Goal: Task Accomplishment & Management: Use online tool/utility

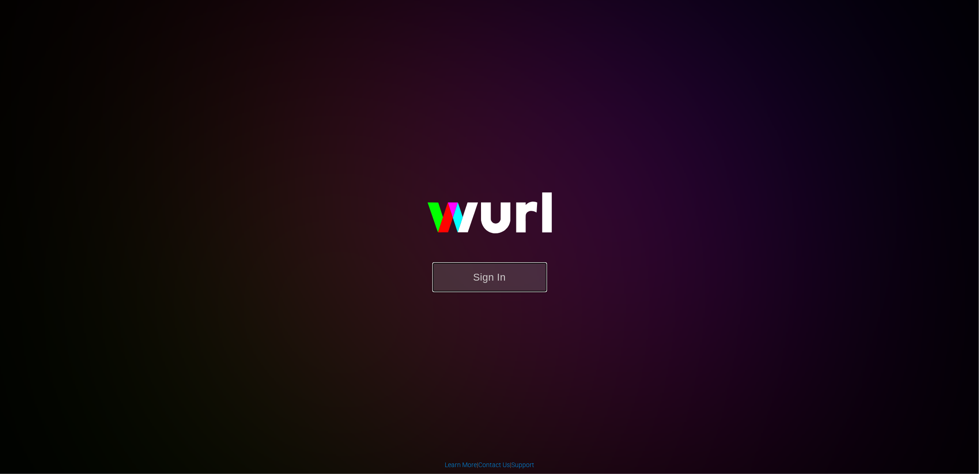
click at [506, 278] on button "Sign In" at bounding box center [489, 277] width 115 height 30
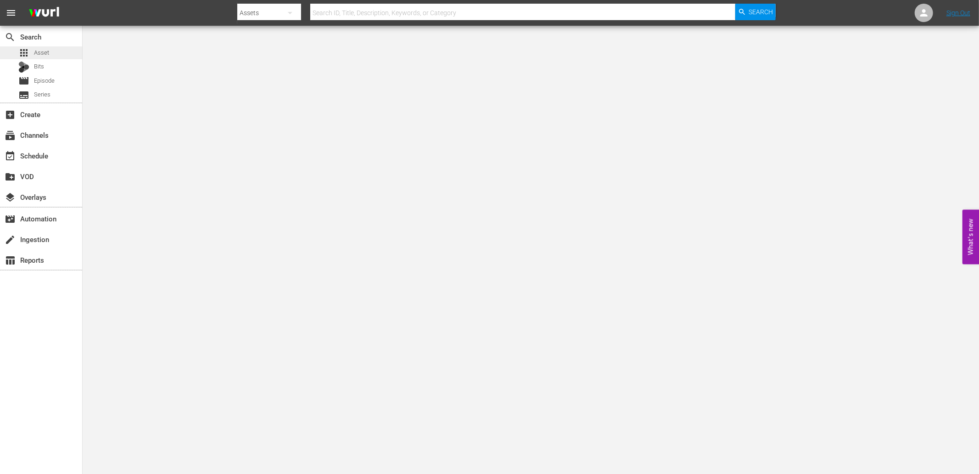
click at [51, 51] on div "apps Asset" at bounding box center [41, 52] width 82 height 13
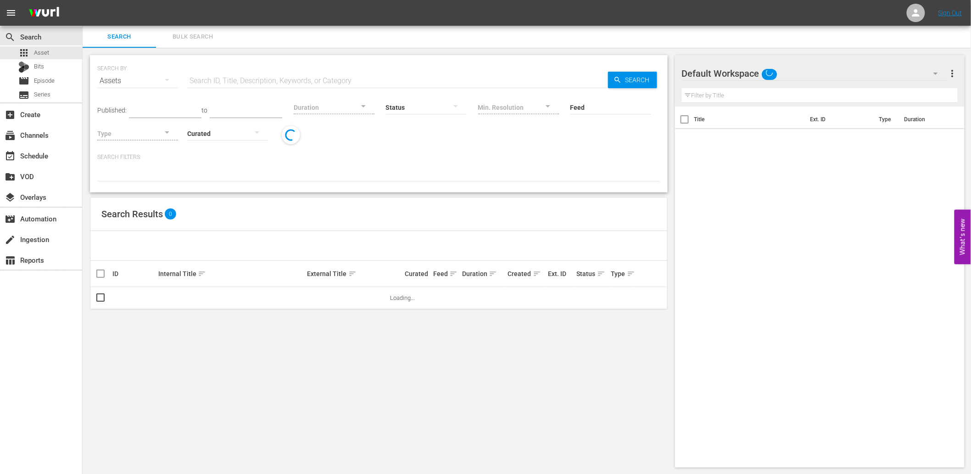
click at [188, 30] on button "Bulk Search" at bounding box center [192, 37] width 73 height 22
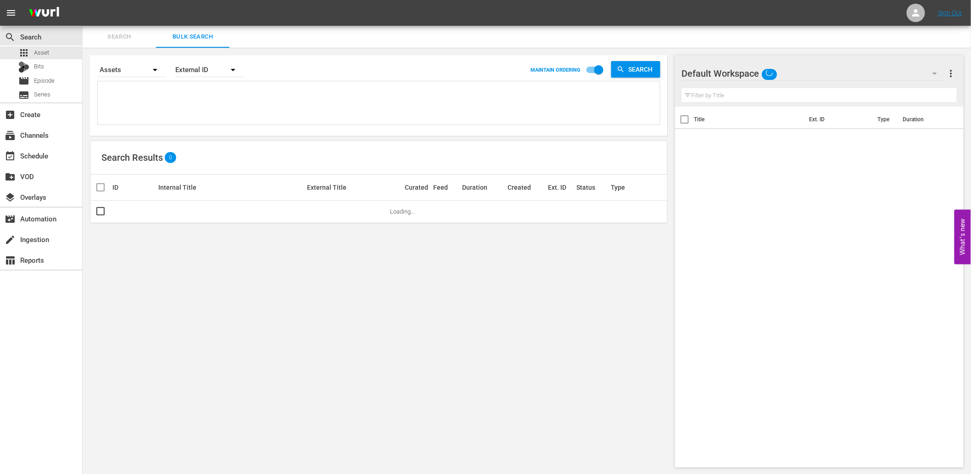
click at [154, 106] on textarea at bounding box center [380, 105] width 560 height 42
paste textarea "K1U0C3 M0J2A9 M4F1B5 D7L6Q1 M4Q9J7 Y5O3G4 Y0L5I7 A3N0E4 B1S0T9 C4I6N0 C6S0Y5 C9…"
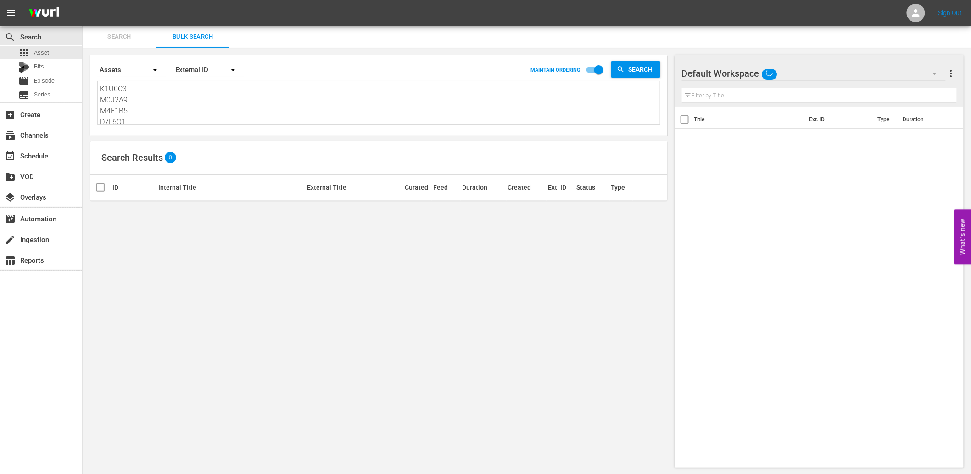
type textarea "K1U0C3 M0J2A9 M4F1B5 D7L6Q1 M4Q9J7 Y5O3G4 Y0L5I7 A3N0E4 B1S0T9 C4I6N0 C6S0Y5 C9…"
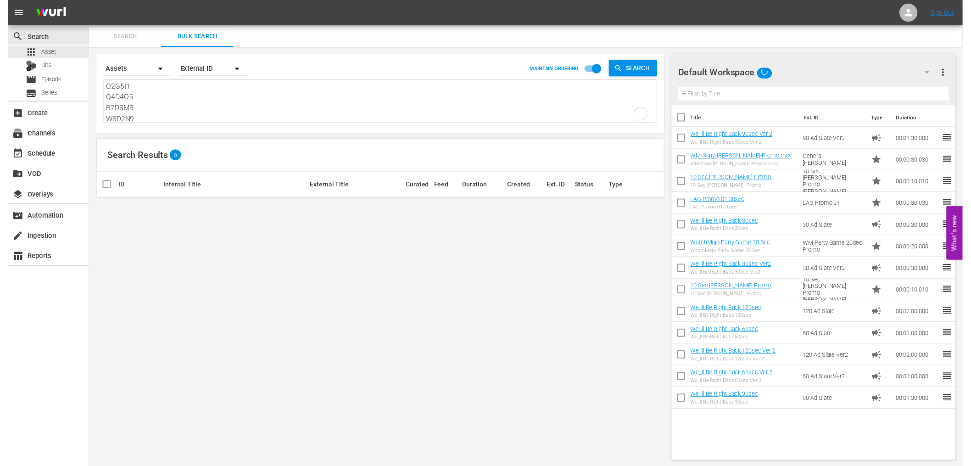
scroll to position [210, 0]
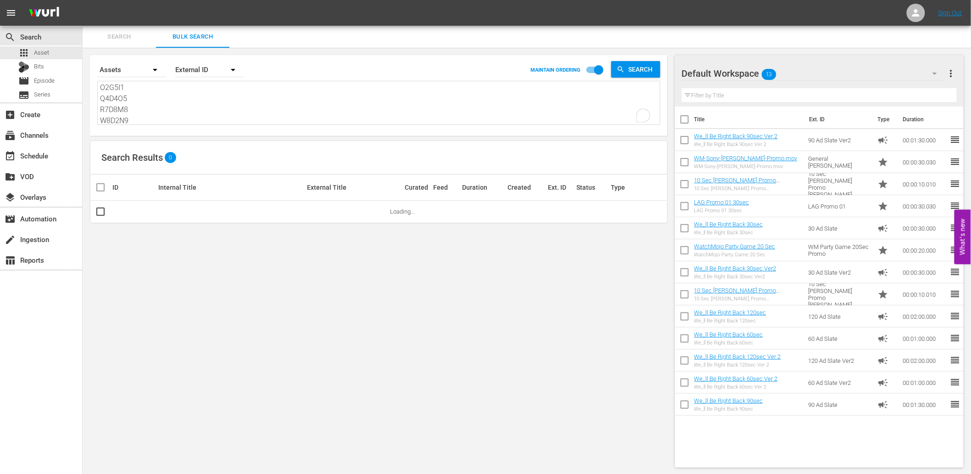
type textarea "K1U0C3 M0J2A9 M4F1B5 D7L6Q1 M4Q9J7 Y5O3G4 Y0L5I7 A3N0E4 B1S0T9 C4I6N0 C6S0Y5 C9…"
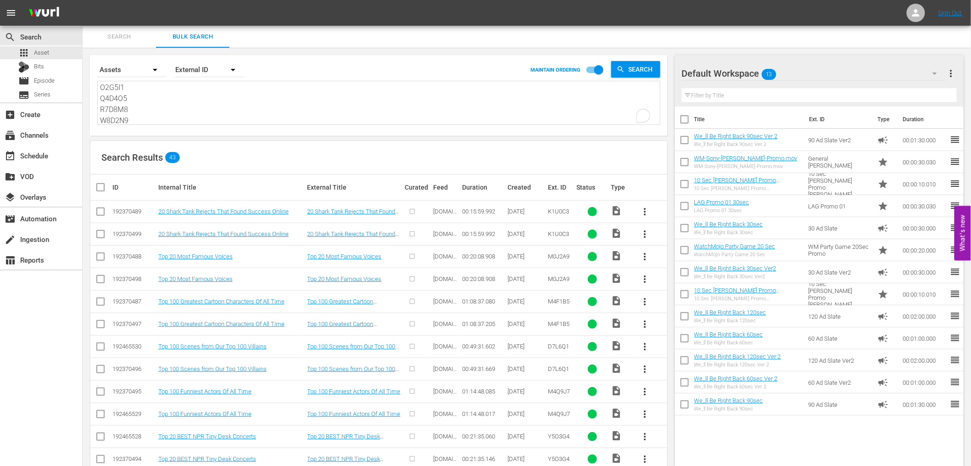
type textarea "K1U0C3 M0J2A9 M4F1B5 D7L6Q1 M4Q9J7 Y5O3G4 Y0L5I7 A3N0E4 B1S0T9 C4I6N0 C6S0Y5 C9…"
click at [100, 233] on input "checkbox" at bounding box center [100, 235] width 11 height 11
checkbox input "true"
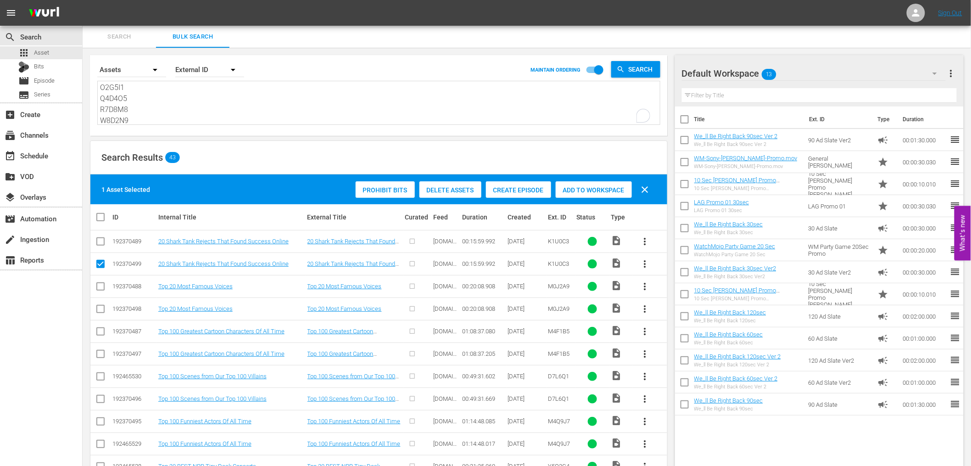
click at [103, 309] on input "checkbox" at bounding box center [100, 310] width 11 height 11
checkbox input "true"
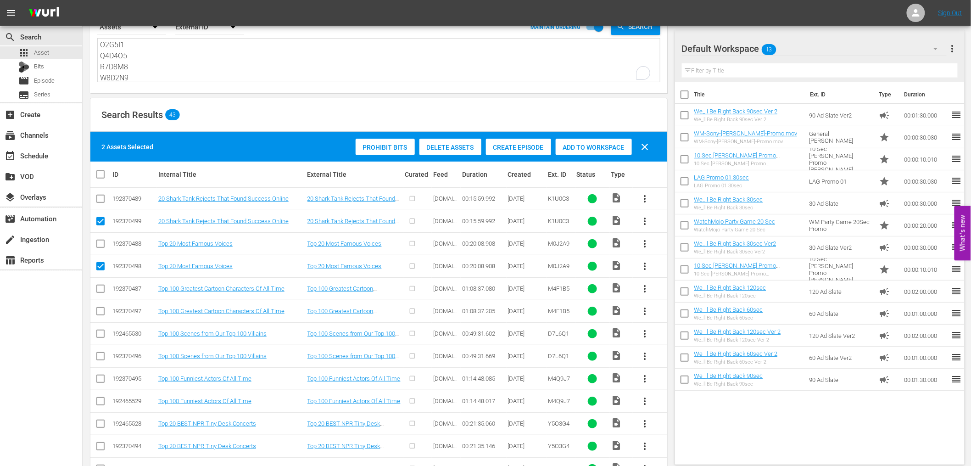
scroll to position [67, 0]
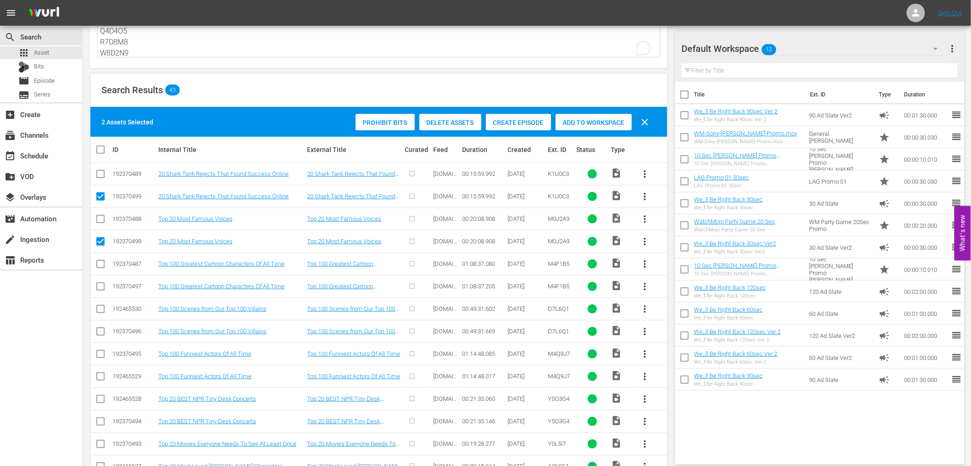
click at [102, 283] on input "checkbox" at bounding box center [100, 288] width 11 height 11
checkbox input "true"
click at [98, 333] on input "checkbox" at bounding box center [100, 333] width 11 height 11
checkbox input "true"
click at [99, 374] on input "checkbox" at bounding box center [100, 378] width 11 height 11
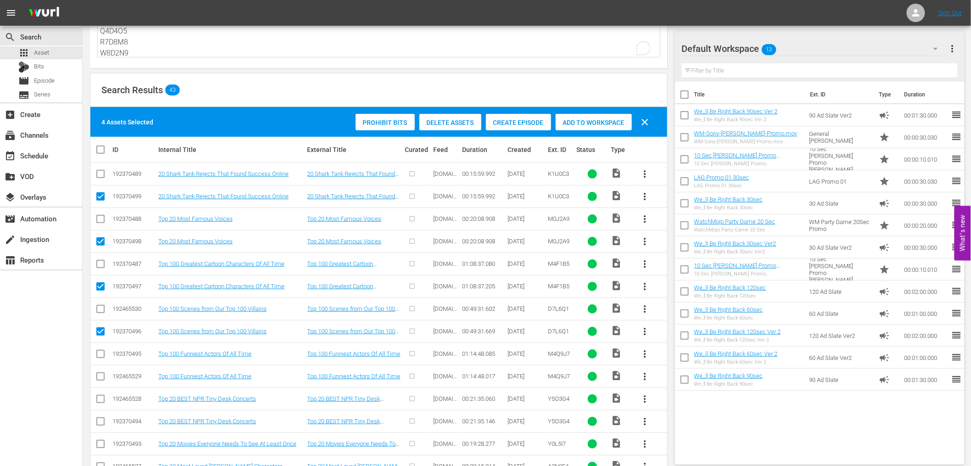
checkbox input "true"
click at [100, 424] on input "checkbox" at bounding box center [100, 423] width 11 height 11
checkbox input "true"
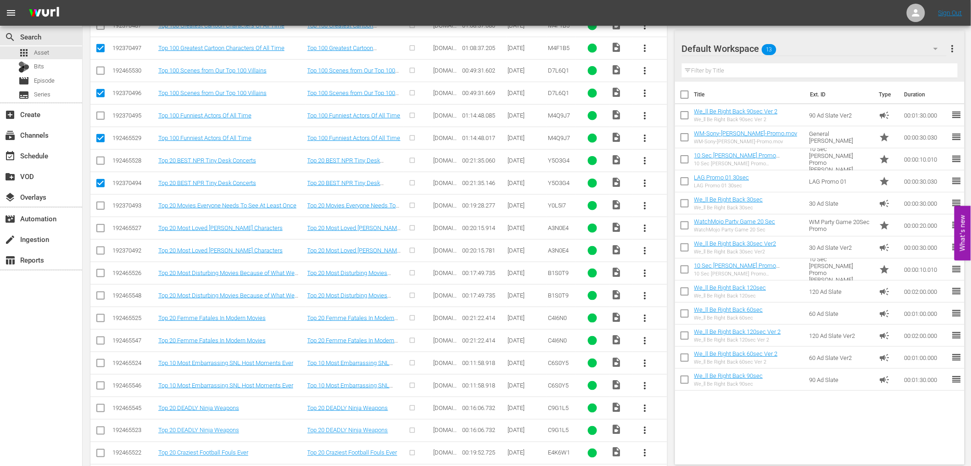
click at [100, 297] on input "checkbox" at bounding box center [100, 297] width 11 height 11
checkbox input "true"
click at [99, 345] on input "checkbox" at bounding box center [100, 342] width 11 height 11
checkbox input "true"
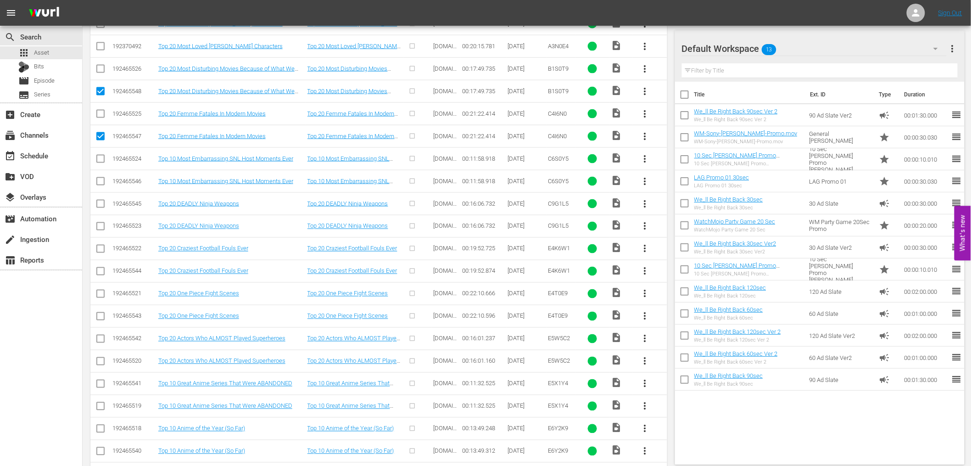
scroll to position [750, 0]
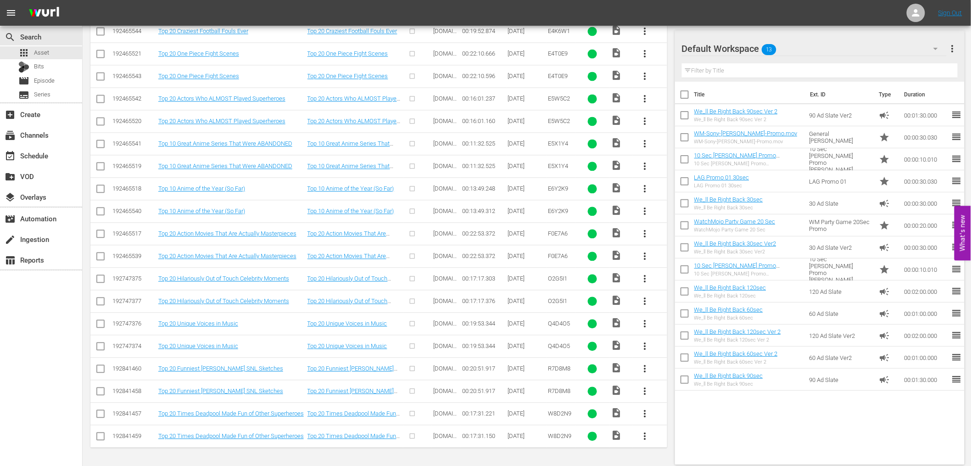
click at [95, 349] on input "checkbox" at bounding box center [100, 347] width 11 height 11
checkbox input "true"
click at [98, 442] on input "checkbox" at bounding box center [100, 437] width 11 height 11
checkbox input "true"
click at [103, 388] on input "checkbox" at bounding box center [100, 392] width 11 height 11
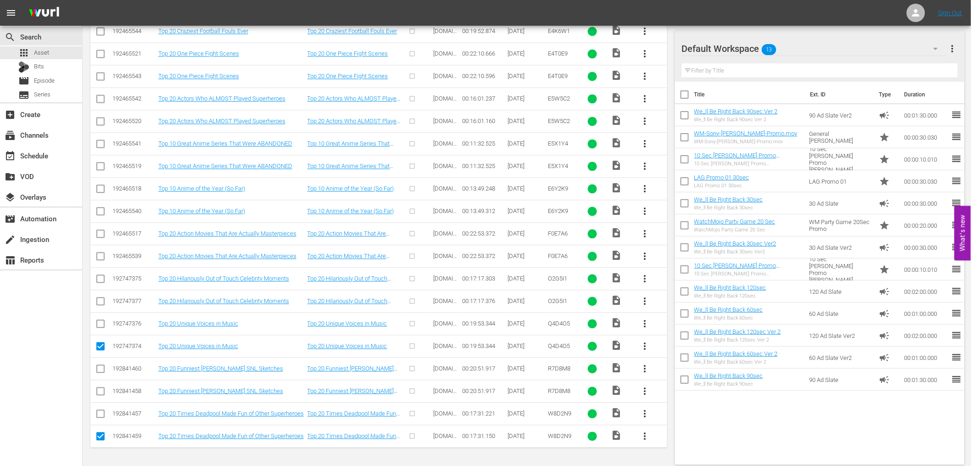
checkbox input "true"
click at [97, 300] on input "checkbox" at bounding box center [100, 302] width 11 height 11
checkbox input "true"
click at [100, 262] on input "checkbox" at bounding box center [100, 257] width 11 height 11
checkbox input "true"
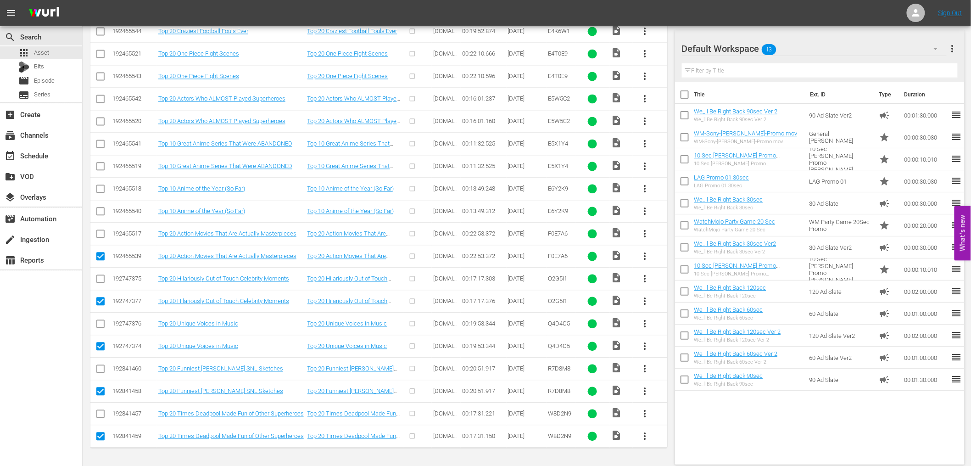
click at [100, 214] on input "checkbox" at bounding box center [100, 212] width 11 height 11
checkbox input "true"
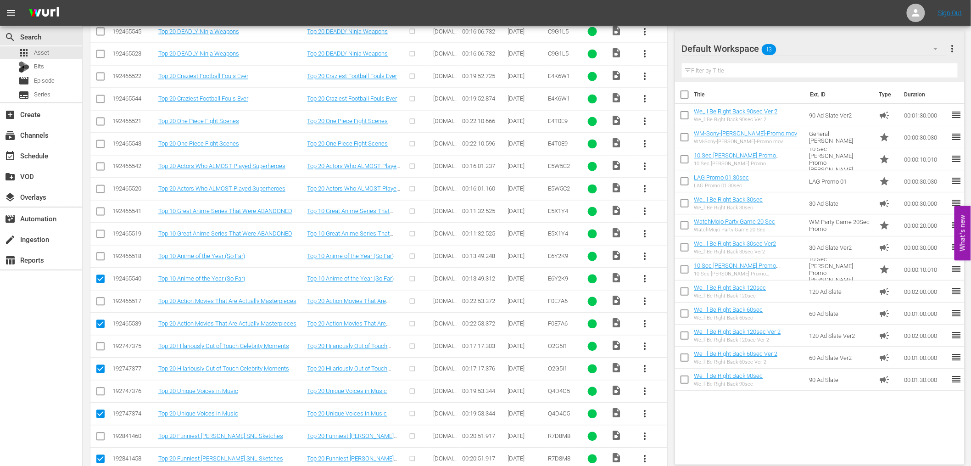
click at [100, 230] on icon at bounding box center [100, 234] width 11 height 11
click at [100, 190] on input "checkbox" at bounding box center [100, 190] width 11 height 11
checkbox input "true"
click at [99, 142] on input "checkbox" at bounding box center [100, 145] width 11 height 11
checkbox input "true"
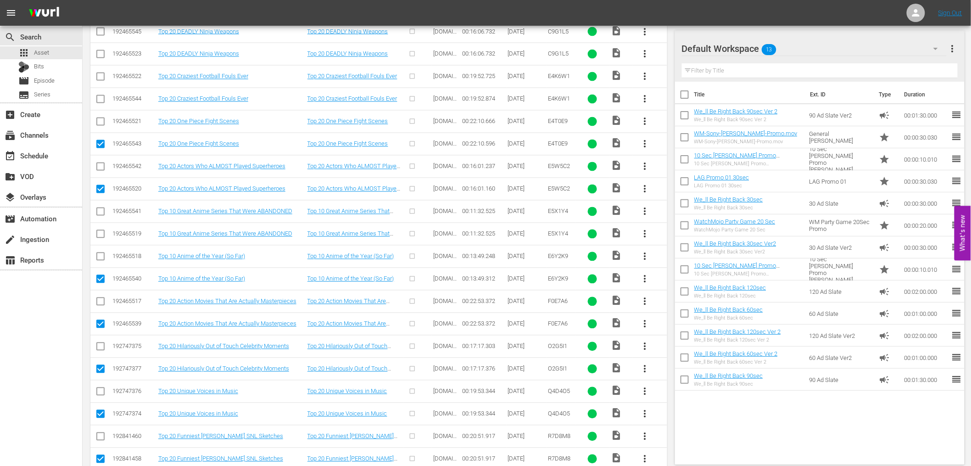
scroll to position [580, 0]
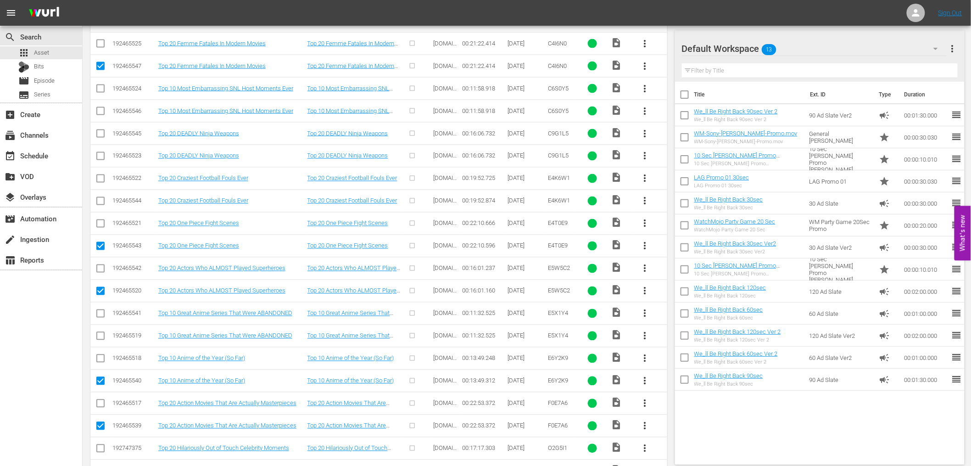
click at [95, 201] on input "checkbox" at bounding box center [100, 202] width 11 height 11
checkbox input "true"
click at [100, 153] on input "checkbox" at bounding box center [100, 157] width 11 height 11
checkbox input "true"
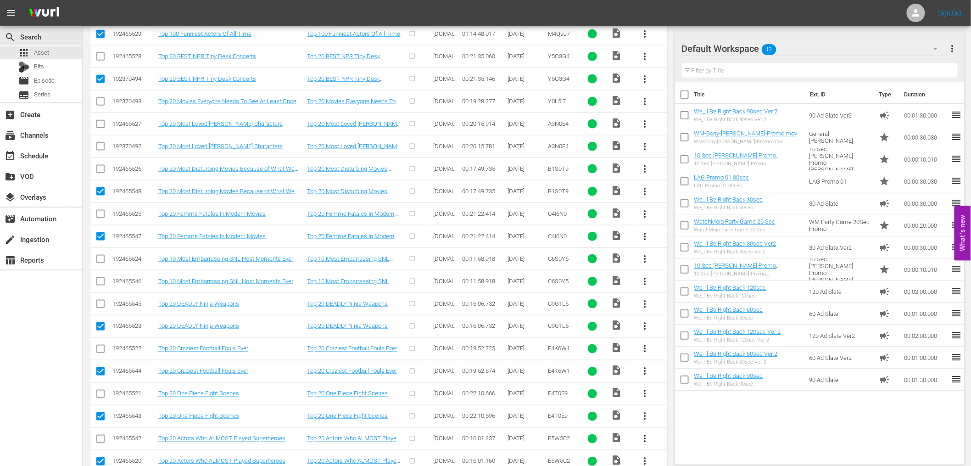
click at [102, 282] on input "checkbox" at bounding box center [100, 283] width 11 height 11
checkbox input "true"
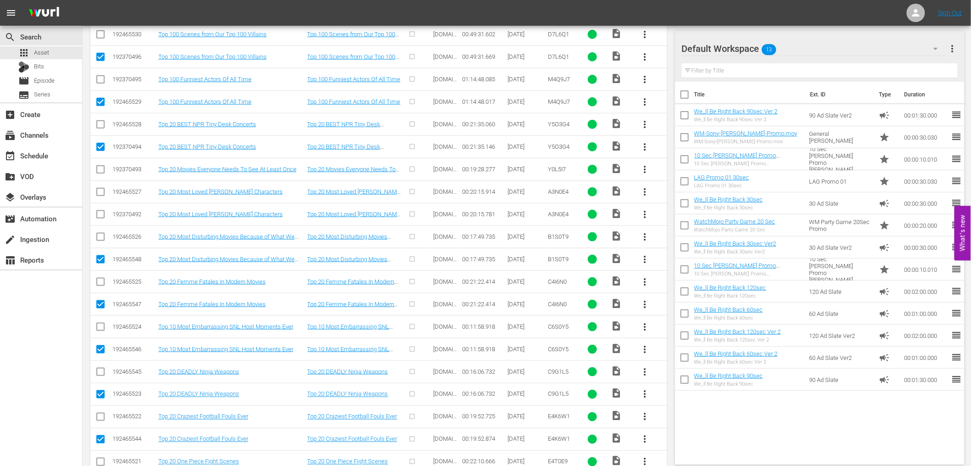
click at [102, 215] on input "checkbox" at bounding box center [100, 216] width 11 height 11
checkbox input "true"
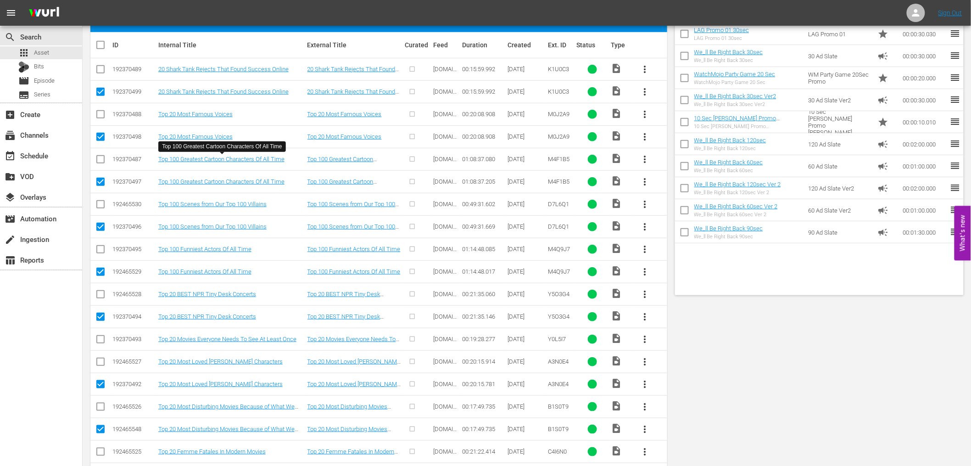
scroll to position [0, 0]
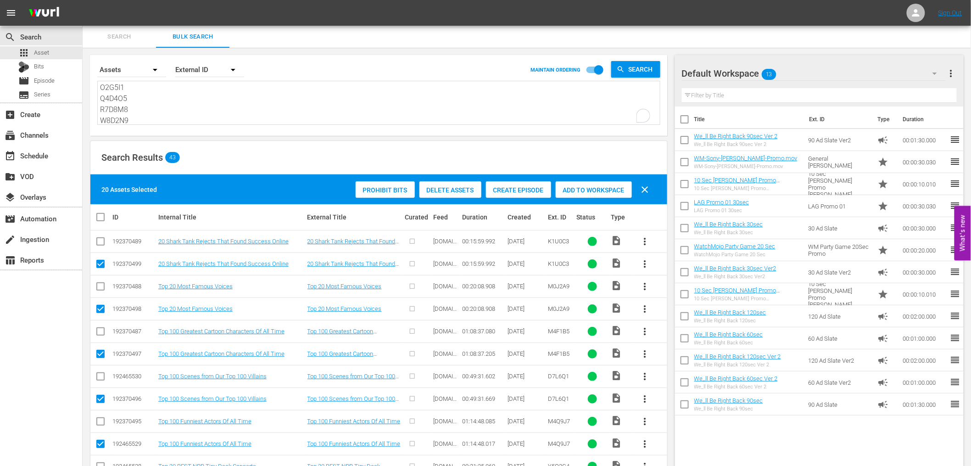
click at [462, 187] on span "Delete Assets" at bounding box center [451, 189] width 62 height 7
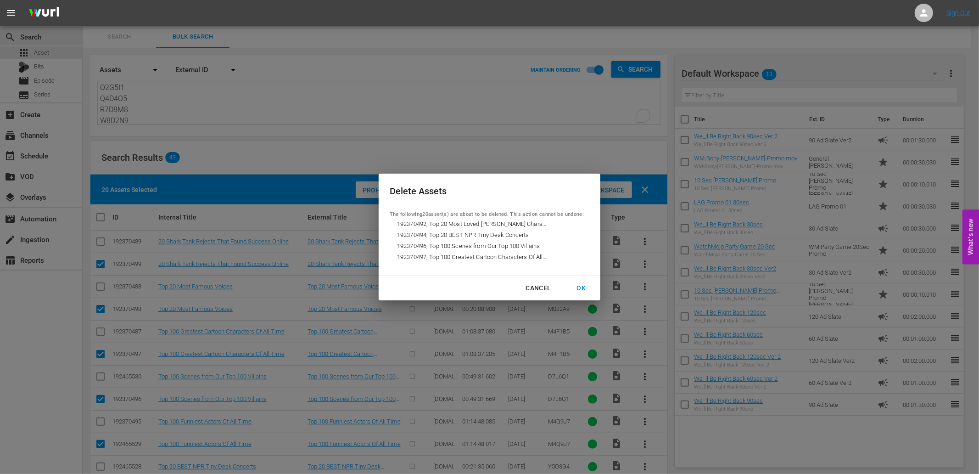
click at [576, 286] on div "OK" at bounding box center [582, 287] width 24 height 11
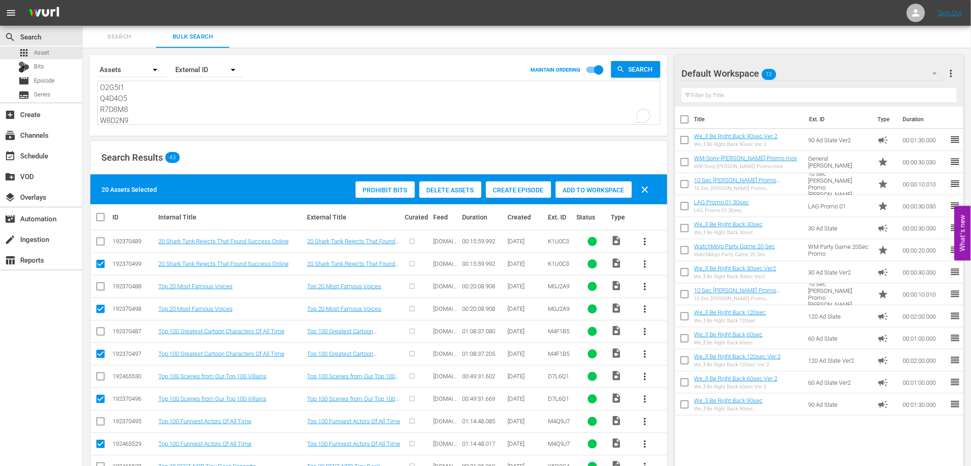
click at [175, 110] on textarea "K1U0C3 M0J2A9 M4F1B5 D7L6Q1 M4Q9J7 Y5O3G4 Y0L5I7 A3N0E4 B1S0T9 C4I6N0 C6S0Y5 C9…" at bounding box center [380, 104] width 560 height 42
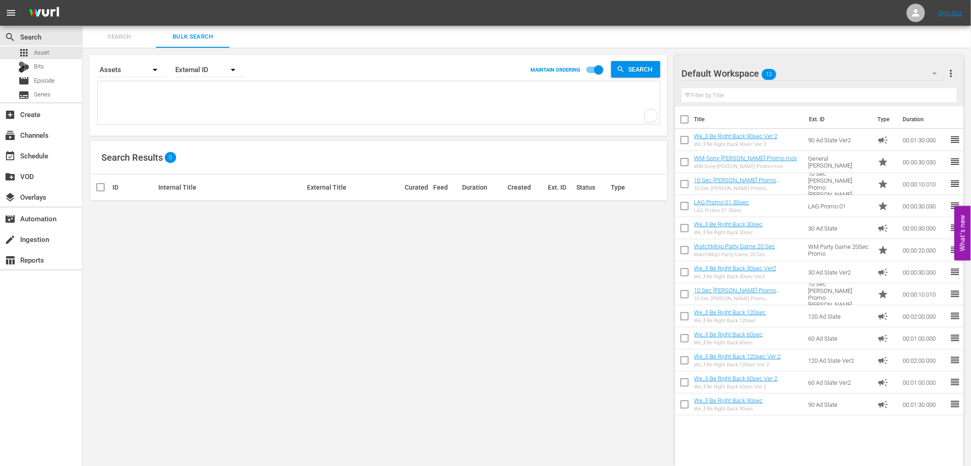
paste textarea "https://open.spotify.com/album/0JfvJETqvzYcPEDNmFKW0L?si=jckHqgbkQgCb922IqRRrnw"
type textarea "https://open.spotify.com/album/0JfvJETqvzYcPEDNmFKW0L?si=jckHqgbkQgCb922IqRRrnw"
click at [175, 110] on textarea "https://open.spotify.com/album/0JfvJETqvzYcPEDNmFKW0L?si=jckHqgbkQgCb922IqRRrnw" at bounding box center [380, 104] width 560 height 42
paste textarea "K1U0C3 M0J2A9 M4F1B5 D7L6Q1 M4Q9J7 Y5O3G4 Y0L5I7 A3N0E4 B1S0T9 C4I6N0 C6S0Y5 C9…"
type textarea "K1U0C3 M0J2A9 M4F1B5 D7L6Q1 M4Q9J7 Y5O3G4 Y0L5I7 A3N0E4 B1S0T9 C4I6N0 C6S0Y5 C9…"
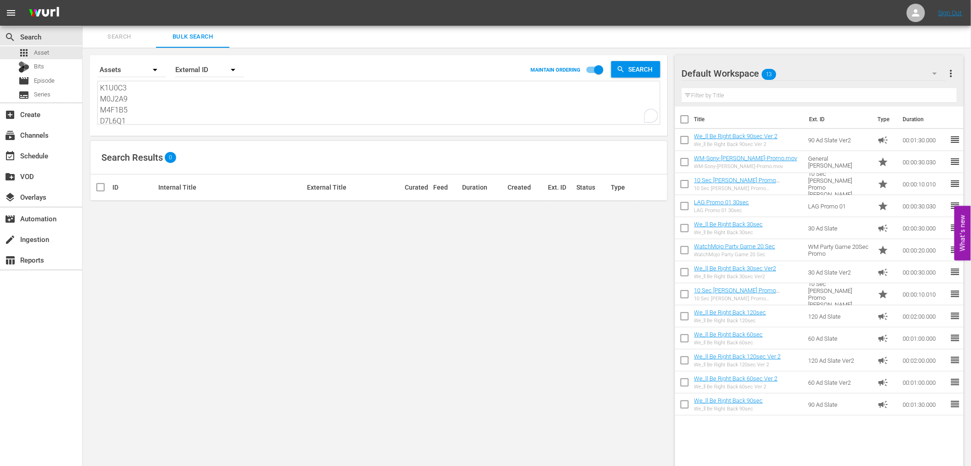
type textarea "K1U0C3 M0J2A9 M4F1B5 D7L6Q1 M4Q9J7 Y5O3G4 Y0L5I7 A3N0E4 B1S0T9 C4I6N0 C6S0Y5 C9…"
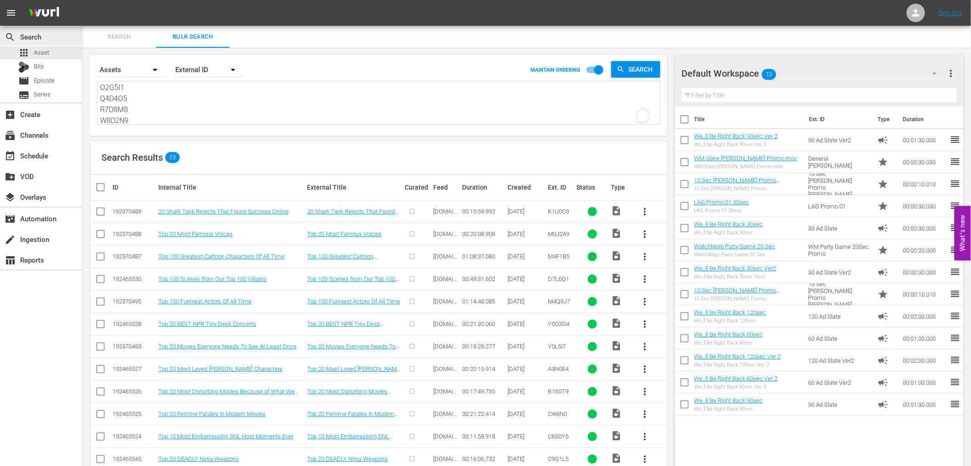
type textarea "K1U0C3 M0J2A9 M4F1B5 D7L6Q1 M4Q9J7 Y5O3G4 Y0L5I7 A3N0E4 B1S0T9 C4I6N0 C6S0Y5 C9…"
click at [147, 96] on textarea "K1U0C3 M0J2A9 M4F1B5 D7L6Q1 M4Q9J7 Y5O3G4 Y0L5I7 A3N0E4 B1S0T9 C4I6N0 C6S0Y5 C9…" at bounding box center [380, 104] width 560 height 42
paste textarea "T8Q6U8"
type textarea "T8Q6U8"
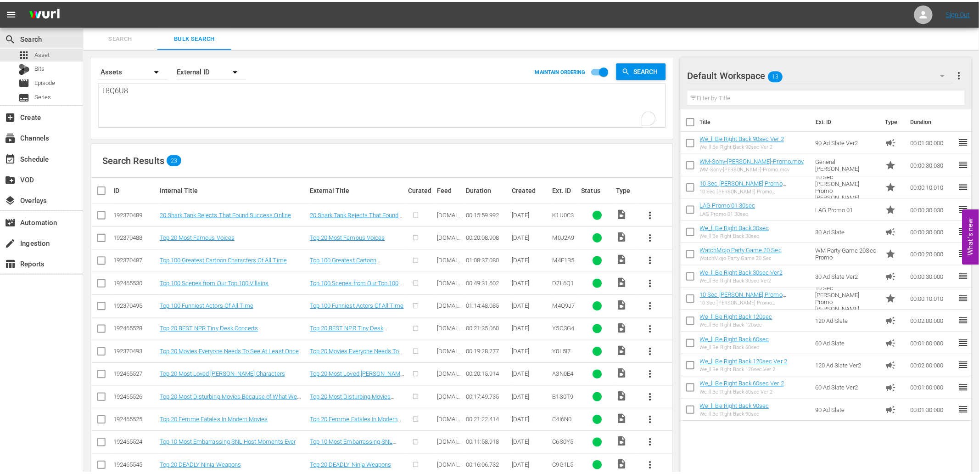
scroll to position [0, 0]
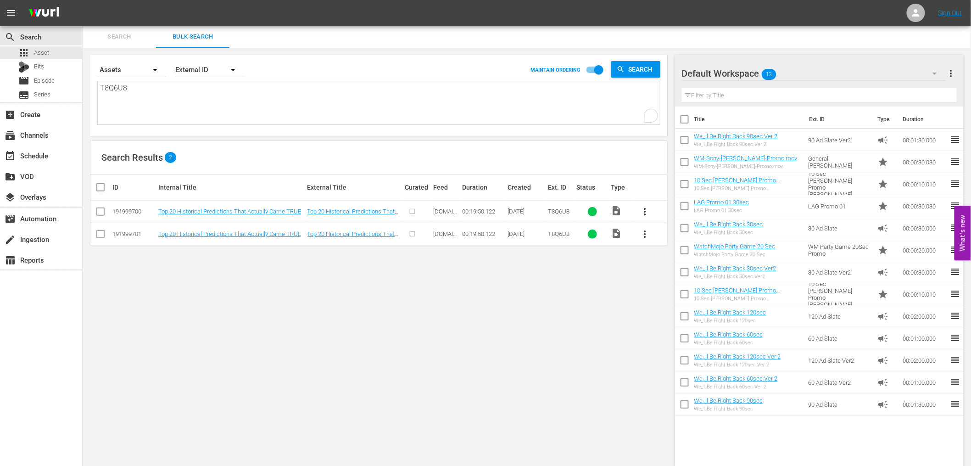
type textarea "T8Q6U8"
click at [101, 236] on input "checkbox" at bounding box center [100, 235] width 11 height 11
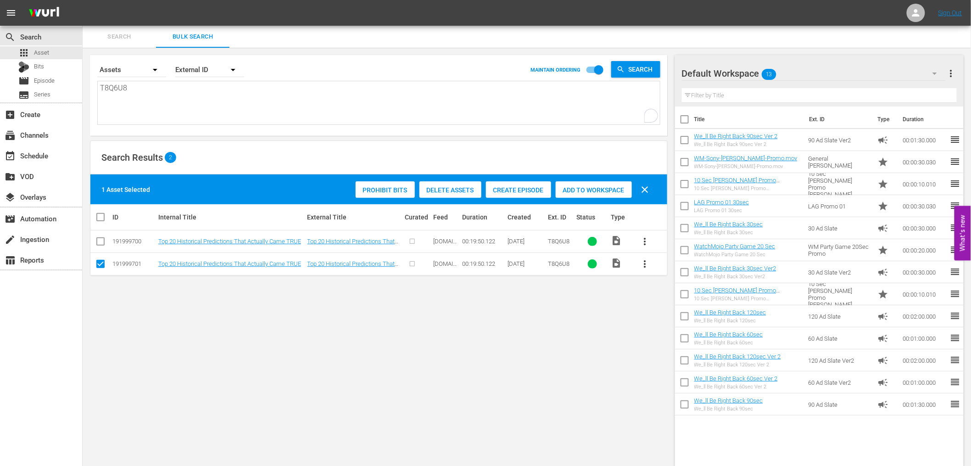
click at [458, 189] on span "Delete Assets" at bounding box center [451, 189] width 62 height 7
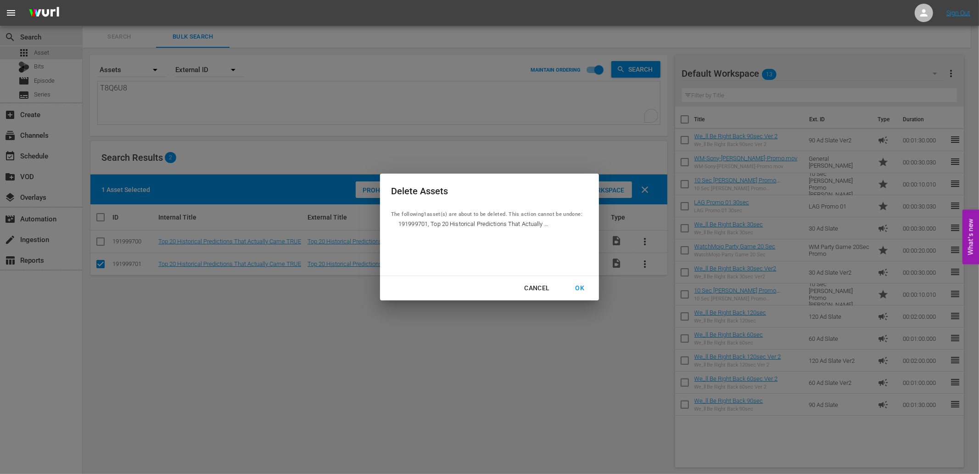
click at [577, 289] on div "OK" at bounding box center [580, 287] width 24 height 11
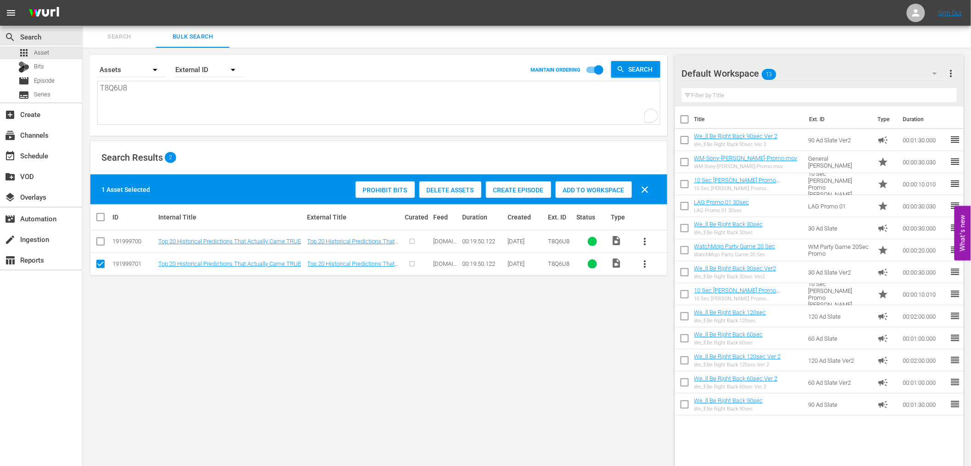
click at [478, 331] on div "Search By Assets Order By External ID MAINTAIN ORDERING Search T8Q6U8 T8Q6U8 Se…" at bounding box center [379, 261] width 593 height 427
click at [100, 263] on input "checkbox" at bounding box center [100, 265] width 11 height 11
checkbox input "false"
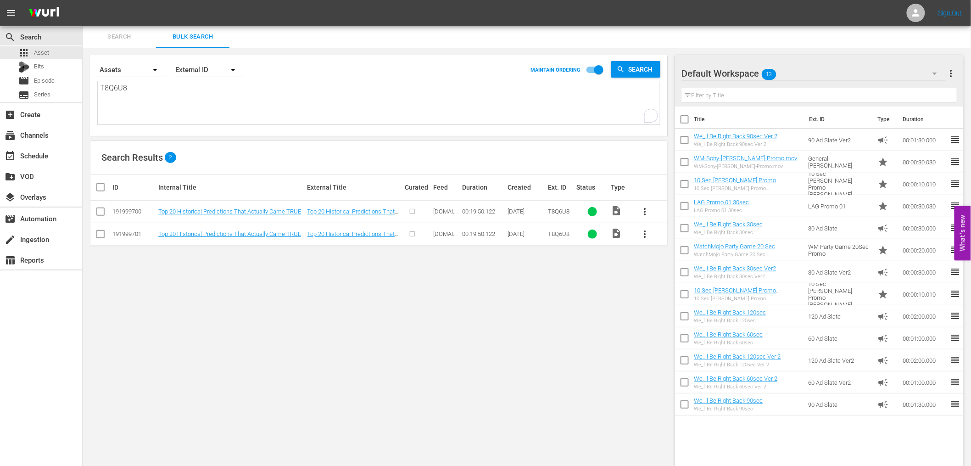
click at [366, 295] on div "Search By Assets Order By External ID MAINTAIN ORDERING Search T8Q6U8 T8Q6U8 Se…" at bounding box center [379, 261] width 593 height 427
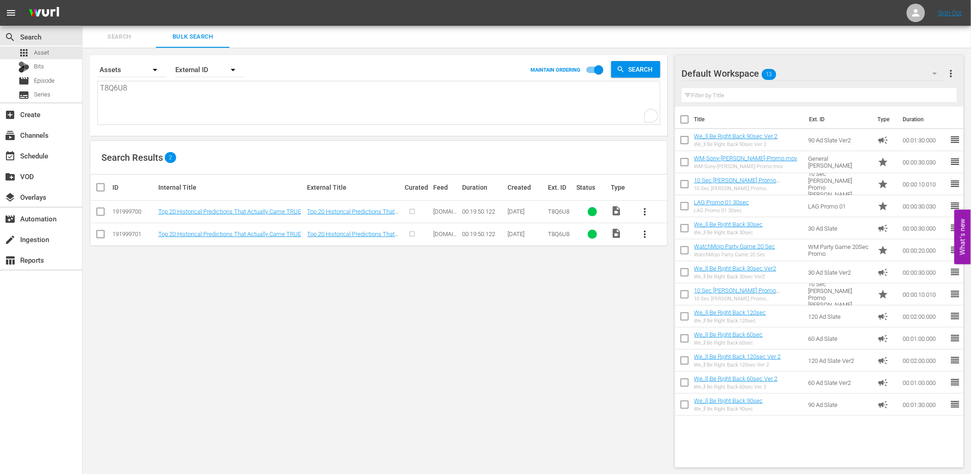
click at [263, 342] on div "Search By Assets Order By External ID MAINTAIN ORDERING Search T8Q6U8 T8Q6U8 Se…" at bounding box center [379, 261] width 593 height 427
click at [83, 0] on div "search Search apps Asset Bits movie Episode subtitles Series add_box Create sub…" at bounding box center [527, 0] width 889 height 0
paste textarea "WM-TV-Top-100-Cartoon-Characters_M4F1B5"
type textarea "WM-TV-Top-100-Cartoon-Characters_M4F1B5"
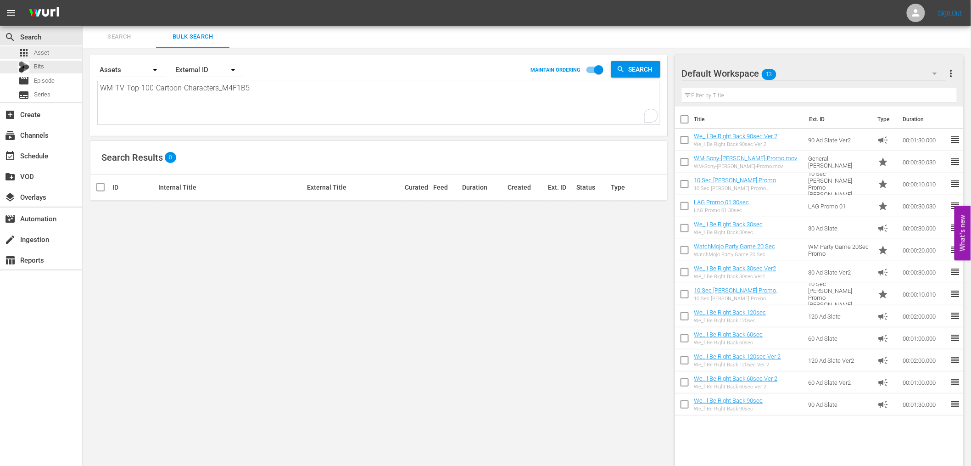
drag, startPoint x: 216, startPoint y: 90, endPoint x: 5, endPoint y: 59, distance: 213.4
click at [83, 0] on div "search Search apps Asset Bits movie Episode subtitles Series add_box Create sub…" at bounding box center [527, 0] width 889 height 0
type textarea "_M4F1B5"
type textarea "M4F1B5"
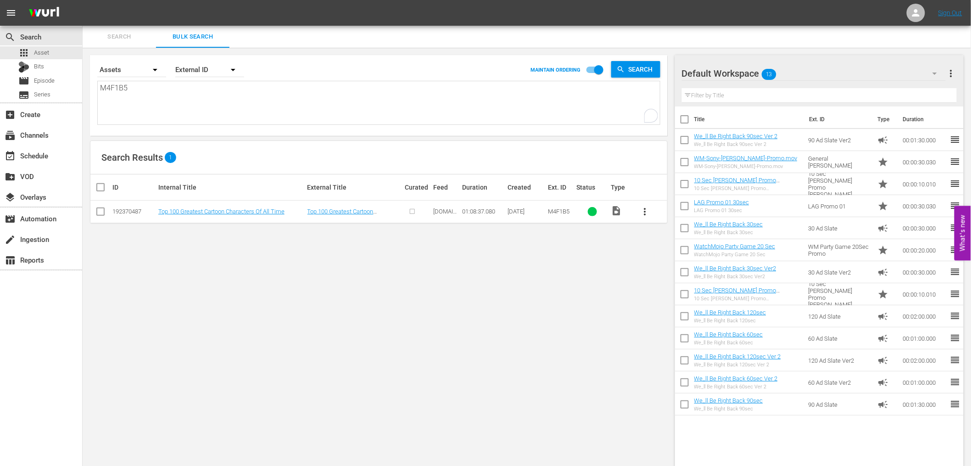
type textarea "M4F1B5"
click at [649, 214] on span "more_vert" at bounding box center [645, 211] width 11 height 11
click at [673, 285] on div "Episode" at bounding box center [695, 281] width 62 height 22
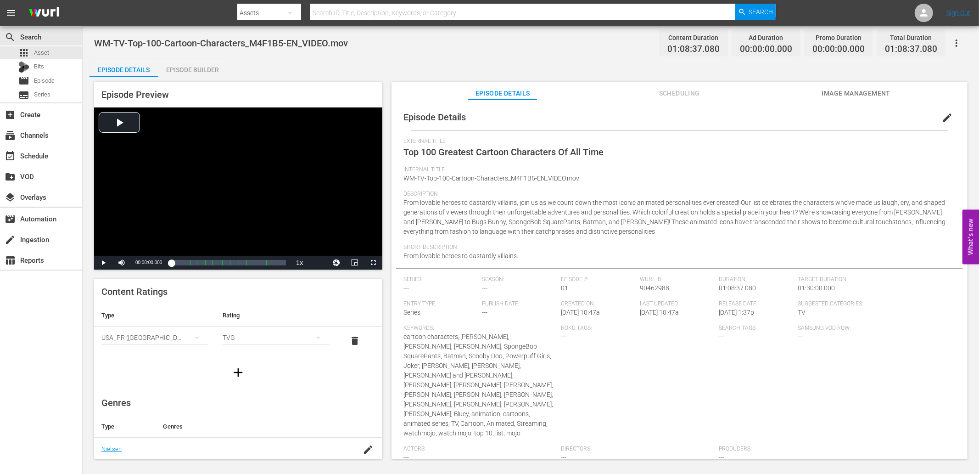
click at [943, 119] on span "edit" at bounding box center [947, 117] width 11 height 11
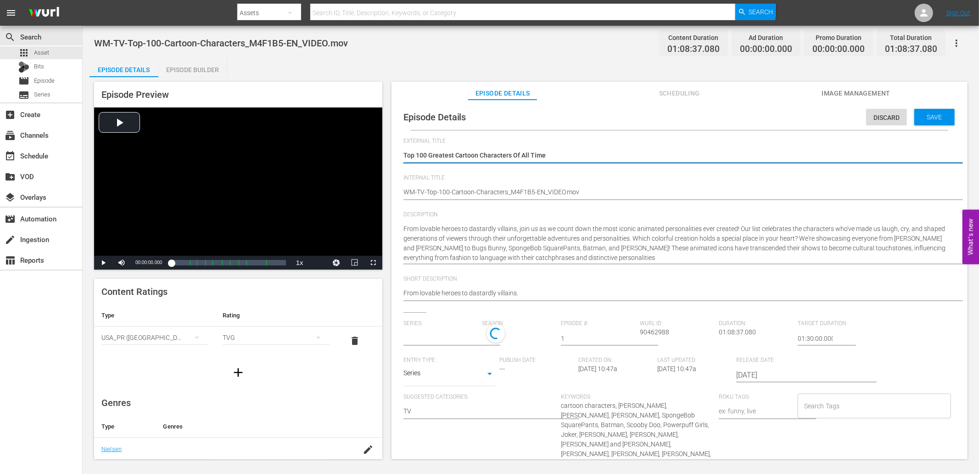
type input "No Series"
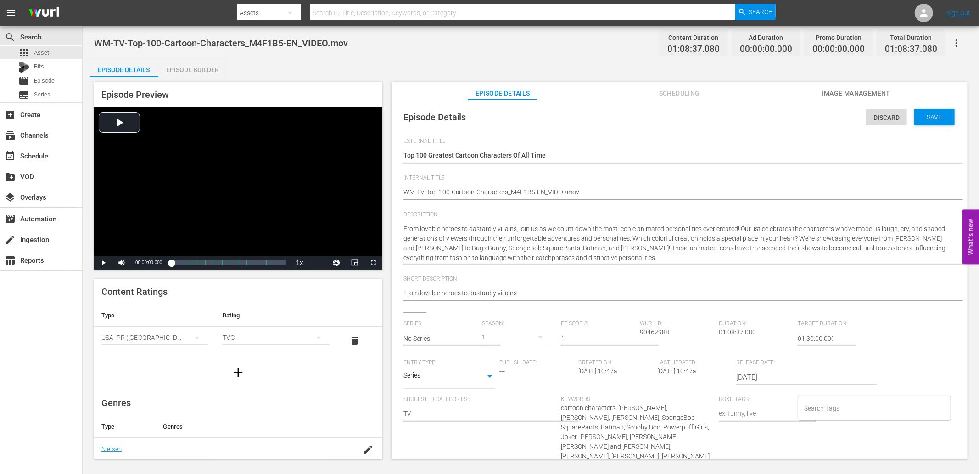
click at [284, 44] on span "WM-TV-Top-100-Cartoon-Characters_M4F1B5-EN_VIDEO.mov" at bounding box center [221, 43] width 254 height 11
drag, startPoint x: 535, startPoint y: 191, endPoint x: 644, endPoint y: 207, distance: 109.9
type textarea "WM-TV-Top-100-Cartoon-Characters_M4F1B5-"
type textarea "WM-TV-Top-100-Cartoon-Characters_M4F1B5"
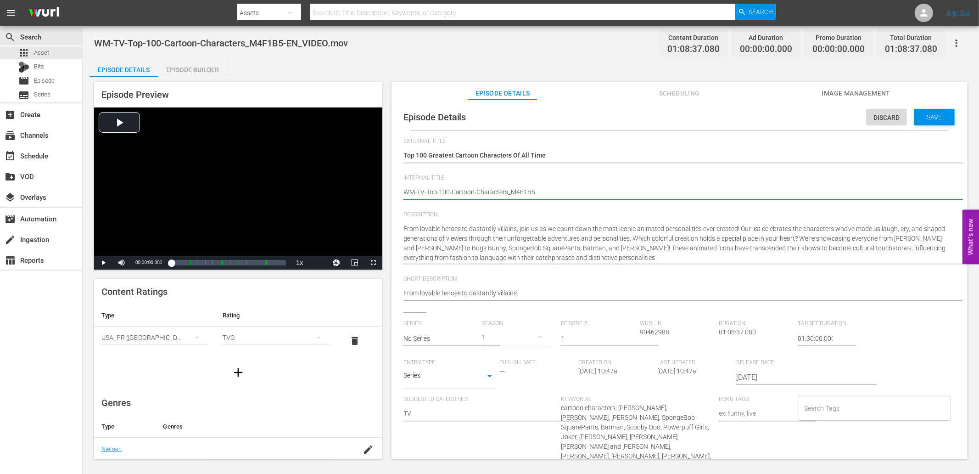
type textarea "WM-TV-Top-100-Cartoon-Characters_M4F1B5"
click at [456, 336] on input "No Series" at bounding box center [440, 338] width 74 height 22
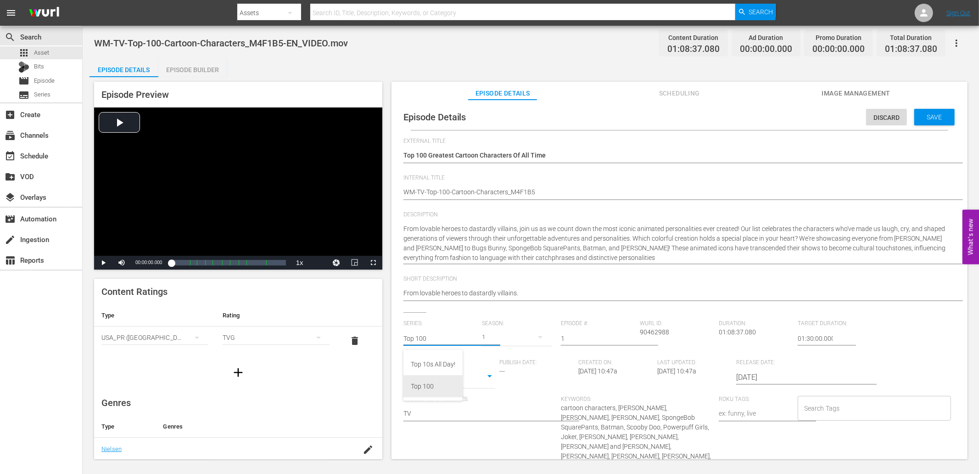
click at [434, 386] on div "Top 100" at bounding box center [433, 386] width 45 height 22
type input "Top 100"
click at [179, 42] on span "WM-TV-Top-100-Cartoon-Characters_M4F1B5-EN_VIDEO.mov" at bounding box center [221, 43] width 254 height 11
copy span "Cartoon"
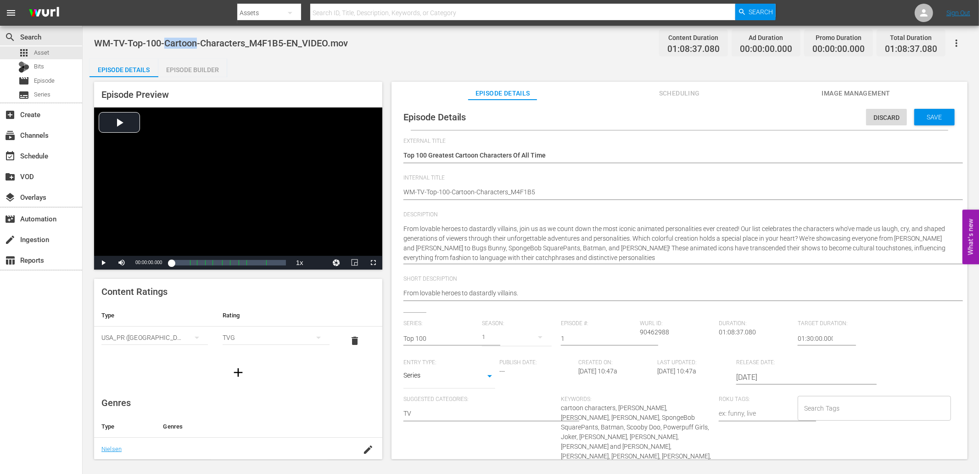
click at [816, 406] on input "Search Tags" at bounding box center [867, 408] width 131 height 17
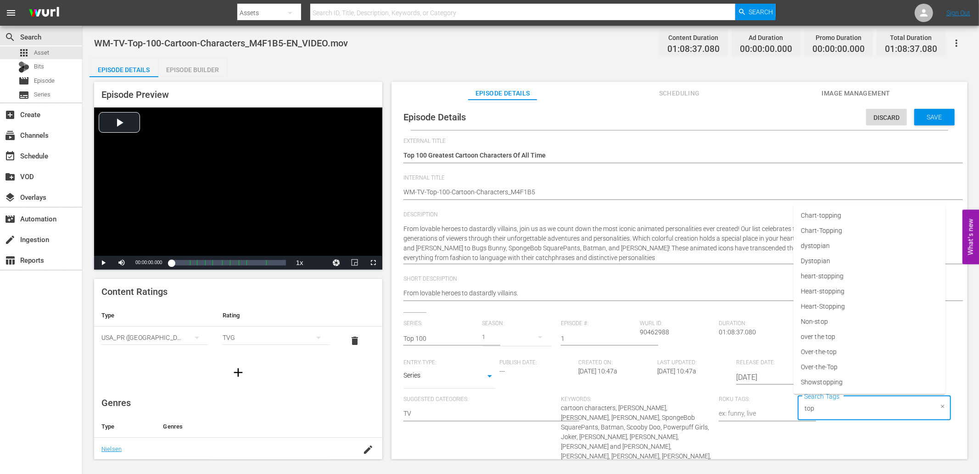
type input "top"
click at [821, 355] on span "Top 100" at bounding box center [812, 352] width 23 height 10
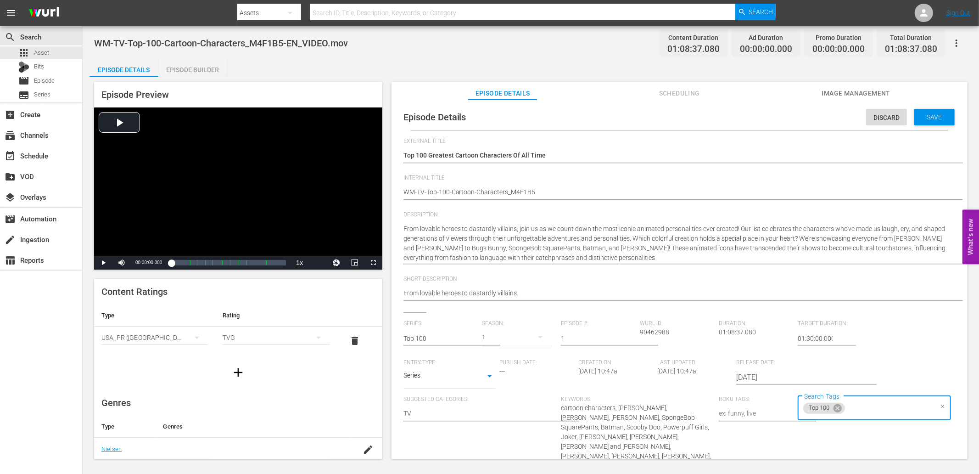
click at [856, 414] on input "Search Tags" at bounding box center [889, 408] width 87 height 17
paste input "Cartoon"
type input "Cartoon"
click at [828, 320] on li "cartoon" at bounding box center [870, 321] width 152 height 15
paste input "Cartoon"
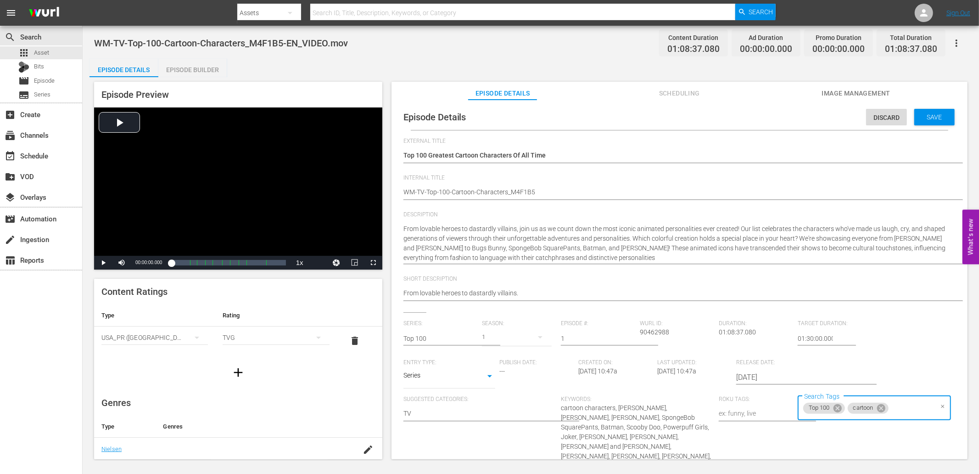
type input "Cartoon"
click at [897, 407] on input "Cartoon" at bounding box center [911, 408] width 43 height 17
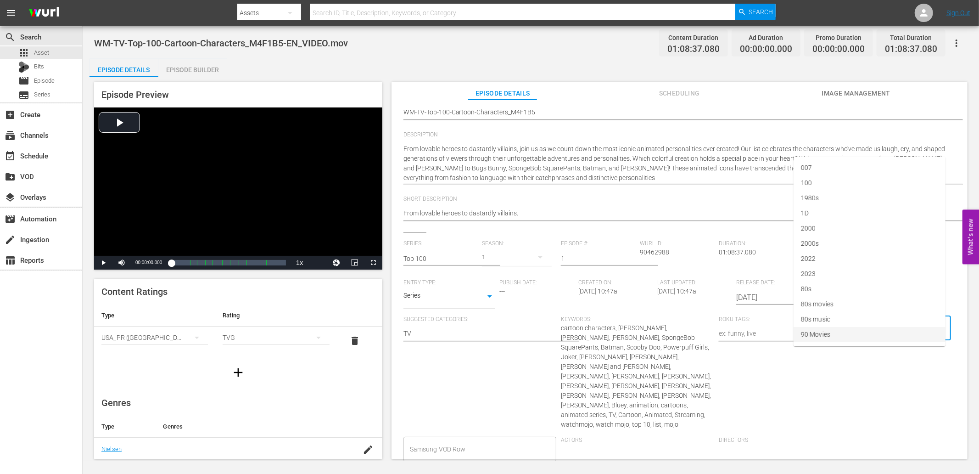
scroll to position [102, 0]
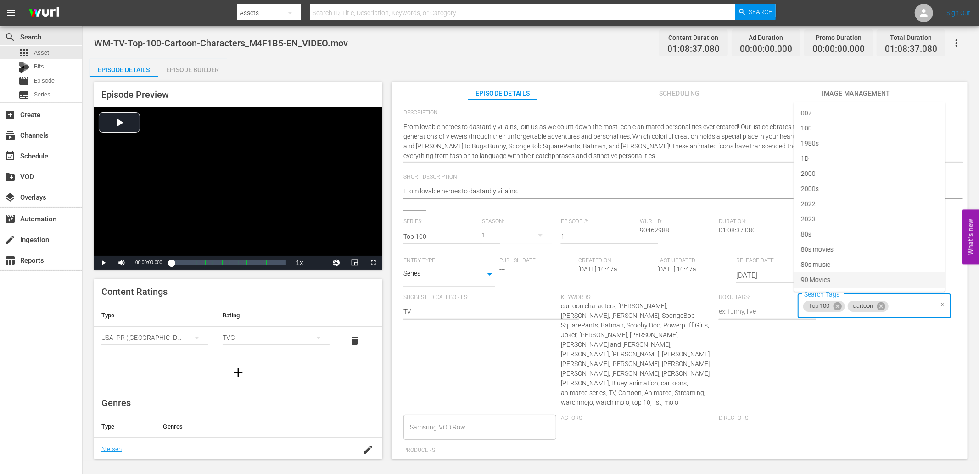
click at [663, 361] on span "cartoon characters, Mickey Mouse, Homer Simpson, Bugs Bunny, SpongeBob SquarePa…" at bounding box center [636, 354] width 150 height 104
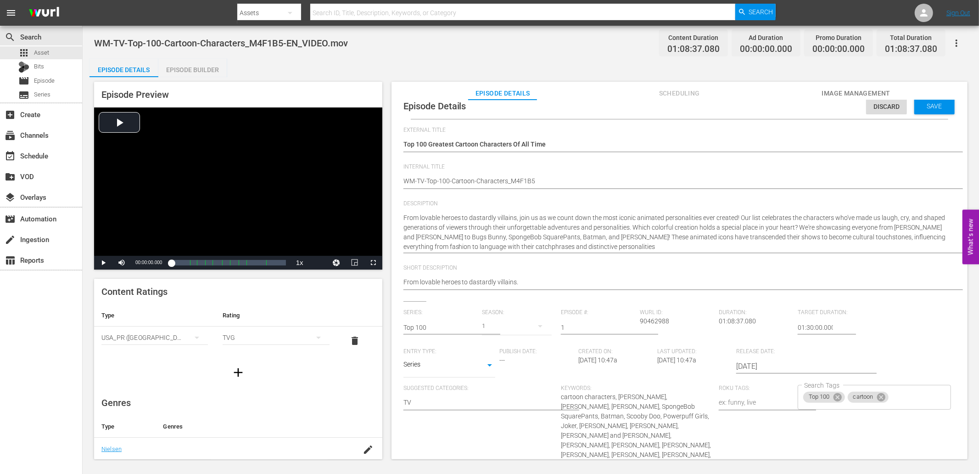
scroll to position [0, 0]
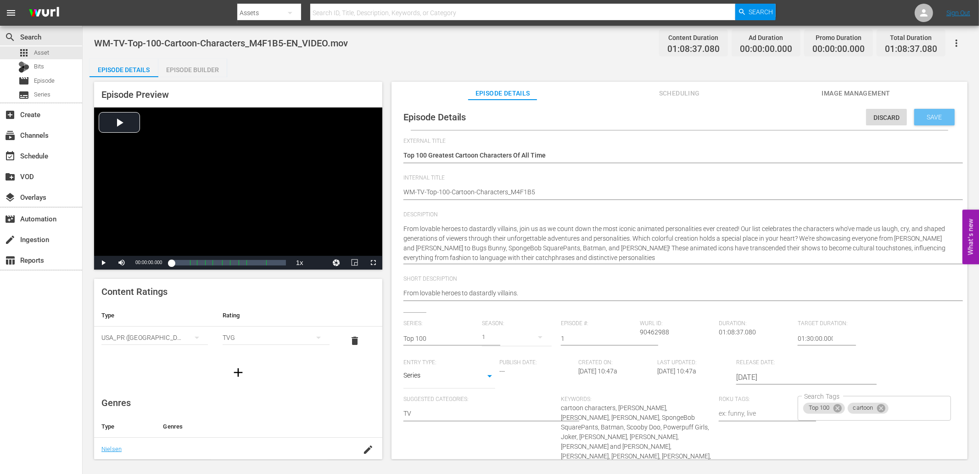
click at [926, 113] on span "Save" at bounding box center [935, 116] width 30 height 7
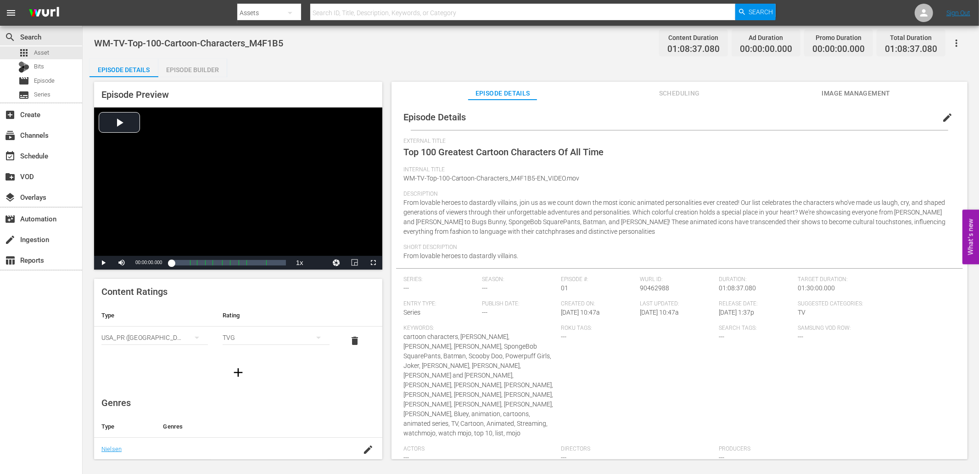
click at [851, 95] on span "Image Management" at bounding box center [856, 93] width 69 height 11
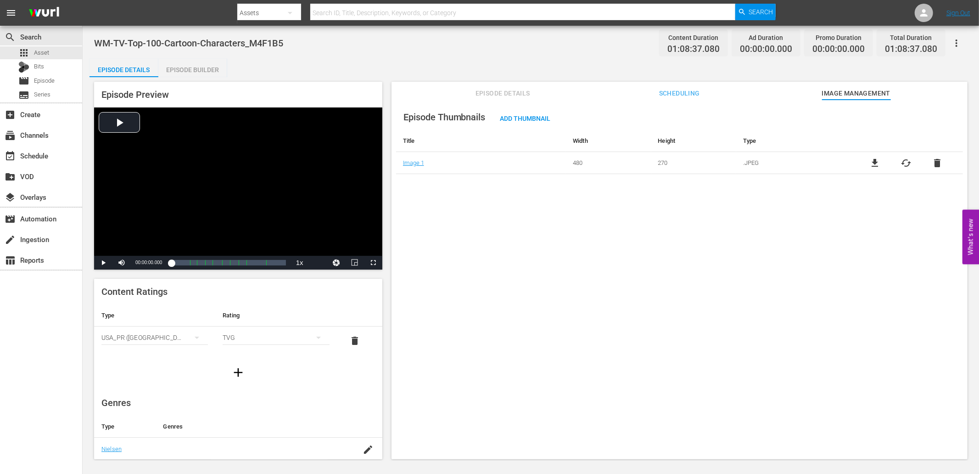
click at [875, 165] on span "file_download" at bounding box center [875, 162] width 11 height 11
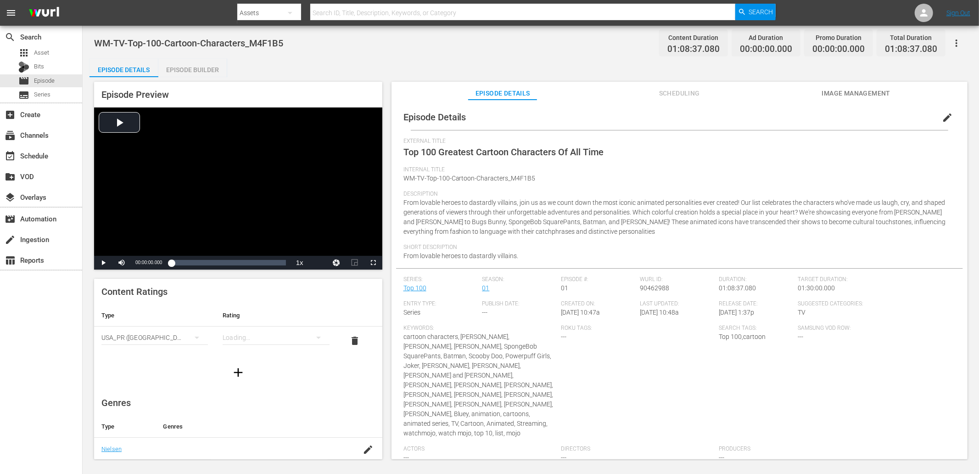
click at [842, 92] on span "Image Management" at bounding box center [856, 93] width 69 height 11
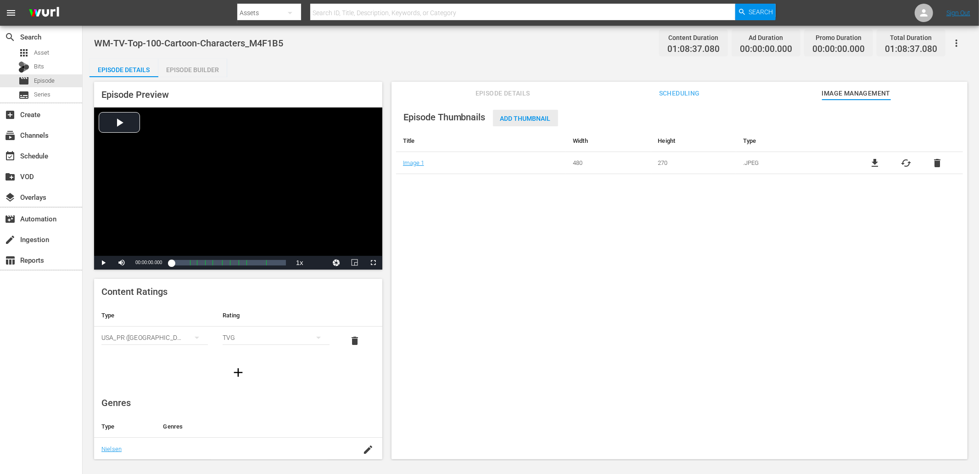
click at [517, 111] on div "Add Thumbnail" at bounding box center [525, 118] width 65 height 17
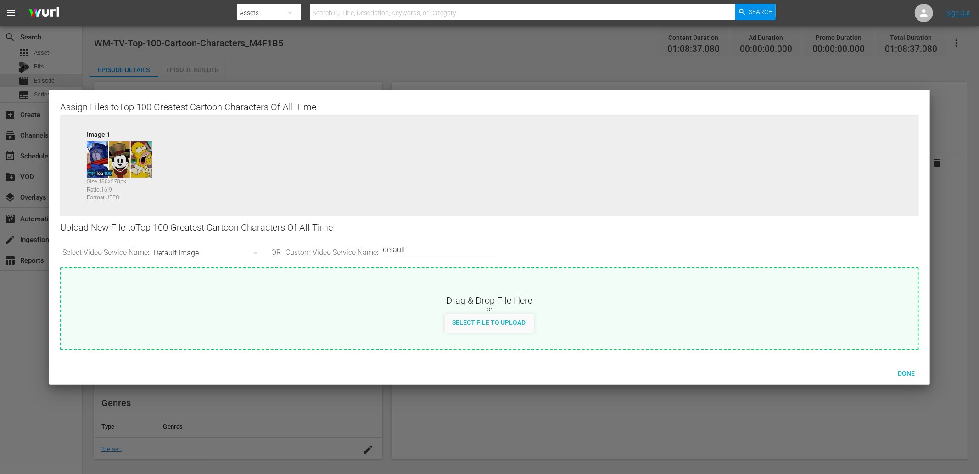
click at [517, 115] on div "Image 1 Size: 480 x 270 px Ratio: 16:9 Format: JPEG" at bounding box center [489, 172] width 859 height 115
click at [172, 252] on div "Default Image" at bounding box center [210, 253] width 113 height 26
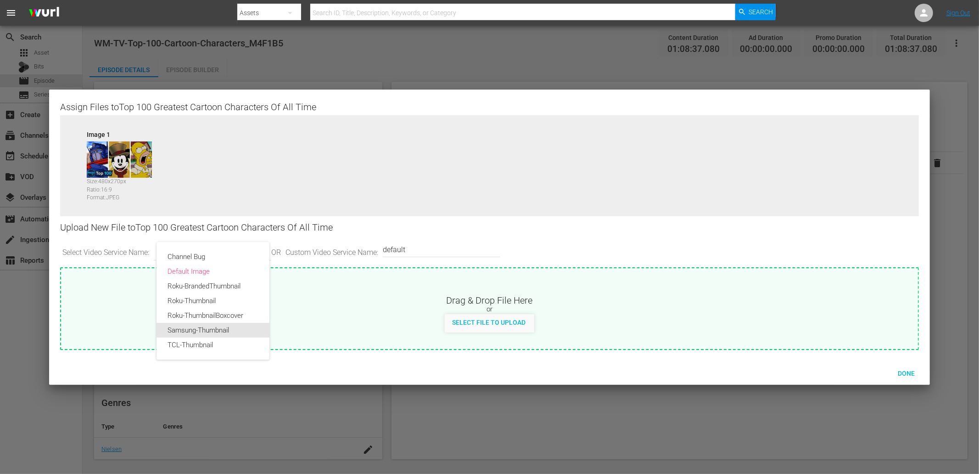
click at [192, 326] on div "Samsung-Thumbnail" at bounding box center [213, 330] width 91 height 15
type input "Samsung-Thumbnail"
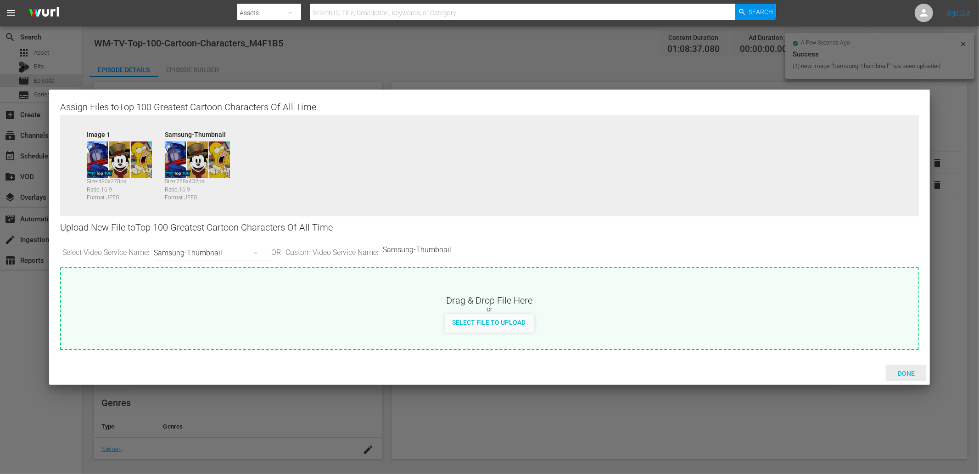
click at [900, 372] on span "Done" at bounding box center [906, 372] width 32 height 7
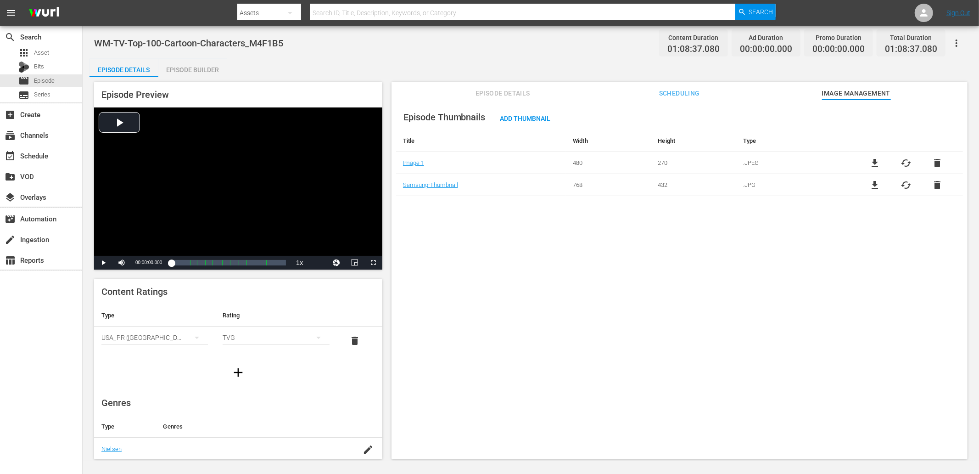
click at [202, 76] on div "Episode Builder" at bounding box center [192, 70] width 69 height 22
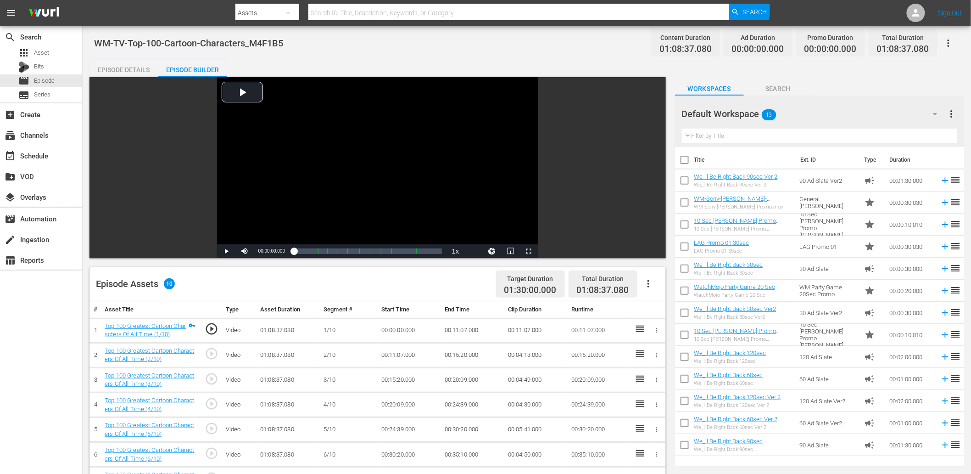
click at [806, 134] on input "text" at bounding box center [819, 136] width 275 height 15
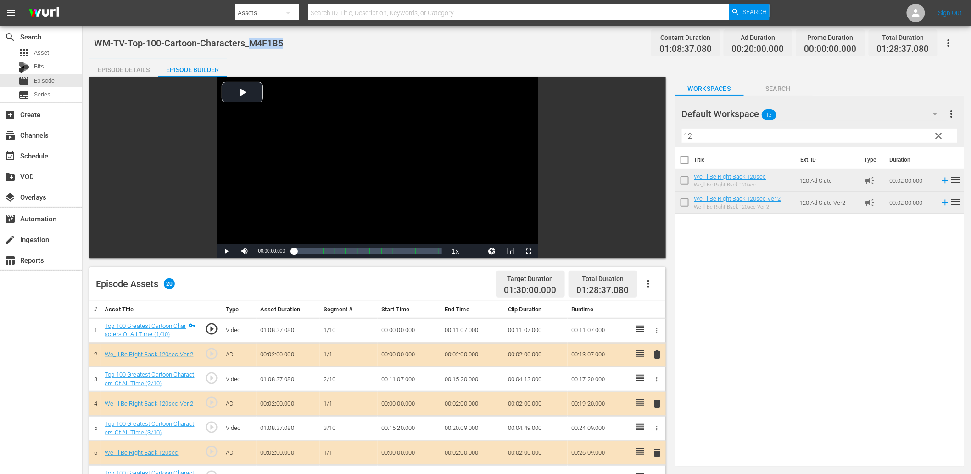
drag, startPoint x: 298, startPoint y: 42, endPoint x: 252, endPoint y: 45, distance: 46.0
click at [252, 45] on div "WM-TV-Top-100-Cartoon-Characters_M4F1B5 Content Duration 01:08:37.080 Ad Durati…" at bounding box center [527, 43] width 866 height 21
copy span "M4F1B5"
click at [616, 121] on div "Video Player is loading. Play Video Play Mute Current Time 00:00:00.000 / Durat…" at bounding box center [527, 442] width 875 height 731
paste input "M4F1B5"
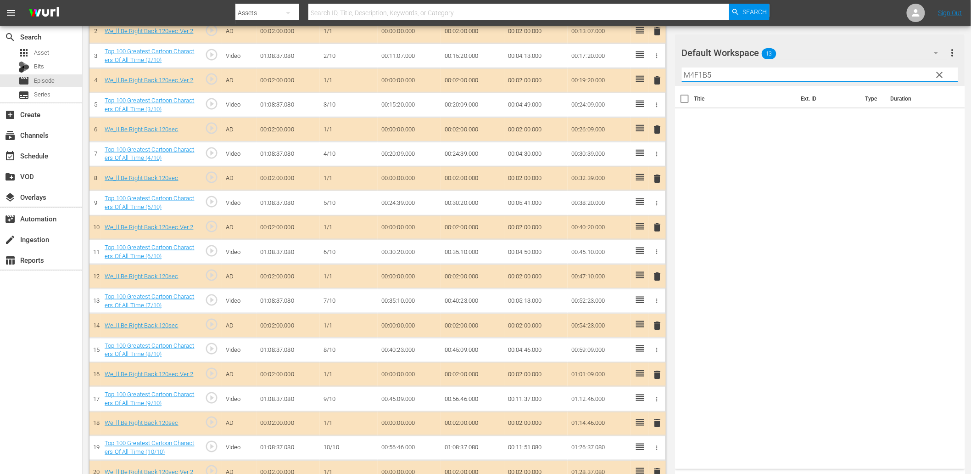
scroll to position [340, 0]
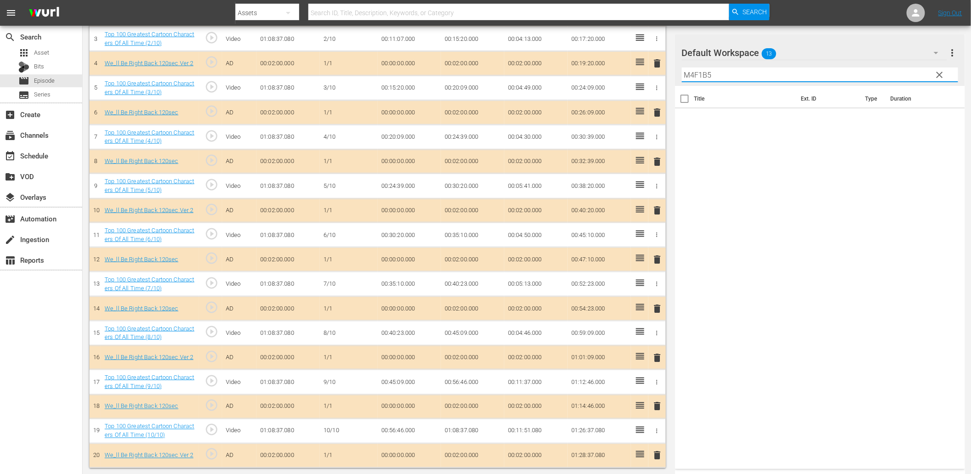
type input "M4F1B5"
click at [938, 73] on span "clear" at bounding box center [940, 74] width 11 height 11
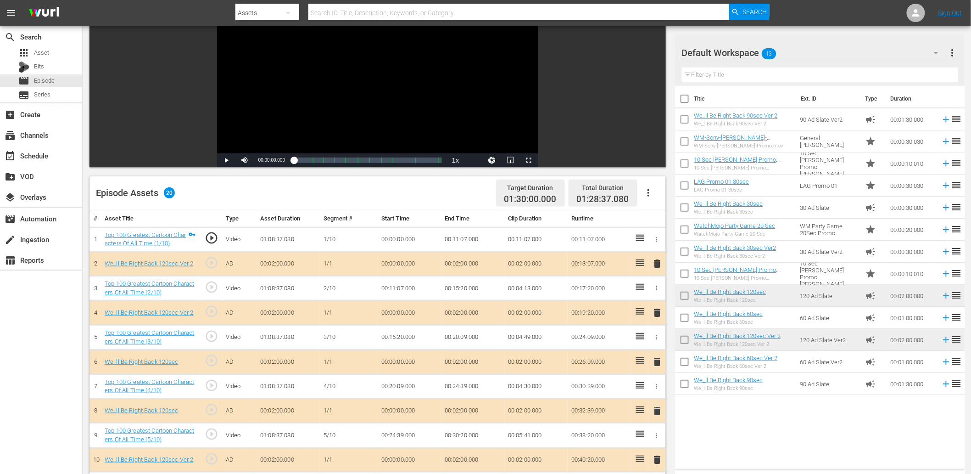
scroll to position [0, 0]
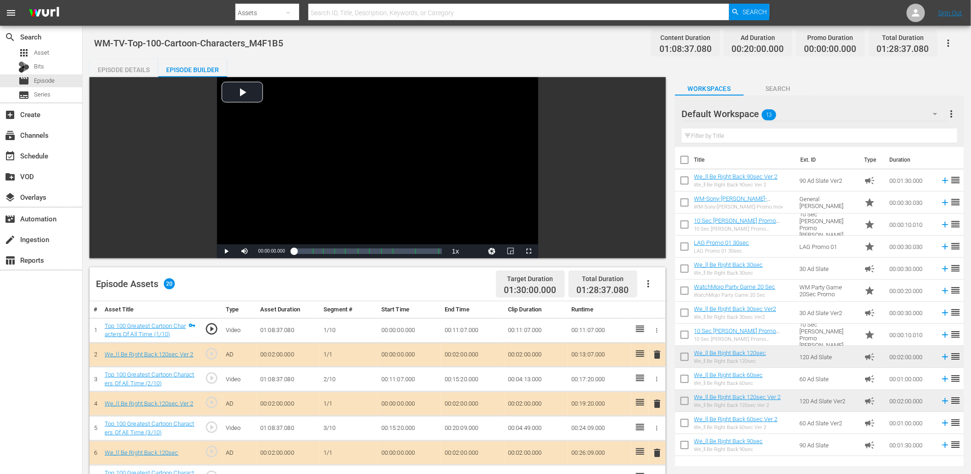
click at [789, 93] on span "Search" at bounding box center [778, 88] width 69 height 11
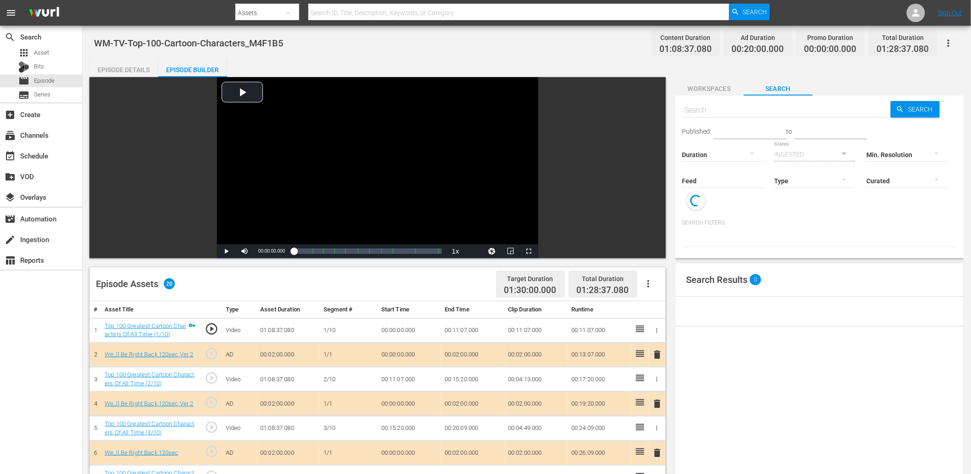
click at [725, 101] on input "text" at bounding box center [787, 110] width 209 height 22
paste input "M4F1B5"
type input "M4F1B5"
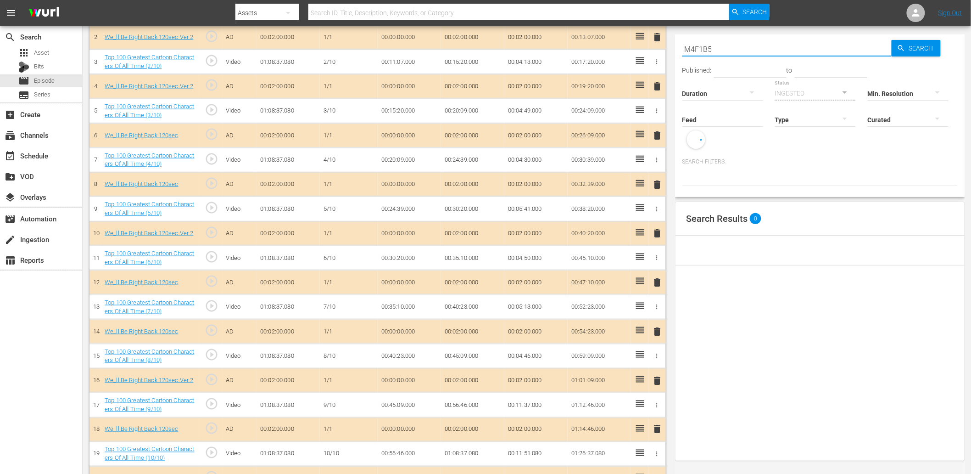
scroll to position [340, 0]
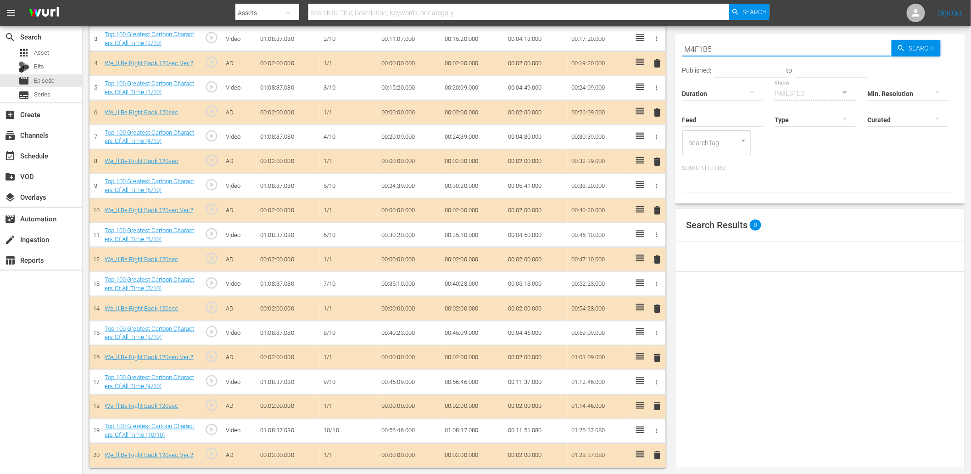
type input "M4F1B5"
click at [720, 48] on input "text" at bounding box center [787, 49] width 209 height 22
paste input "M4F1B5"
type input "M4F1B5"
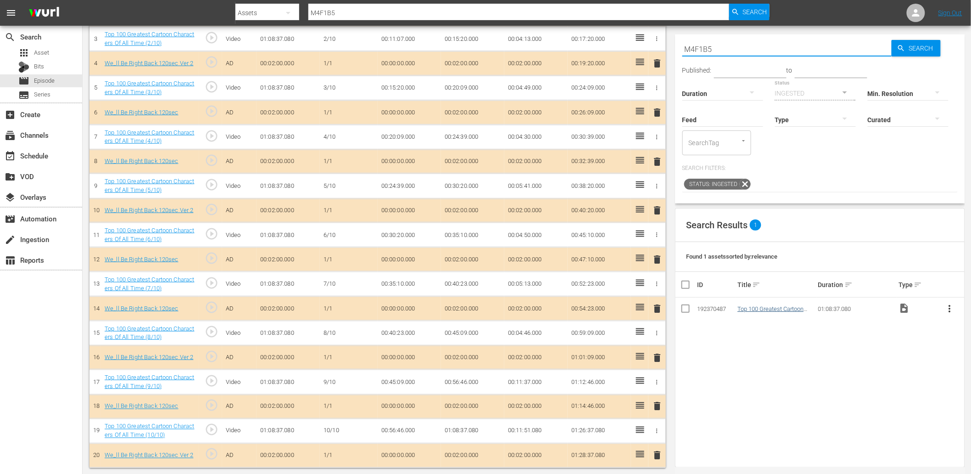
type input "M4F1B5"
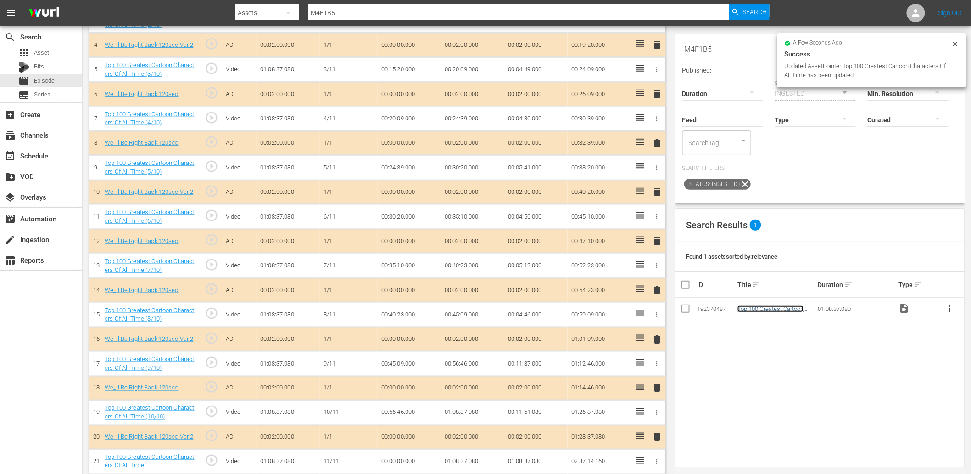
scroll to position [365, 0]
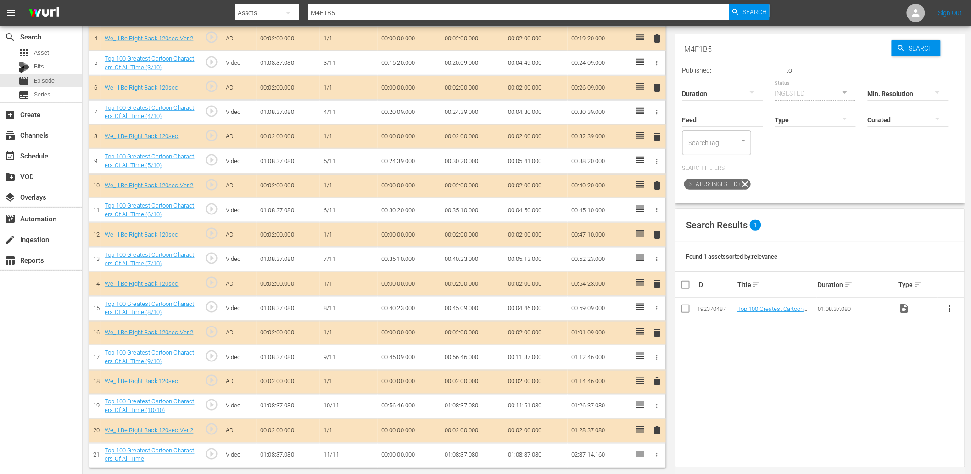
click at [458, 409] on td "01:08:37.080" at bounding box center [472, 406] width 63 height 25
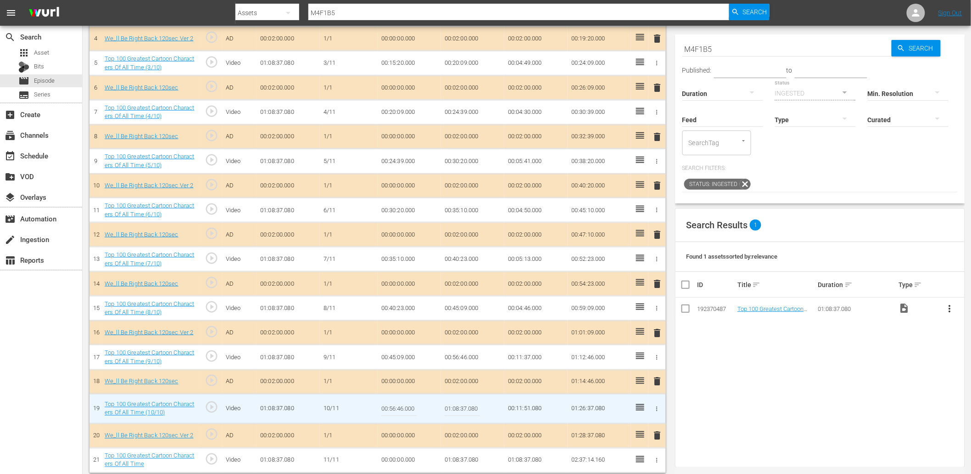
click at [458, 409] on input "01:08:37.080" at bounding box center [462, 408] width 35 height 22
click at [402, 459] on td "00:00:00.000" at bounding box center [409, 460] width 63 height 25
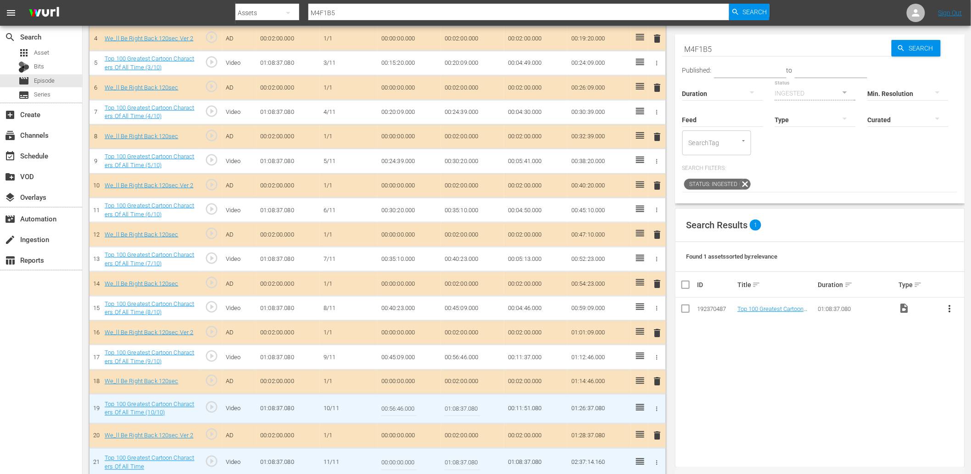
click at [402, 459] on input "00:00:00.000" at bounding box center [398, 463] width 35 height 22
paste input "1:08:37.08"
type input "01:01:37.080"
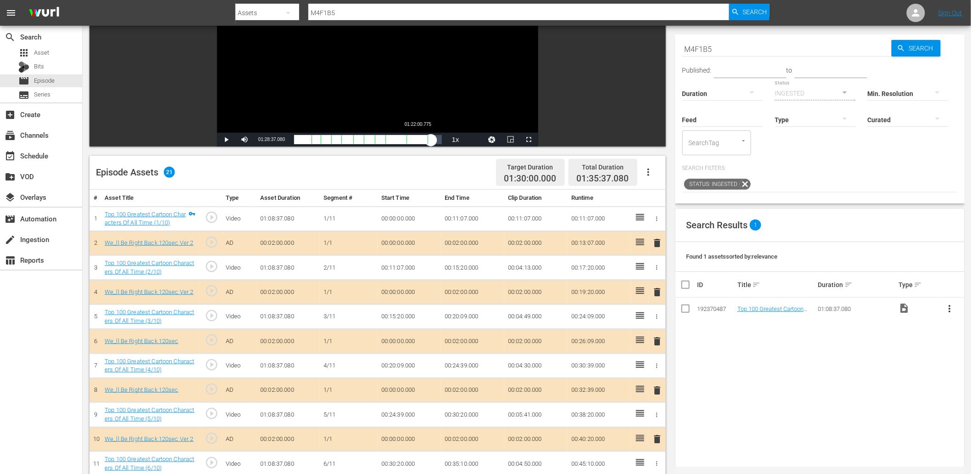
scroll to position [0, 0]
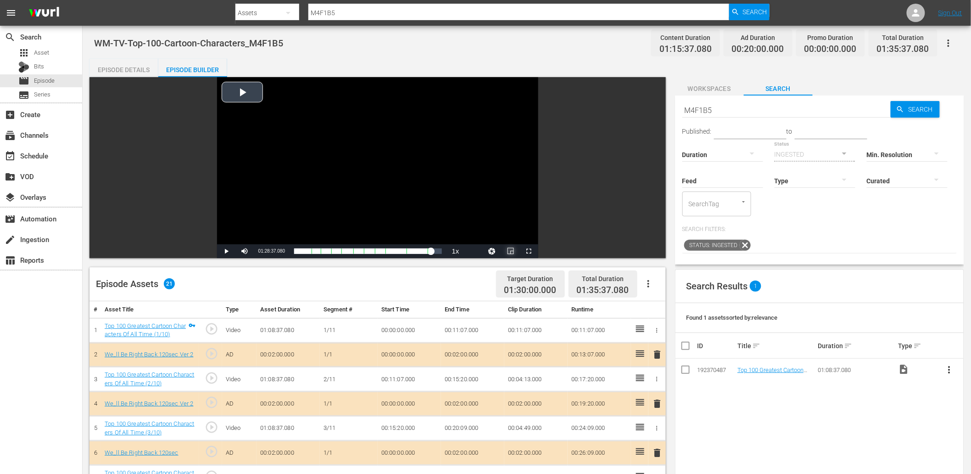
click at [511, 251] on span "Video Player" at bounding box center [511, 251] width 0 height 0
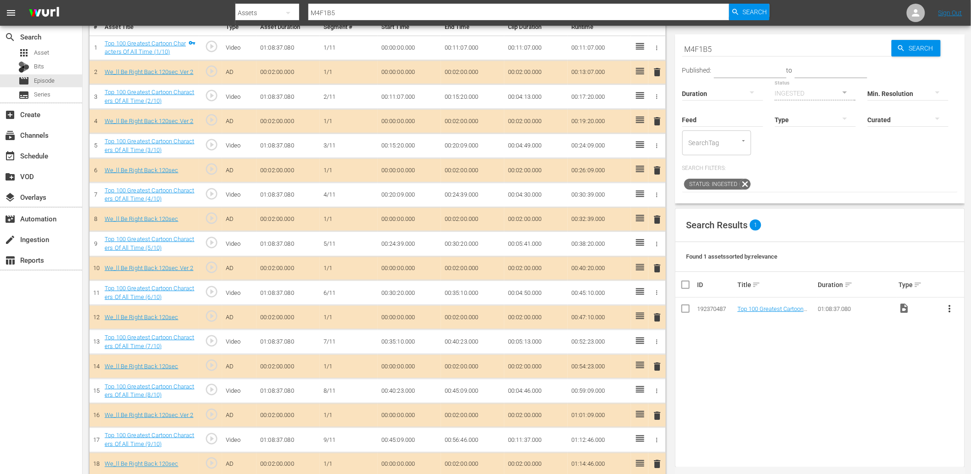
scroll to position [370, 0]
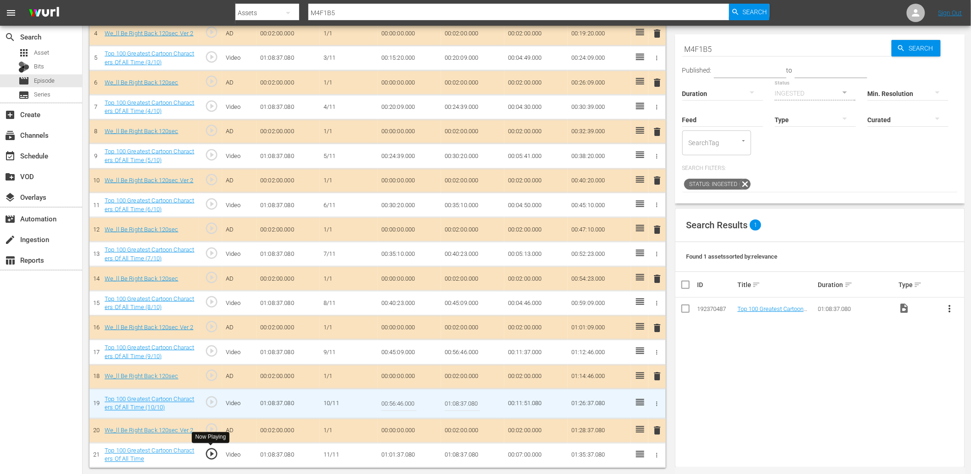
click at [207, 453] on span "play_circle_outline" at bounding box center [212, 454] width 14 height 14
click at [402, 453] on td "01:01:37.080" at bounding box center [409, 454] width 63 height 25
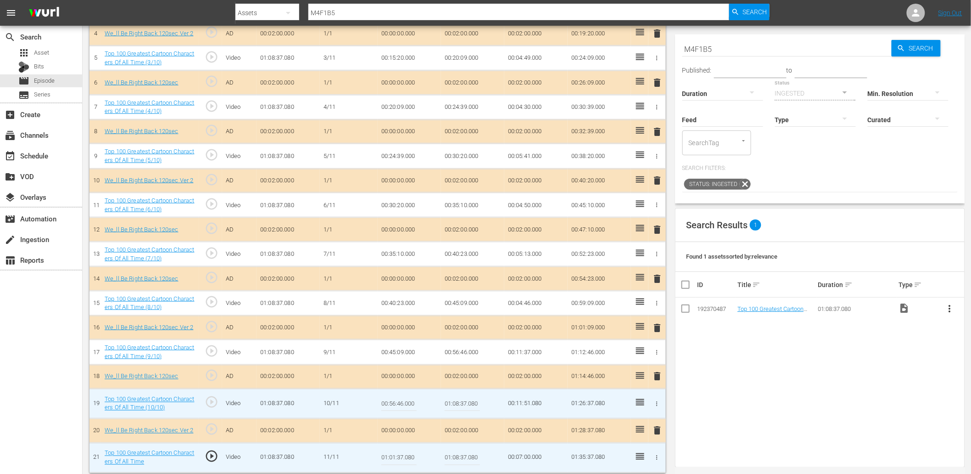
click at [402, 453] on input "01:01:37.080" at bounding box center [398, 458] width 35 height 22
type input "01:00:37.080"
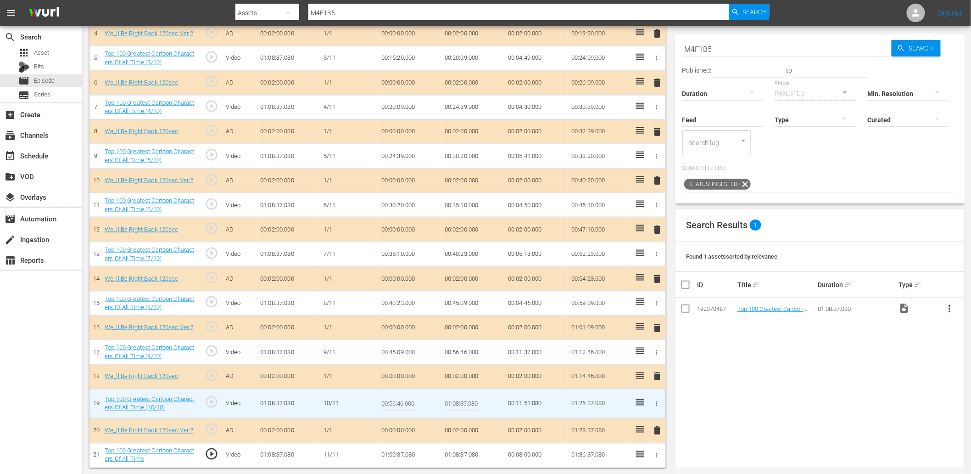
click at [400, 453] on td "01:00:37.080" at bounding box center [409, 454] width 63 height 25
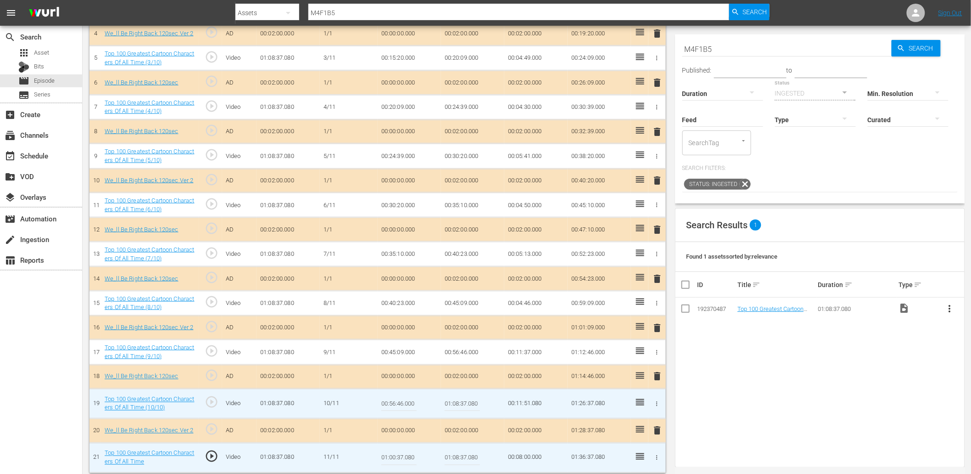
click at [398, 459] on input "01:00:37.080" at bounding box center [398, 458] width 35 height 22
type input "01:00:59.080"
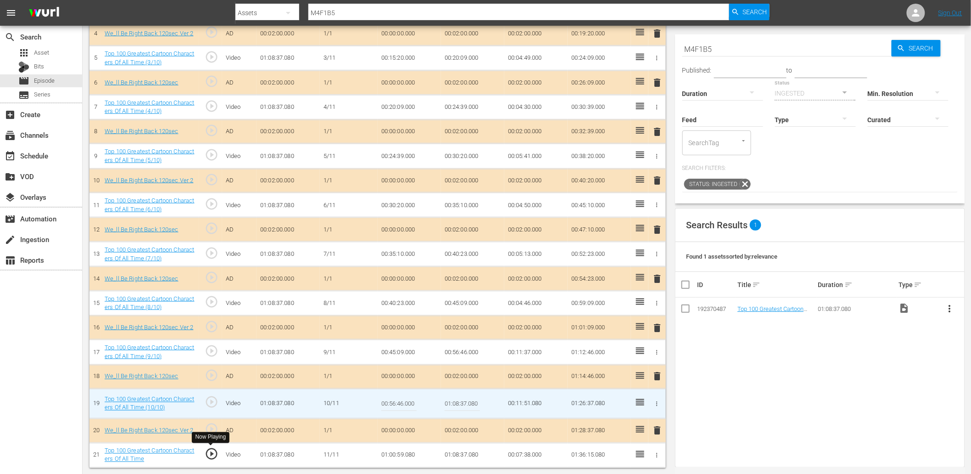
click at [210, 453] on span "play_circle_outline" at bounding box center [212, 454] width 14 height 14
click at [400, 458] on td "01:00:59.080" at bounding box center [409, 454] width 63 height 25
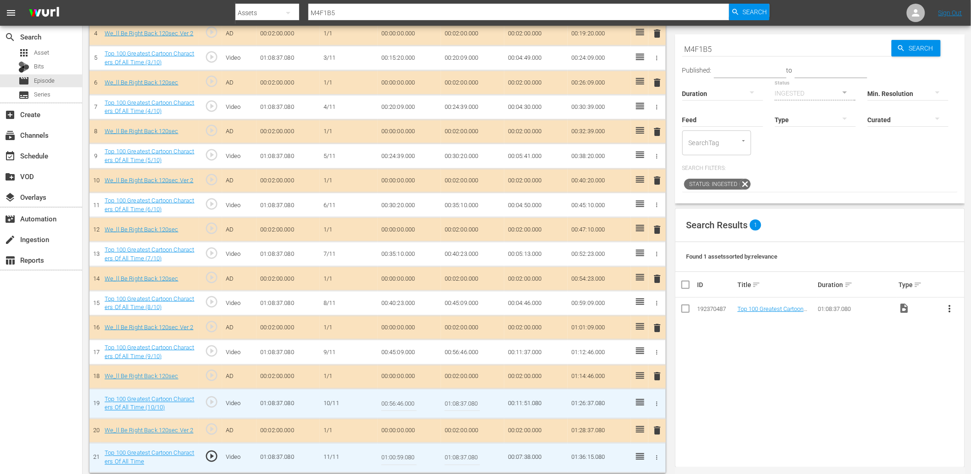
click at [400, 458] on input "01:00:59.080" at bounding box center [398, 458] width 35 height 22
type input "01:01:20.080"
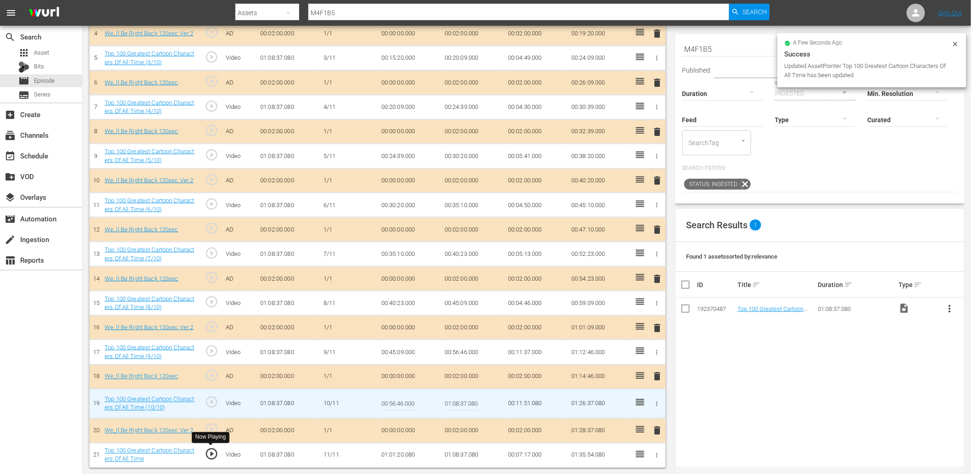
click at [213, 455] on span "play_circle_outline" at bounding box center [212, 454] width 14 height 14
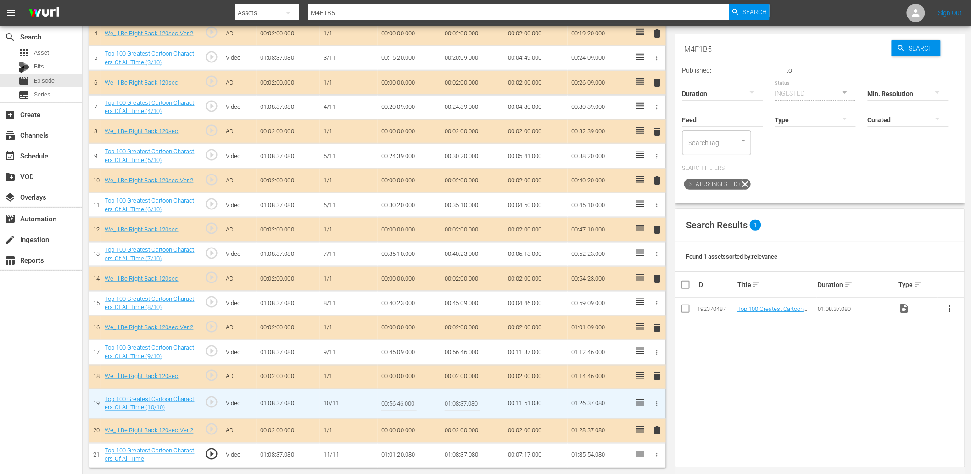
click at [400, 453] on td "01:01:20.080" at bounding box center [409, 454] width 63 height 25
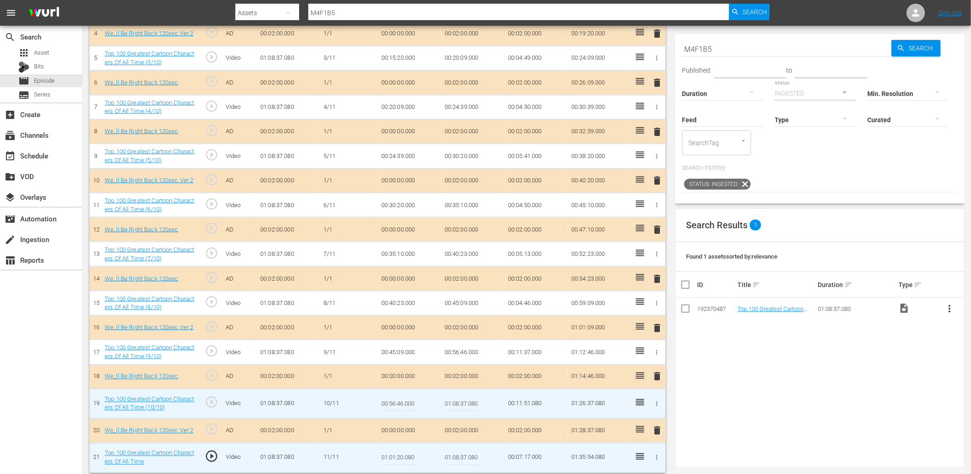
click at [400, 453] on input "01:01:20.080" at bounding box center [398, 458] width 35 height 22
type input "01:01:18.080"
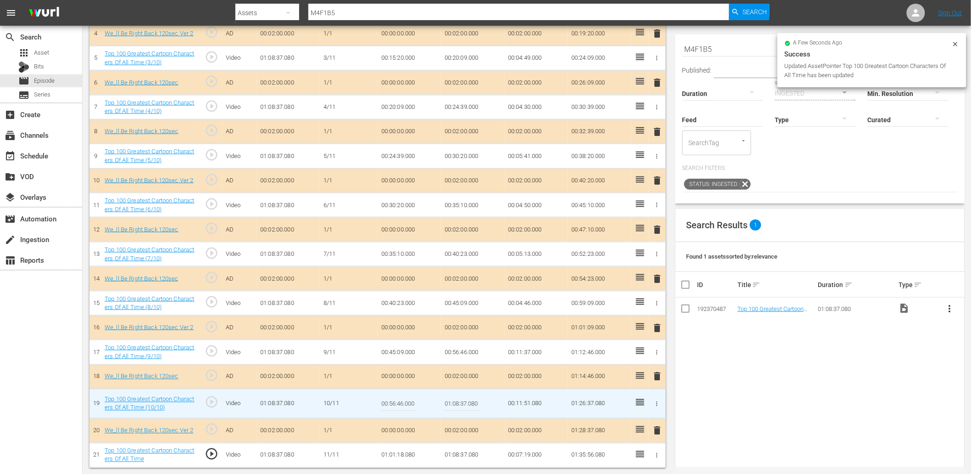
click at [406, 455] on td "01:01:18.080" at bounding box center [409, 454] width 63 height 25
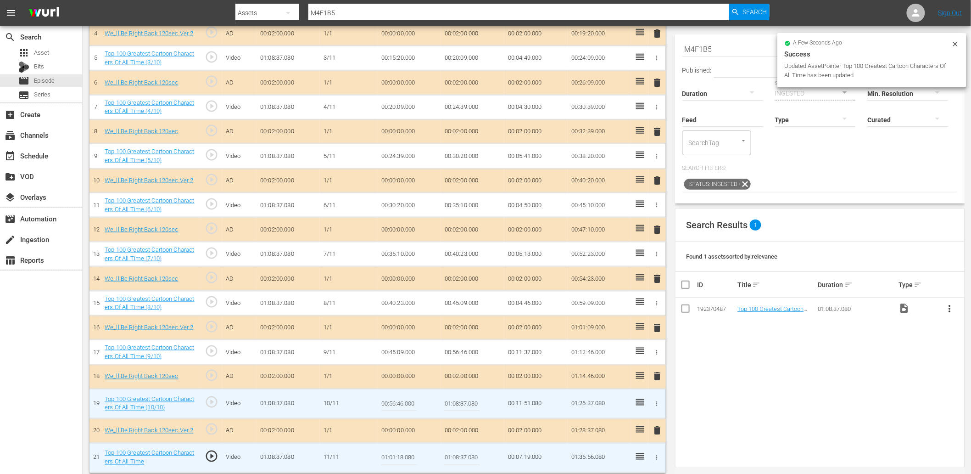
click at [406, 455] on input "01:01:18.080" at bounding box center [398, 458] width 35 height 22
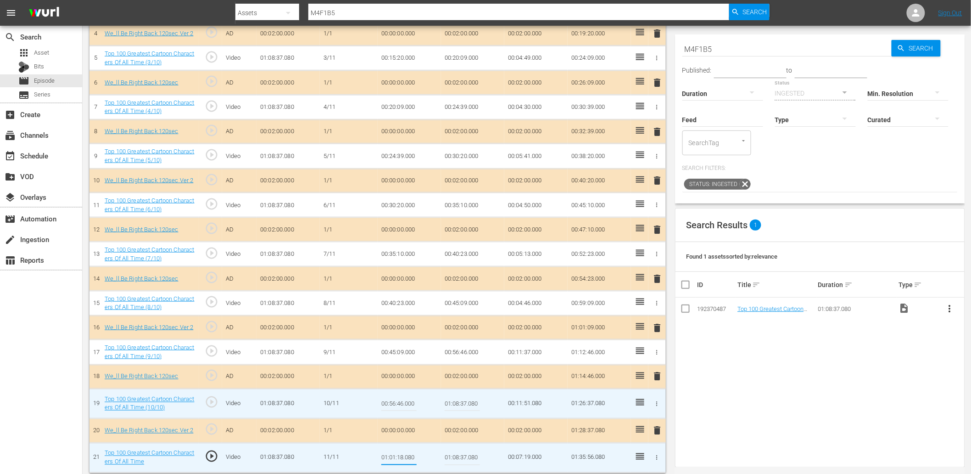
click at [393, 453] on input "01:01:18.080" at bounding box center [398, 458] width 35 height 22
type input "01:01:15.080"
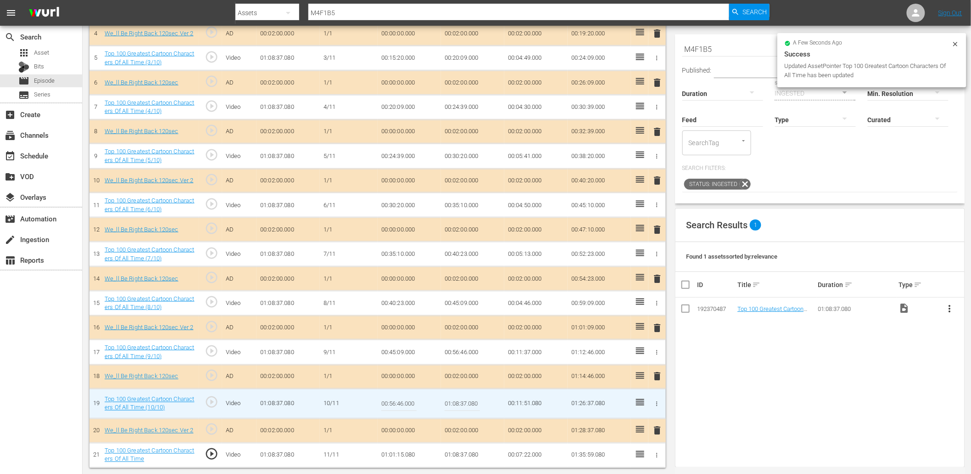
click at [395, 457] on td "01:01:15.080" at bounding box center [409, 454] width 63 height 25
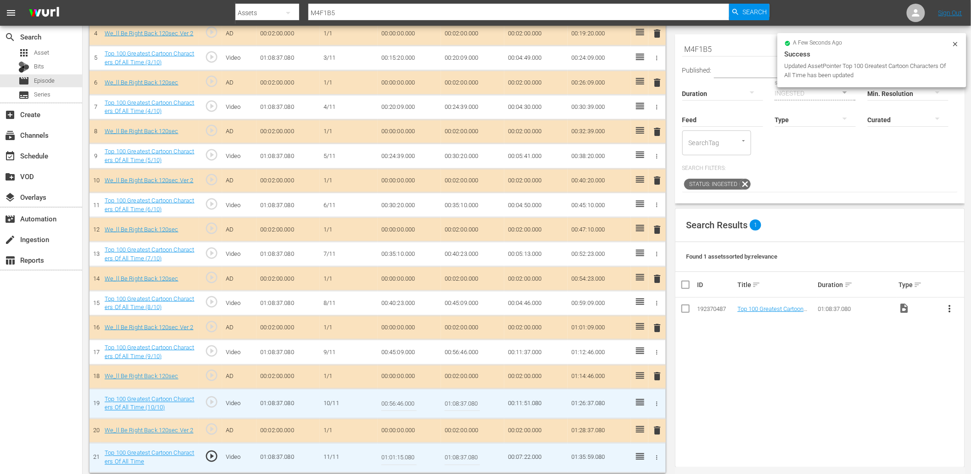
click at [395, 457] on input "01:01:15.080" at bounding box center [398, 458] width 35 height 22
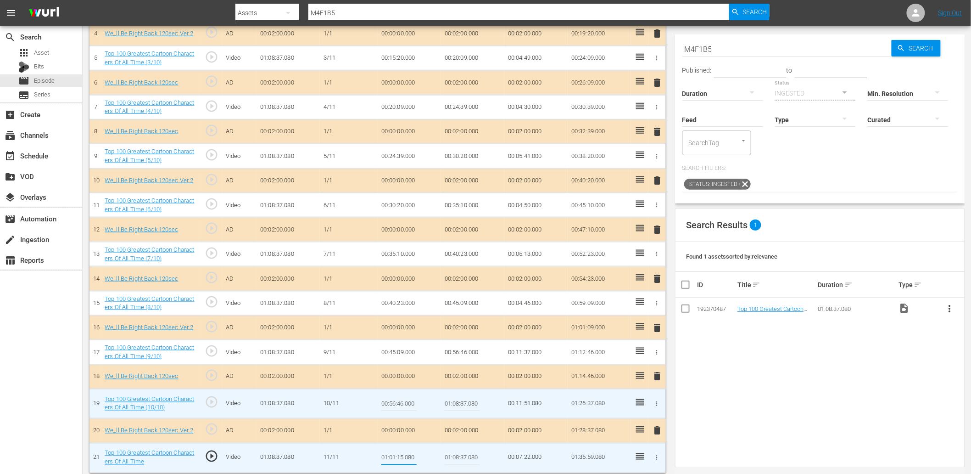
type input "01:01:16.080"
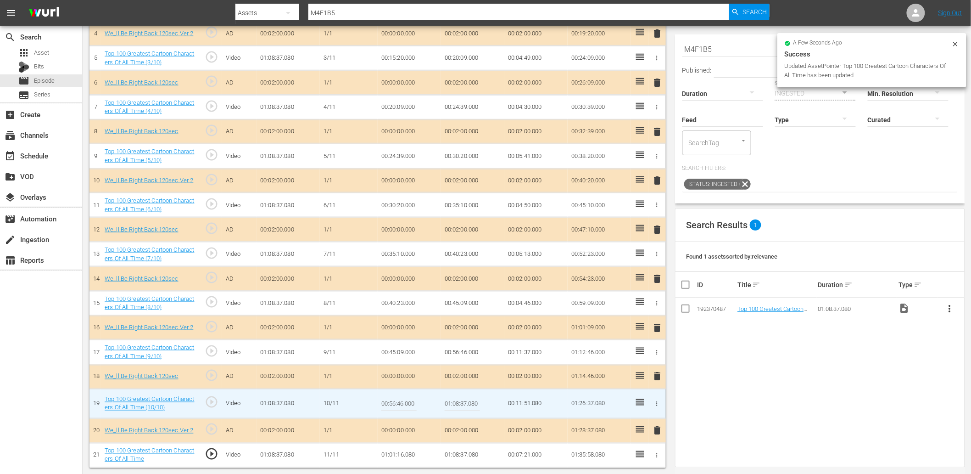
click at [410, 451] on td "01:01:16.080" at bounding box center [409, 454] width 63 height 25
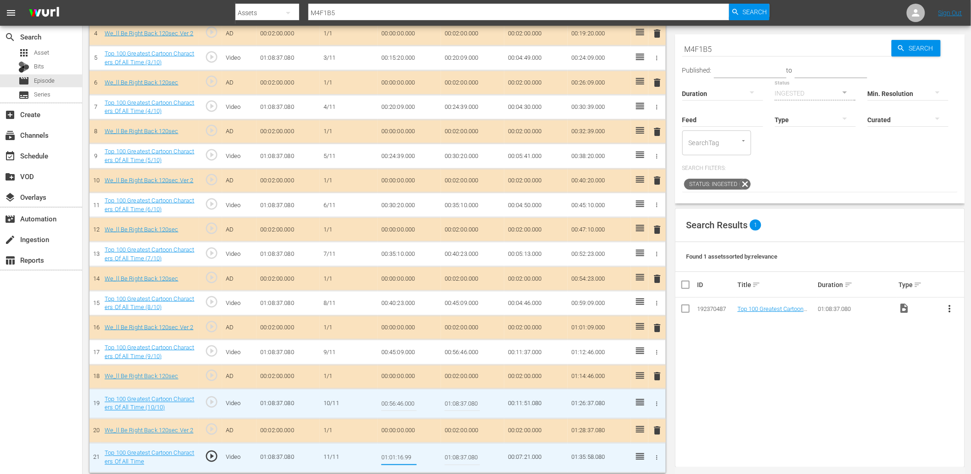
type input "01:01:16.999"
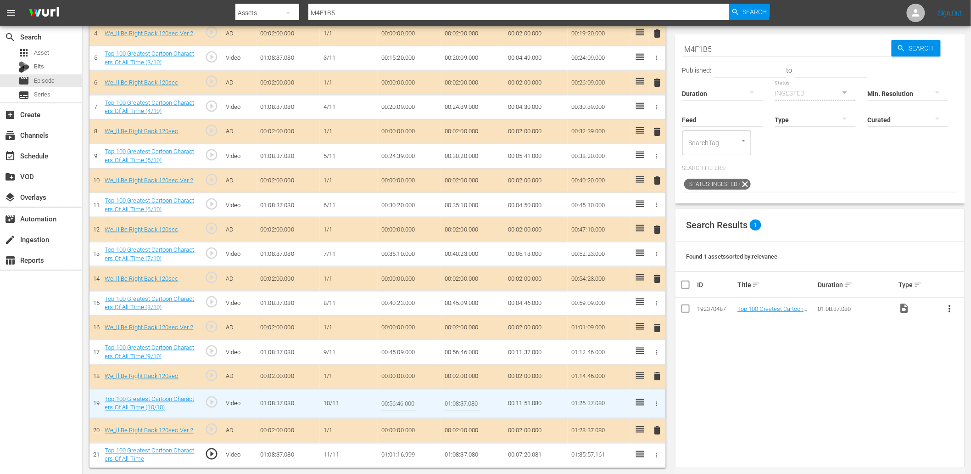
click at [405, 453] on td "01:01:16.999" at bounding box center [409, 454] width 63 height 25
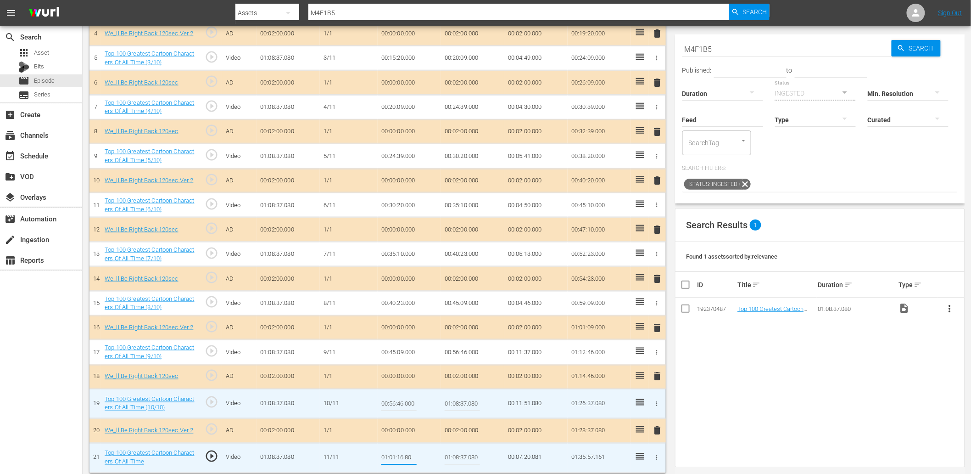
type input "01:01:16.800"
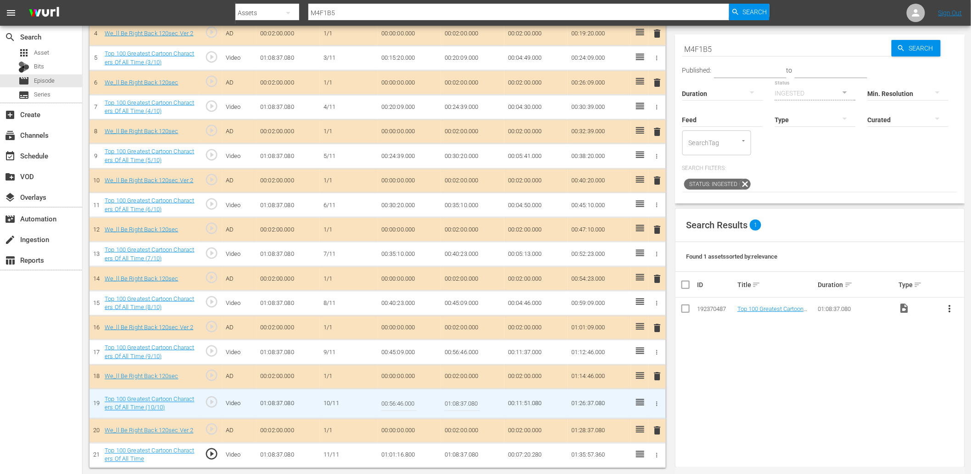
click at [410, 453] on td "01:01:16.800" at bounding box center [409, 454] width 63 height 25
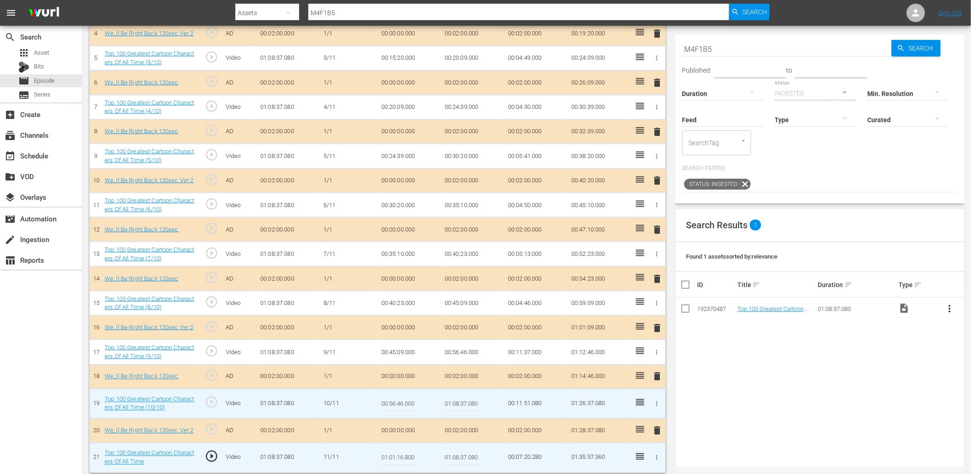
click at [410, 453] on input "01:01:16.800" at bounding box center [398, 458] width 35 height 22
click at [451, 405] on input "01:08:37.080" at bounding box center [462, 403] width 35 height 22
paste input "1:16.80"
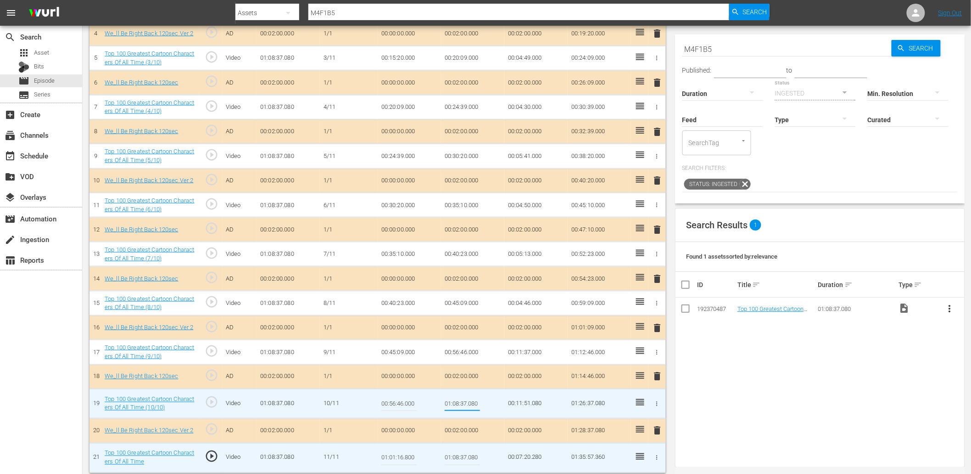
paste input "1:16.80"
type input "01:01:16.800"
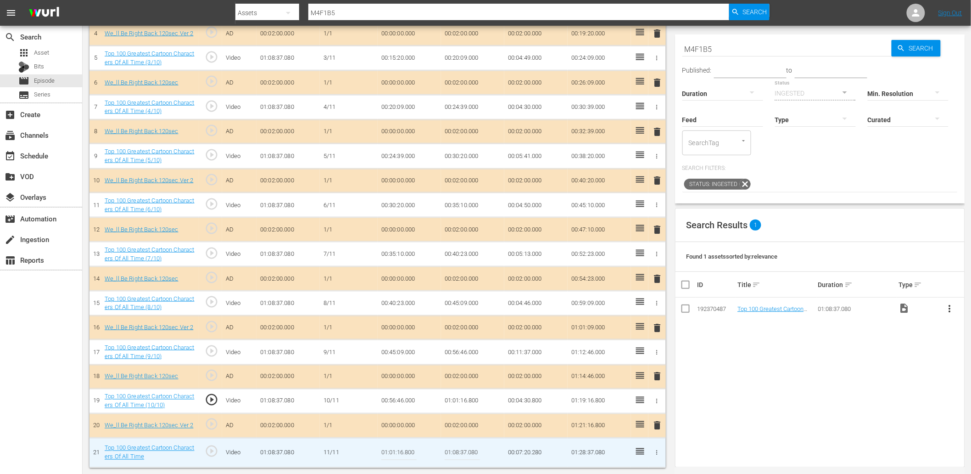
click at [407, 449] on input "01:01:16.800" at bounding box center [398, 453] width 35 height 22
type input "01:01:16.950"
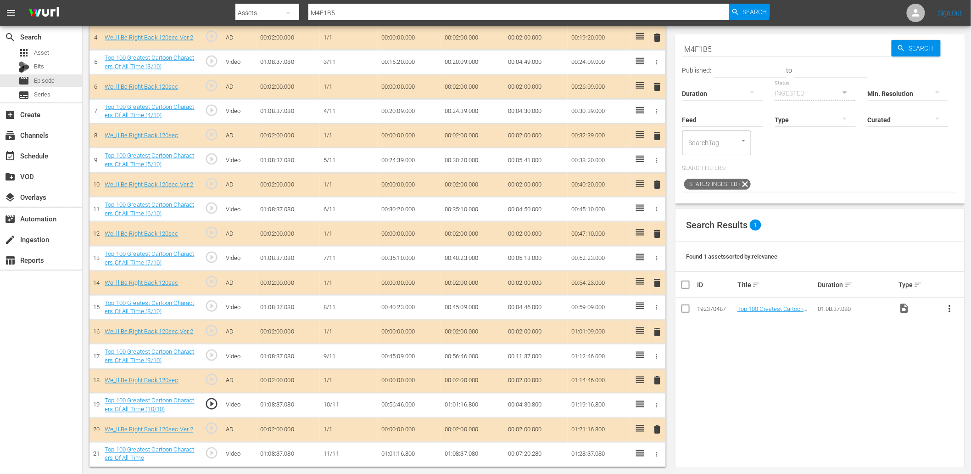
scroll to position [365, 0]
click at [208, 453] on span "play_circle_outline" at bounding box center [212, 454] width 14 height 14
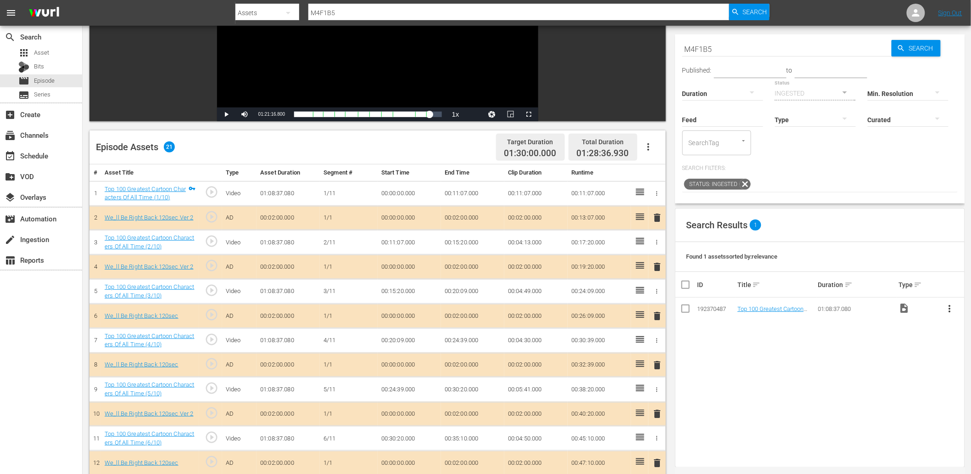
scroll to position [0, 0]
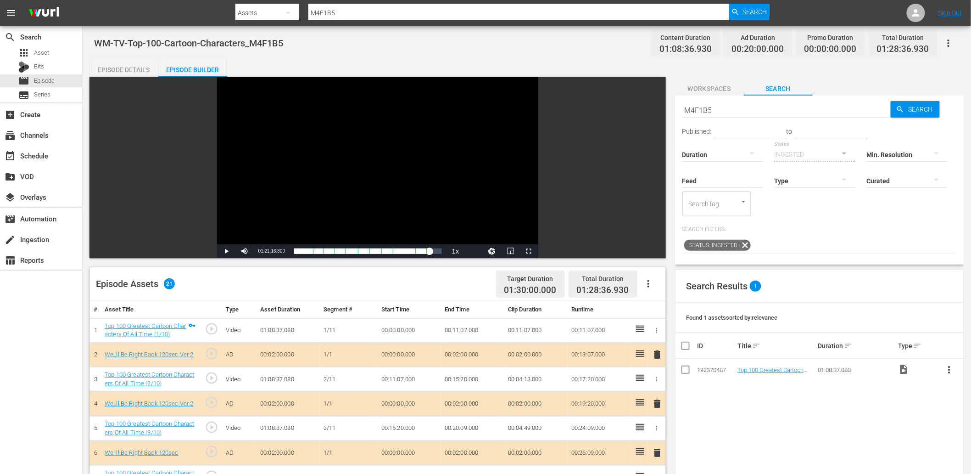
click at [715, 87] on span "Workspaces" at bounding box center [709, 88] width 69 height 11
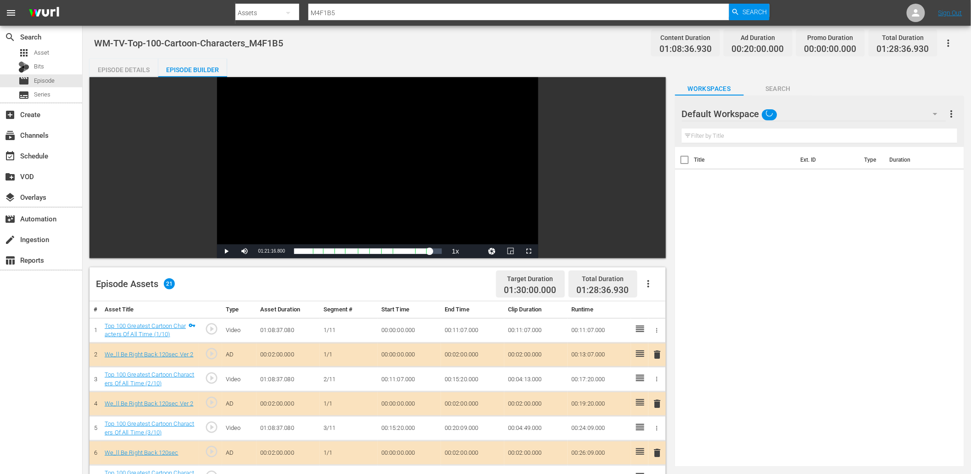
click at [744, 132] on input "text" at bounding box center [819, 136] width 275 height 15
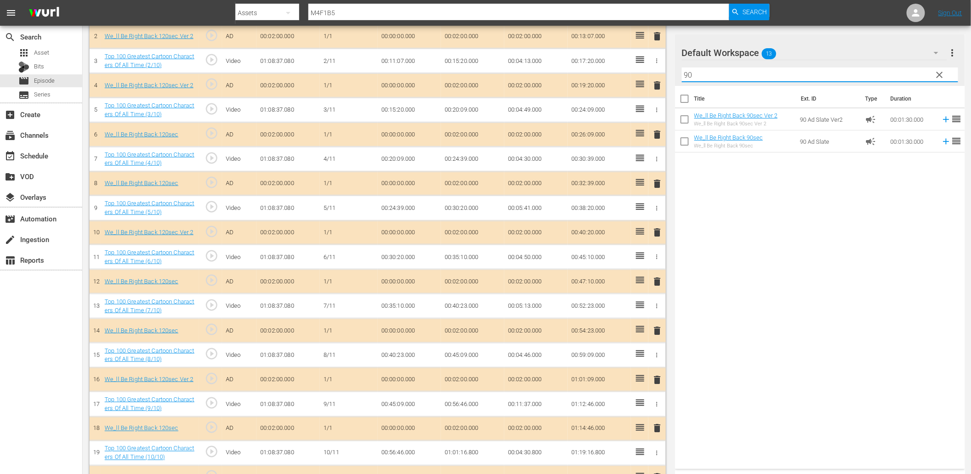
scroll to position [365, 0]
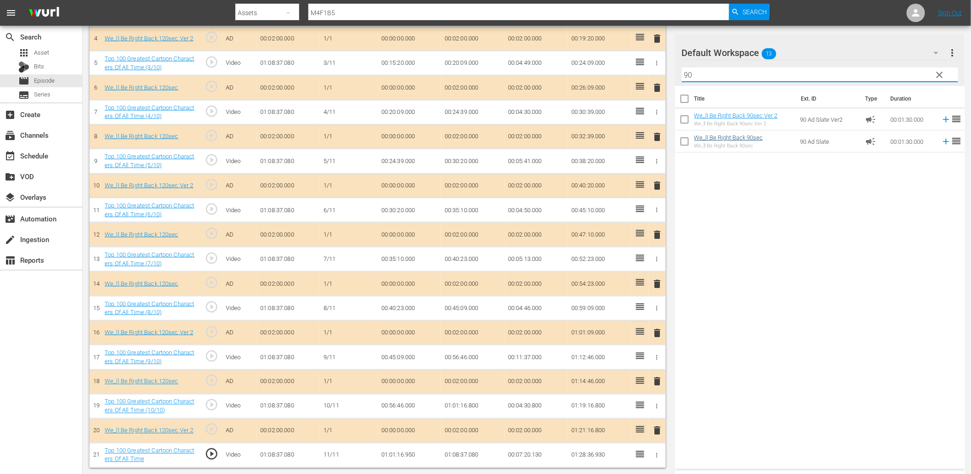
type input "90"
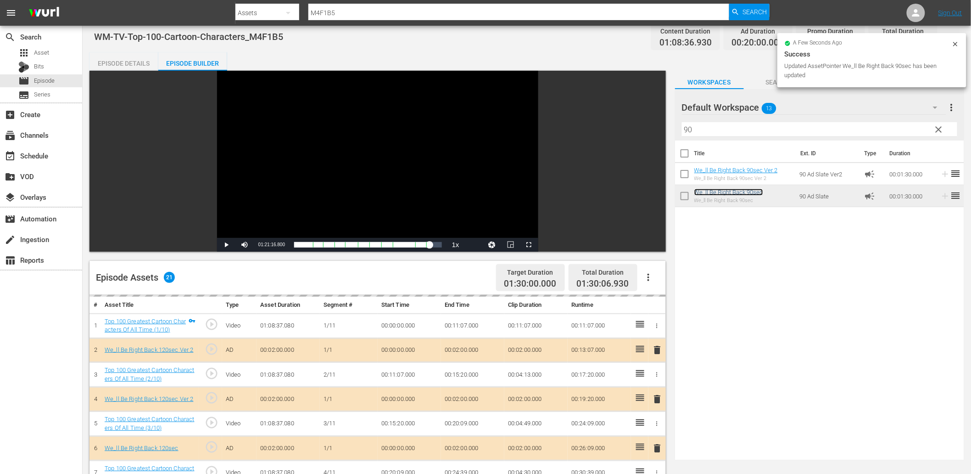
scroll to position [0, 0]
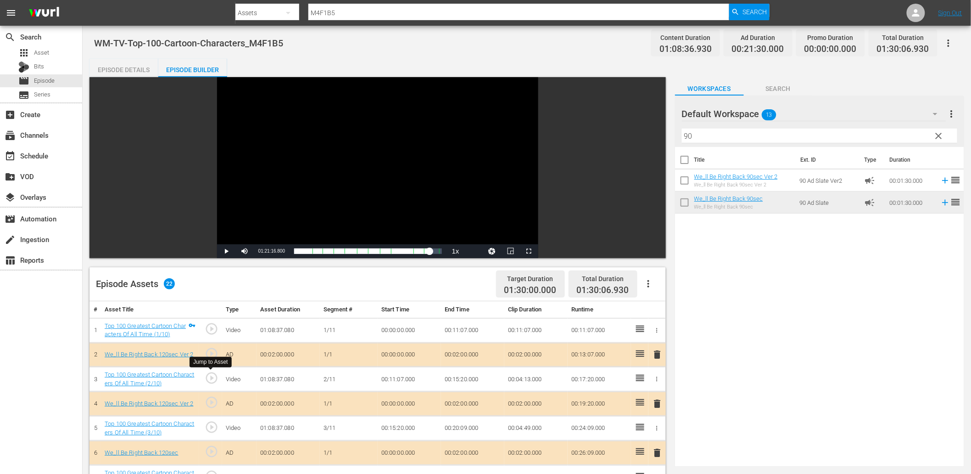
click at [207, 380] on span "play_circle_outline" at bounding box center [212, 378] width 14 height 14
click at [392, 379] on td "00:11:07.000" at bounding box center [409, 379] width 63 height 25
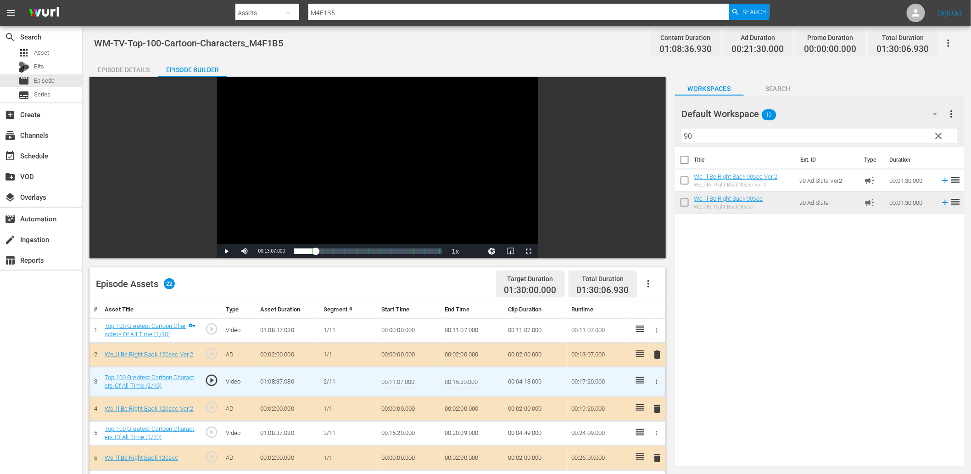
click at [392, 379] on input "00:11:07.000" at bounding box center [398, 381] width 35 height 22
type input "00:11:06.000"
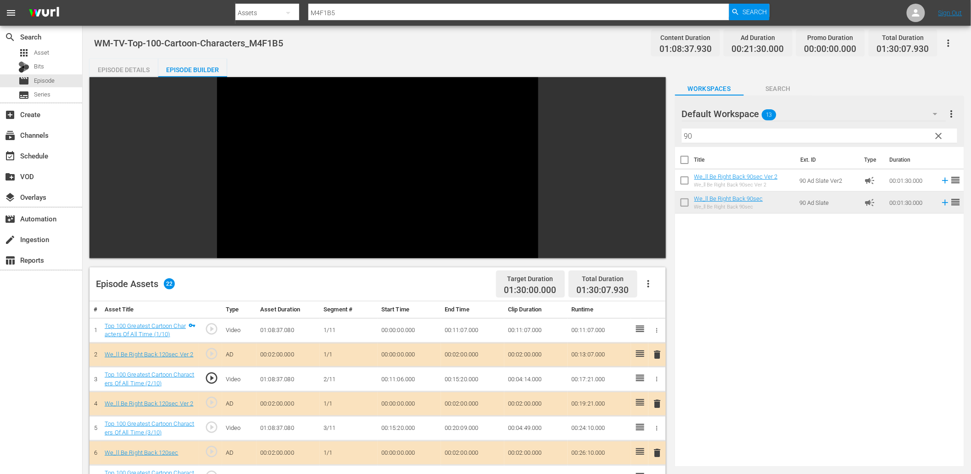
click at [398, 383] on td "00:11:06.000" at bounding box center [409, 379] width 63 height 25
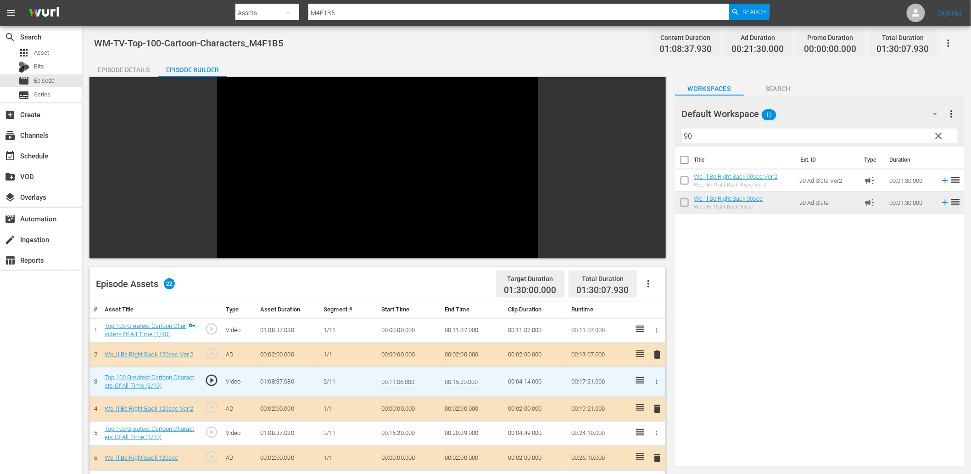
click at [398, 383] on input "00:11:06.000" at bounding box center [398, 381] width 35 height 22
click at [464, 331] on td "00:11:07.000" at bounding box center [472, 330] width 63 height 25
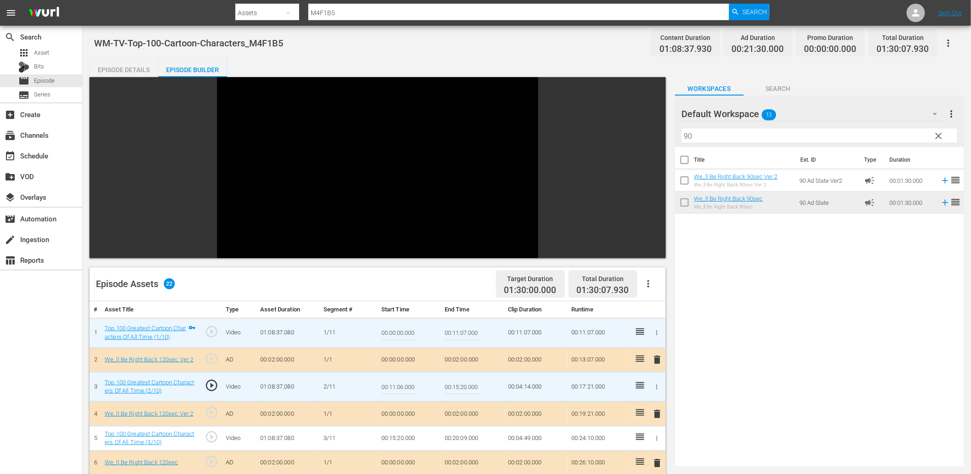
click at [464, 331] on input "00:11:07.000" at bounding box center [462, 333] width 35 height 22
paste input "6"
type input "00:11:06.000"
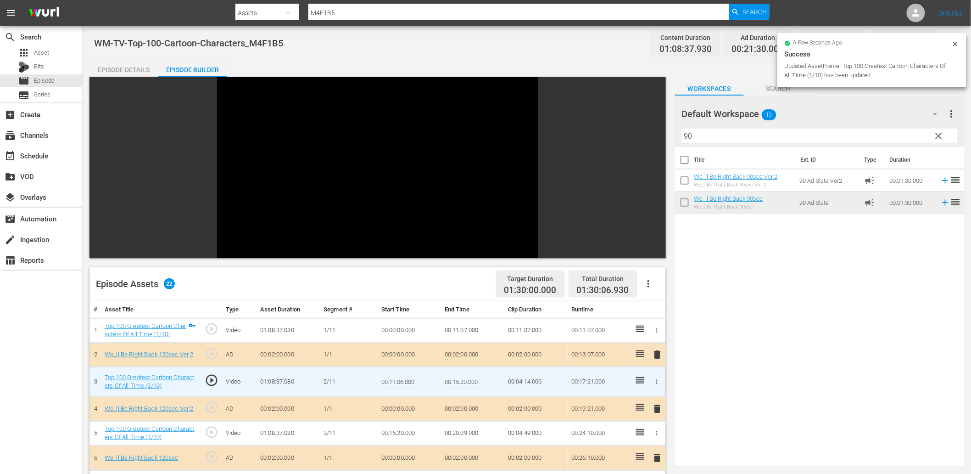
click at [392, 386] on input "00:11:06.000" at bounding box center [398, 381] width 35 height 22
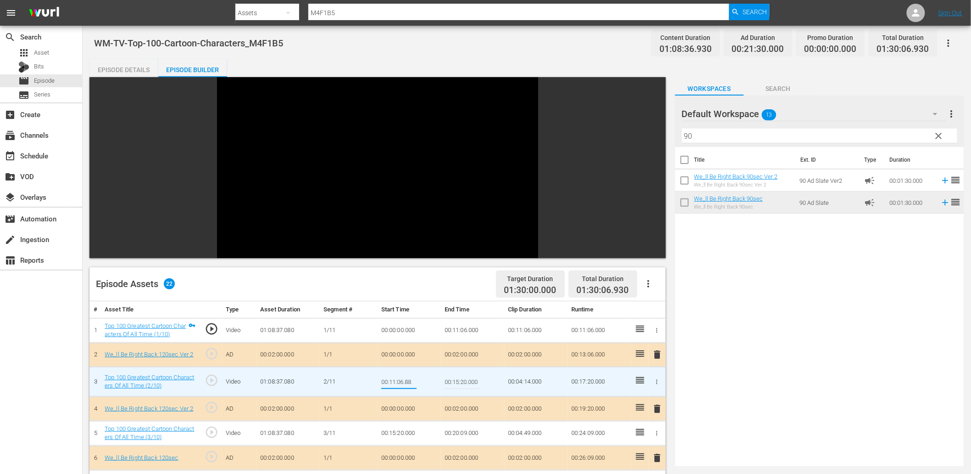
type input "00:11:06.888"
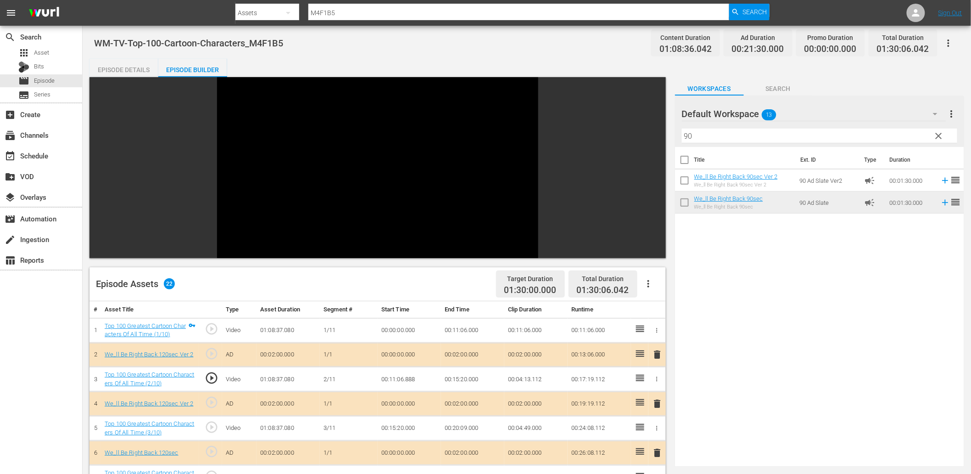
click at [397, 387] on td "00:11:06.888" at bounding box center [409, 379] width 63 height 25
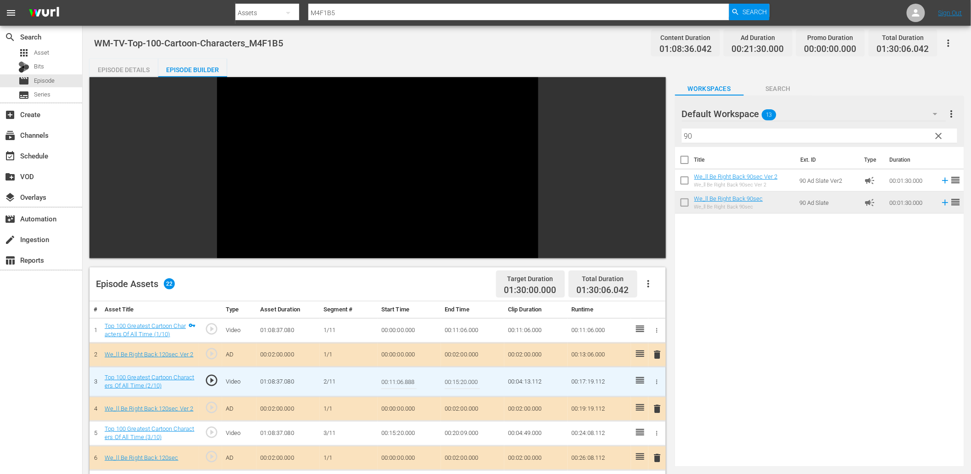
click at [397, 387] on input "00:11:06.888" at bounding box center [398, 381] width 35 height 22
type input "00:11:06.100"
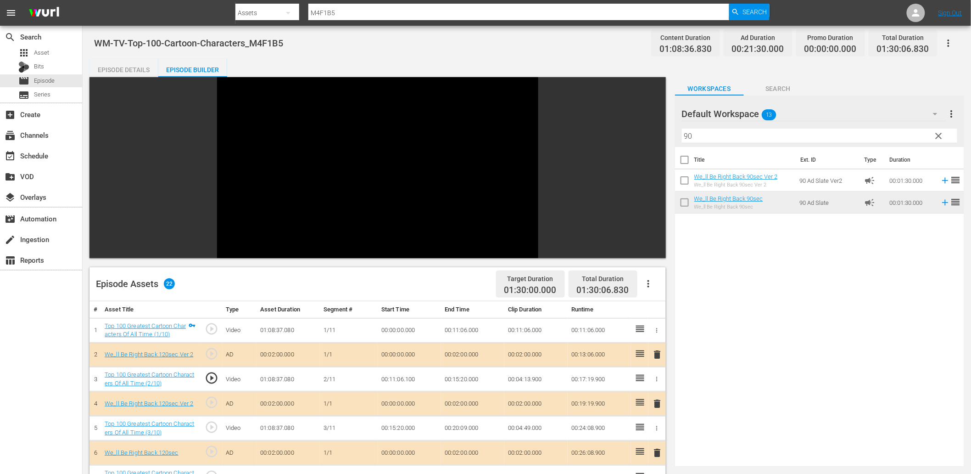
click at [403, 380] on td "00:11:06.100" at bounding box center [409, 379] width 63 height 25
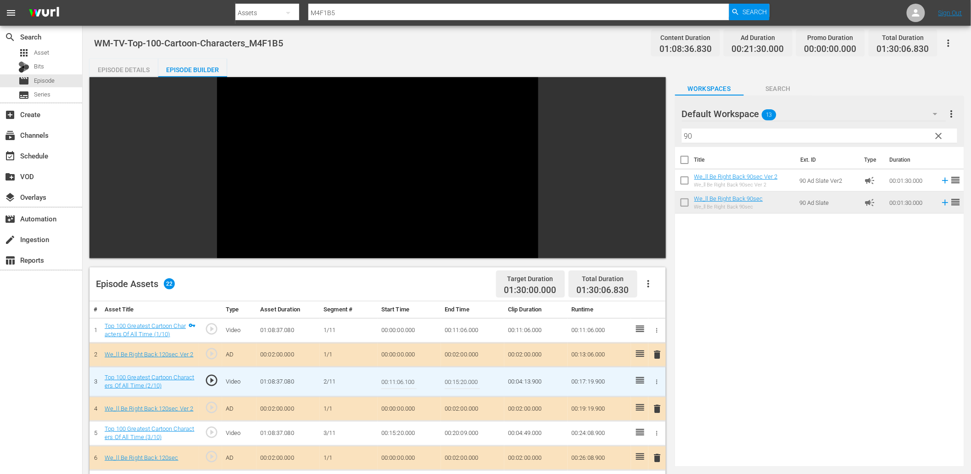
click at [403, 380] on input "00:11:06.100" at bounding box center [398, 381] width 35 height 22
type input "00:11:06.333"
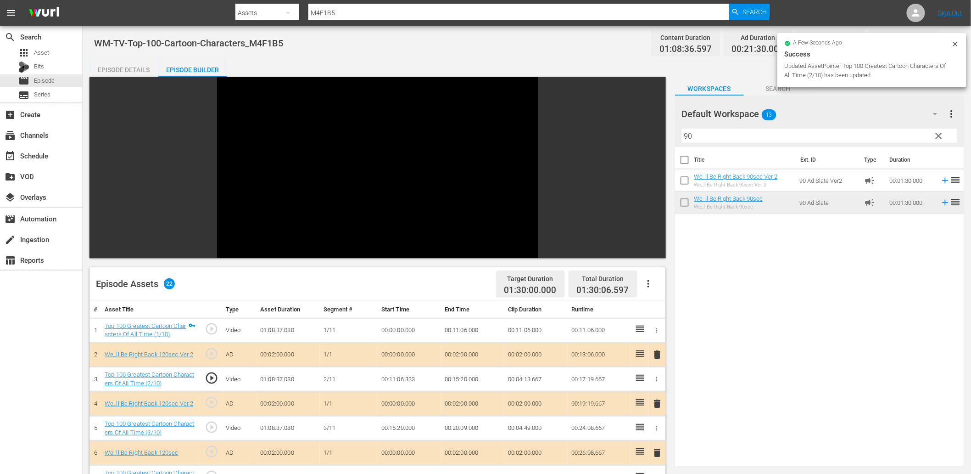
click at [410, 379] on td "00:11:06.333" at bounding box center [409, 379] width 63 height 25
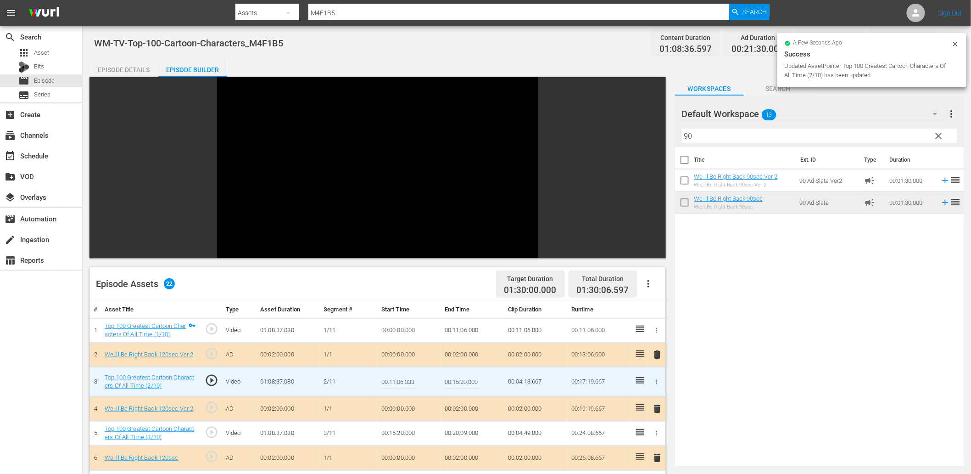
click at [410, 379] on input "00:11:06.333" at bounding box center [398, 381] width 35 height 22
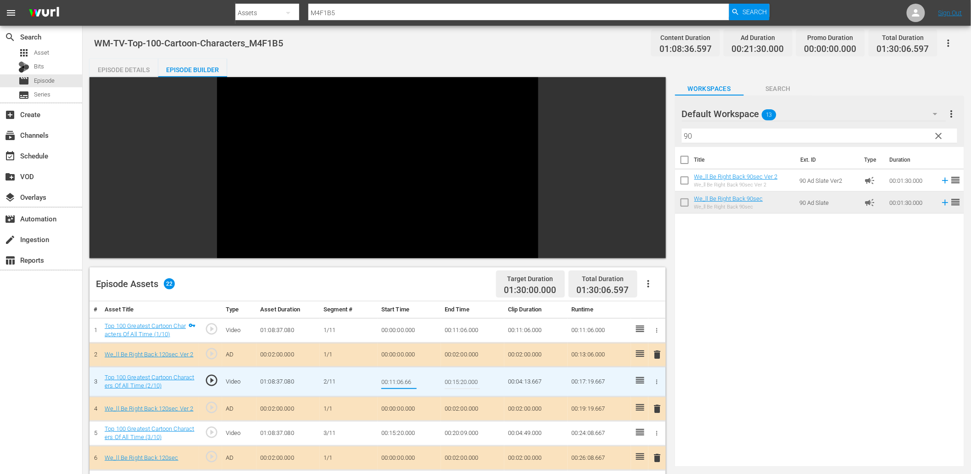
type input "00:11:06.666"
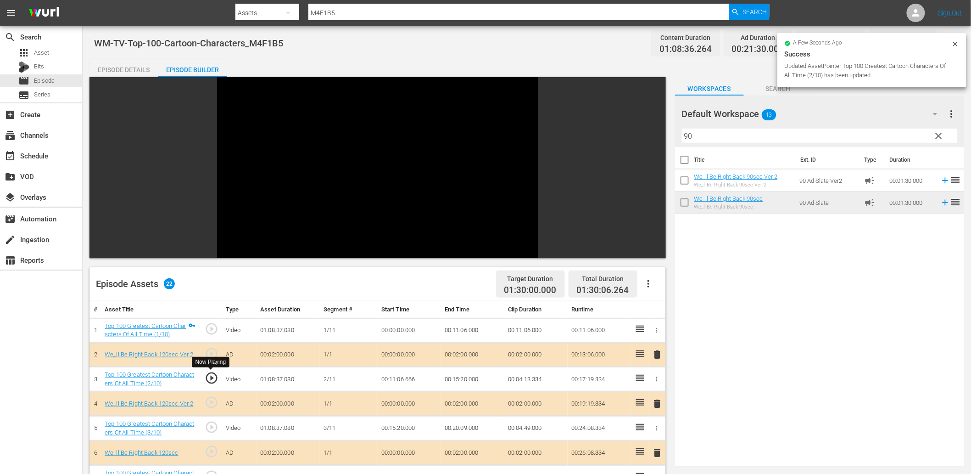
click at [213, 378] on span "play_circle_outline" at bounding box center [212, 378] width 14 height 14
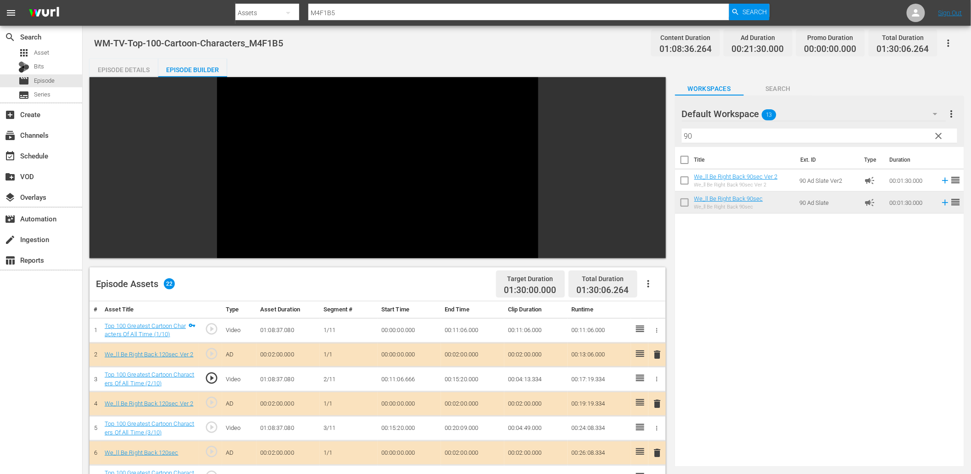
click at [396, 378] on td "00:11:06.666" at bounding box center [409, 379] width 63 height 25
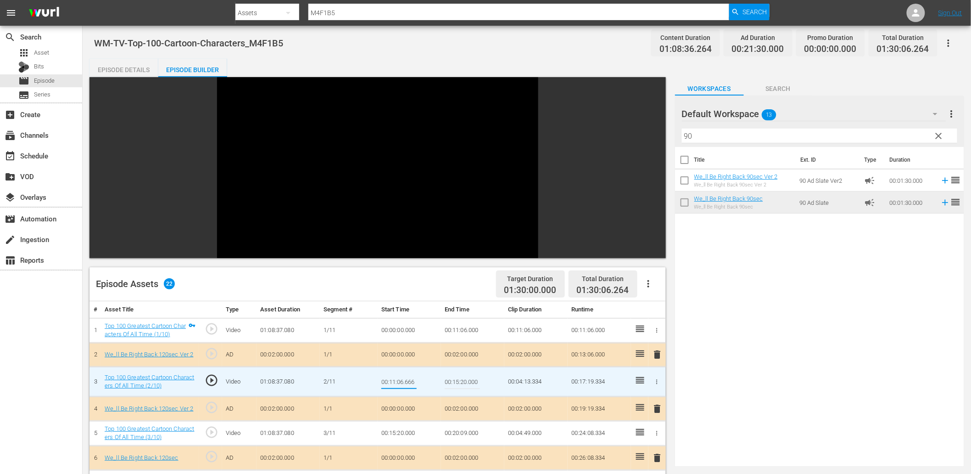
click at [470, 328] on td "00:11:06.000" at bounding box center [472, 330] width 63 height 25
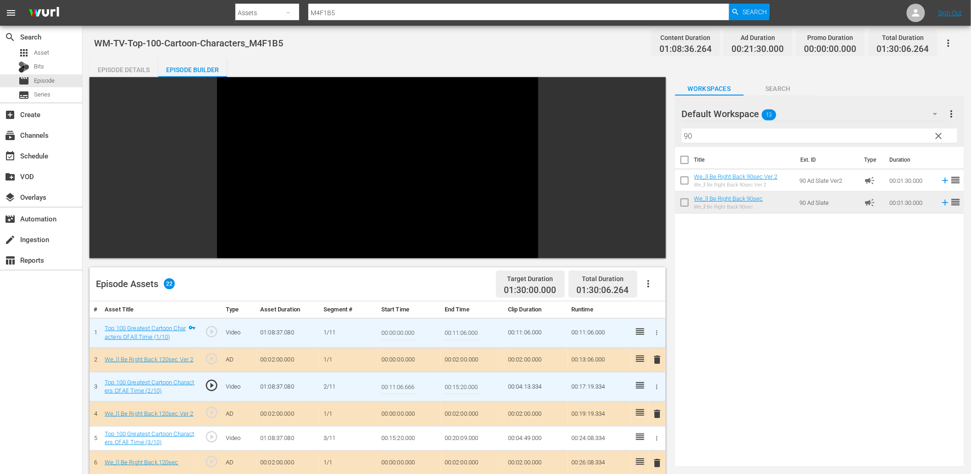
click at [470, 328] on input "00:11:06.000" at bounding box center [462, 333] width 35 height 22
paste input "666"
type input "00:11:06.666"
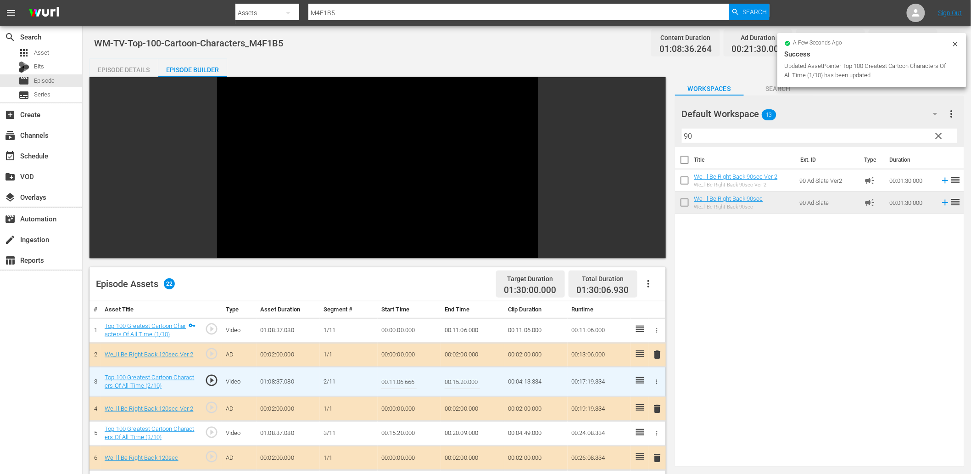
click at [406, 386] on input "00:11:06.666" at bounding box center [398, 381] width 35 height 22
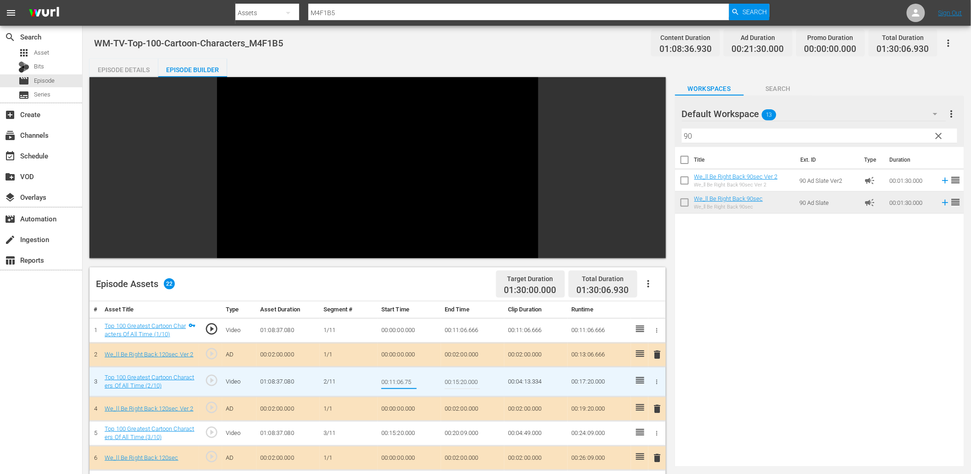
type input "00:11:06.750"
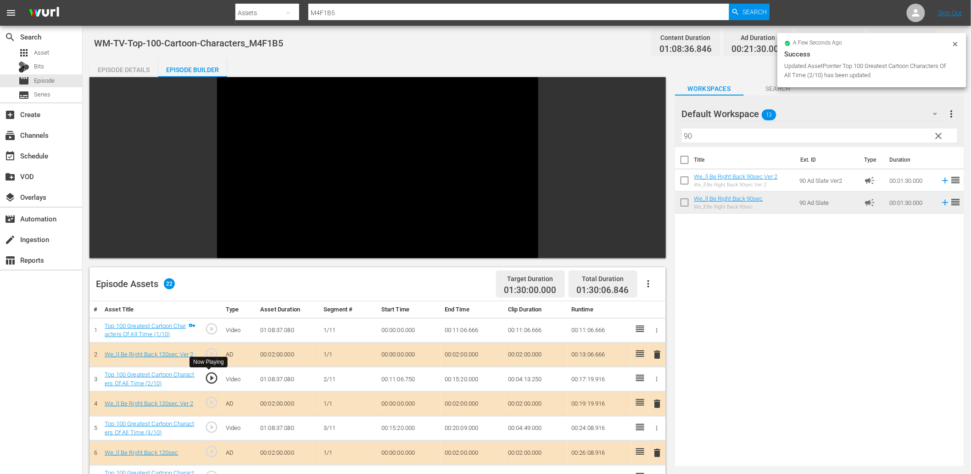
click at [212, 377] on span "play_circle_outline" at bounding box center [212, 378] width 14 height 14
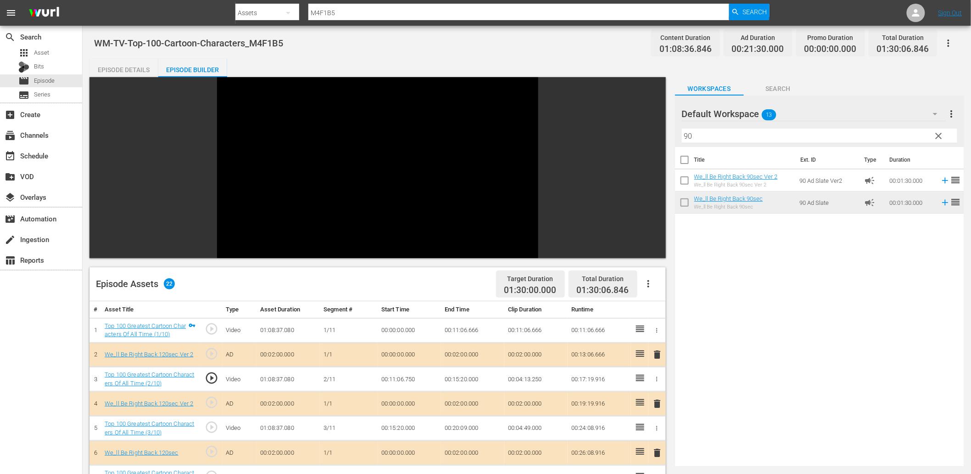
click at [213, 429] on span "play_circle_outline" at bounding box center [212, 427] width 14 height 14
click at [406, 433] on td "00:15:20.000" at bounding box center [409, 428] width 63 height 25
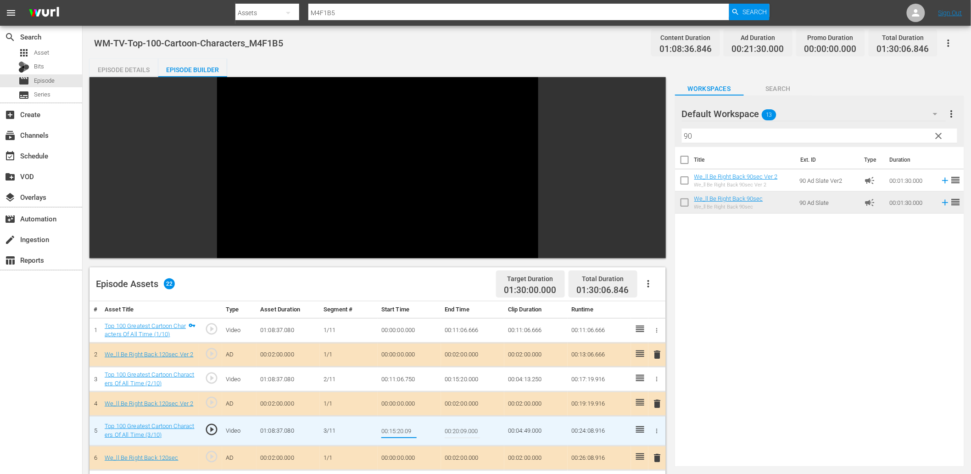
type input "00:15:20.099"
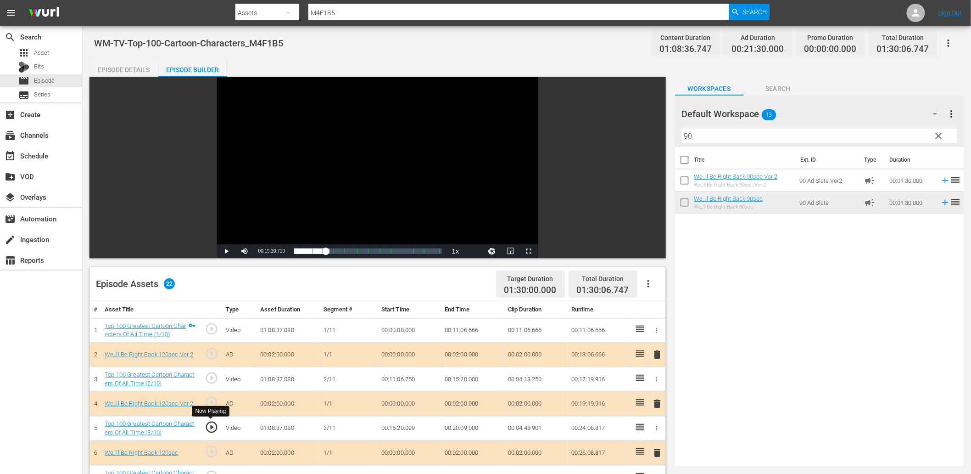
click at [217, 427] on span "play_circle_outline" at bounding box center [212, 427] width 14 height 14
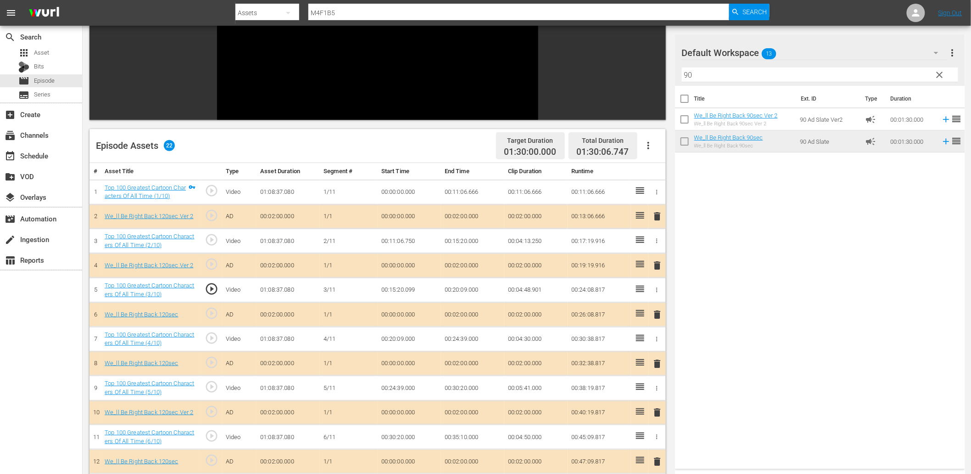
scroll to position [204, 0]
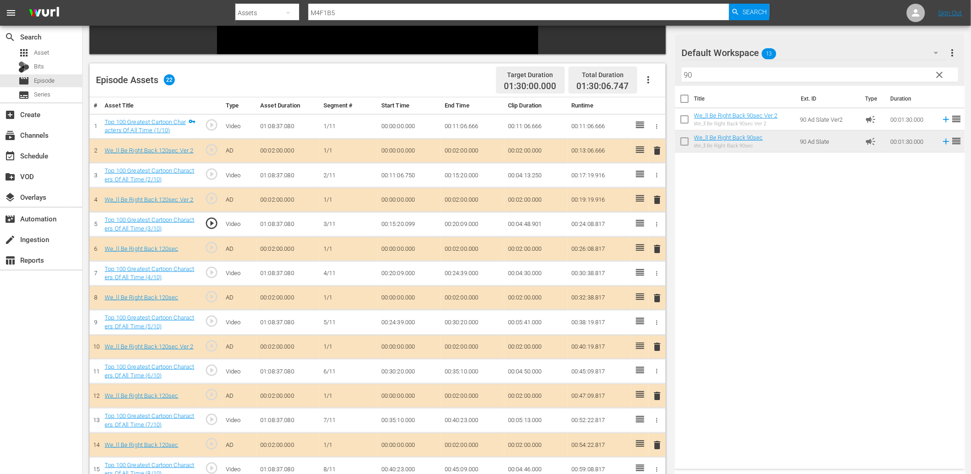
click at [213, 267] on span "play_circle_outline" at bounding box center [212, 272] width 14 height 14
click at [402, 278] on td "00:20:09.000" at bounding box center [409, 273] width 63 height 25
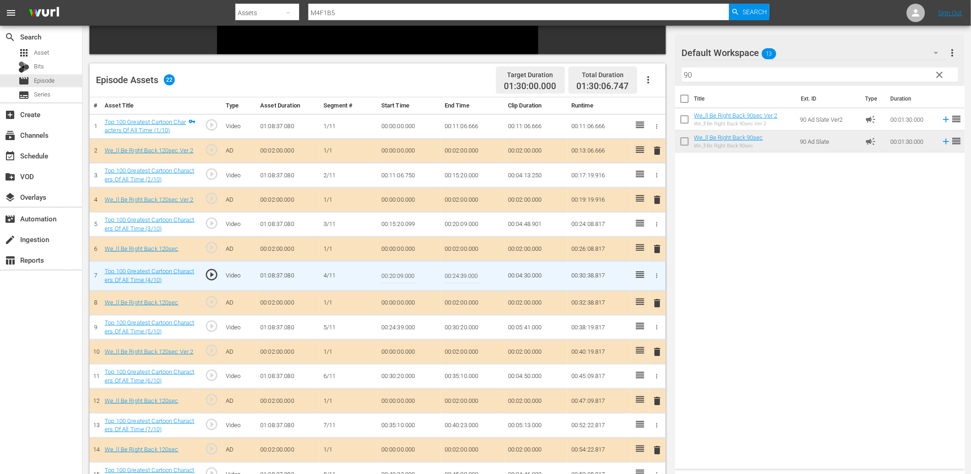
click at [402, 278] on input "00:20:09.000" at bounding box center [398, 276] width 35 height 22
type input "00:20:08.600"
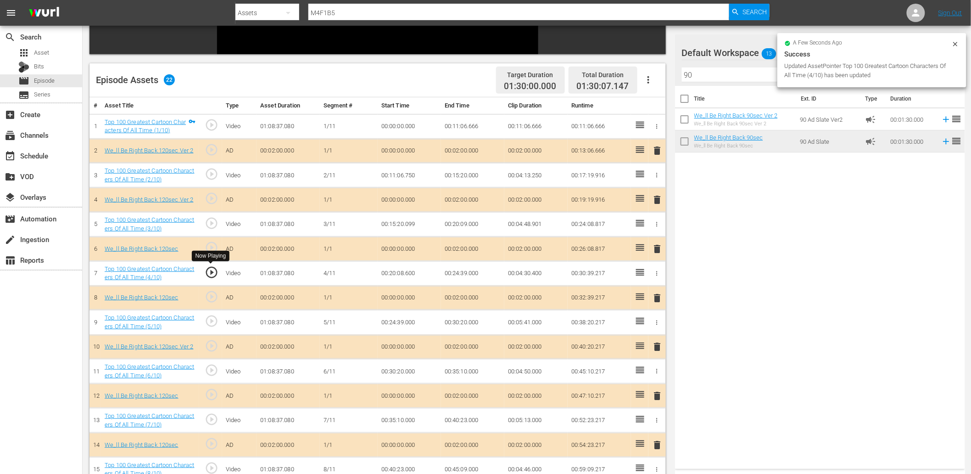
click at [211, 269] on span "play_circle_outline" at bounding box center [212, 272] width 14 height 14
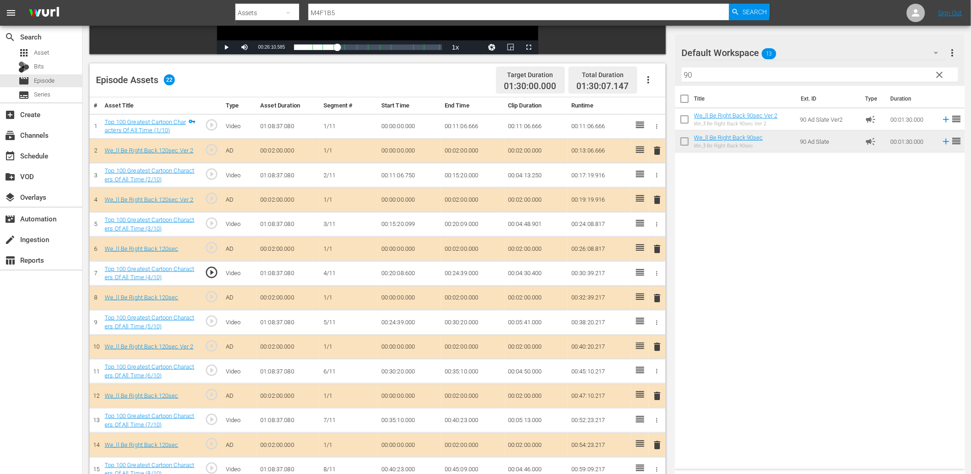
click at [209, 274] on span "play_circle_outline" at bounding box center [212, 272] width 14 height 14
click at [396, 272] on td "00:20:08.600" at bounding box center [409, 273] width 63 height 25
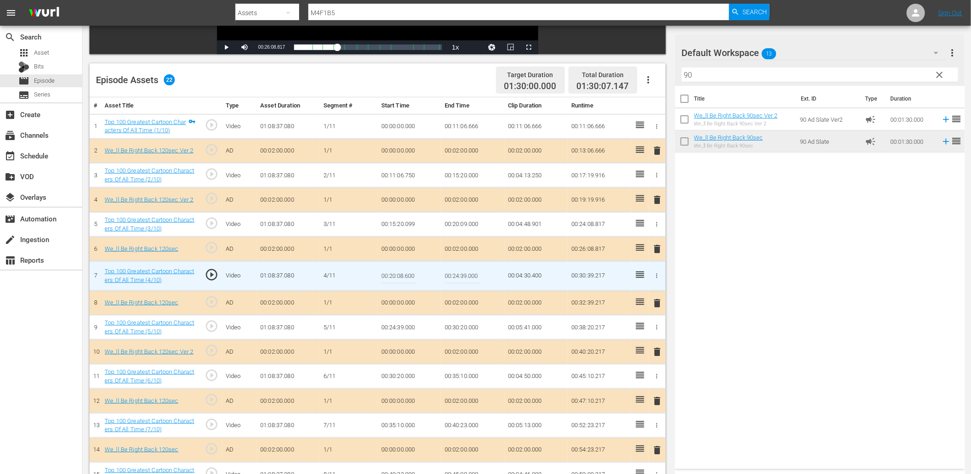
click at [396, 272] on input "00:20:08.600" at bounding box center [398, 276] width 35 height 22
type input "00:20:08.400"
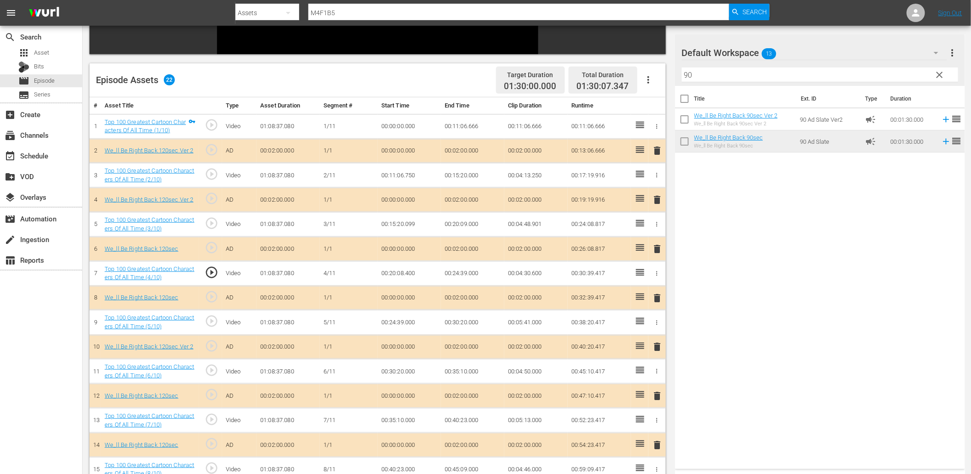
click at [410, 272] on td "00:20:08.400" at bounding box center [409, 273] width 63 height 25
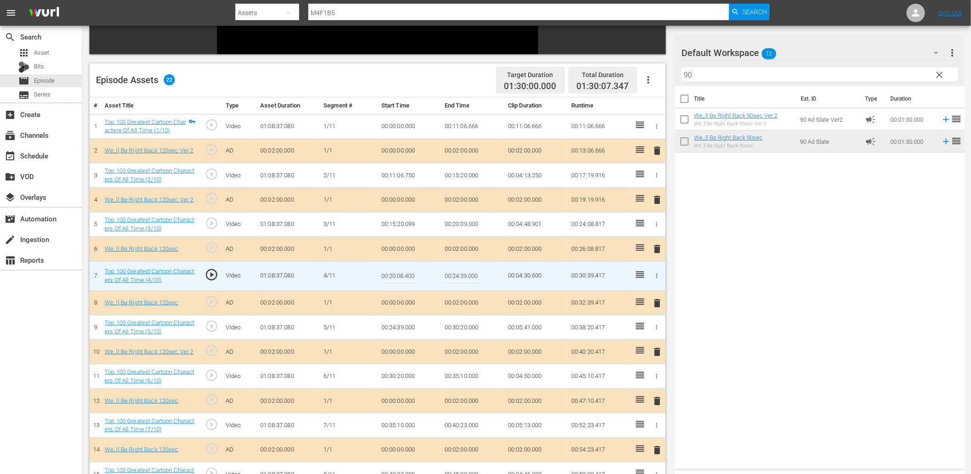
click at [410, 272] on input "00:20:08.400" at bounding box center [398, 276] width 35 height 22
click at [458, 227] on td "00:20:09.000" at bounding box center [472, 224] width 63 height 25
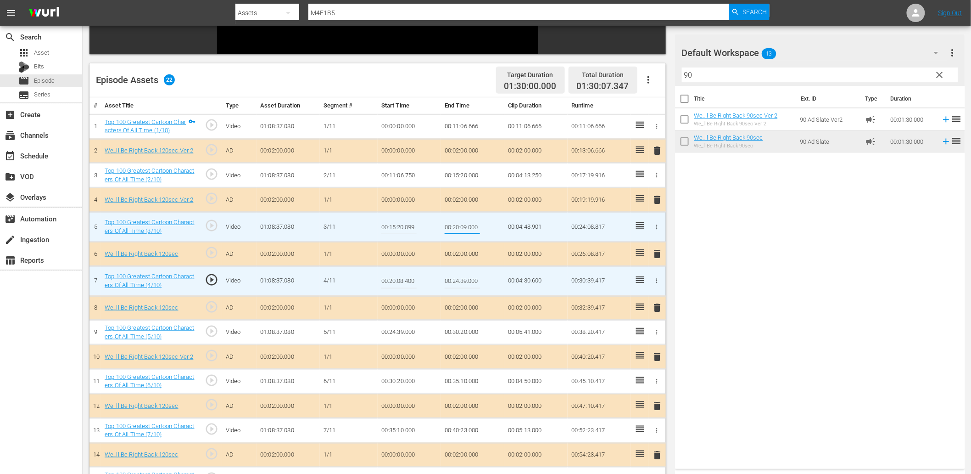
type input "00:20:08.400"
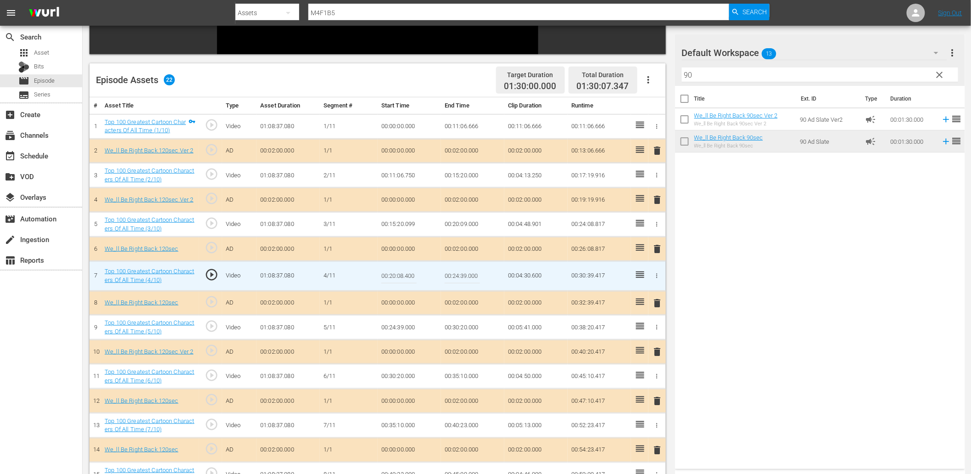
click at [406, 278] on input "00:20:08.400" at bounding box center [398, 276] width 35 height 22
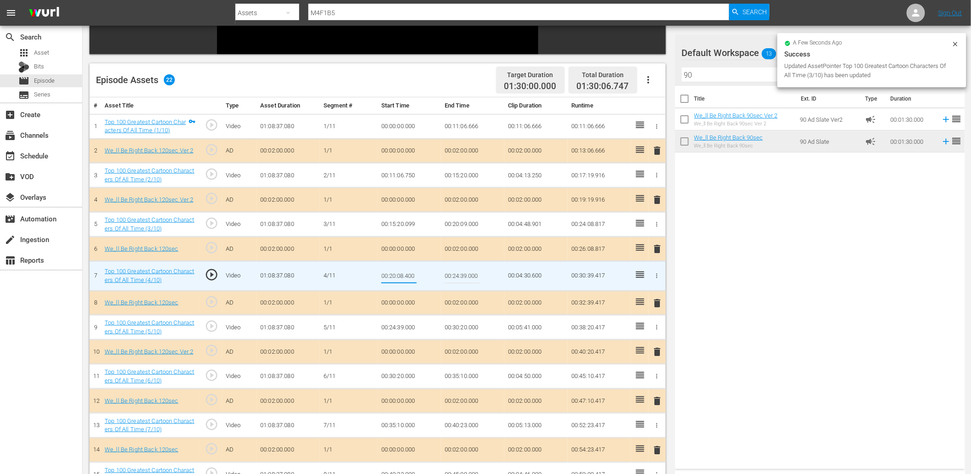
click at [406, 278] on input "00:20:08.400" at bounding box center [398, 276] width 35 height 22
type input "00:20:08.499"
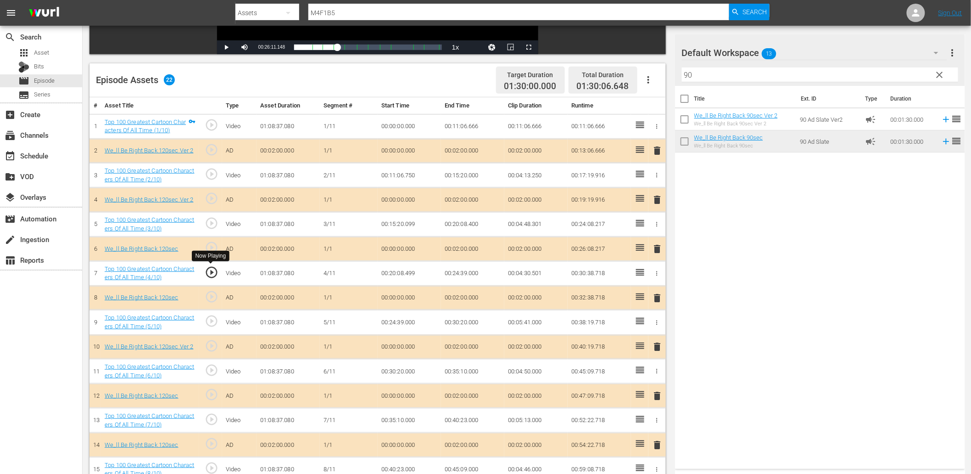
click at [208, 276] on span "play_circle_outline" at bounding box center [212, 272] width 14 height 14
click at [207, 323] on span "play_circle_outline" at bounding box center [212, 321] width 14 height 14
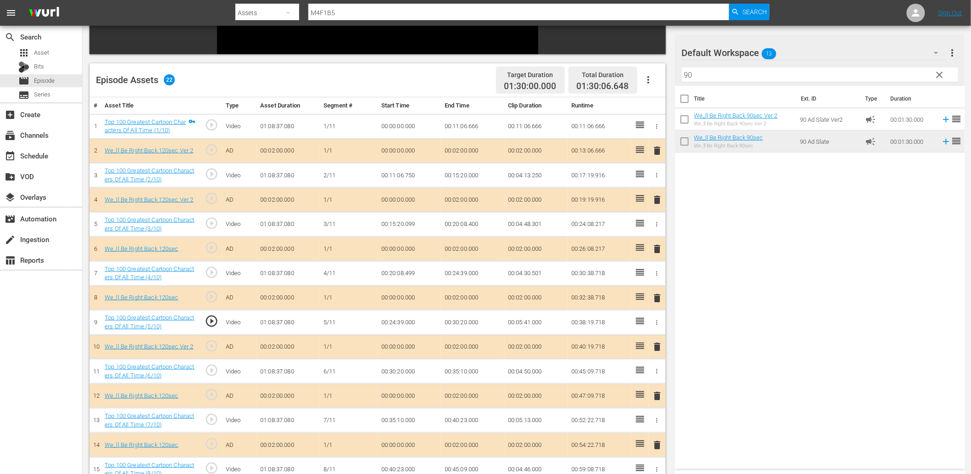
click at [406, 324] on td "00:24:39.000" at bounding box center [409, 322] width 63 height 25
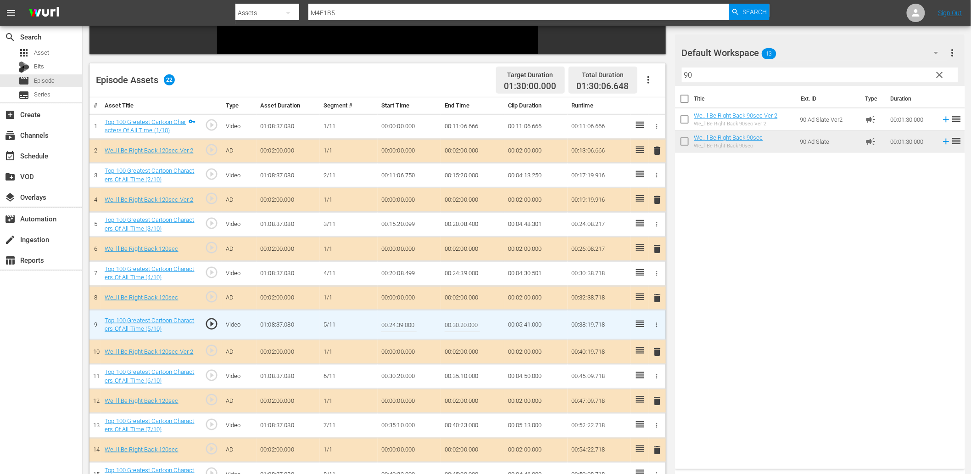
click at [406, 324] on input "00:24:39.000" at bounding box center [398, 324] width 35 height 22
type input "00:24:39.099"
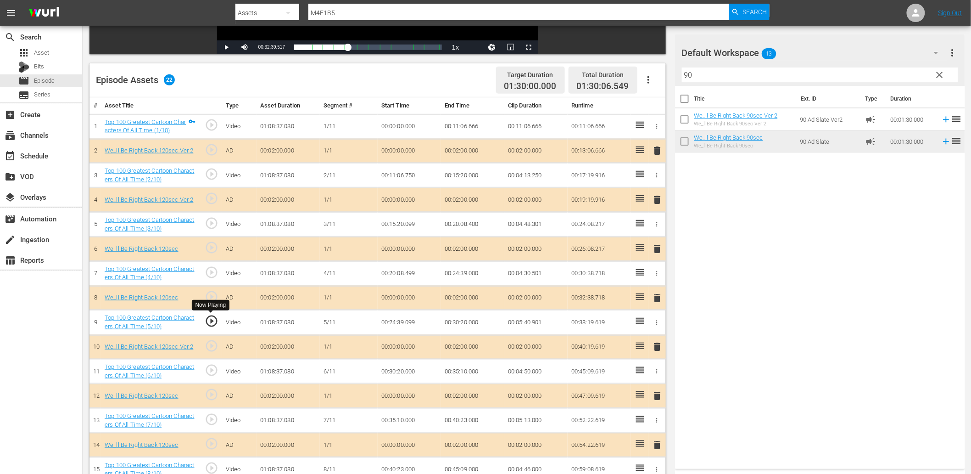
click at [209, 319] on span "play_circle_outline" at bounding box center [212, 321] width 14 height 14
click at [392, 326] on td "00:24:39.099" at bounding box center [409, 322] width 63 height 25
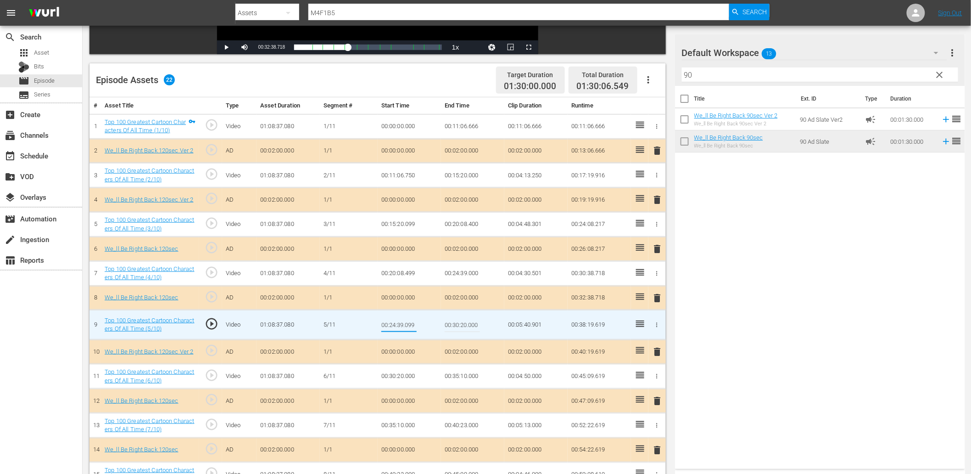
click at [479, 274] on td "00:24:39.000" at bounding box center [472, 273] width 63 height 25
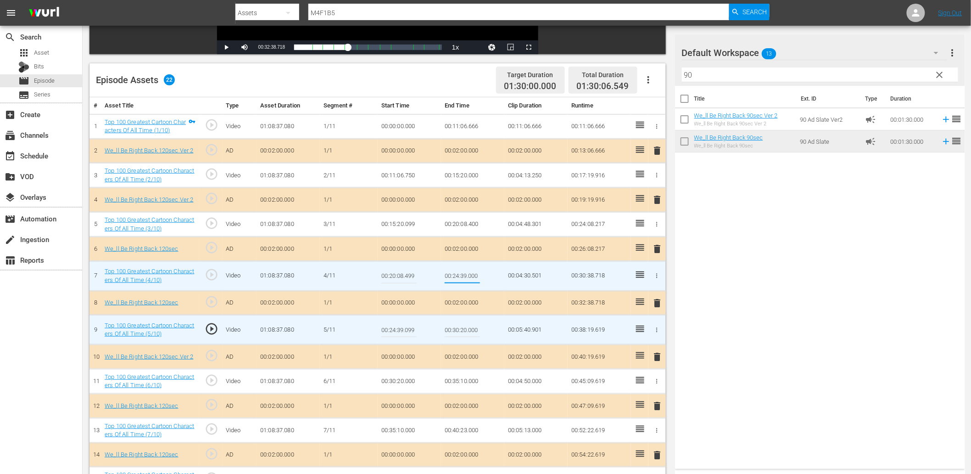
type input "00:24:39.099"
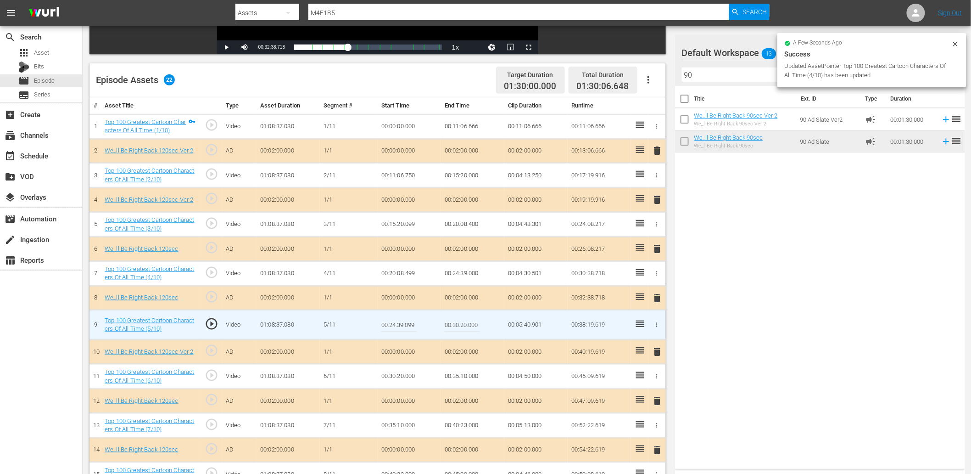
click at [393, 326] on input "00:24:39.099" at bounding box center [398, 324] width 35 height 22
type input "00:24:39.199"
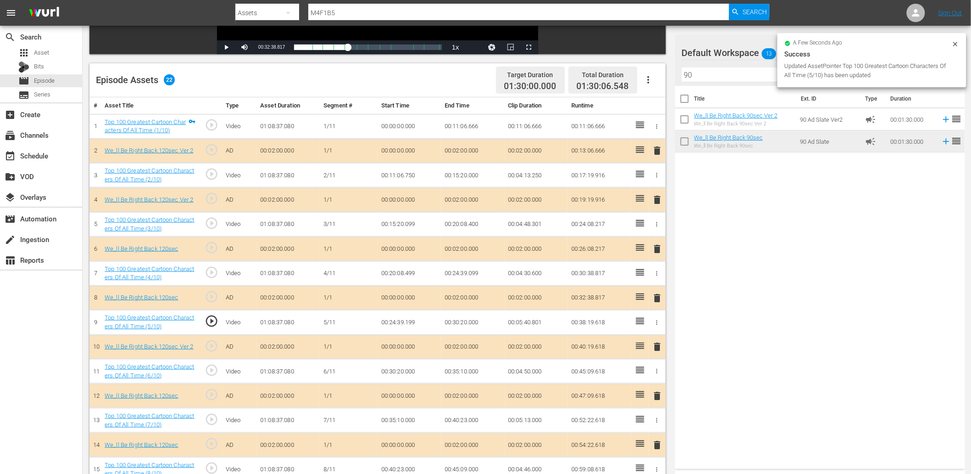
click at [398, 322] on td "00:24:39.199" at bounding box center [409, 322] width 63 height 25
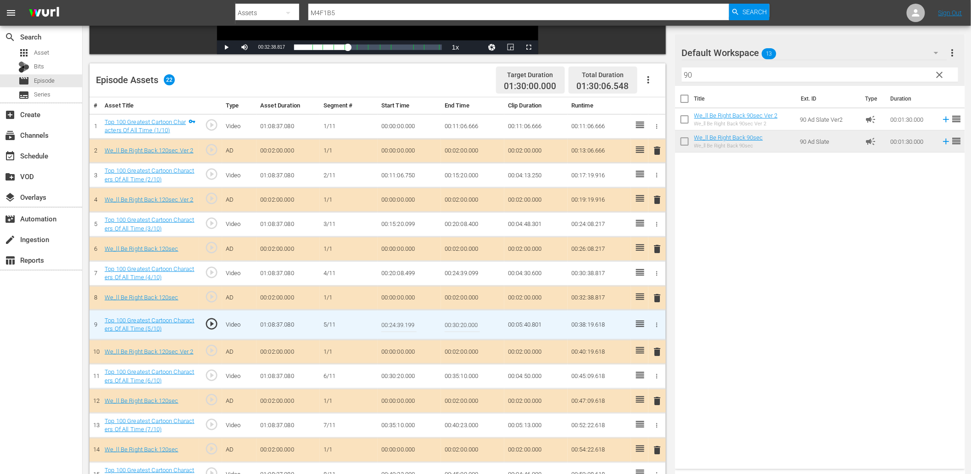
click at [398, 322] on input "00:24:39.199" at bounding box center [398, 324] width 35 height 22
type input "00:24:39.288"
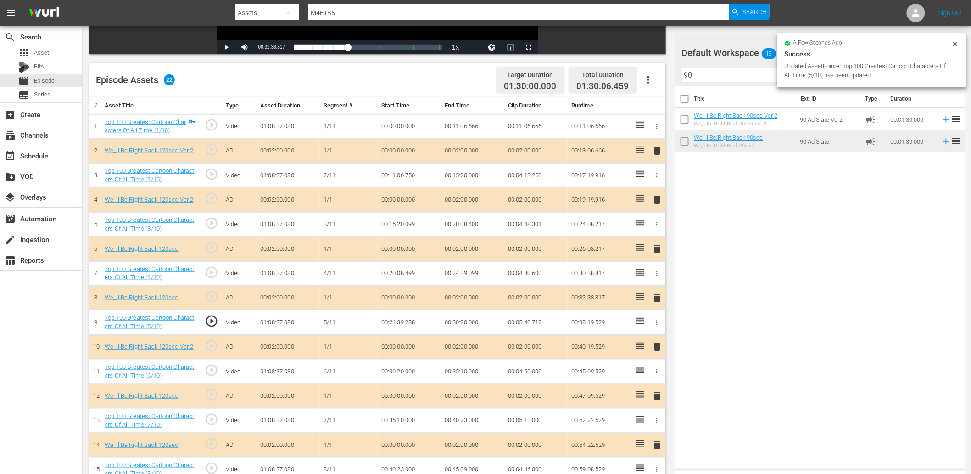
click at [407, 325] on td "00:24:39.288" at bounding box center [409, 322] width 63 height 25
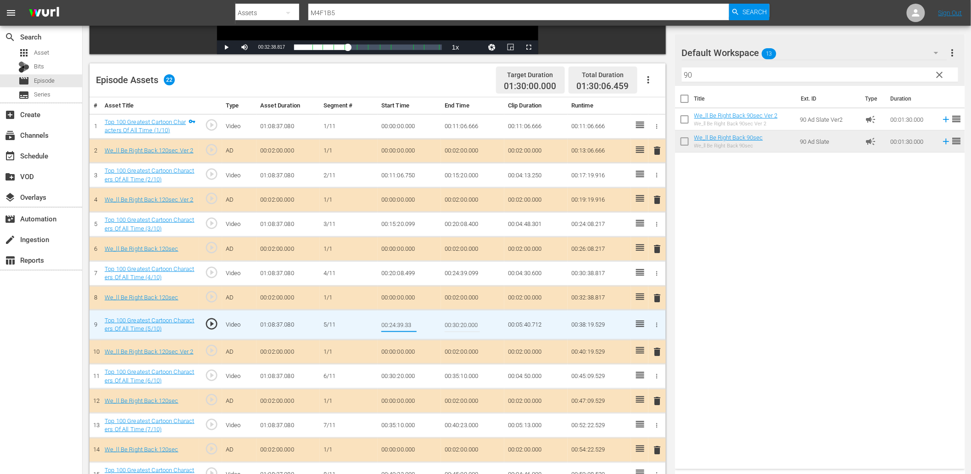
type input "00:24:39.333"
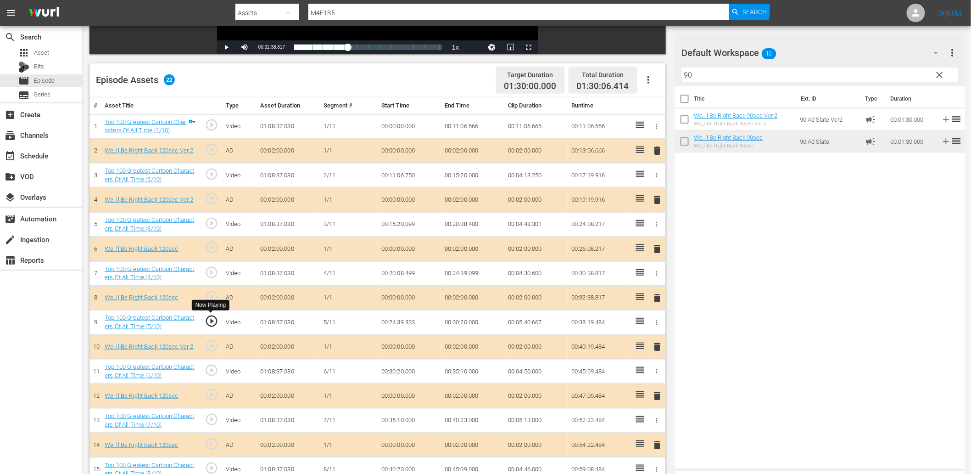
click at [211, 317] on span "play_circle_outline" at bounding box center [212, 321] width 14 height 14
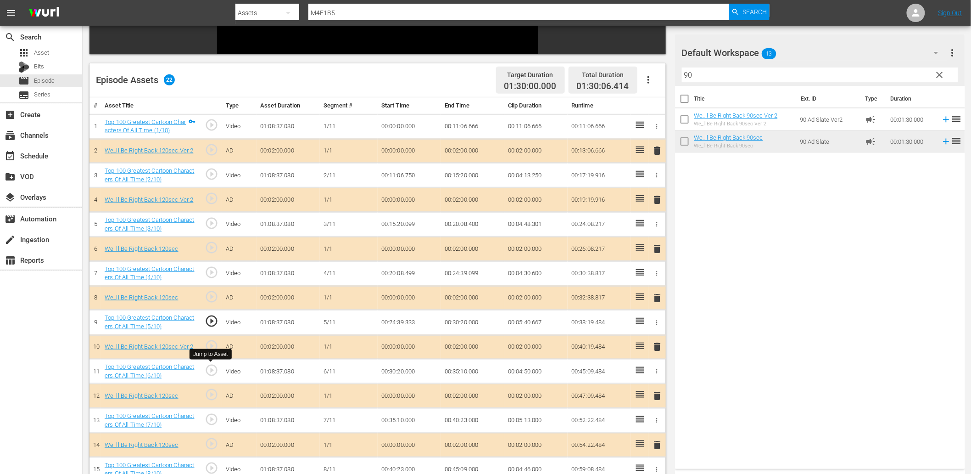
click at [213, 366] on span "play_circle_outline" at bounding box center [212, 370] width 14 height 14
click at [216, 319] on span "play_circle_outline" at bounding box center [212, 321] width 14 height 14
click at [211, 370] on span "play_circle_outline" at bounding box center [212, 370] width 14 height 14
click at [391, 368] on td "00:30:20.000" at bounding box center [409, 371] width 63 height 25
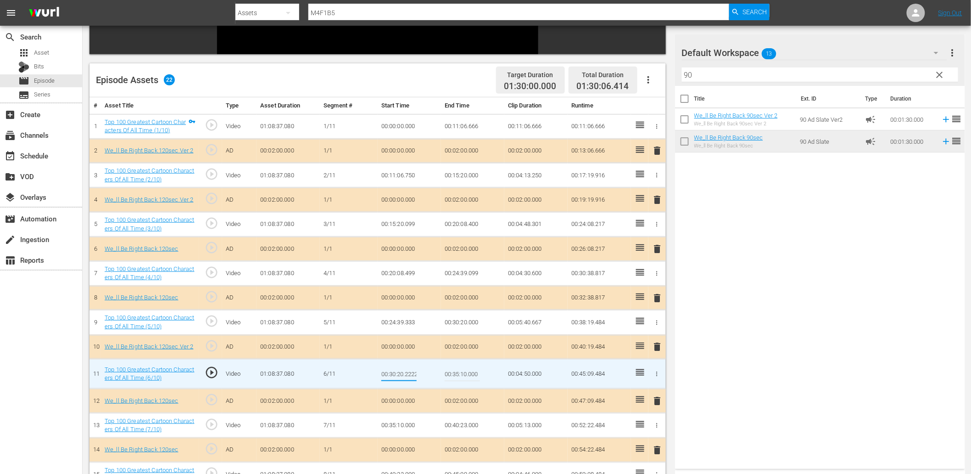
scroll to position [0, 1]
type input "00:30:20.222"
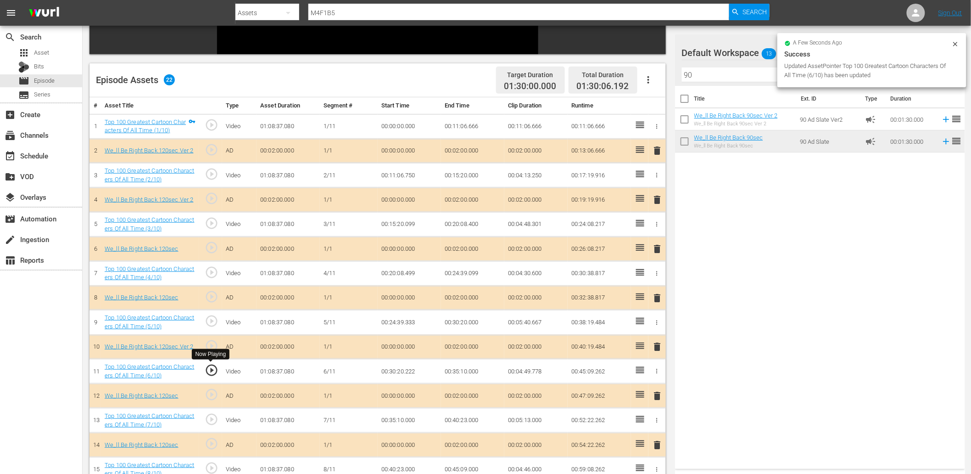
click at [213, 370] on span "play_circle_outline" at bounding box center [212, 370] width 14 height 14
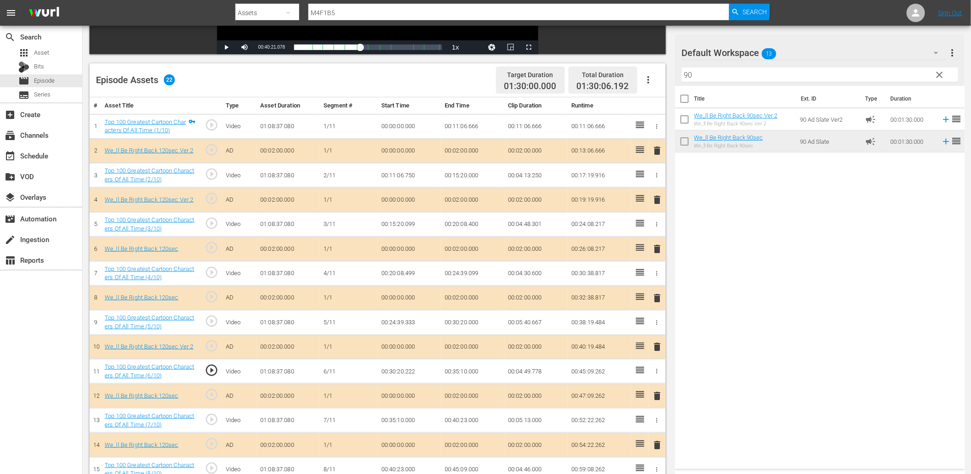
click at [411, 377] on td "00:30:20.222" at bounding box center [409, 371] width 63 height 25
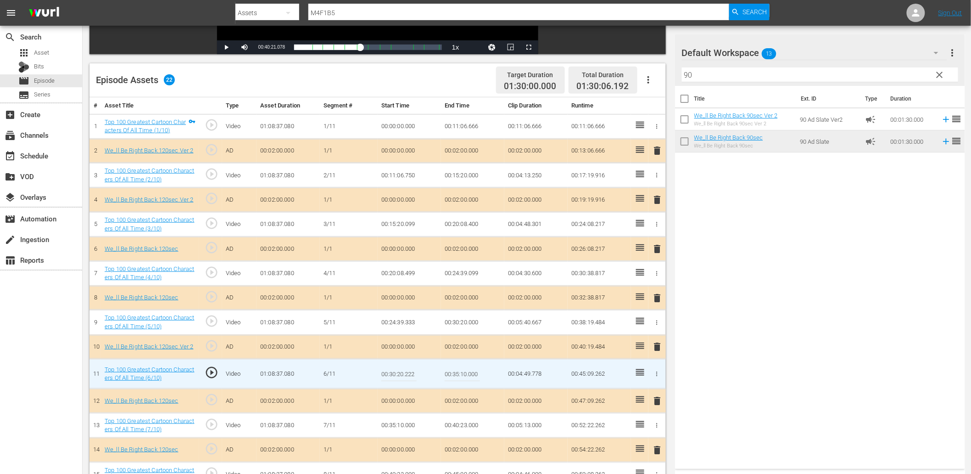
click at [411, 377] on input "00:30:20.222" at bounding box center [398, 374] width 35 height 22
type input "00:30:20.444"
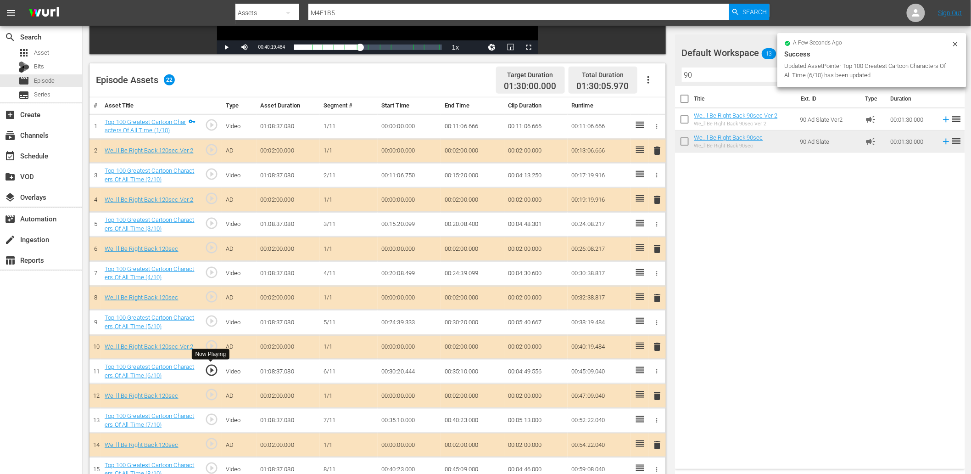
click at [208, 370] on span "play_circle_outline" at bounding box center [212, 370] width 14 height 14
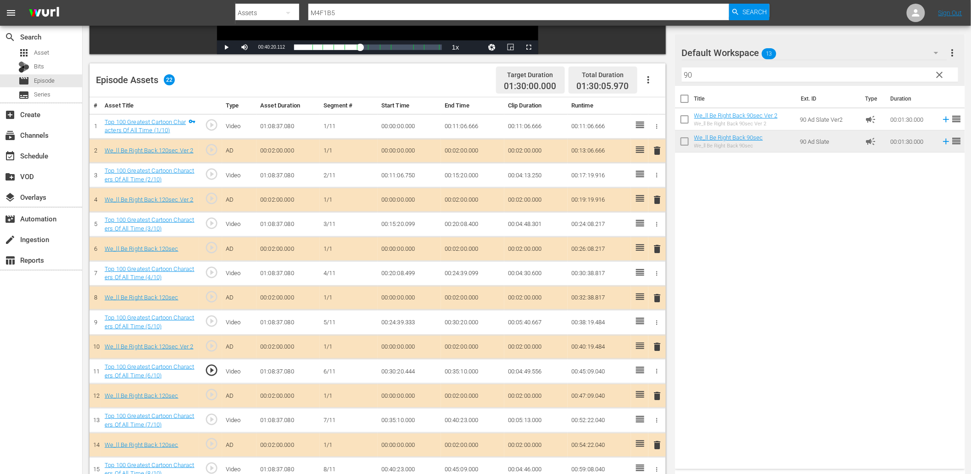
click at [401, 374] on td "00:30:20.444" at bounding box center [409, 371] width 63 height 25
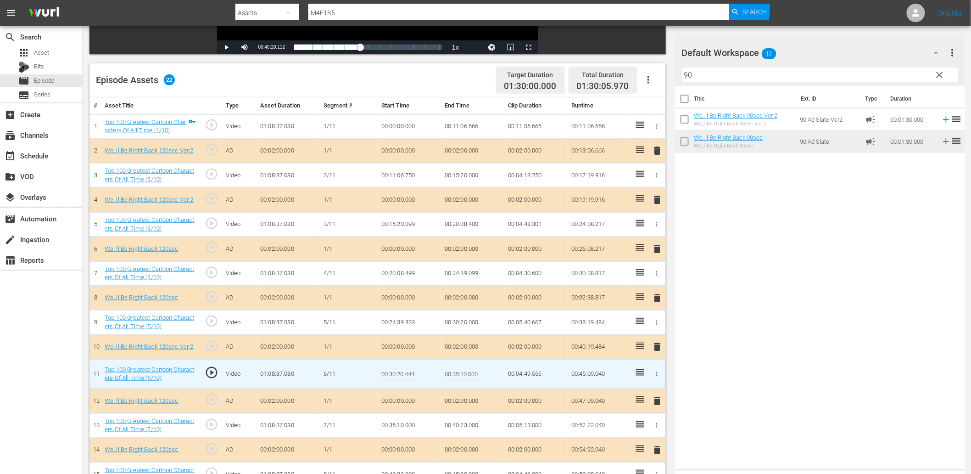
click at [401, 374] on input "00:30:20.444" at bounding box center [398, 374] width 35 height 22
type input "00:30:20.499"
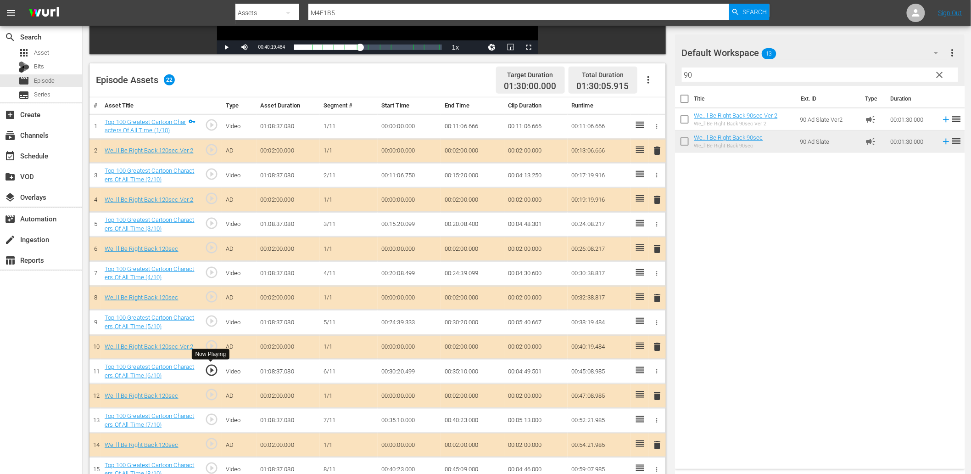
click at [217, 366] on span "play_circle_outline" at bounding box center [212, 370] width 14 height 14
click at [213, 426] on div "play_circle_outline" at bounding box center [211, 420] width 16 height 17
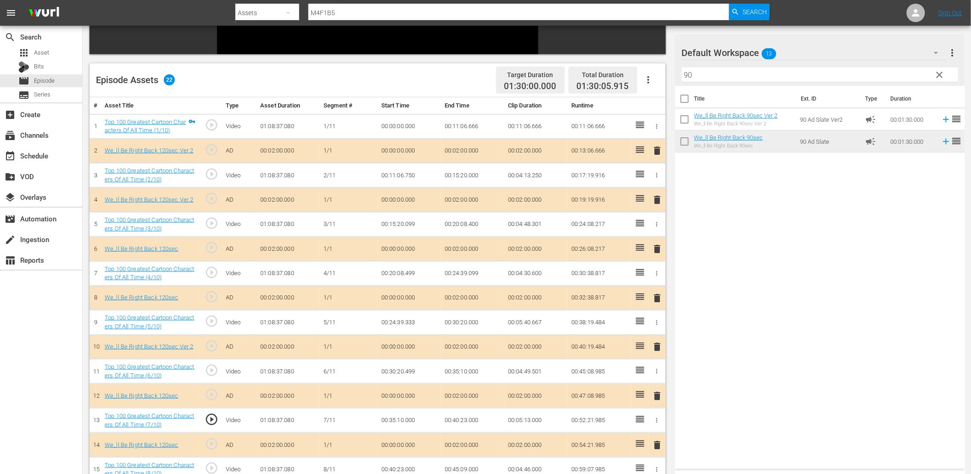
click at [397, 419] on td "00:35:10.000" at bounding box center [409, 420] width 63 height 25
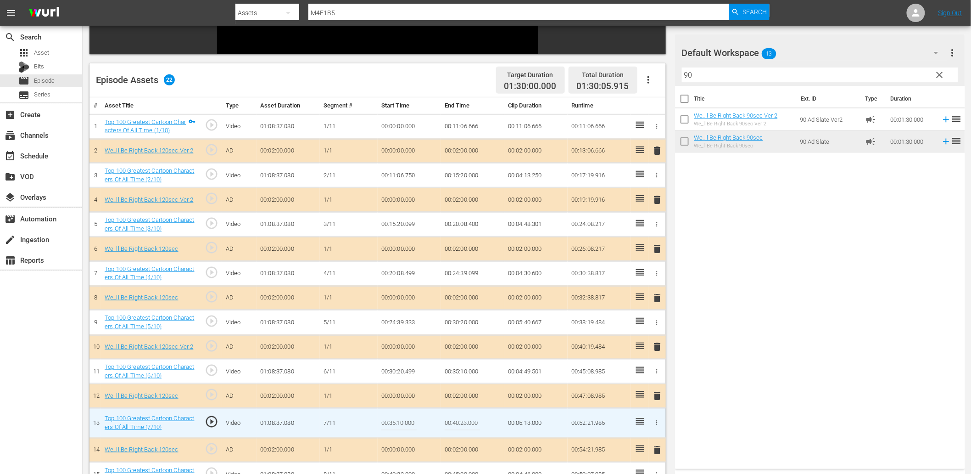
click at [397, 419] on input "00:35:10.000" at bounding box center [398, 423] width 35 height 22
type input "00:35:10.115"
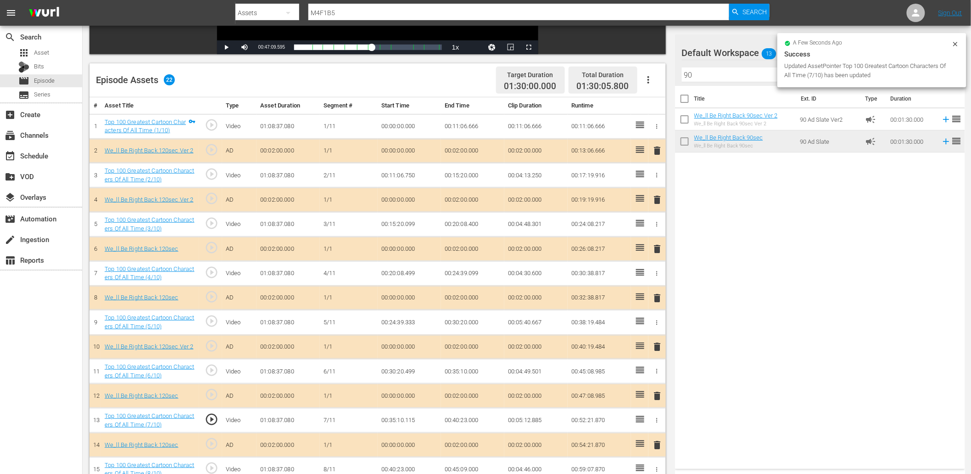
click at [404, 420] on td "00:35:10.115" at bounding box center [409, 420] width 63 height 25
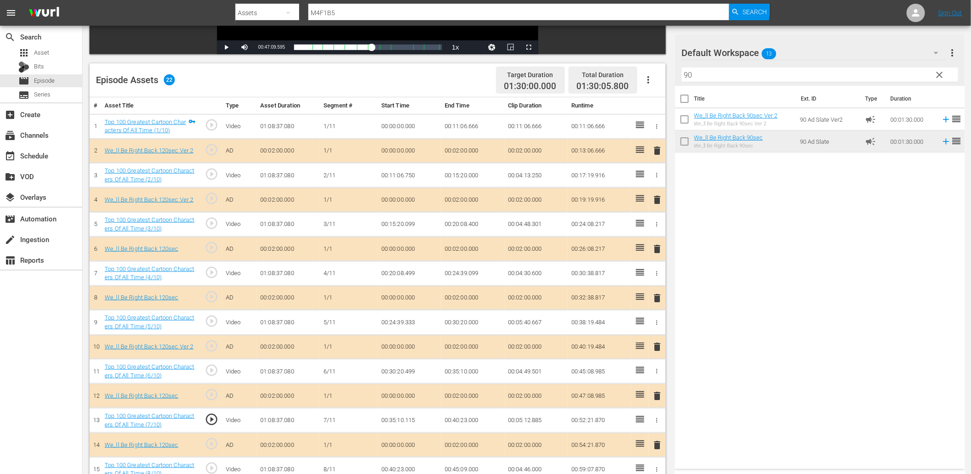
click at [404, 420] on td "00:35:10.115" at bounding box center [409, 420] width 63 height 25
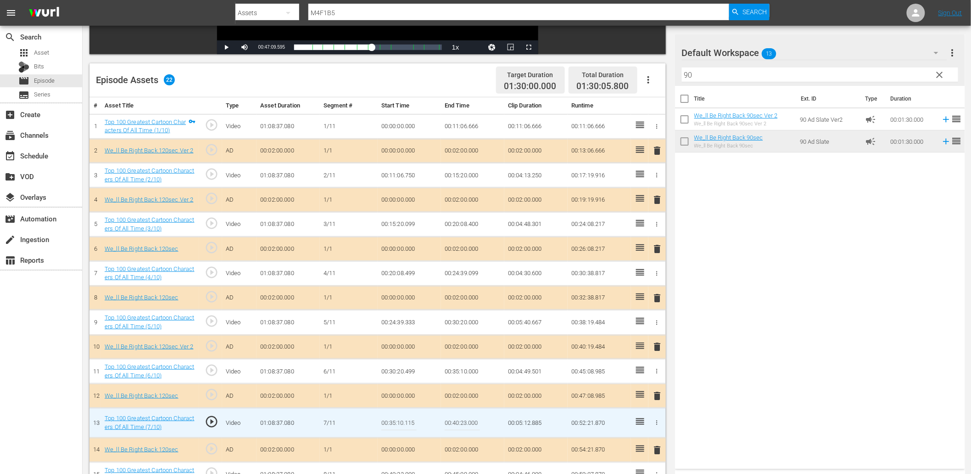
click at [404, 420] on input "00:35:10.115" at bounding box center [398, 423] width 35 height 22
type input "00:35:10.199"
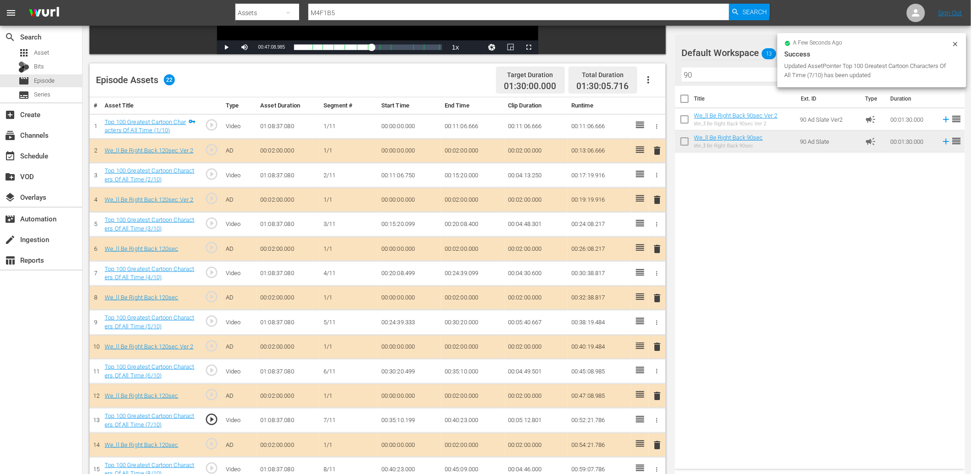
click at [409, 419] on td "00:35:10.199" at bounding box center [409, 420] width 63 height 25
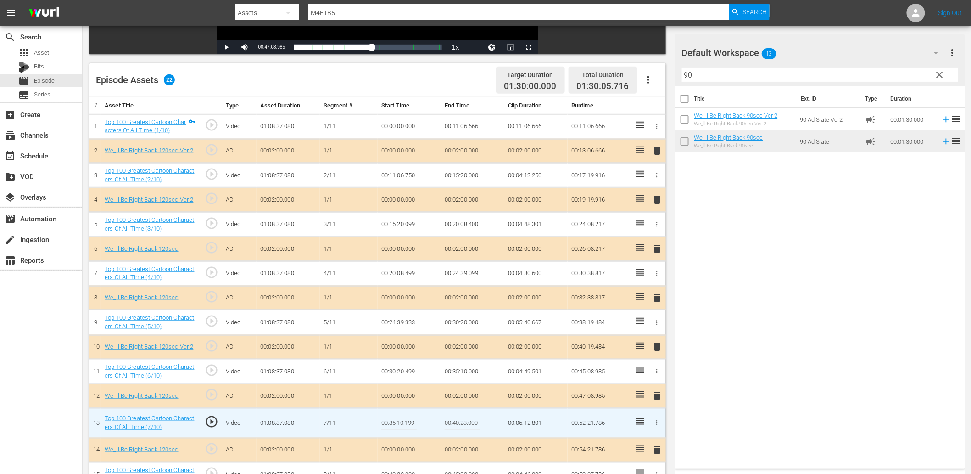
click at [409, 419] on input "00:35:10.199" at bounding box center [398, 423] width 35 height 22
type input "00:35:10.299"
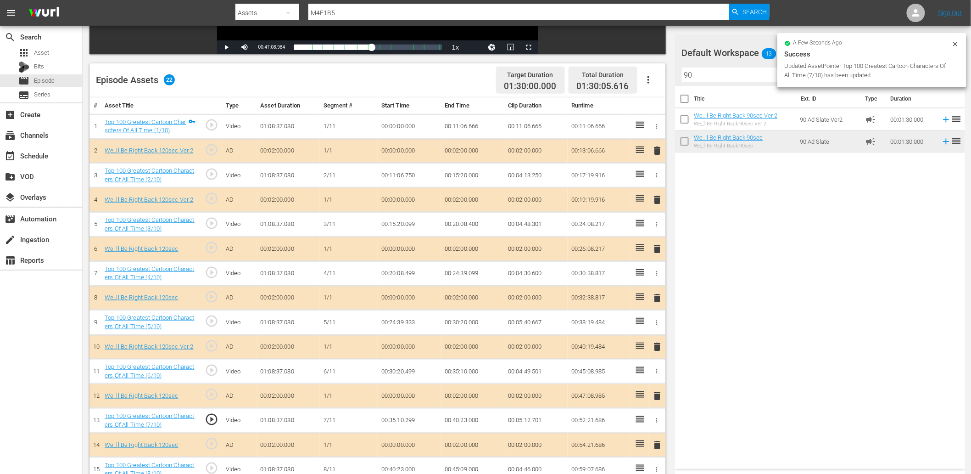
click at [398, 422] on td "00:35:10.299" at bounding box center [409, 420] width 63 height 25
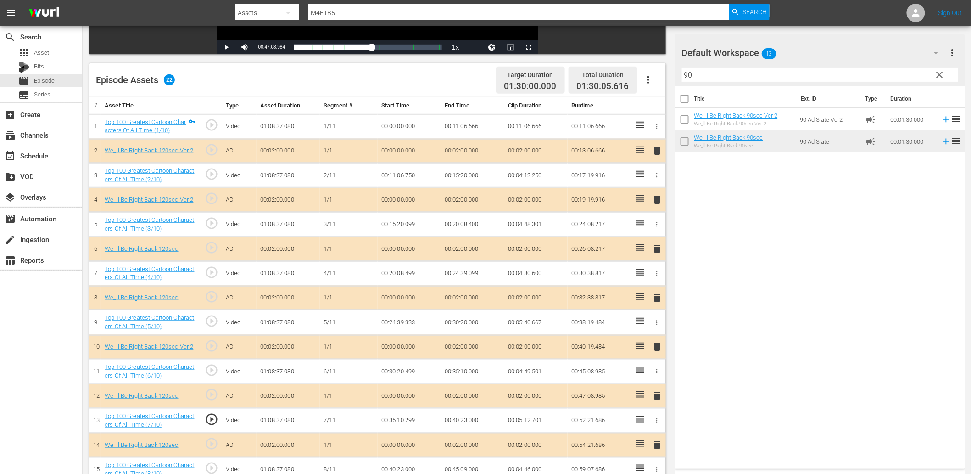
click at [398, 422] on td "00:35:10.299" at bounding box center [409, 420] width 63 height 25
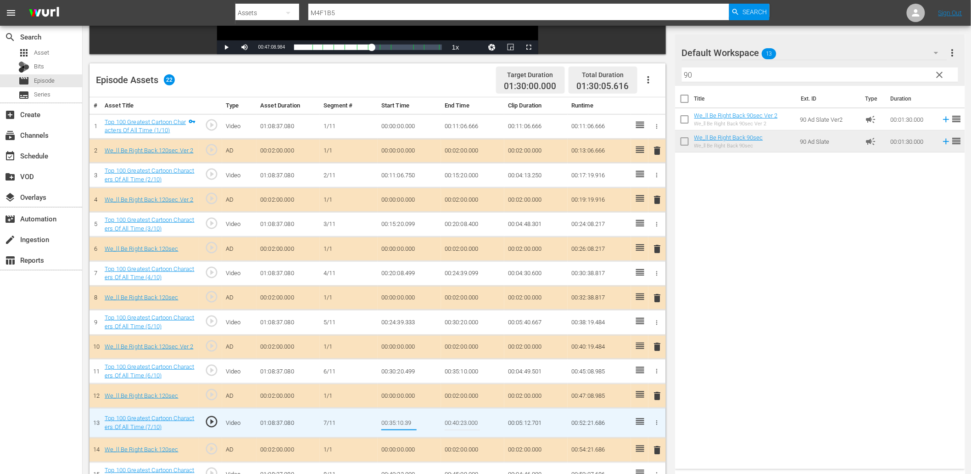
type input "00:35:10.399"
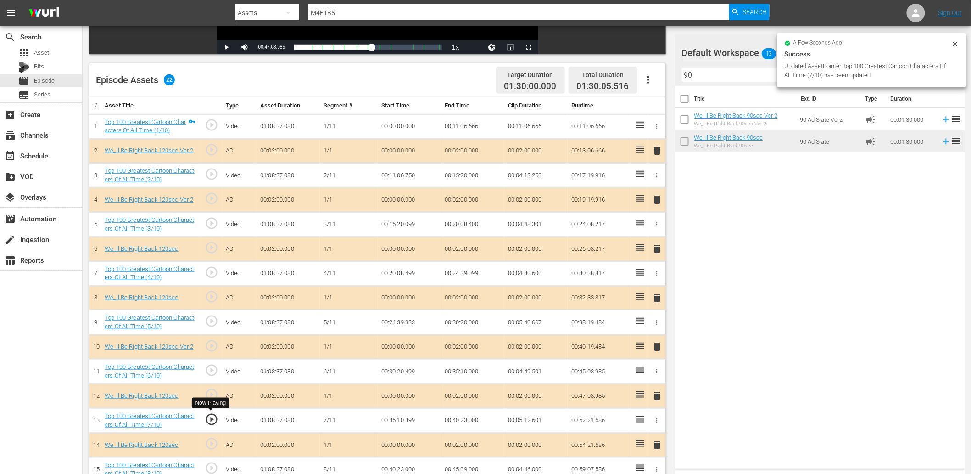
click at [213, 420] on span "play_circle_outline" at bounding box center [212, 419] width 14 height 14
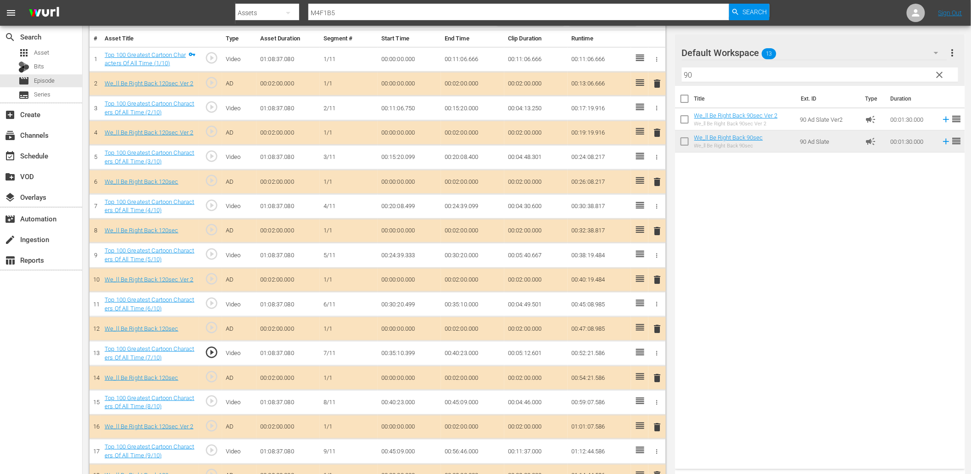
scroll to position [272, 0]
click at [210, 397] on span "play_circle_outline" at bounding box center [212, 400] width 14 height 14
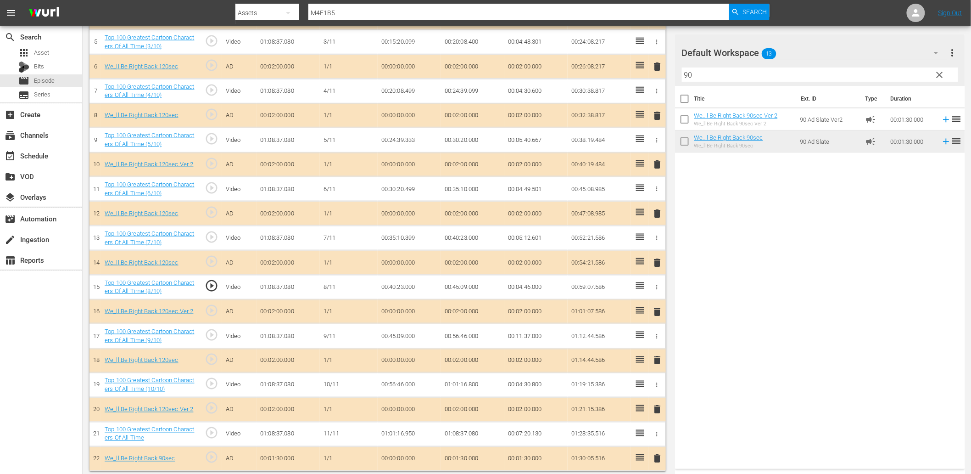
scroll to position [389, 0]
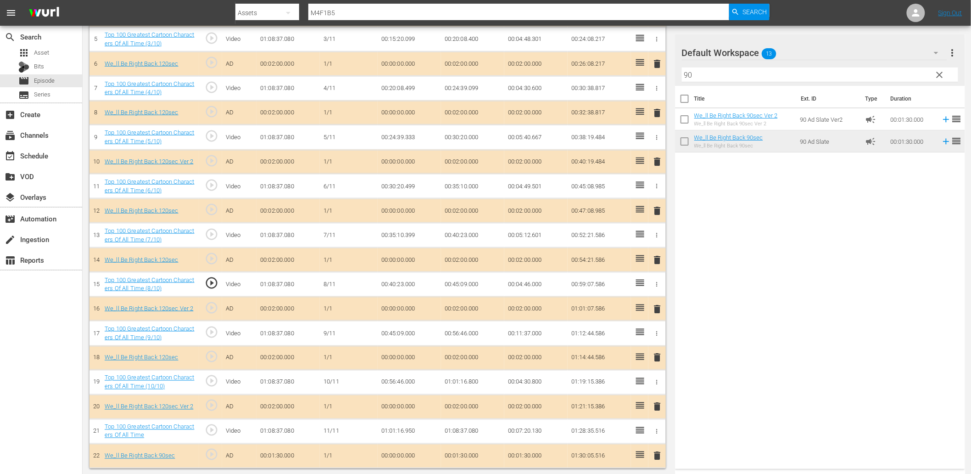
click at [383, 285] on td "00:40:23.000" at bounding box center [409, 284] width 63 height 25
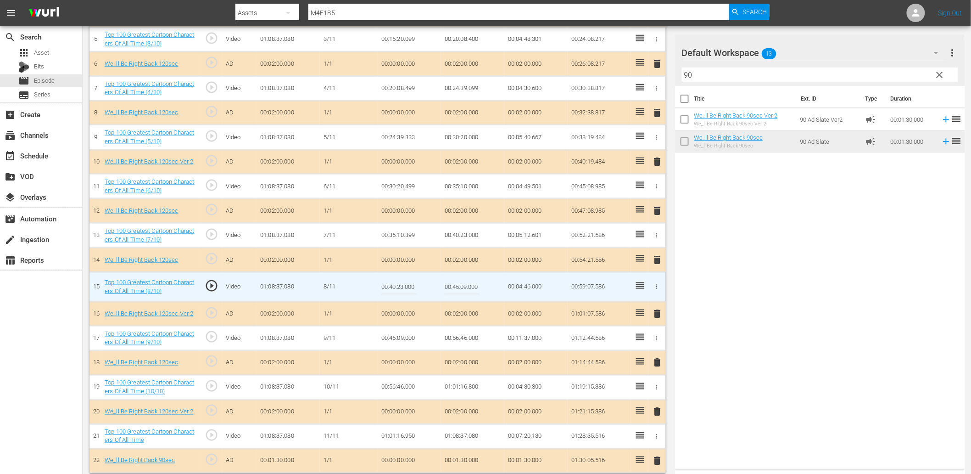
click at [383, 285] on input "00:40:23.000" at bounding box center [398, 287] width 35 height 22
type input "00:40:23.199"
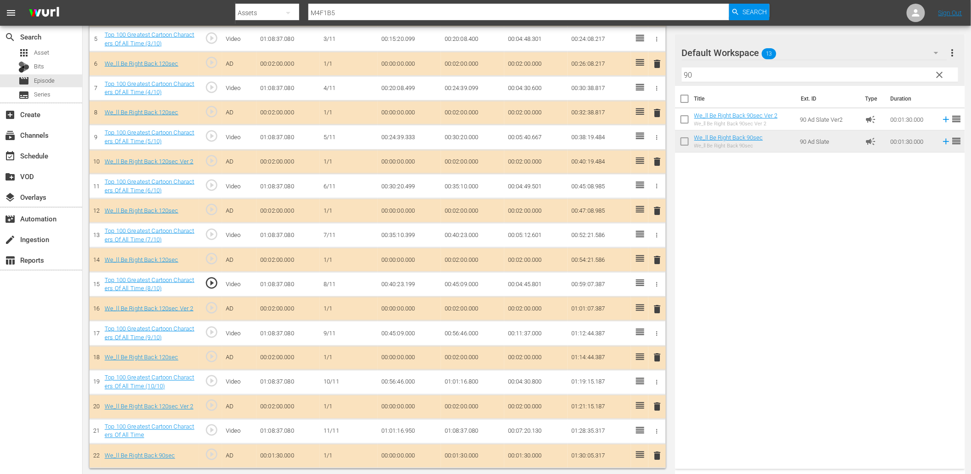
click at [388, 285] on td "00:40:23.199" at bounding box center [409, 284] width 63 height 25
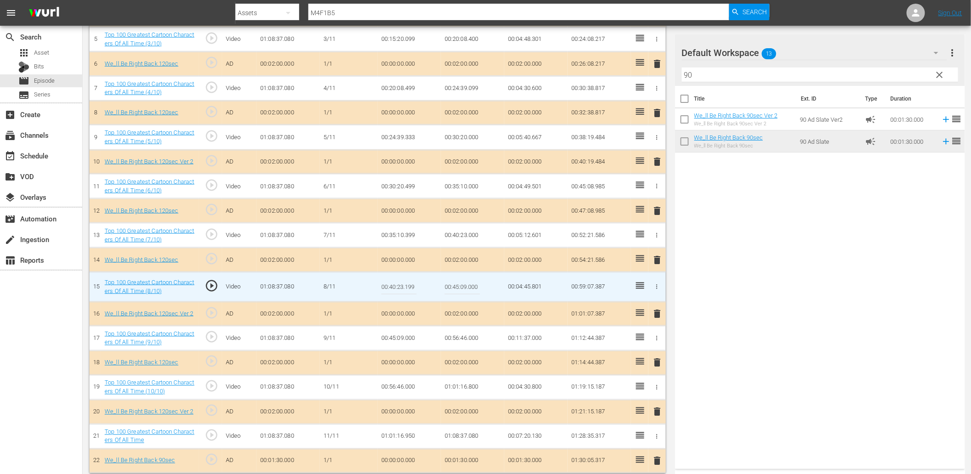
click at [388, 285] on input "00:40:23.199" at bounding box center [398, 287] width 35 height 22
type input "00:40:23.400"
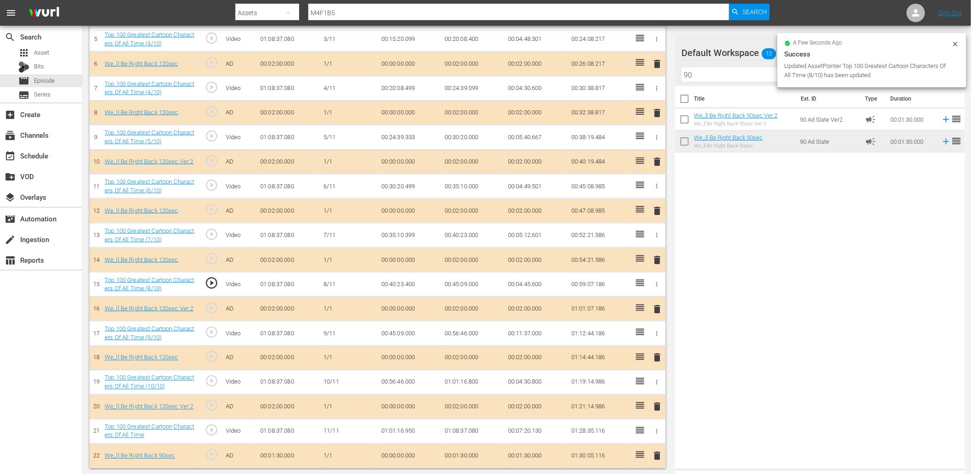
click at [397, 287] on td "00:40:23.400" at bounding box center [409, 284] width 63 height 25
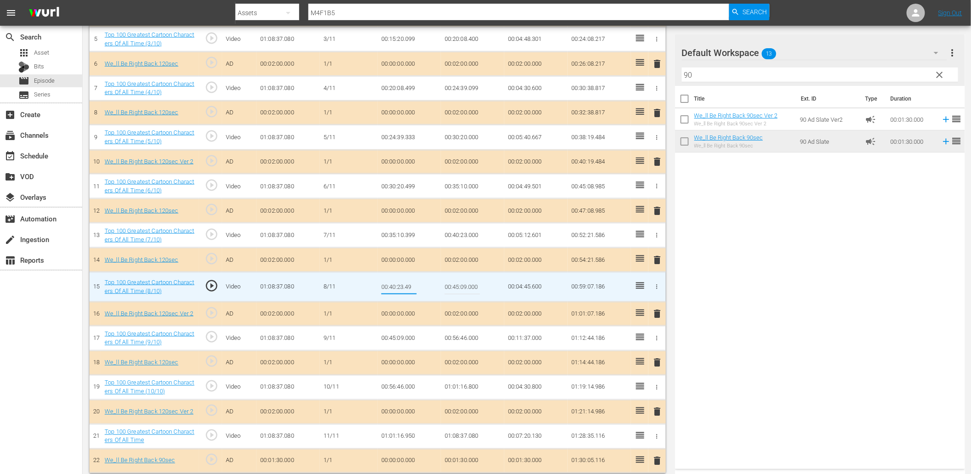
type input "00:40:23.499"
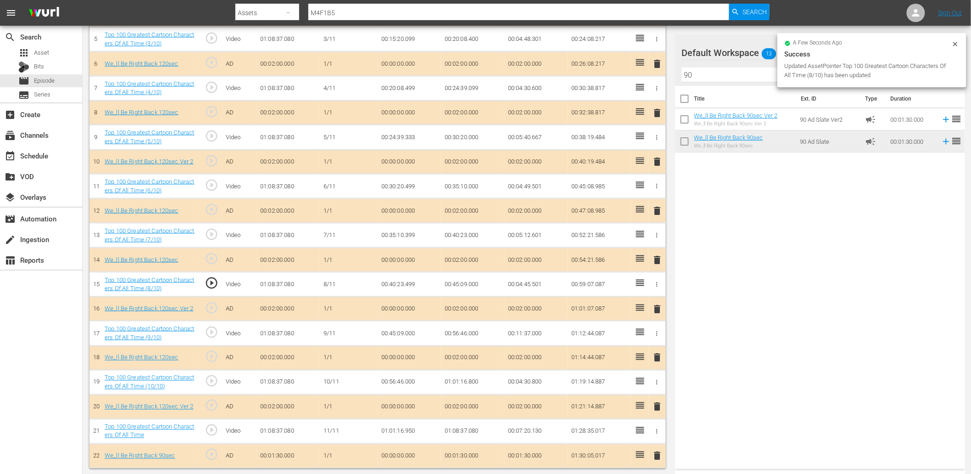
click at [407, 283] on td "00:40:23.499" at bounding box center [409, 284] width 63 height 25
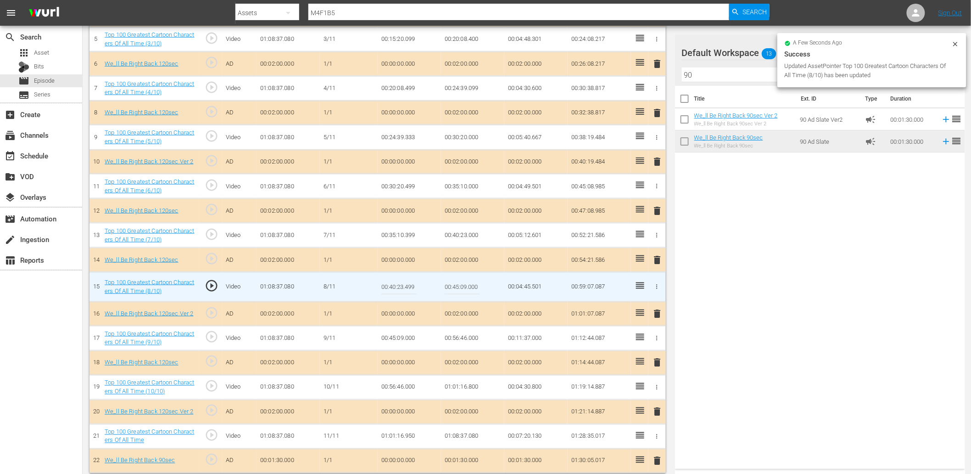
click at [407, 283] on input "00:40:23.499" at bounding box center [398, 287] width 35 height 22
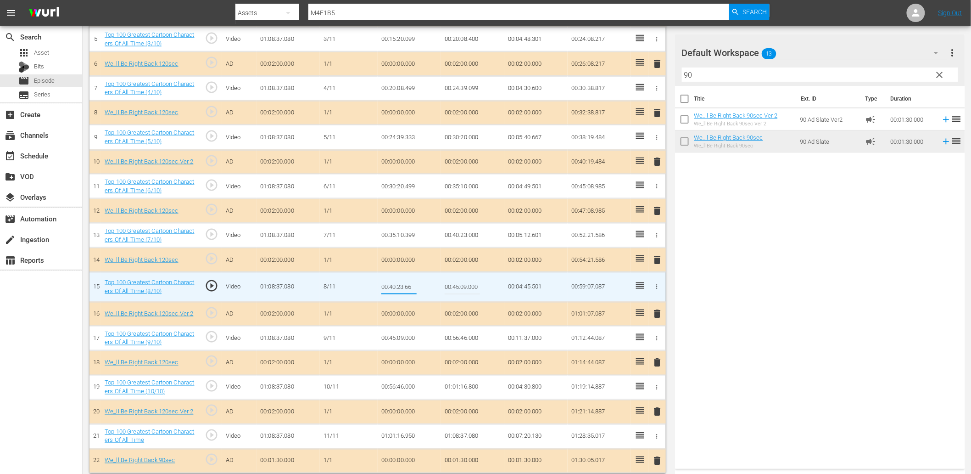
type input "00:40:23.666"
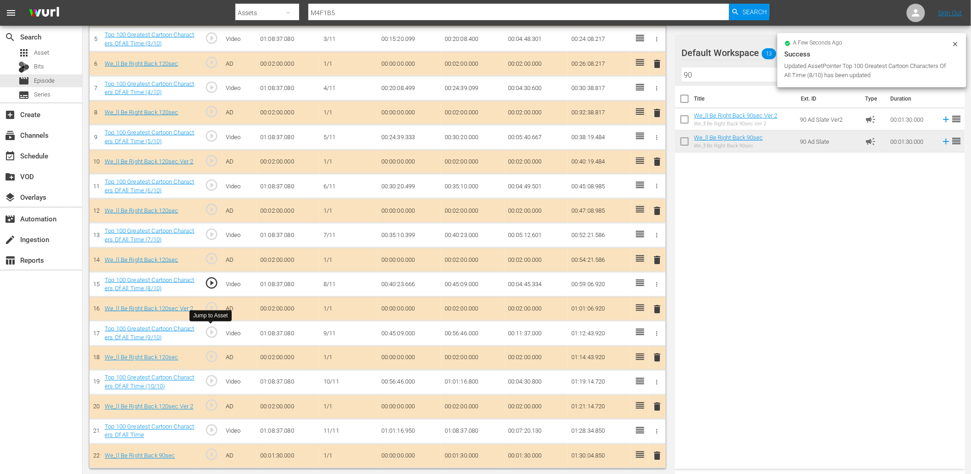
click at [207, 330] on span "play_circle_outline" at bounding box center [212, 332] width 14 height 14
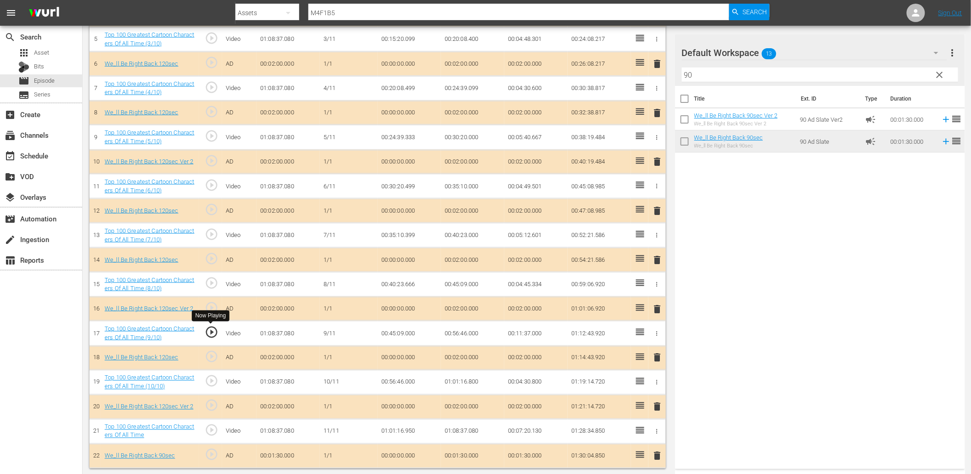
click at [213, 334] on span "play_circle_outline" at bounding box center [212, 332] width 14 height 14
click at [407, 334] on td "00:45:09.000" at bounding box center [409, 333] width 63 height 25
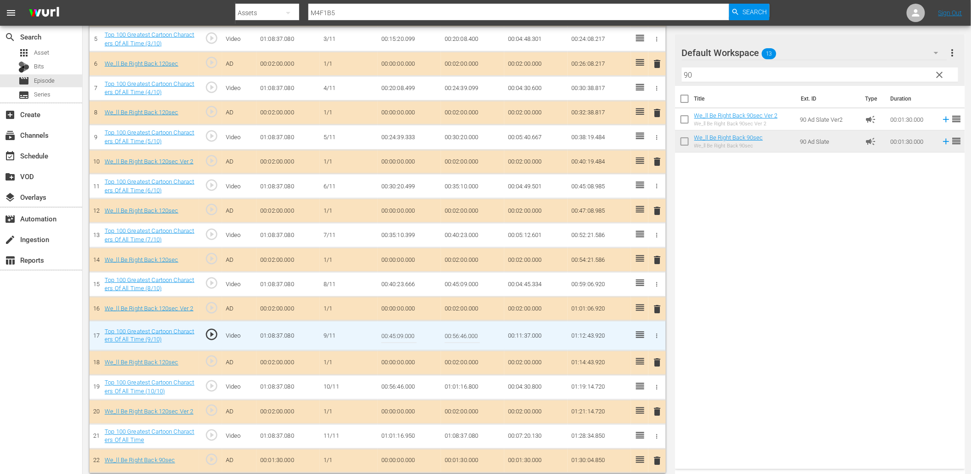
click at [407, 334] on input "00:45:09.000" at bounding box center [398, 336] width 35 height 22
type input "00:45:09.1999"
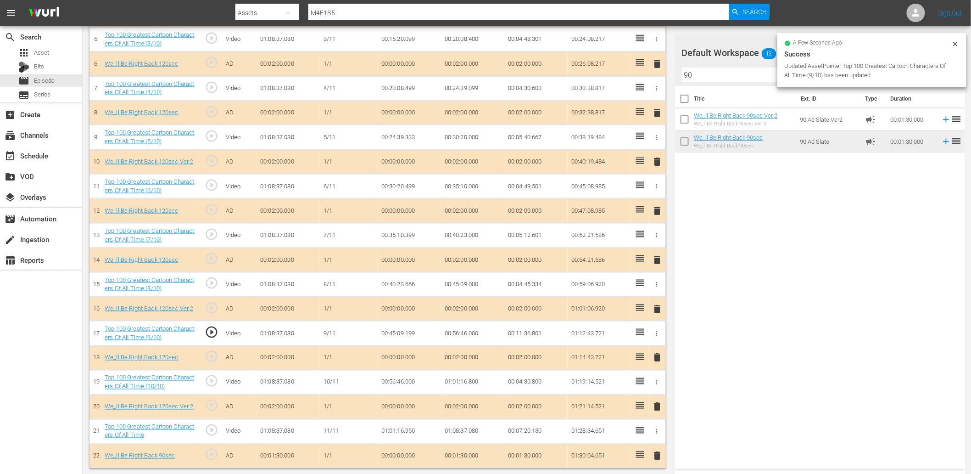
click at [406, 336] on td "00:45:09.199" at bounding box center [409, 333] width 63 height 25
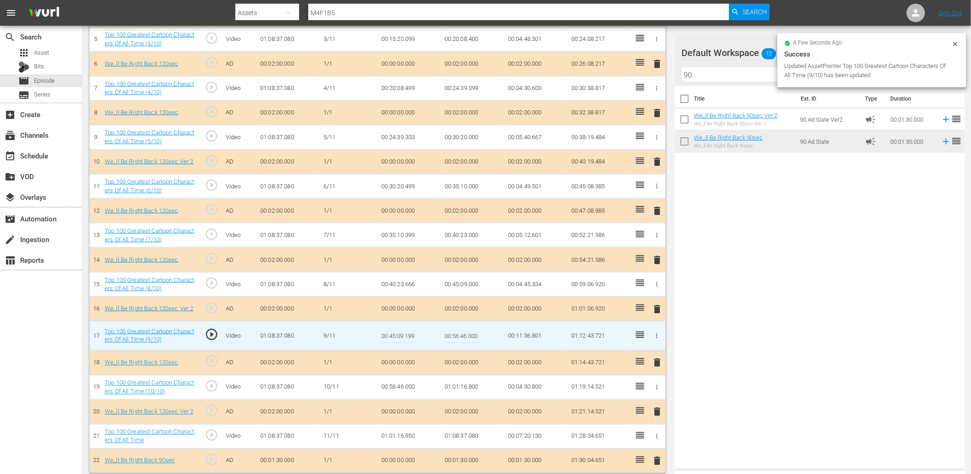
click at [406, 336] on input "00:45:09.199" at bounding box center [398, 336] width 35 height 22
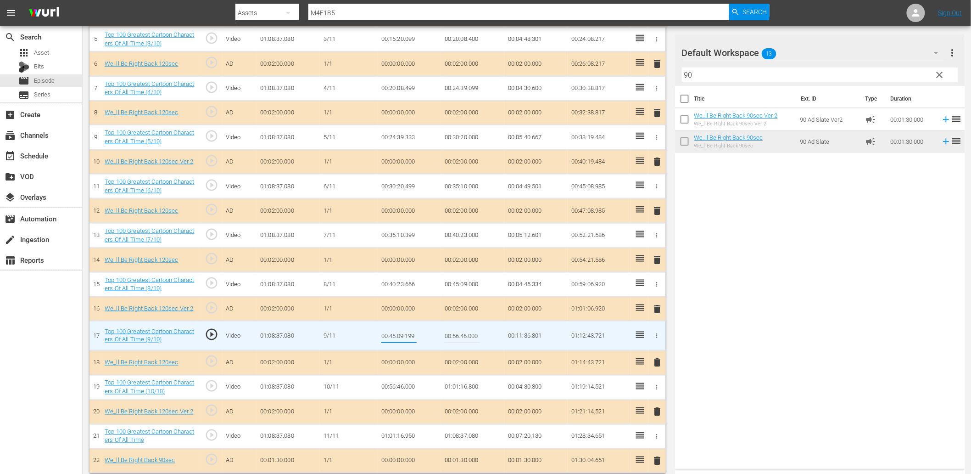
click at [470, 287] on td "00:45:09.000" at bounding box center [472, 284] width 63 height 25
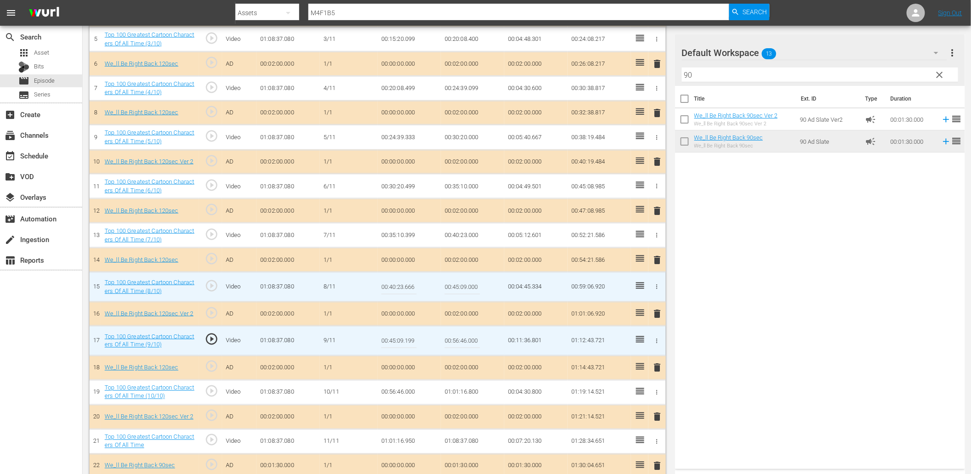
click at [470, 287] on input "00:45:09.000" at bounding box center [462, 287] width 35 height 22
paste input "199"
type input "00:45:09.199"
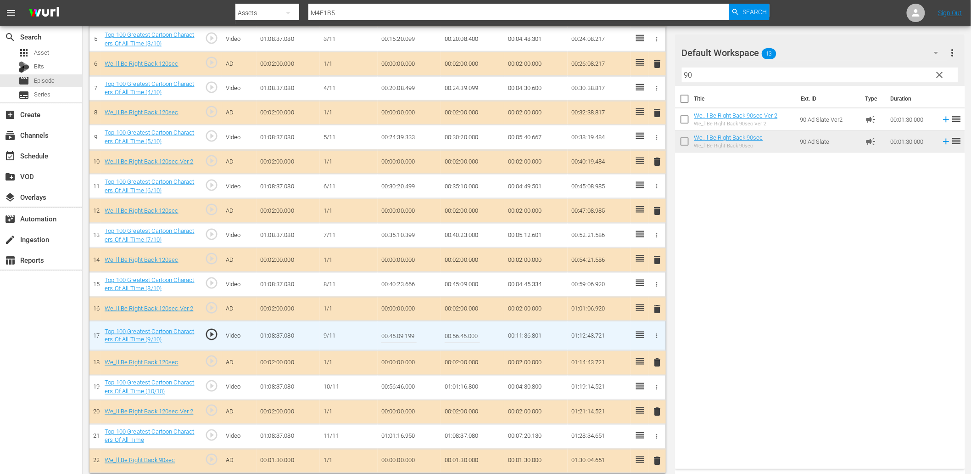
click at [409, 334] on input "00:45:09.199" at bounding box center [398, 336] width 35 height 22
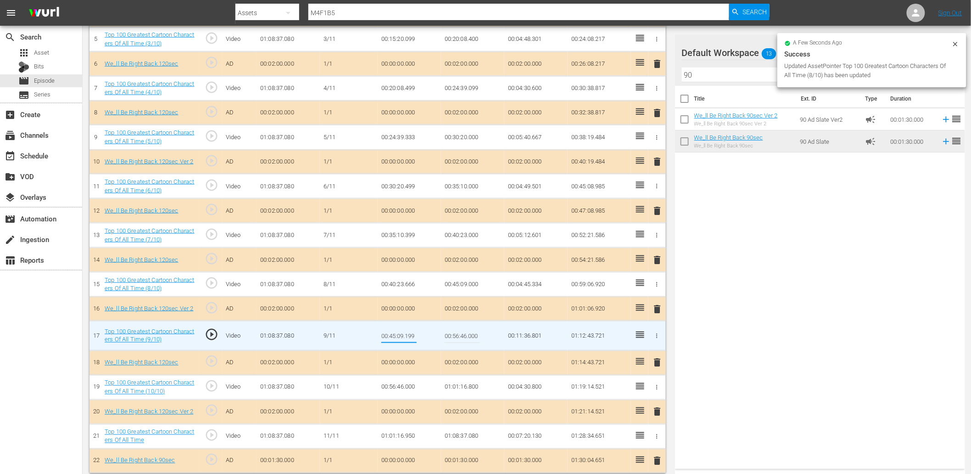
click at [409, 334] on input "00:45:09.199" at bounding box center [398, 336] width 35 height 22
type input "00:45:09.499"
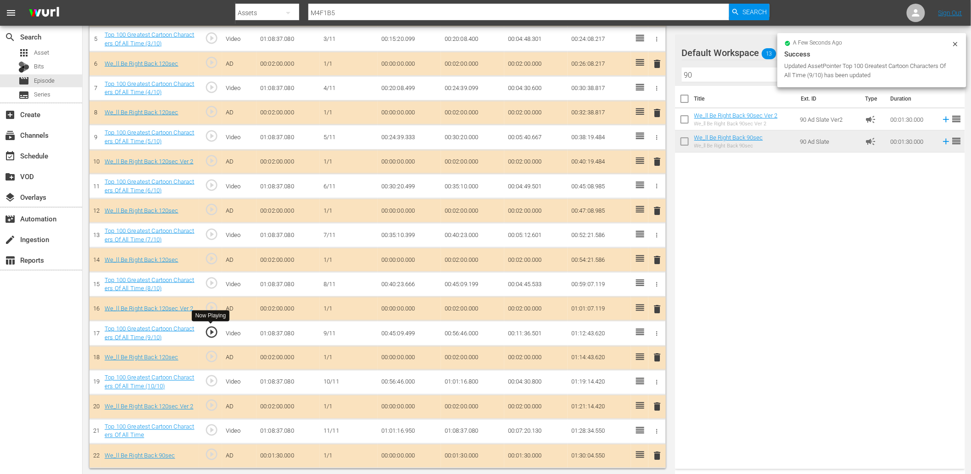
click at [208, 330] on span "play_circle_outline" at bounding box center [212, 332] width 14 height 14
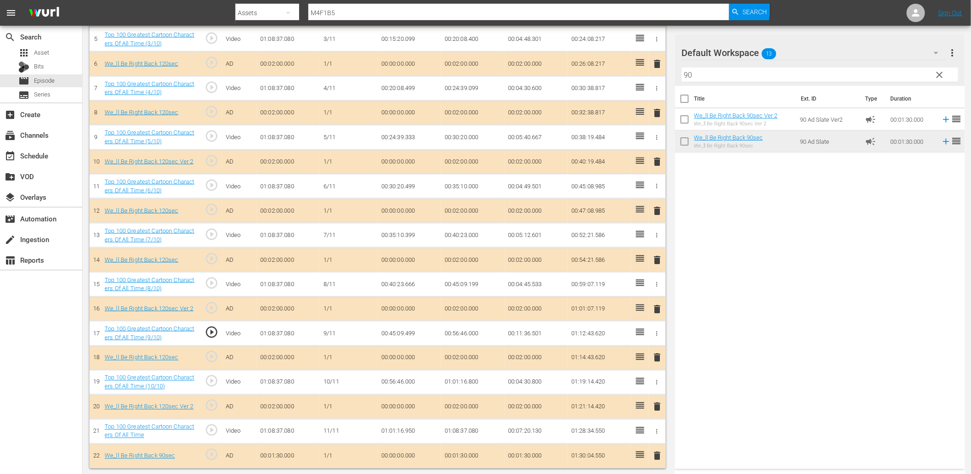
click at [211, 334] on span "play_circle_outline" at bounding box center [212, 332] width 14 height 14
click at [397, 329] on td "00:45:09.499" at bounding box center [409, 333] width 63 height 25
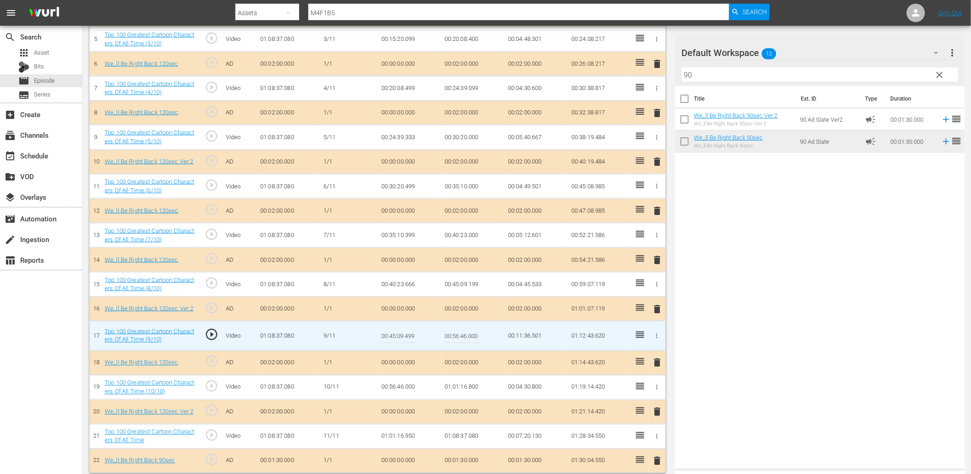
click at [397, 329] on input "00:45:09.499" at bounding box center [398, 336] width 35 height 22
type input "00:45:09.599"
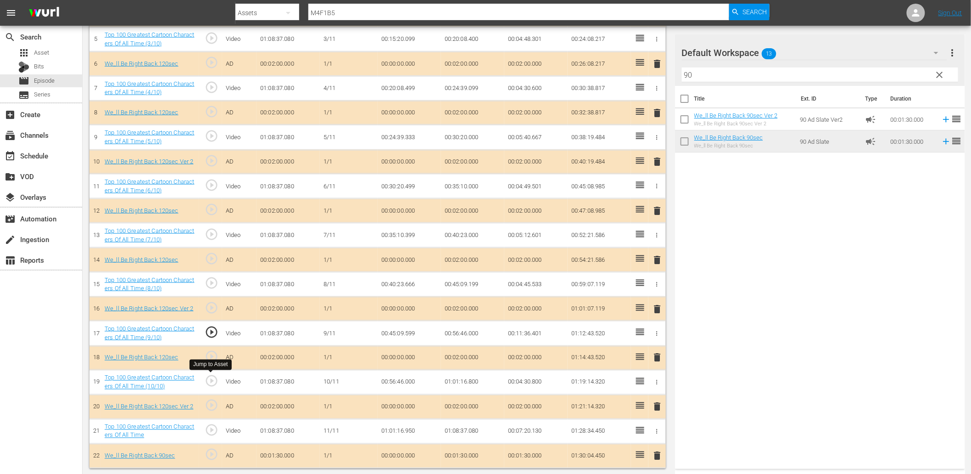
click at [214, 384] on span "play_circle_outline" at bounding box center [212, 381] width 14 height 14
click at [407, 384] on td "00:56:46.000" at bounding box center [409, 382] width 63 height 25
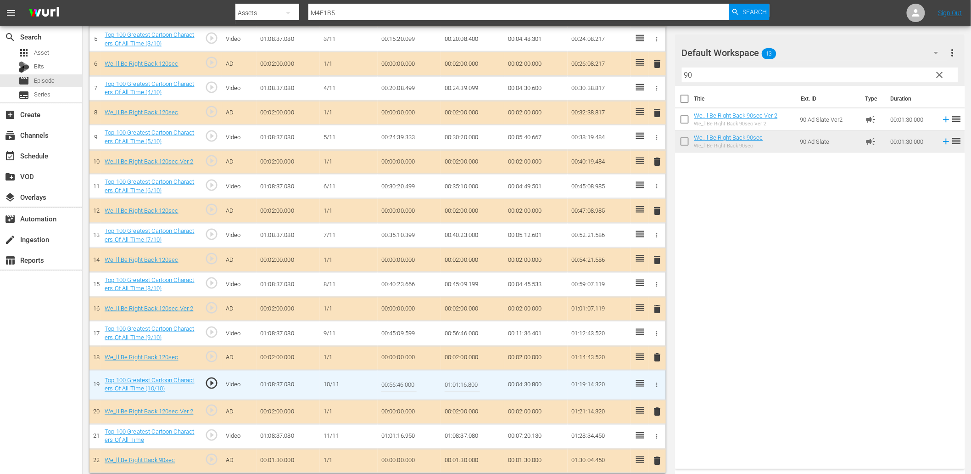
click at [407, 384] on input "00:56:46.000" at bounding box center [398, 385] width 35 height 22
type input "00:56:46.400"
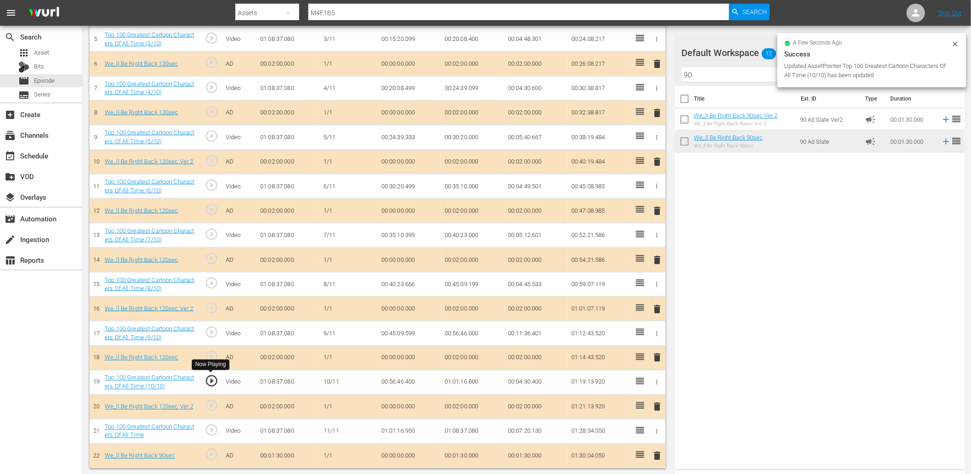
click at [215, 384] on span "play_circle_outline" at bounding box center [212, 381] width 14 height 14
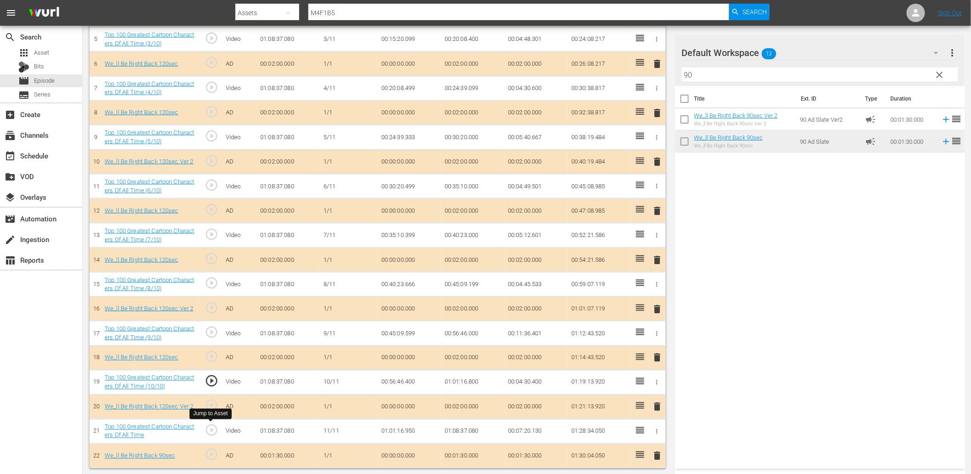
click at [211, 434] on span "play_circle_outline" at bounding box center [212, 430] width 14 height 14
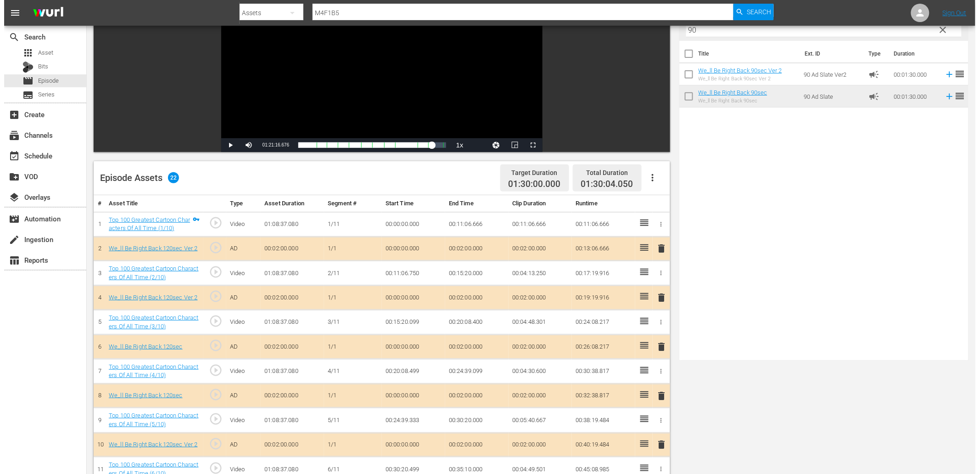
scroll to position [0, 0]
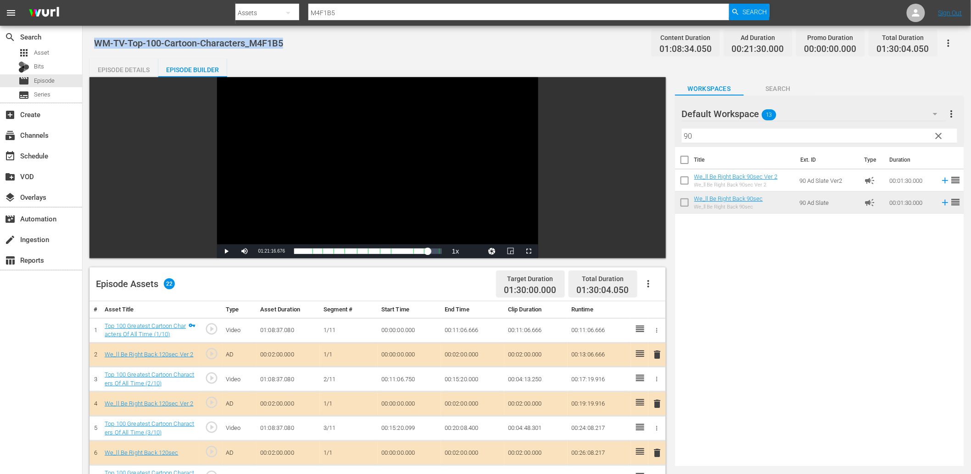
drag, startPoint x: 300, startPoint y: 45, endPoint x: 98, endPoint y: 44, distance: 202.4
click at [98, 44] on div "WM-TV-Top-100-Cartoon-Characters_M4F1B5 Content Duration 01:08:34.050 Ad Durati…" at bounding box center [527, 43] width 866 height 21
copy span "WM-TV-Top-100-Cartoon-Characters_M4F1B5"
click at [100, 72] on div "Episode Details" at bounding box center [124, 70] width 69 height 22
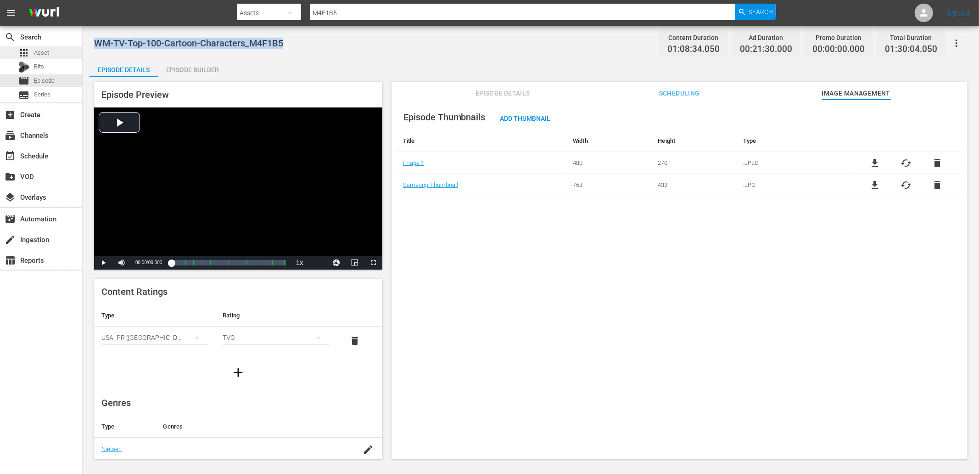
click at [43, 51] on span "Asset" at bounding box center [41, 52] width 15 height 9
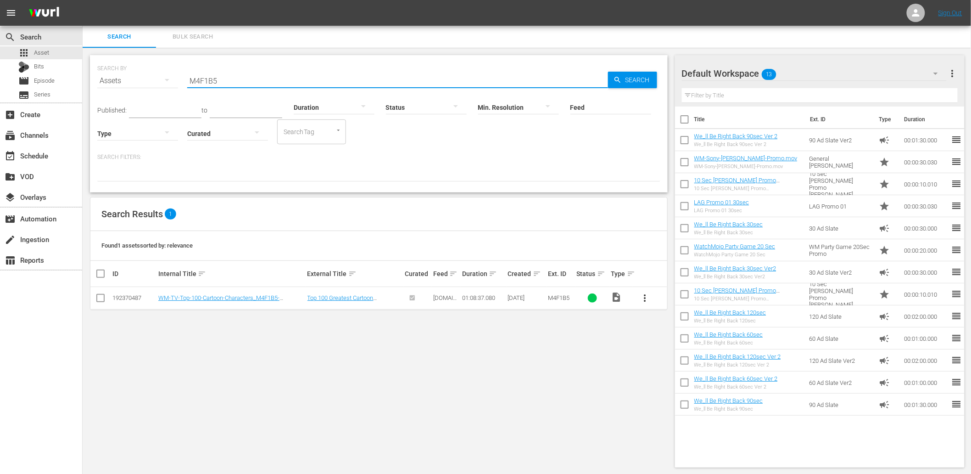
drag, startPoint x: 206, startPoint y: 77, endPoint x: 132, endPoint y: 77, distance: 73.9
click at [132, 75] on div "SEARCH BY Search By Assets Search ID, Title, Description, Keywords, or Category…" at bounding box center [378, 75] width 563 height 33
paste input "U2Y4X6"
type input "U2Y4X6"
click at [653, 296] on button "more_vert" at bounding box center [645, 298] width 22 height 22
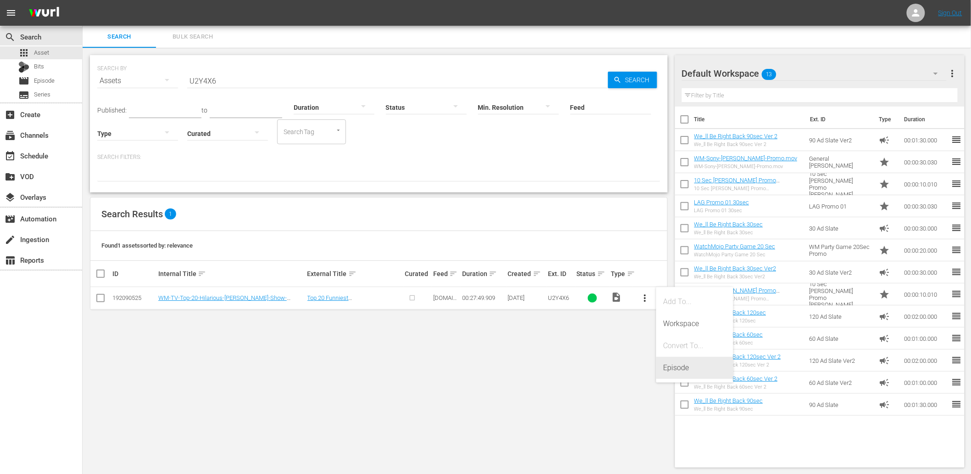
click at [678, 370] on div "Episode" at bounding box center [695, 368] width 62 height 22
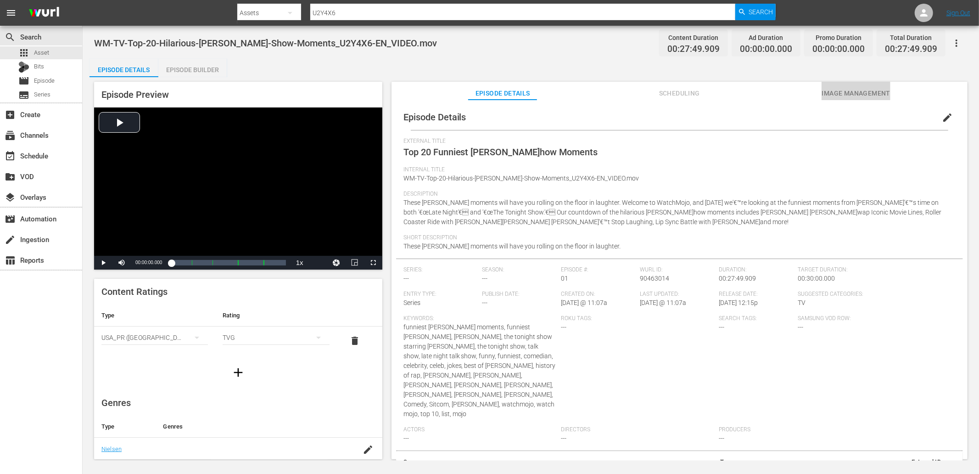
click at [859, 92] on span "Image Management" at bounding box center [856, 93] width 69 height 11
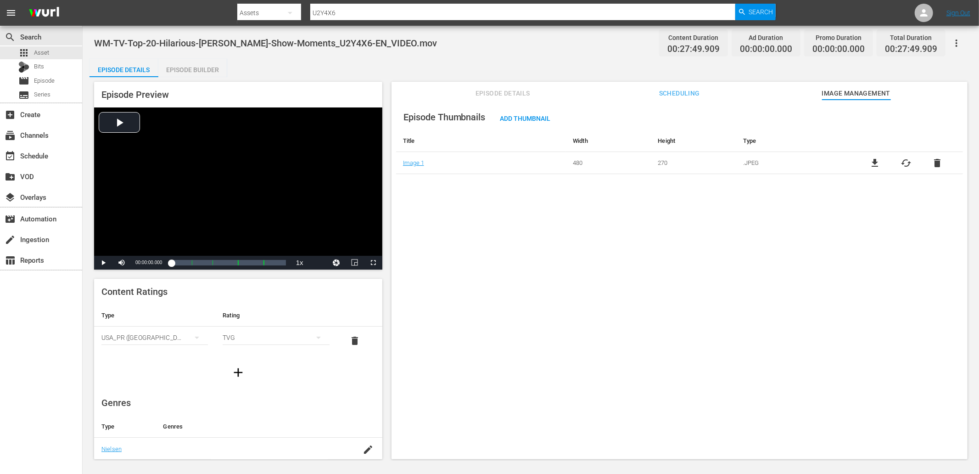
click at [871, 162] on span "file_download" at bounding box center [875, 162] width 11 height 11
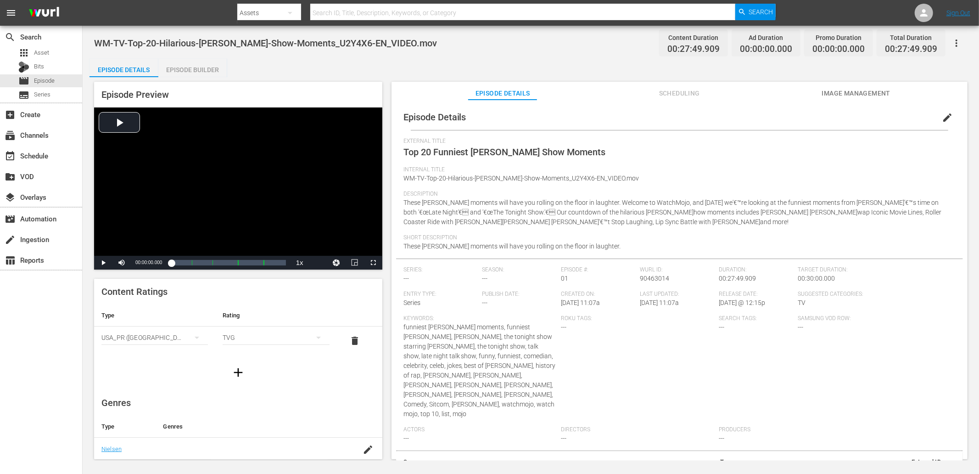
click at [841, 99] on button "Image Management" at bounding box center [856, 91] width 69 height 18
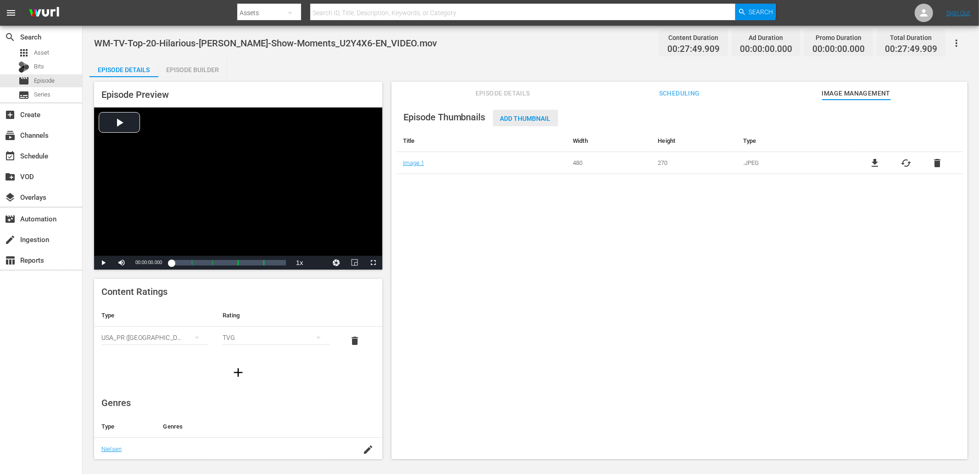
click at [521, 123] on div "Add Thumbnail" at bounding box center [525, 118] width 65 height 17
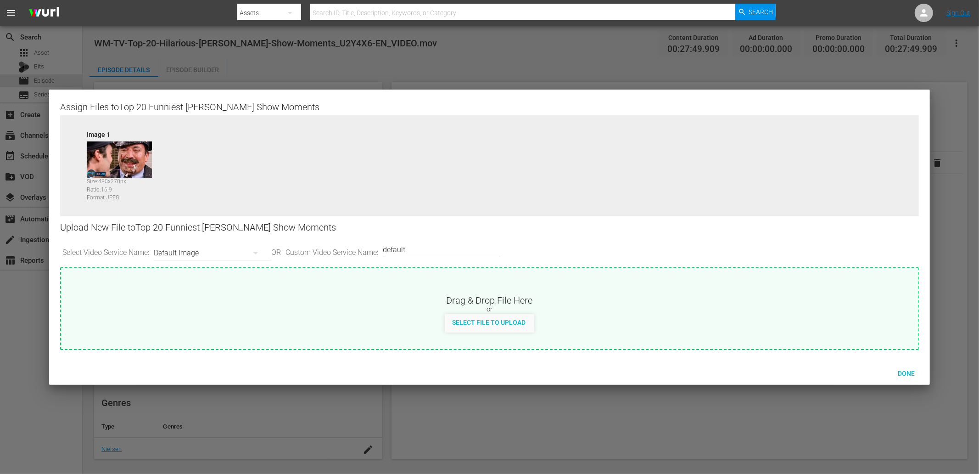
click at [521, 123] on div "Image 1 Size: 480 x 270 px Ratio: 16:9 Format: JPEG" at bounding box center [489, 172] width 859 height 115
click at [216, 252] on div "Default Image" at bounding box center [210, 253] width 113 height 26
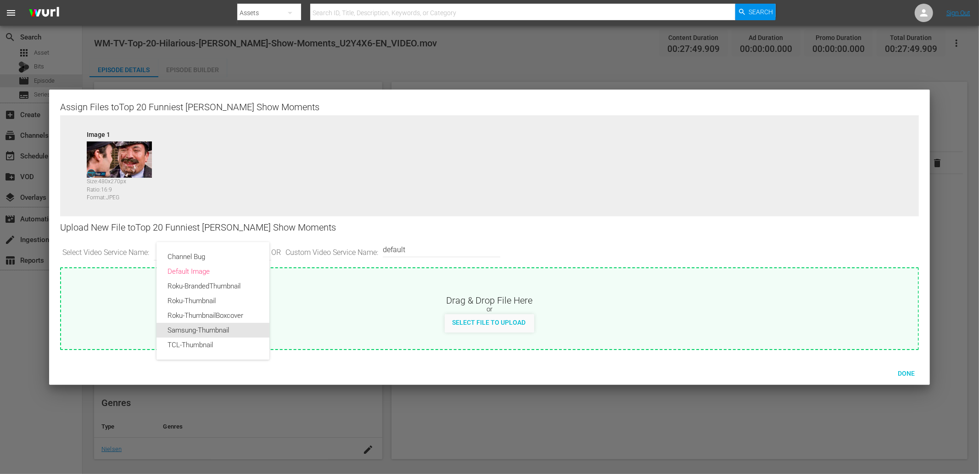
click at [186, 329] on div "Samsung-Thumbnail" at bounding box center [213, 330] width 91 height 15
type input "Samsung-Thumbnail"
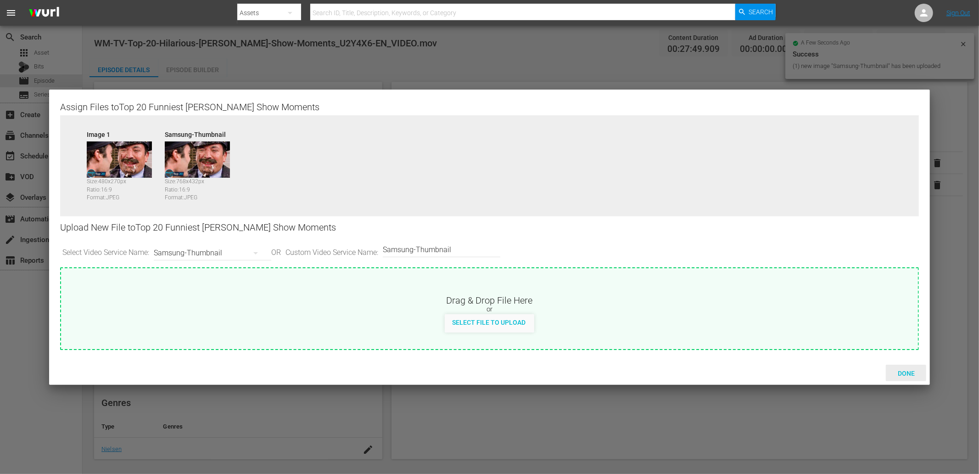
click at [910, 373] on span "Done" at bounding box center [906, 372] width 32 height 7
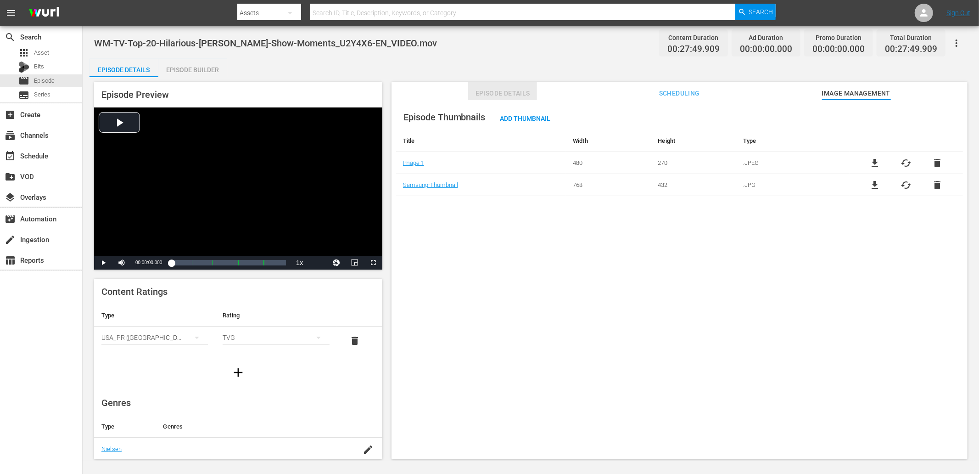
click at [493, 91] on span "Episode Details" at bounding box center [502, 93] width 69 height 11
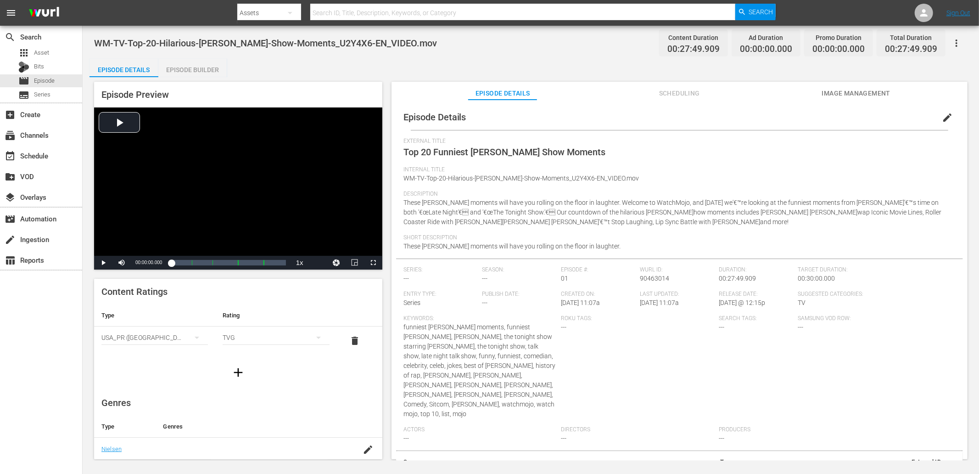
click at [942, 116] on span "edit" at bounding box center [947, 117] width 11 height 11
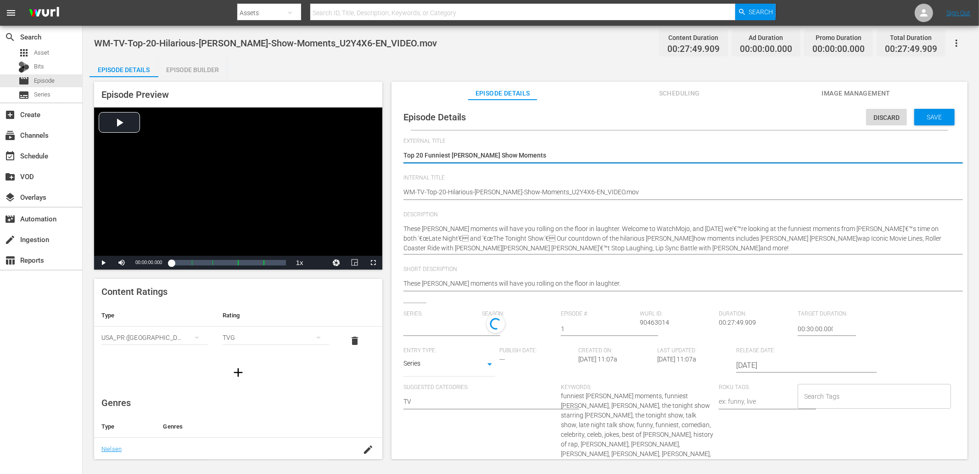
type input "No Series"
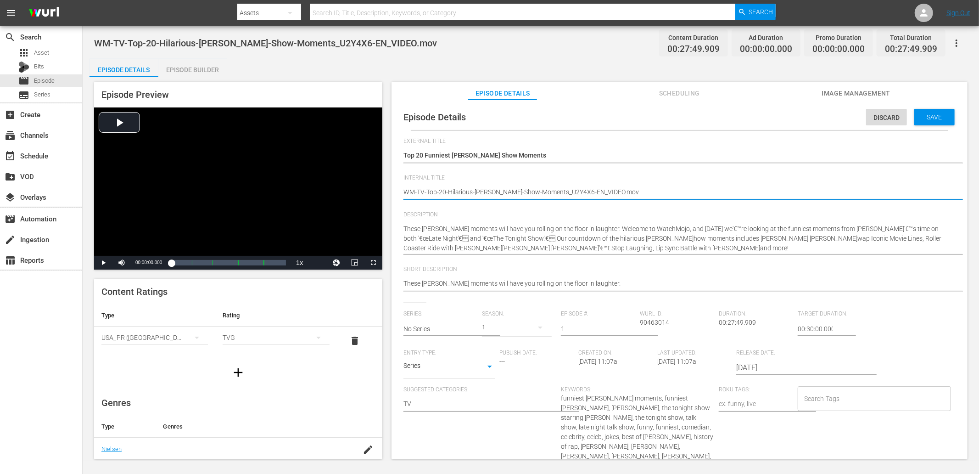
drag, startPoint x: 591, startPoint y: 192, endPoint x: 656, endPoint y: 202, distance: 66.0
type textarea "WM-TV-Top-20-Hilarious-Jimmy-Fallon-Show-Moments_U2Y4X6-E"
type textarea "WM-TV-Top-20-Hilarious-Jimmy-Fallon-Show-Moments_U2Y4X6-"
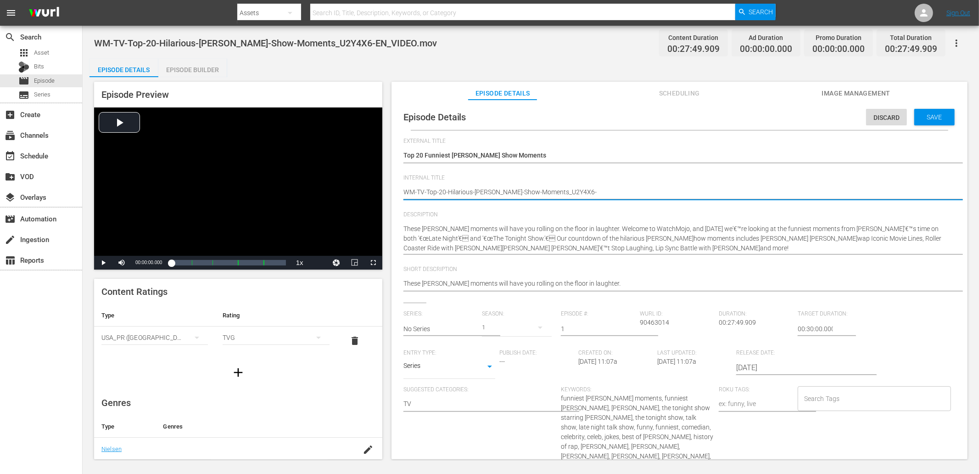
type textarea "WM-TV-Top-20-Hilarious-Jimmy-Fallon-Show-Moments_U2Y4X6"
click at [937, 113] on span "Save" at bounding box center [935, 116] width 30 height 7
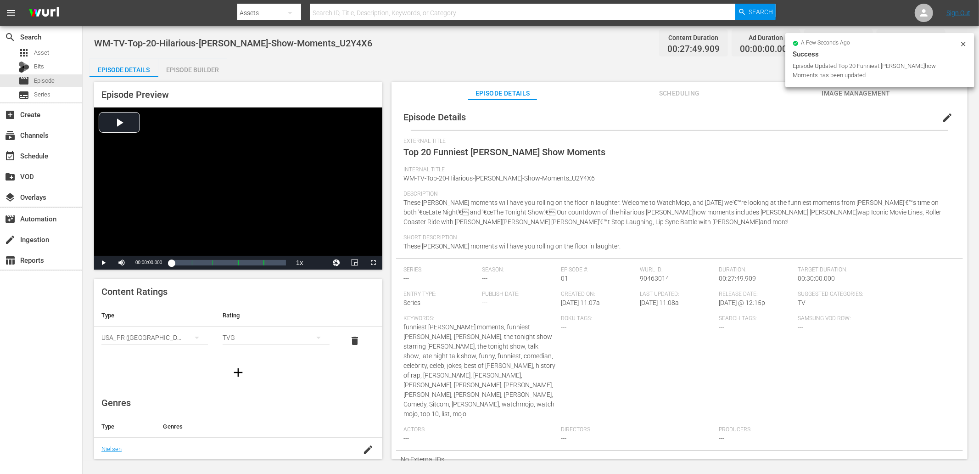
click at [948, 113] on button "edit" at bounding box center [947, 117] width 22 height 22
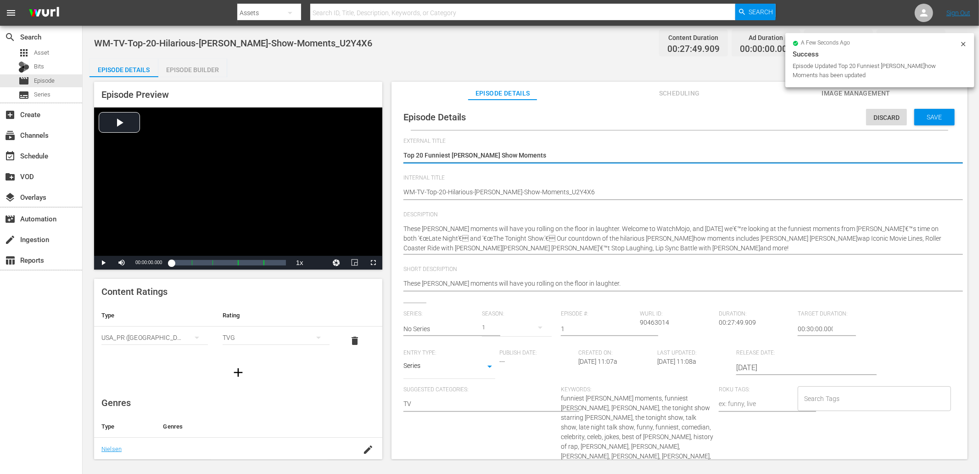
click at [688, 401] on span "funniest jimmy fallon moments, funniest jimmy fallon, jimmy fallon, the tonight…" at bounding box center [637, 441] width 152 height 94
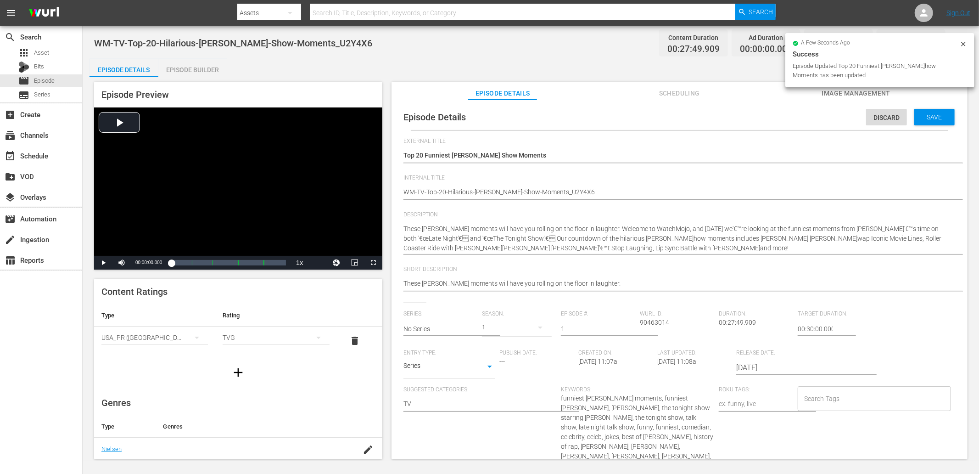
click at [688, 401] on span "funniest jimmy fallon moments, funniest jimmy fallon, jimmy fallon, the tonight…" at bounding box center [637, 441] width 152 height 94
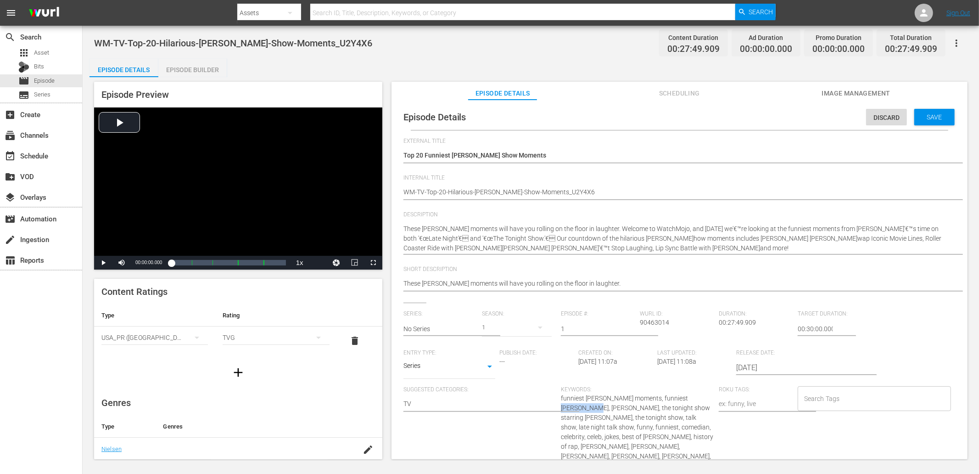
copy span "jimmy fallon"
click at [836, 401] on input "Search Tags" at bounding box center [867, 398] width 131 height 17
paste input "jimmy fallon"
type input "jimmy fallon"
click at [873, 406] on div "jimmy fallon Search Tags" at bounding box center [874, 398] width 153 height 25
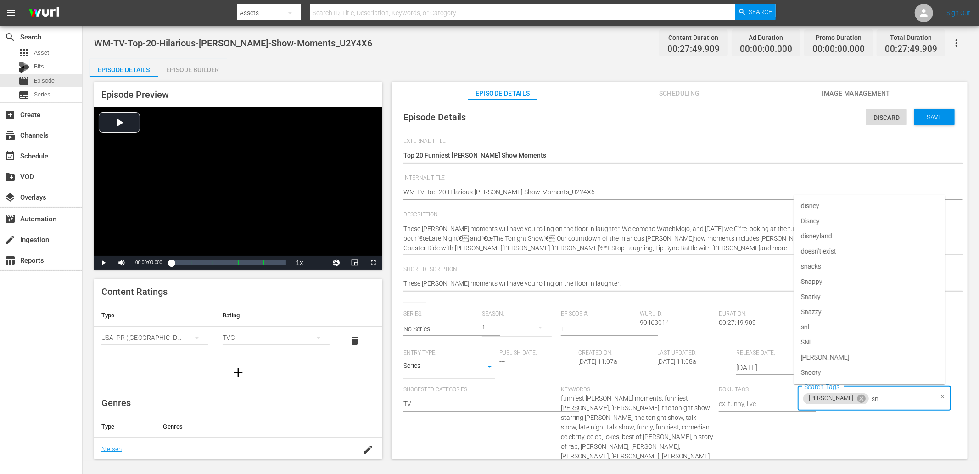
type input "snl"
click at [812, 418] on li "snl" at bounding box center [870, 423] width 152 height 15
type input "snl"
click at [811, 433] on li "SNL" at bounding box center [870, 438] width 152 height 15
type input "comedy"
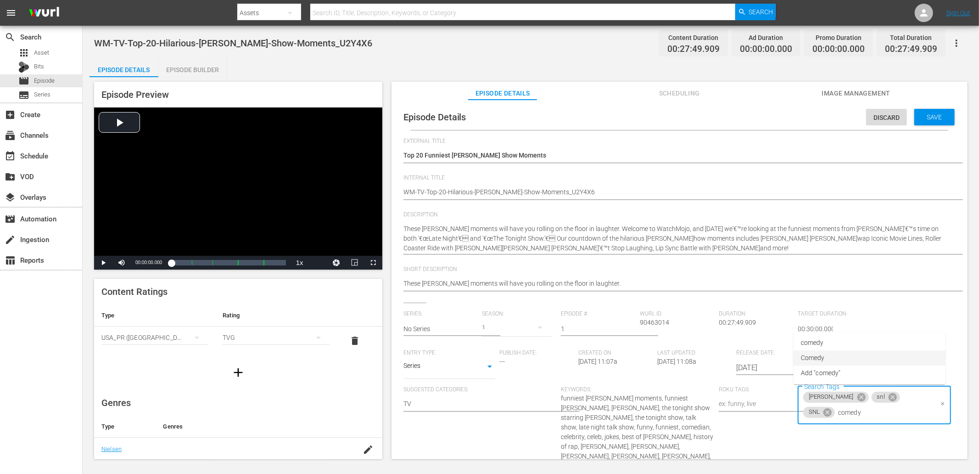
click at [813, 354] on span "Comedy" at bounding box center [813, 358] width 24 height 10
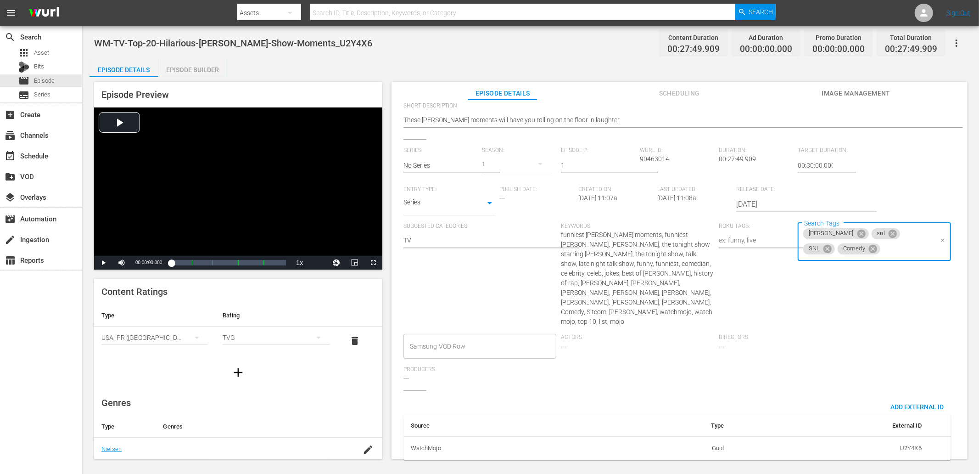
scroll to position [165, 0]
click at [633, 231] on span "funniest jimmy fallon moments, funniest jimmy fallon, jimmy fallon, the tonight…" at bounding box center [637, 276] width 152 height 94
copy span "moment"
click at [911, 234] on div "jimmy fallon snl +2 Search Tags" at bounding box center [874, 233] width 153 height 25
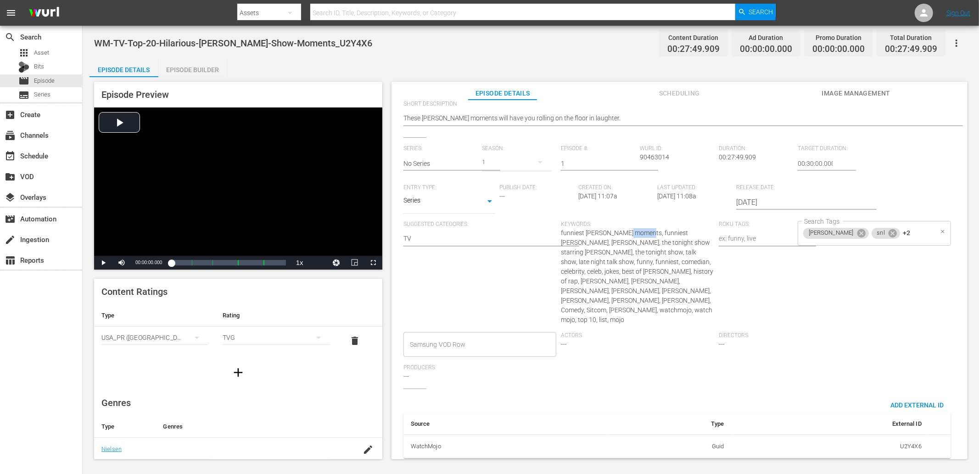
paste input "moment"
type input "moment"
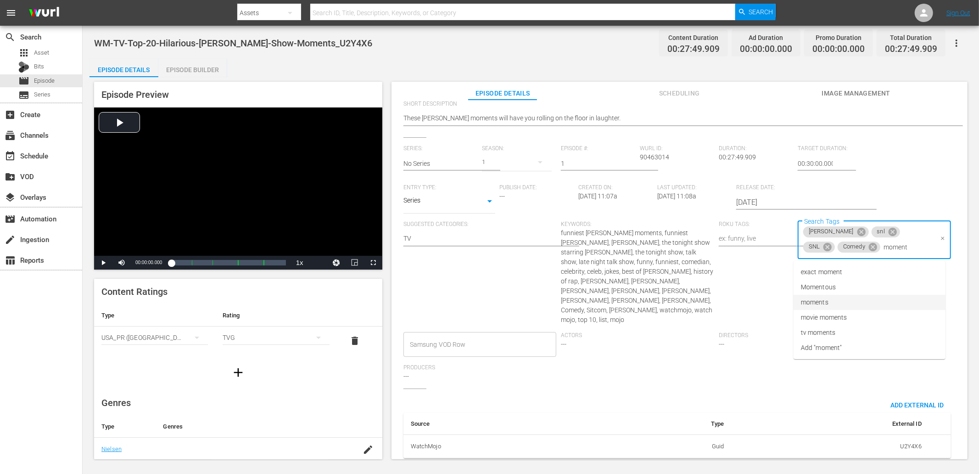
click at [828, 297] on span "moments" at bounding box center [815, 302] width 28 height 10
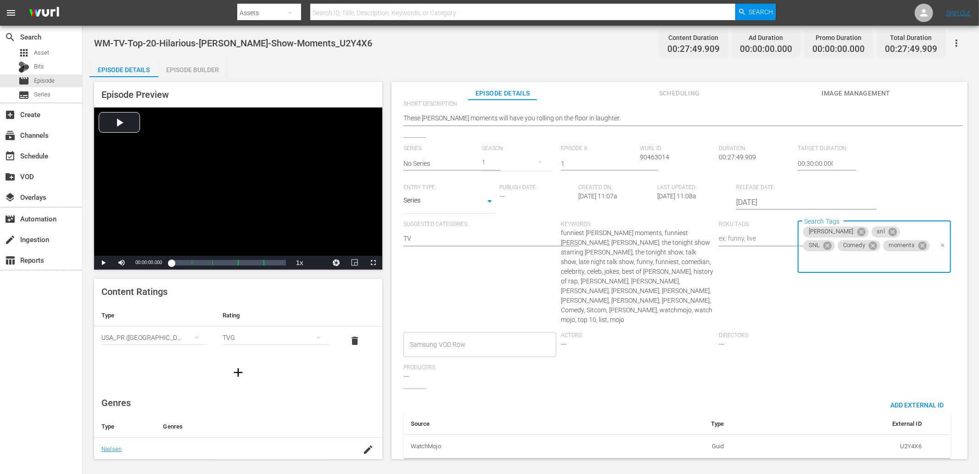
paste input "moment"
type input "moment"
click at [813, 331] on span "tv moments" at bounding box center [818, 333] width 34 height 10
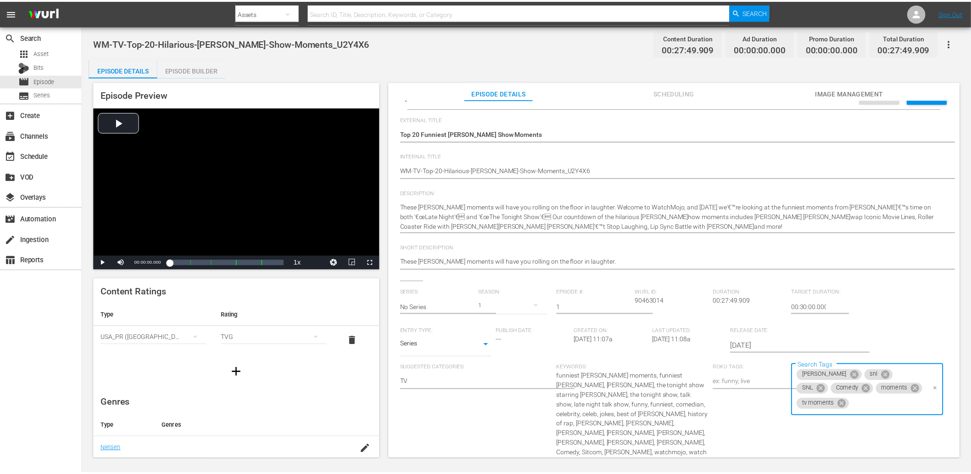
scroll to position [0, 0]
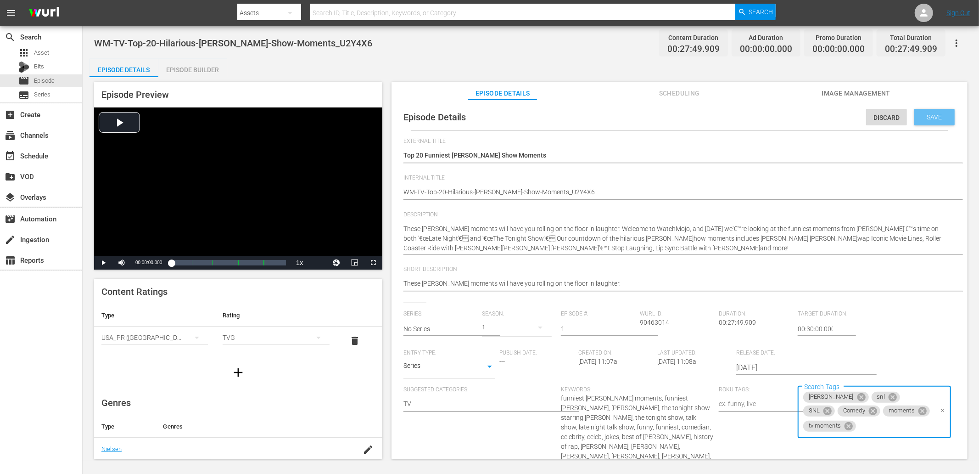
click at [923, 119] on span "Save" at bounding box center [935, 116] width 30 height 7
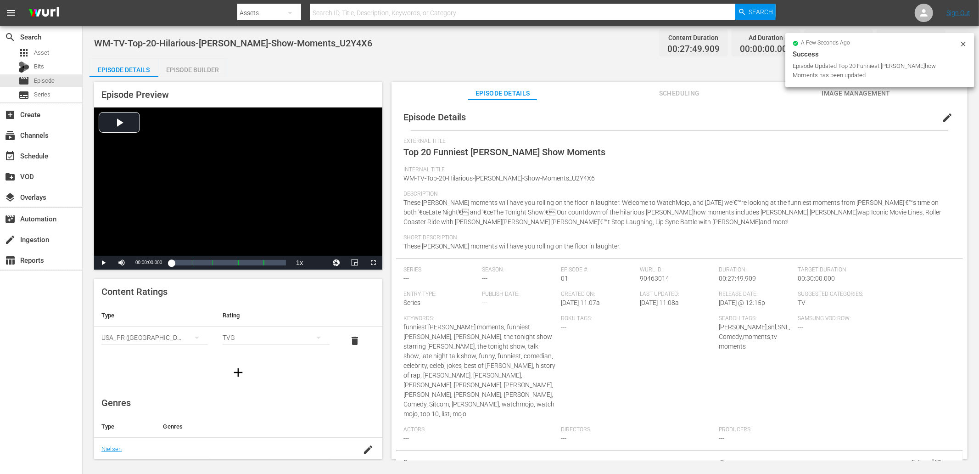
click at [184, 71] on div "Episode Builder" at bounding box center [192, 70] width 69 height 22
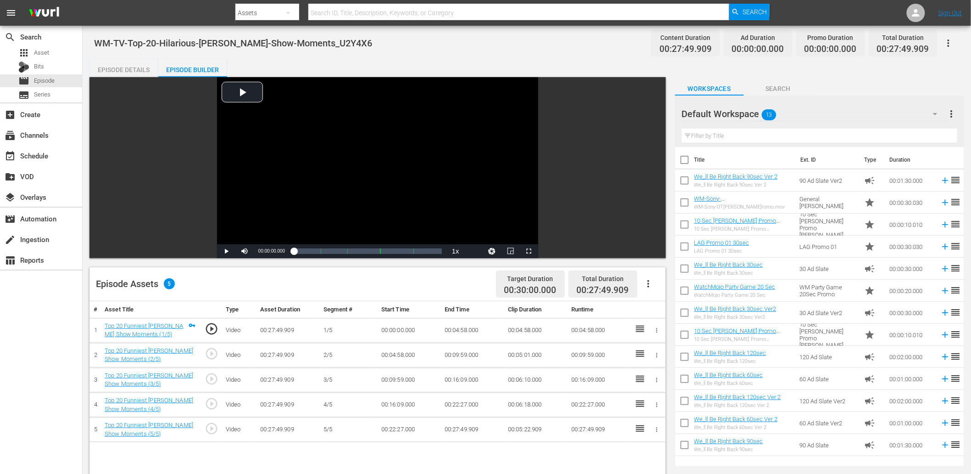
click at [742, 135] on input "text" at bounding box center [819, 136] width 275 height 15
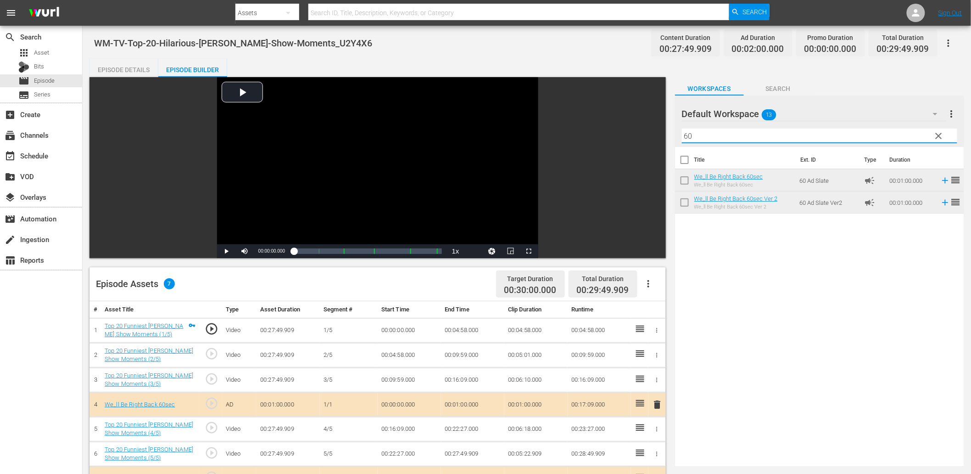
drag, startPoint x: 711, startPoint y: 138, endPoint x: 659, endPoint y: 137, distance: 52.3
click at [659, 137] on div "Video Player is loading. Play Video Play Mute Current Time 00:00:00.000 / Durat…" at bounding box center [527, 391] width 875 height 629
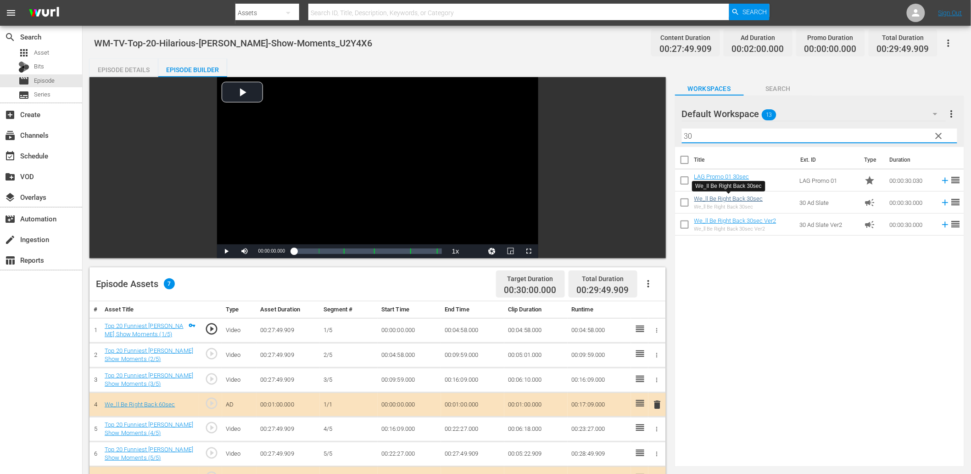
type input "30"
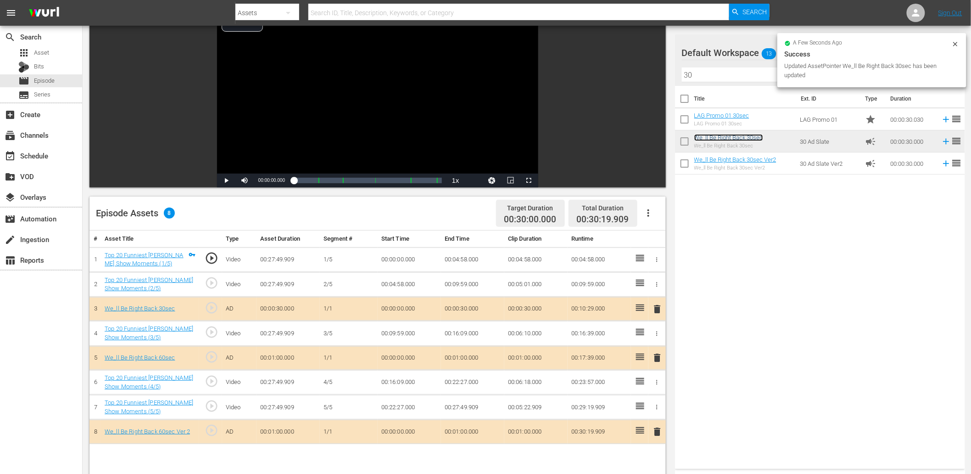
scroll to position [136, 0]
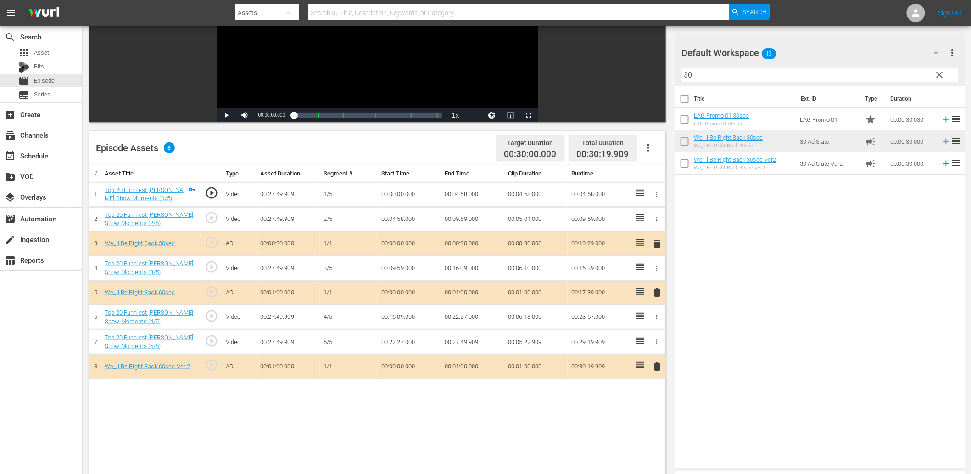
click at [660, 291] on span "delete" at bounding box center [657, 292] width 11 height 11
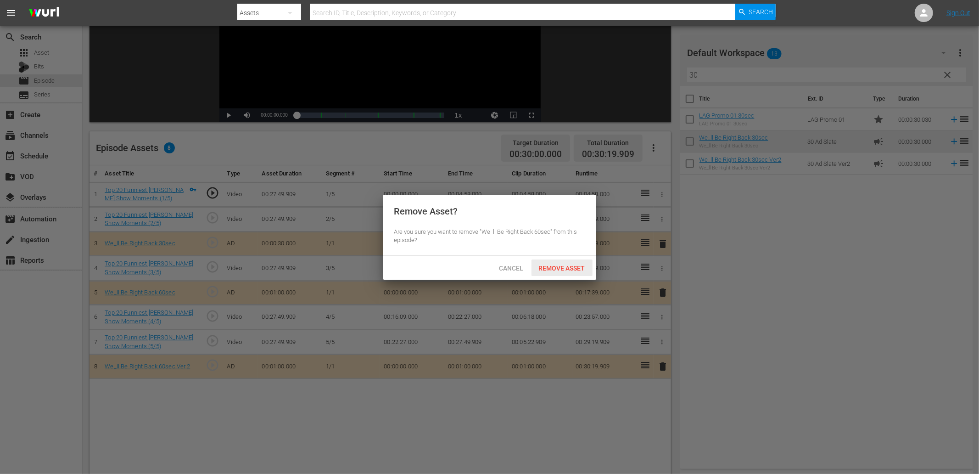
click at [565, 267] on span "Remove Asset" at bounding box center [562, 267] width 61 height 7
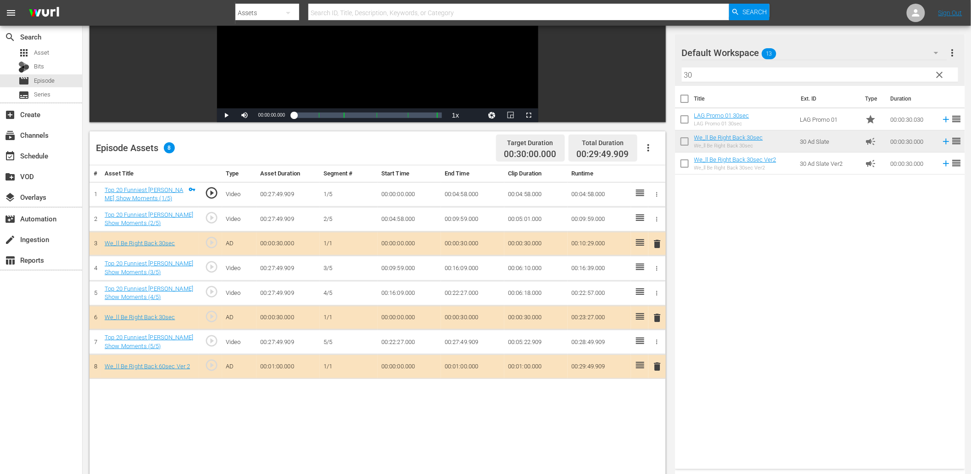
click at [942, 77] on span "clear" at bounding box center [940, 74] width 11 height 11
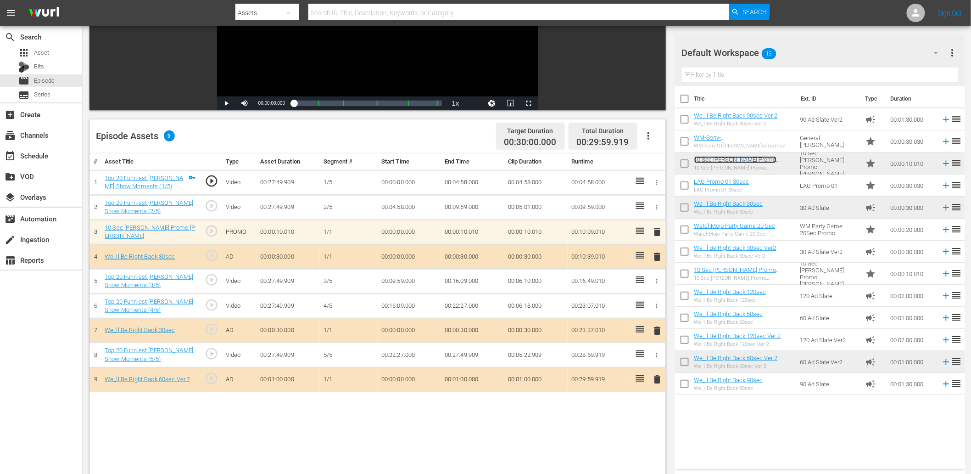
scroll to position [170, 0]
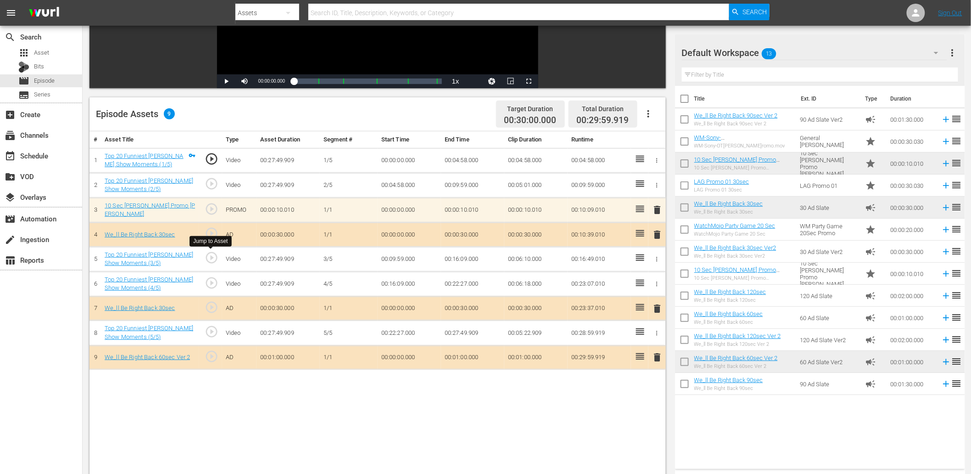
click at [216, 258] on span "play_circle_outline" at bounding box center [212, 258] width 14 height 14
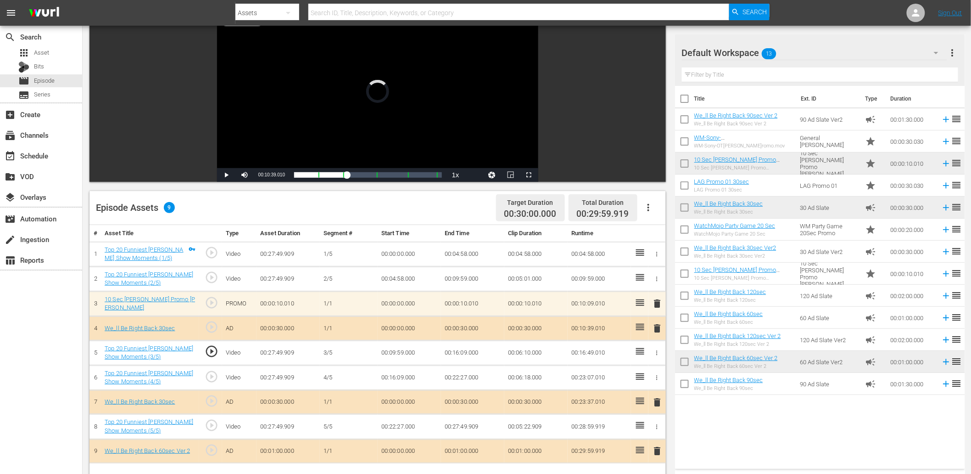
scroll to position [67, 0]
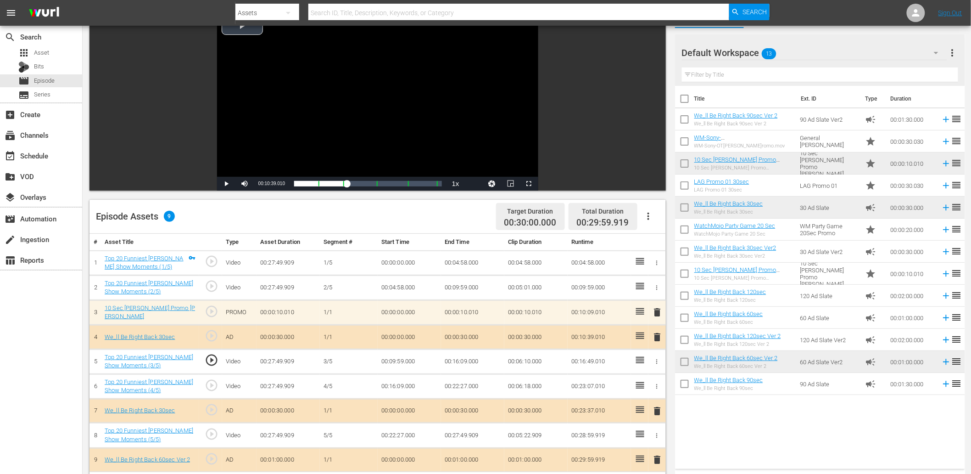
click at [341, 95] on div "Video Player" at bounding box center [377, 93] width 321 height 167
click at [401, 364] on td "00:09:59.000" at bounding box center [409, 361] width 63 height 25
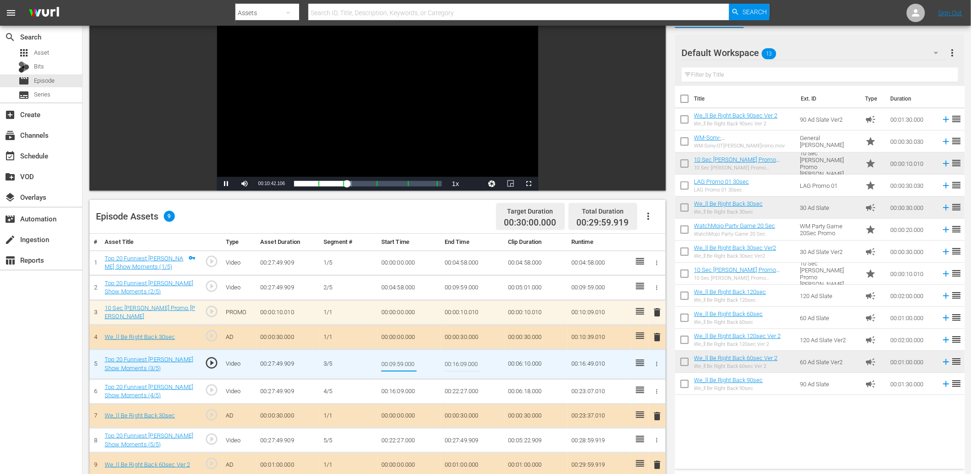
click at [401, 364] on input "00:09:59.000" at bounding box center [398, 364] width 35 height 22
type input "00:09:58.800"
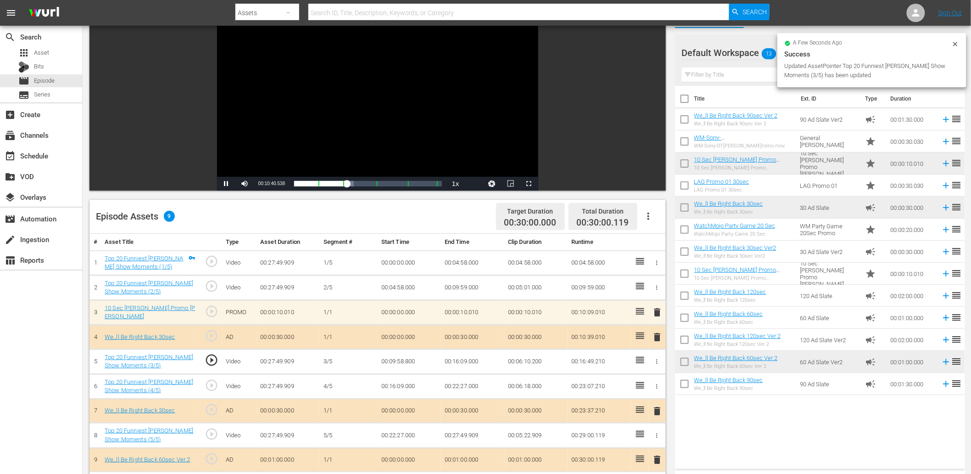
click at [402, 361] on td "00:09:58.800" at bounding box center [409, 361] width 63 height 25
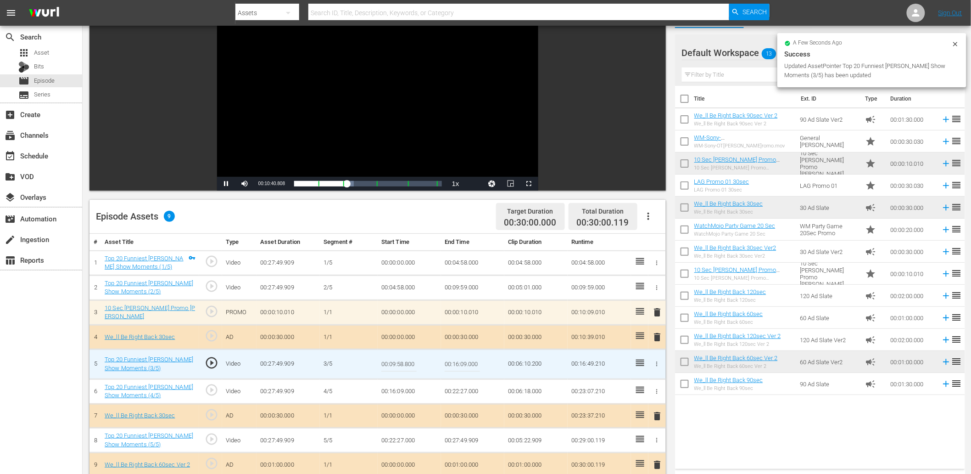
click at [402, 361] on input "00:09:58.800" at bounding box center [398, 364] width 35 height 22
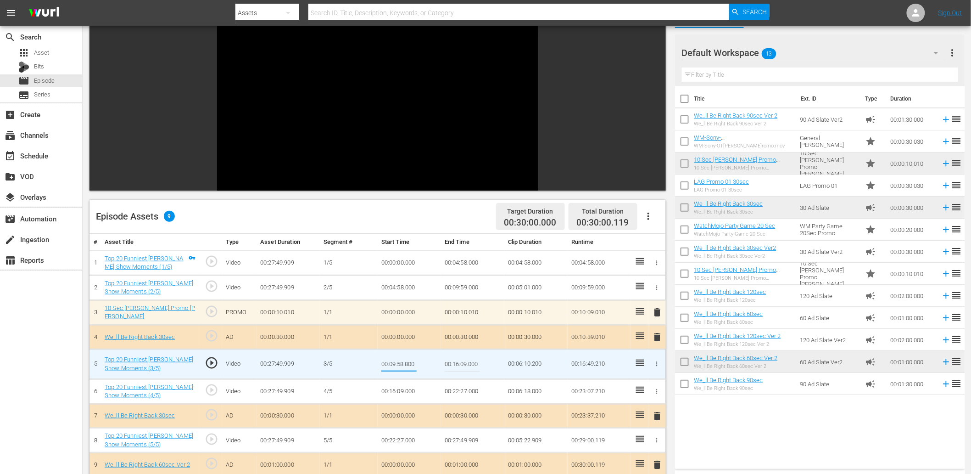
type input "00:09:58.600"
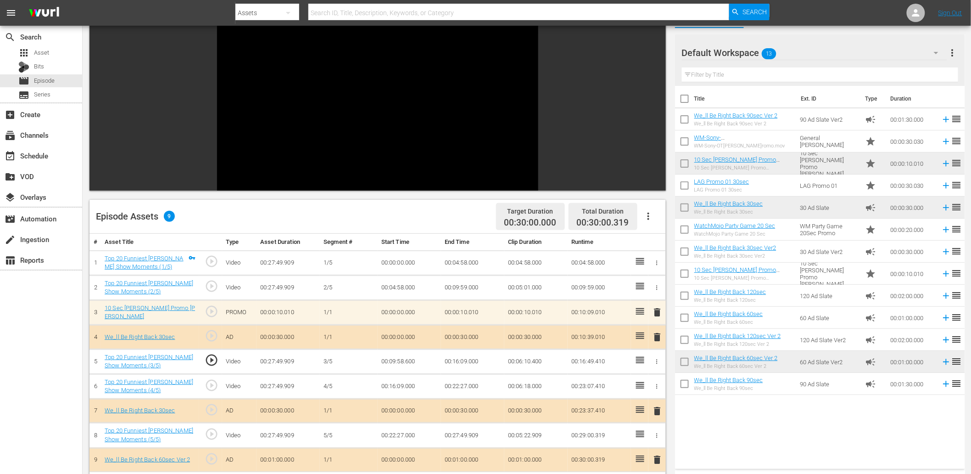
click at [386, 359] on td "00:09:58.600" at bounding box center [409, 361] width 63 height 25
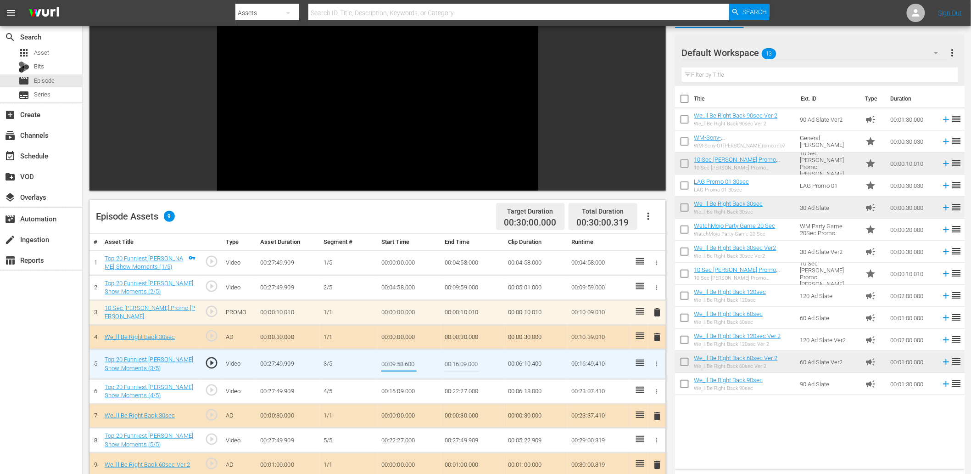
click at [456, 286] on td "00:09:59.000" at bounding box center [472, 287] width 63 height 25
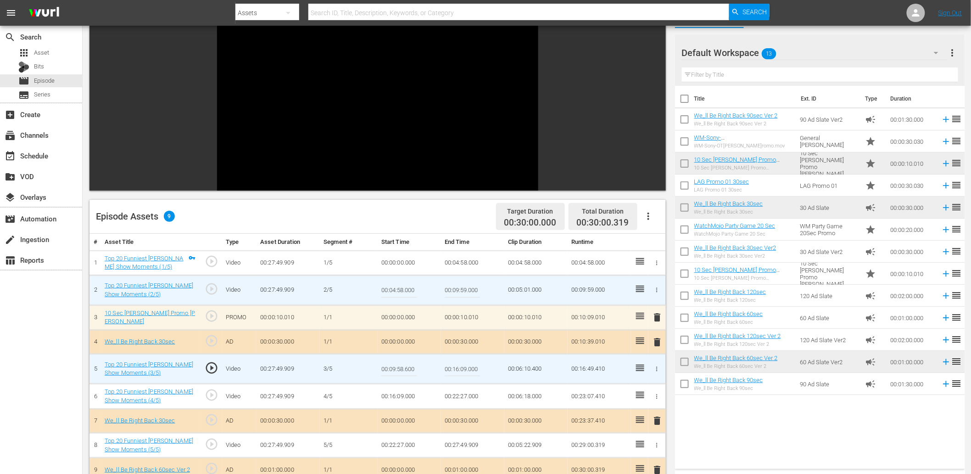
click at [456, 286] on input "00:09:59.000" at bounding box center [462, 290] width 35 height 22
paste input "8.6"
type input "00:09:58.600"
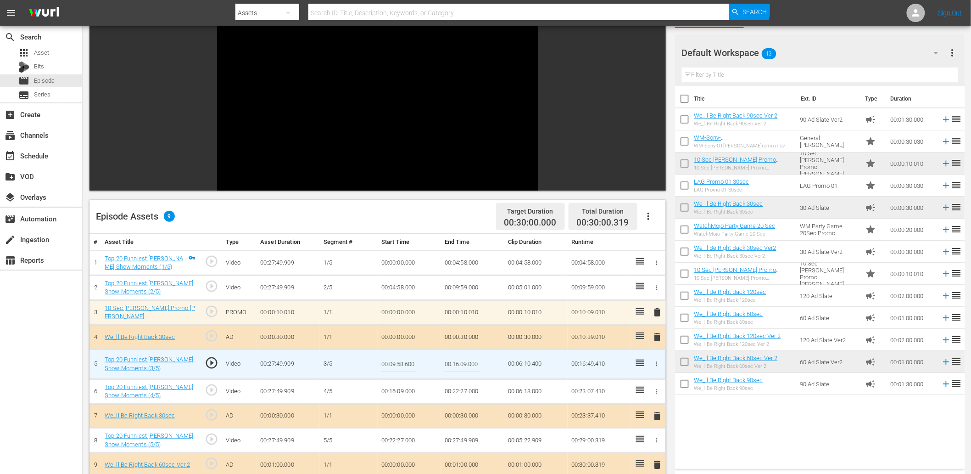
click at [402, 361] on input "00:09:58.600" at bounding box center [398, 364] width 35 height 22
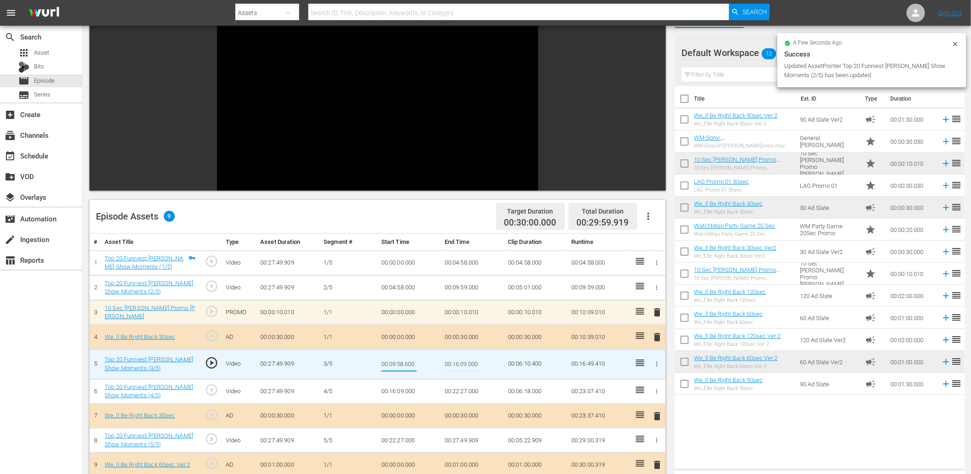
drag, startPoint x: 402, startPoint y: 361, endPoint x: 479, endPoint y: 388, distance: 82.0
click at [403, 361] on input "00:09:58.600" at bounding box center [398, 364] width 35 height 22
type input "00:09:58.699"
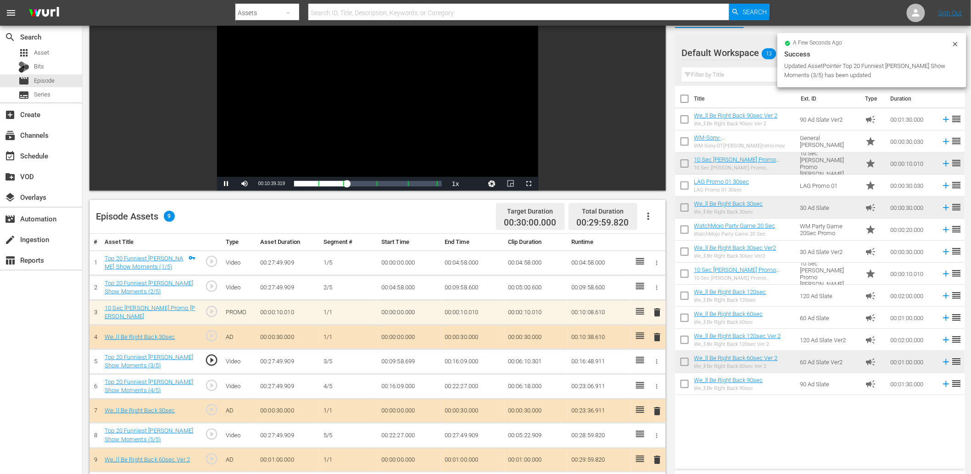
click at [423, 100] on div "Video Player" at bounding box center [377, 93] width 321 height 167
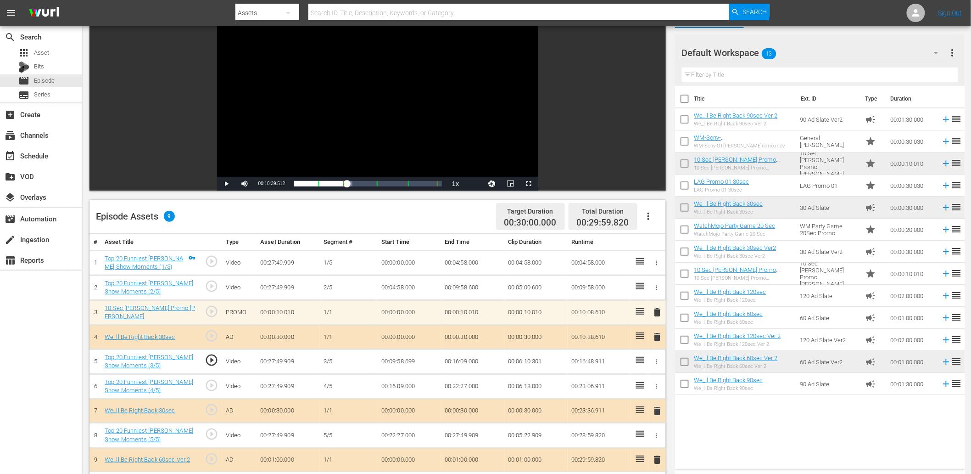
click at [212, 360] on span "play_circle_outline" at bounding box center [212, 360] width 14 height 14
click at [212, 433] on span "play_circle_outline" at bounding box center [212, 434] width 14 height 14
click at [263, 98] on div "Video Player" at bounding box center [377, 93] width 321 height 167
click at [396, 435] on td "00:22:27.000" at bounding box center [409, 435] width 63 height 25
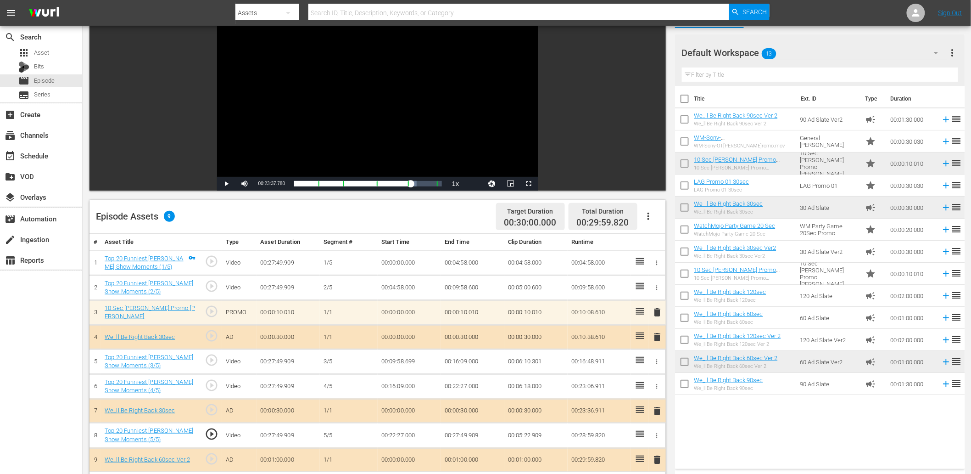
click at [396, 435] on td "00:22:27.000" at bounding box center [409, 435] width 63 height 25
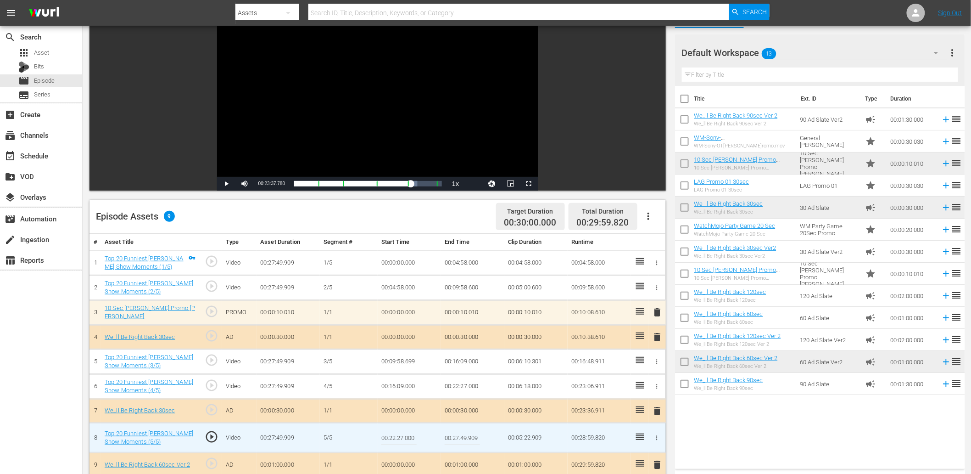
click at [405, 438] on input "00:22:27.000" at bounding box center [398, 437] width 35 height 22
type input "00:22:27.200"
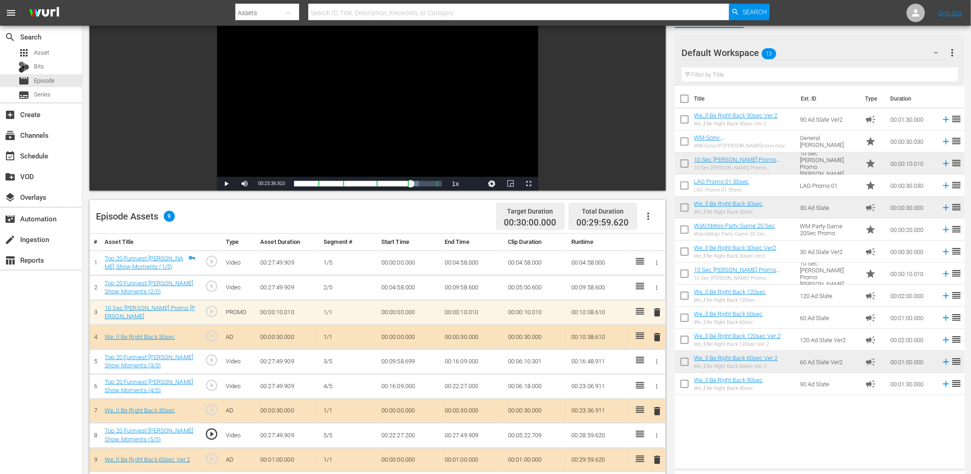
click at [404, 429] on td "00:22:27.200" at bounding box center [409, 435] width 63 height 25
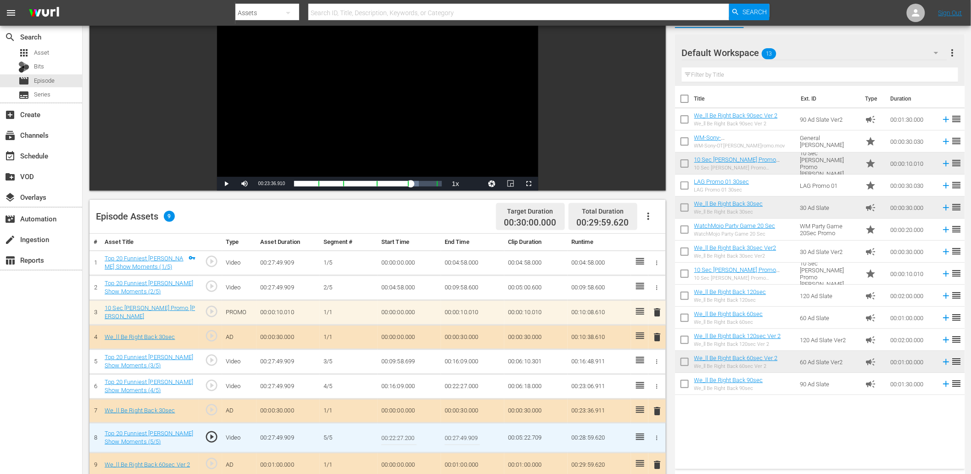
click at [404, 429] on input "00:22:27.200" at bounding box center [398, 437] width 35 height 22
type input "00:22:27.444"
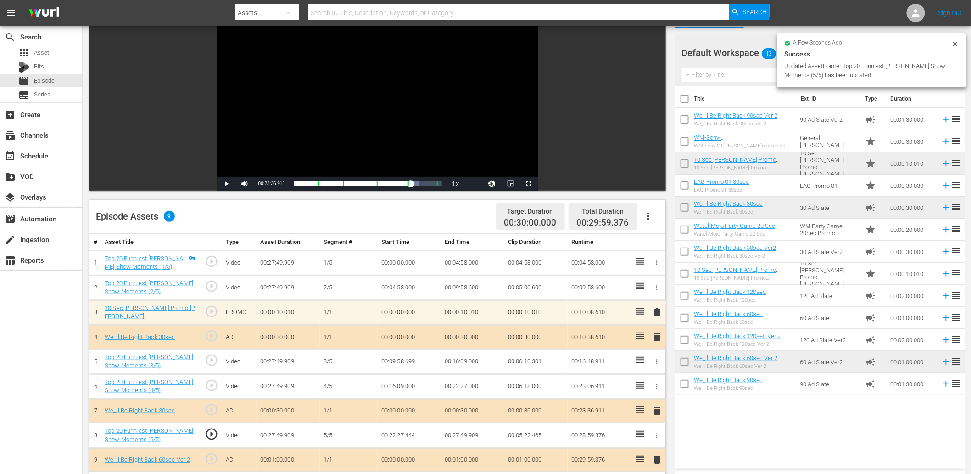
click at [431, 119] on div "Video Player" at bounding box center [377, 93] width 321 height 167
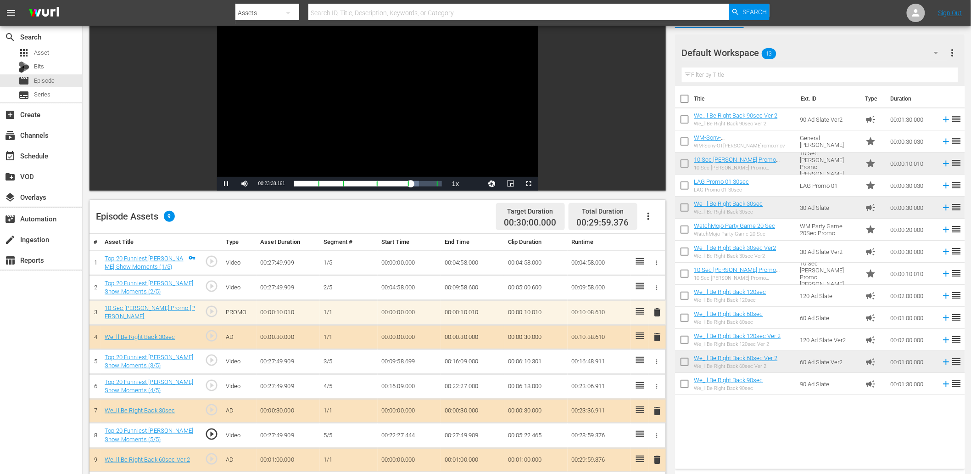
click at [404, 432] on td "00:22:27.444" at bounding box center [409, 435] width 63 height 25
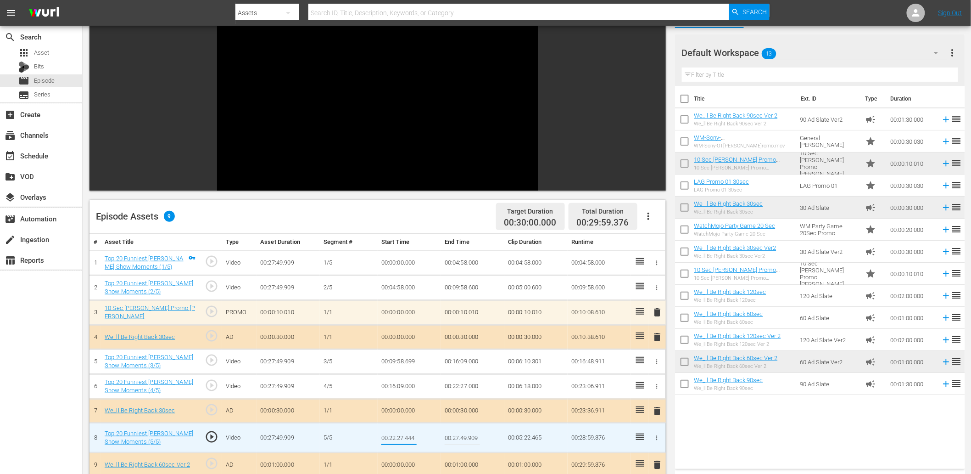
click at [462, 388] on td "00:22:27.000" at bounding box center [472, 386] width 63 height 25
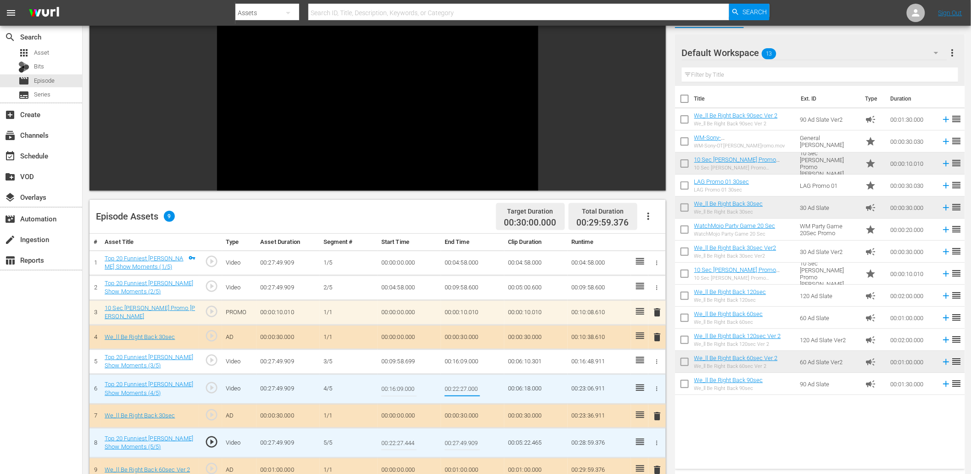
type input "00:22:27.444"
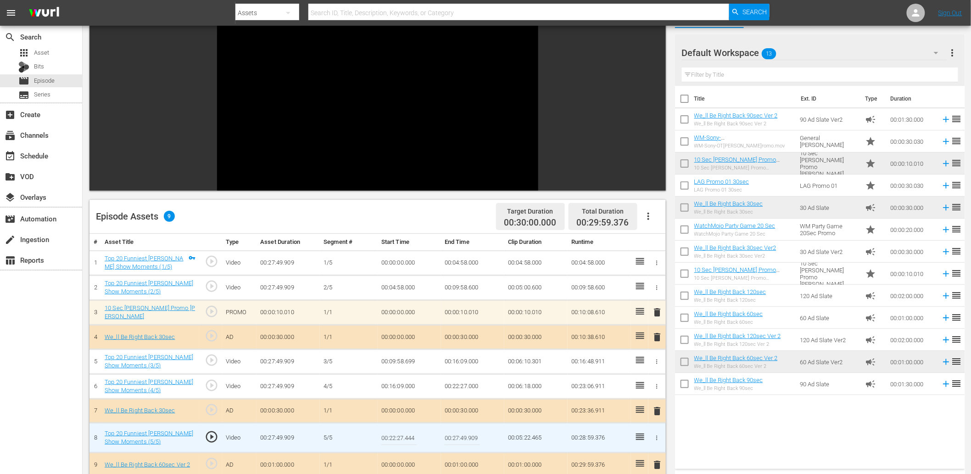
click at [407, 429] on input "00:22:27.444" at bounding box center [398, 437] width 35 height 22
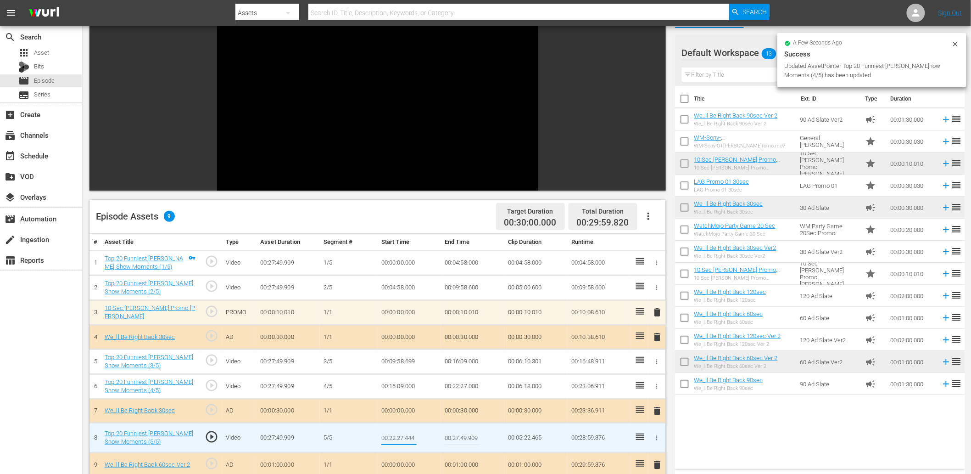
click at [407, 429] on input "00:22:27.444" at bounding box center [398, 437] width 35 height 22
type input "00:22:27.499"
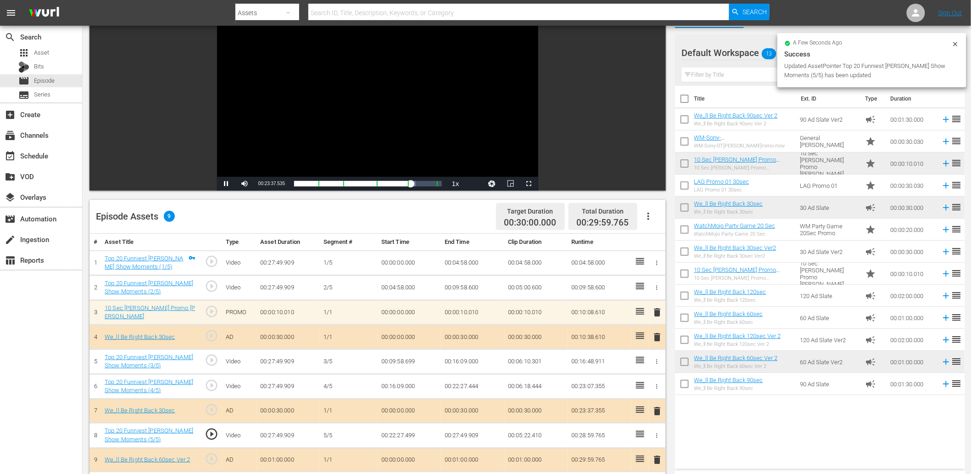
click at [354, 90] on div "Video Player" at bounding box center [377, 93] width 321 height 167
click at [207, 431] on span "play_circle_outline" at bounding box center [212, 434] width 14 height 14
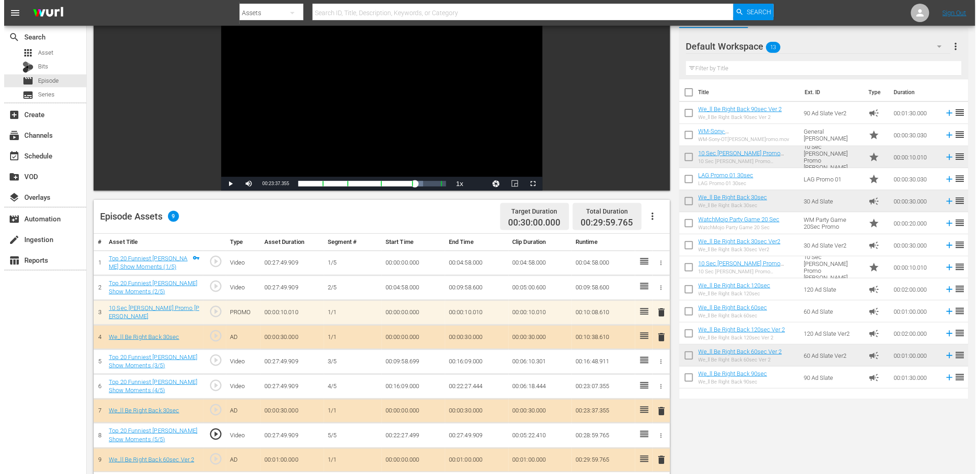
scroll to position [0, 0]
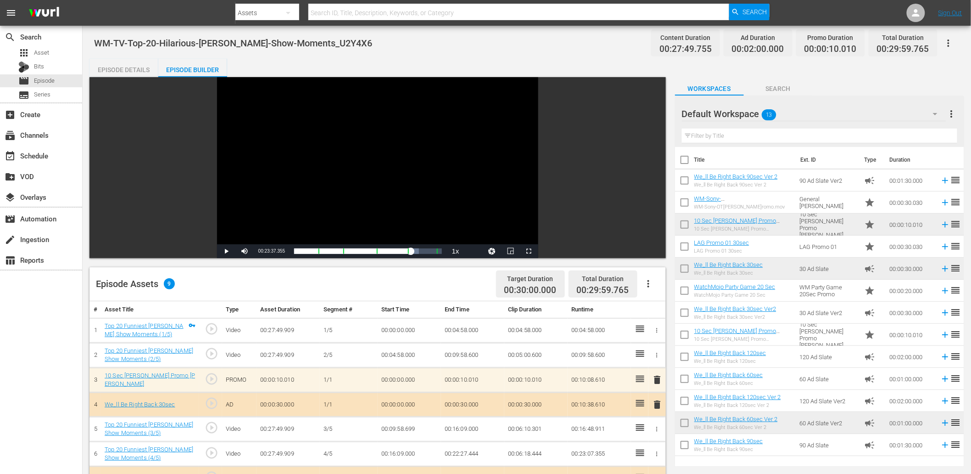
click at [125, 73] on div "Episode Details" at bounding box center [124, 70] width 69 height 22
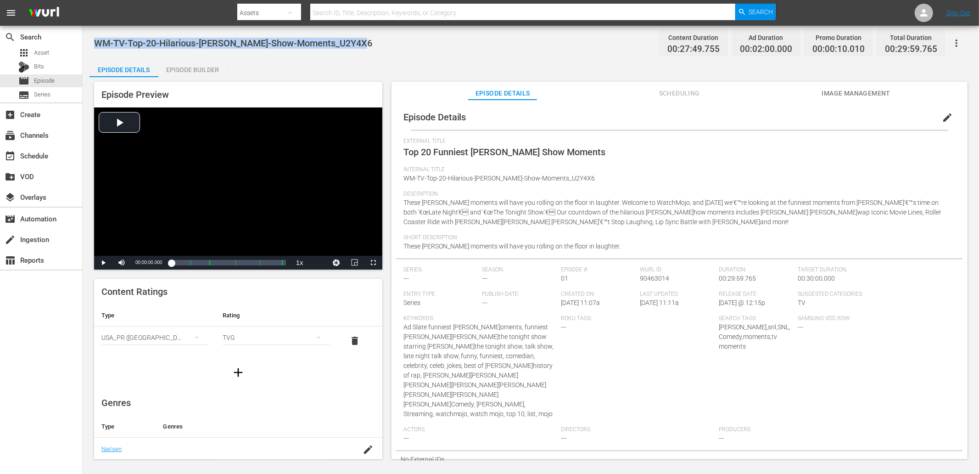
drag, startPoint x: 369, startPoint y: 43, endPoint x: 102, endPoint y: 46, distance: 267.6
click at [94, 39] on div "WM-TV-Top-20-Hilarious-Jimmy-Fallon-Show-Moments_U2Y4X6 Content Duration 00:27:…" at bounding box center [530, 43] width 873 height 21
click at [47, 46] on div "apps Asset" at bounding box center [33, 52] width 31 height 13
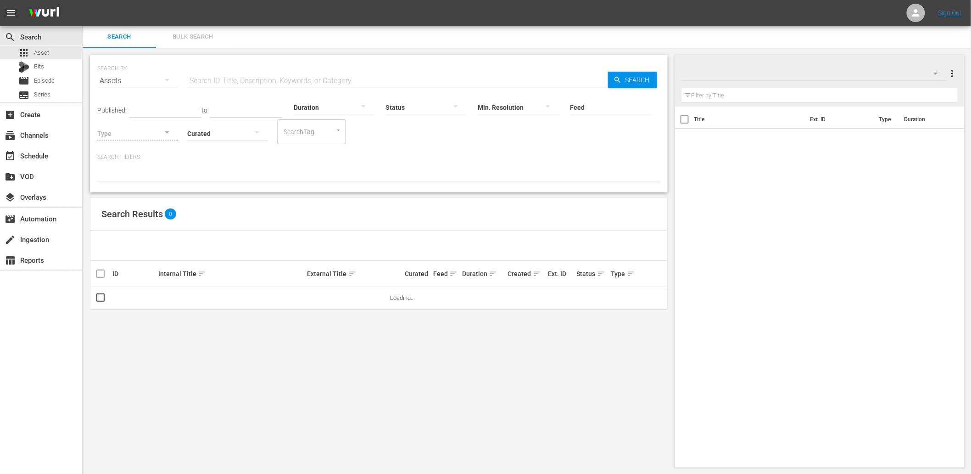
click at [328, 82] on input "text" at bounding box center [397, 81] width 421 height 22
paste input "W0X2M5"
type input "W0X2M5"
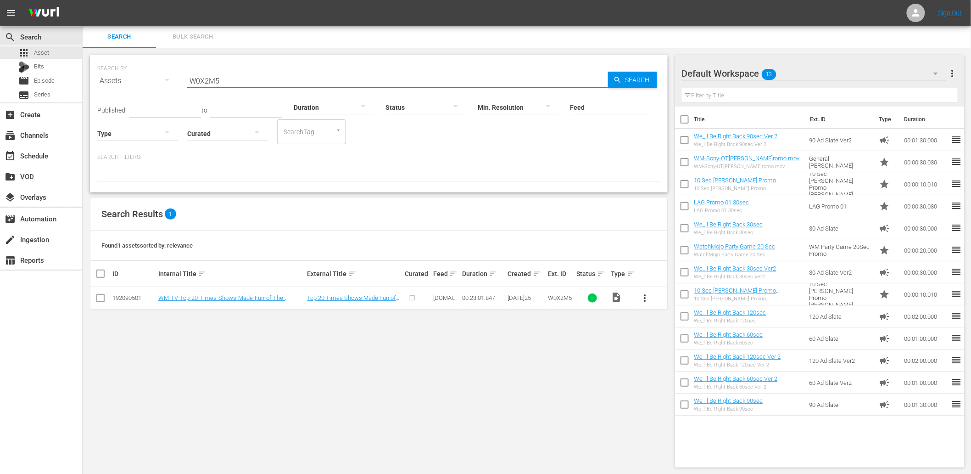
click at [653, 300] on button "more_vert" at bounding box center [645, 298] width 22 height 22
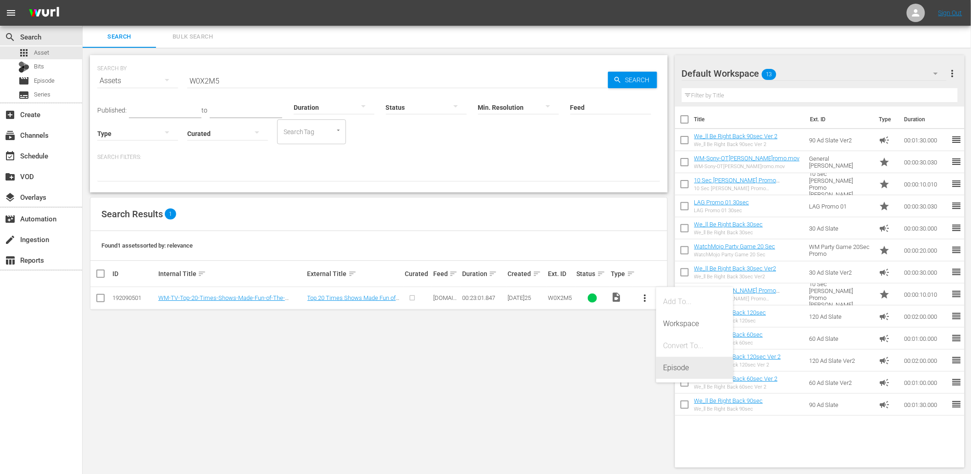
click at [684, 366] on div "Episode" at bounding box center [695, 368] width 62 height 22
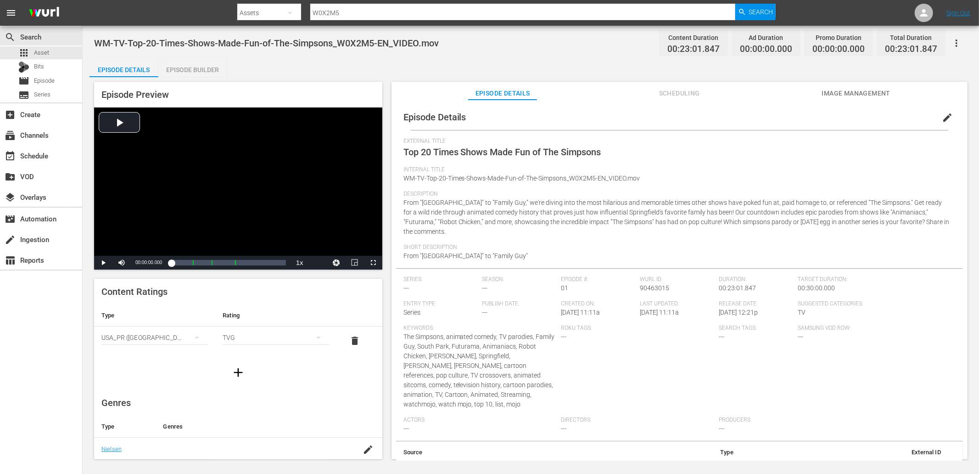
click at [847, 84] on button "Image Management" at bounding box center [856, 91] width 69 height 18
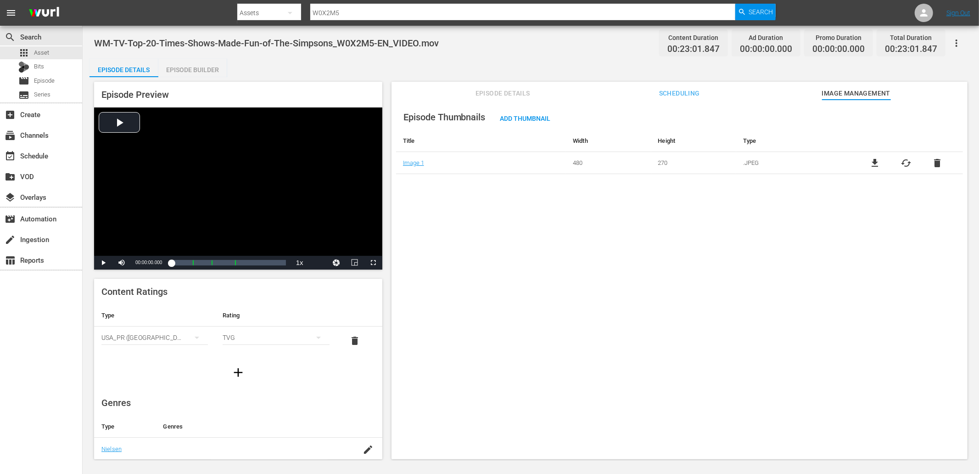
click at [873, 165] on span "file_download" at bounding box center [875, 162] width 11 height 11
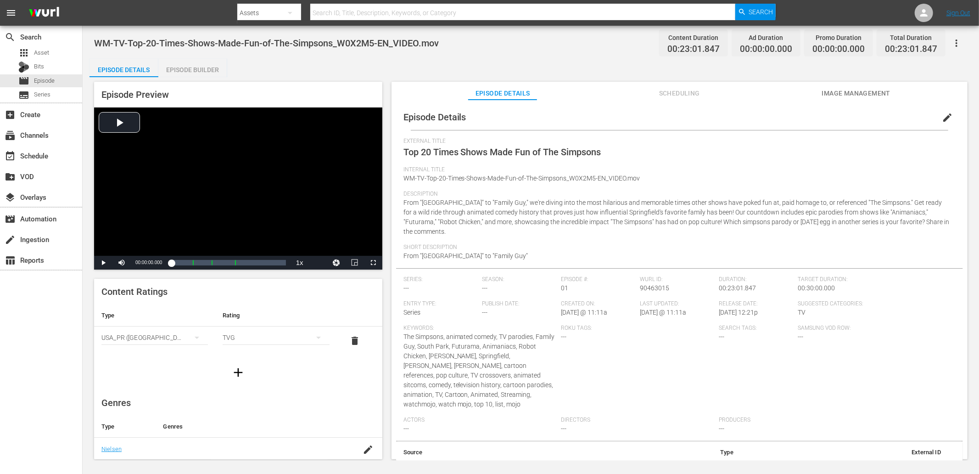
click at [956, 114] on div "edit" at bounding box center [949, 115] width 27 height 22
click at [936, 115] on button "edit" at bounding box center [947, 117] width 22 height 22
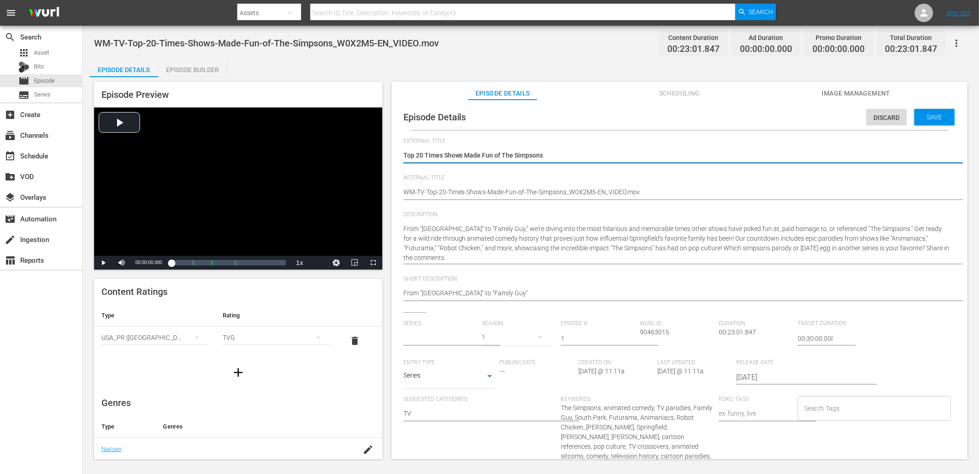
type input "No Series"
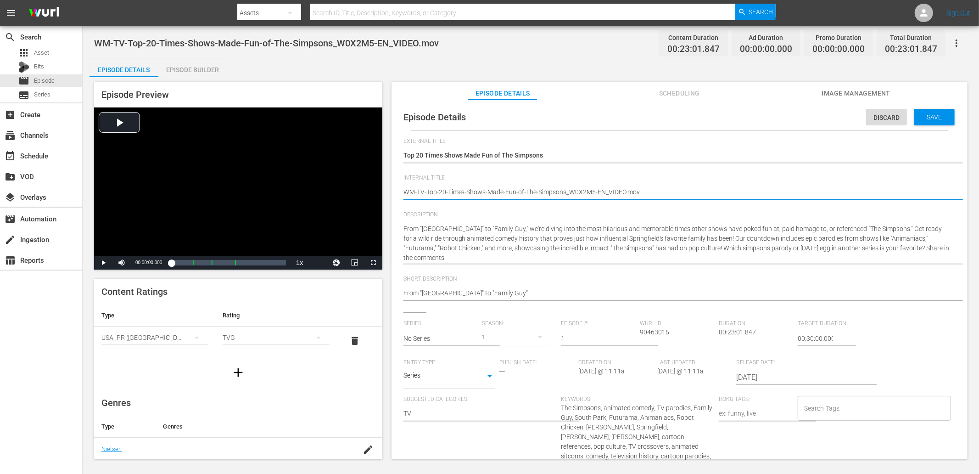
drag, startPoint x: 602, startPoint y: 191, endPoint x: 682, endPoint y: 199, distance: 80.2
type textarea "WM-TV-Top-20-Times-Shows-Made-Fun-of-The-Simpsons_W0X2M5-E"
type textarea "WM-TV-Top-20-Times-Shows-Made-Fun-of-The-Simpsons_W0X2M5-"
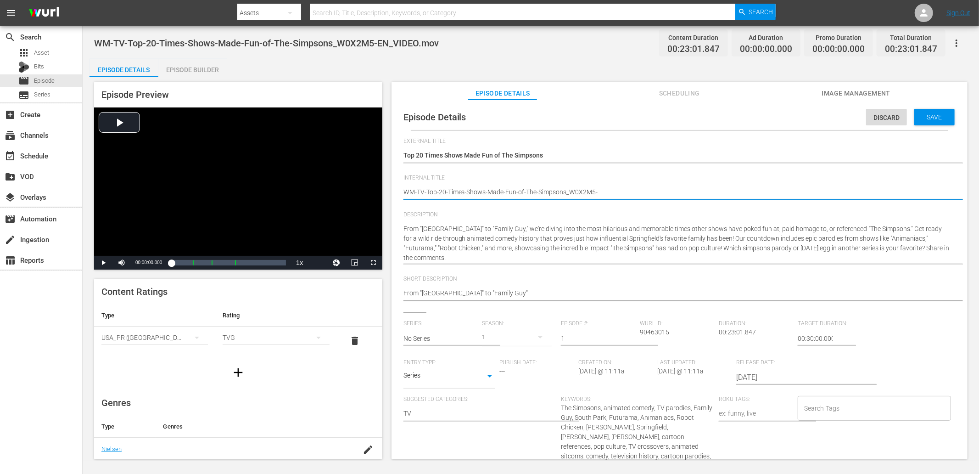
type textarea "WM-TV-Top-20-Times-Shows-Made-Fun-of-The-Simpsons_W0X2M5"
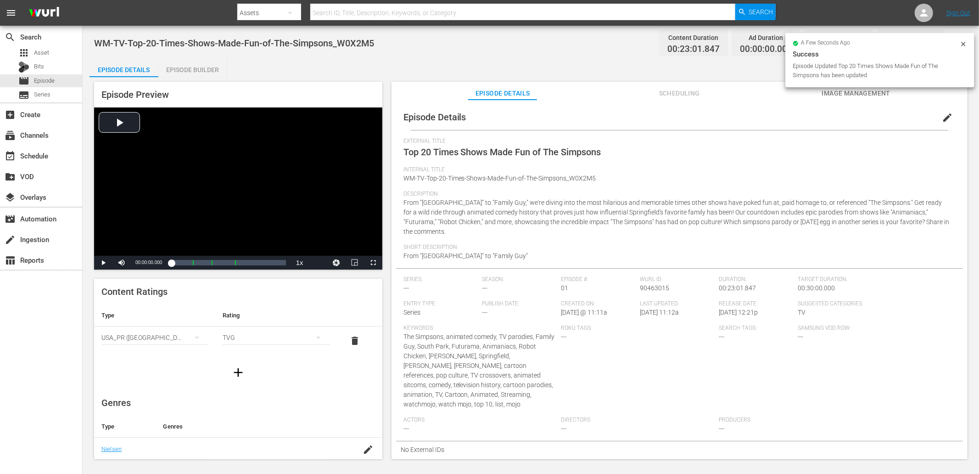
click at [851, 96] on span "Image Management" at bounding box center [856, 93] width 69 height 11
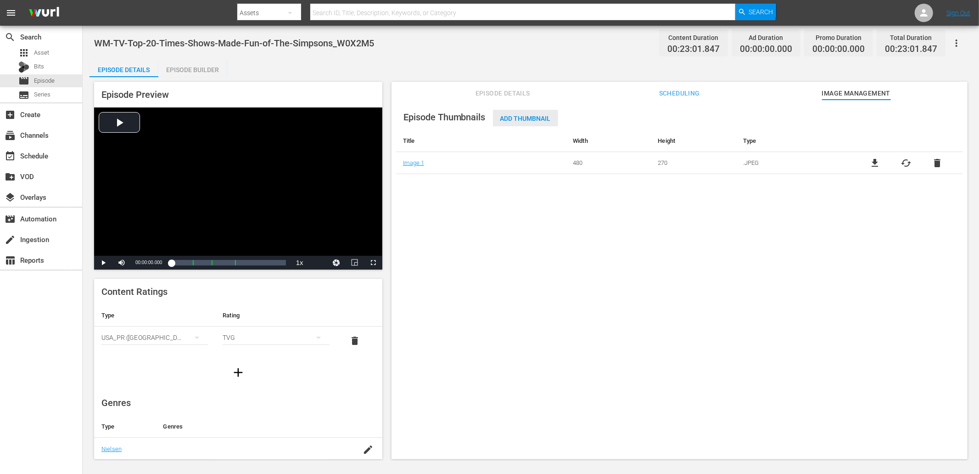
click at [528, 124] on div "Add Thumbnail" at bounding box center [525, 118] width 65 height 17
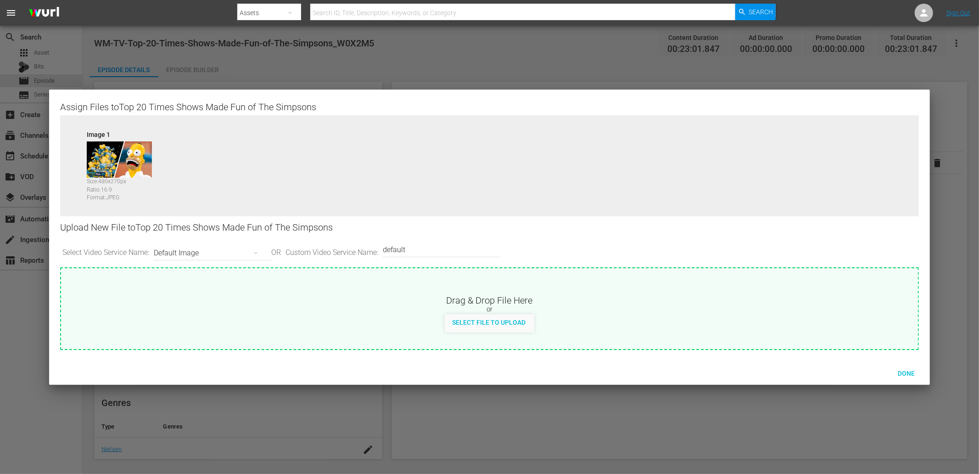
click at [189, 253] on div "Default Image" at bounding box center [210, 253] width 113 height 26
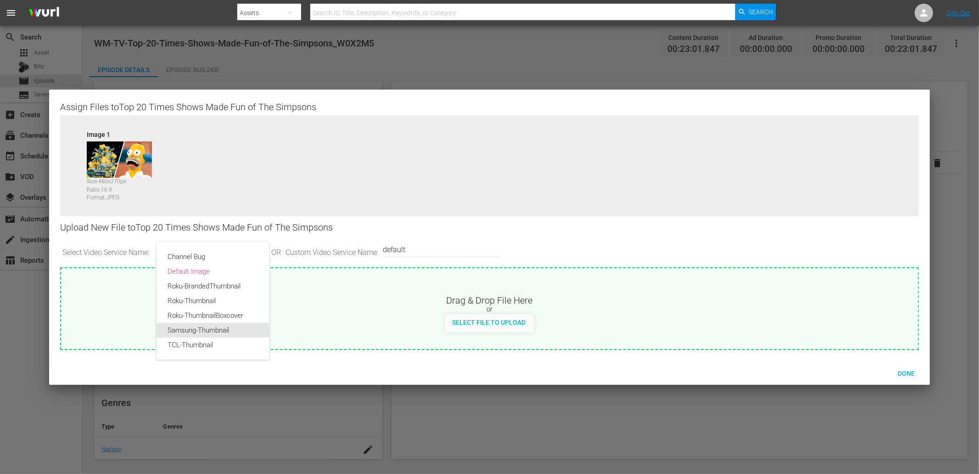
click at [185, 327] on div "Samsung-Thumbnail" at bounding box center [213, 330] width 91 height 15
type input "Samsung-Thumbnail"
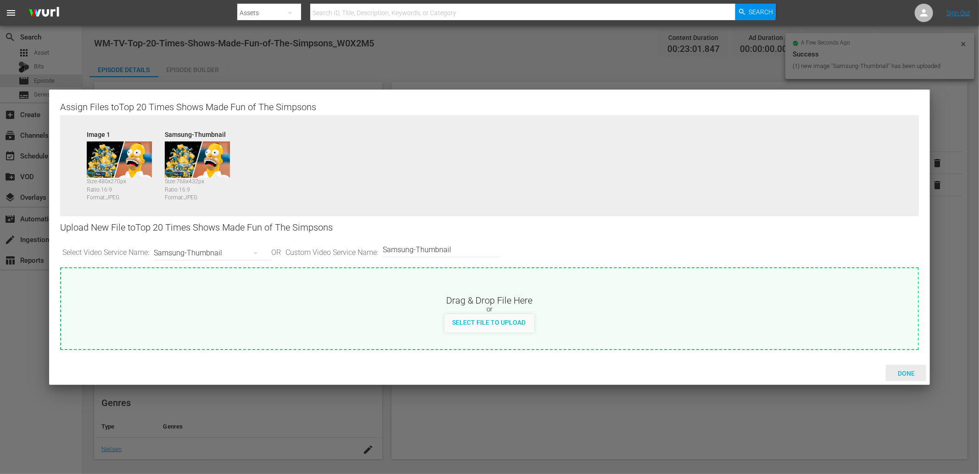
click at [902, 374] on span "Done" at bounding box center [906, 372] width 32 height 7
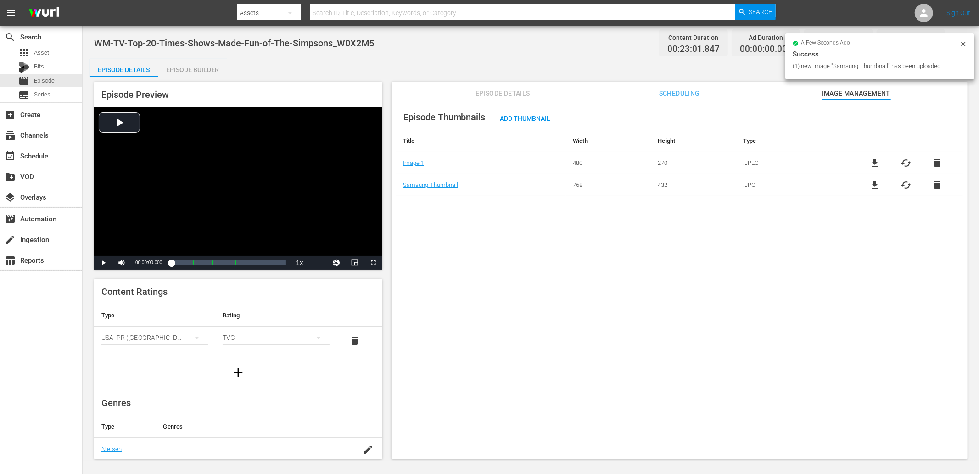
click at [553, 294] on div "Episode Thumbnails Add Thumbnail Title Width Height Type Image 1 480 270 .JPEG …" at bounding box center [680, 284] width 576 height 368
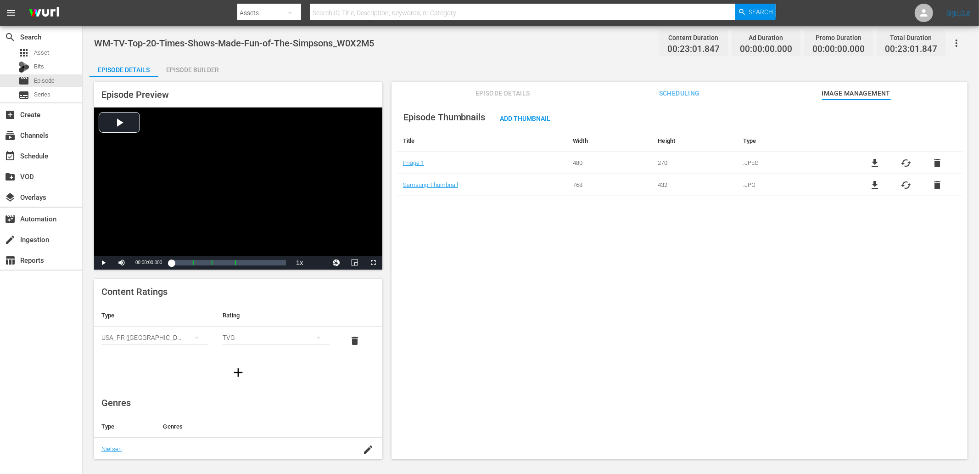
click at [186, 69] on div "Episode Builder" at bounding box center [192, 70] width 69 height 22
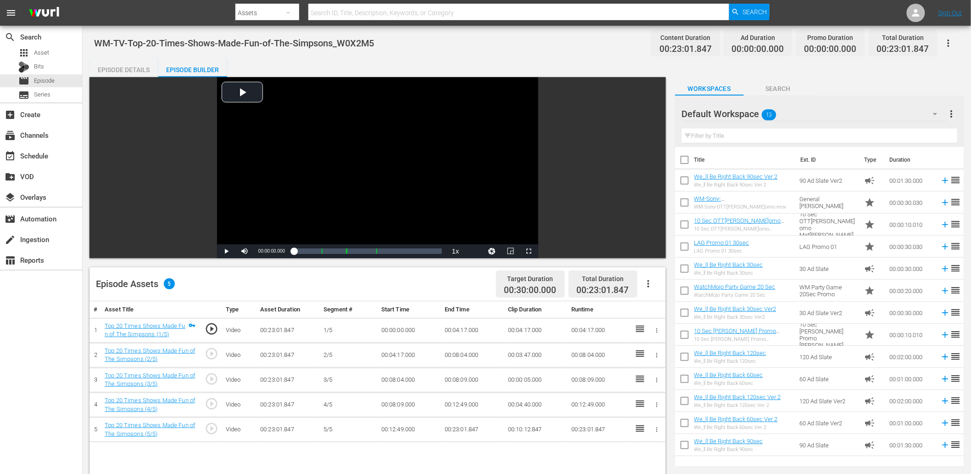
click at [751, 133] on input "text" at bounding box center [819, 136] width 275 height 15
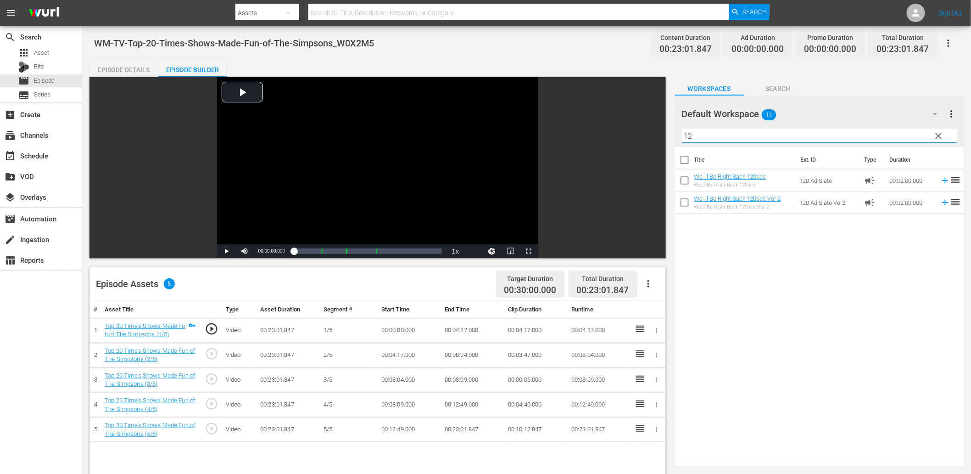
click at [833, 431] on div "Title Ext. ID Type Duration We_ll Be Right Back 120sec We_ll Be Right Back 120s…" at bounding box center [819, 305] width 289 height 316
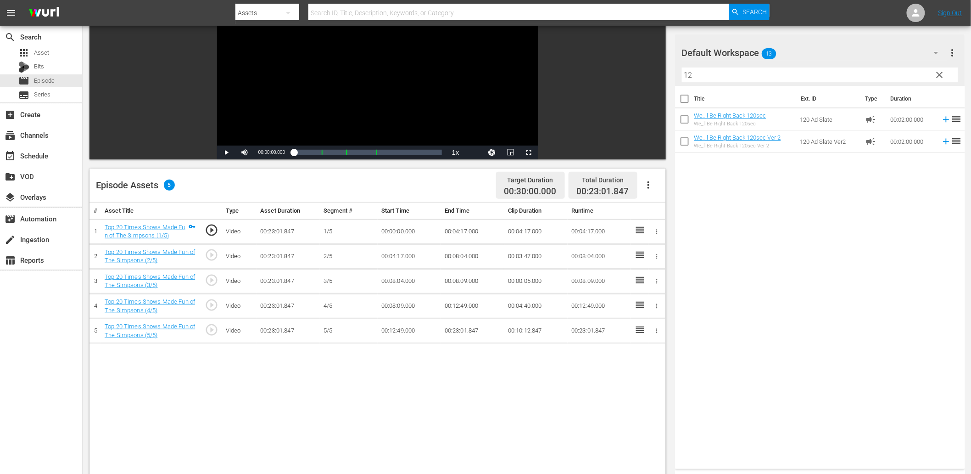
scroll to position [102, 0]
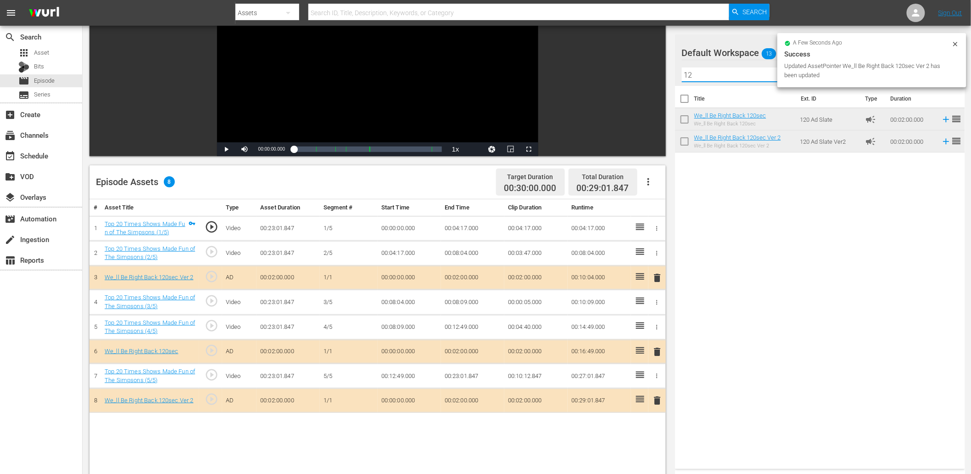
drag, startPoint x: 713, startPoint y: 74, endPoint x: 608, endPoint y: 77, distance: 104.7
click at [608, 77] on div "Video Player is loading. Play Video Play Mute Current Time 00:00:00.000 / Durat…" at bounding box center [527, 289] width 875 height 629
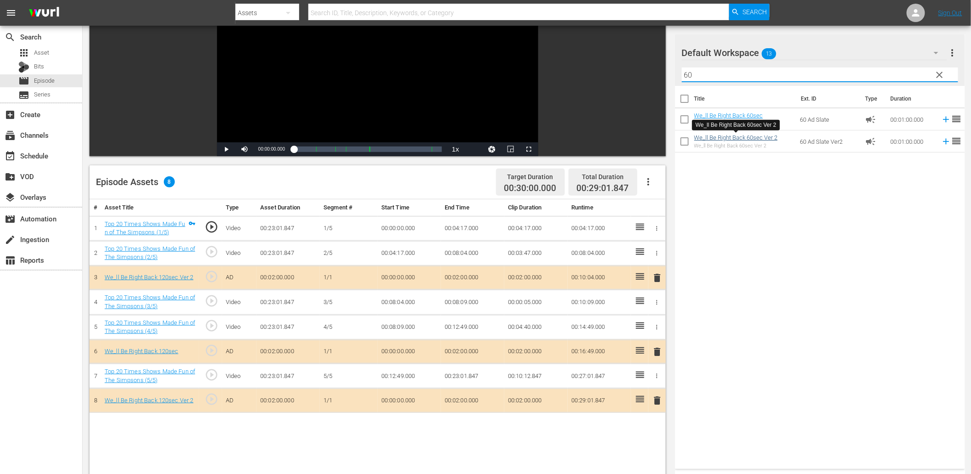
type input "60"
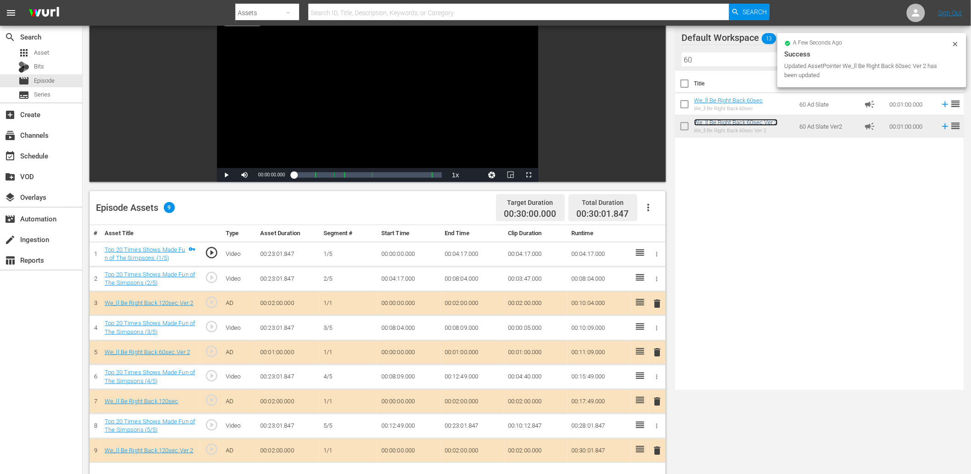
scroll to position [34, 0]
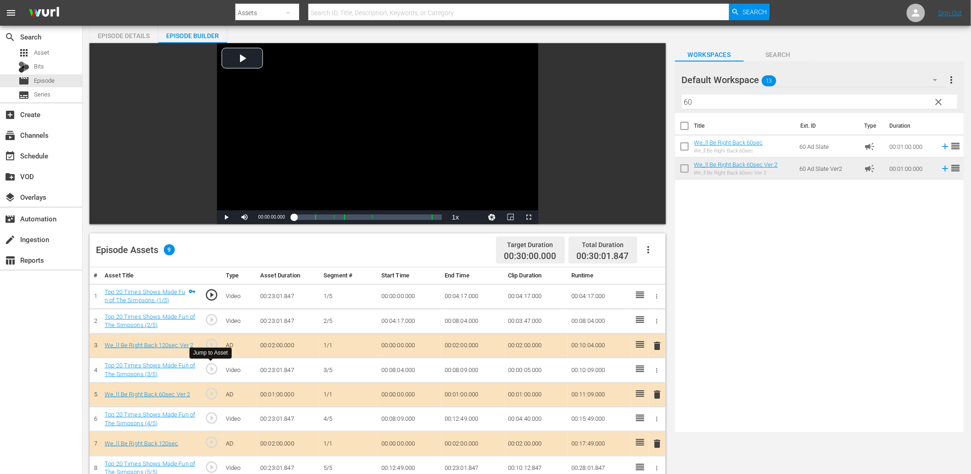
click at [213, 370] on span "play_circle_outline" at bounding box center [212, 369] width 14 height 14
click at [372, 157] on div "Video Player" at bounding box center [377, 126] width 321 height 167
click at [403, 363] on td "00:08:04.000" at bounding box center [409, 370] width 63 height 25
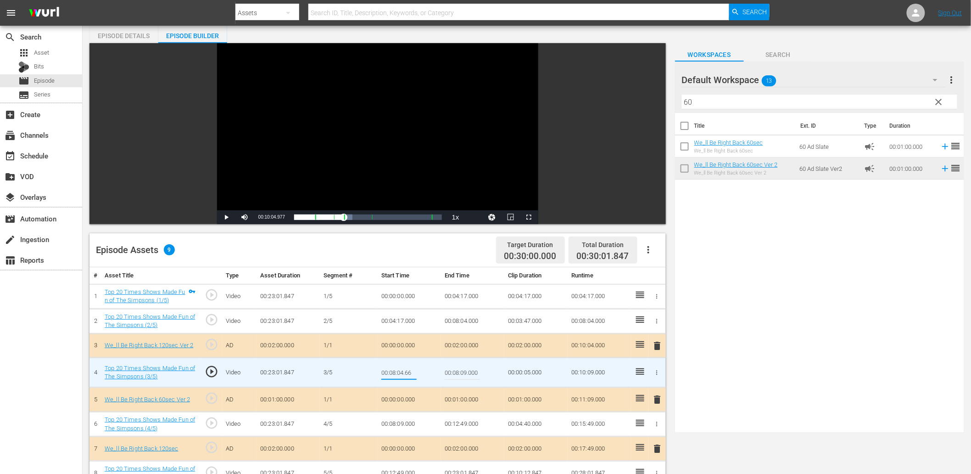
type input "00:08:04.666"
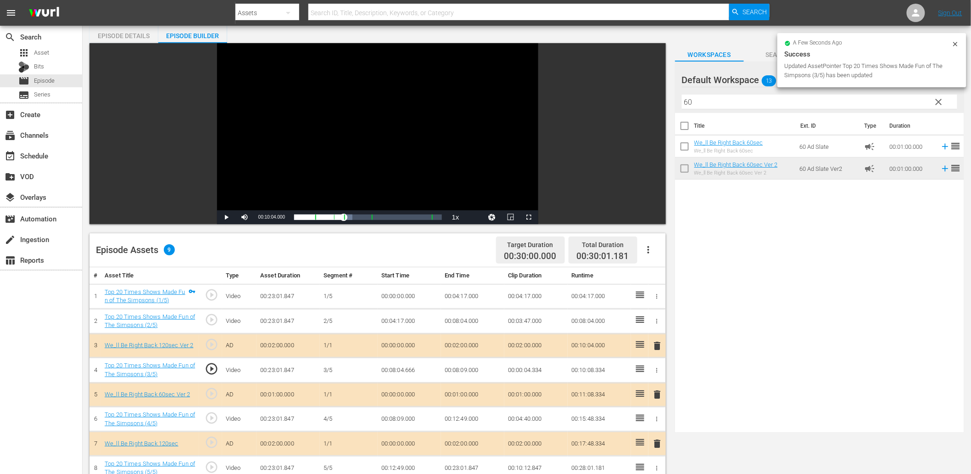
click at [403, 369] on td "00:08:04.666" at bounding box center [409, 370] width 63 height 25
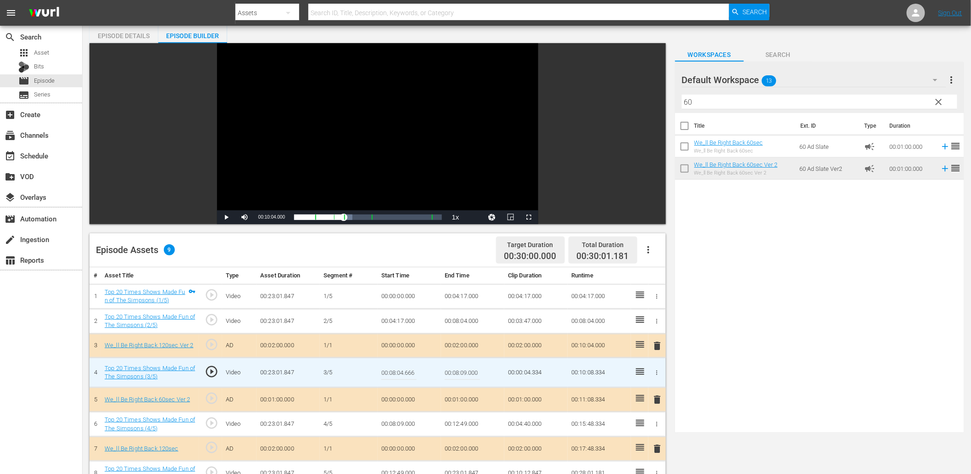
click at [403, 369] on input "00:08:04.666" at bounding box center [398, 372] width 35 height 22
type input "00:08:04.600"
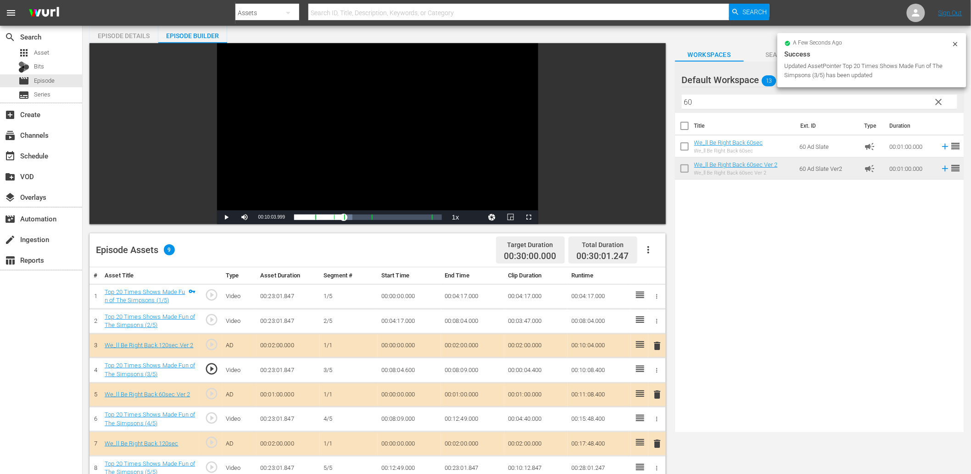
click at [397, 370] on td "00:08:04.600" at bounding box center [409, 370] width 63 height 25
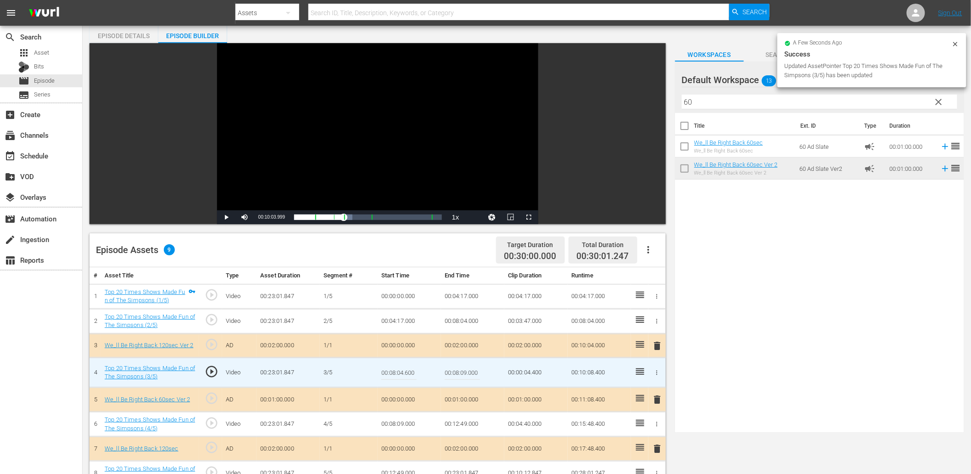
click at [398, 370] on input "00:08:04.600" at bounding box center [398, 372] width 35 height 22
type input "00:08:04.555"
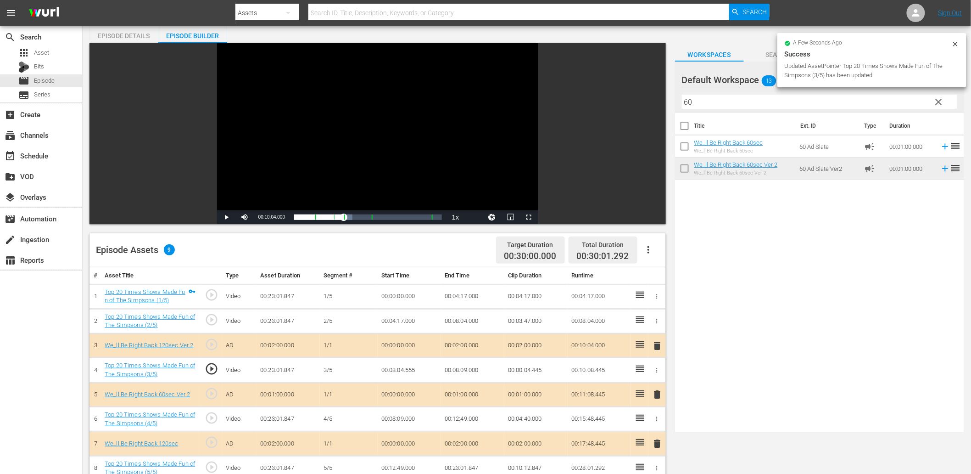
click at [399, 367] on td "00:08:04.555" at bounding box center [409, 370] width 63 height 25
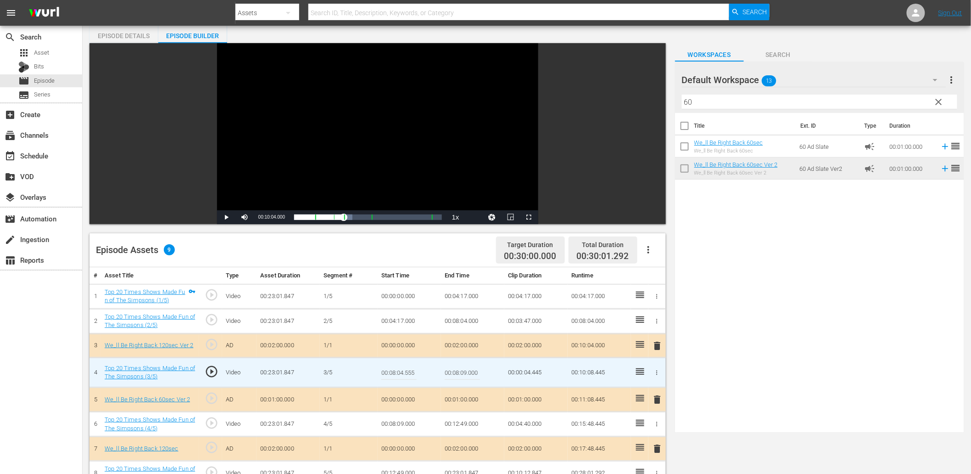
click at [399, 367] on input "00:08:04.555" at bounding box center [398, 372] width 35 height 22
type input "00:08:04.499"
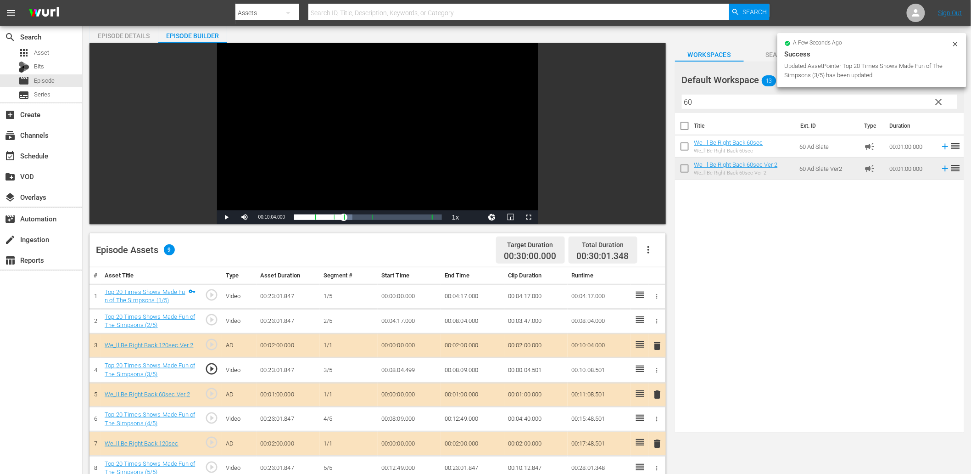
click at [408, 371] on td "00:08:04.499" at bounding box center [409, 370] width 63 height 25
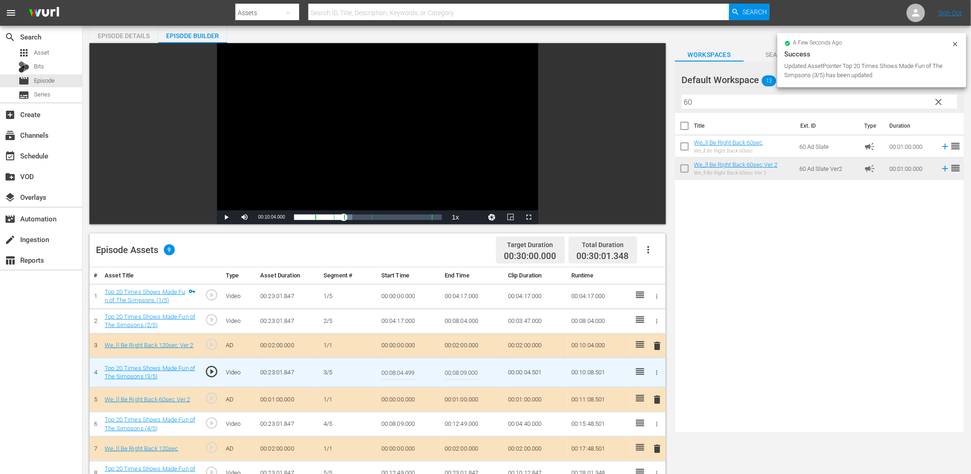
click at [408, 371] on input "00:08:04.499" at bounding box center [398, 372] width 35 height 22
click at [457, 315] on td "00:08:04.000" at bounding box center [472, 320] width 63 height 25
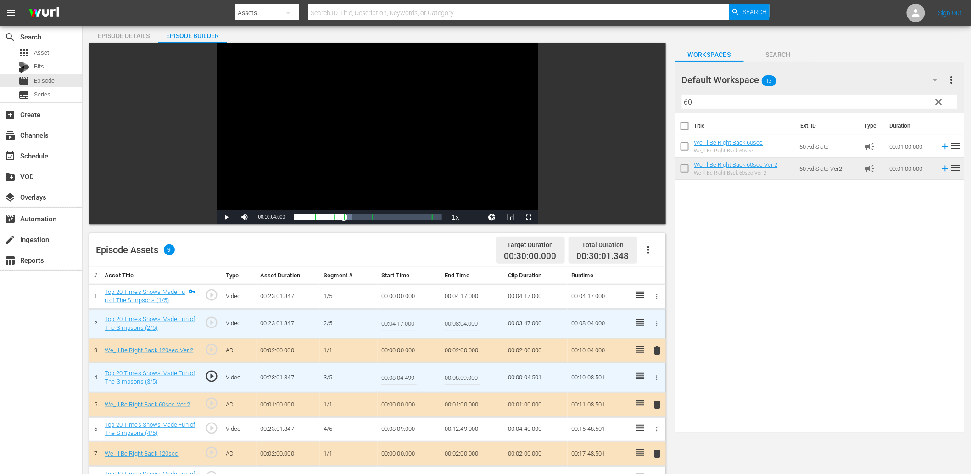
click at [464, 319] on input "00:08:04.000" at bounding box center [462, 324] width 35 height 22
paste input "499"
type input "00:08:04.499"
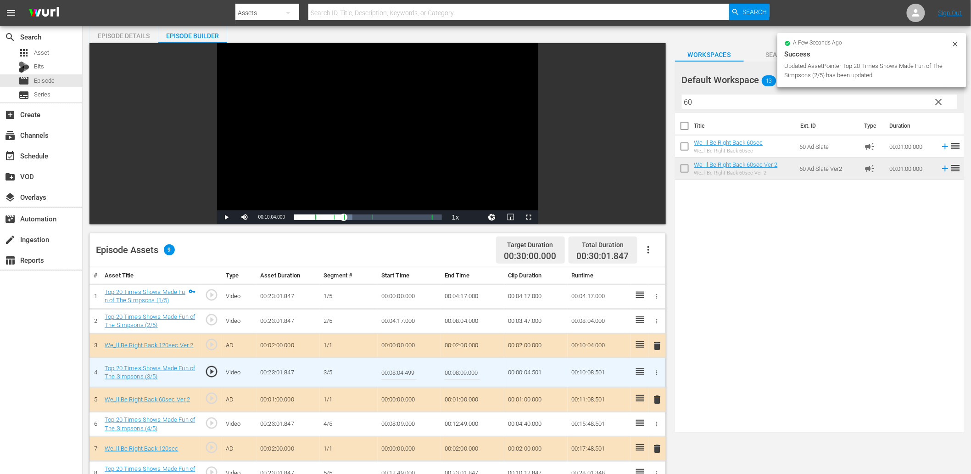
click at [398, 374] on input "00:08:04.499" at bounding box center [398, 372] width 35 height 22
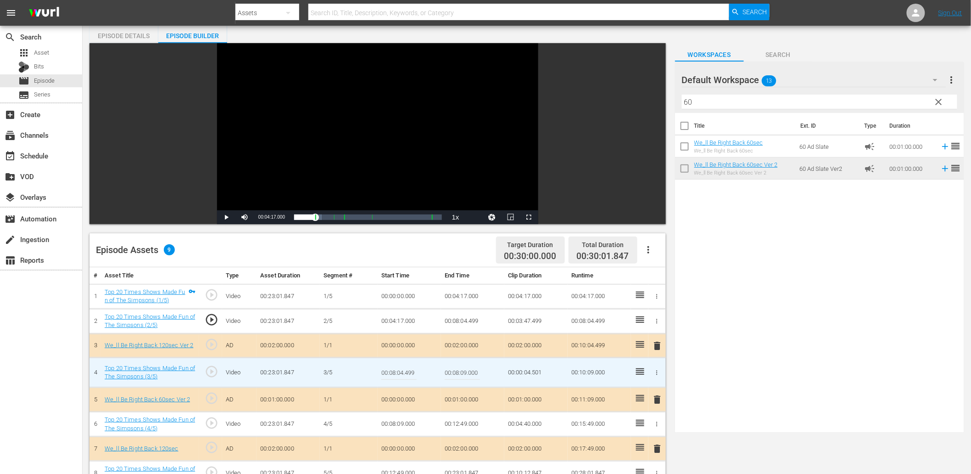
click at [398, 374] on input "00:08:04.499" at bounding box center [398, 372] width 35 height 22
paste input "555"
type input "00:08:04.555"
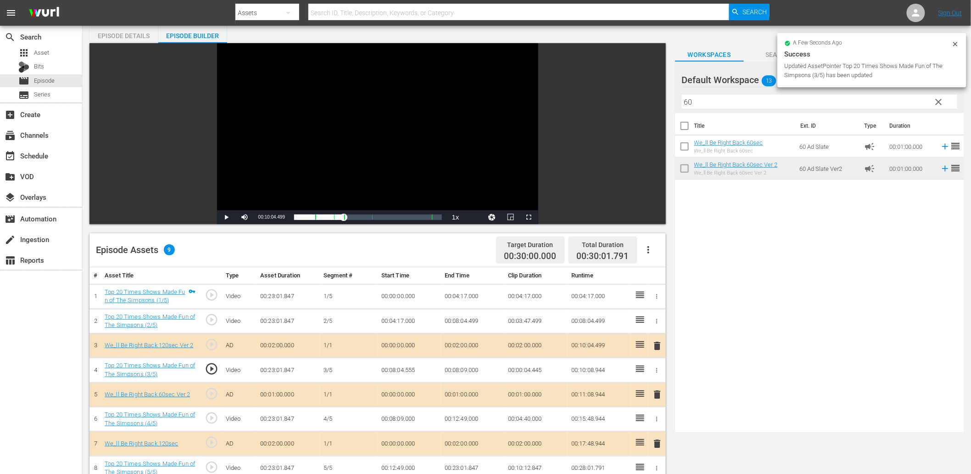
click at [344, 158] on div "Video Player" at bounding box center [377, 126] width 321 height 167
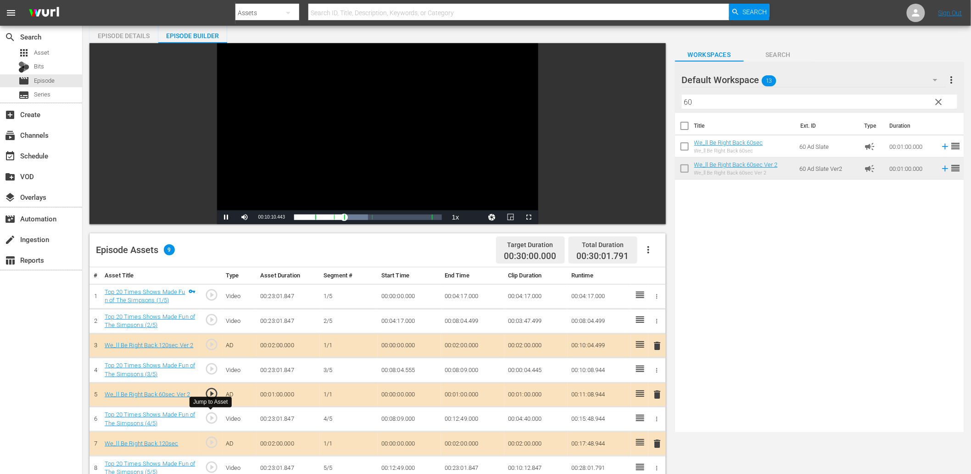
click at [210, 417] on span "play_circle_outline" at bounding box center [212, 418] width 14 height 14
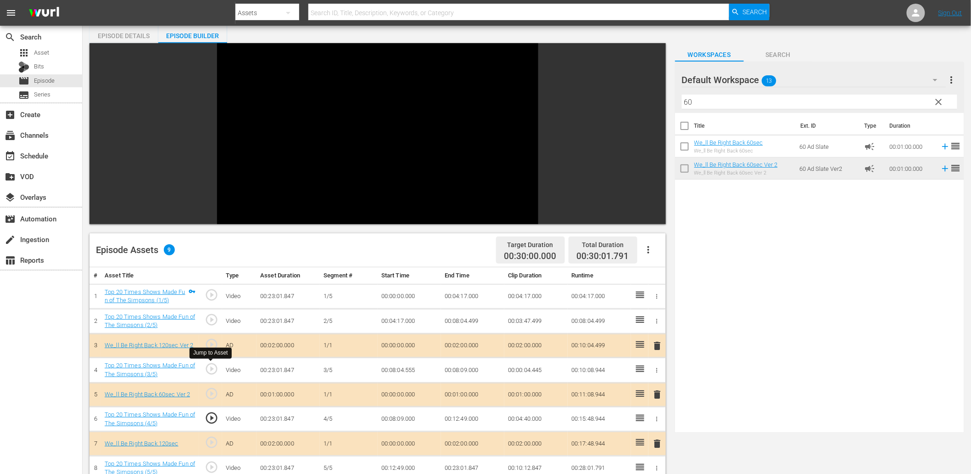
click at [217, 370] on span "play_circle_outline" at bounding box center [212, 369] width 14 height 14
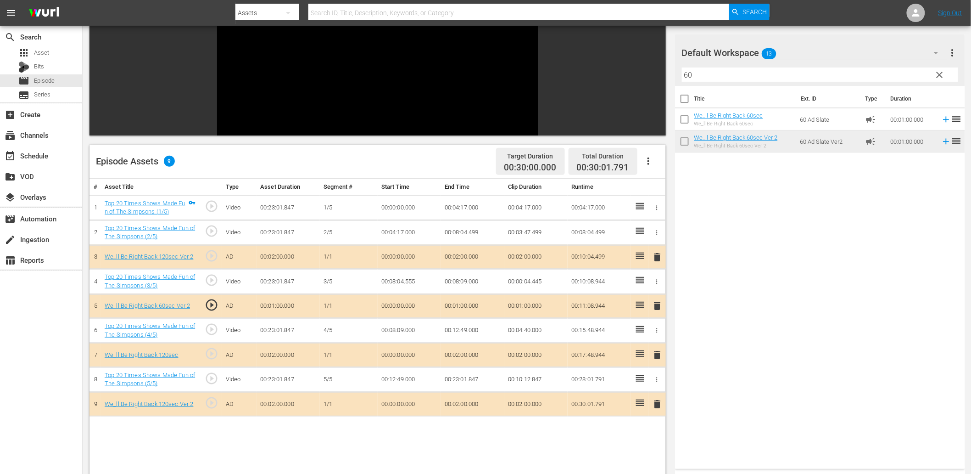
scroll to position [136, 0]
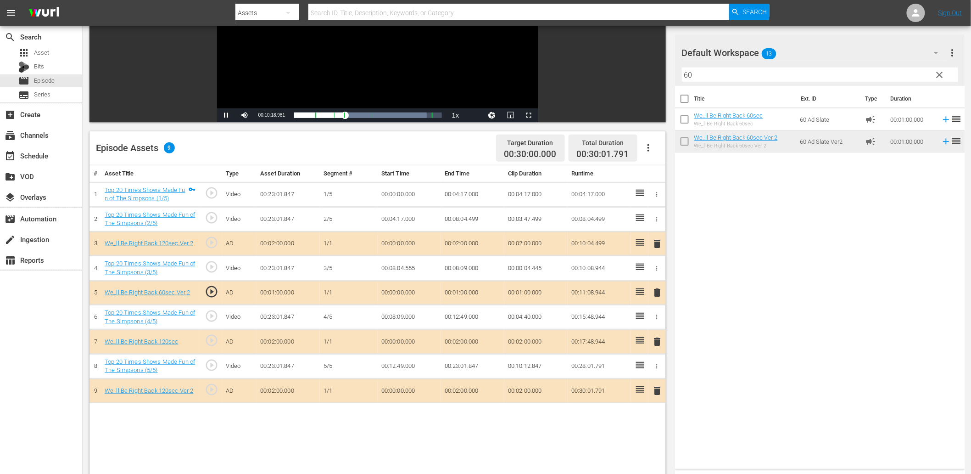
click at [441, 69] on div "Video Player" at bounding box center [377, 24] width 321 height 167
click at [400, 369] on td "00:12:49.000" at bounding box center [409, 365] width 63 height 25
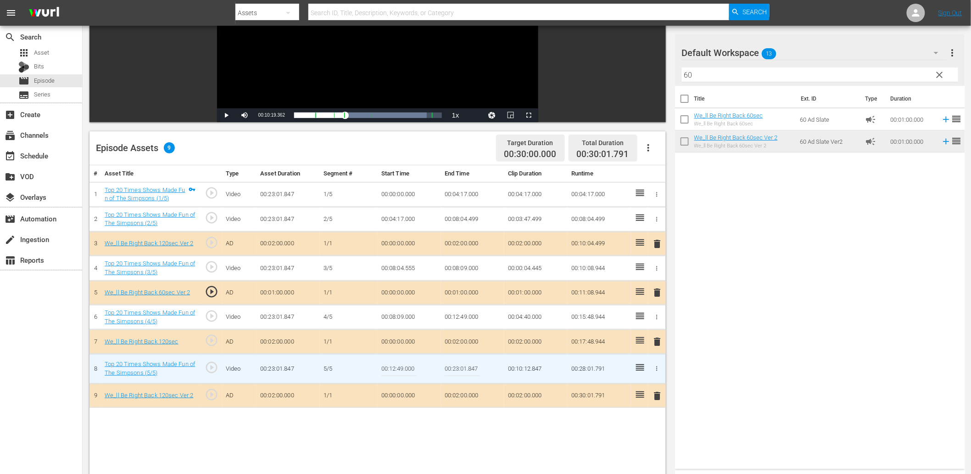
click at [400, 369] on input "00:12:49.000" at bounding box center [398, 369] width 35 height 22
click at [399, 314] on td "00:08:09.000" at bounding box center [409, 317] width 63 height 25
click at [409, 322] on td "00:08:09.000" at bounding box center [409, 317] width 63 height 25
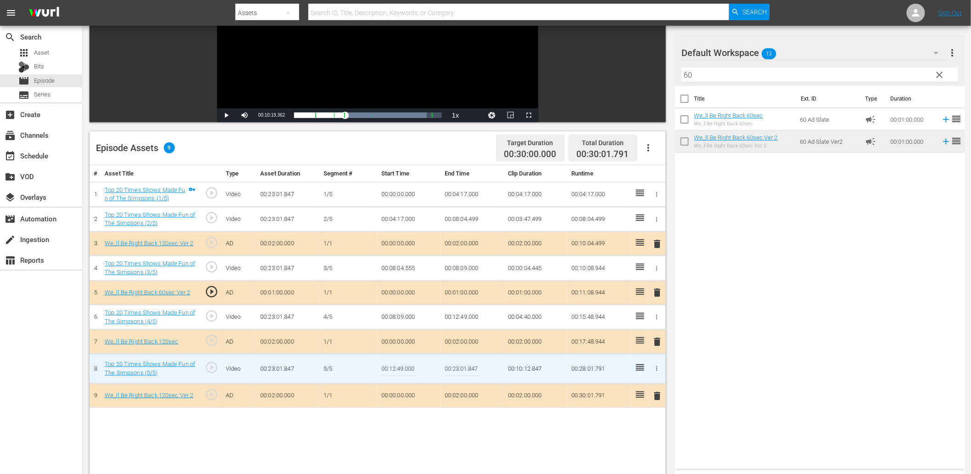
click at [395, 320] on td "00:08:09.000" at bounding box center [409, 317] width 63 height 25
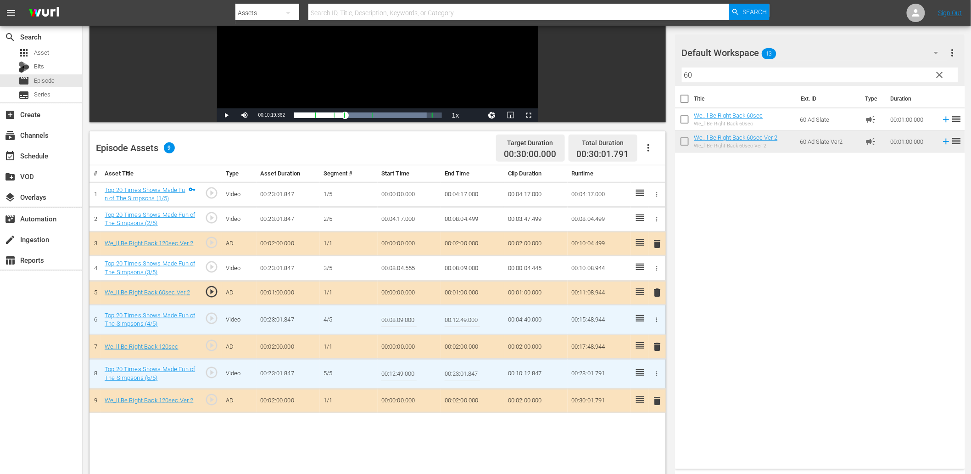
click at [395, 320] on input "00:08:09.000" at bounding box center [398, 319] width 35 height 22
paste input "12:4"
type input "00:12:49.000"
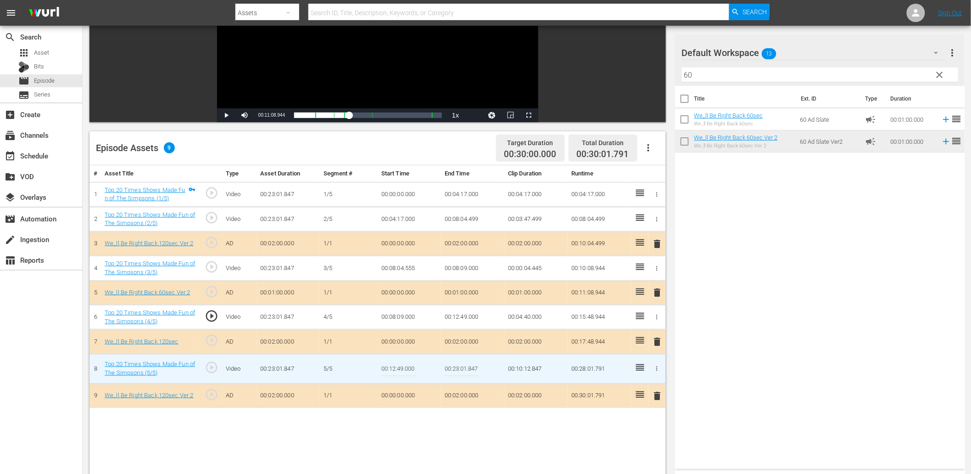
click at [392, 365] on input "00:12:49.000" at bounding box center [398, 369] width 35 height 22
click at [394, 315] on td "00:08:09.000" at bounding box center [409, 317] width 63 height 25
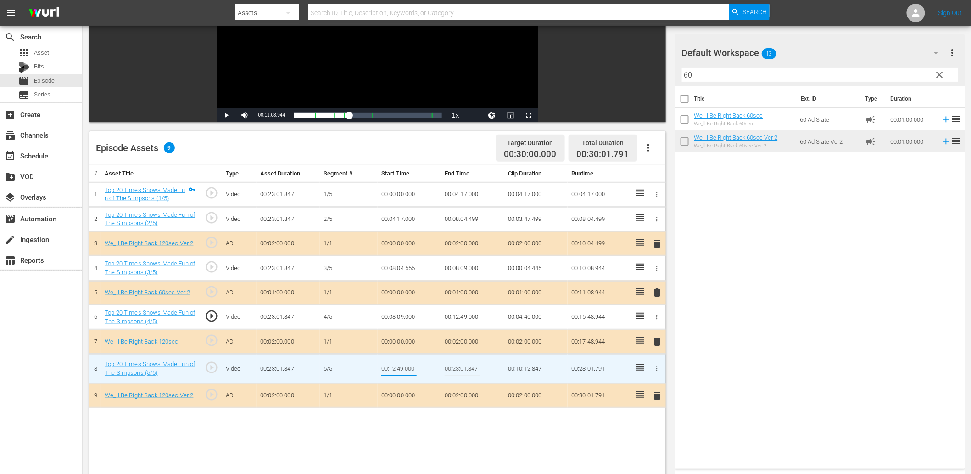
click at [394, 315] on td "00:08:09.000" at bounding box center [409, 317] width 63 height 25
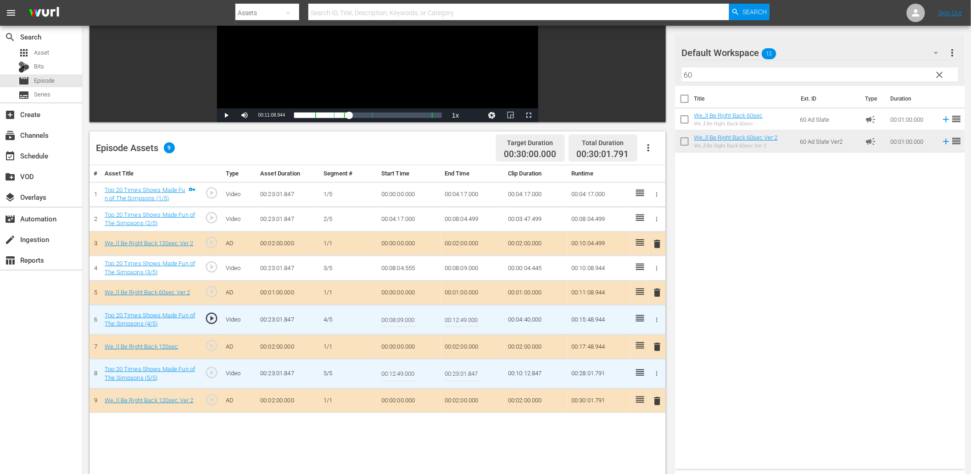
click at [394, 315] on input "00:08:09.000" at bounding box center [398, 319] width 35 height 22
paste input "12:4"
type input "00:12:49.000"
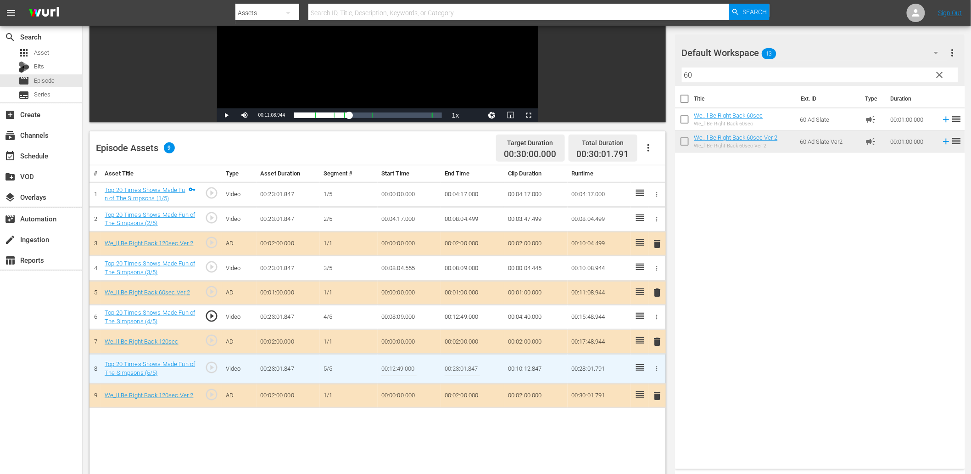
click at [392, 318] on td "00:08:09.000" at bounding box center [409, 317] width 63 height 25
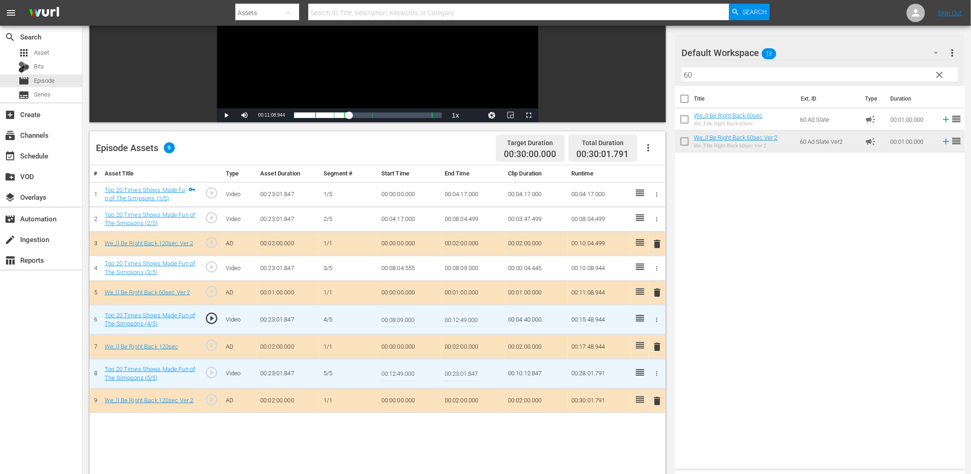
click at [392, 318] on input "00:08:09.000" at bounding box center [398, 319] width 35 height 22
paste input "12:4"
type input "00:12:49.000"
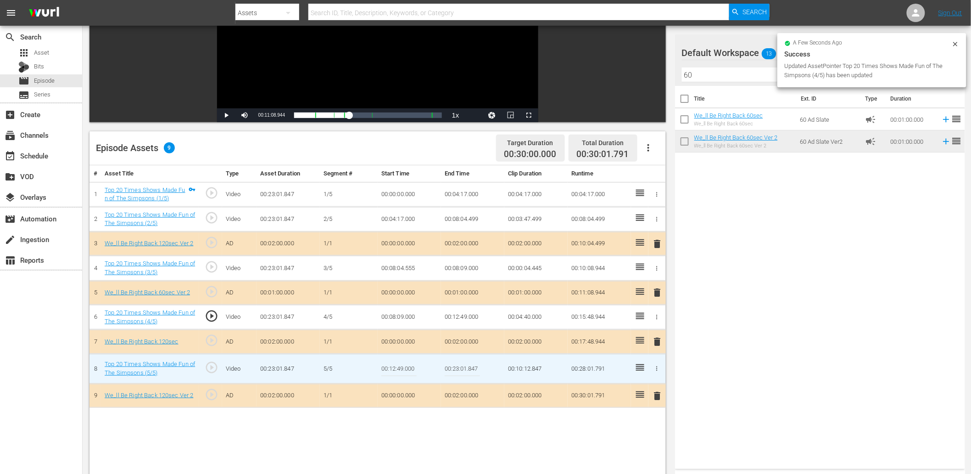
click at [385, 315] on td "00:08:09.000" at bounding box center [409, 317] width 63 height 25
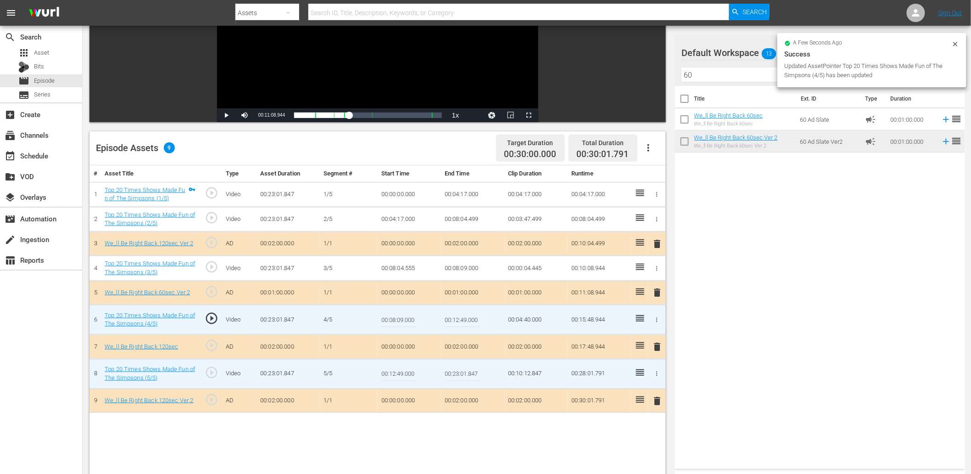
click at [385, 315] on input "00:08:09.000" at bounding box center [398, 319] width 35 height 22
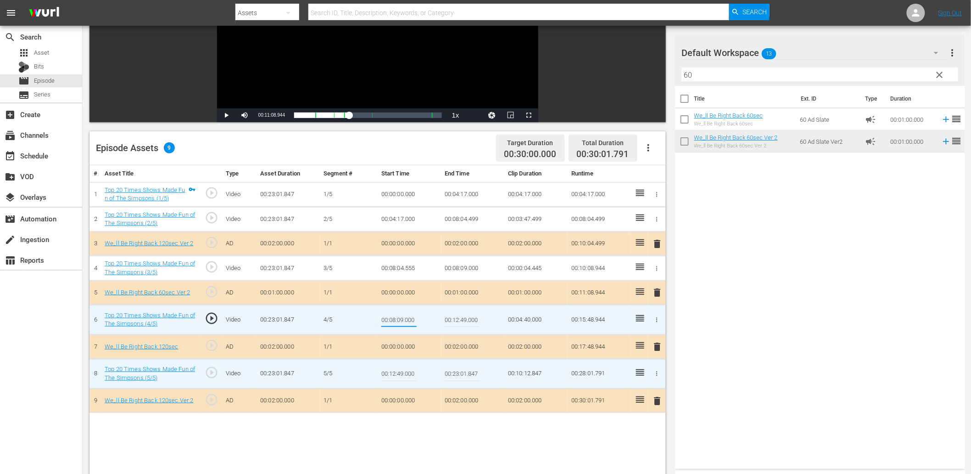
paste input "12:4"
type input "00:12:46.000"
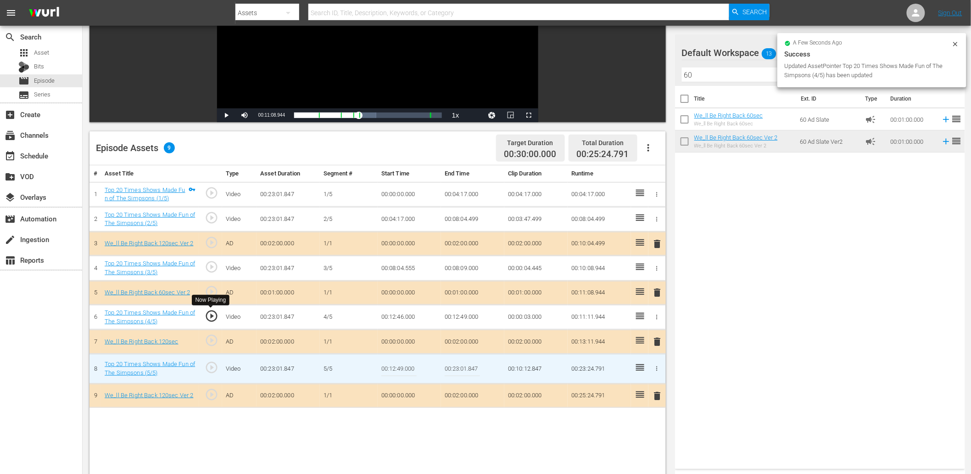
click at [213, 318] on span "play_circle_outline" at bounding box center [212, 316] width 14 height 14
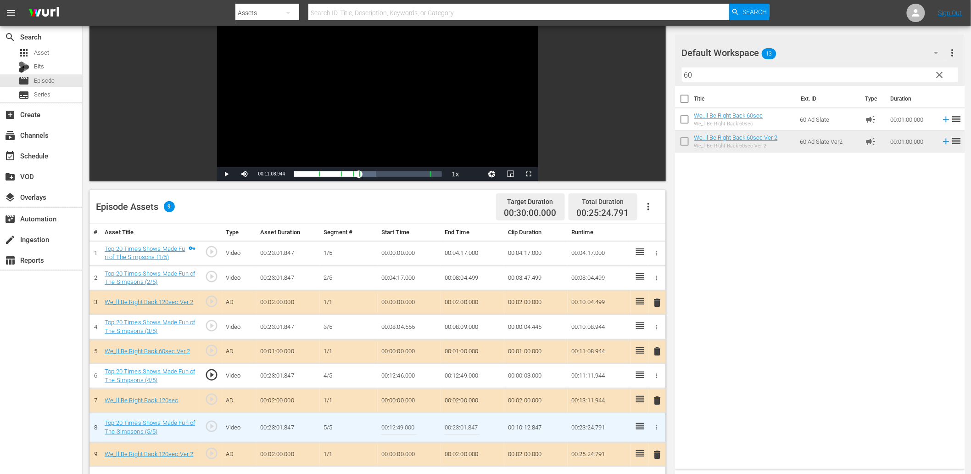
scroll to position [67, 0]
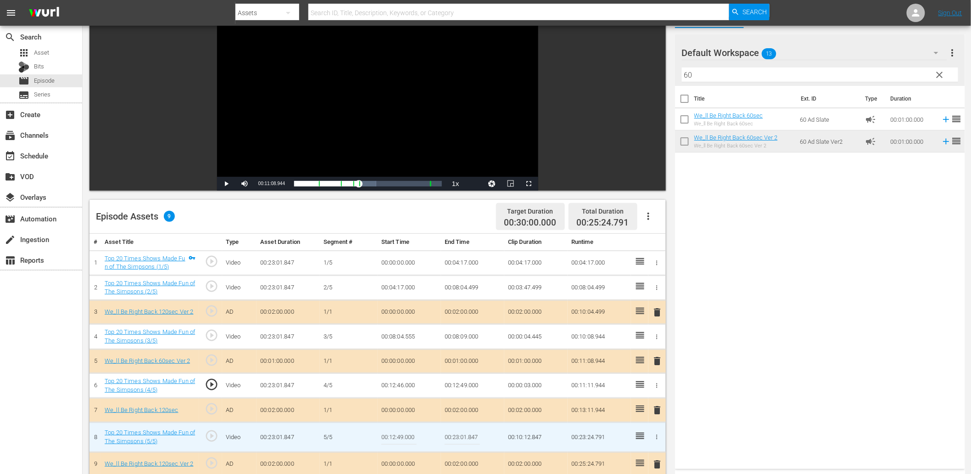
click at [417, 49] on div "Video Player" at bounding box center [377, 93] width 321 height 167
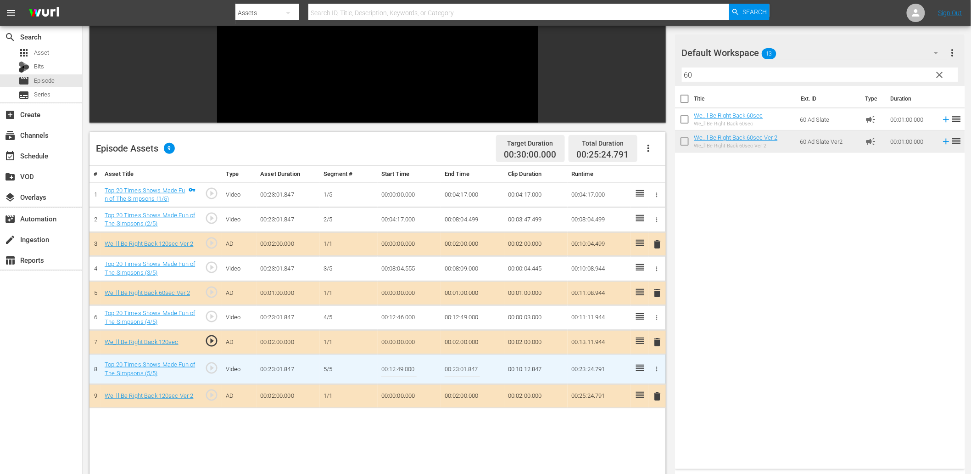
scroll to position [136, 0]
click at [453, 318] on td "00:12:49.000" at bounding box center [472, 317] width 63 height 25
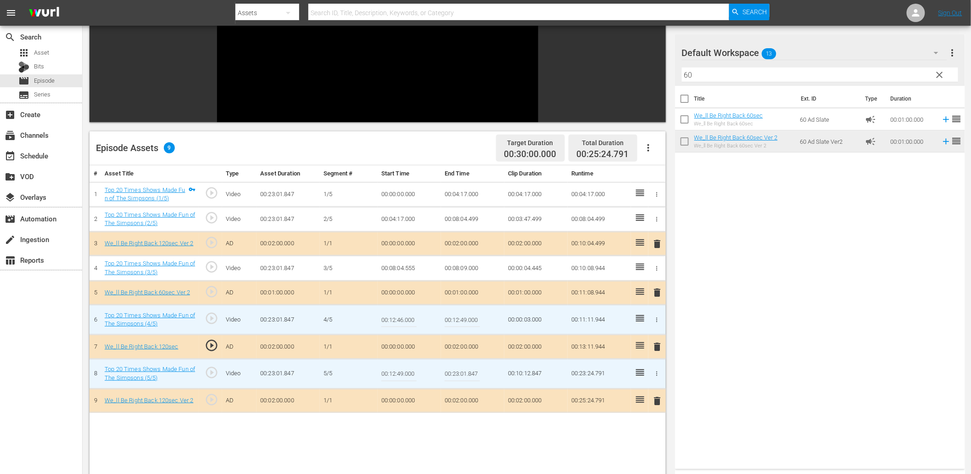
click at [453, 325] on input "00:12:49.000" at bounding box center [462, 319] width 35 height 22
type input "00:16:49.000"
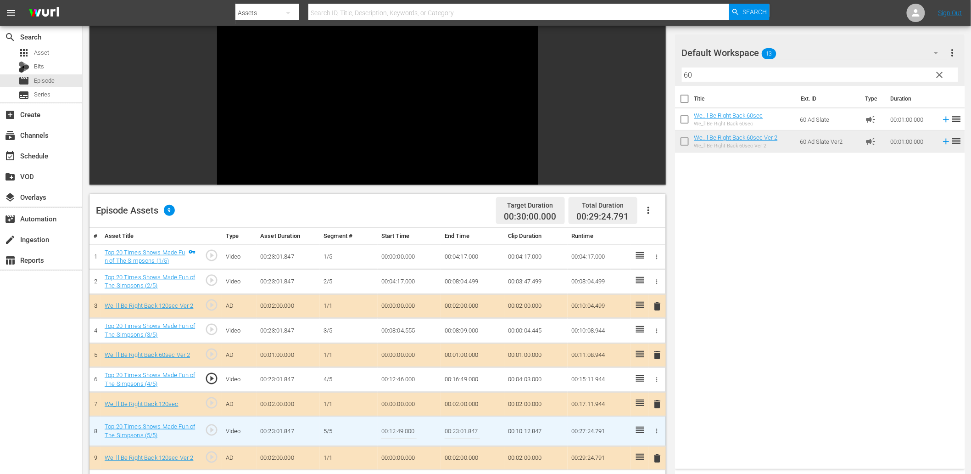
scroll to position [67, 0]
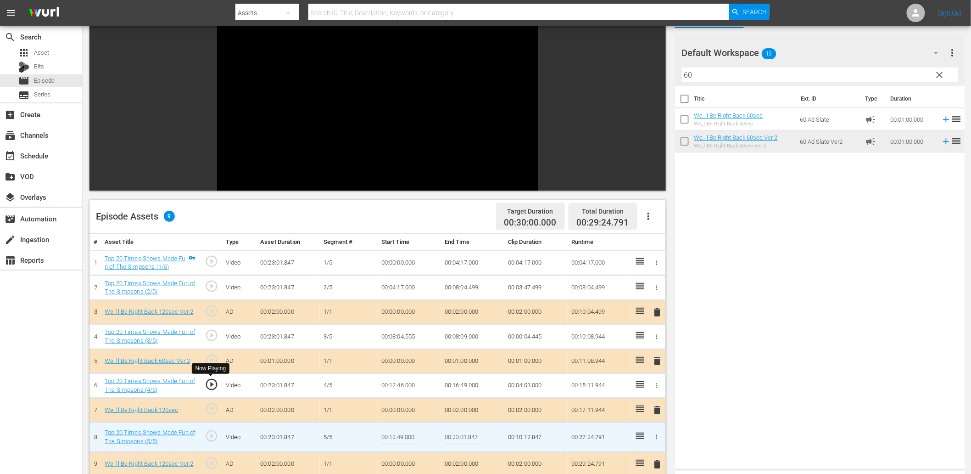
click at [212, 388] on span "play_circle_outline" at bounding box center [212, 384] width 14 height 14
click at [404, 384] on td "00:12:46.000" at bounding box center [409, 385] width 63 height 25
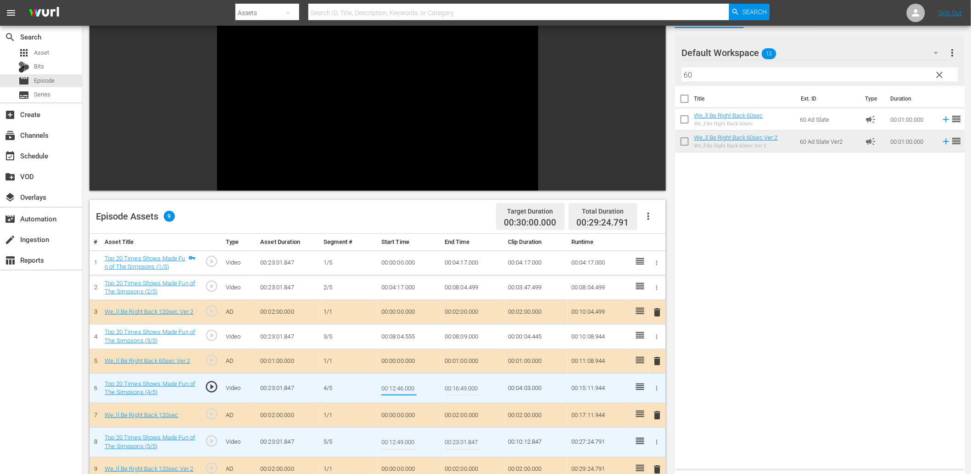
type input "00:12:49.000"
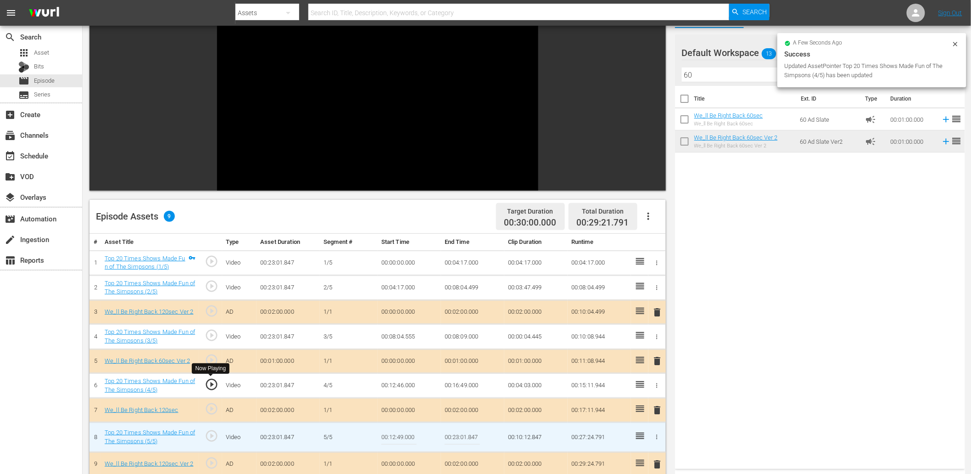
click at [210, 379] on span "play_circle_outline" at bounding box center [212, 384] width 14 height 14
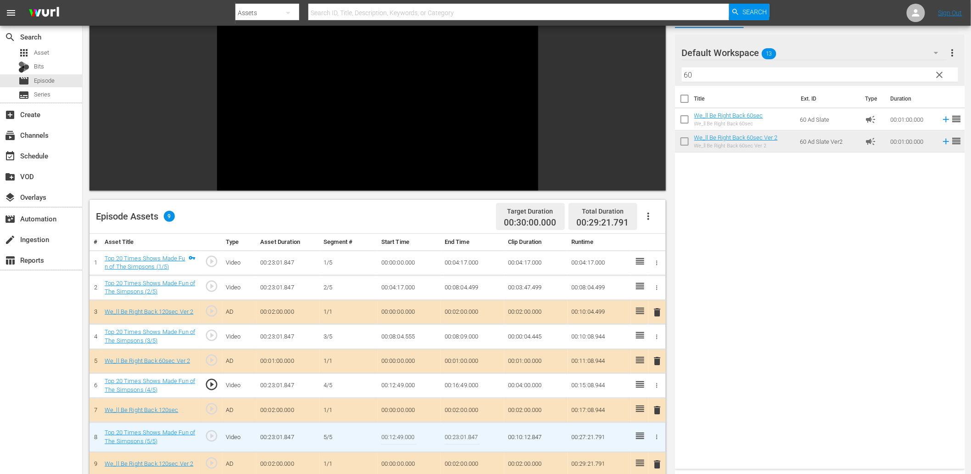
click at [410, 387] on td "00:12:49.000" at bounding box center [409, 385] width 63 height 25
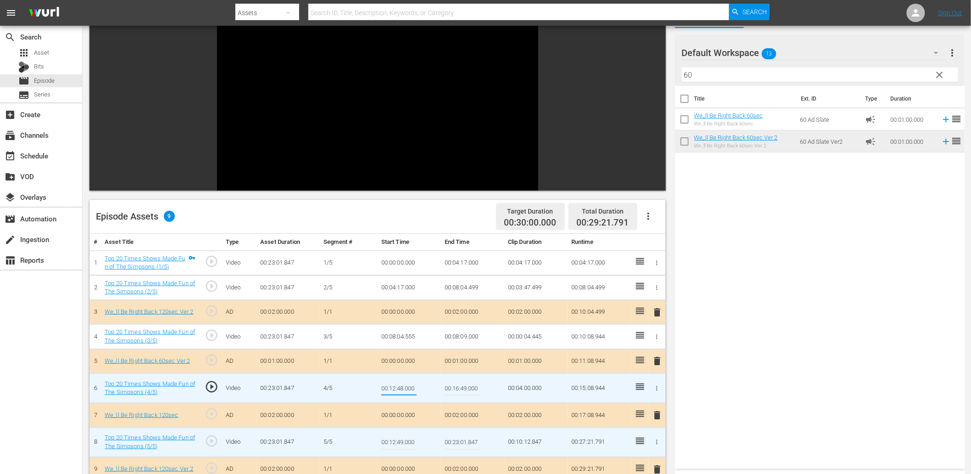
type input "00:12:48.400"
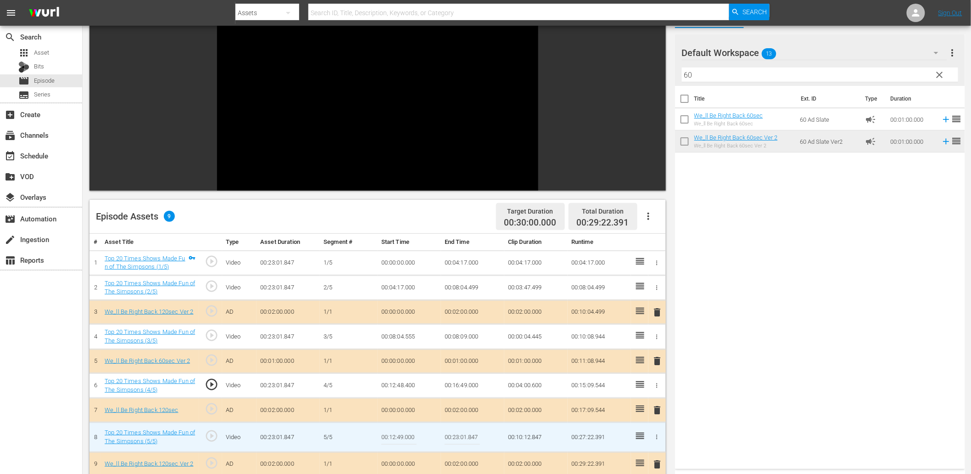
click at [387, 387] on td "00:12:48.400" at bounding box center [409, 385] width 63 height 25
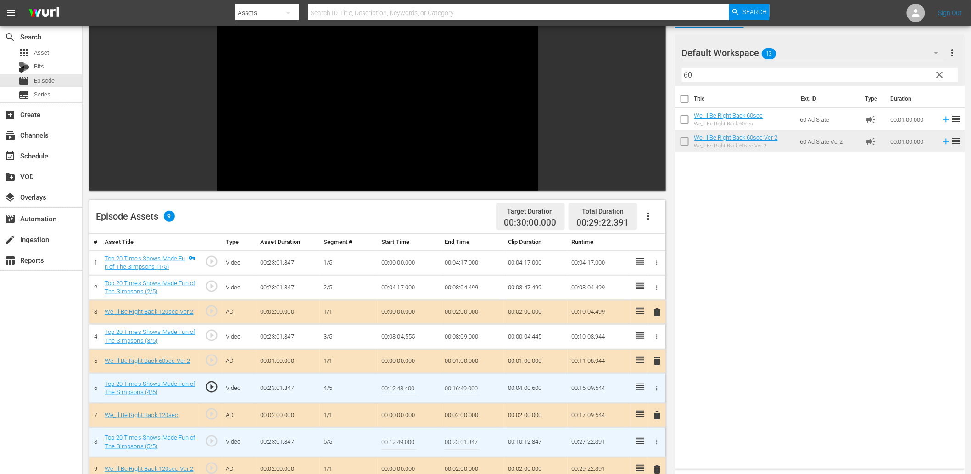
click at [392, 389] on input "00:12:48.400" at bounding box center [398, 388] width 35 height 22
type input "00:12:48.590"
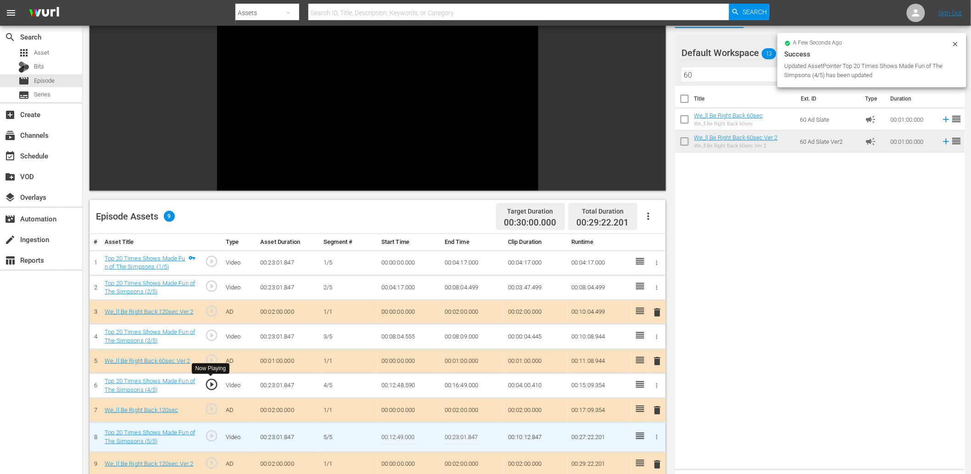
click at [208, 384] on span "play_circle_outline" at bounding box center [212, 384] width 14 height 14
click at [403, 386] on td "00:12:48.590" at bounding box center [409, 385] width 63 height 25
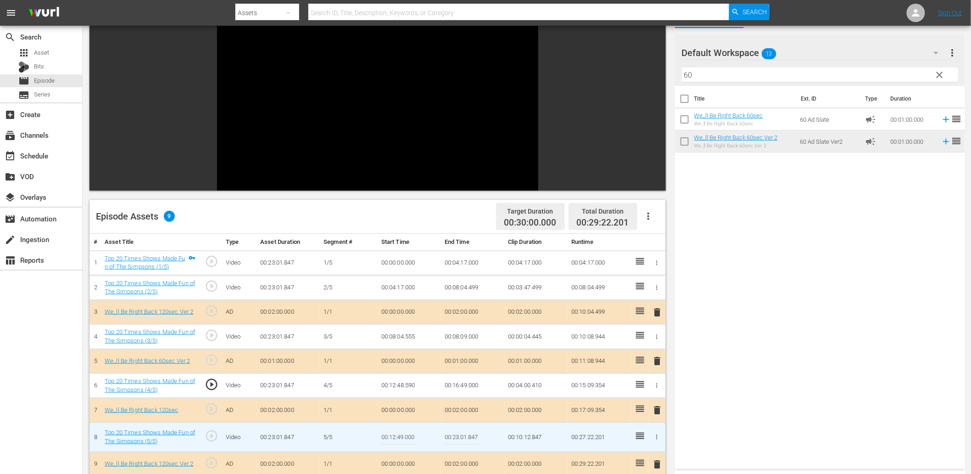
click at [403, 386] on td "00:12:48.590" at bounding box center [409, 385] width 63 height 25
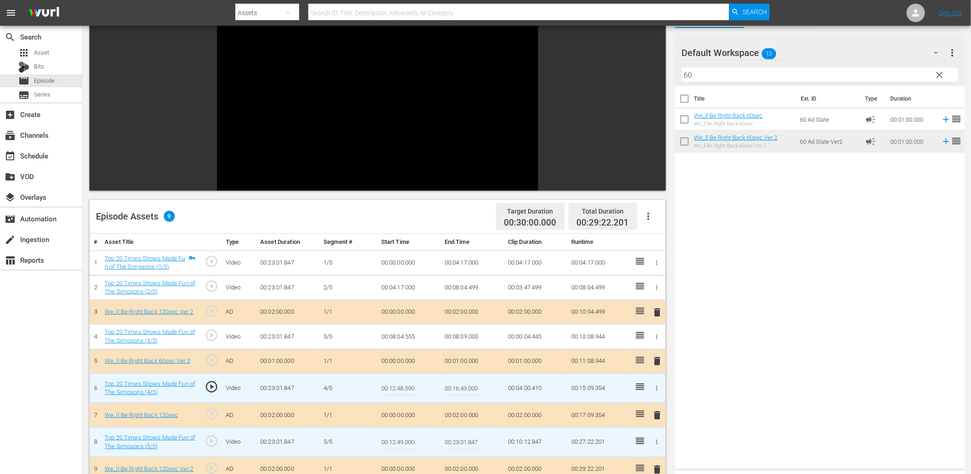
click at [403, 386] on input "00:12:48.590" at bounding box center [398, 388] width 35 height 22
type input "00:12:48.699"
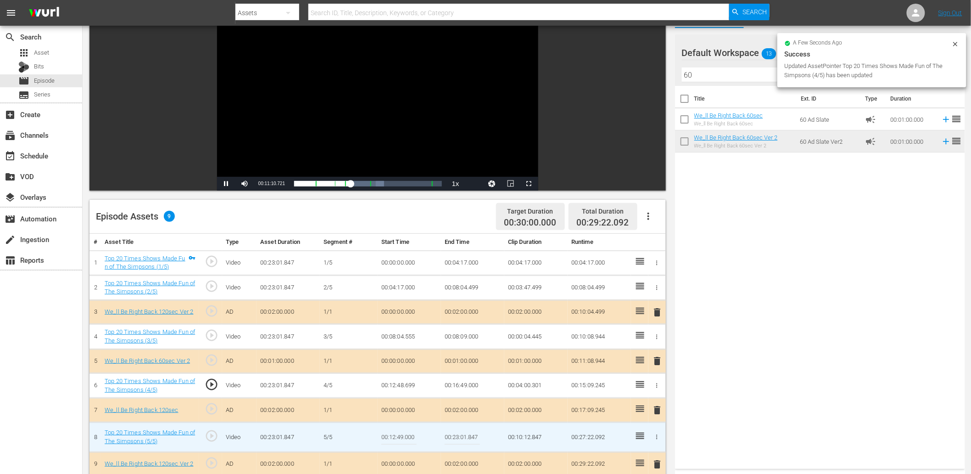
click at [410, 386] on td "00:12:48.699" at bounding box center [409, 385] width 63 height 25
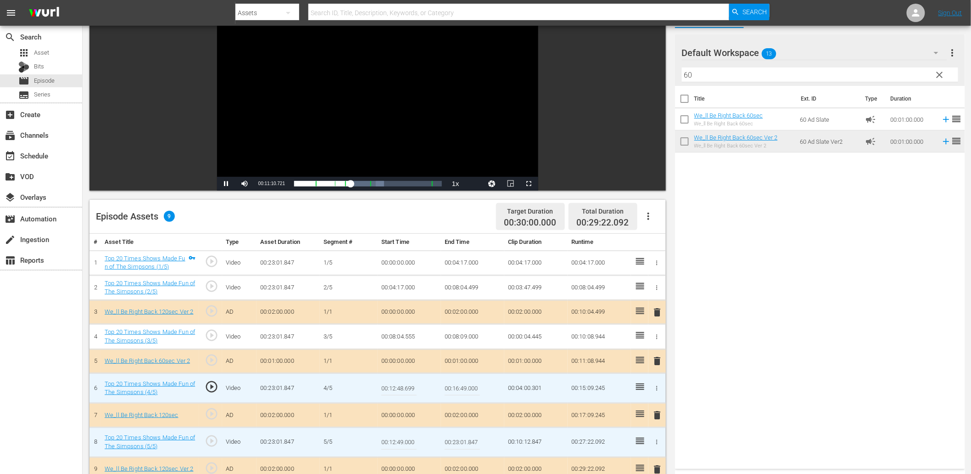
click at [410, 386] on input "00:12:48.699" at bounding box center [398, 388] width 35 height 22
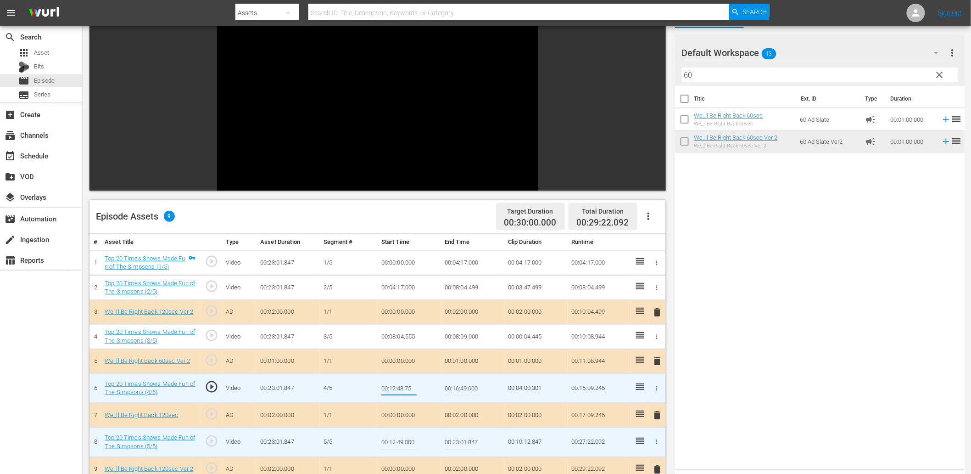
type input "00:12:48.750"
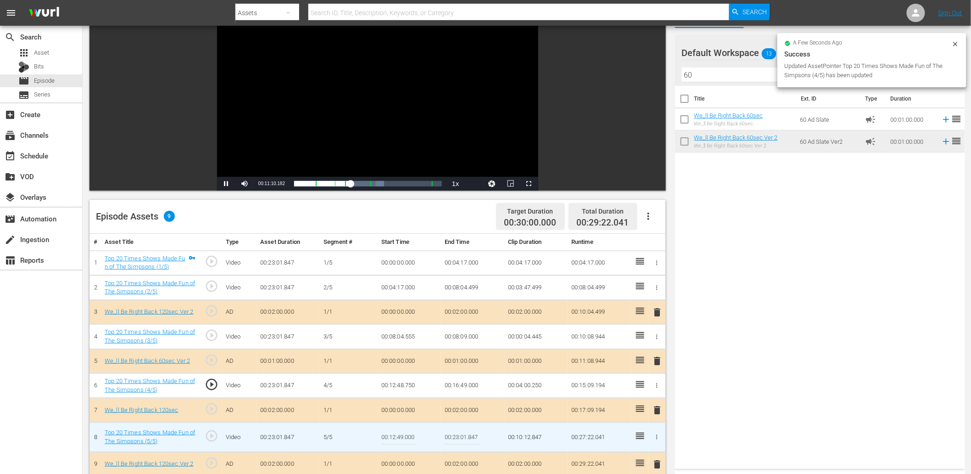
click at [397, 386] on td "00:12:48.750" at bounding box center [409, 385] width 63 height 25
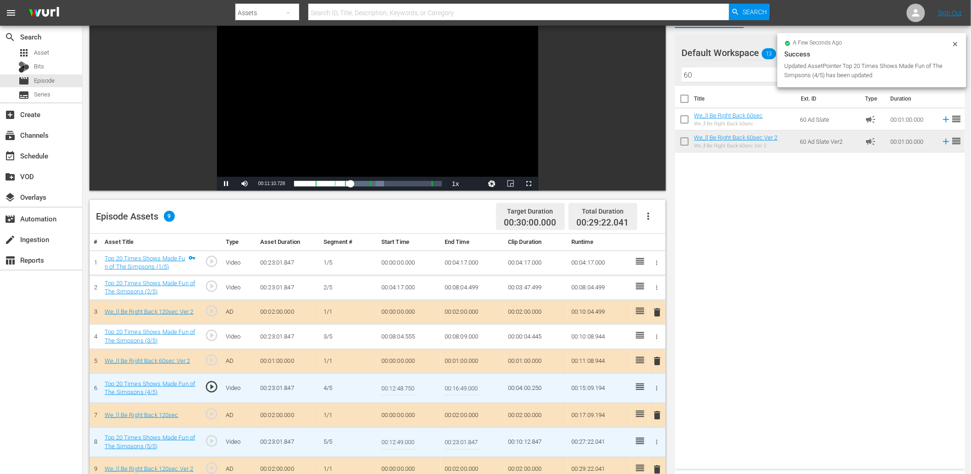
click at [397, 386] on input "00:12:48.750" at bounding box center [398, 388] width 35 height 22
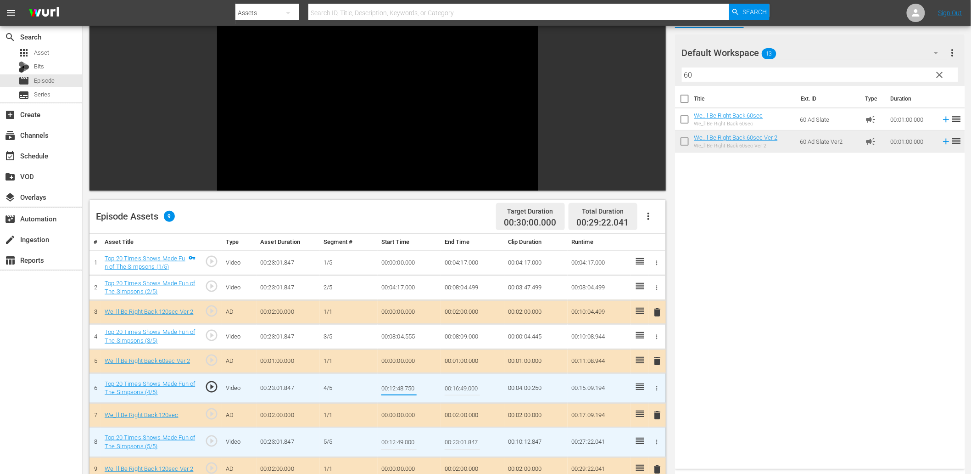
click at [453, 342] on td "00:08:09.000" at bounding box center [472, 336] width 63 height 25
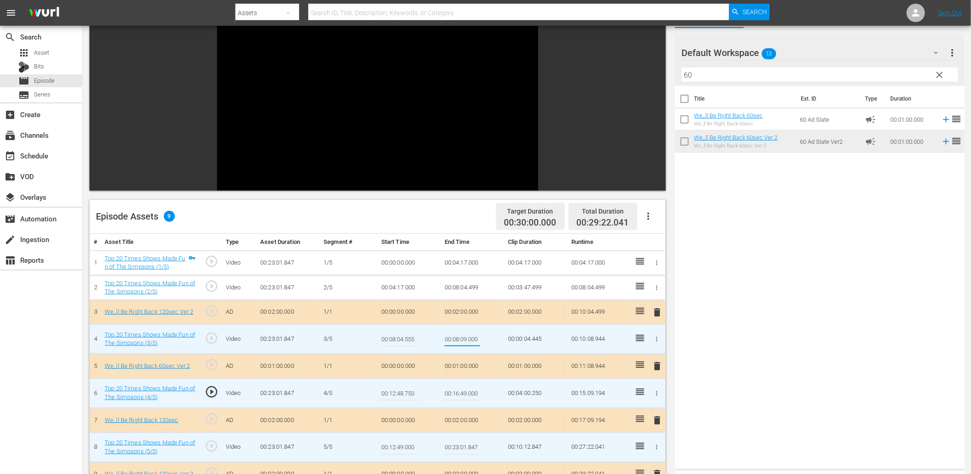
type input "00:12:48.750"
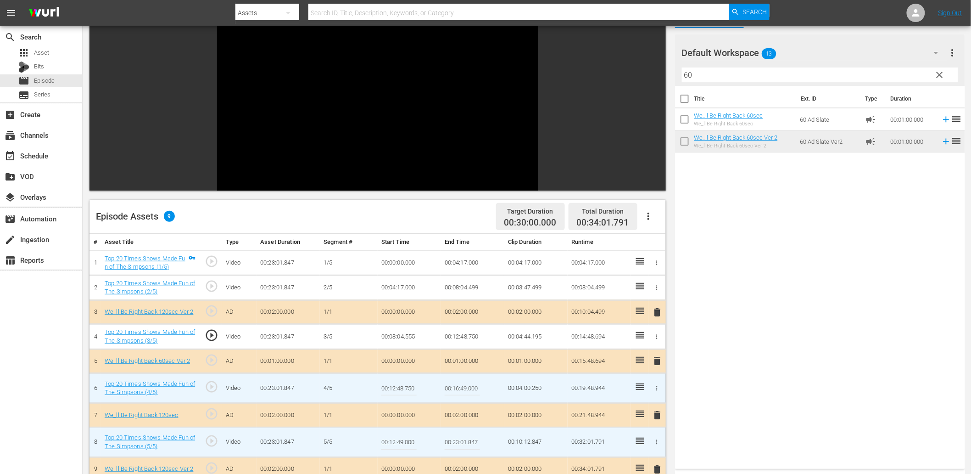
click at [208, 391] on span "play_circle_outline" at bounding box center [212, 387] width 14 height 14
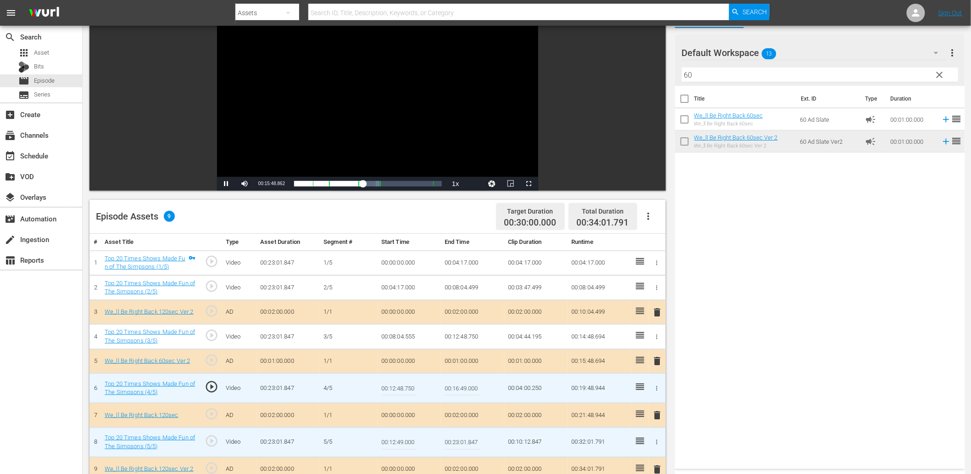
click at [409, 102] on div "Video Player" at bounding box center [377, 93] width 321 height 167
click at [397, 391] on input "00:12:48.750" at bounding box center [398, 388] width 35 height 22
type input "00:12:48.799"
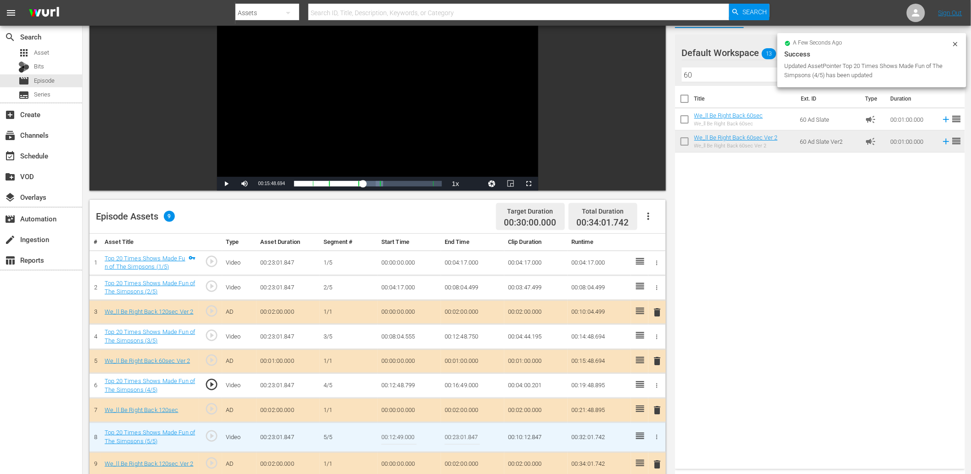
click at [404, 386] on td "00:12:48.799" at bounding box center [409, 385] width 63 height 25
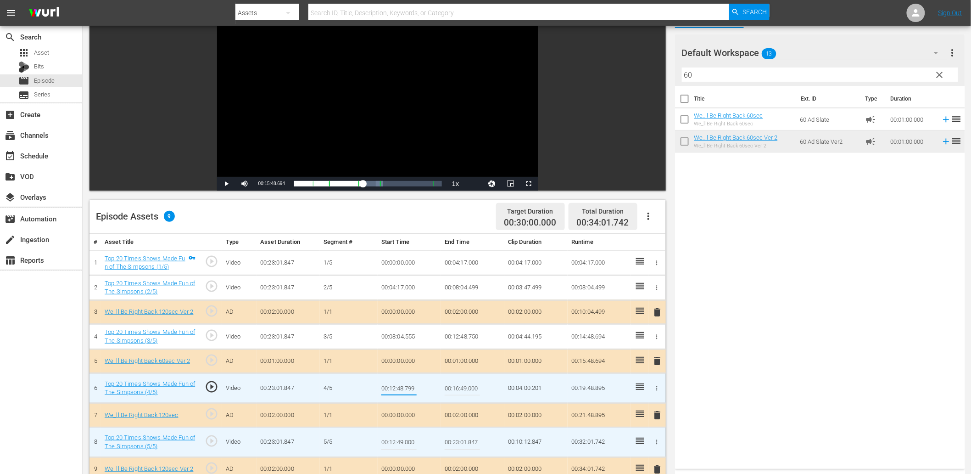
click at [461, 337] on td "00:12:48.750" at bounding box center [472, 336] width 63 height 25
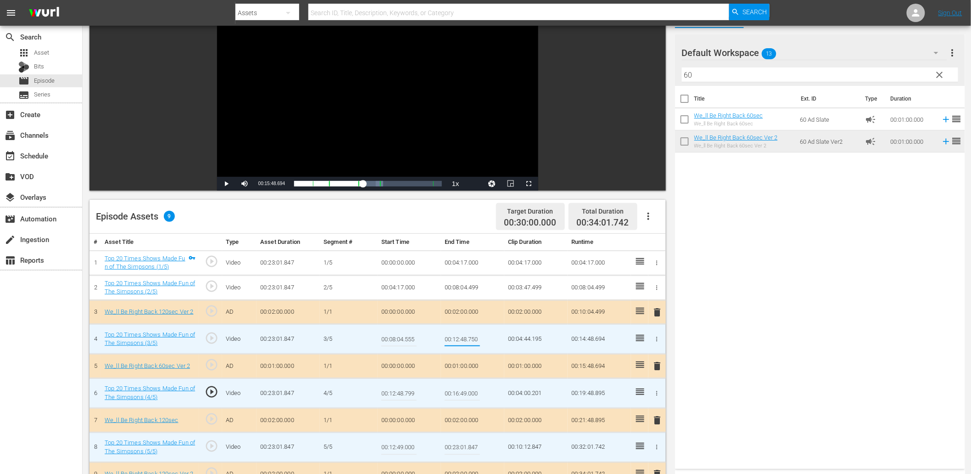
type input "00:12:48.799"
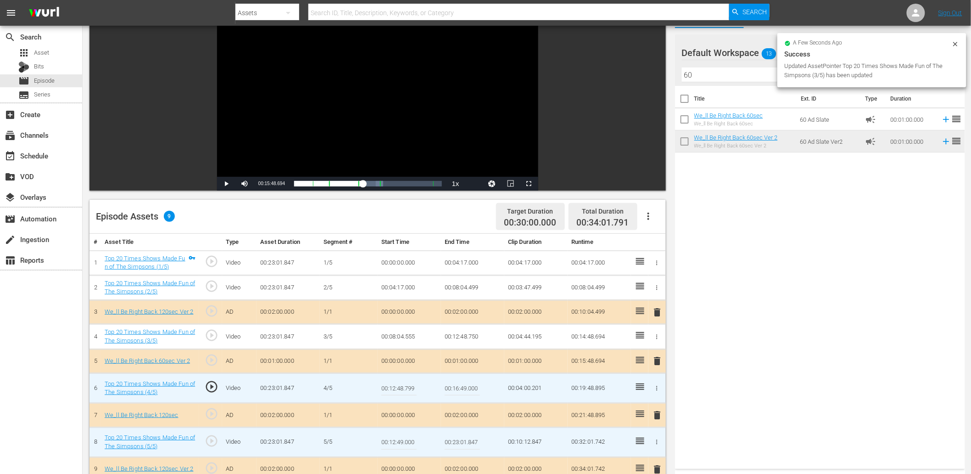
click at [409, 388] on input "00:12:48.799" at bounding box center [398, 388] width 35 height 22
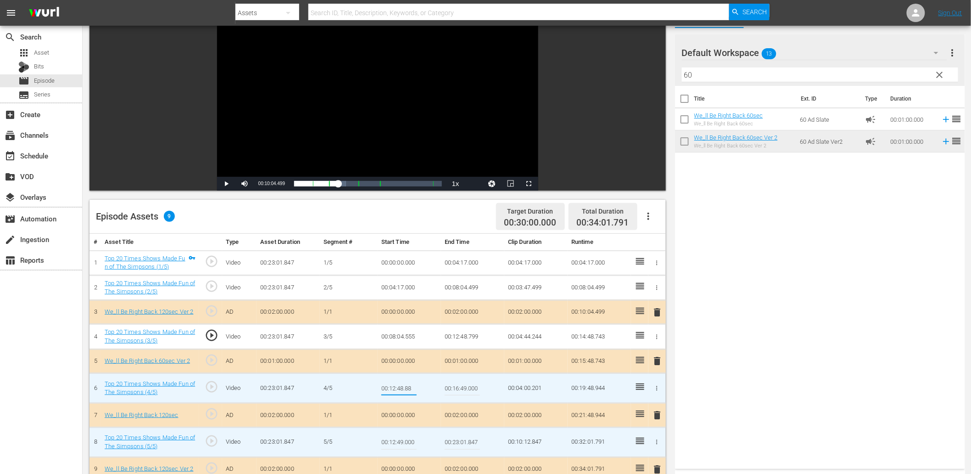
type input "00:12:48.888"
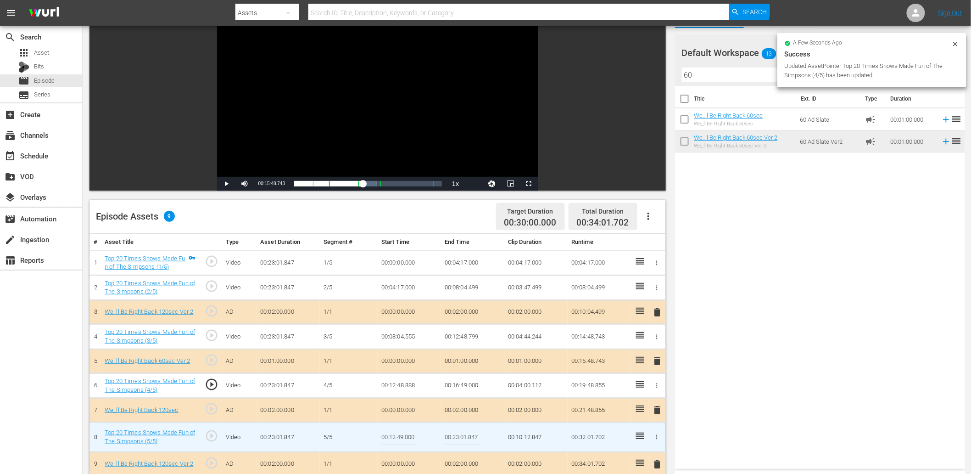
click at [397, 388] on td "00:12:48.888" at bounding box center [409, 385] width 63 height 25
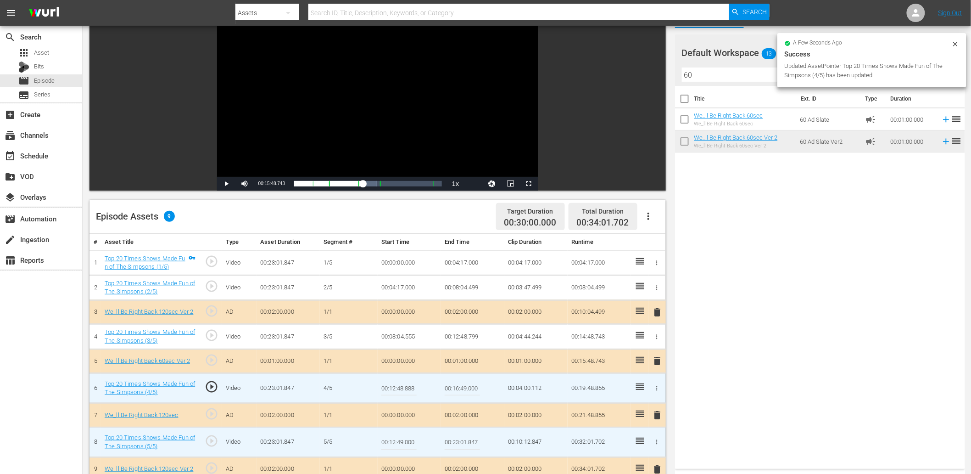
click at [397, 388] on input "00:12:48.888" at bounding box center [398, 388] width 35 height 22
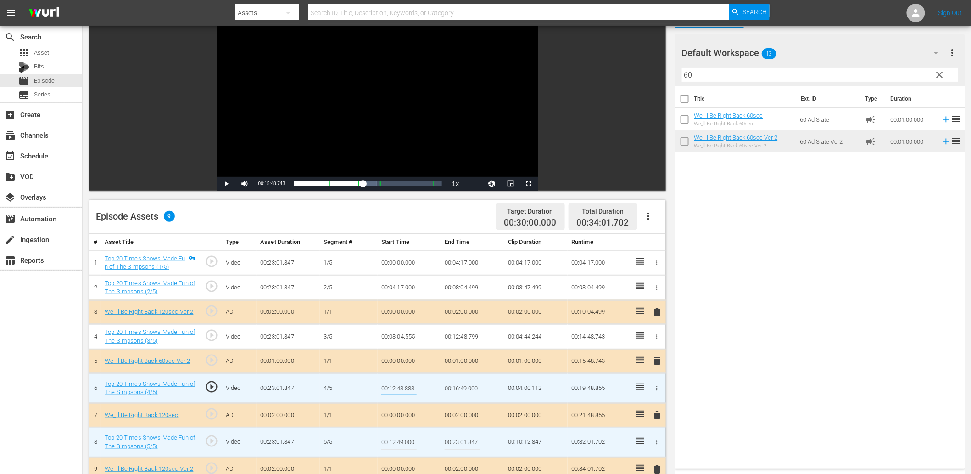
click at [470, 336] on td "00:12:48.799" at bounding box center [472, 336] width 63 height 25
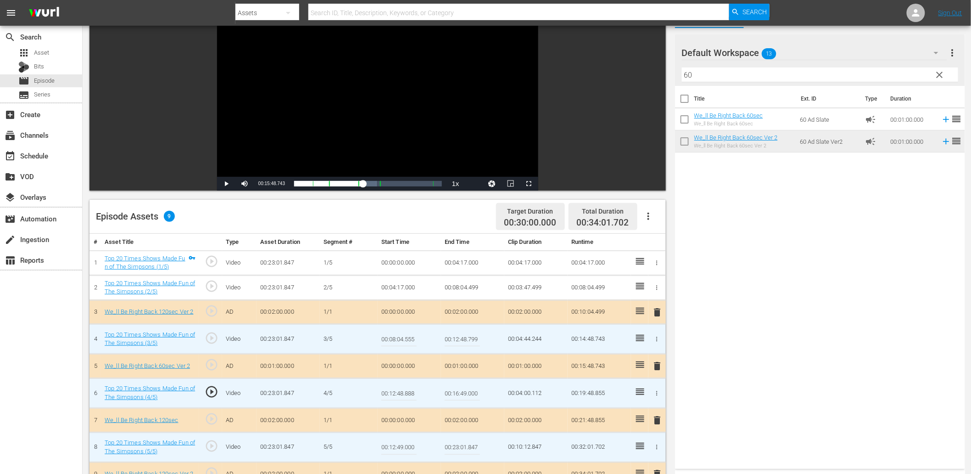
click at [470, 336] on input "00:12:48.799" at bounding box center [462, 339] width 35 height 22
paste input "888"
type input "00:12:48.888"
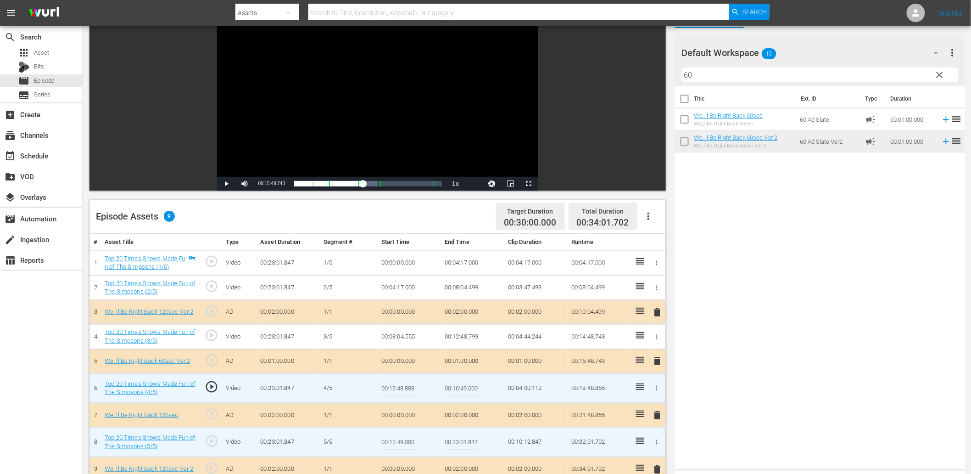
click at [403, 389] on input "00:12:48.888" at bounding box center [398, 388] width 35 height 22
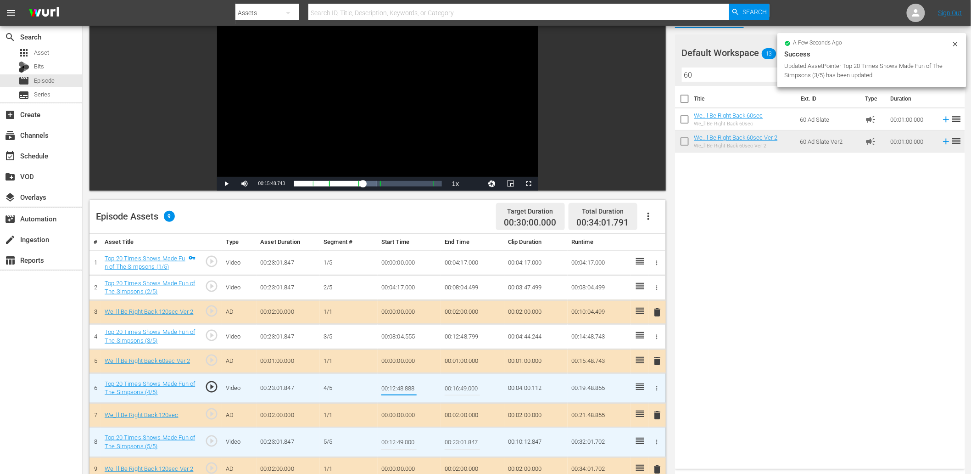
click at [403, 389] on input "00:12:48.888" at bounding box center [398, 388] width 35 height 22
type input "00:12:48.999"
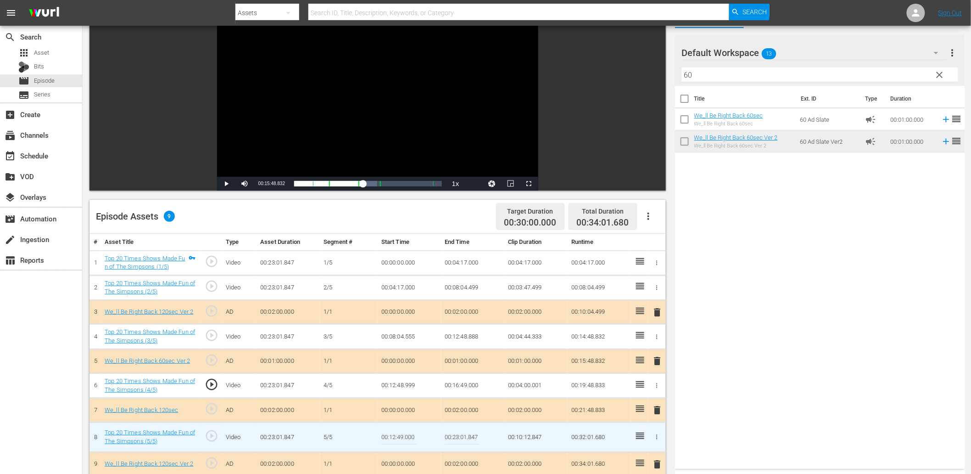
click at [291, 118] on div "Video Player" at bounding box center [377, 93] width 321 height 167
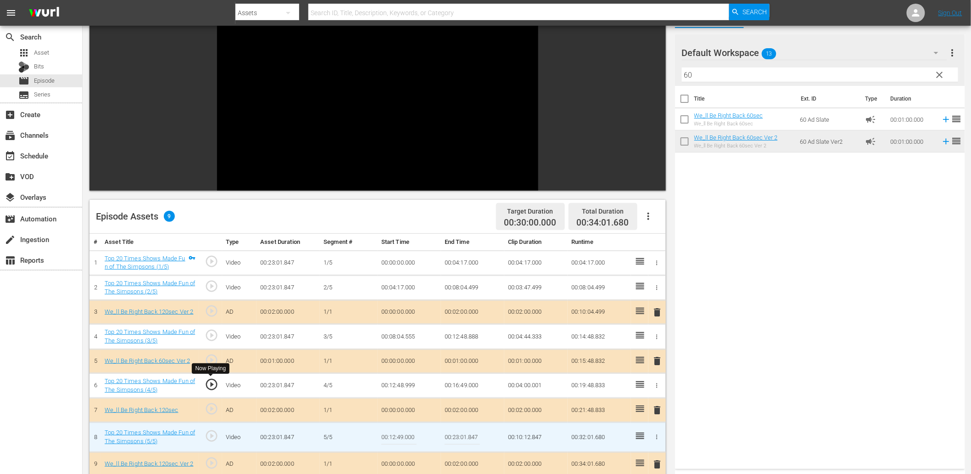
click at [209, 383] on span "play_circle_outline" at bounding box center [212, 384] width 14 height 14
click at [207, 438] on span "play_circle_outline" at bounding box center [212, 436] width 14 height 14
click at [397, 437] on input "00:12:49.000" at bounding box center [398, 437] width 35 height 22
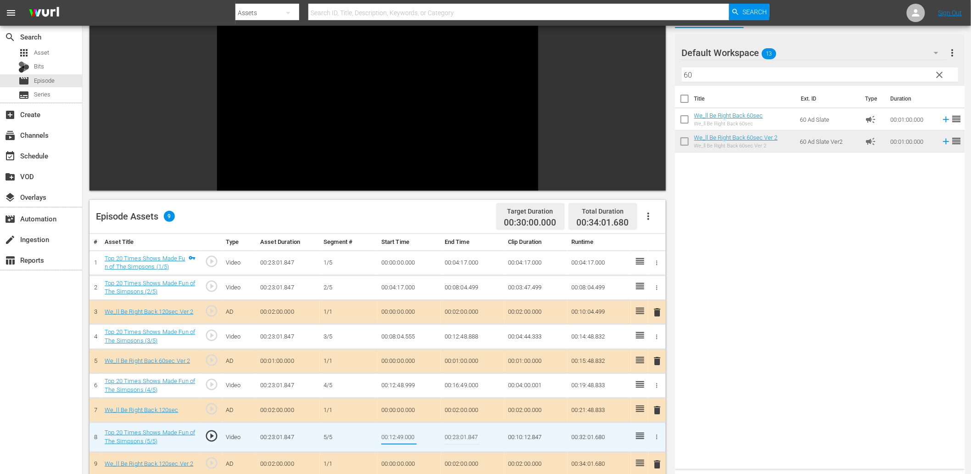
click at [455, 386] on td "00:16:49.000" at bounding box center [472, 385] width 63 height 25
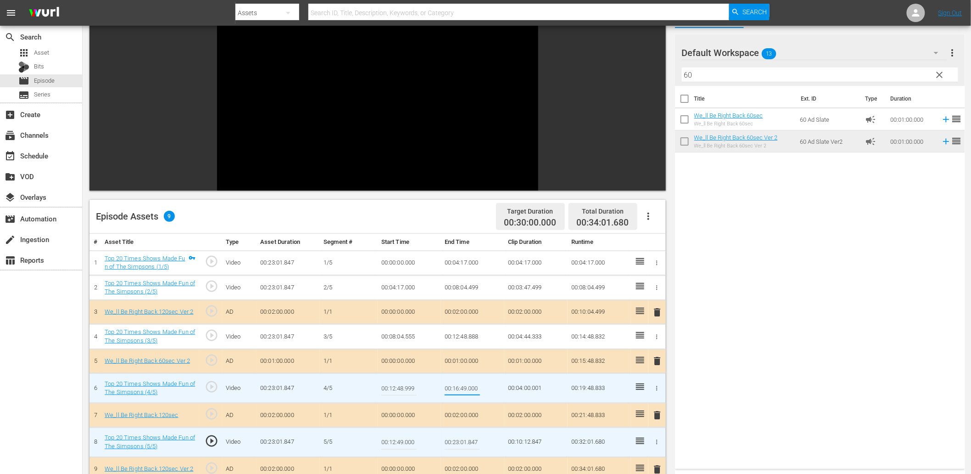
click at [394, 437] on input "00:12:49.000" at bounding box center [398, 442] width 35 height 22
paste input "6"
type input "00:16:49.000"
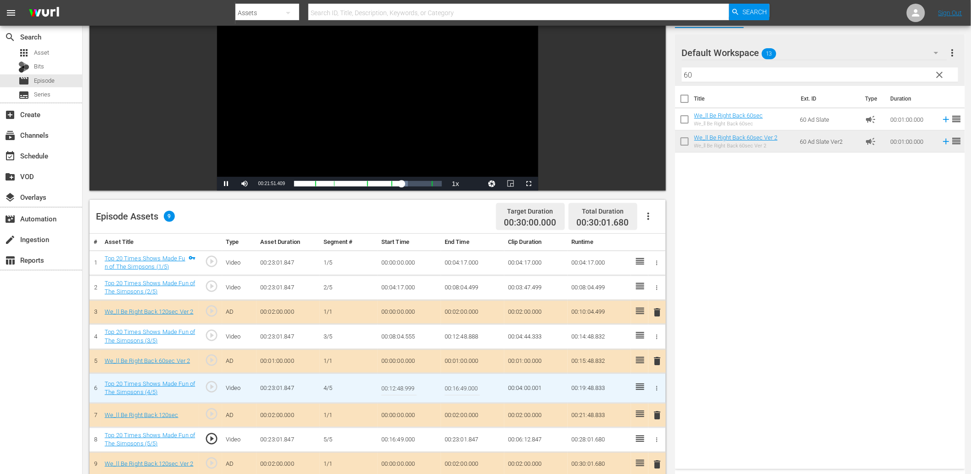
click at [404, 441] on td "00:16:49.000" at bounding box center [409, 439] width 63 height 25
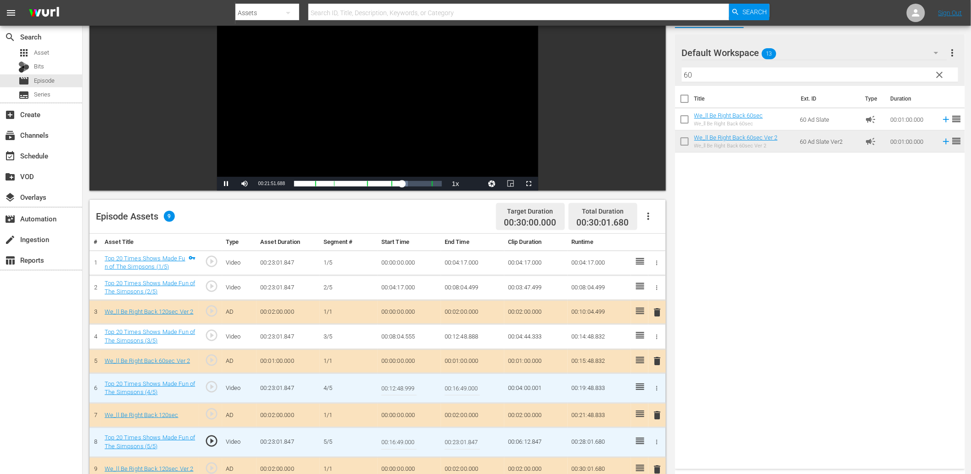
click at [404, 441] on input "00:16:49.000" at bounding box center [398, 442] width 35 height 22
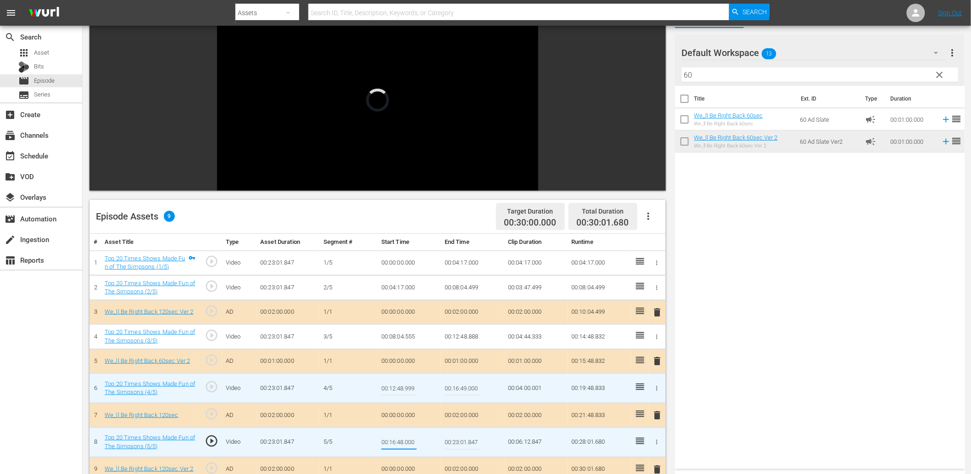
type input "00:17:48.000"
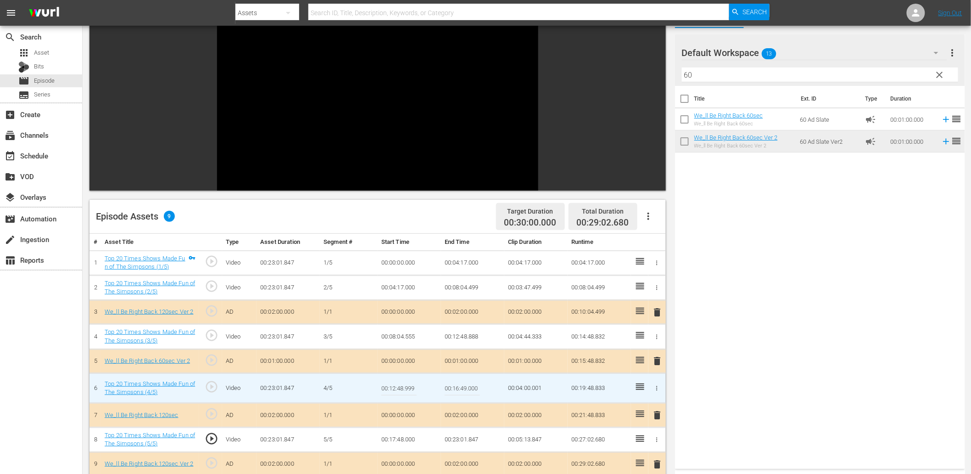
click at [398, 438] on td "00:17:48.000" at bounding box center [409, 439] width 63 height 25
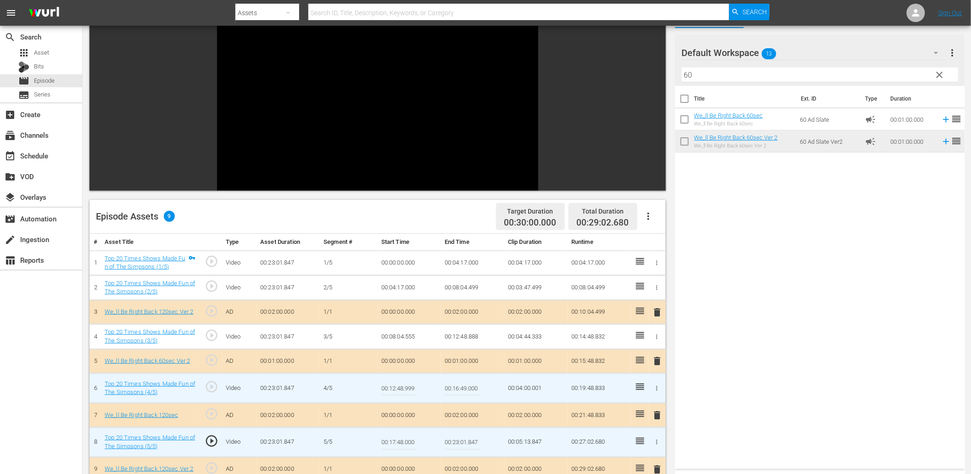
click at [398, 438] on input "00:17:48.000" at bounding box center [398, 442] width 35 height 22
type input "00:16:48.000"
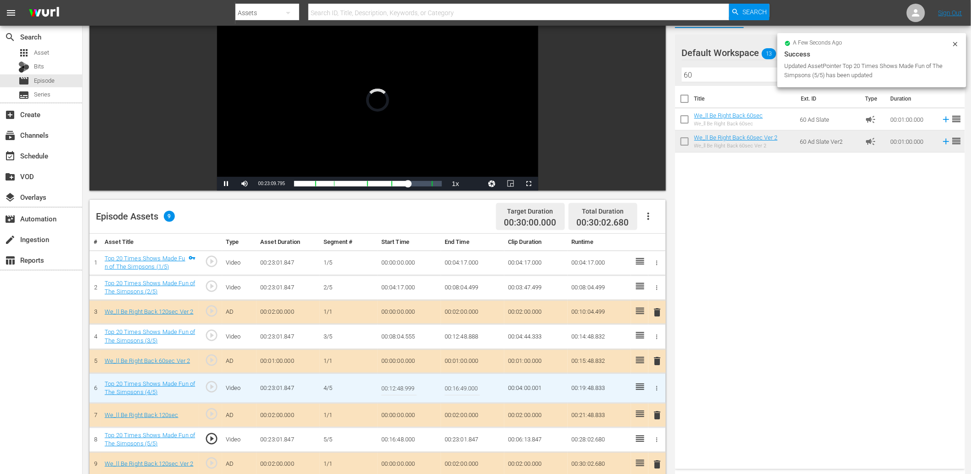
click at [402, 104] on div "Video Player" at bounding box center [377, 93] width 321 height 167
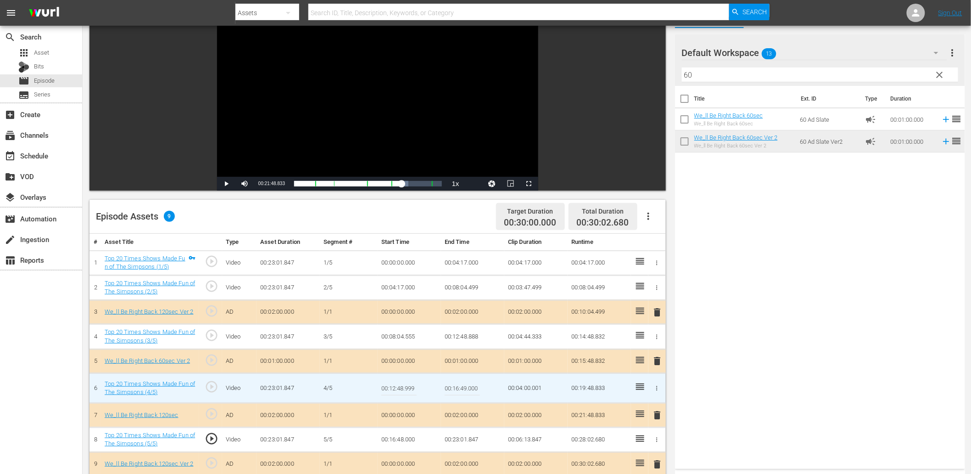
click at [402, 104] on div "Video Player" at bounding box center [377, 93] width 321 height 167
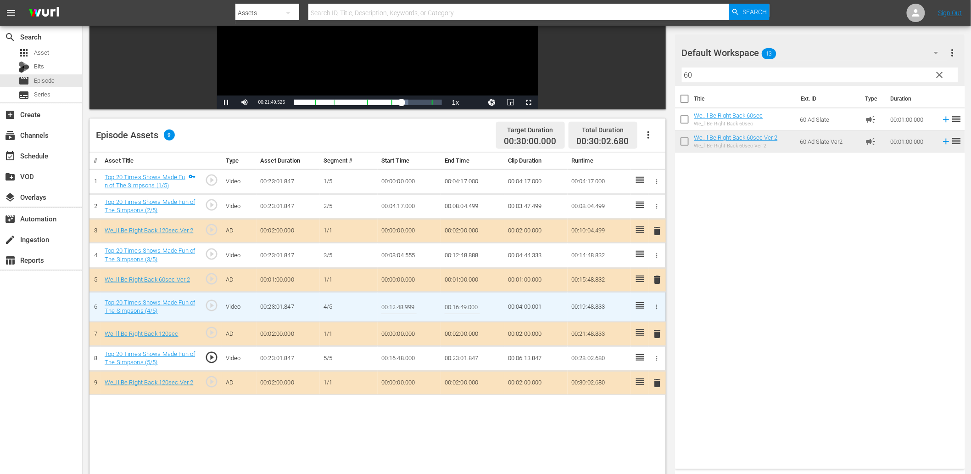
scroll to position [170, 0]
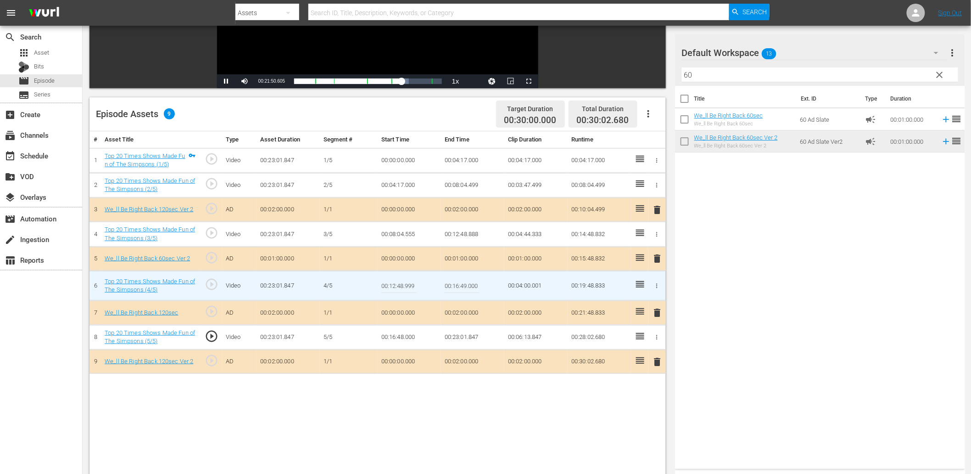
click at [392, 336] on td "00:16:48.000" at bounding box center [409, 337] width 63 height 25
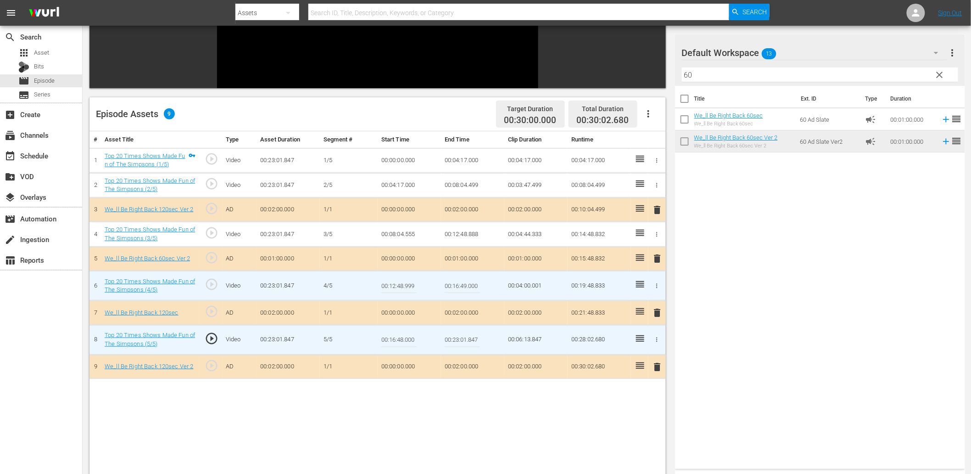
click at [392, 336] on input "00:16:48.000" at bounding box center [398, 340] width 35 height 22
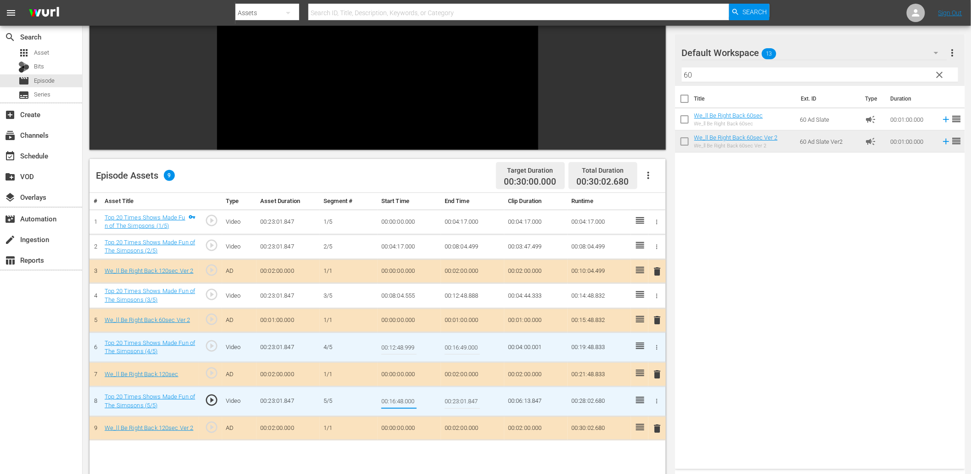
scroll to position [102, 0]
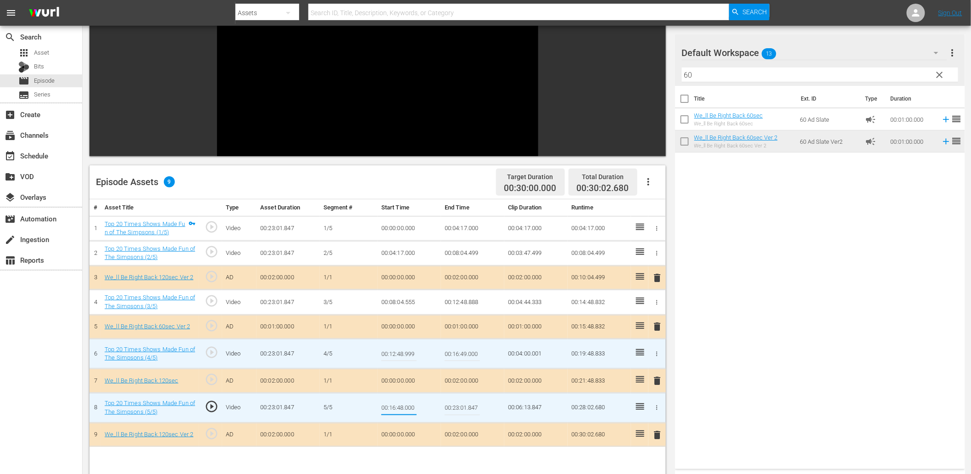
type input "00:17:48.000"
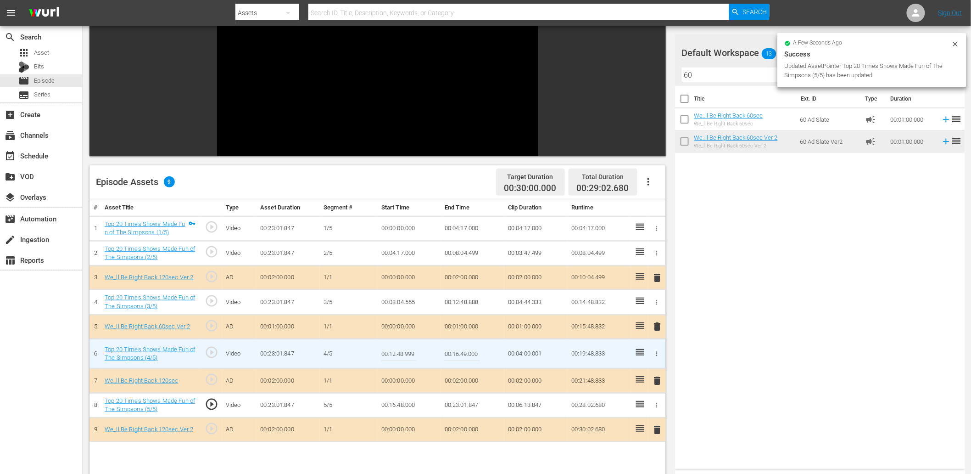
click at [392, 407] on td "00:16:48.000" at bounding box center [409, 404] width 63 height 25
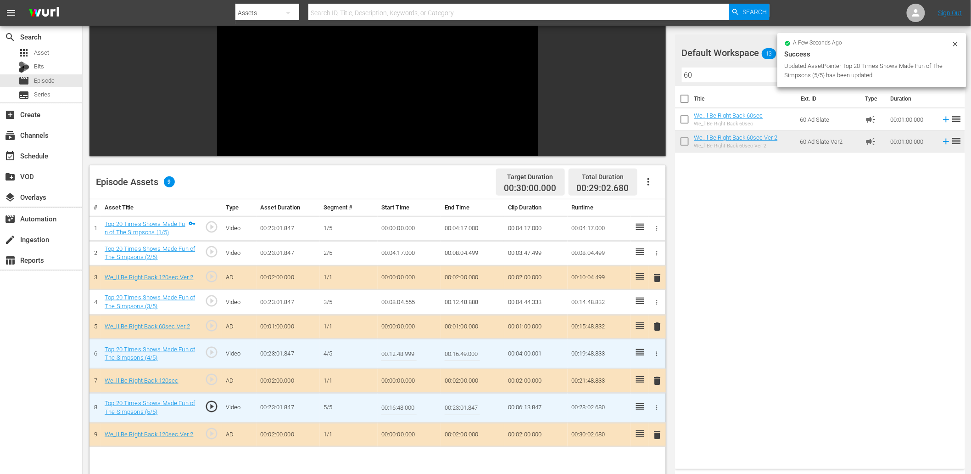
click at [392, 407] on input "00:16:48.000" at bounding box center [398, 408] width 35 height 22
click at [392, 401] on input "00:16:48.000" at bounding box center [398, 408] width 35 height 22
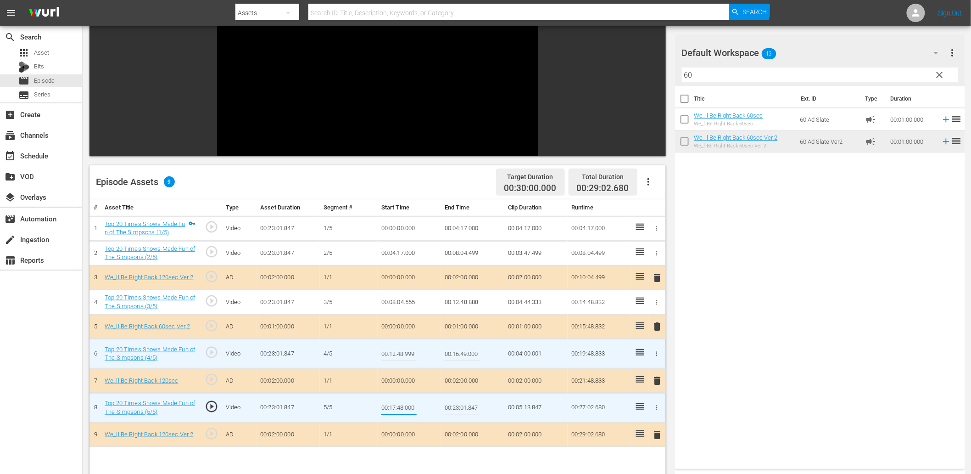
type input "00:16:58.000"
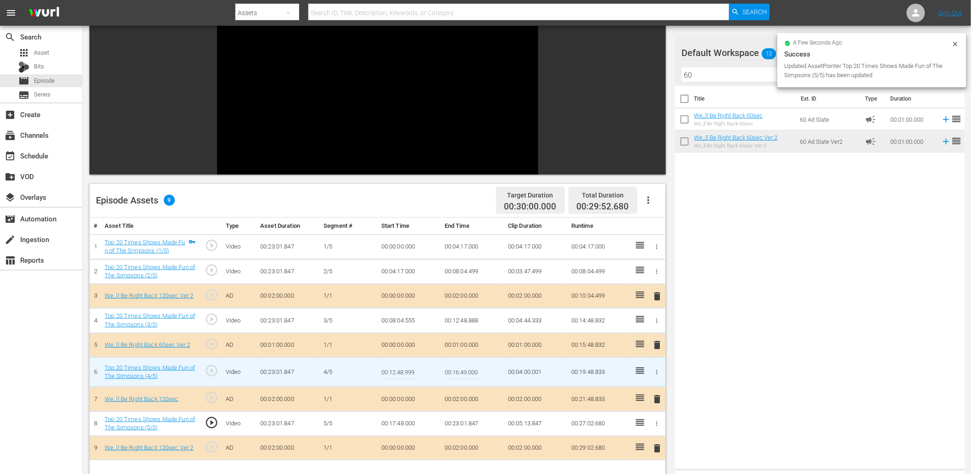
scroll to position [67, 0]
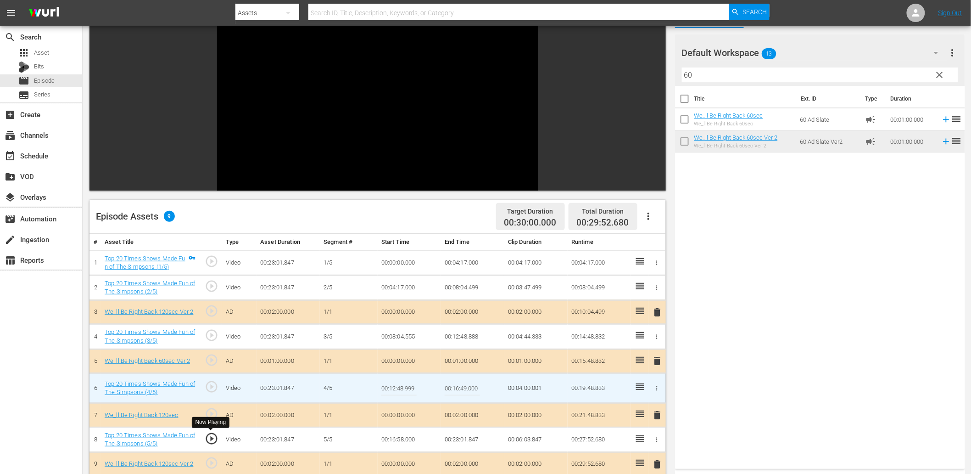
click at [217, 437] on span "play_circle_outline" at bounding box center [212, 438] width 14 height 14
click at [395, 438] on td "00:16:58.000" at bounding box center [409, 439] width 63 height 25
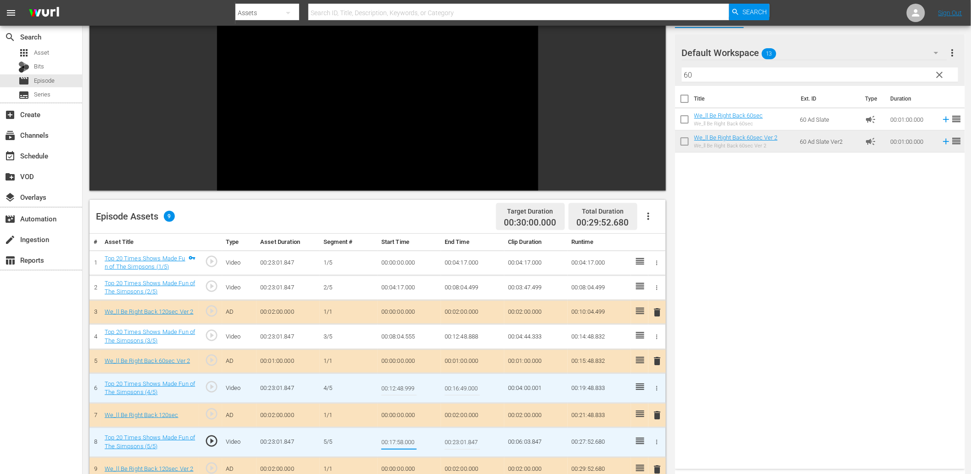
type input "00:17:48.000"
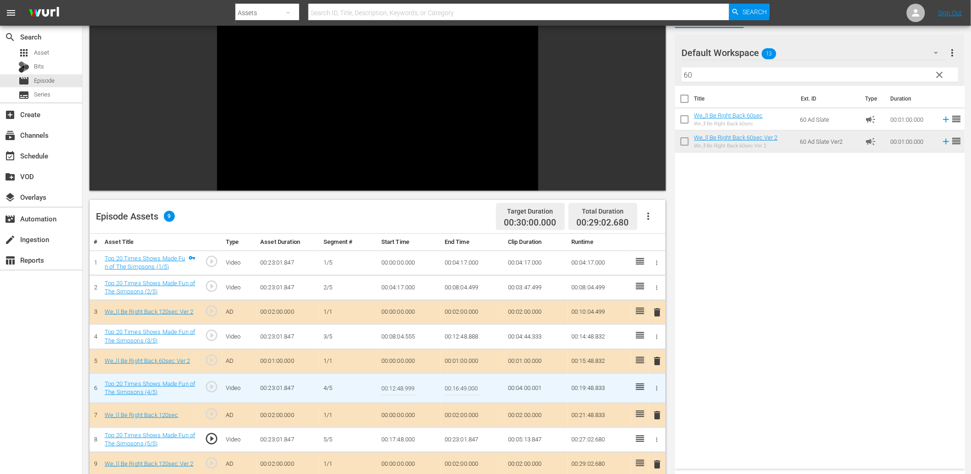
click at [407, 439] on td "00:17:48.000" at bounding box center [409, 439] width 63 height 25
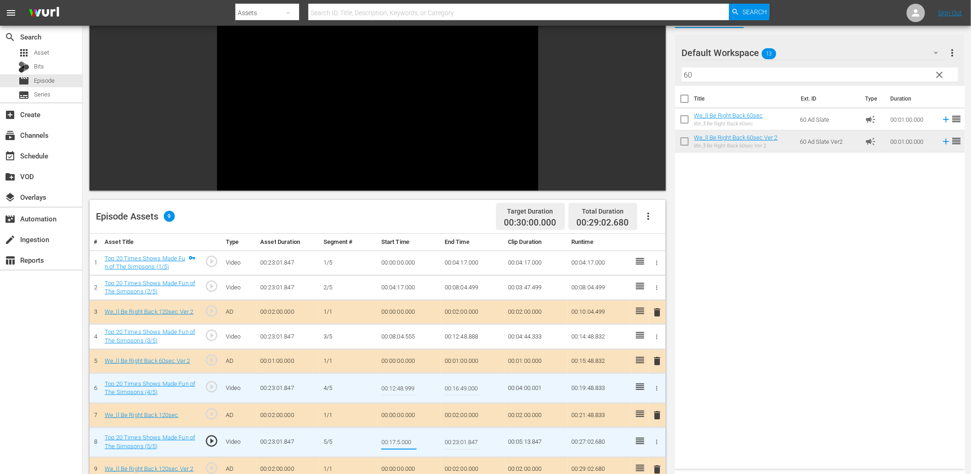
type input "00:17:59.000"
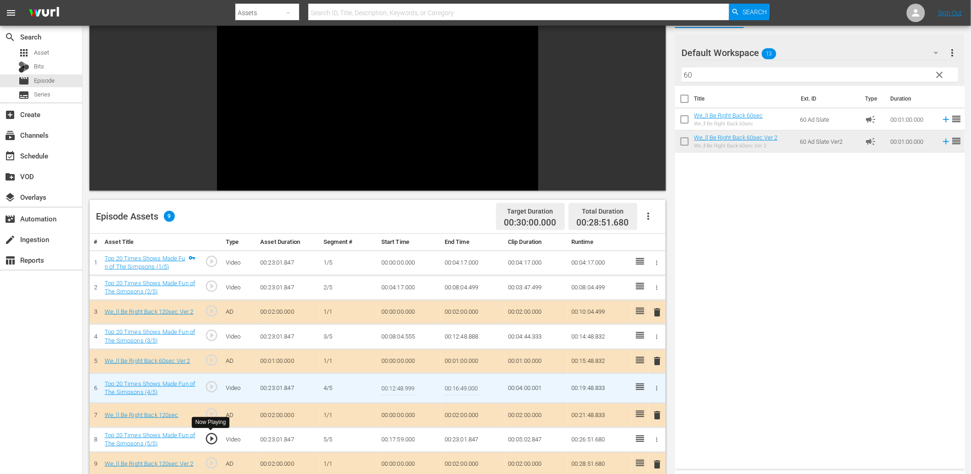
click at [210, 442] on span "play_circle_outline" at bounding box center [212, 438] width 14 height 14
click at [408, 434] on td "00:17:59.000" at bounding box center [409, 439] width 63 height 25
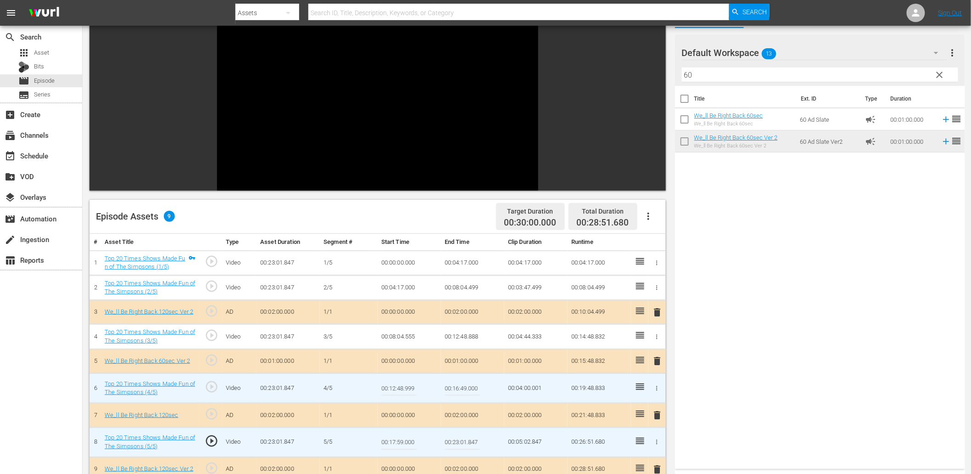
click at [408, 434] on input "00:17:59.000" at bounding box center [398, 442] width 35 height 22
type input "00:18:10.000"
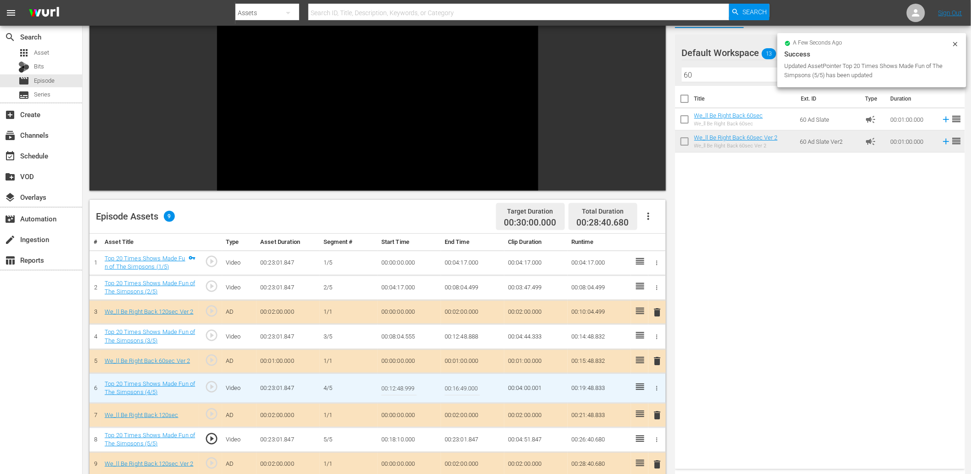
click at [400, 437] on td "00:18:10.000" at bounding box center [409, 439] width 63 height 25
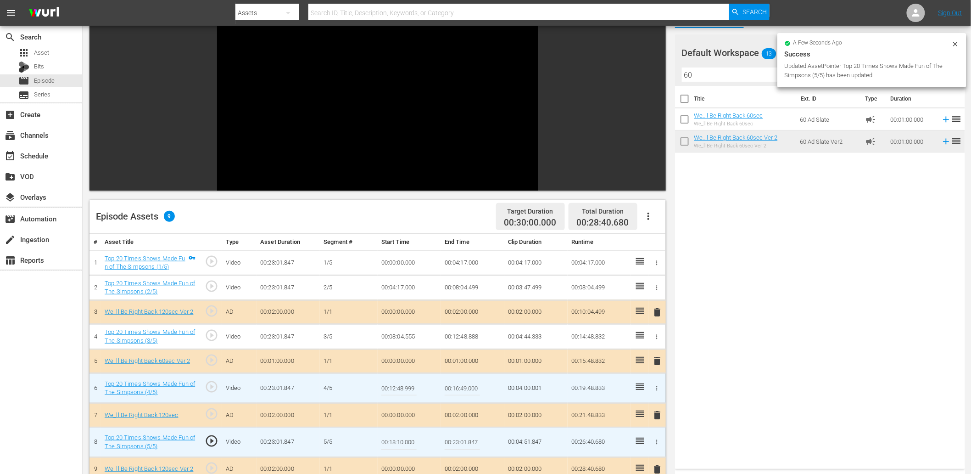
click at [400, 437] on input "00:18:10.000" at bounding box center [398, 442] width 35 height 22
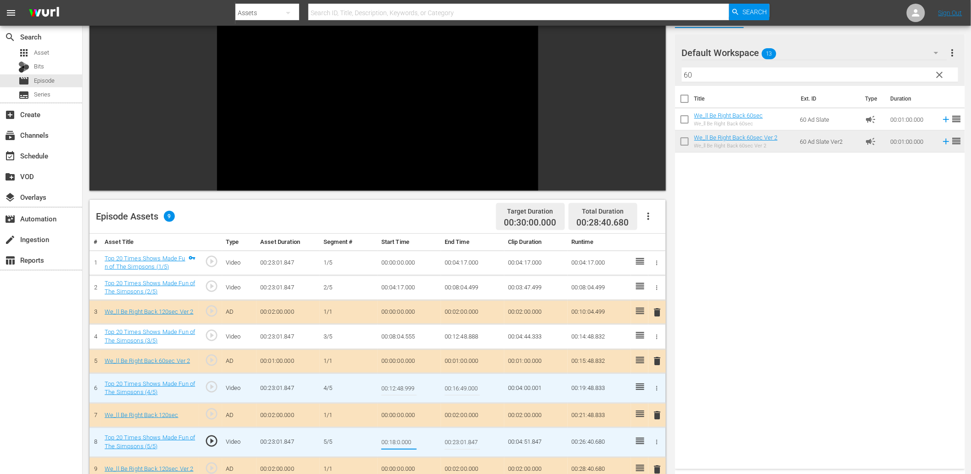
type input "00:18:08.000"
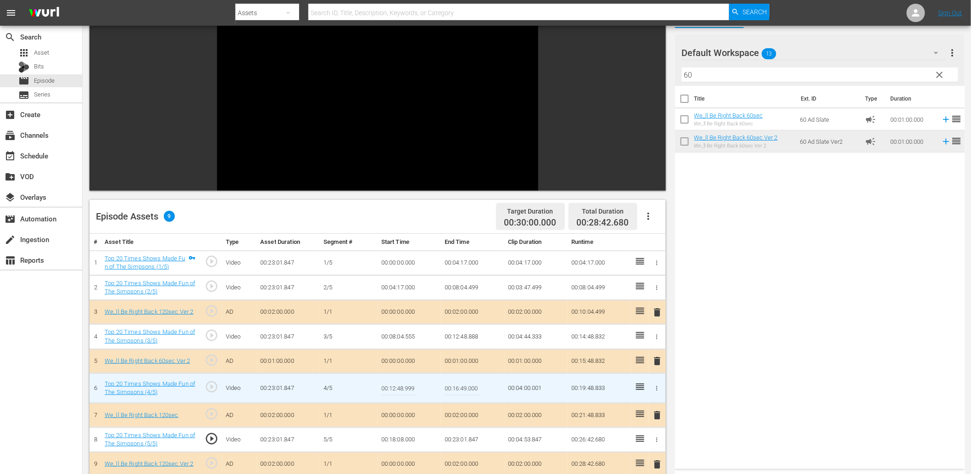
click at [404, 440] on td "00:18:08.000" at bounding box center [409, 439] width 63 height 25
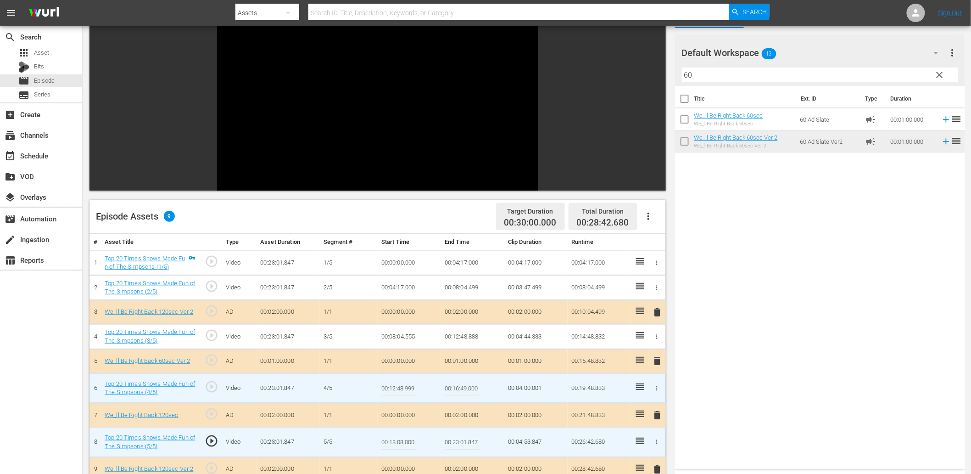
click at [404, 440] on input "00:18:08.000" at bounding box center [398, 442] width 35 height 22
type input "00:18:08.999"
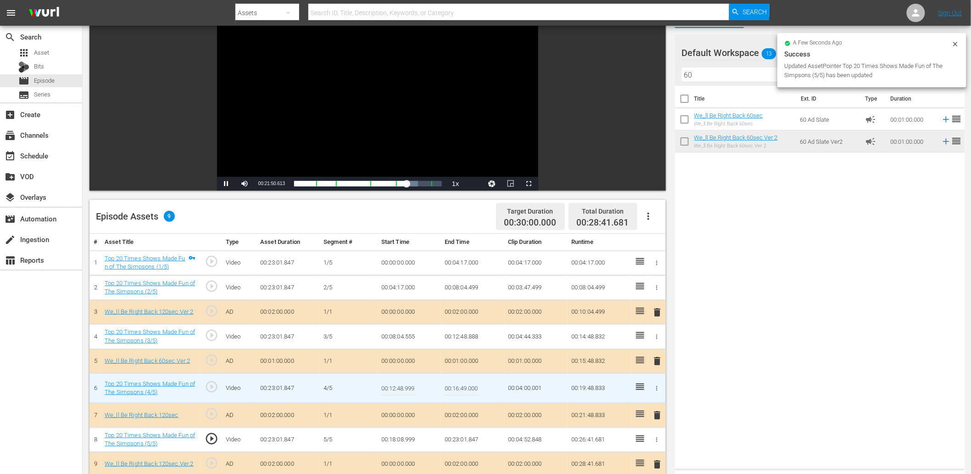
click at [413, 440] on td "00:18:08.999" at bounding box center [409, 439] width 63 height 25
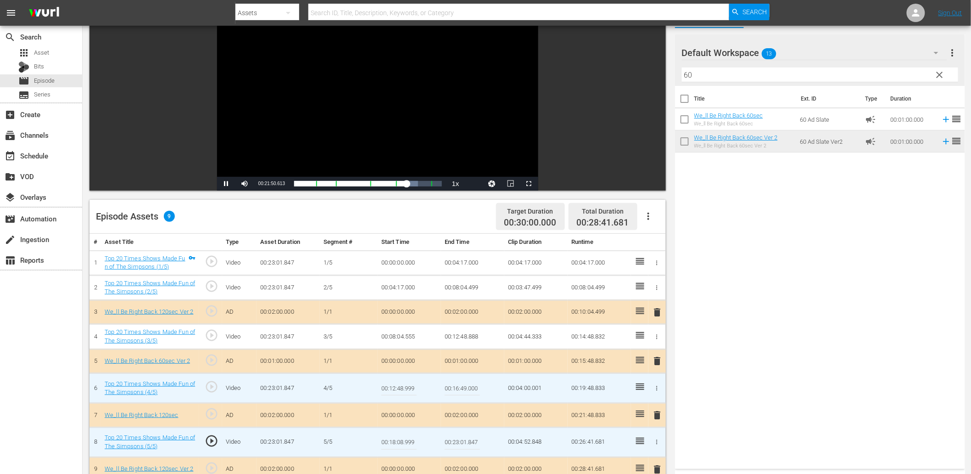
click at [413, 440] on input "00:18:08.999" at bounding box center [398, 442] width 35 height 22
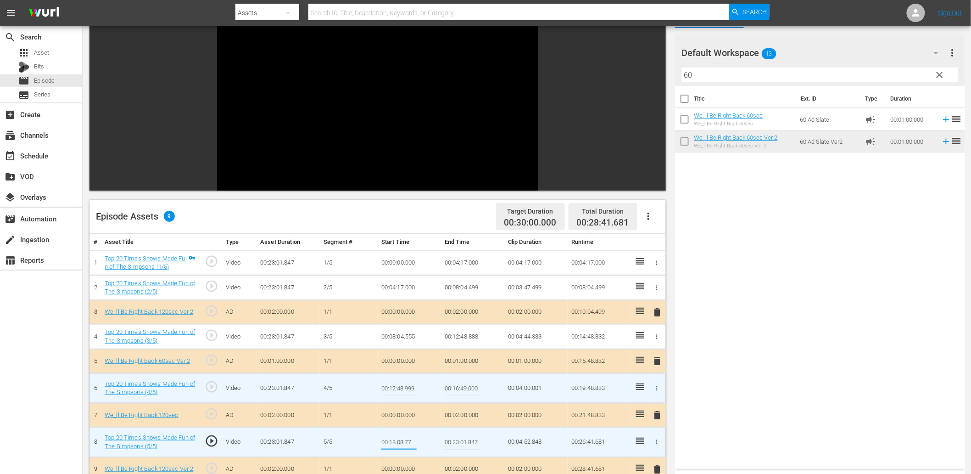
type input "00:18:08.777"
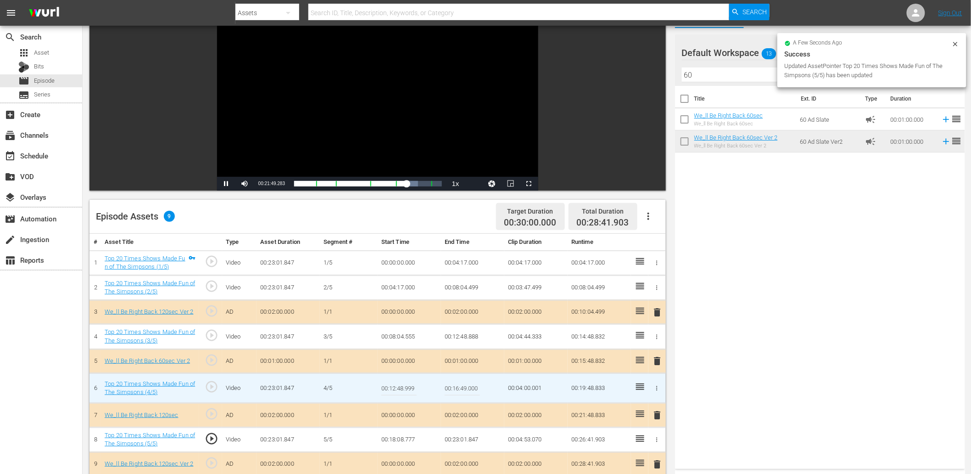
click at [383, 95] on div "Video Player" at bounding box center [377, 93] width 321 height 167
click at [212, 442] on span "play_circle_outline" at bounding box center [212, 438] width 14 height 14
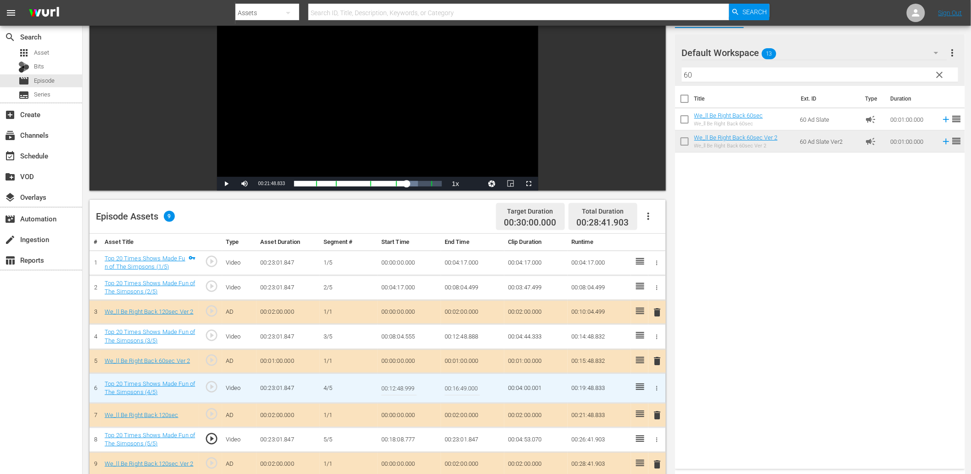
click at [386, 442] on td "00:18:08.777" at bounding box center [409, 439] width 63 height 25
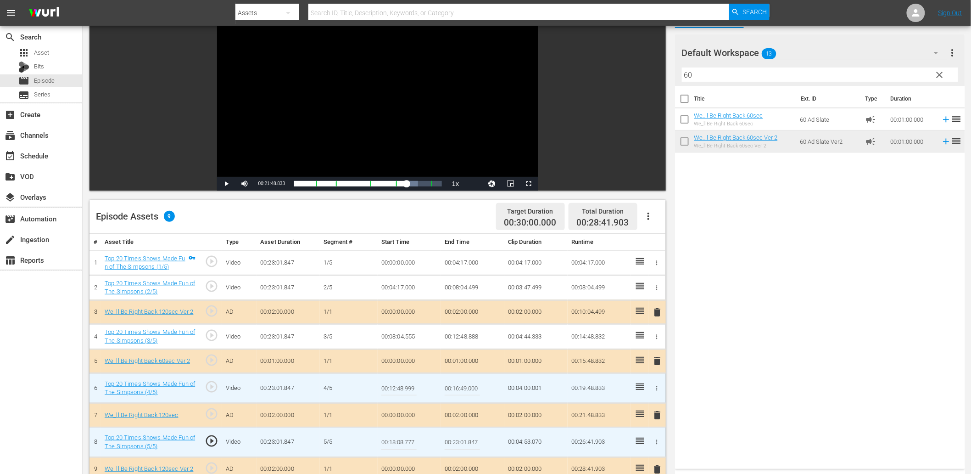
click at [386, 442] on input "00:18:08.777" at bounding box center [398, 442] width 35 height 22
click at [468, 388] on input "00:16:49.000" at bounding box center [462, 388] width 35 height 22
paste input "8:08.777"
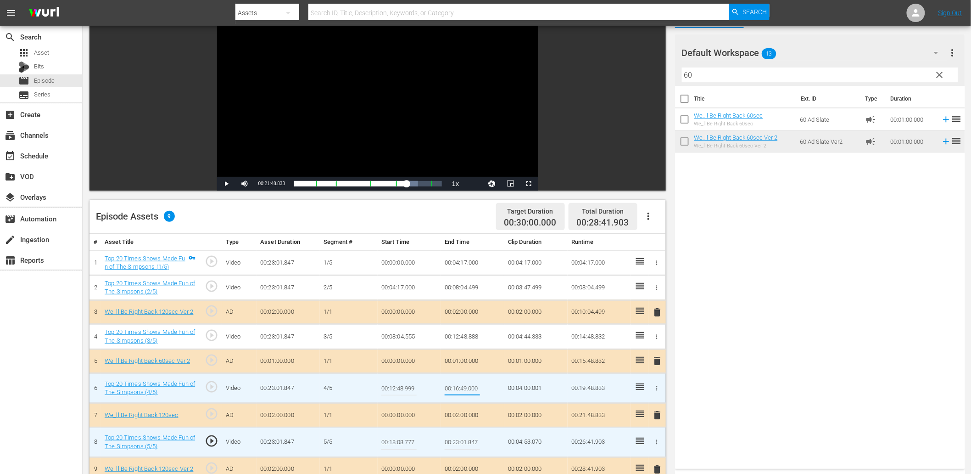
type input "00:18:08.777"
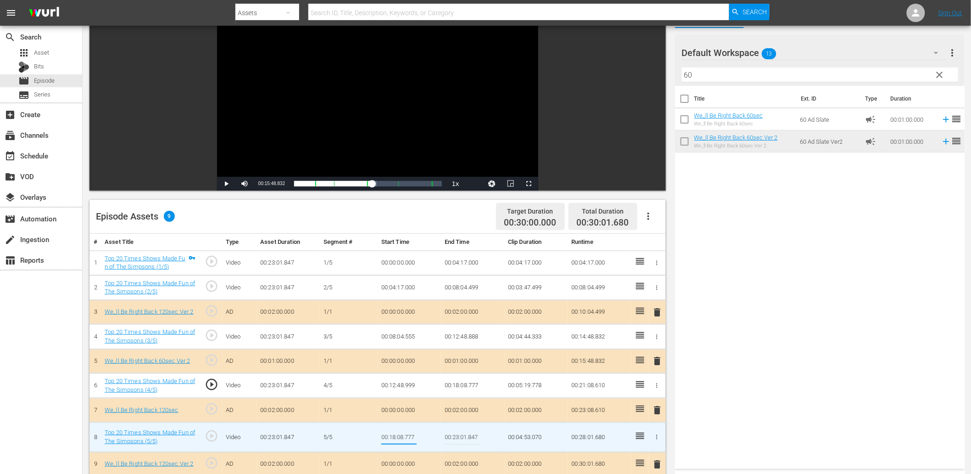
click at [405, 440] on input "00:18:08.777" at bounding box center [398, 437] width 35 height 22
type input "00:18:08.888"
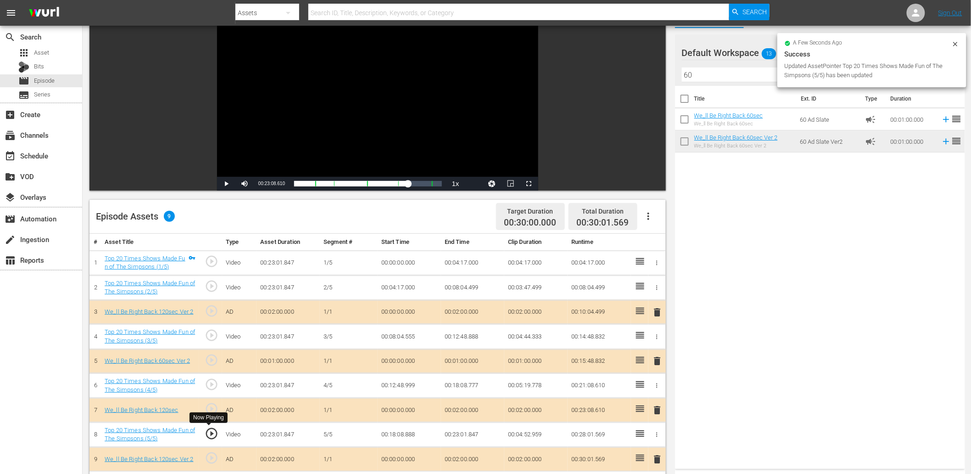
click at [212, 430] on span "play_circle_outline" at bounding box center [212, 433] width 14 height 14
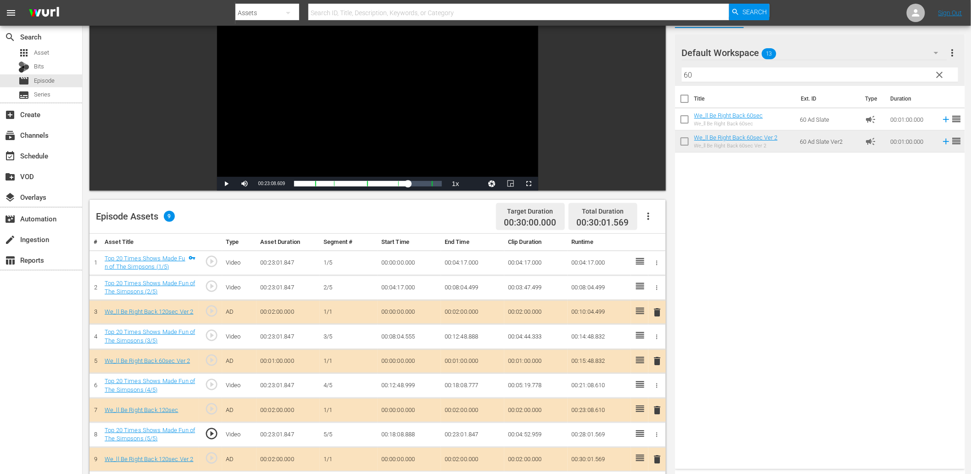
click at [356, 94] on div "Video Player" at bounding box center [377, 93] width 321 height 167
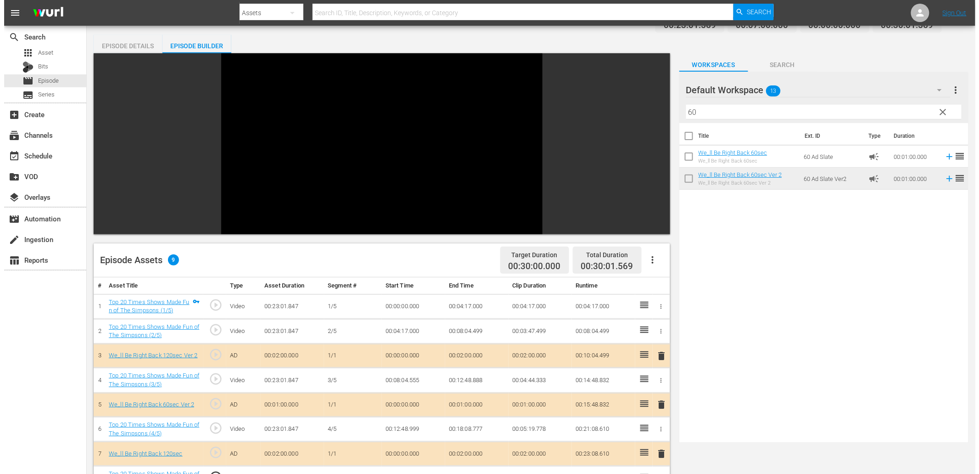
scroll to position [0, 0]
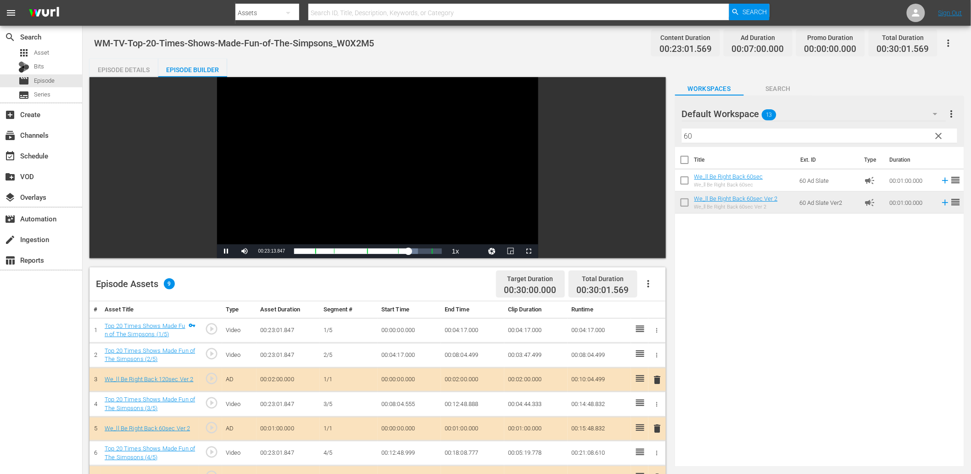
click at [274, 173] on div "Video Player" at bounding box center [377, 160] width 321 height 167
click at [143, 66] on div "Episode Details" at bounding box center [124, 70] width 69 height 22
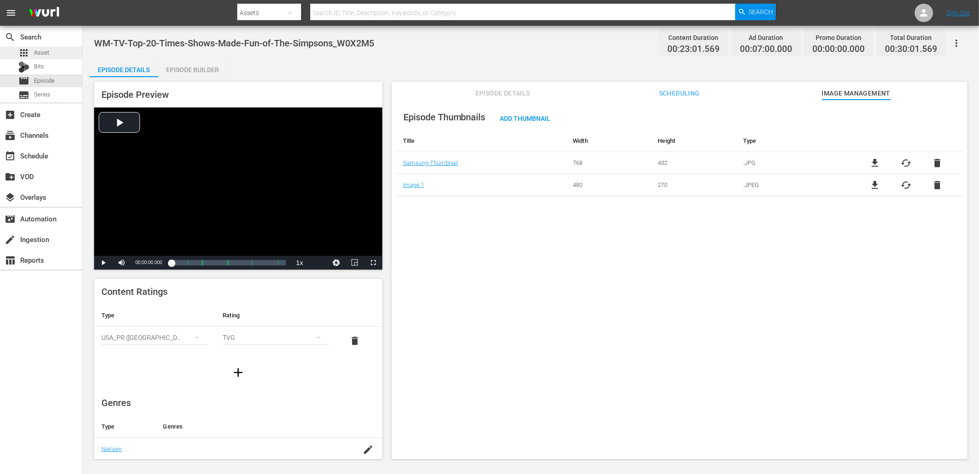
click at [46, 54] on span "Asset" at bounding box center [41, 52] width 15 height 9
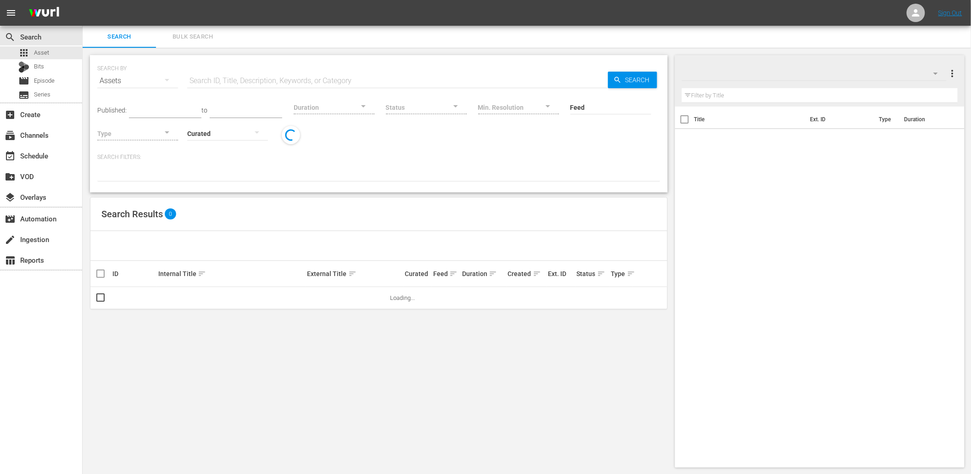
click at [217, 79] on input "text" at bounding box center [397, 81] width 421 height 22
paste input "WM-Film-Top-20-Godzilla-Movies_Y1F7G0"
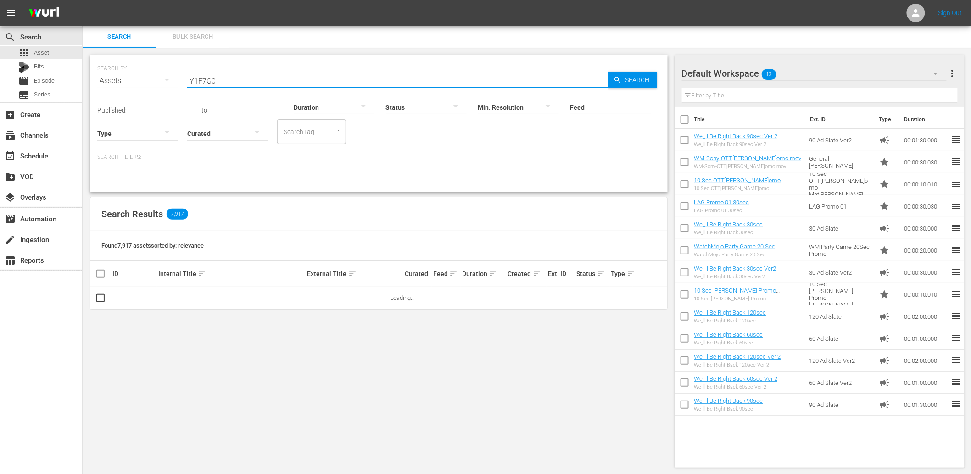
type input "Y1F7G0"
click at [648, 297] on span "more_vert" at bounding box center [645, 297] width 11 height 11
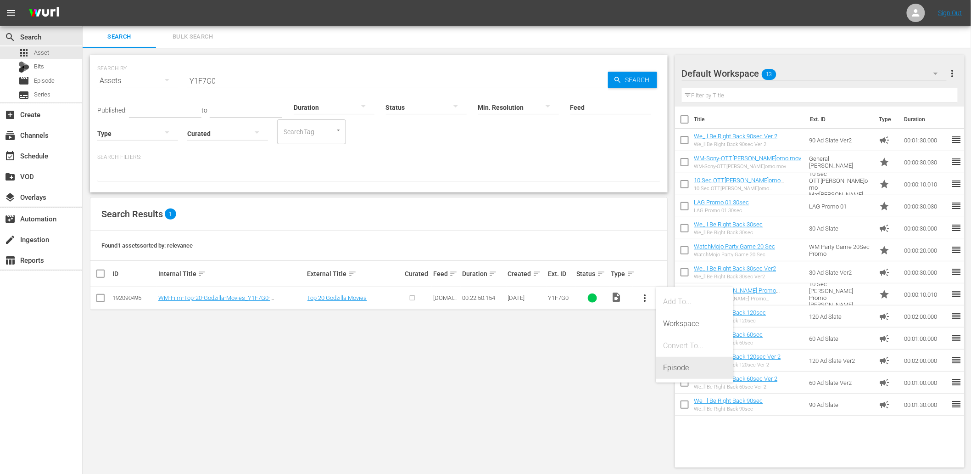
click at [693, 368] on div "Episode" at bounding box center [695, 368] width 62 height 22
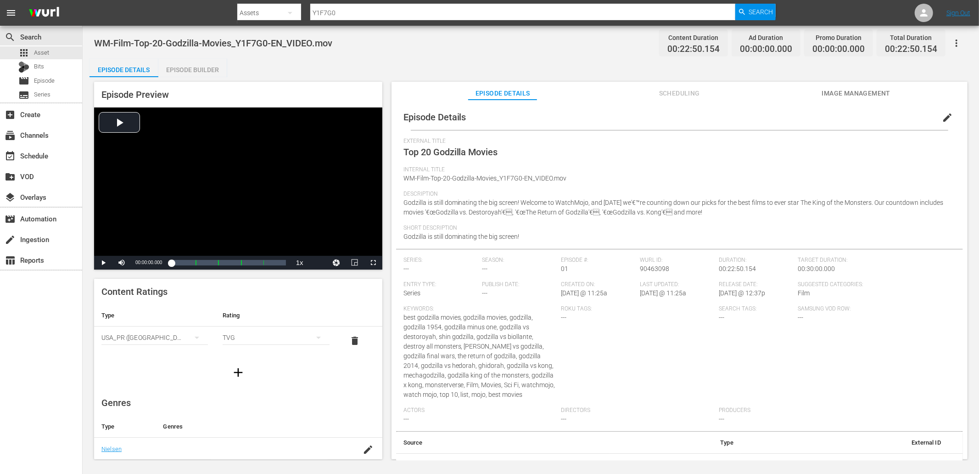
click at [943, 116] on span "edit" at bounding box center [947, 117] width 11 height 11
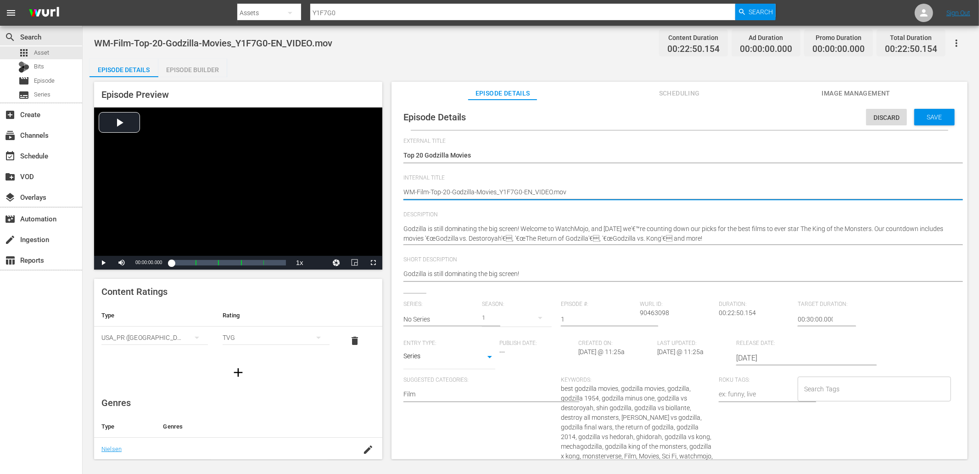
drag, startPoint x: 523, startPoint y: 190, endPoint x: 765, endPoint y: 195, distance: 241.9
type textarea "WM-Film-Top-20-Godzilla-Movies_Y1F7G0-"
type textarea "WM-Film-Top-20-Godzilla-Movies_Y1F7G0"
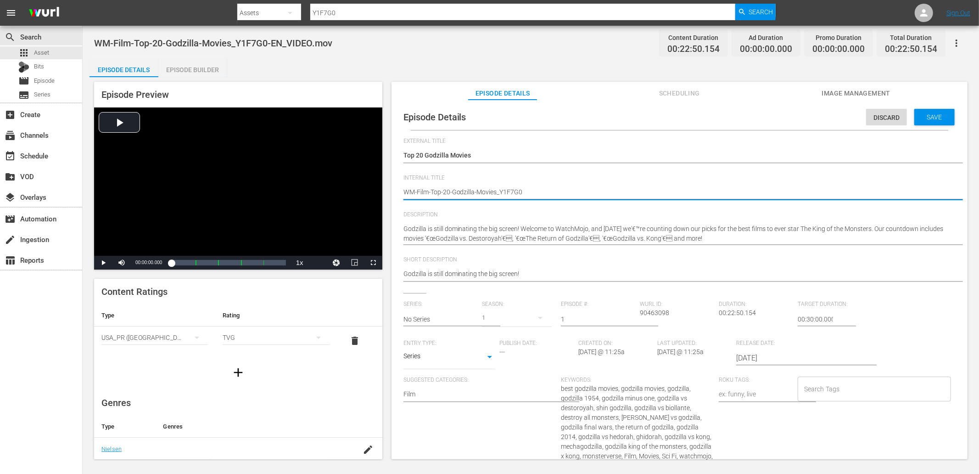
click at [183, 42] on span "WM-Film-Top-20-Godzilla-Movies_Y1F7G0-EN_VIDEO.mov" at bounding box center [213, 43] width 238 height 11
copy span "Godzilla"
click at [827, 395] on input "Search Tags" at bounding box center [867, 389] width 131 height 17
paste input "Godzilla"
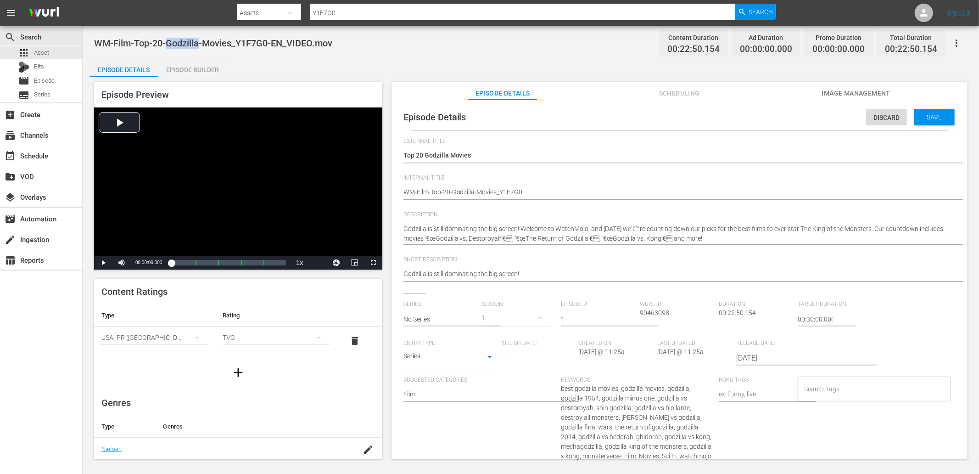
type input "Godzilla"
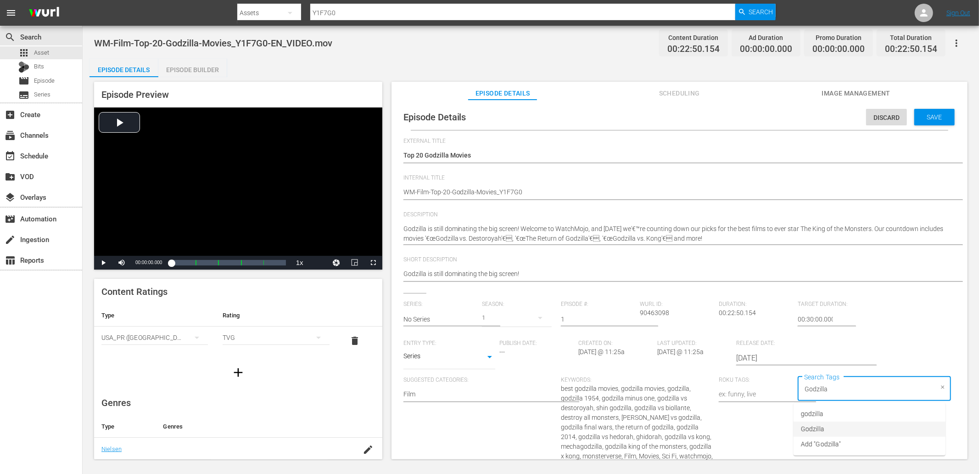
click at [806, 426] on span "Godzilla" at bounding box center [812, 429] width 23 height 10
click at [928, 117] on span "Save" at bounding box center [935, 116] width 30 height 7
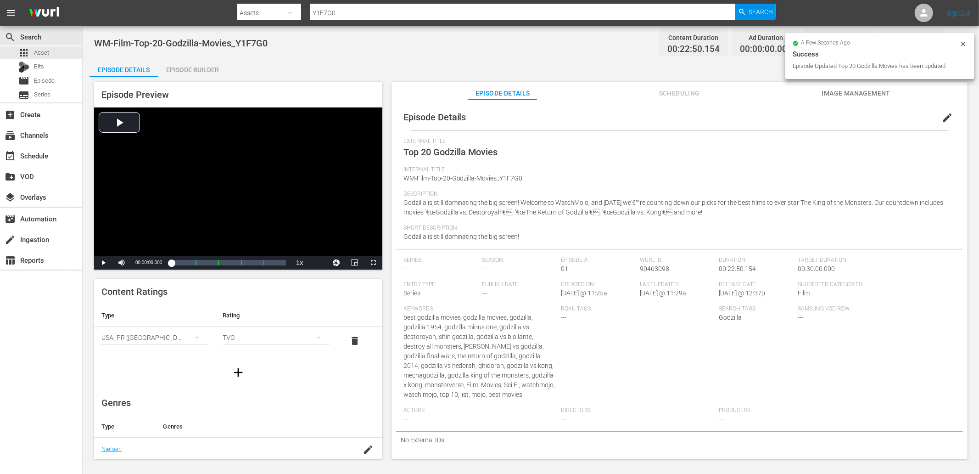
click at [854, 89] on span "Image Management" at bounding box center [856, 93] width 69 height 11
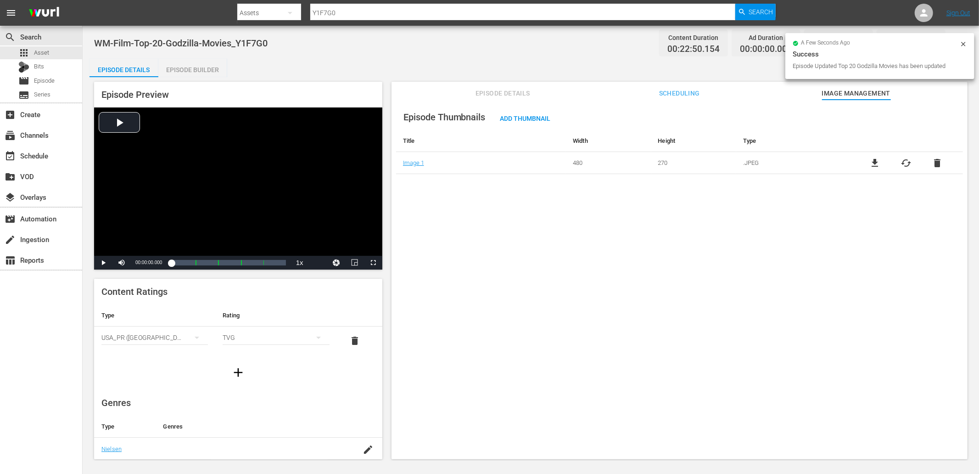
click at [874, 163] on span "file_download" at bounding box center [875, 162] width 11 height 11
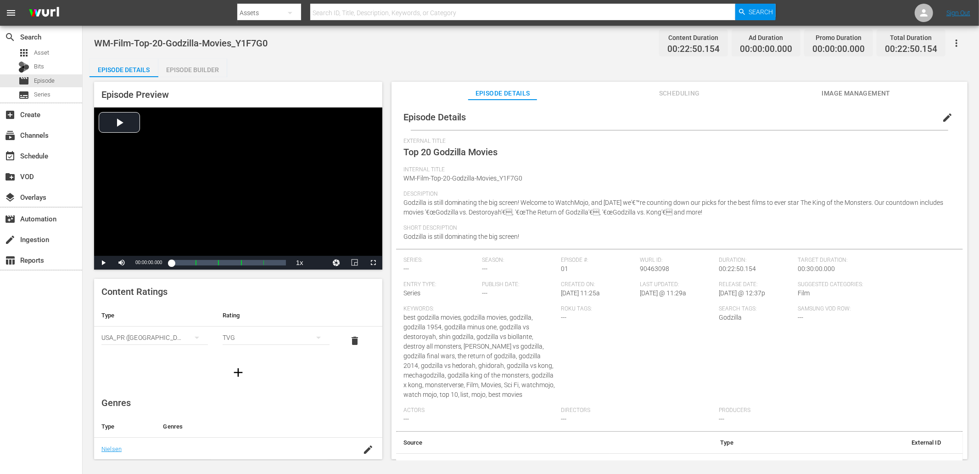
click at [390, 58] on div "WM-Film-Top-20-Godzilla-Movies_Y1F7G0 Content Duration 00:22:50.154 Ad Duration…" at bounding box center [531, 243] width 896 height 435
click at [614, 157] on div "External Title Top 20 Godzilla Movies" at bounding box center [679, 152] width 552 height 28
click at [851, 98] on span "Image Management" at bounding box center [856, 93] width 69 height 11
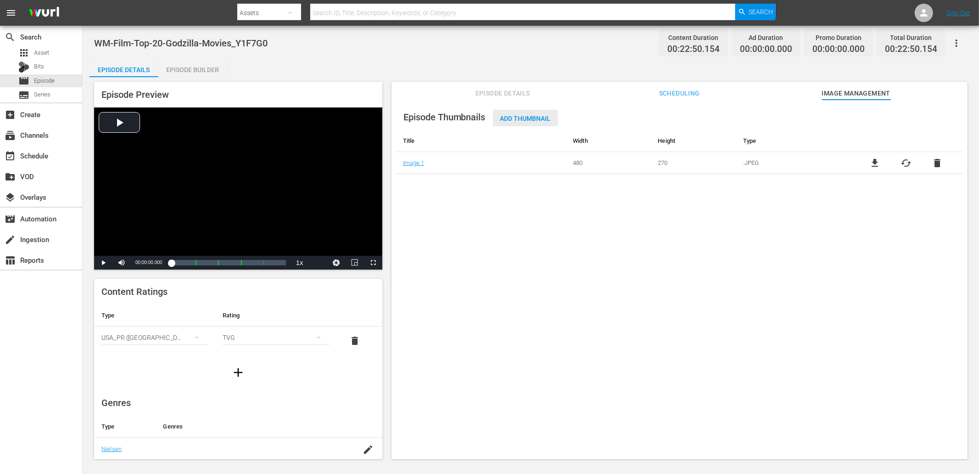
click at [517, 117] on span "Add Thumbnail" at bounding box center [525, 118] width 65 height 7
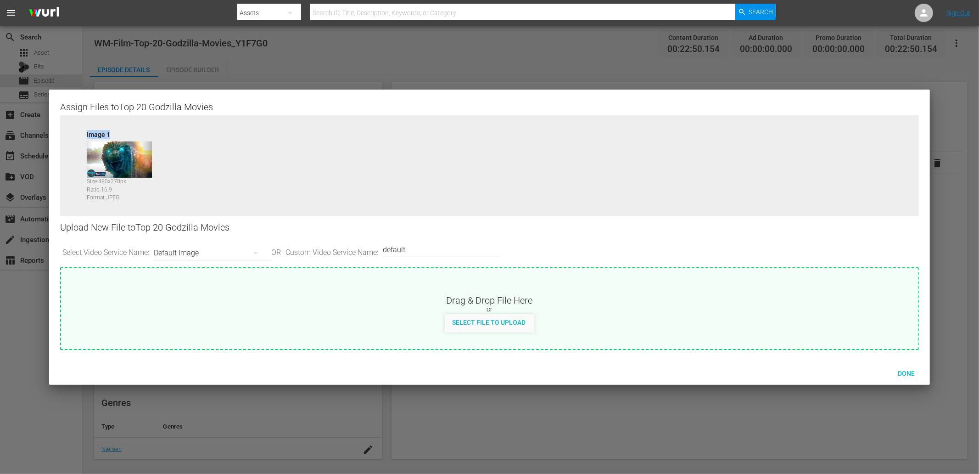
click at [191, 264] on div "Default Image" at bounding box center [210, 253] width 113 height 26
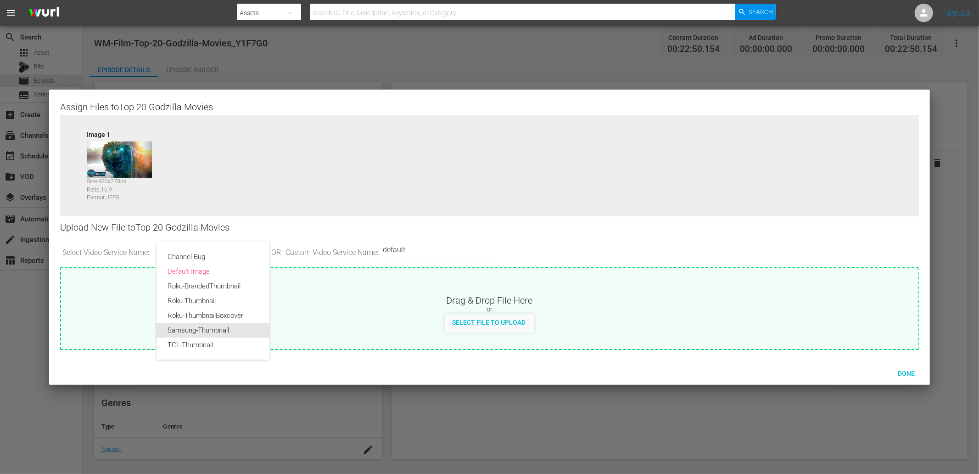
click at [196, 334] on div "Samsung-Thumbnail" at bounding box center [213, 330] width 91 height 15
type input "Samsung-Thumbnail"
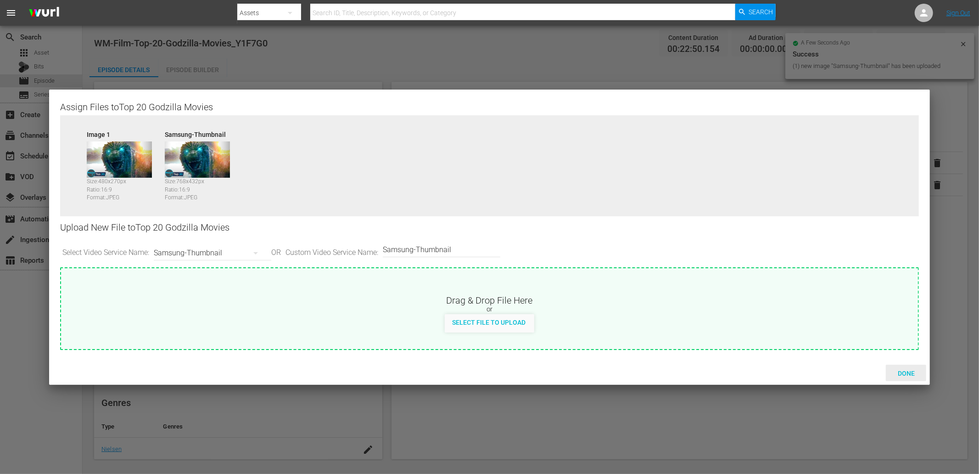
click at [905, 369] on span "Done" at bounding box center [906, 372] width 32 height 7
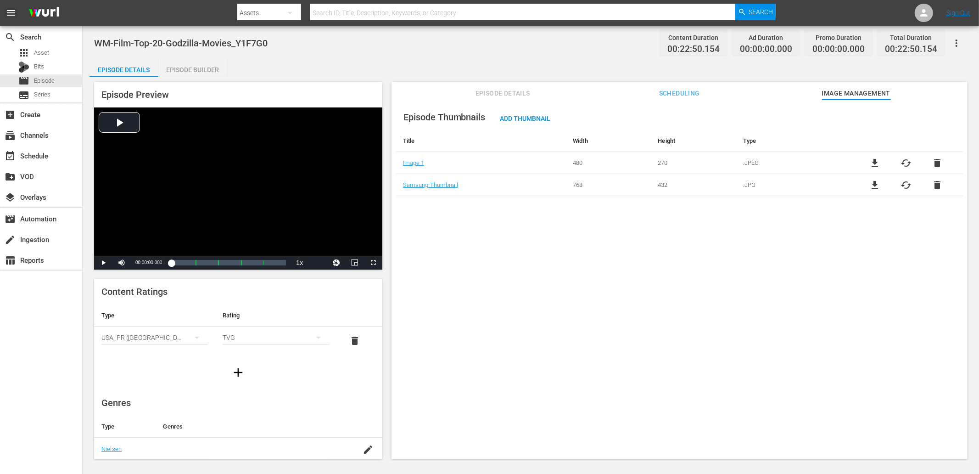
click at [432, 50] on div "WM-Film-Top-20-Godzilla-Movies_Y1F7G0 Content Duration 00:22:50.154 Ad Duration…" at bounding box center [530, 43] width 873 height 21
click at [479, 242] on div "Episode Thumbnails Add Thumbnail Title Width Height Type Image 1 480 270 .JPEG …" at bounding box center [680, 284] width 576 height 368
click at [192, 64] on div "Episode Builder" at bounding box center [192, 70] width 69 height 22
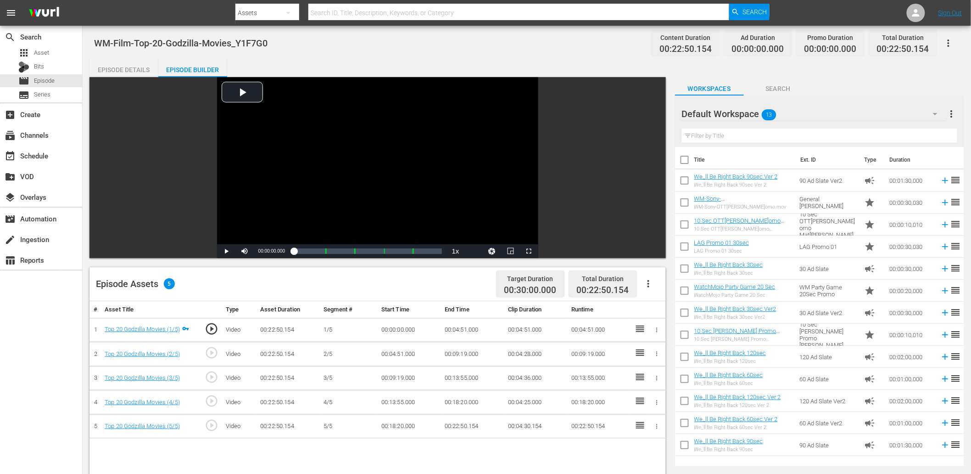
click at [735, 135] on input "text" at bounding box center [819, 136] width 275 height 15
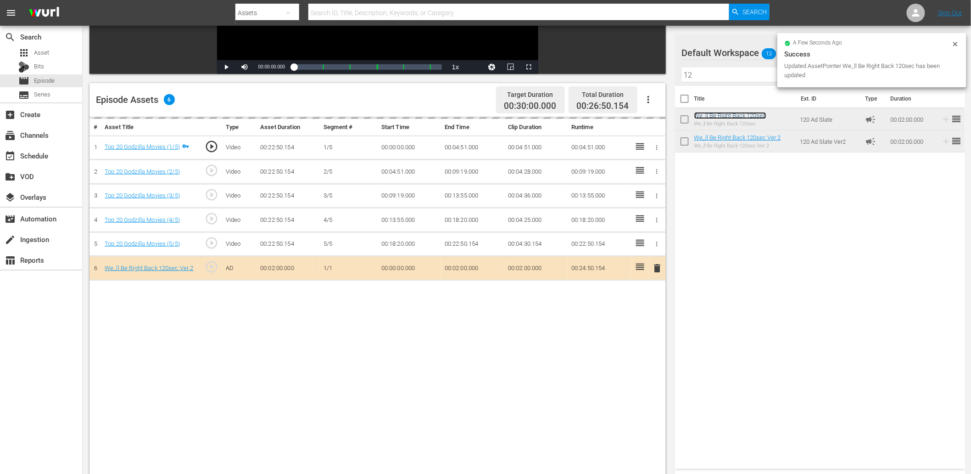
scroll to position [102, 0]
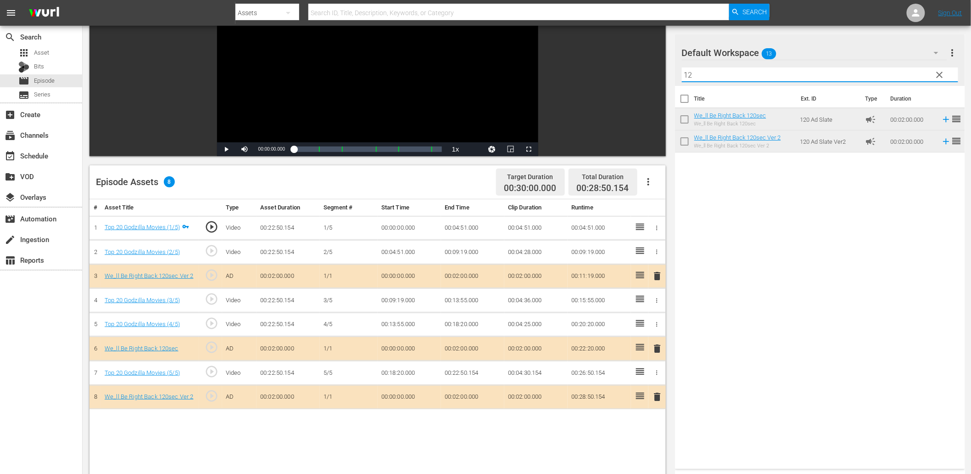
drag, startPoint x: 717, startPoint y: 75, endPoint x: 623, endPoint y: 74, distance: 94.6
click at [623, 74] on div "Video Player is loading. Play Video Play Mute Current Time 00:00:00.000 / Durat…" at bounding box center [527, 289] width 875 height 629
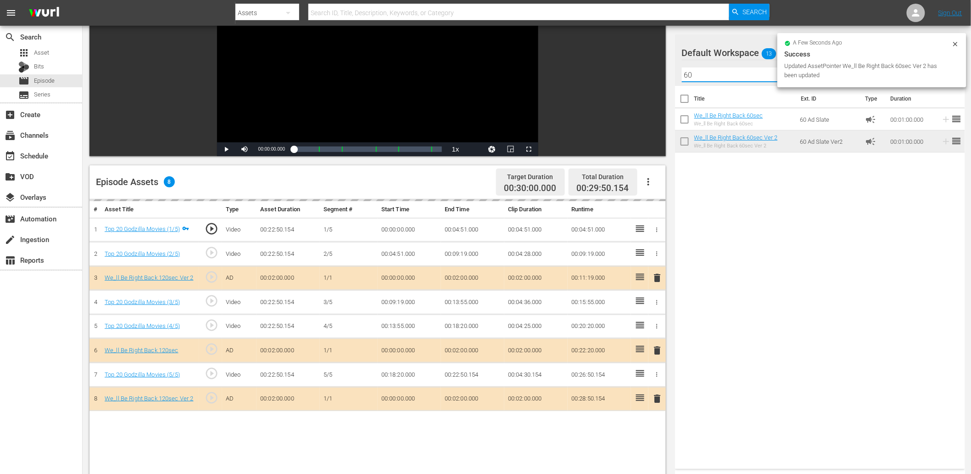
drag, startPoint x: 674, startPoint y: 72, endPoint x: 613, endPoint y: 89, distance: 63.5
click at [630, 73] on div "Video Player is loading. Play Video Play Mute Current Time 00:00:00.000 / Durat…" at bounding box center [527, 289] width 875 height 629
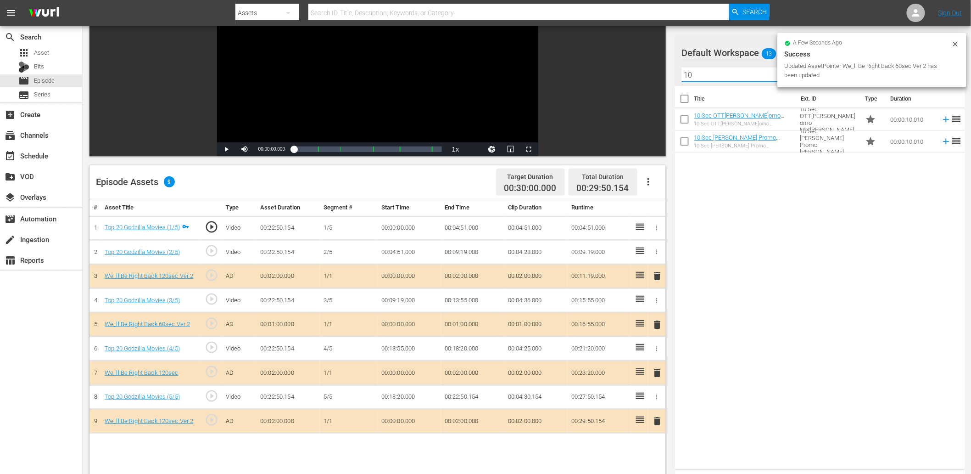
type input "10"
click at [782, 277] on div "Title Ext. ID Type Duration 10 Sec OTT[PERSON_NAME]omo [PERSON_NAME] Sec OTT[PE…" at bounding box center [820, 275] width 290 height 379
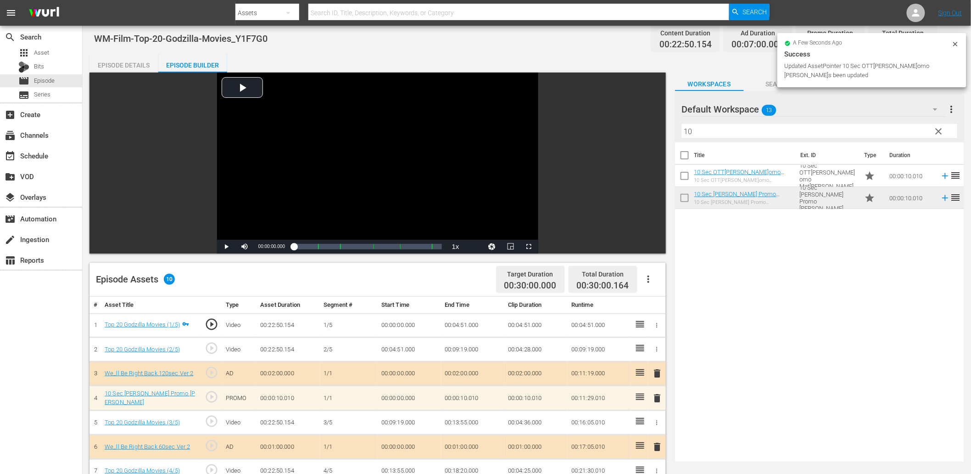
scroll to position [0, 0]
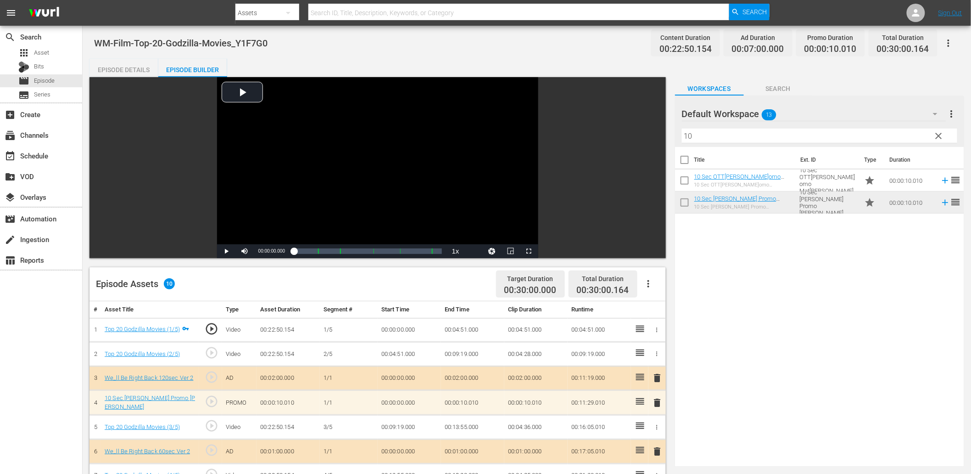
click at [217, 425] on span "play_circle_outline" at bounding box center [212, 426] width 14 height 14
click at [325, 151] on div "Video Player" at bounding box center [377, 160] width 321 height 167
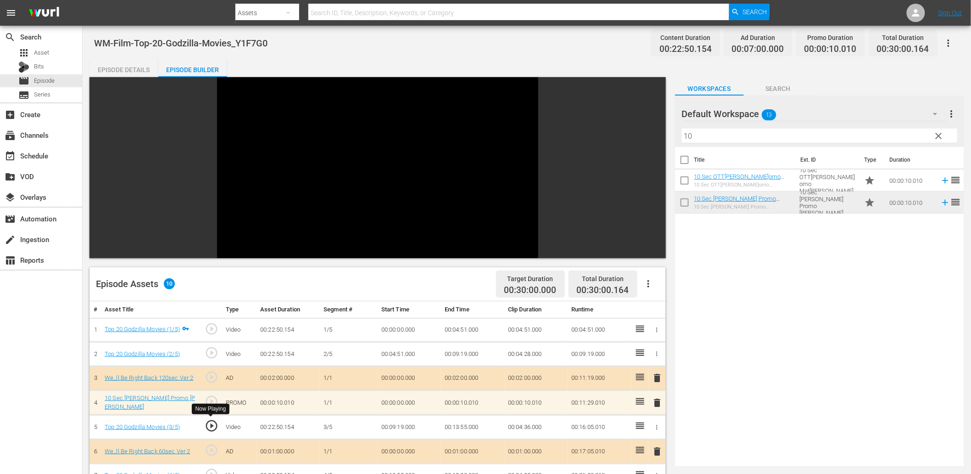
click at [217, 425] on span "play_circle_outline" at bounding box center [212, 426] width 14 height 14
click at [398, 430] on td "00:09:19.000" at bounding box center [409, 427] width 63 height 24
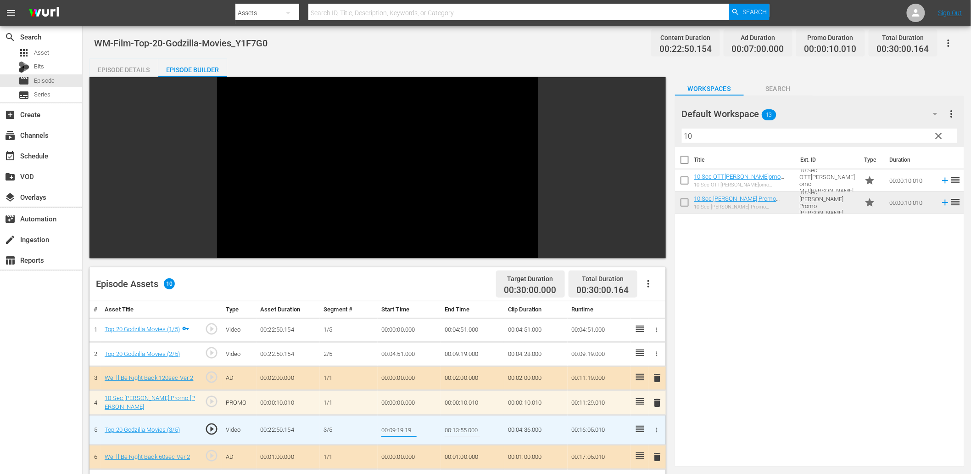
type input "00:09:19.199"
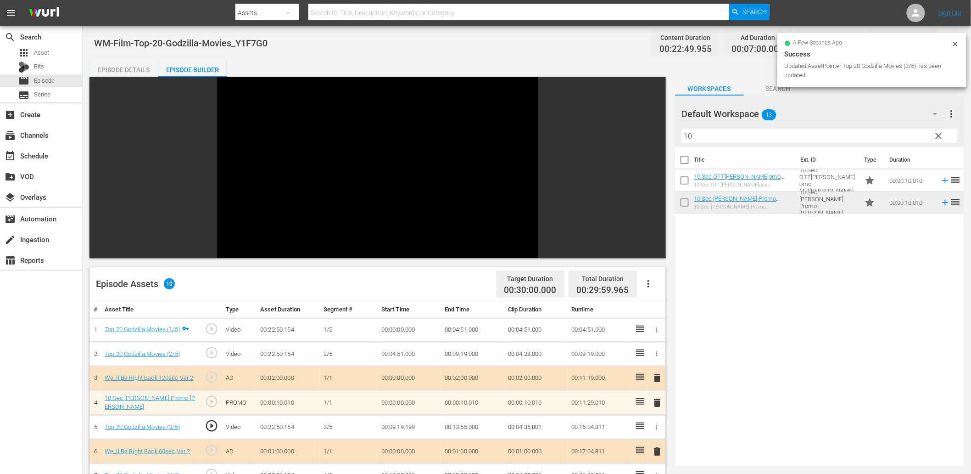
click at [397, 426] on td "00:09:19.199" at bounding box center [409, 427] width 63 height 24
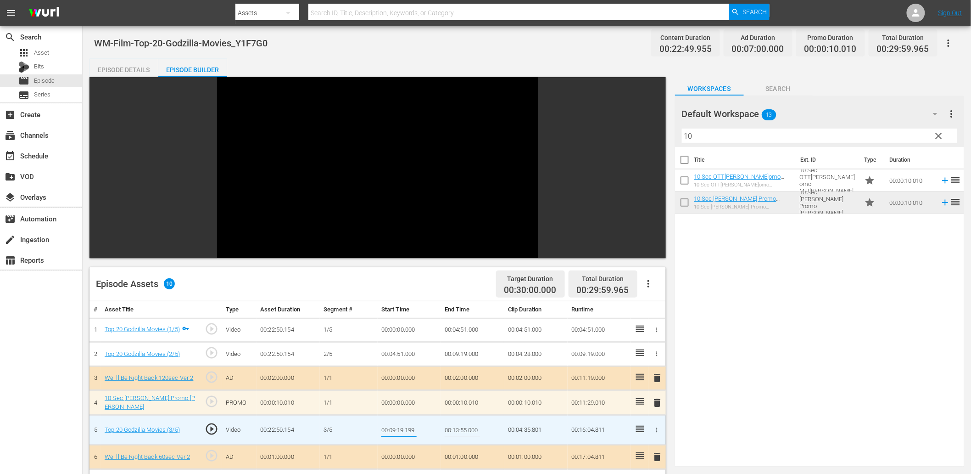
click at [465, 355] on td "00:09:19.000" at bounding box center [472, 354] width 63 height 24
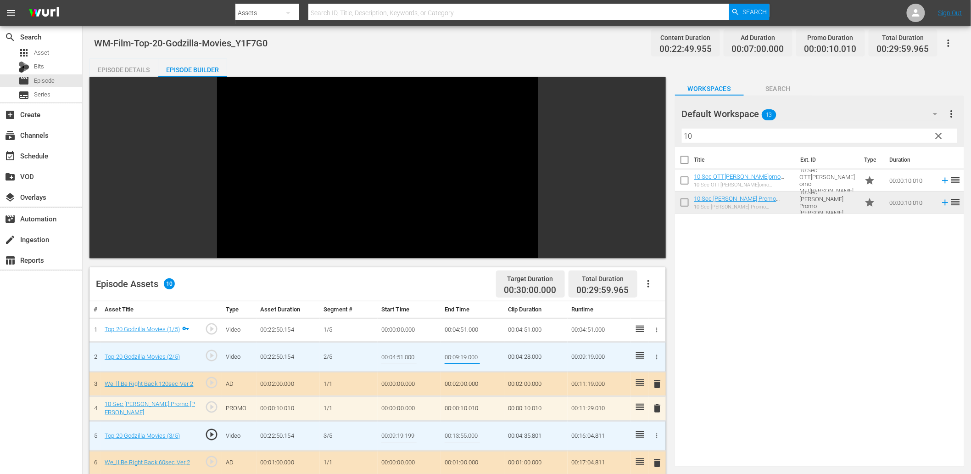
type input "00:09:19.199"
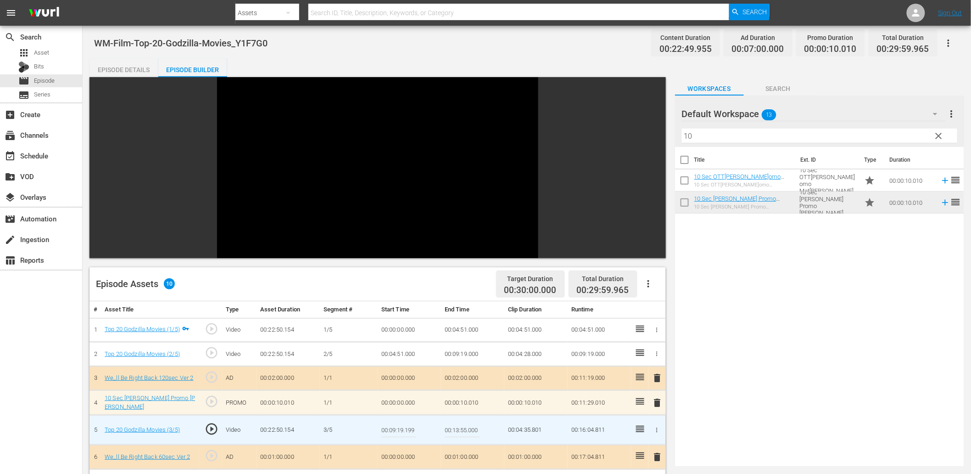
click at [392, 429] on input "00:09:19.199" at bounding box center [398, 430] width 35 height 22
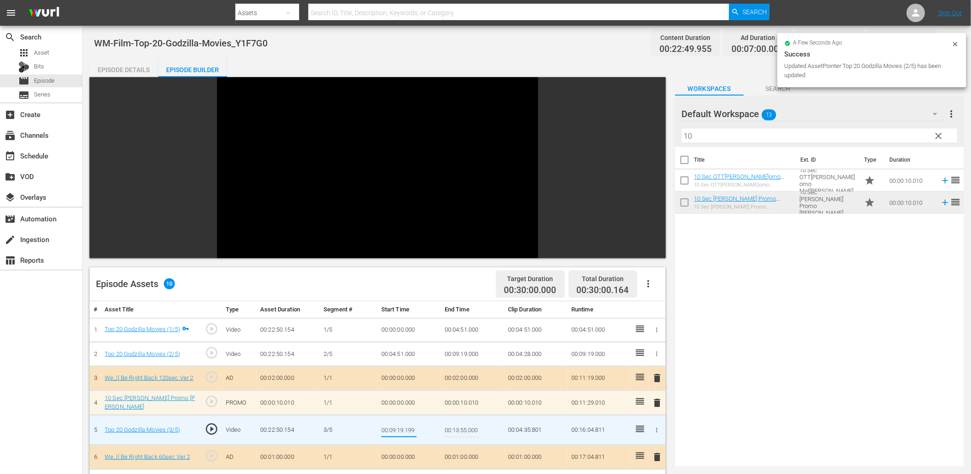
click at [392, 429] on input "00:09:19.199" at bounding box center [398, 430] width 35 height 22
click at [393, 429] on input "00:09:19.199" at bounding box center [398, 430] width 35 height 22
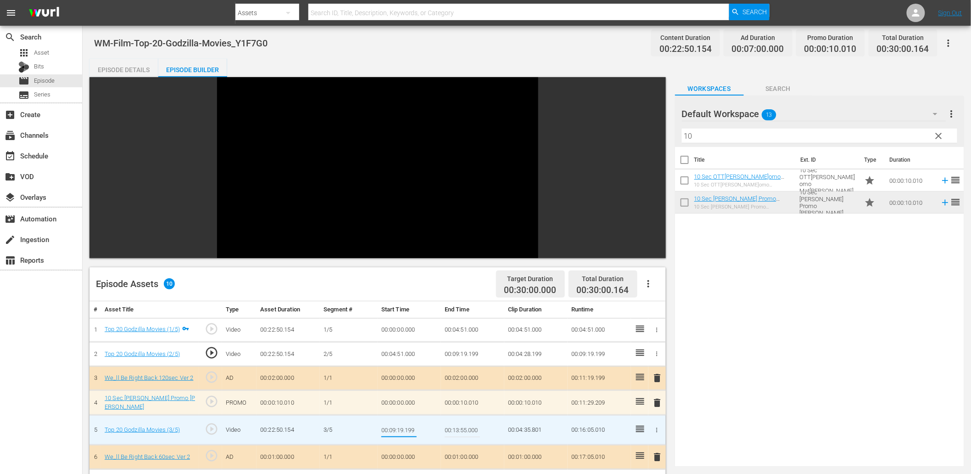
type input "00:09:19.299"
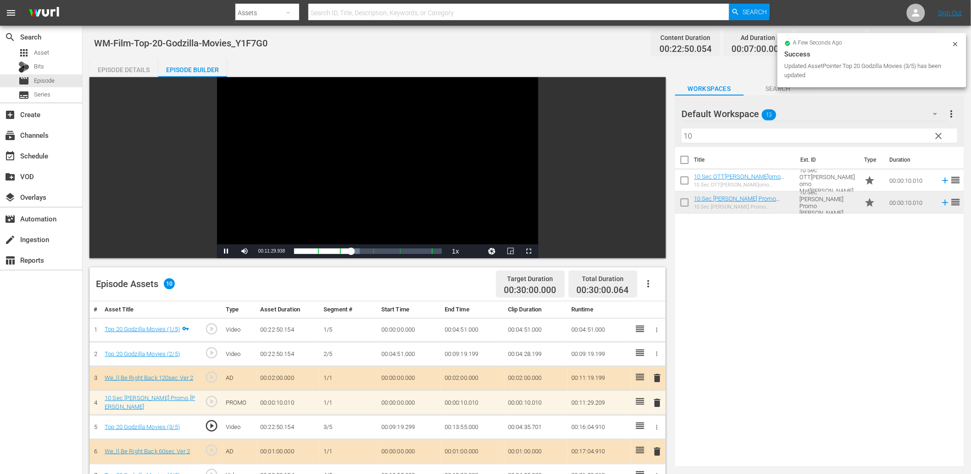
click at [313, 227] on div "Video Player" at bounding box center [377, 160] width 321 height 167
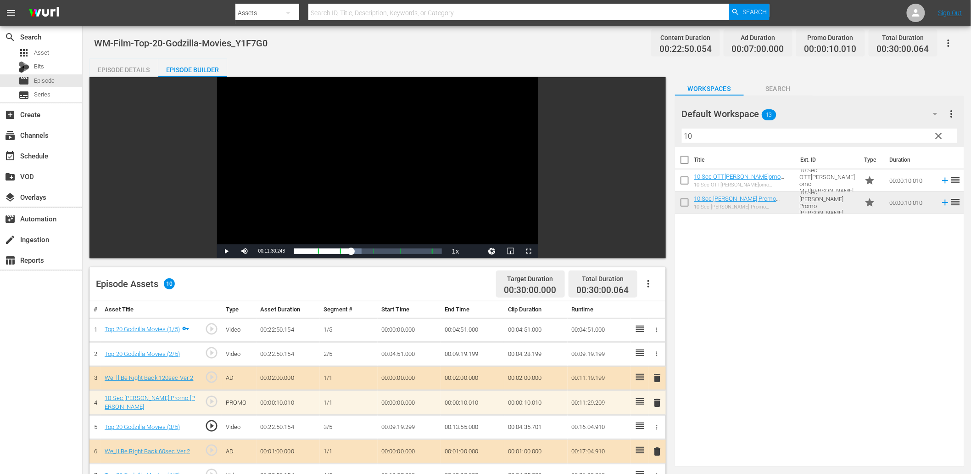
click at [389, 419] on td "00:09:19.299" at bounding box center [409, 427] width 63 height 24
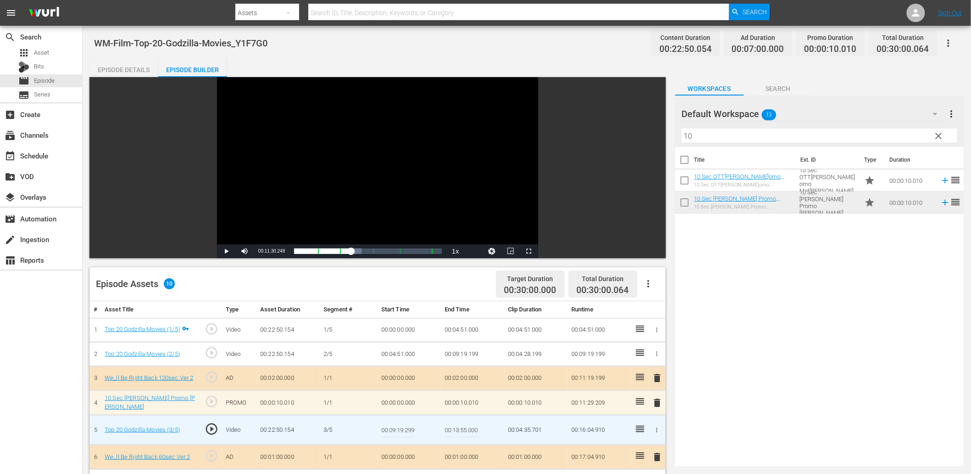
click at [389, 419] on input "00:09:19.299" at bounding box center [398, 430] width 35 height 22
type input "00:09:19.499"
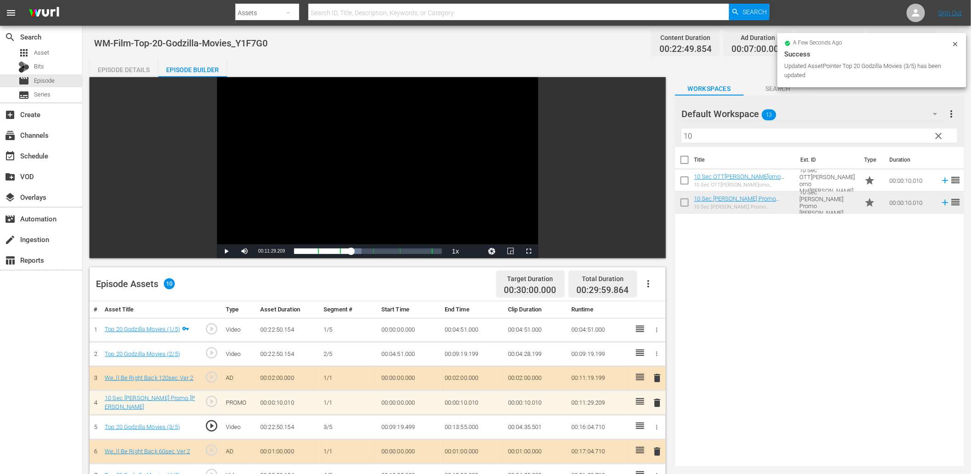
click at [406, 426] on td "00:09:19.499" at bounding box center [409, 427] width 63 height 24
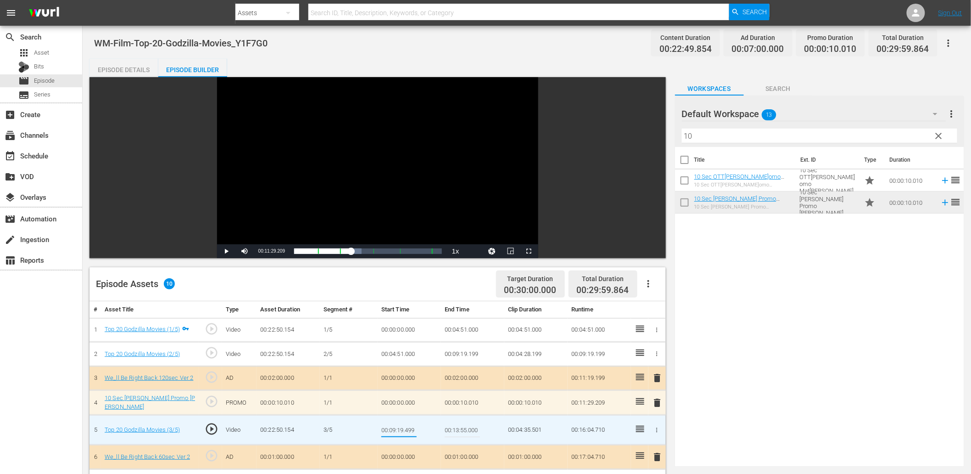
click at [469, 355] on td "00:09:19.199" at bounding box center [472, 354] width 63 height 24
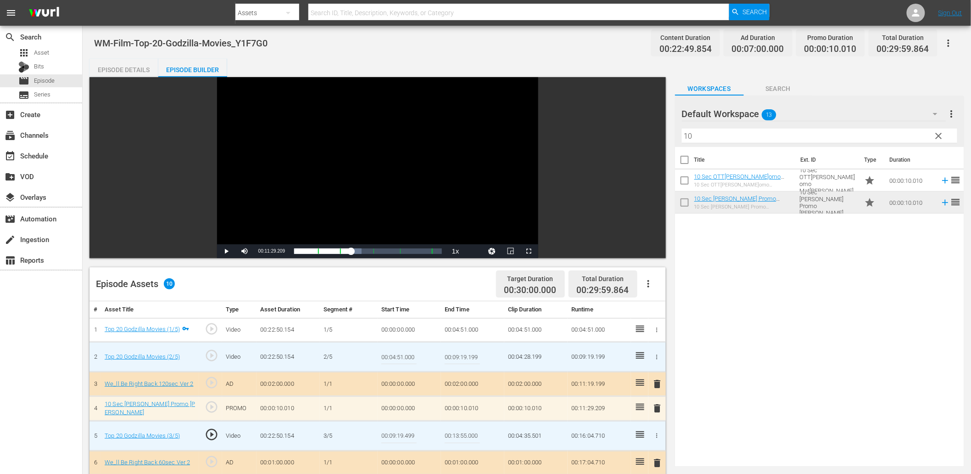
click at [469, 355] on input "00:09:19.199" at bounding box center [462, 357] width 35 height 22
paste input "4"
type input "00:09:19.499"
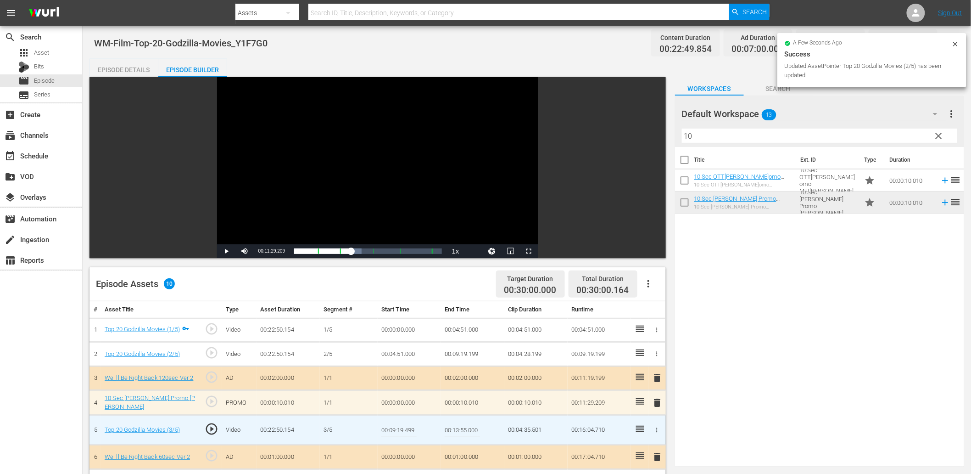
click at [387, 423] on input "00:09:19.499" at bounding box center [398, 430] width 35 height 22
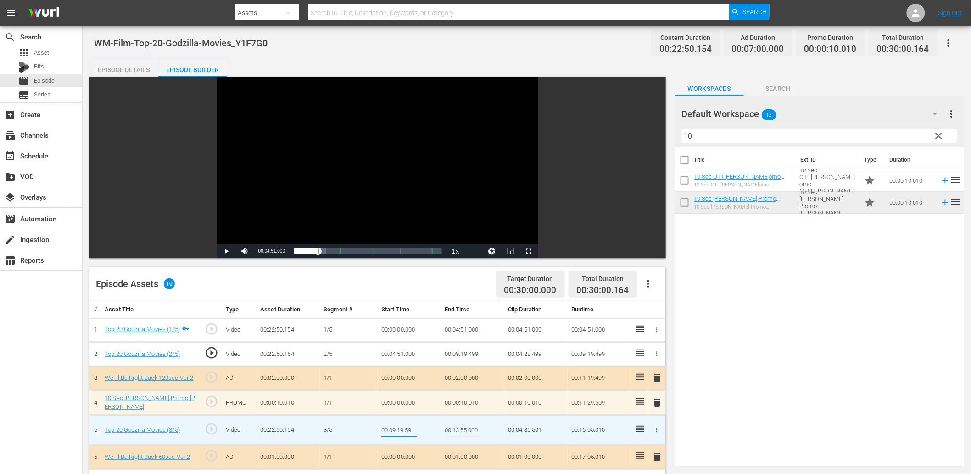
type input "00:09:19.599"
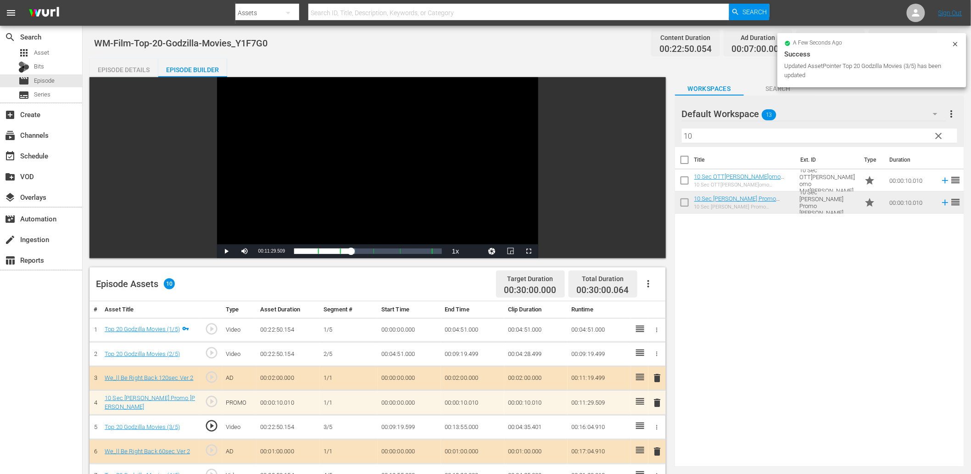
click at [413, 429] on td "00:09:19.599" at bounding box center [409, 427] width 63 height 24
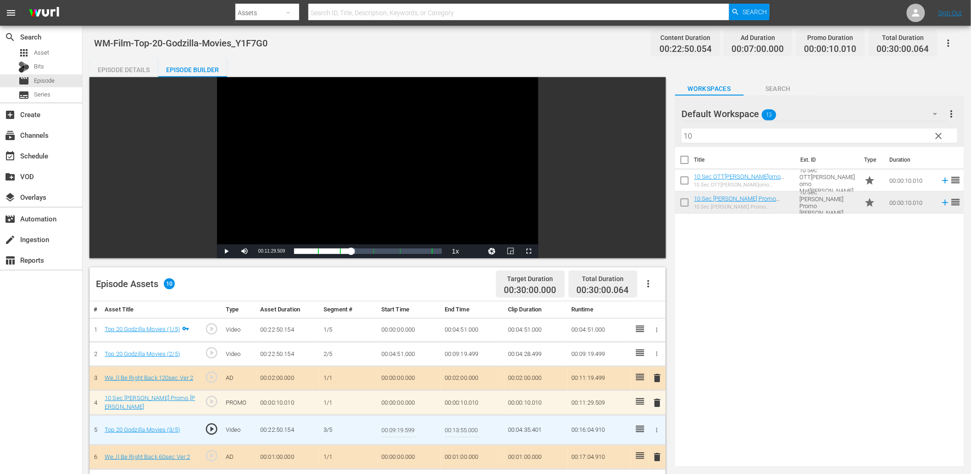
click at [413, 429] on input "00:09:19.599" at bounding box center [398, 430] width 35 height 22
type input "00:09:19.666"
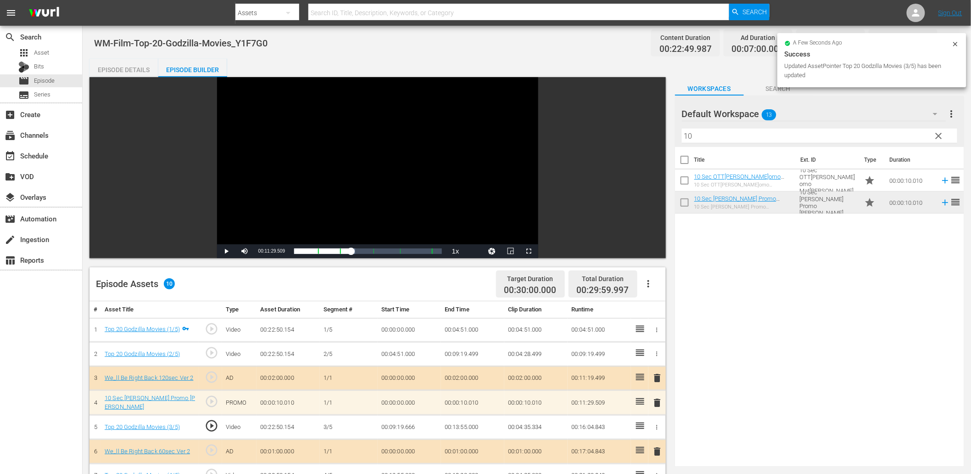
click at [411, 423] on td "00:09:19.666" at bounding box center [409, 427] width 63 height 24
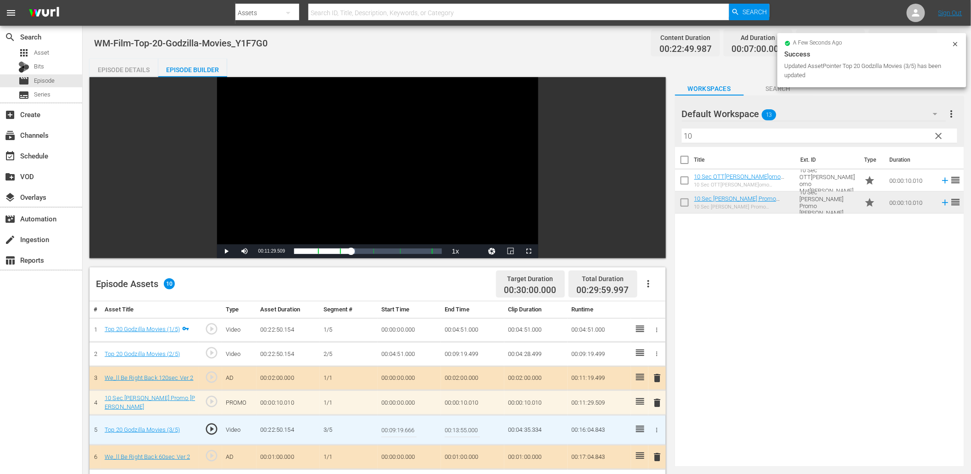
click at [411, 423] on input "00:09:19.666" at bounding box center [398, 430] width 35 height 22
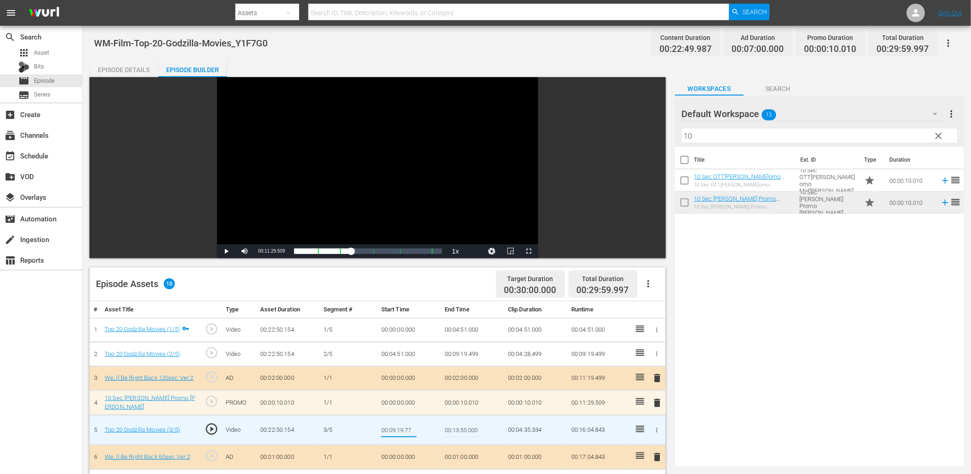
type input "00:09:19.777"
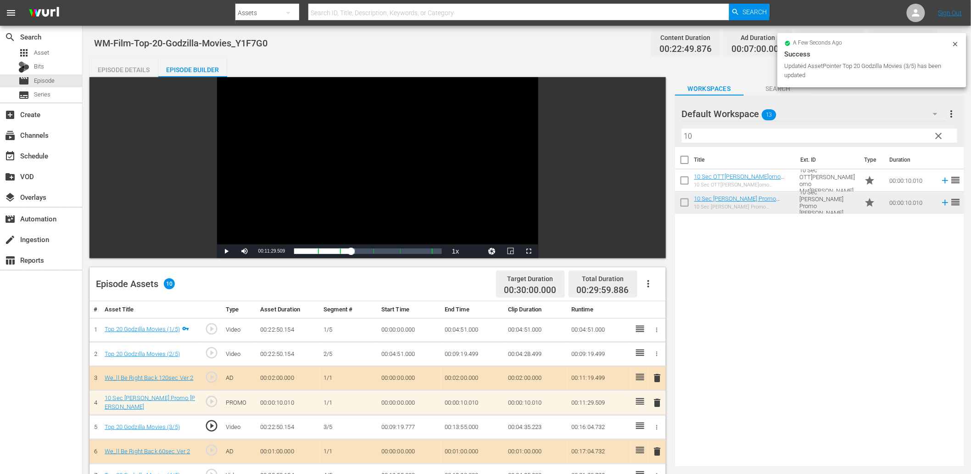
click at [405, 203] on div "Video Player" at bounding box center [377, 160] width 321 height 167
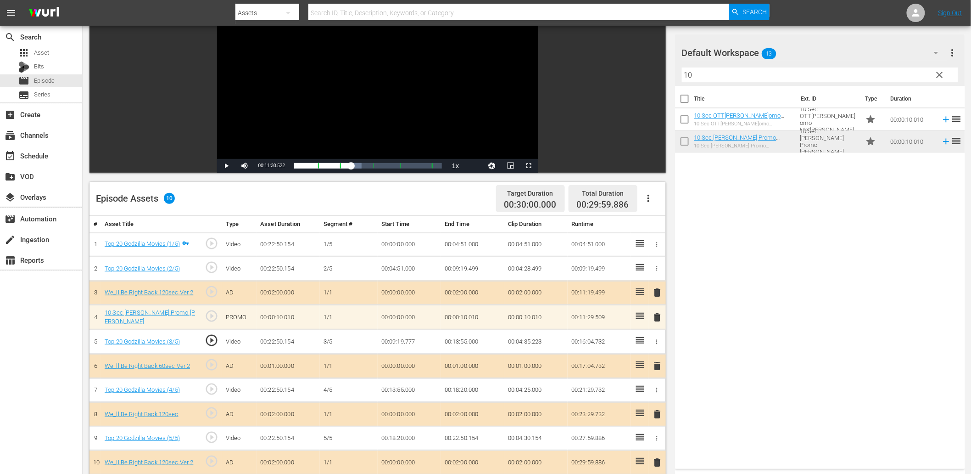
scroll to position [67, 0]
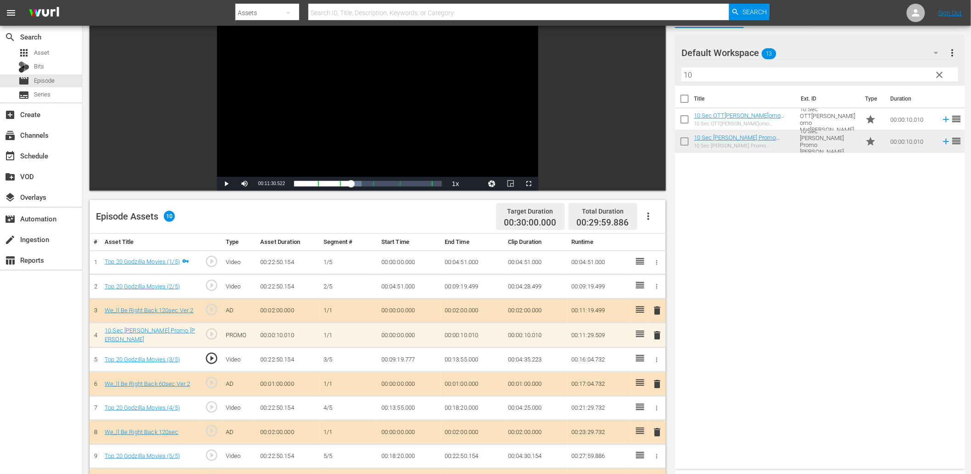
click at [212, 407] on span "play_circle_outline" at bounding box center [212, 407] width 14 height 14
click at [347, 106] on div "Video Player" at bounding box center [377, 93] width 321 height 167
click at [403, 405] on td "00:13:55.000" at bounding box center [409, 408] width 63 height 24
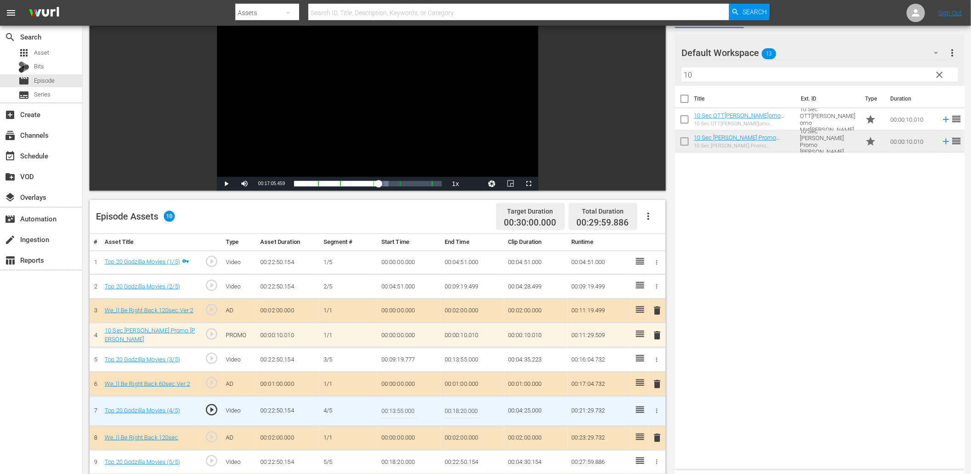
click at [403, 405] on input "00:13:55.000" at bounding box center [398, 411] width 35 height 22
type input "00:13:54.800"
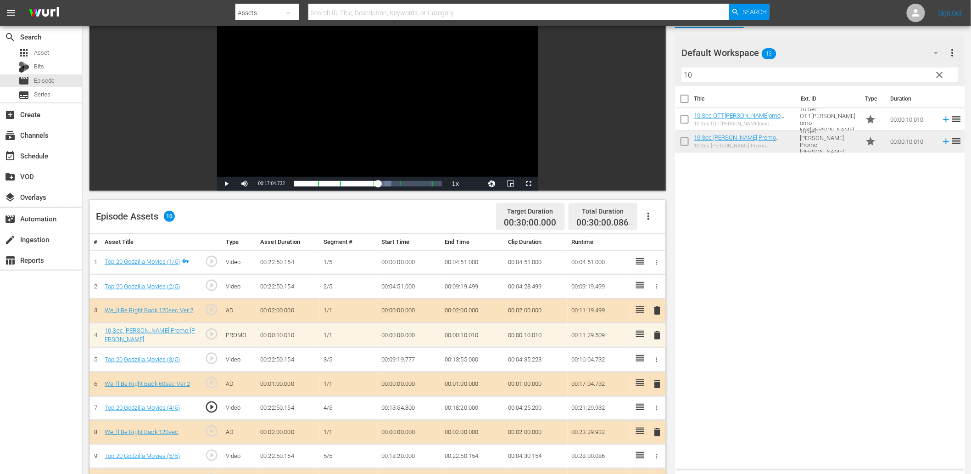
click at [400, 404] on td "00:13:54.800" at bounding box center [409, 408] width 63 height 24
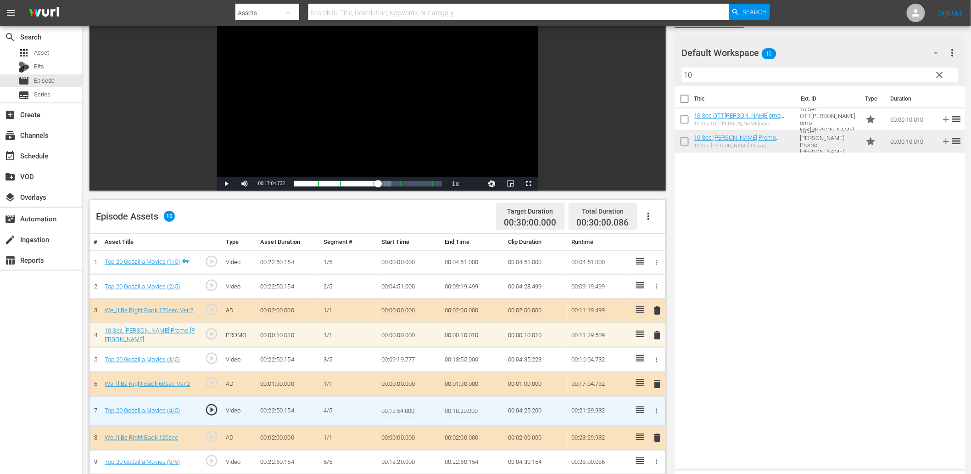
click at [400, 404] on input "00:13:54.800" at bounding box center [398, 411] width 35 height 22
type input "00:13:54.700"
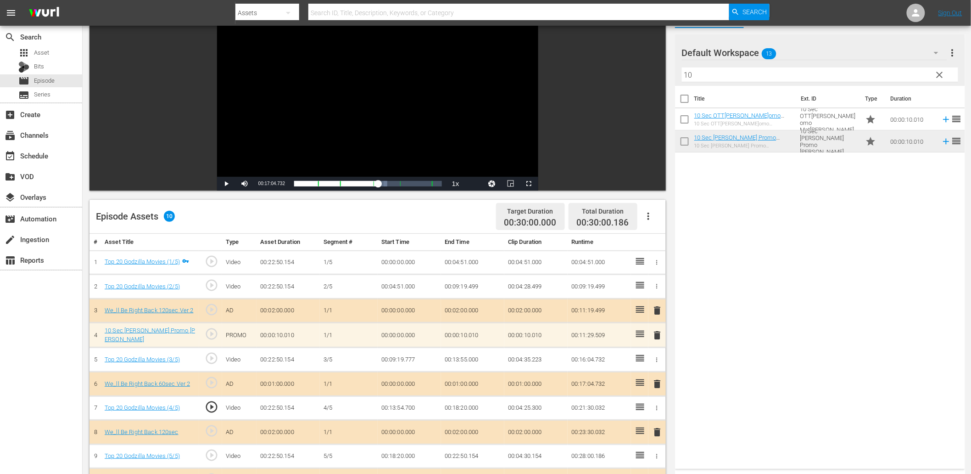
click at [405, 406] on td "00:13:54.700" at bounding box center [409, 408] width 63 height 24
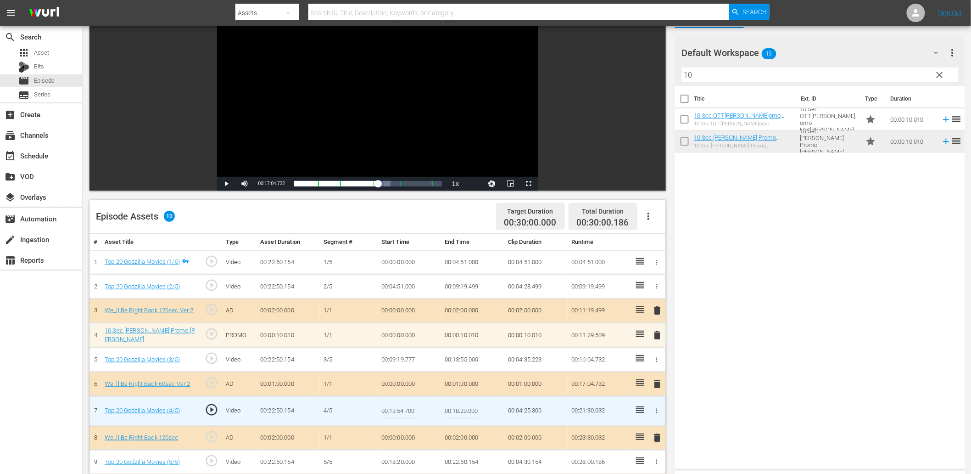
click at [405, 406] on input "00:13:54.700" at bounding box center [398, 411] width 35 height 22
click at [350, 127] on div "Video Player" at bounding box center [377, 93] width 321 height 167
click at [368, 129] on div "Video Player" at bounding box center [377, 93] width 321 height 167
click at [469, 360] on td "00:13:55.000" at bounding box center [472, 359] width 63 height 24
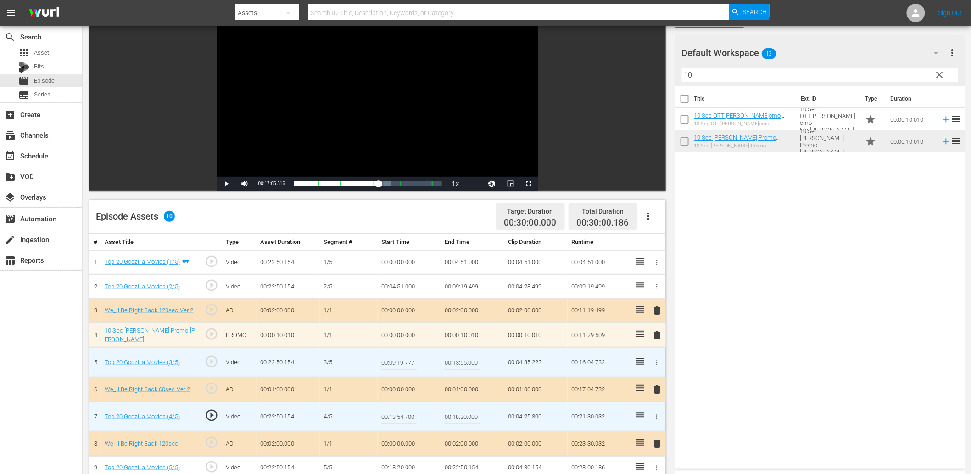
click at [469, 360] on input "00:13:55.000" at bounding box center [462, 362] width 35 height 22
paste input "4.7"
type input "00:13:54.700"
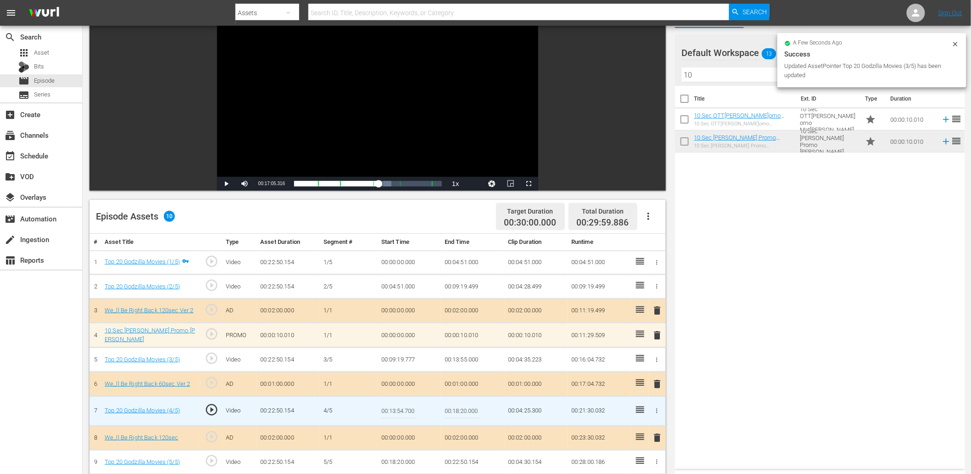
click at [405, 414] on input "00:13:54.700" at bounding box center [398, 411] width 35 height 22
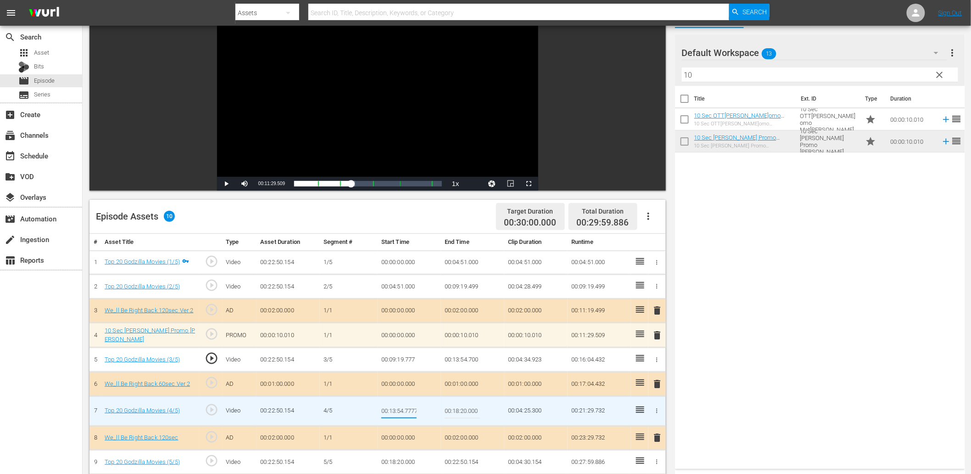
scroll to position [0, 1]
type input "00:13:54.777"
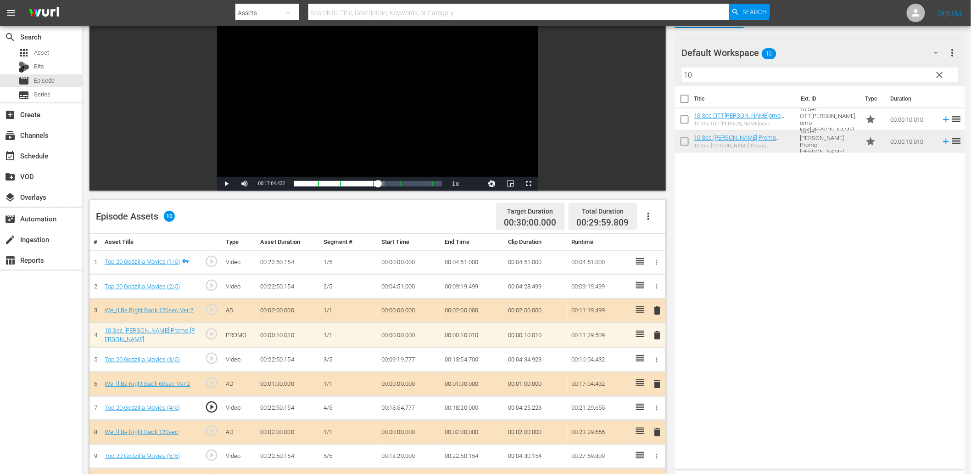
click at [284, 118] on div "Video Player" at bounding box center [377, 93] width 321 height 167
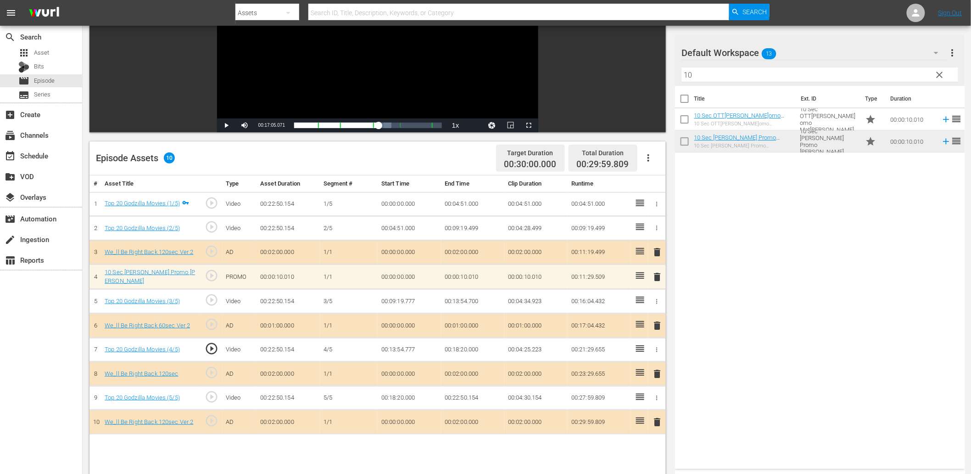
scroll to position [136, 0]
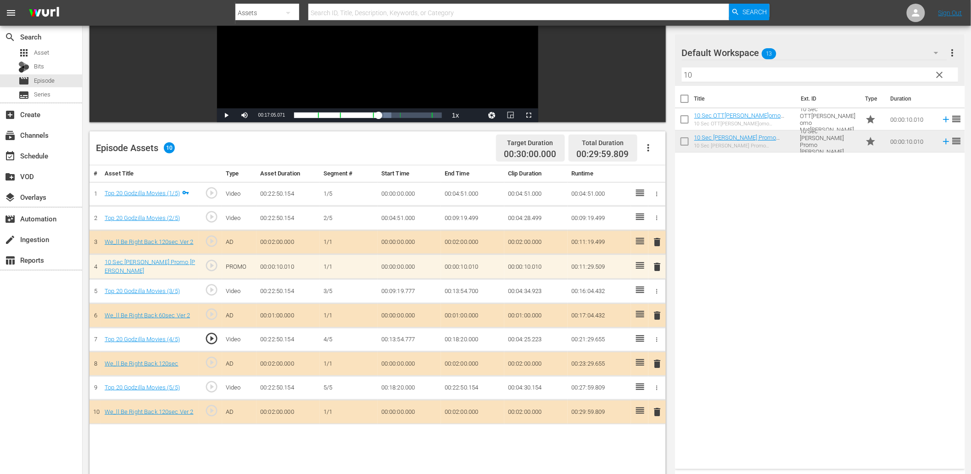
click at [215, 383] on span "play_circle_outline" at bounding box center [212, 387] width 14 height 14
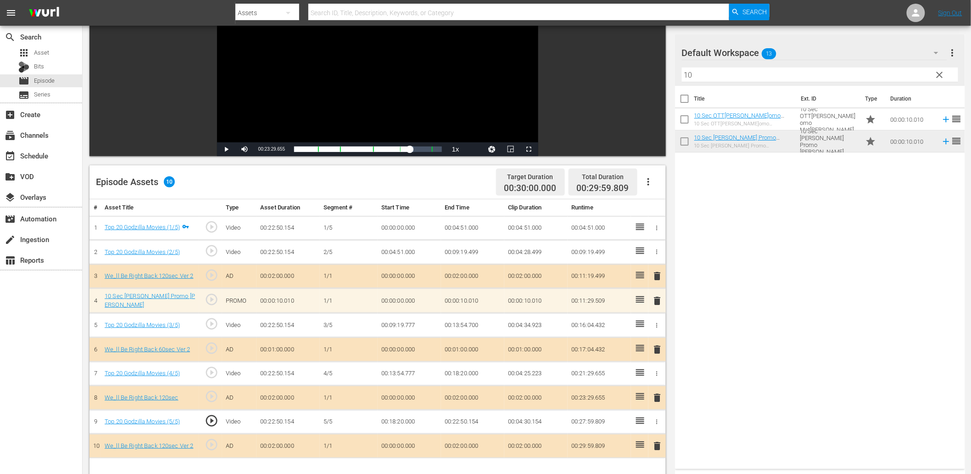
scroll to position [67, 0]
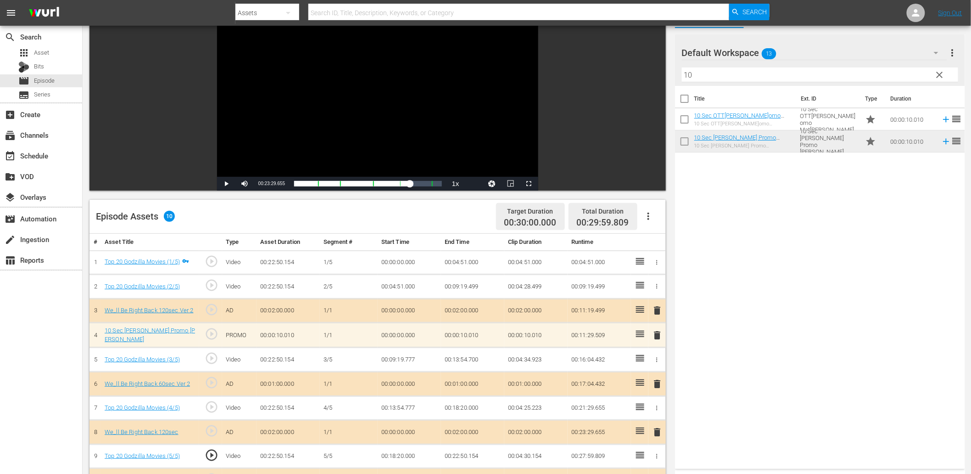
click at [341, 122] on div "Video Player" at bounding box center [377, 93] width 321 height 167
click at [213, 460] on div "play_circle_outline" at bounding box center [211, 456] width 16 height 17
click at [389, 454] on td "00:18:20.000" at bounding box center [409, 456] width 63 height 24
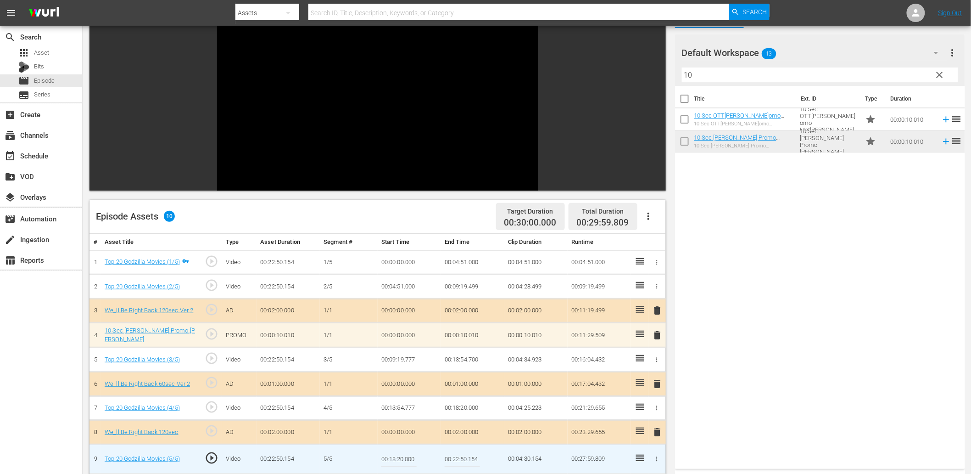
click at [389, 454] on input "00:18:20.000" at bounding box center [398, 459] width 35 height 22
type input "00:18:20.299"
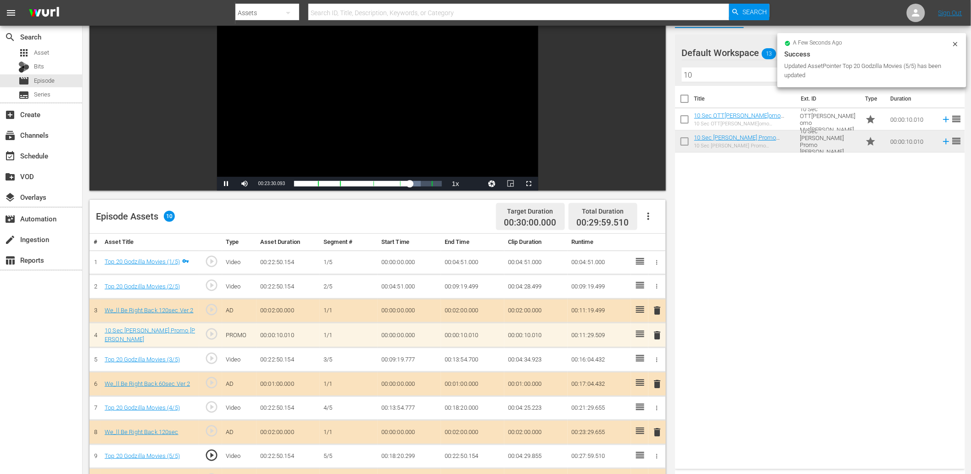
click at [365, 95] on div "Video Player" at bounding box center [377, 93] width 321 height 167
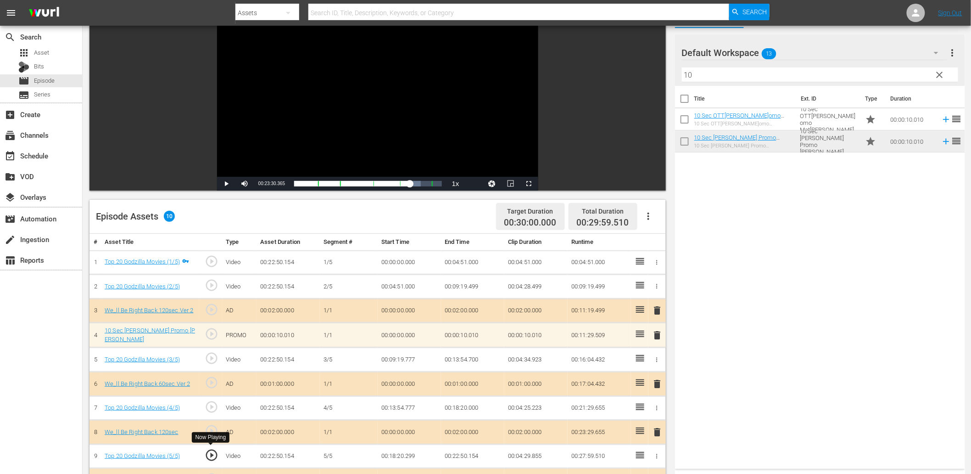
click at [216, 449] on span "play_circle_outline" at bounding box center [212, 455] width 14 height 14
click at [411, 451] on td "00:18:20.299" at bounding box center [409, 456] width 63 height 24
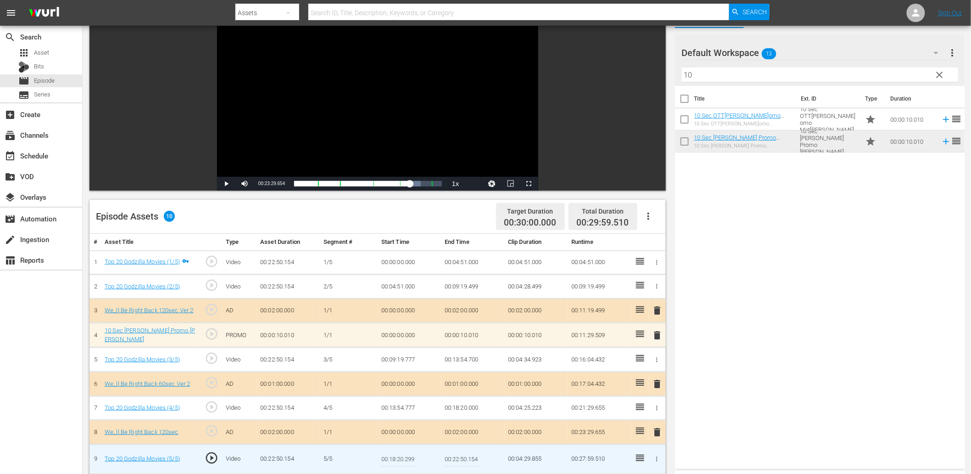
click at [413, 453] on input "00:18:20.299" at bounding box center [398, 459] width 35 height 22
type input "00:18:20.359"
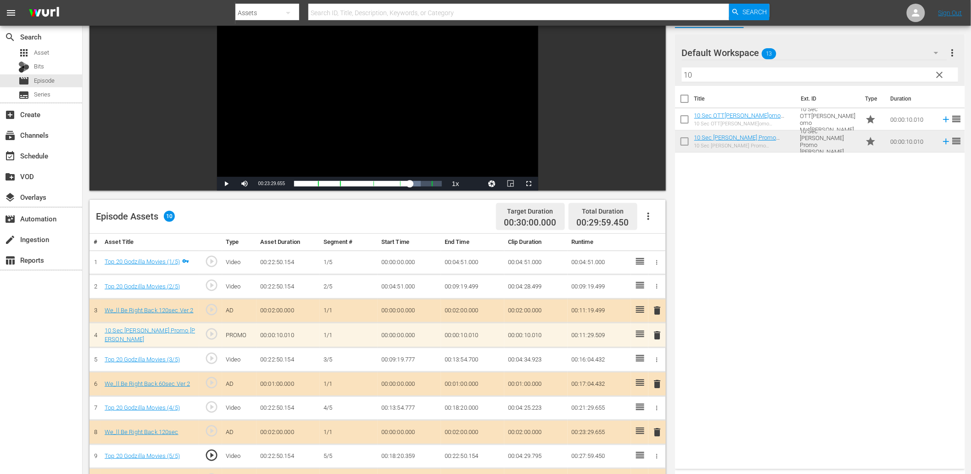
click at [410, 458] on td "00:18:20.359" at bounding box center [409, 456] width 63 height 24
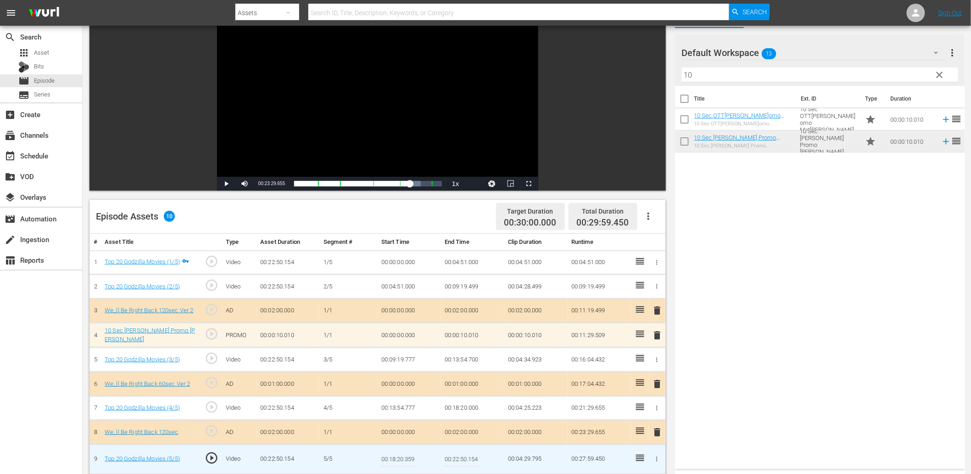
click at [410, 458] on input "00:18:20.359" at bounding box center [398, 459] width 35 height 22
type input "00:18:20.409"
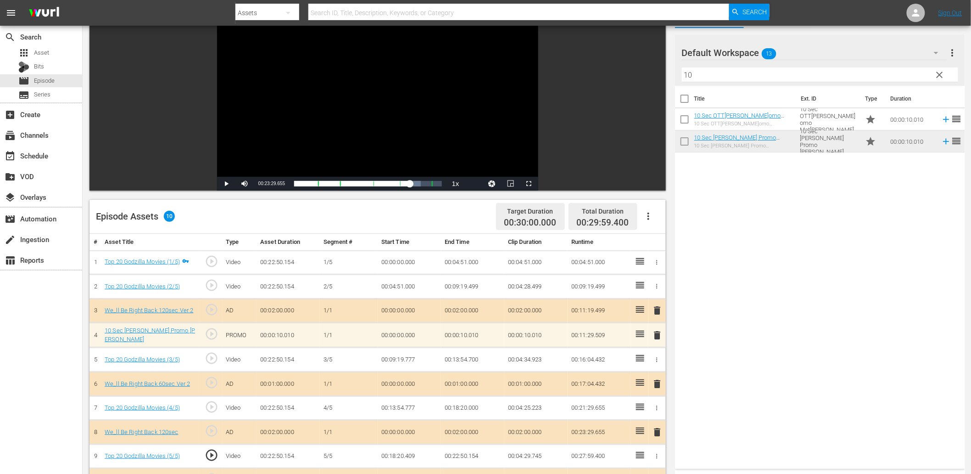
click at [395, 453] on td "00:18:20.409" at bounding box center [409, 456] width 63 height 24
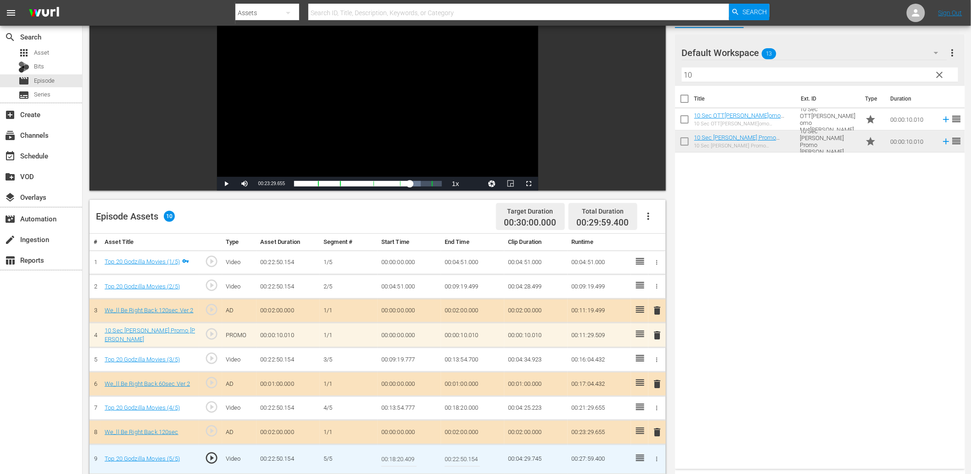
click at [395, 453] on input "00:18:20.409" at bounding box center [398, 459] width 35 height 22
click at [461, 409] on td "00:18:20.000" at bounding box center [472, 408] width 63 height 24
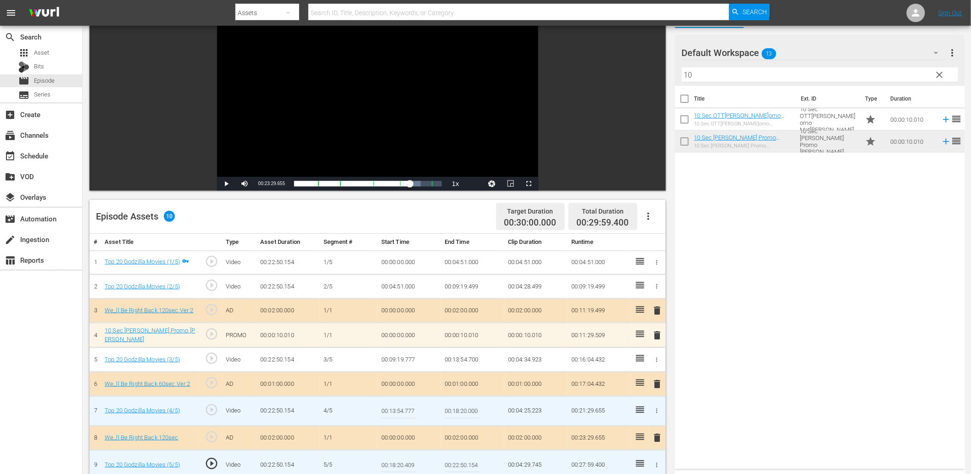
click at [461, 409] on input "00:18:20.000" at bounding box center [462, 411] width 35 height 22
paste input "409"
type input "00:18:20.409"
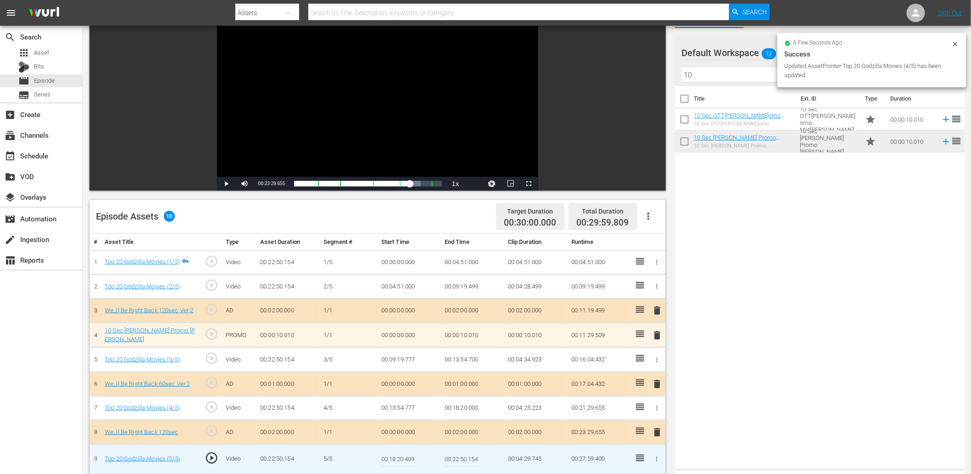
click at [389, 461] on input "00:18:20.409" at bounding box center [398, 459] width 35 height 22
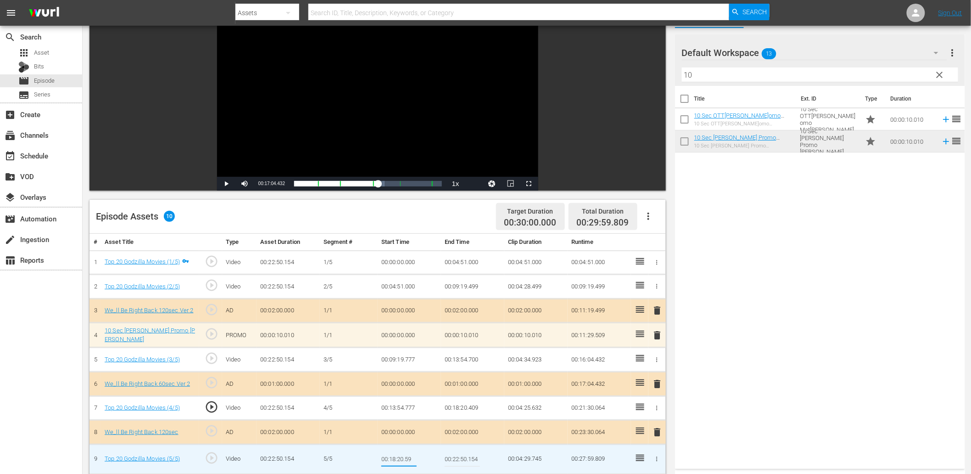
type input "00:18:20.599"
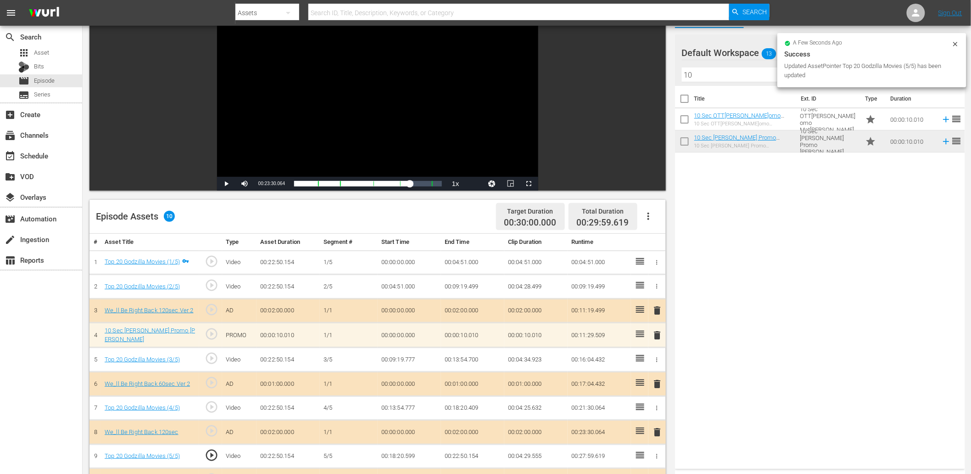
click at [306, 155] on div "Video Player" at bounding box center [377, 93] width 321 height 167
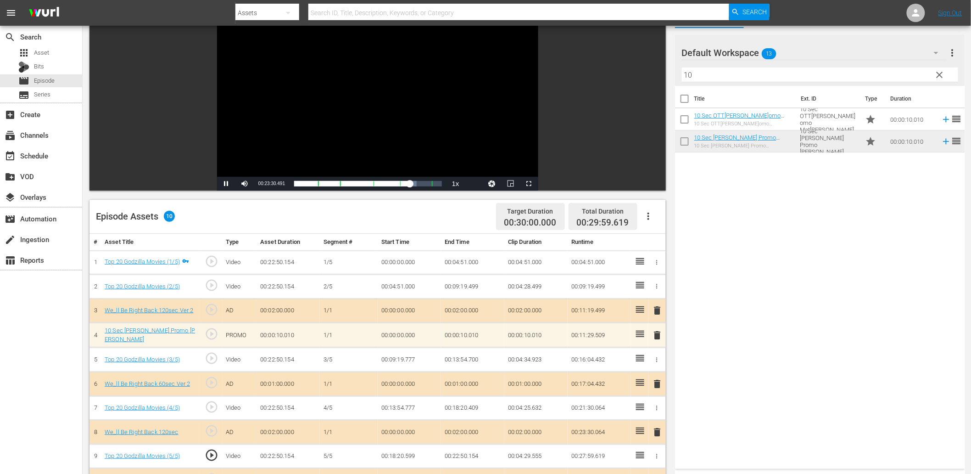
click at [306, 155] on div "Video Player" at bounding box center [377, 93] width 321 height 167
click at [411, 448] on td "00:18:20.599" at bounding box center [409, 456] width 63 height 24
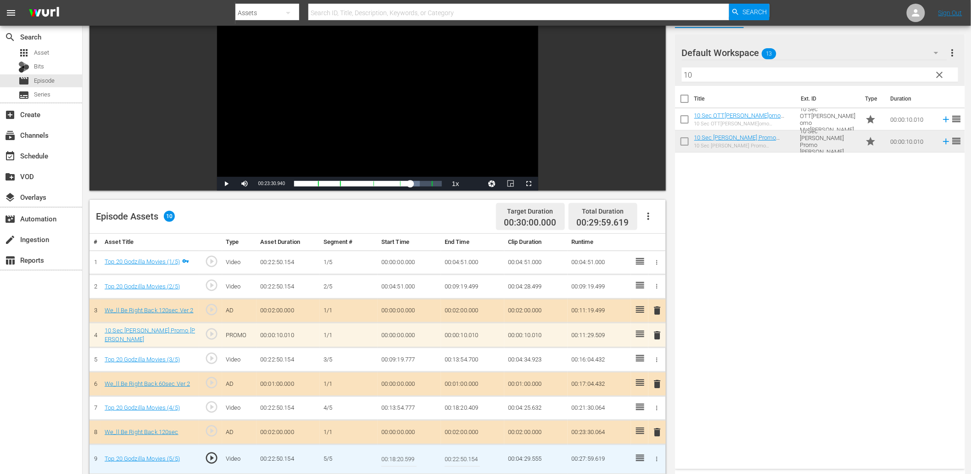
click at [411, 448] on input "00:18:20.599" at bounding box center [398, 459] width 35 height 22
type input "00:18:20.559"
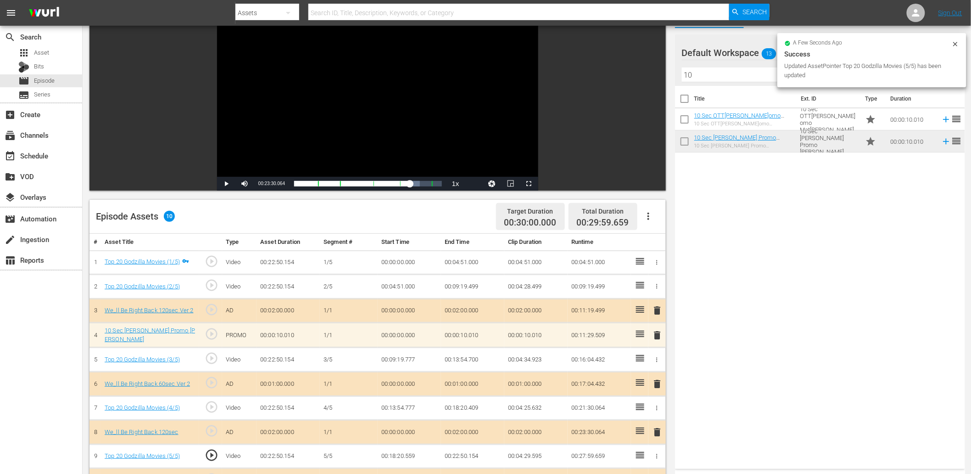
click at [428, 132] on div "Video Player" at bounding box center [377, 93] width 321 height 167
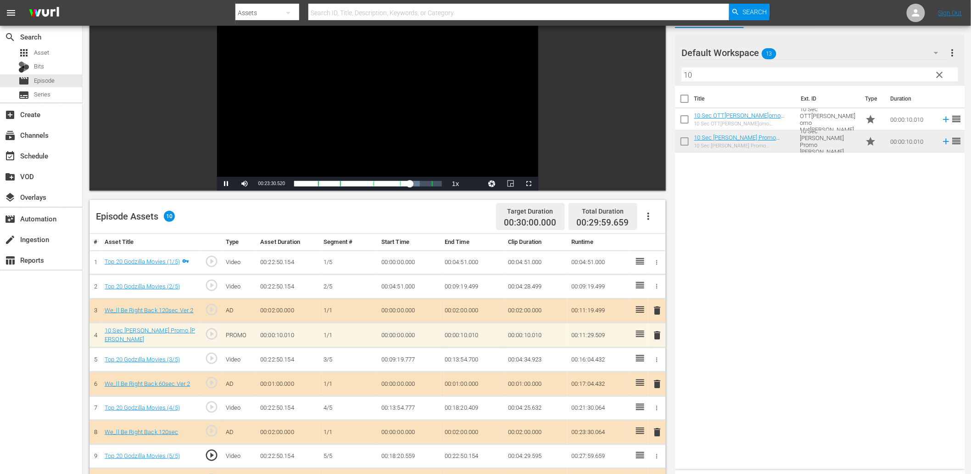
click at [428, 132] on div "Video Player" at bounding box center [377, 93] width 321 height 167
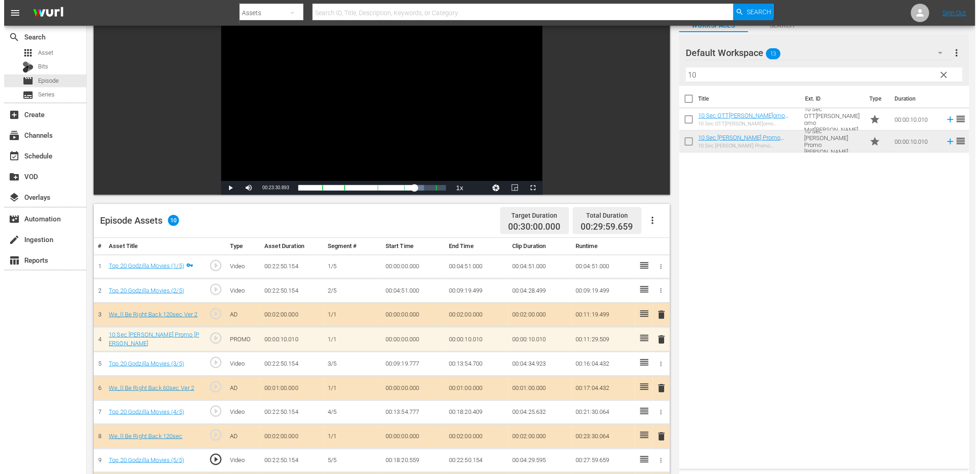
scroll to position [0, 0]
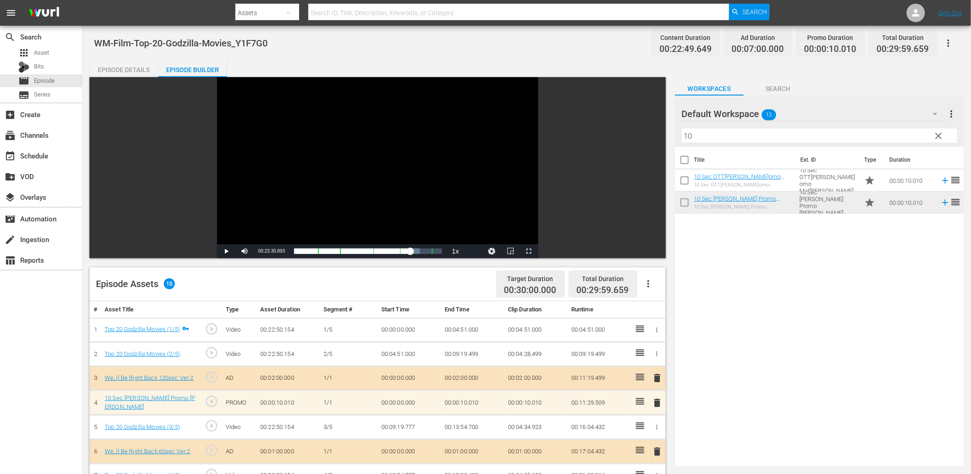
click at [134, 62] on div "Episode Details" at bounding box center [124, 70] width 69 height 22
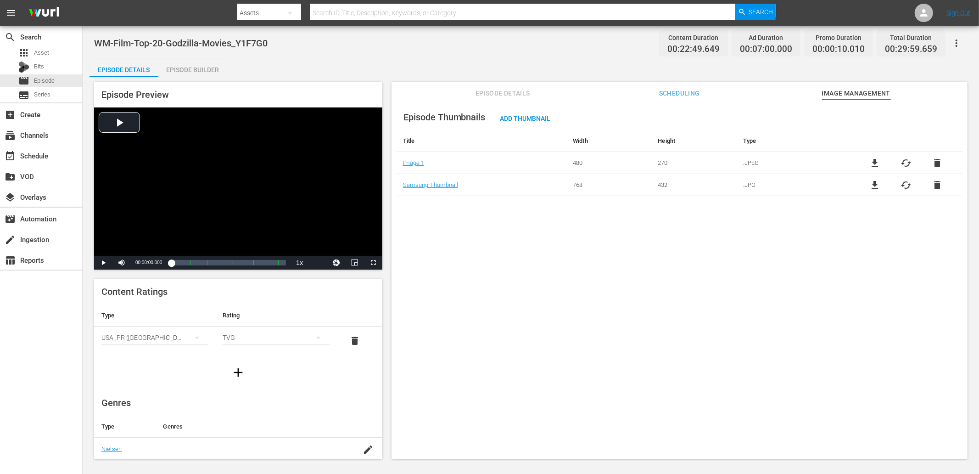
click at [529, 328] on div "Episode Thumbnails Add Thumbnail Title Width Height Type Image 1 480 270 .JPEG …" at bounding box center [680, 284] width 576 height 368
click at [447, 256] on div "Episode Thumbnails Add Thumbnail Title Width Height Type Image 1 480 270 .JPEG …" at bounding box center [680, 284] width 576 height 368
click at [53, 51] on div "apps Asset" at bounding box center [41, 52] width 82 height 13
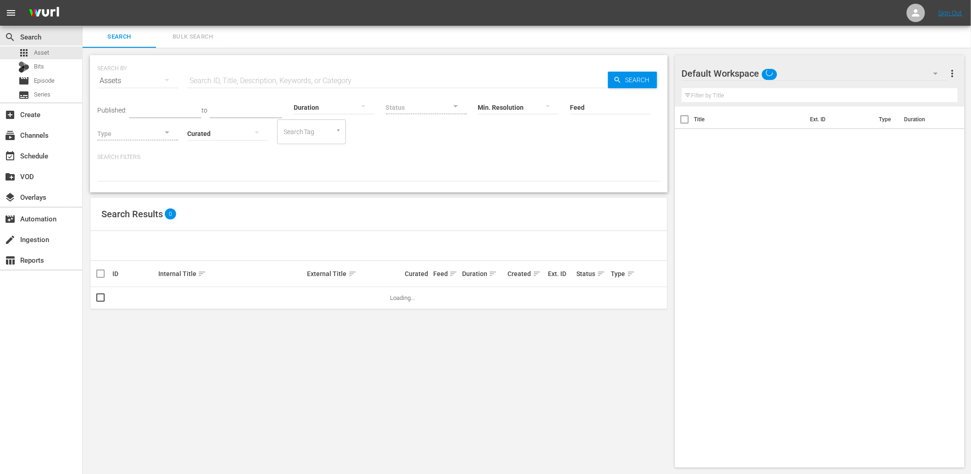
click at [218, 83] on input "text" at bounding box center [397, 81] width 421 height 22
paste input "WM-Film-Top-20-Horror-Movie-Villains-with-Understandable-Motivations_W1Q8I8"
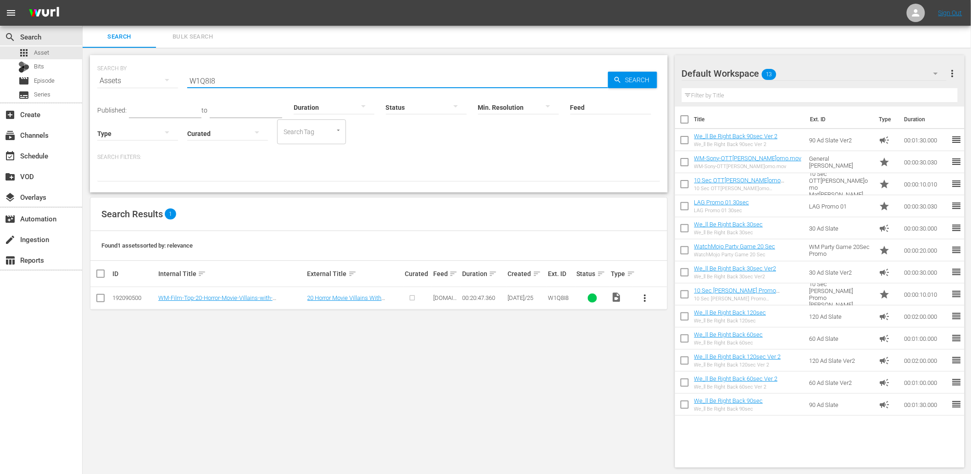
type input "W1Q8I8"
click at [641, 299] on span "more_vert" at bounding box center [645, 297] width 11 height 11
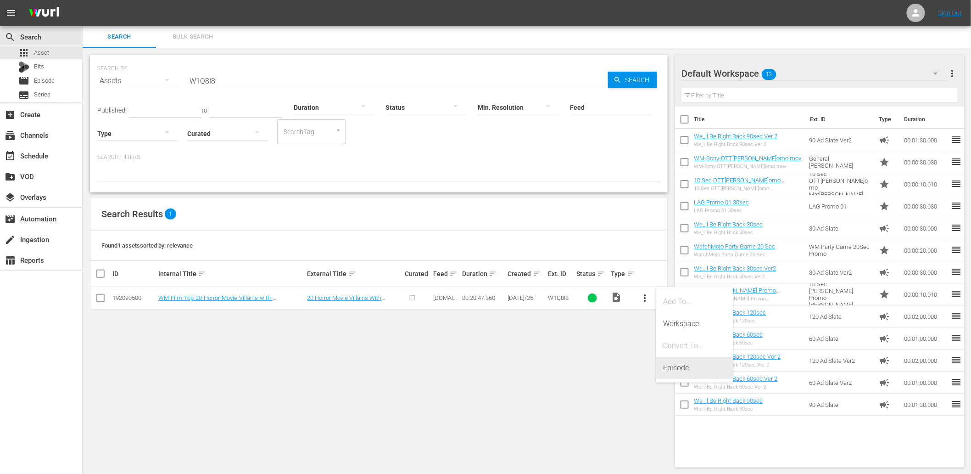
click at [674, 375] on div "Episode" at bounding box center [695, 368] width 62 height 22
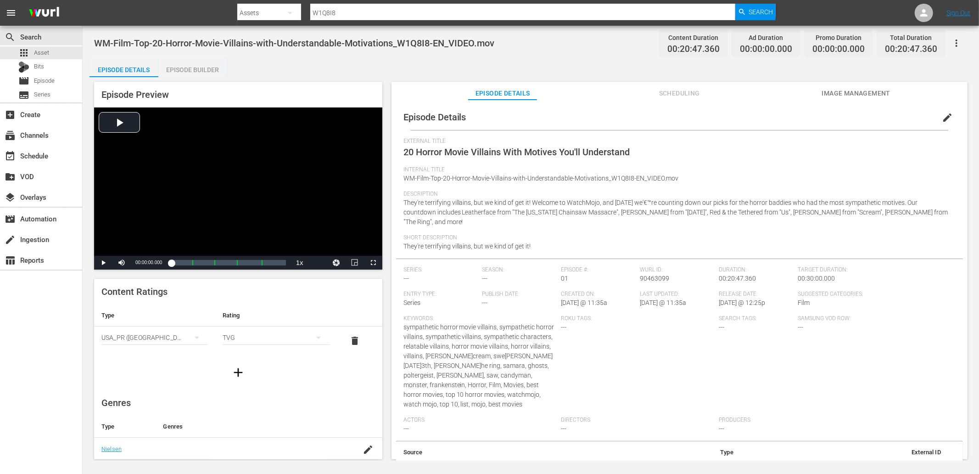
click at [375, 60] on div "Episode Details Episode Builder Episode Preview Video Player is loading. Play V…" at bounding box center [531, 263] width 883 height 408
click at [859, 94] on span "Image Management" at bounding box center [856, 93] width 69 height 11
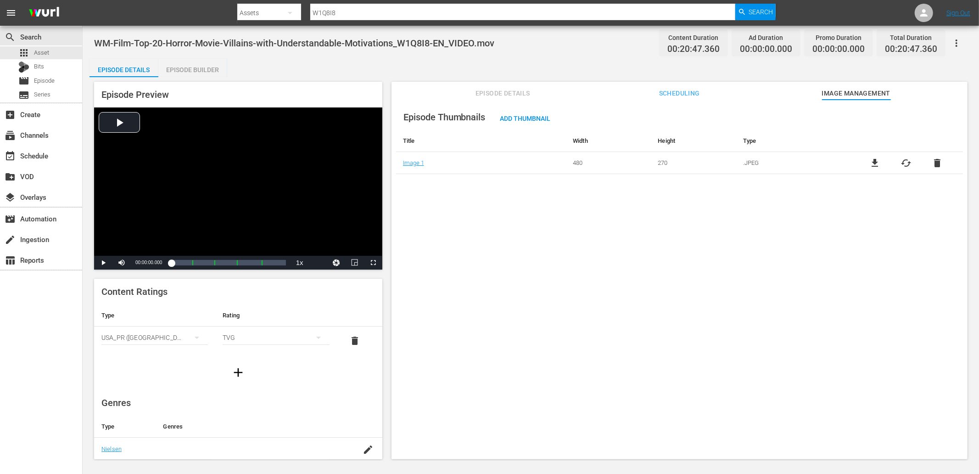
click at [876, 159] on span "file_download" at bounding box center [875, 162] width 11 height 11
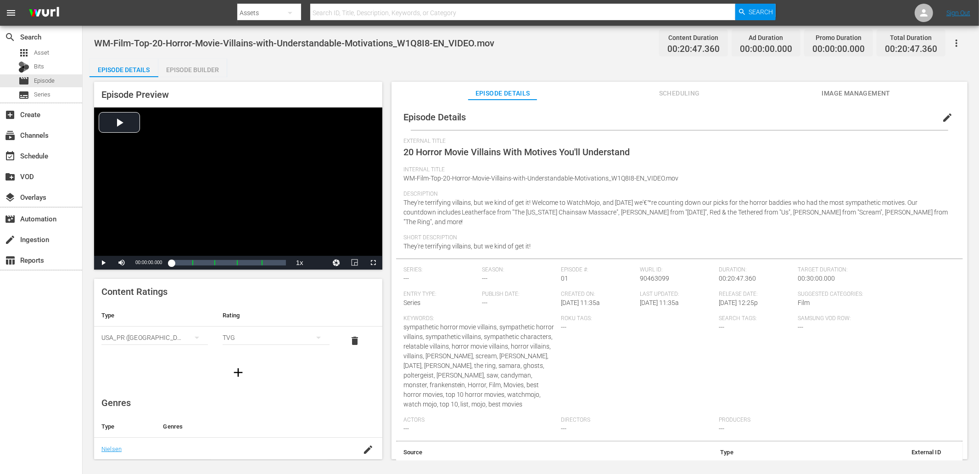
click at [845, 98] on span "Image Management" at bounding box center [856, 93] width 69 height 11
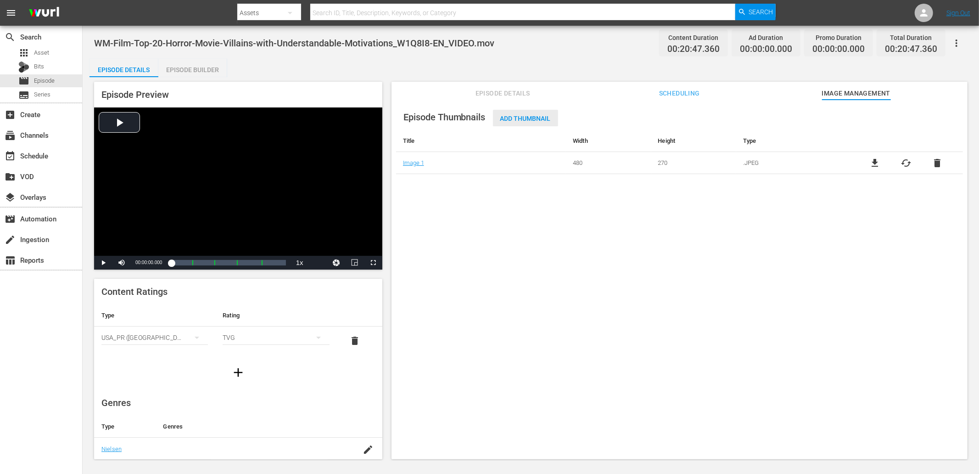
click at [529, 116] on span "Add Thumbnail" at bounding box center [525, 118] width 65 height 7
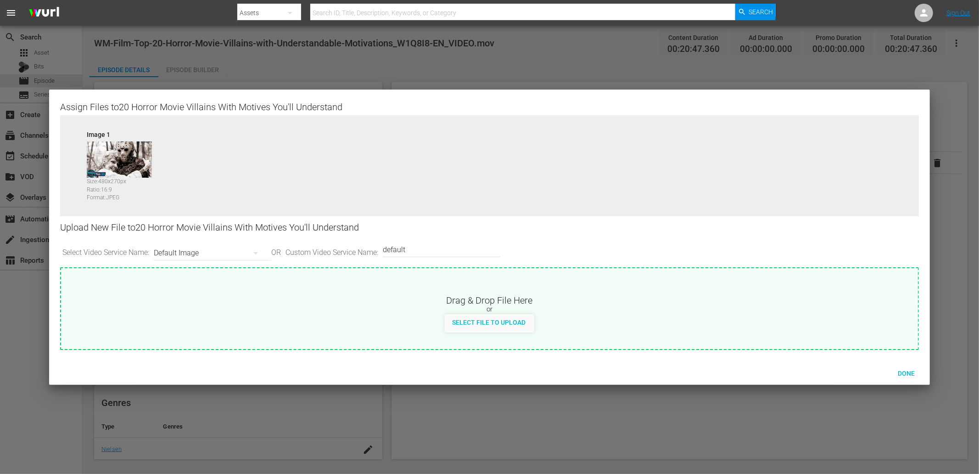
click at [192, 250] on div "Default Image" at bounding box center [210, 253] width 113 height 26
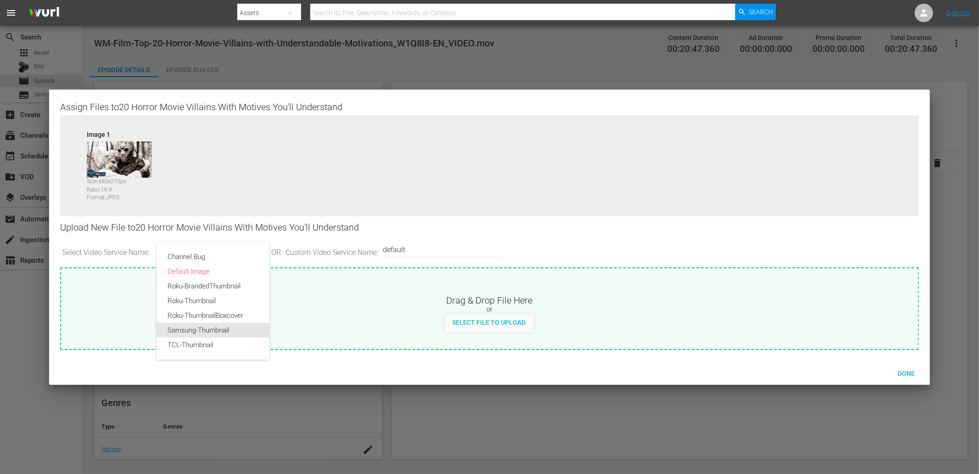
click at [180, 327] on div "Samsung-Thumbnail" at bounding box center [213, 330] width 91 height 15
type input "Samsung-Thumbnail"
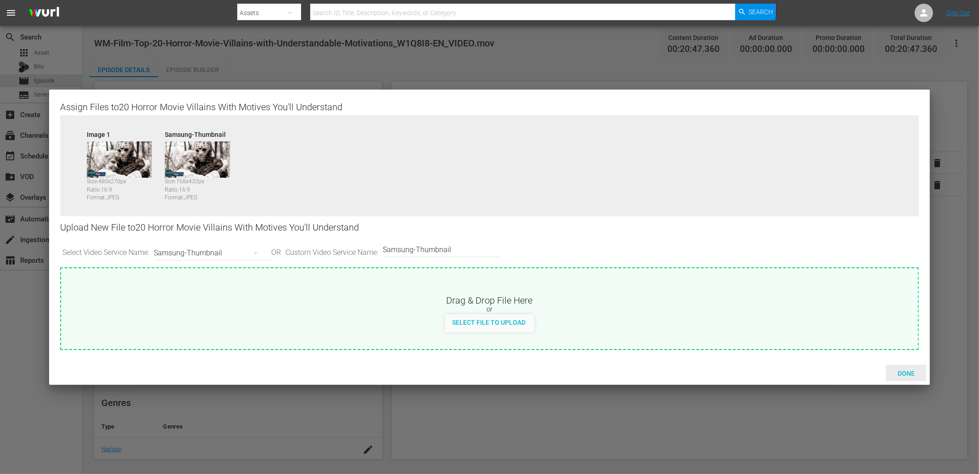
click at [903, 365] on div "Done" at bounding box center [906, 372] width 40 height 17
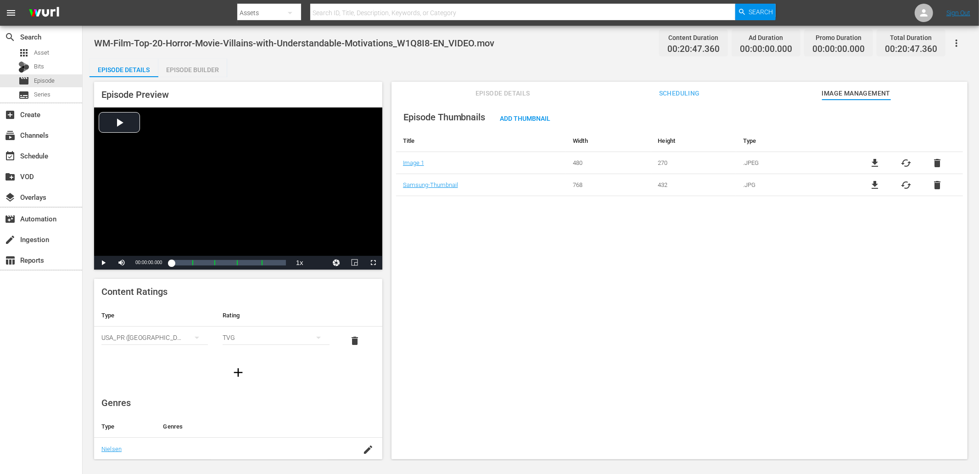
click at [667, 282] on div "Episode Thumbnails Add Thumbnail Title Width Height Type Image 1 480 270 .JPEG …" at bounding box center [680, 284] width 576 height 368
click at [174, 64] on div "Episode Builder" at bounding box center [192, 70] width 69 height 22
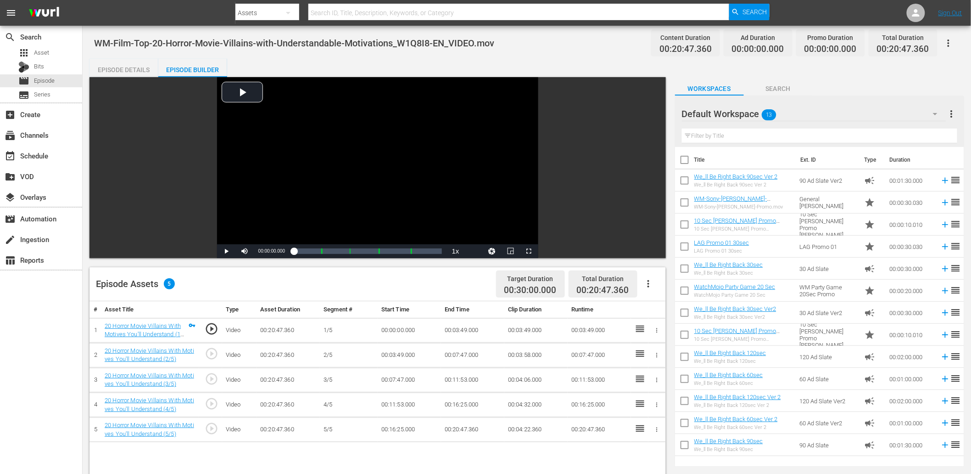
click at [739, 129] on input "text" at bounding box center [819, 136] width 275 height 15
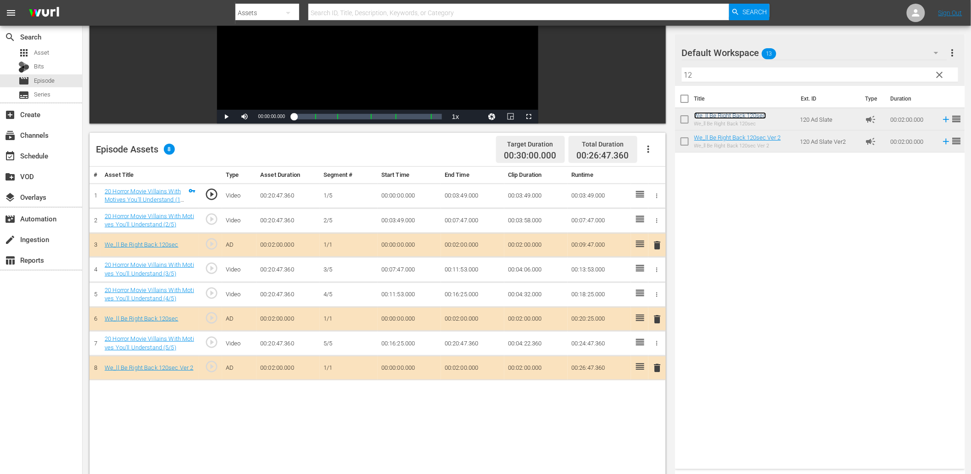
scroll to position [204, 0]
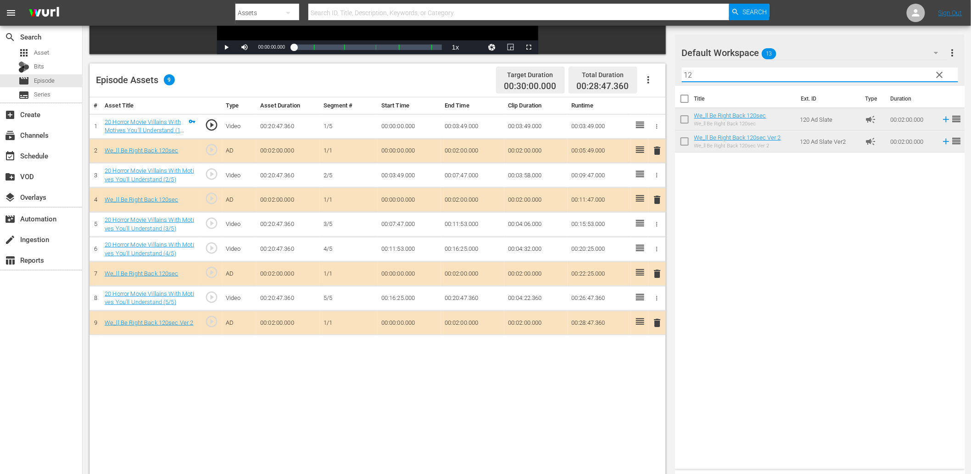
drag, startPoint x: 710, startPoint y: 77, endPoint x: 627, endPoint y: 75, distance: 83.1
click at [627, 75] on div "Video Player is loading. Play Video Play Mute Current Time 00:00:00.000 / Durat…" at bounding box center [527, 187] width 875 height 629
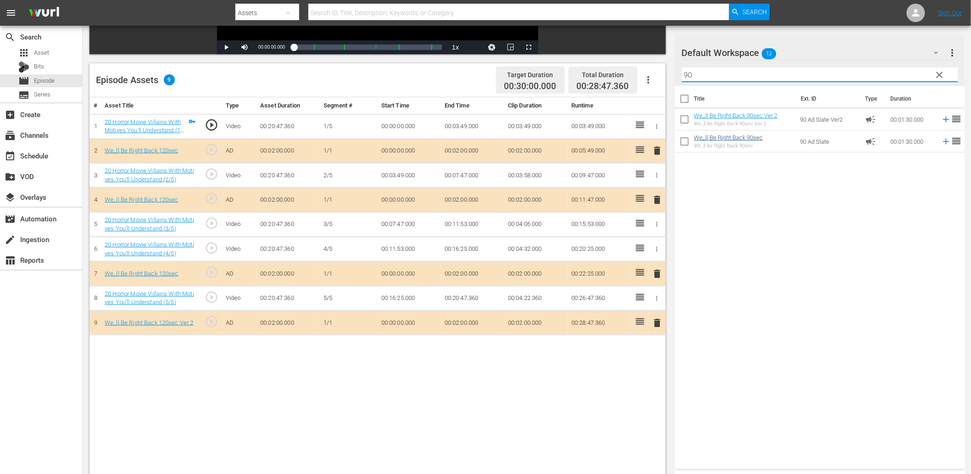
type input "90"
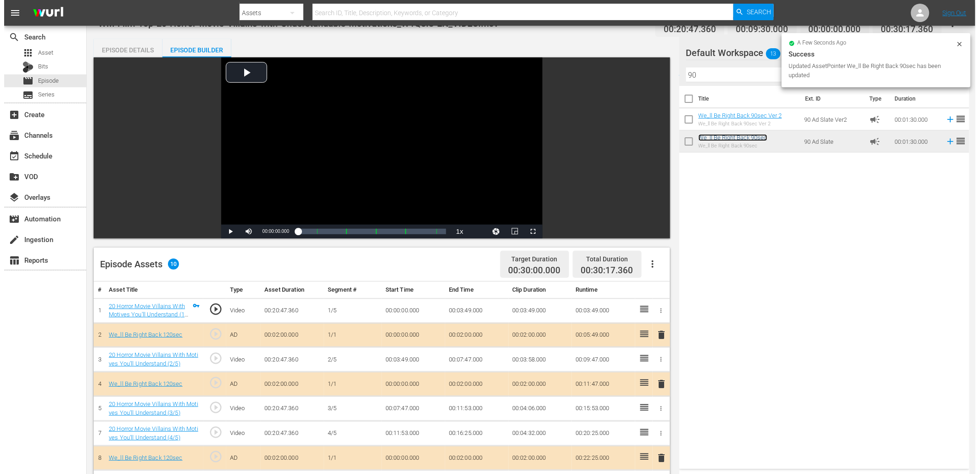
scroll to position [0, 0]
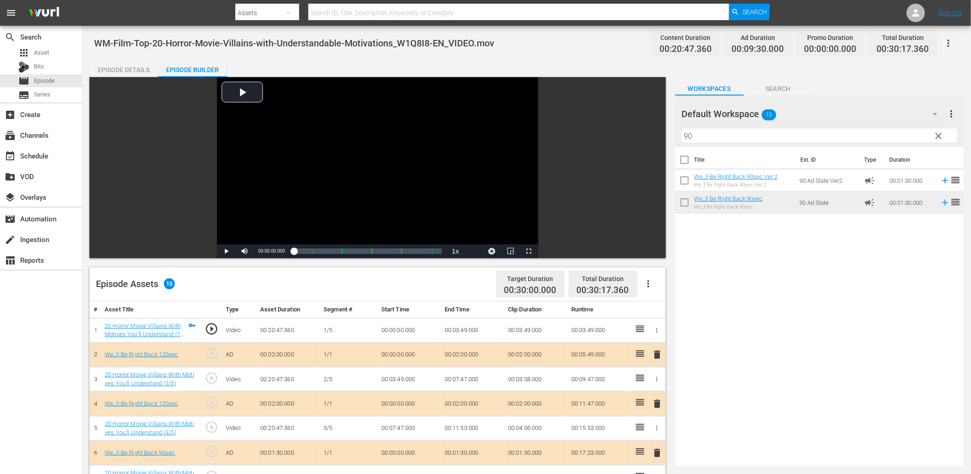
click at [123, 67] on div "Episode Details" at bounding box center [124, 70] width 69 height 22
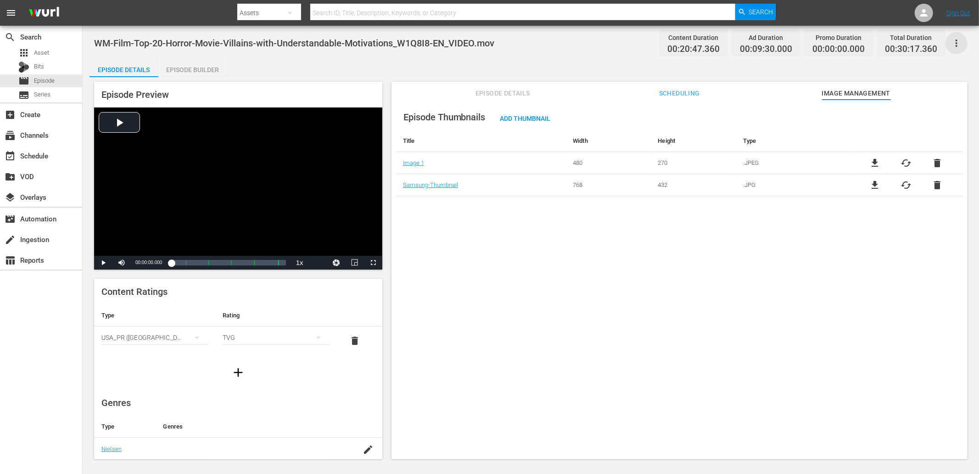
click at [954, 46] on icon "button" at bounding box center [956, 43] width 11 height 11
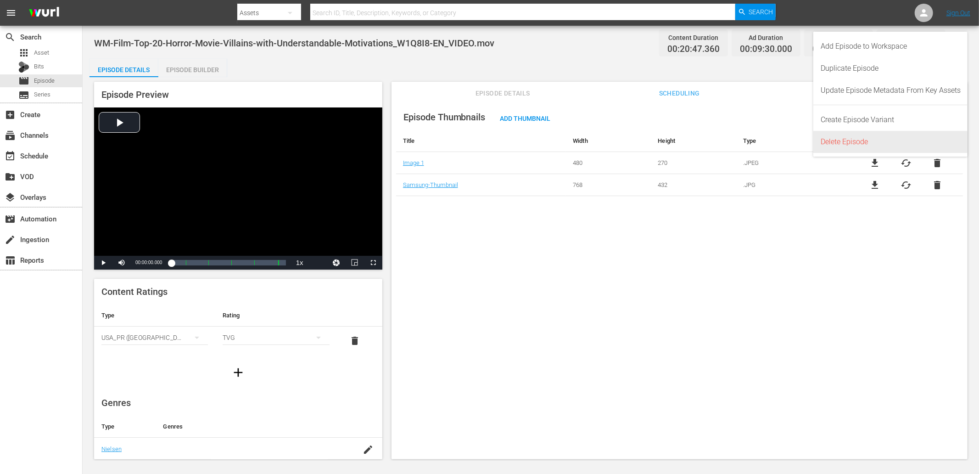
click at [825, 143] on div "Delete Episode" at bounding box center [891, 142] width 140 height 22
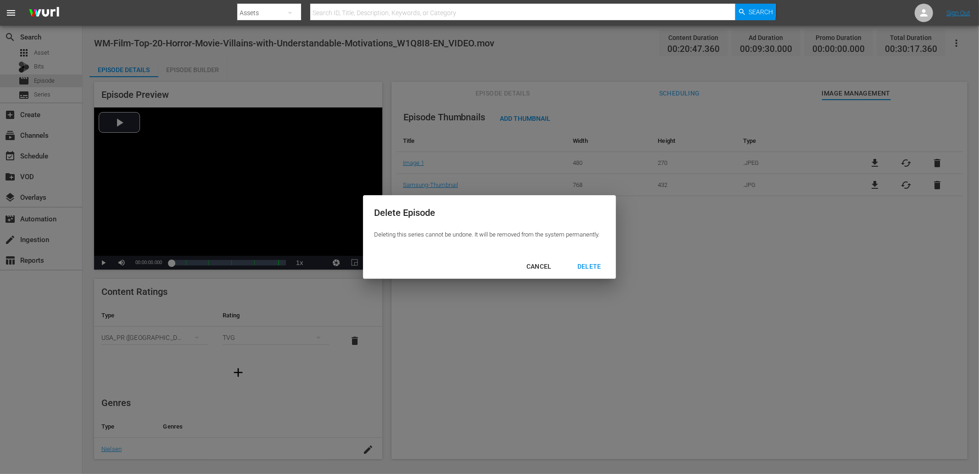
click at [593, 265] on div "DELETE" at bounding box center [589, 266] width 39 height 11
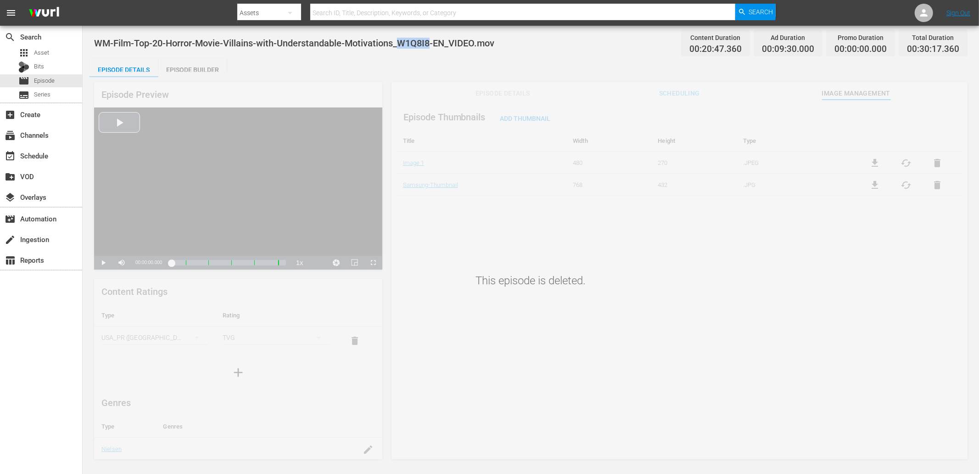
drag, startPoint x: 429, startPoint y: 46, endPoint x: 400, endPoint y: 46, distance: 28.9
click at [400, 46] on span "WM-Film-Top-20-Horror-Movie-Villains-with-Understandable-Motivations_W1Q8I8-EN_…" at bounding box center [294, 43] width 400 height 11
copy span "W1Q8I8"
click at [47, 54] on span "Asset" at bounding box center [41, 52] width 15 height 9
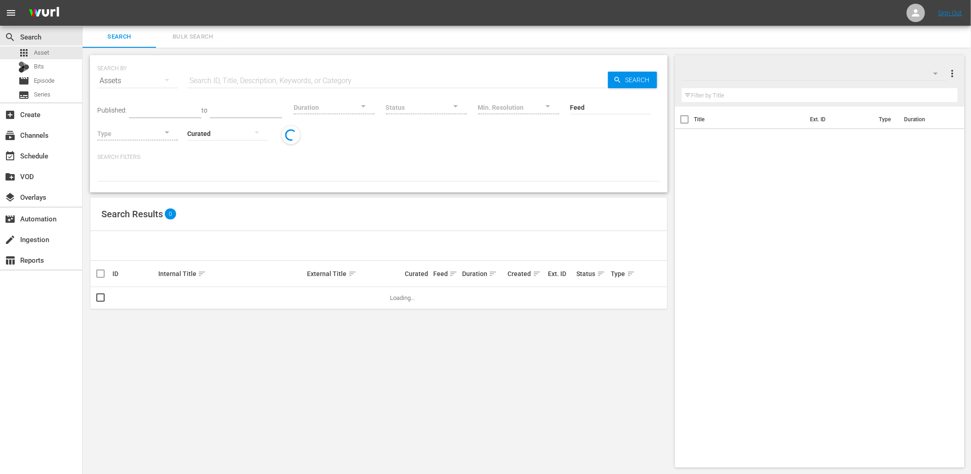
click at [254, 81] on input "text" at bounding box center [397, 81] width 421 height 22
paste input "W1Q8I8"
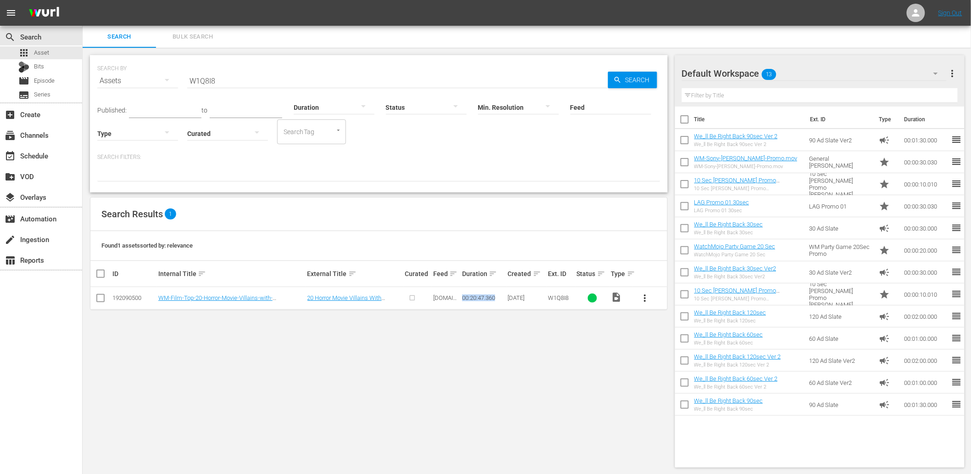
drag, startPoint x: 464, startPoint y: 297, endPoint x: 495, endPoint y: 300, distance: 31.3
click at [495, 300] on div "00:20:47.360" at bounding box center [483, 297] width 43 height 7
drag, startPoint x: 211, startPoint y: 82, endPoint x: 162, endPoint y: 82, distance: 48.7
click at [162, 82] on div "SEARCH BY Search By Assets Search ID, Title, Description, Keywords, or Category…" at bounding box center [378, 75] width 563 height 33
paste input "D7L6Q1"
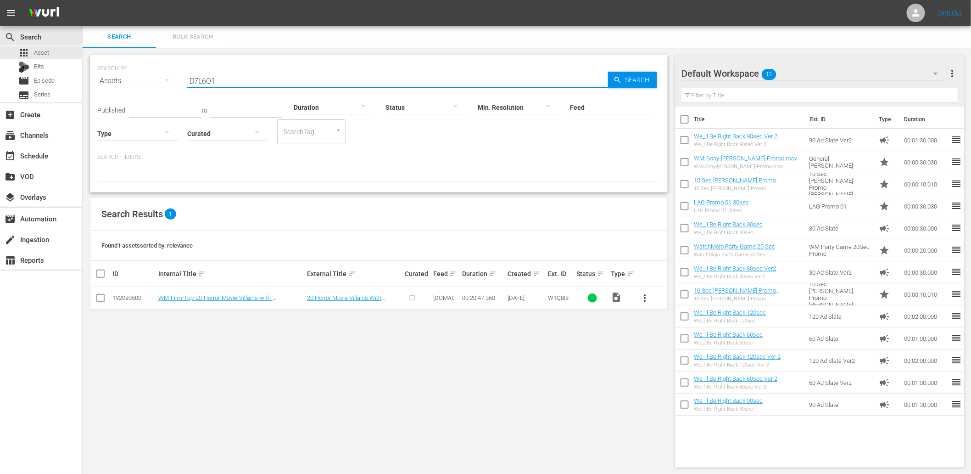
type input "D7L6Q1"
click at [644, 299] on span "more_vert" at bounding box center [645, 297] width 11 height 11
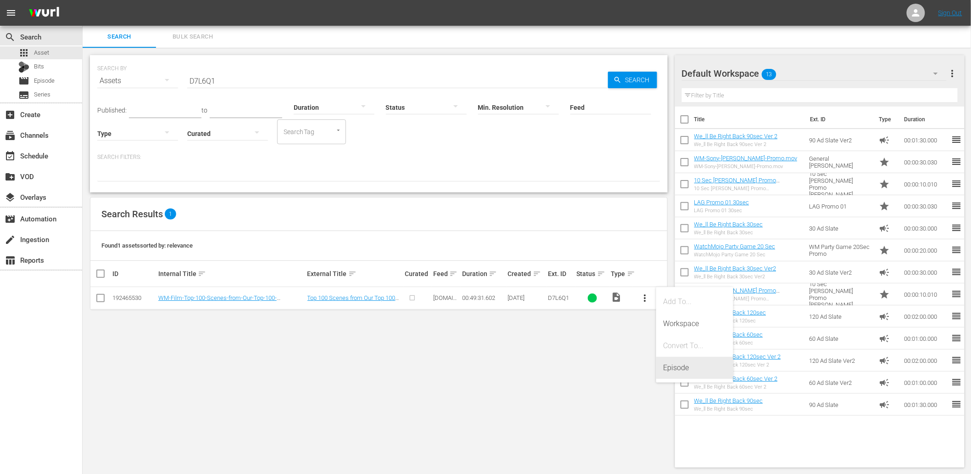
click at [692, 366] on div "Episode" at bounding box center [695, 368] width 62 height 22
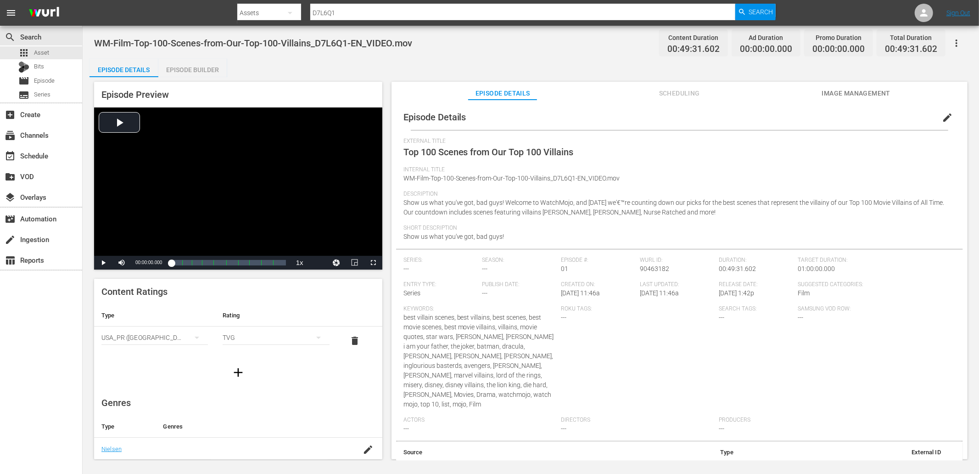
click at [834, 89] on span "Image Management" at bounding box center [856, 93] width 69 height 11
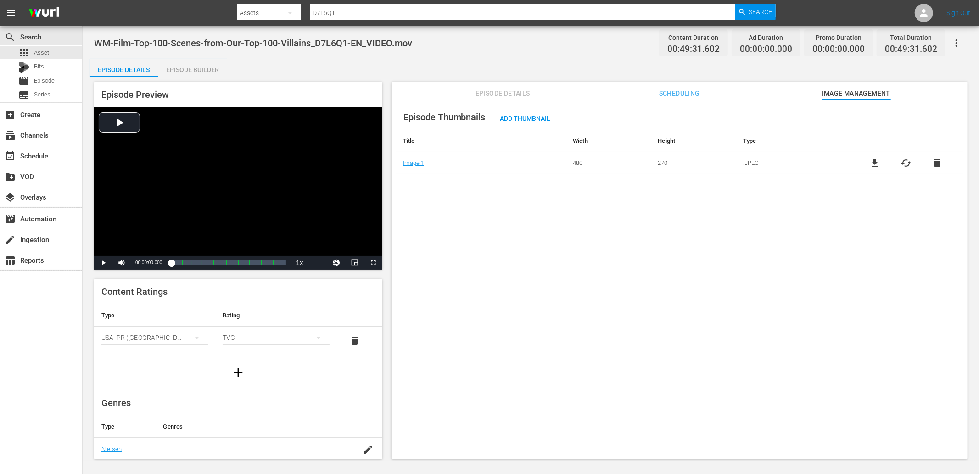
click at [874, 167] on span "file_download" at bounding box center [875, 162] width 11 height 11
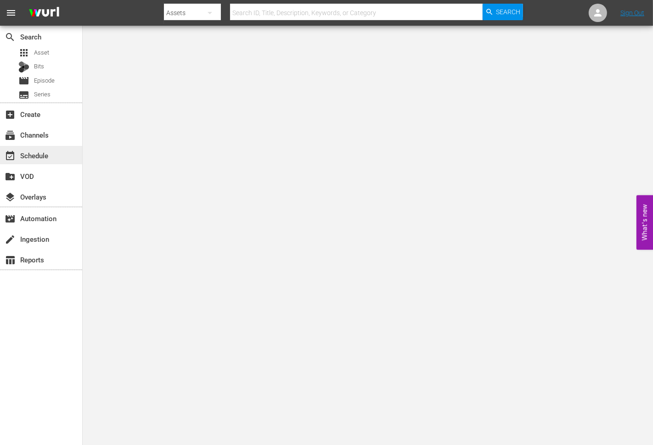
click at [25, 156] on div "event_available Schedule" at bounding box center [25, 154] width 51 height 8
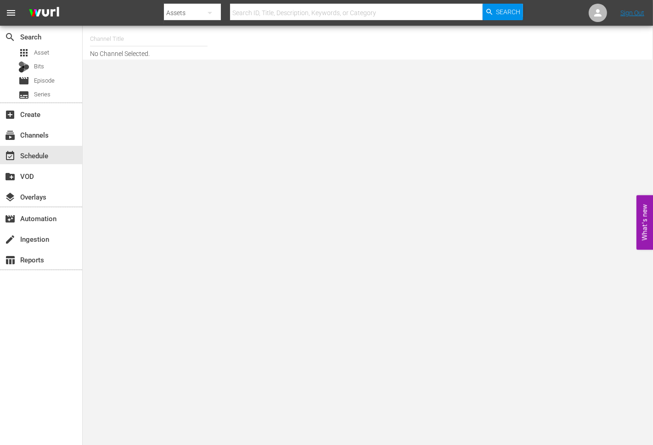
click at [121, 35] on input "text" at bounding box center [149, 39] width 118 height 22
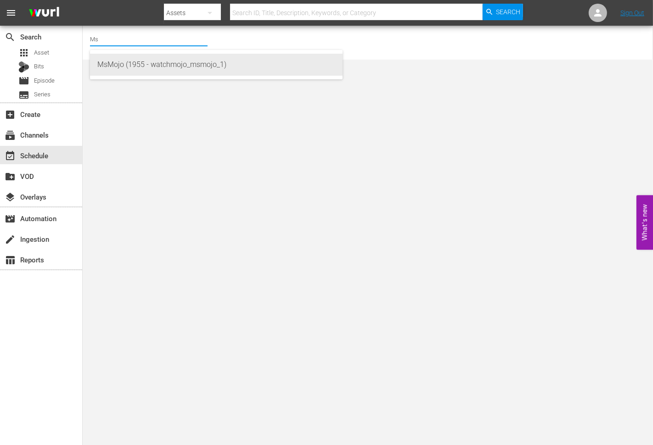
click at [127, 65] on div "MsMojo (1955 - watchmojo_msmojo_1)" at bounding box center [216, 65] width 238 height 22
type input "MsMojo (1955 - watchmojo_msmojo_1)"
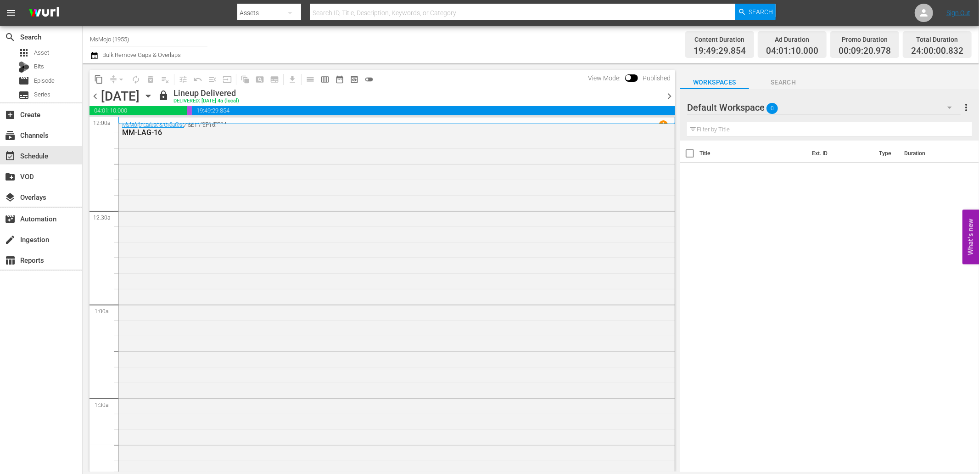
click at [652, 98] on span "chevron_right" at bounding box center [669, 95] width 11 height 11
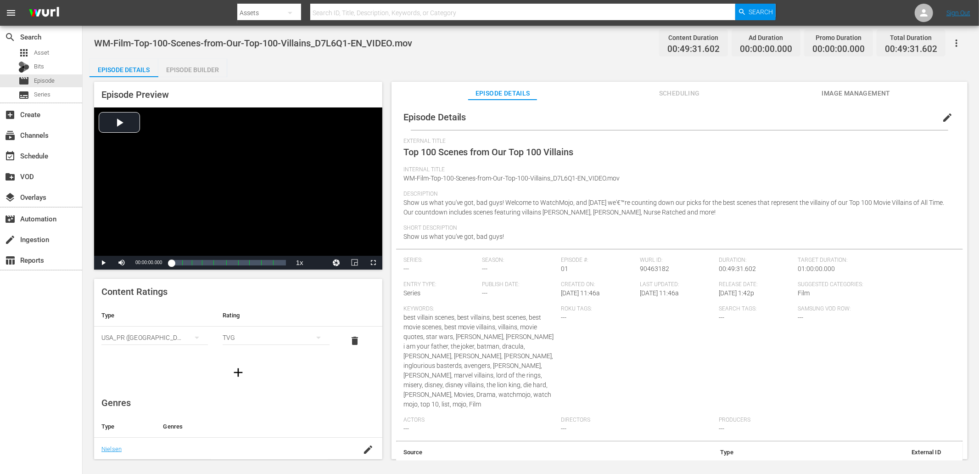
click at [851, 97] on span "Image Management" at bounding box center [856, 93] width 69 height 11
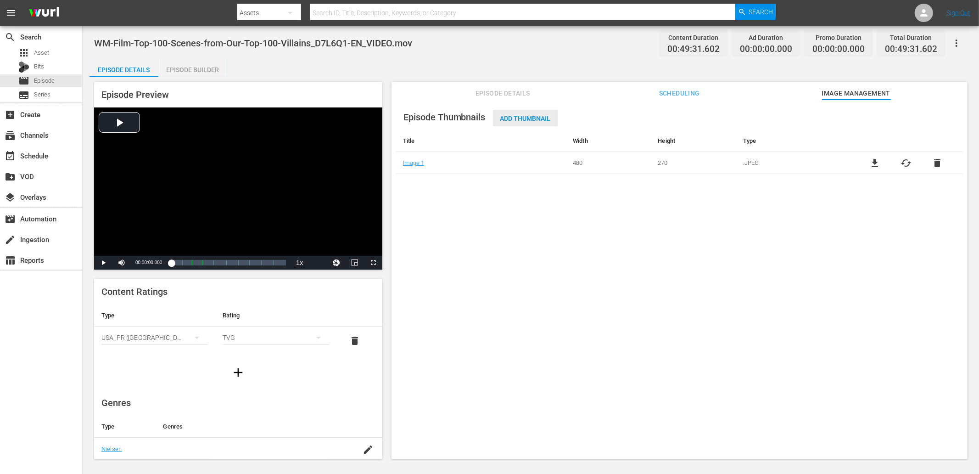
click at [516, 119] on span "Add Thumbnail" at bounding box center [525, 118] width 65 height 7
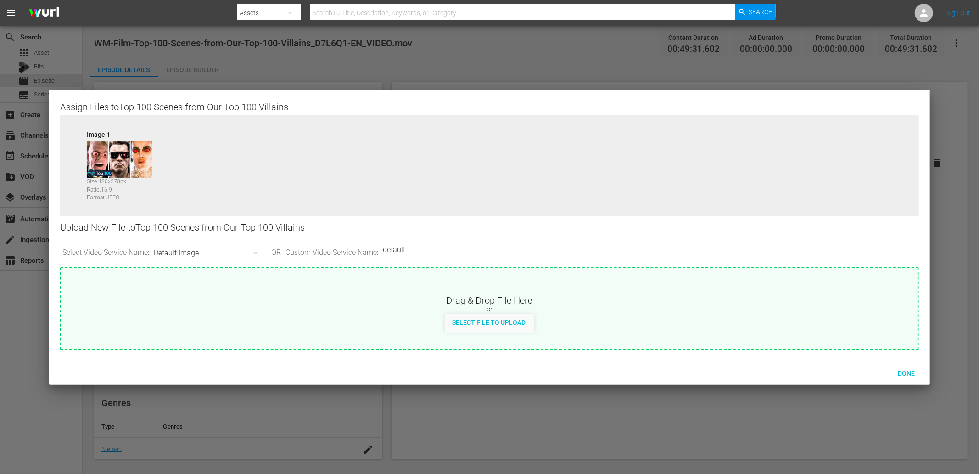
click at [167, 249] on div "Default Image" at bounding box center [210, 253] width 113 height 26
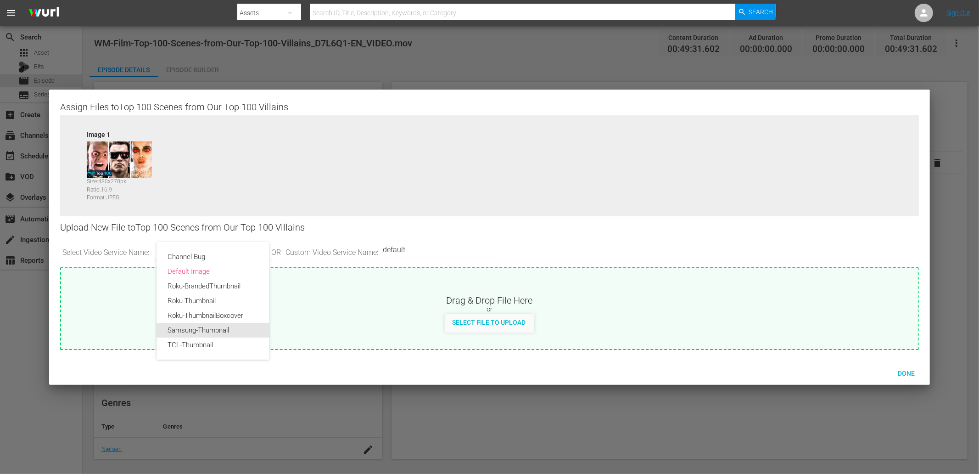
click at [191, 327] on div "Samsung-Thumbnail" at bounding box center [213, 330] width 91 height 15
type input "Samsung-Thumbnail"
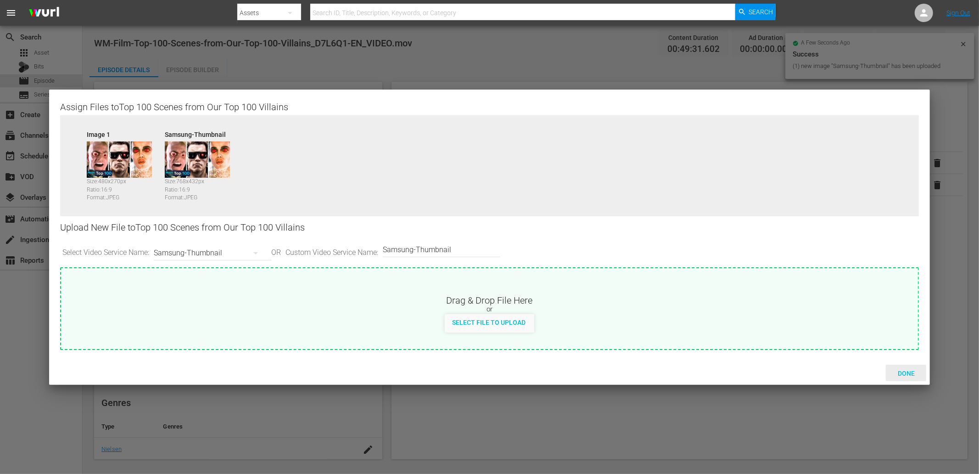
click at [903, 364] on div "Done" at bounding box center [906, 372] width 40 height 17
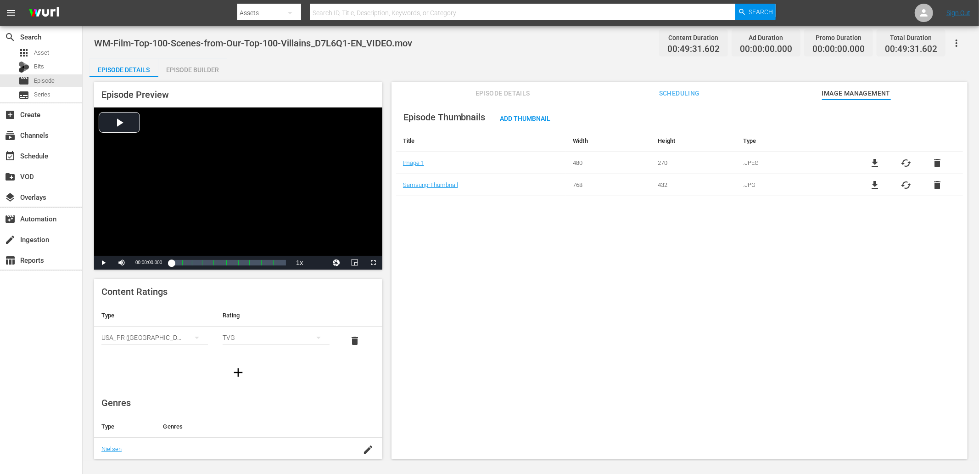
click at [485, 102] on div "Episode Thumbnails Add Thumbnail Title Width Height Type Image 1 480 270 .JPEG …" at bounding box center [680, 284] width 576 height 368
click at [484, 101] on div "Episode Thumbnails Add Thumbnail Title Width Height Type Image 1 480 270 .JPEG …" at bounding box center [680, 284] width 576 height 368
click at [480, 93] on span "Episode Details" at bounding box center [502, 93] width 69 height 11
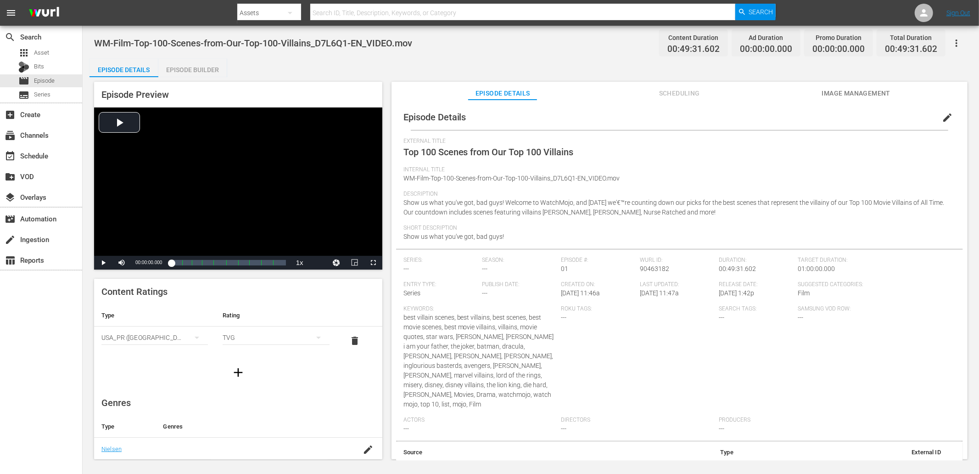
click at [942, 115] on span "edit" at bounding box center [947, 117] width 11 height 11
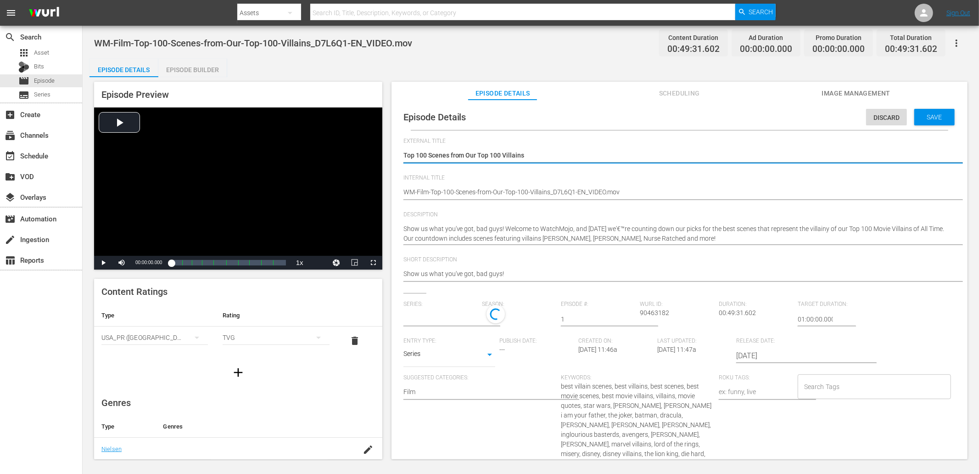
type input "No Series"
click at [428, 322] on input "No Series" at bounding box center [440, 319] width 74 height 22
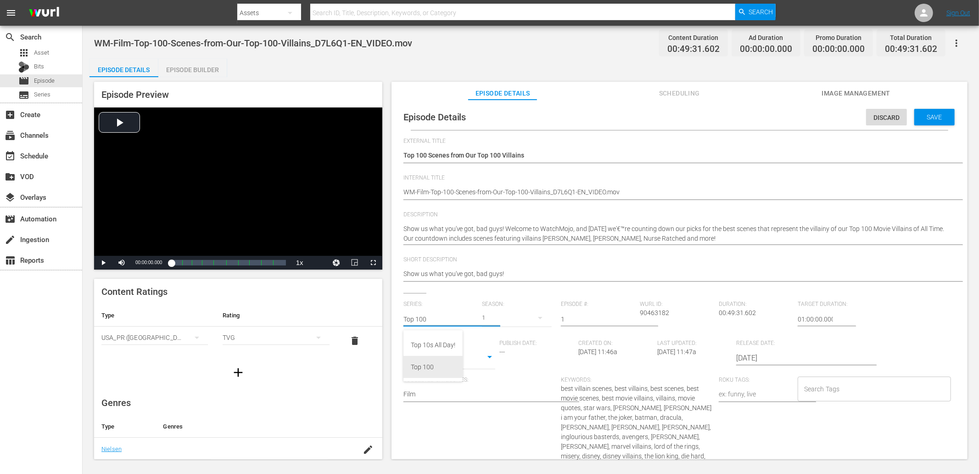
click at [424, 363] on div "Top 100" at bounding box center [433, 367] width 45 height 22
type input "Top 100"
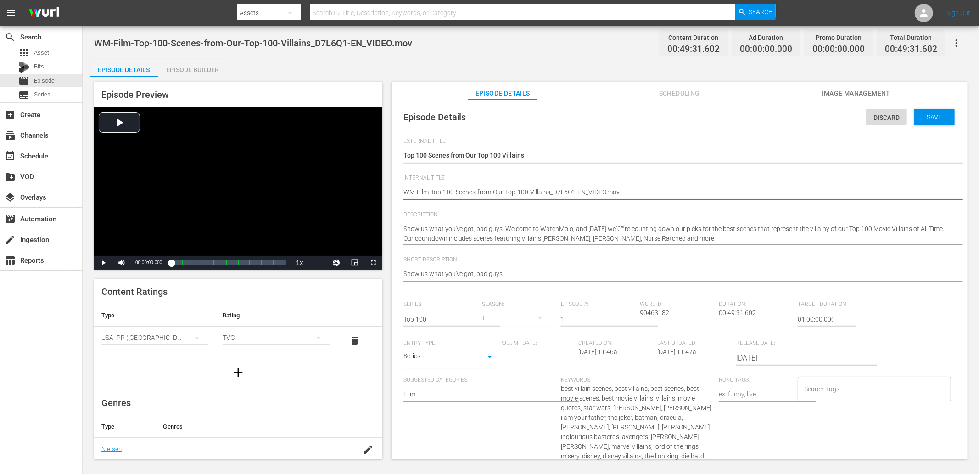
drag, startPoint x: 576, startPoint y: 190, endPoint x: 717, endPoint y: 208, distance: 143.1
type textarea "WM-Film-Top-100-Scenes-from-Our-Top-100-Villains_D7L6Q1"
click at [828, 393] on input "Search Tags" at bounding box center [867, 389] width 131 height 17
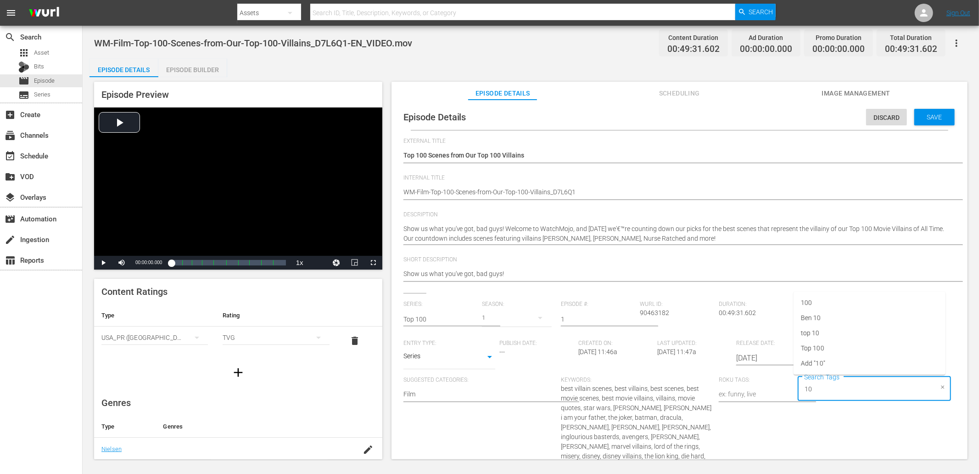
type input "100"
click at [834, 425] on li "Top 100" at bounding box center [870, 428] width 152 height 15
click at [297, 40] on span "WM-Film-Top-100-Scenes-from-Our-Top-100-Villains_D7L6Q1-EN_VIDEO.mov" at bounding box center [253, 43] width 318 height 11
copy span "Villain"
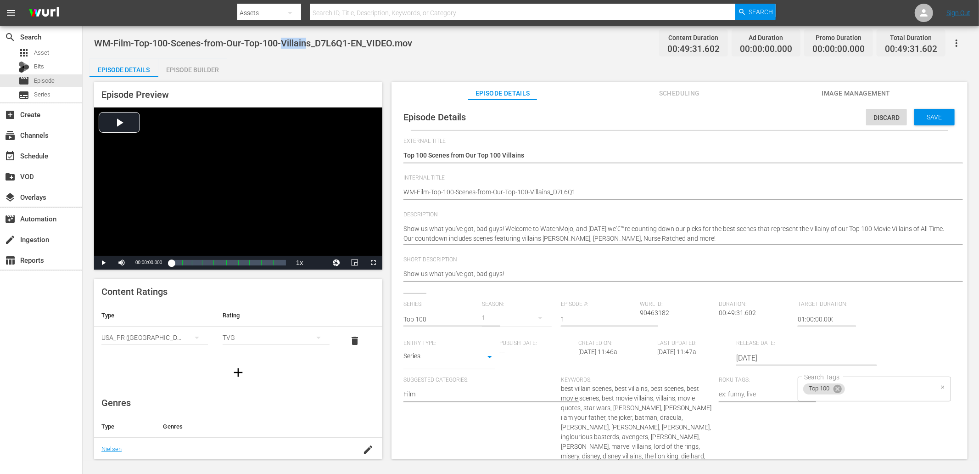
click at [854, 389] on input "Search Tags" at bounding box center [889, 389] width 87 height 17
paste input "Villain"
type input "Villain"
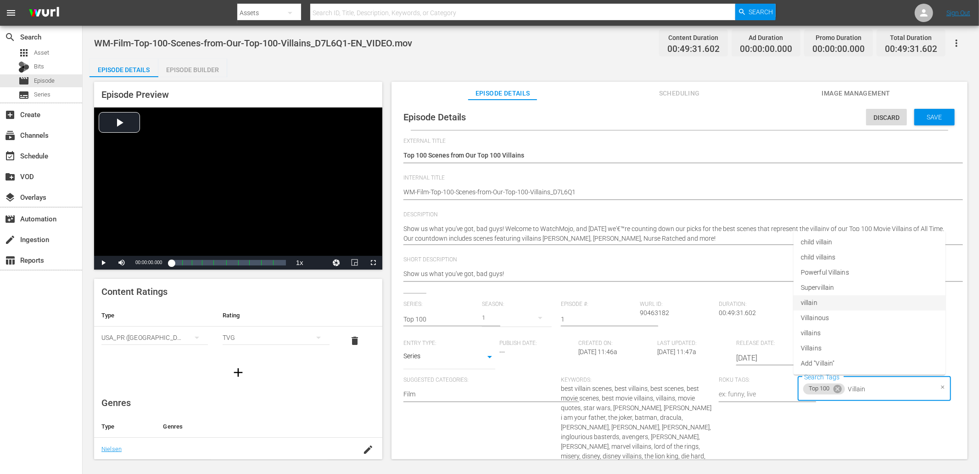
click at [813, 303] on span "villain" at bounding box center [809, 303] width 17 height 10
paste input "Villain"
type input "Villain"
click at [818, 333] on span "villains" at bounding box center [811, 333] width 20 height 10
paste input "Villain"
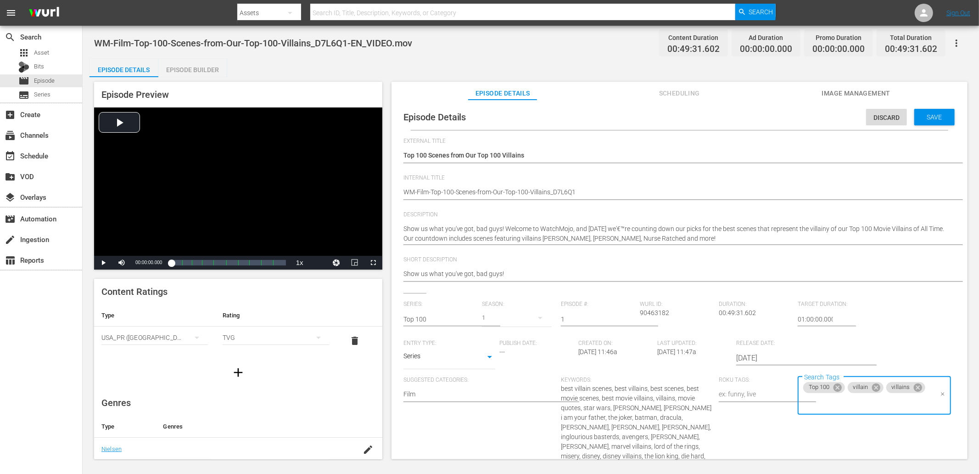
type input "Villain"
click at [819, 287] on span "Supervillain" at bounding box center [817, 288] width 33 height 10
paste input "Villain"
type input "Villain"
click at [812, 258] on span "child villains" at bounding box center [818, 257] width 34 height 10
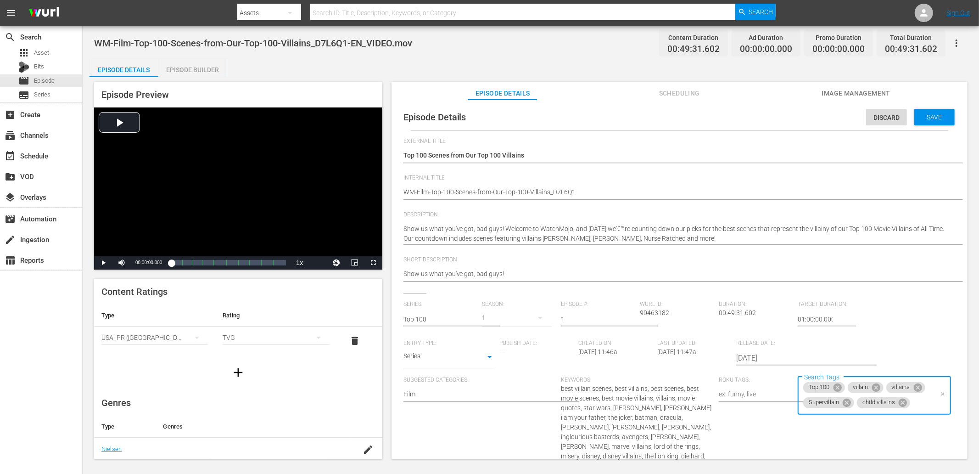
click at [178, 42] on span "WM-Film-Top-100-Scenes-from-Our-Top-100-Villains_D7L6Q1-EN_VIDEO.mov" at bounding box center [253, 43] width 318 height 11
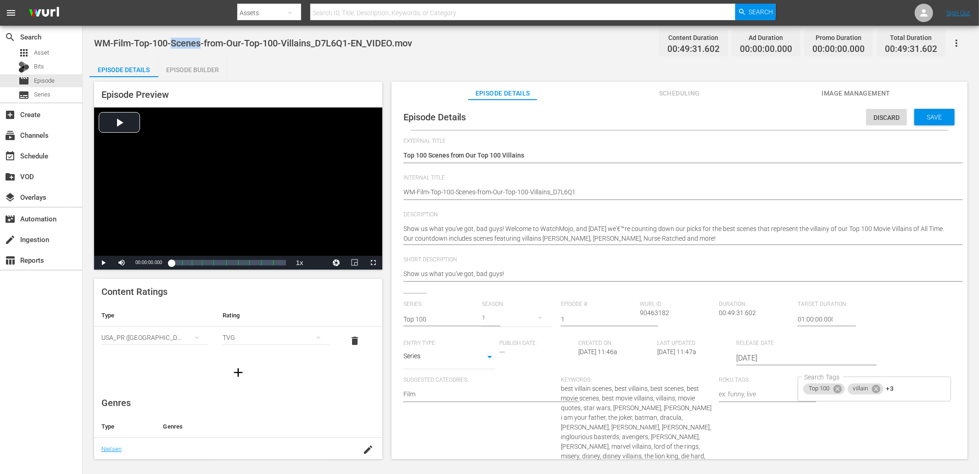
copy span "Scenes"
copy span "Scene"
click at [907, 388] on div "Top 100 villain +3 Search Tags" at bounding box center [874, 388] width 153 height 25
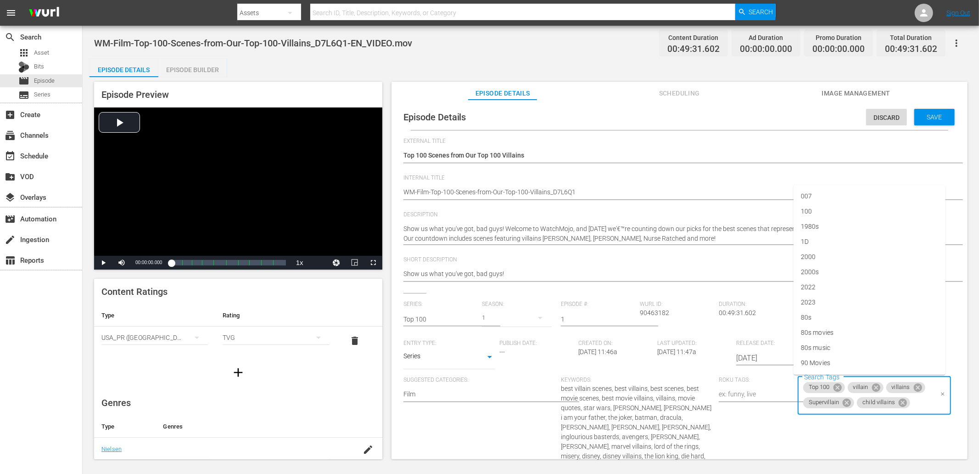
paste input "Scene"
type input "Scene"
click at [762, 132] on div "Episode Details Discard Save External Title Top 100 Scenes from Our Top 100 Vil…" at bounding box center [679, 362] width 567 height 517
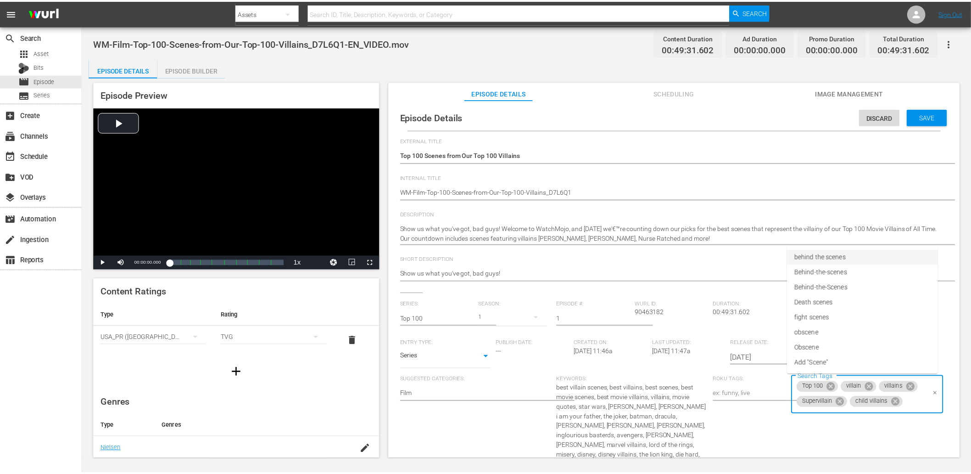
scroll to position [0, 0]
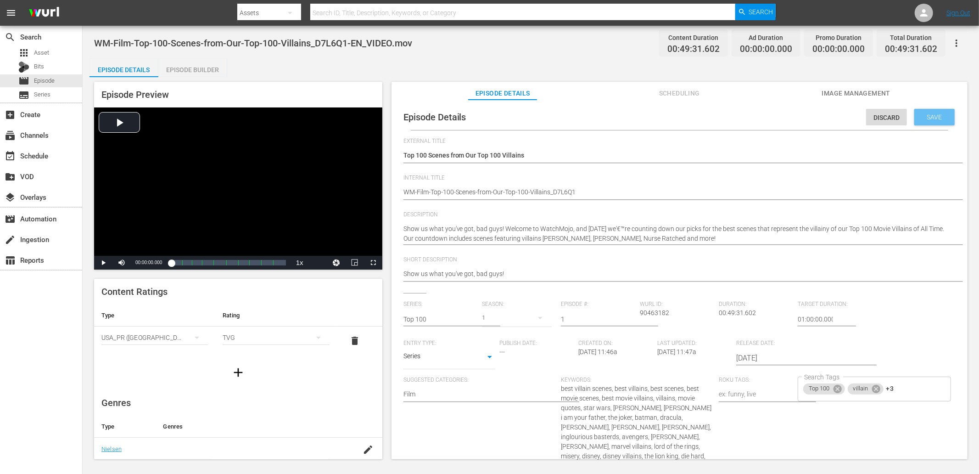
click at [921, 119] on span "Save" at bounding box center [935, 116] width 30 height 7
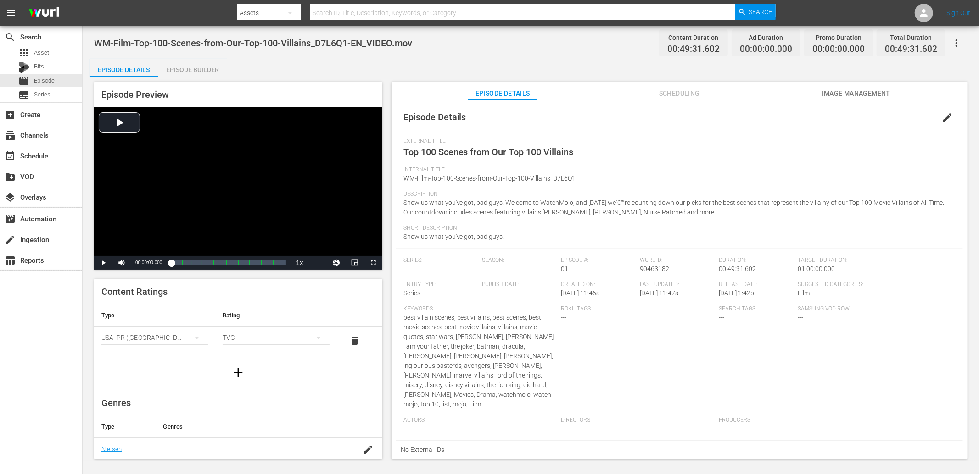
click at [187, 71] on div "Episode Builder" at bounding box center [192, 70] width 69 height 22
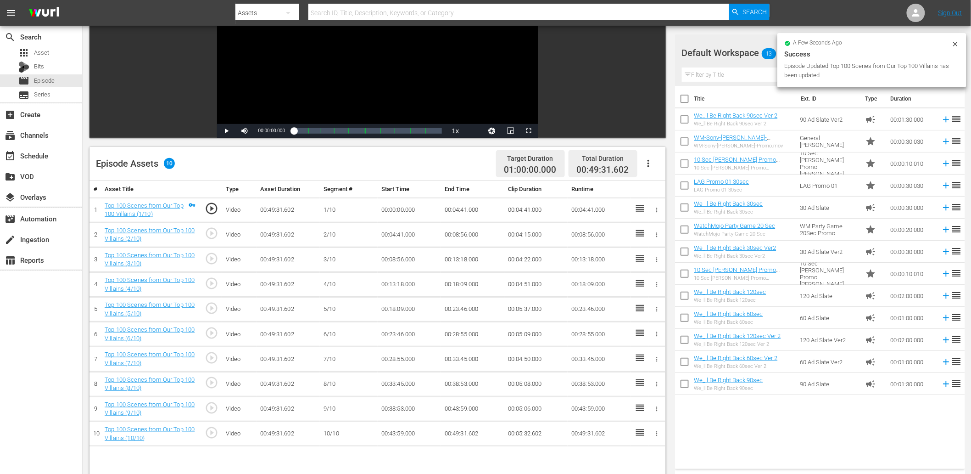
scroll to position [136, 0]
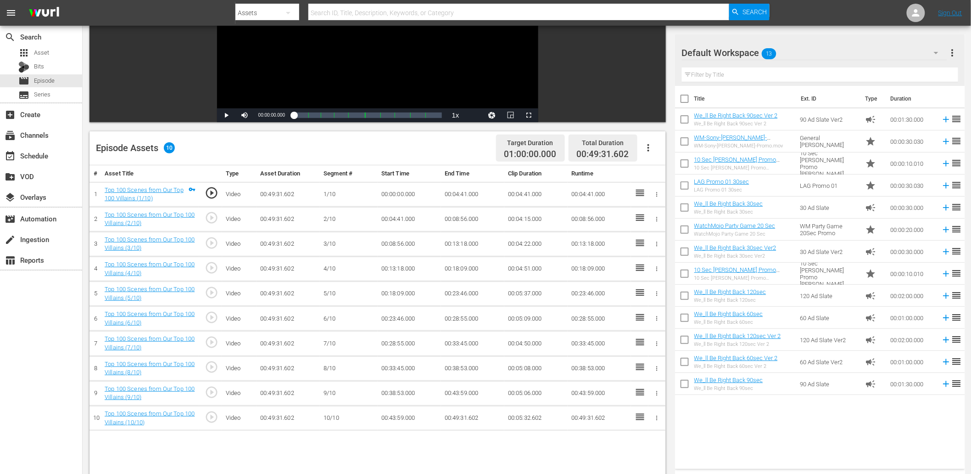
click at [716, 75] on input "text" at bounding box center [820, 74] width 276 height 15
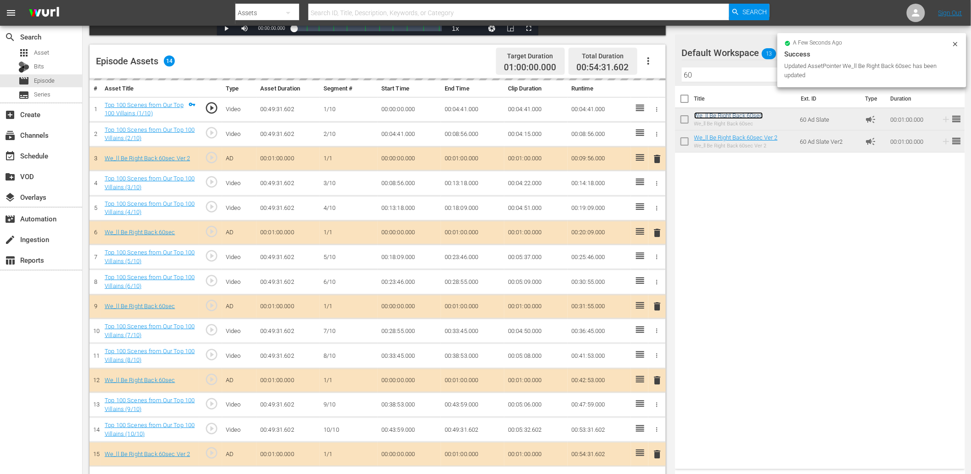
scroll to position [239, 0]
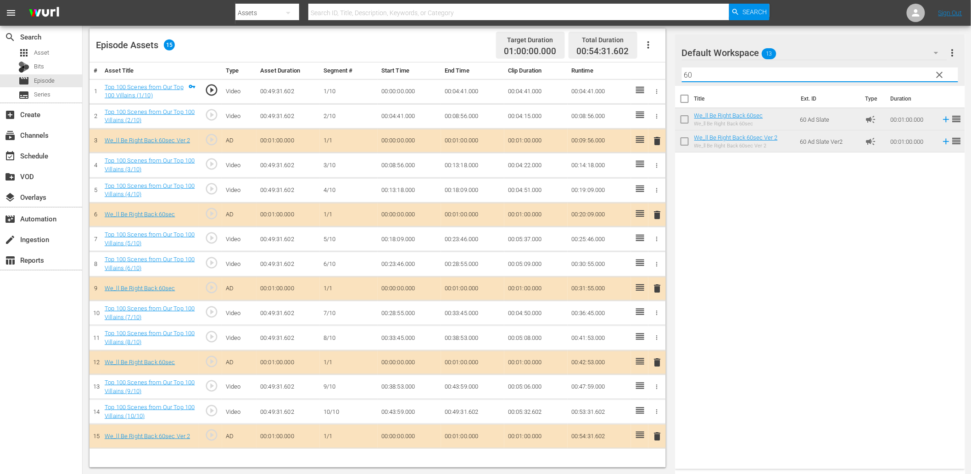
drag, startPoint x: 669, startPoint y: 75, endPoint x: 618, endPoint y: 80, distance: 51.2
click at [618, 80] on div "Video Player is loading. Play Video Play Mute Current Time 00:00:00.000 / Durat…" at bounding box center [527, 152] width 875 height 629
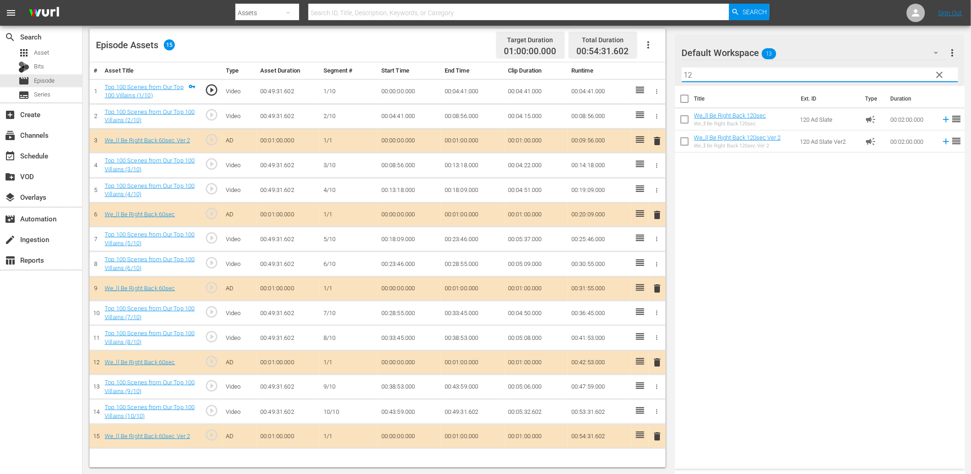
click at [654, 43] on icon "button" at bounding box center [648, 44] width 11 height 11
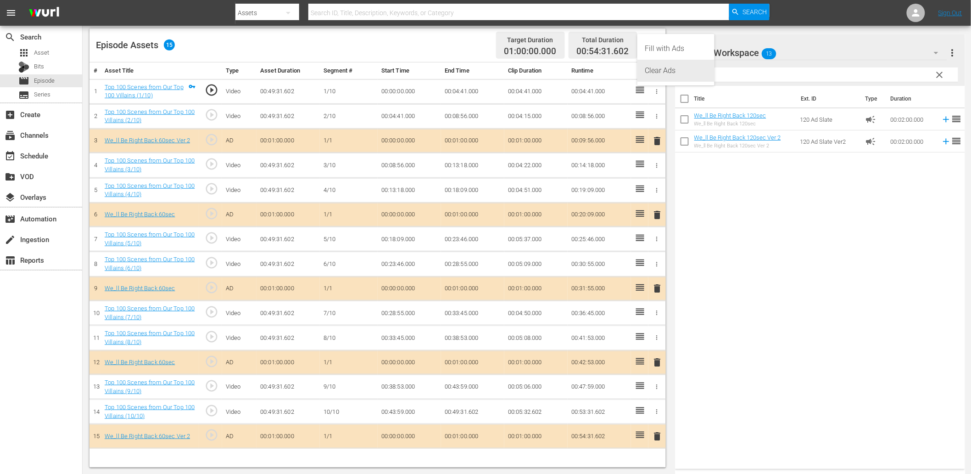
click at [662, 70] on div "Clear Ads" at bounding box center [676, 71] width 62 height 22
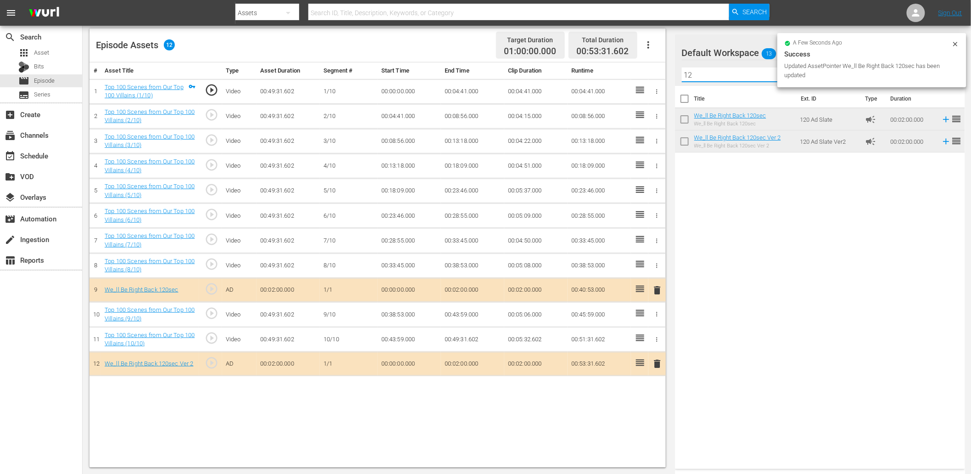
drag, startPoint x: 715, startPoint y: 76, endPoint x: 605, endPoint y: 77, distance: 109.7
click at [605, 77] on div "Video Player is loading. Play Video Play Mute Current Time 00:00:00.000 / Durat…" at bounding box center [527, 152] width 875 height 629
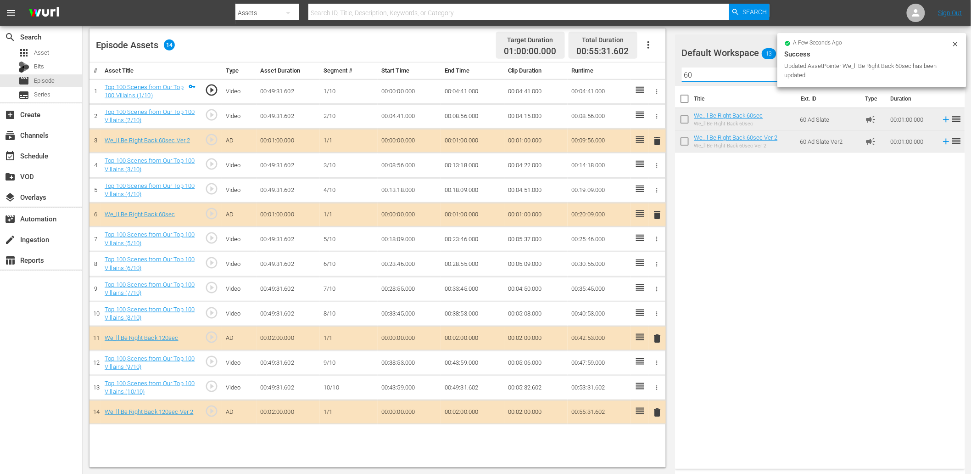
drag, startPoint x: 707, startPoint y: 77, endPoint x: 540, endPoint y: 77, distance: 167.1
click at [547, 76] on div "Video Player is loading. Play Video Play Mute Current Time 00:00:00.000 / Durat…" at bounding box center [527, 152] width 875 height 629
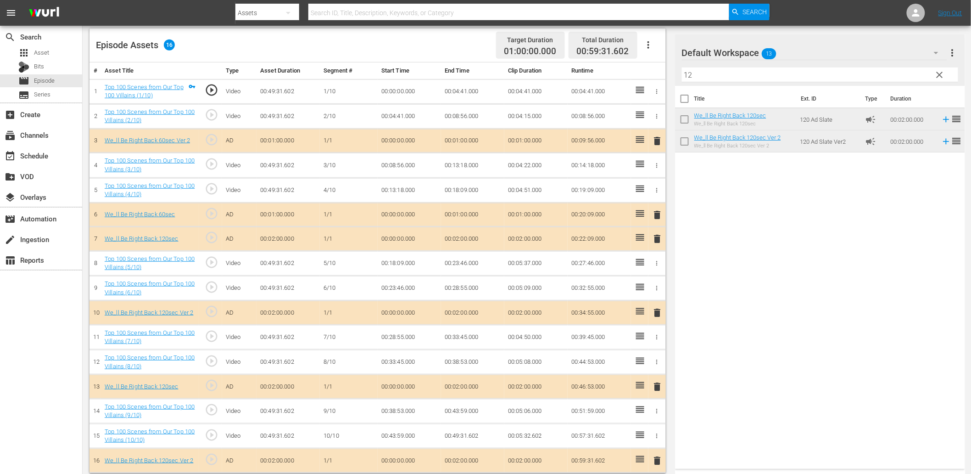
click at [660, 216] on span "delete" at bounding box center [657, 214] width 11 height 11
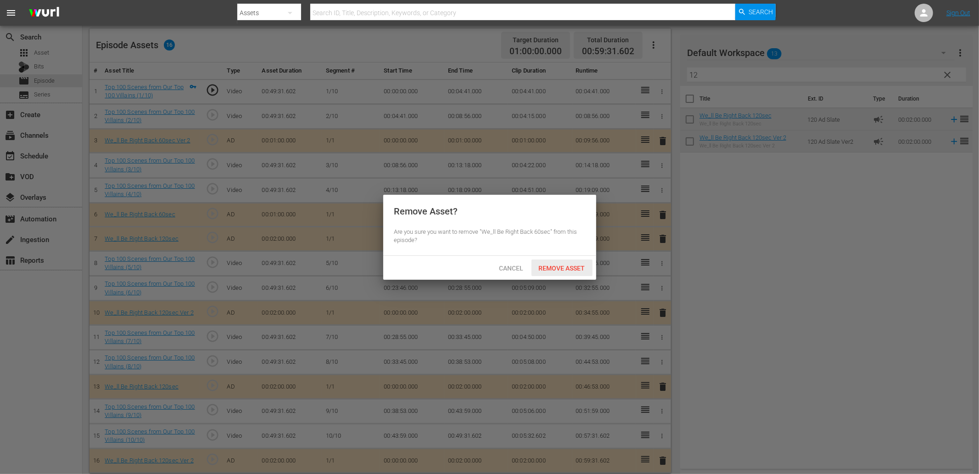
click at [574, 266] on span "Remove Asset" at bounding box center [562, 267] width 61 height 7
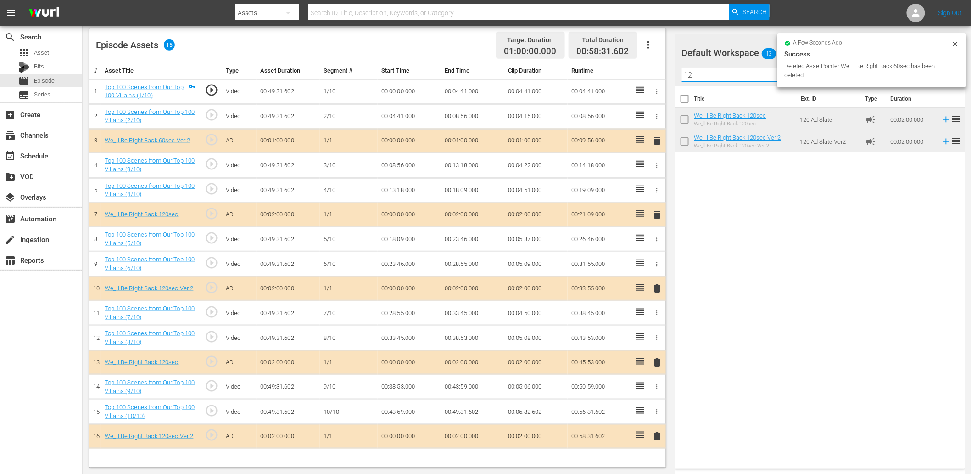
drag, startPoint x: 627, startPoint y: 62, endPoint x: 536, endPoint y: 71, distance: 91.3
click at [542, 66] on div "Video Player is loading. Play Video Play Mute Current Time 00:00:00.000 / Durat…" at bounding box center [527, 152] width 875 height 629
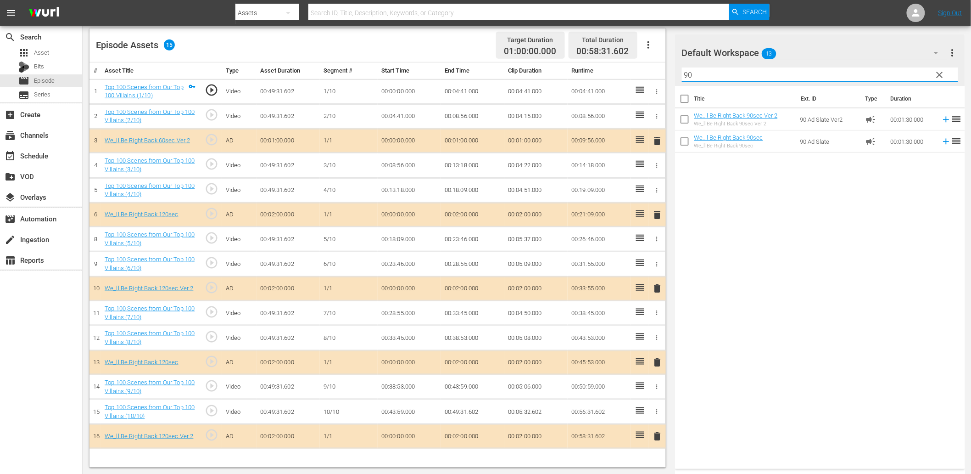
type input "90"
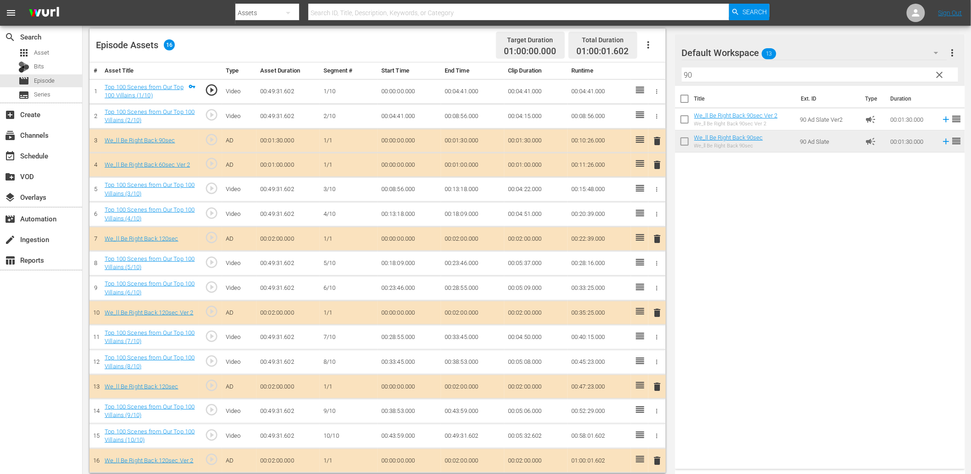
click at [642, 139] on icon at bounding box center [640, 139] width 8 height 6
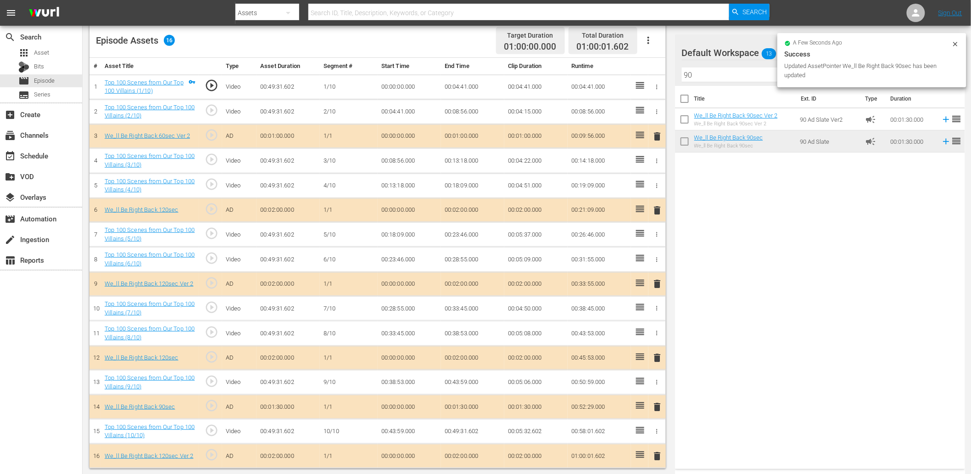
scroll to position [244, 0]
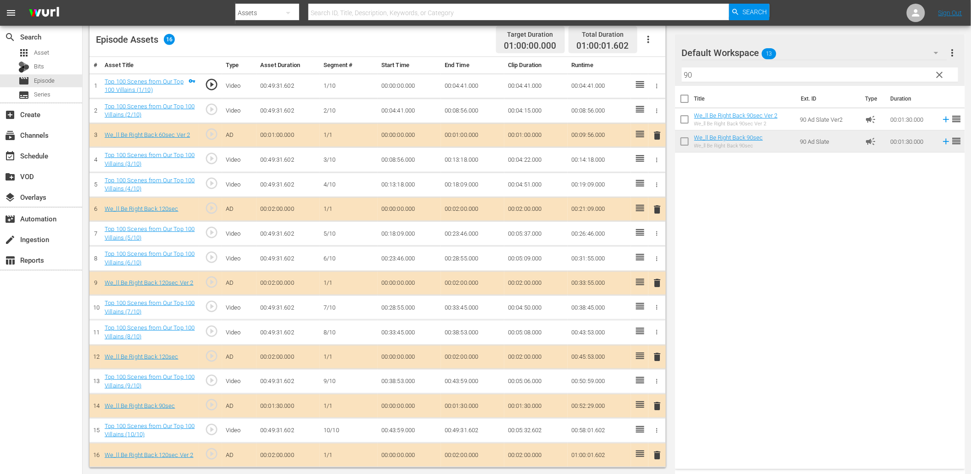
click at [210, 161] on span "play_circle_outline" at bounding box center [212, 158] width 14 height 14
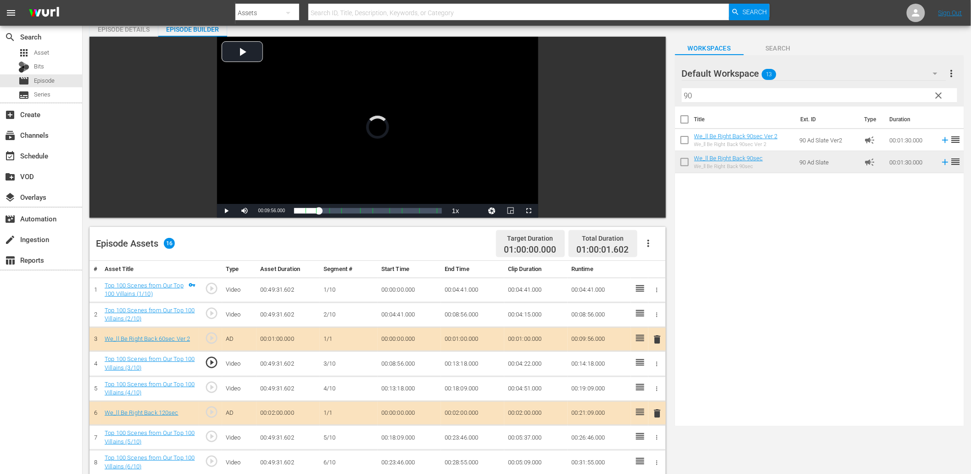
scroll to position [40, 0]
click at [400, 363] on td "00:08:56.000" at bounding box center [409, 364] width 63 height 25
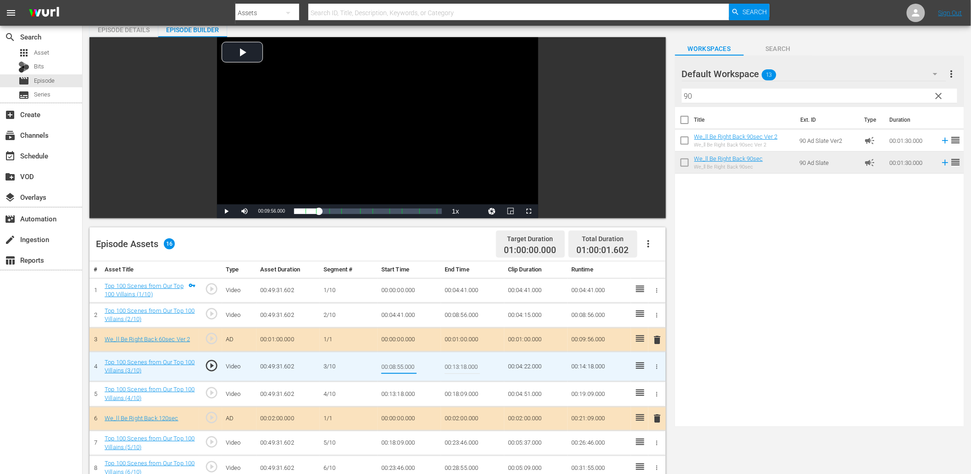
type input "00:08:55.700"
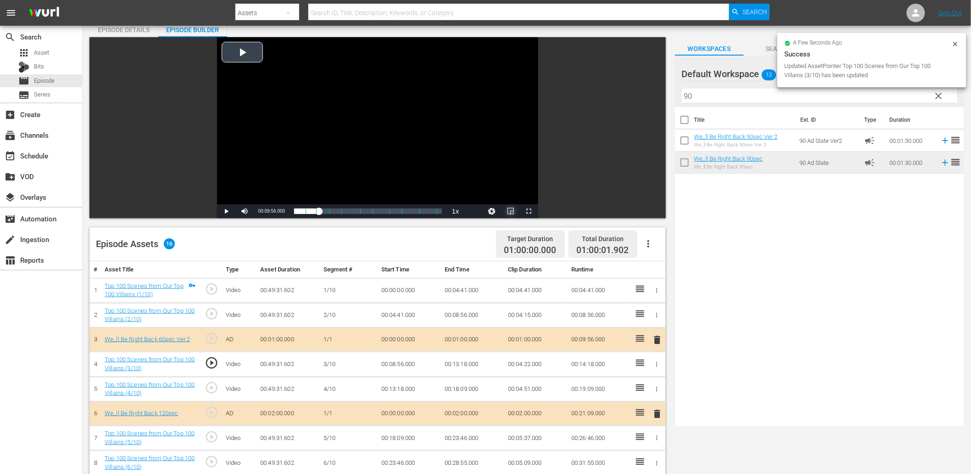
click at [511, 211] on span "Video Player" at bounding box center [511, 211] width 0 height 0
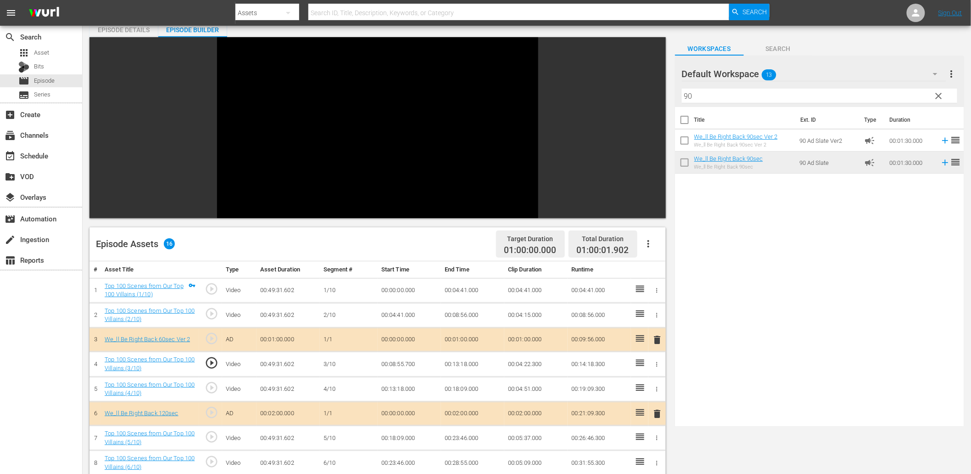
click at [206, 365] on span "play_circle_outline" at bounding box center [212, 363] width 14 height 14
click at [396, 360] on td "00:08:55.700" at bounding box center [409, 364] width 63 height 25
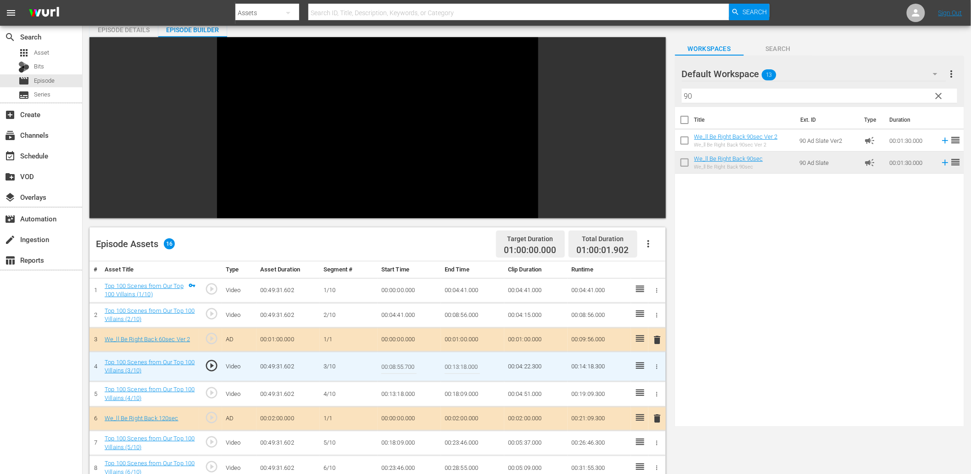
click at [396, 360] on input "00:08:55.700" at bounding box center [398, 366] width 35 height 22
click at [461, 317] on td "00:08:56.000" at bounding box center [472, 314] width 63 height 25
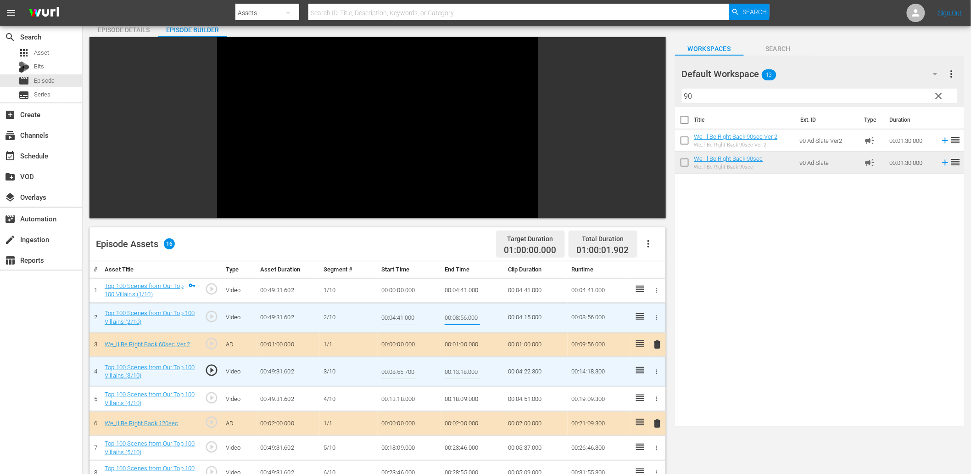
type input "00:08:55.700"
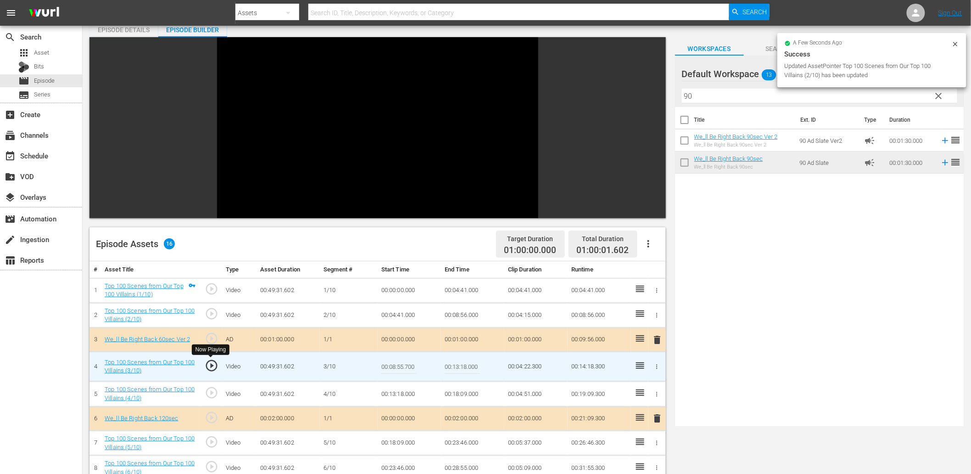
click at [201, 359] on td "play_circle_outline" at bounding box center [210, 367] width 23 height 30
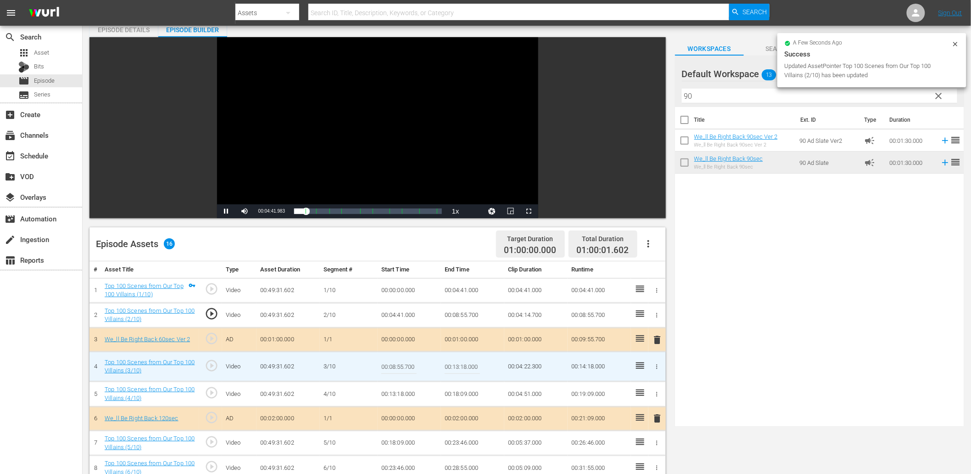
click at [326, 173] on div "Video Player" at bounding box center [377, 120] width 321 height 167
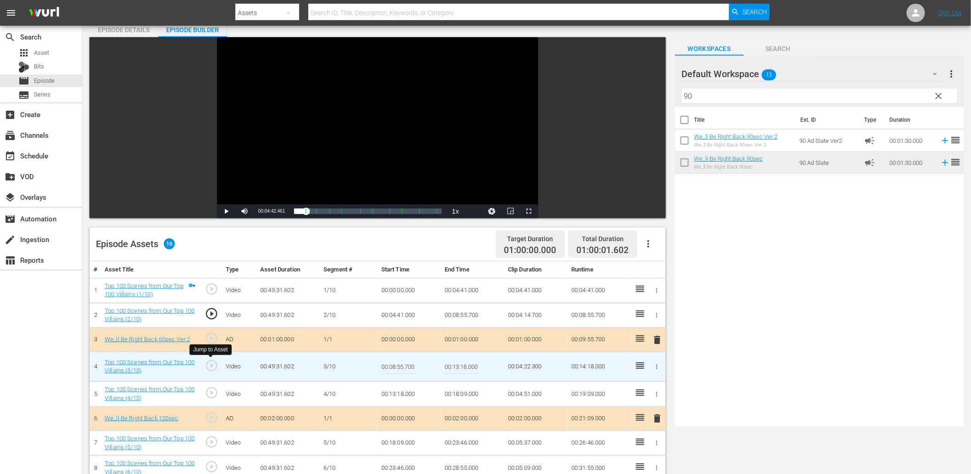
click at [209, 372] on span "play_circle_outline" at bounding box center [212, 365] width 14 height 14
click at [396, 368] on input "00:08:55.700" at bounding box center [398, 366] width 35 height 22
type input "00:08:55.777"
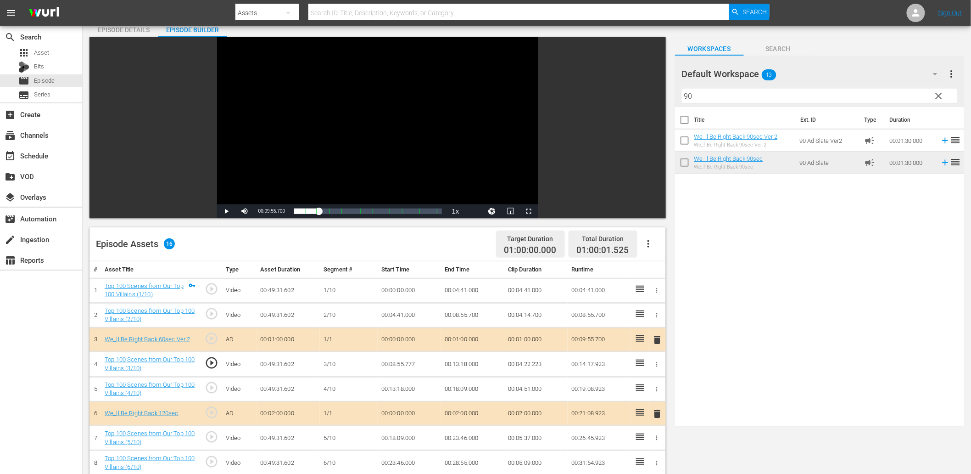
click at [402, 363] on td "00:08:55.777" at bounding box center [409, 364] width 63 height 25
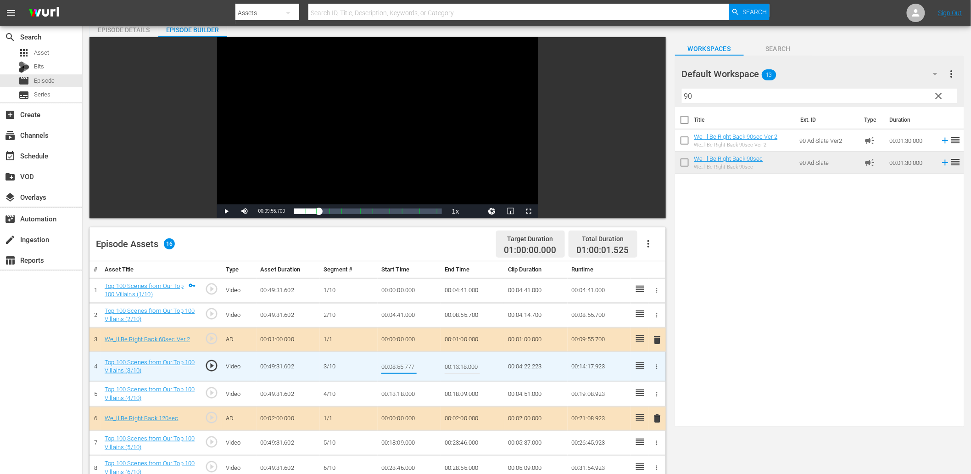
click at [465, 308] on td "00:08:55.700" at bounding box center [472, 314] width 63 height 25
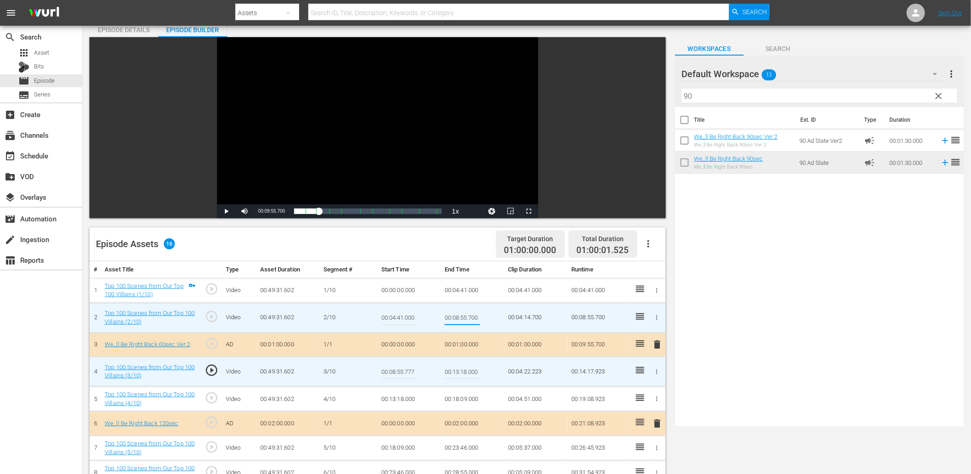
type input "00:08:55.777"
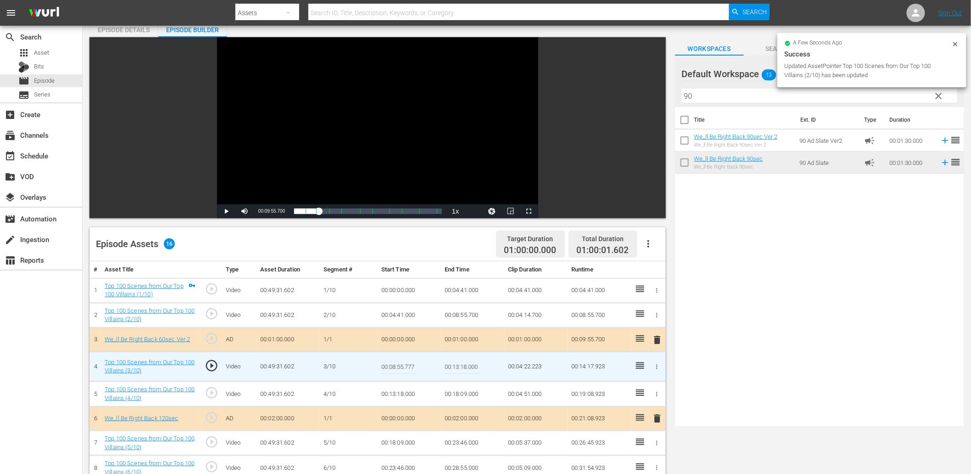
click at [412, 366] on input "00:08:55.777" at bounding box center [398, 366] width 35 height 22
type input "00:08:55.888"
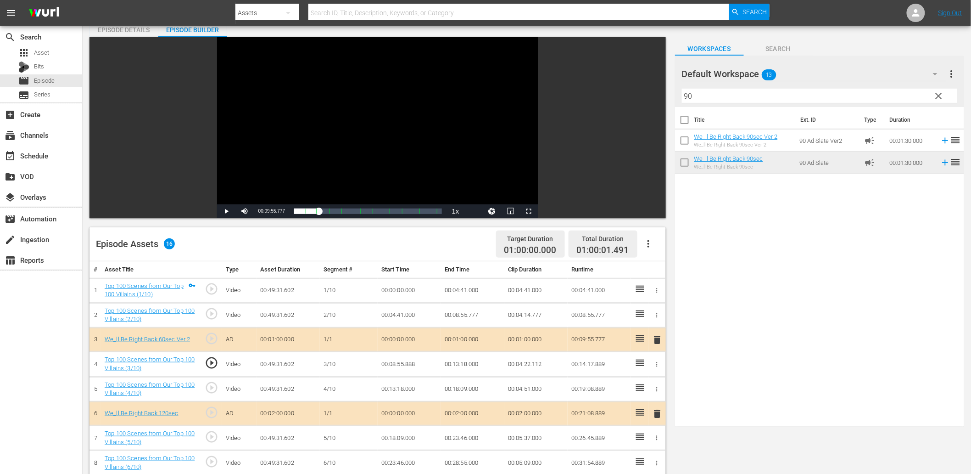
click at [406, 366] on td "00:08:55.888" at bounding box center [409, 364] width 63 height 25
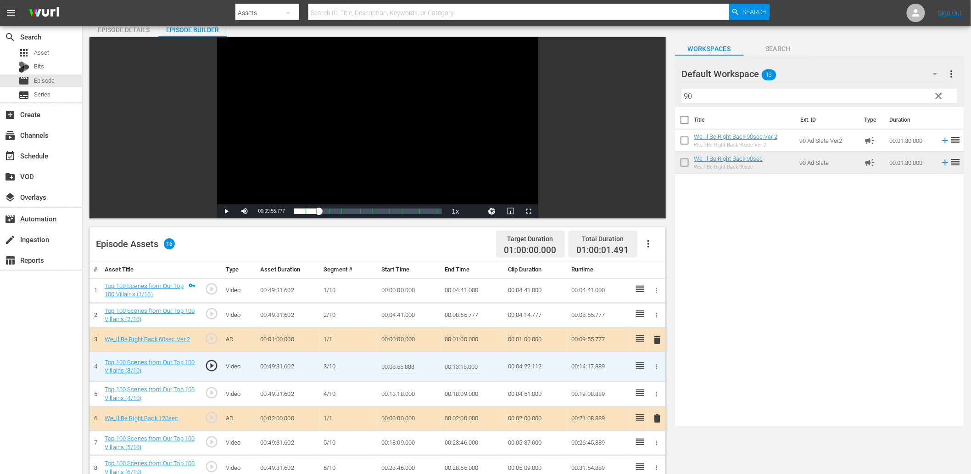
click at [406, 366] on input "00:08:55.888" at bounding box center [398, 366] width 35 height 22
type input "00:08:55.999"
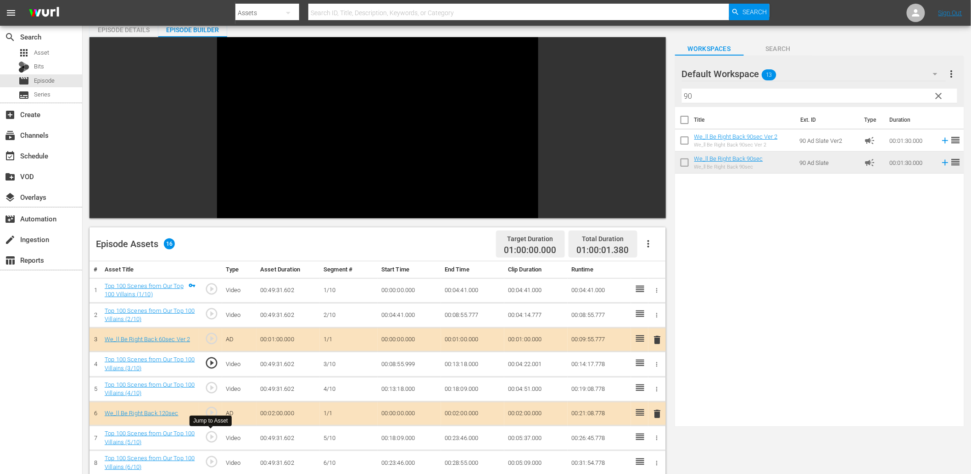
click at [213, 433] on span "play_circle_outline" at bounding box center [212, 437] width 14 height 14
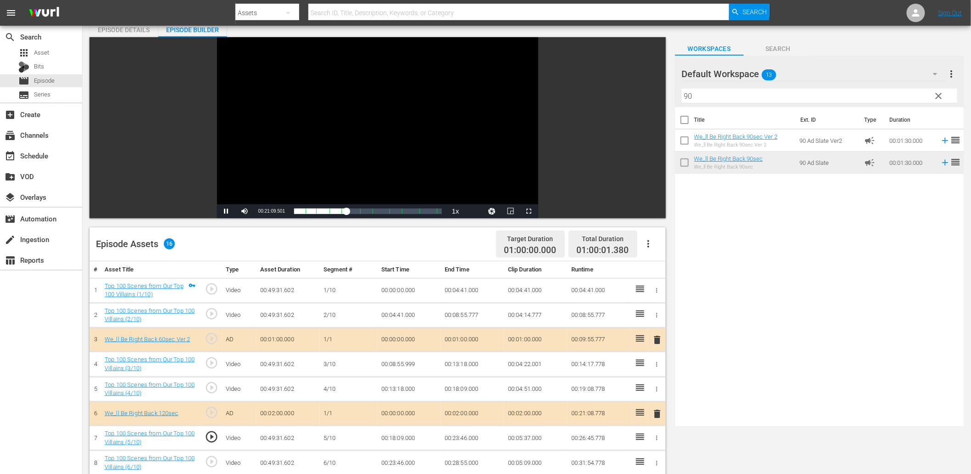
click at [325, 166] on div "Video Player" at bounding box center [377, 120] width 321 height 167
click at [406, 437] on td "00:18:09.000" at bounding box center [409, 437] width 63 height 25
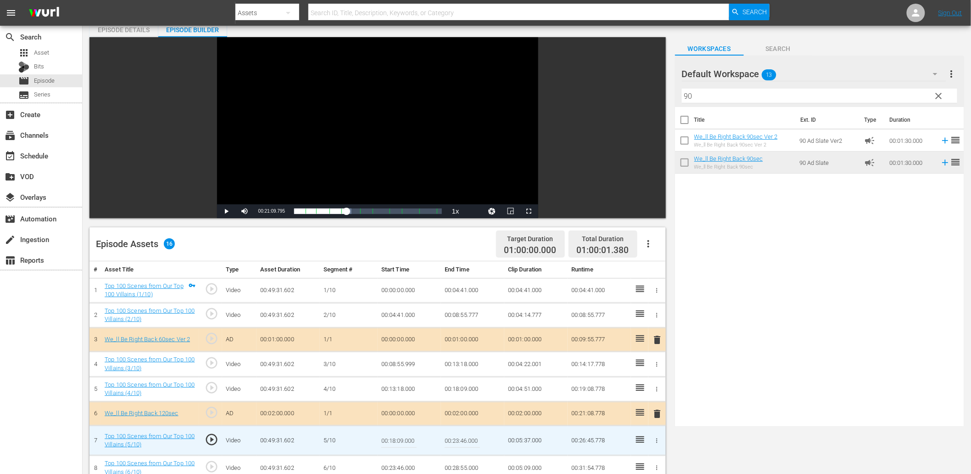
click at [406, 437] on input "00:18:09.000" at bounding box center [398, 440] width 35 height 22
type input "00:18:09.099"
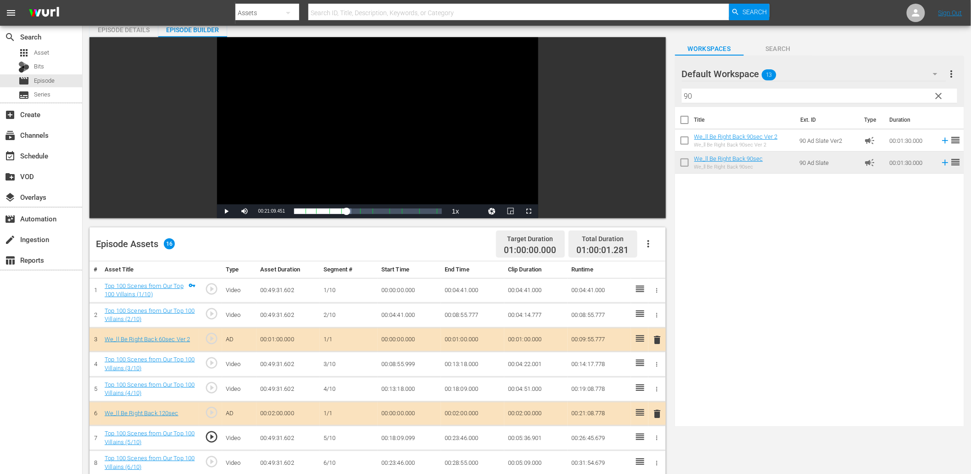
click at [396, 442] on td "00:18:09.099" at bounding box center [409, 437] width 63 height 25
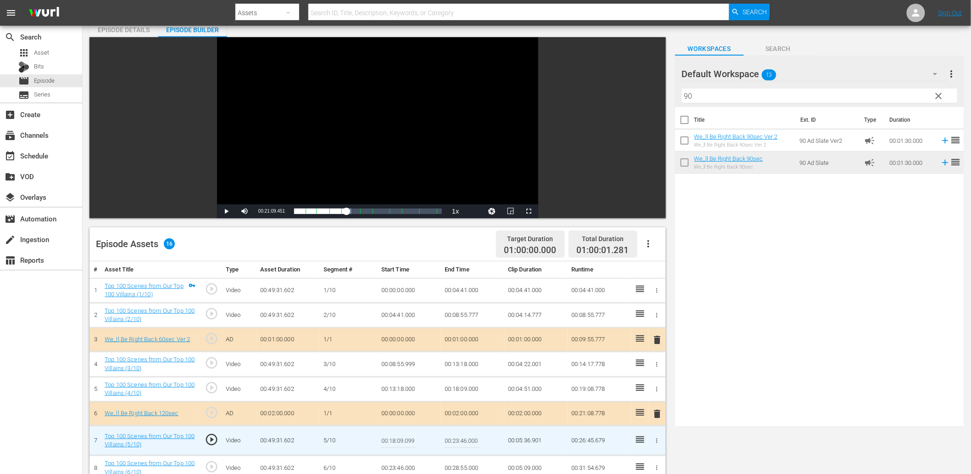
click at [396, 442] on input "00:18:09.099" at bounding box center [398, 440] width 35 height 22
type input "00:18:09.199"
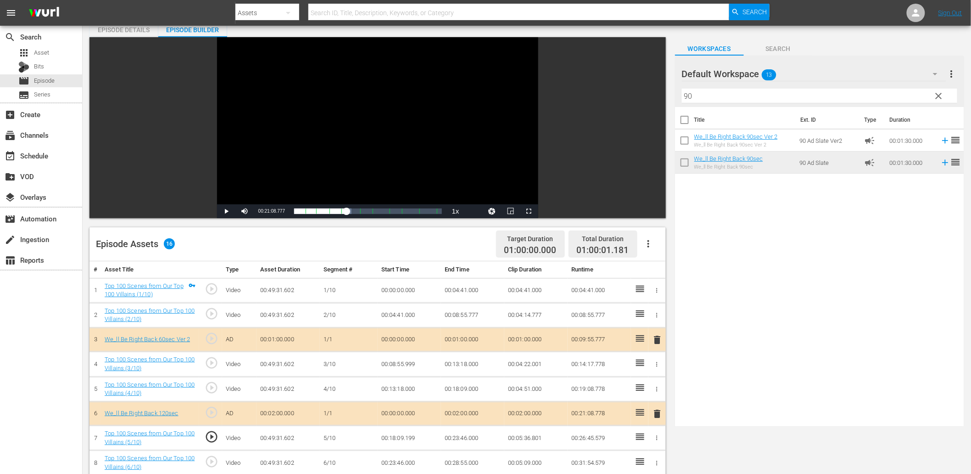
click at [414, 439] on td "00:18:09.199" at bounding box center [409, 437] width 63 height 25
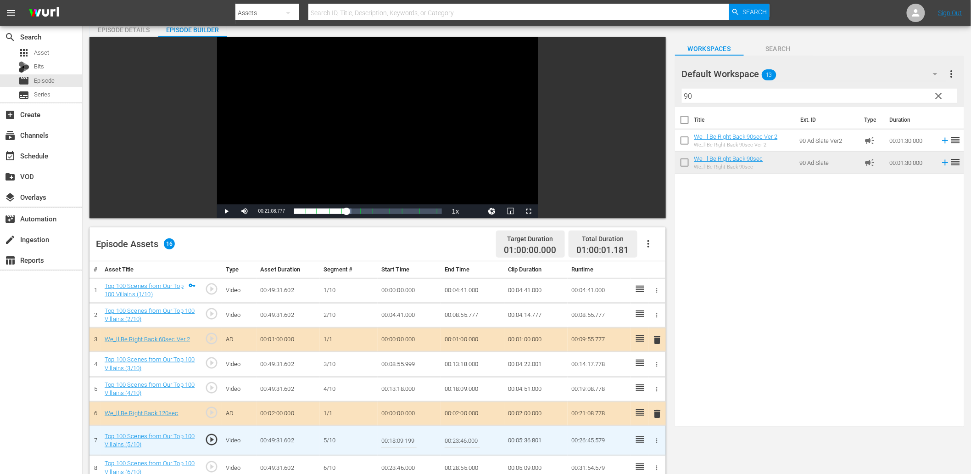
click at [414, 439] on input "00:18:09.199" at bounding box center [398, 440] width 35 height 22
type input "00:18:09.288"
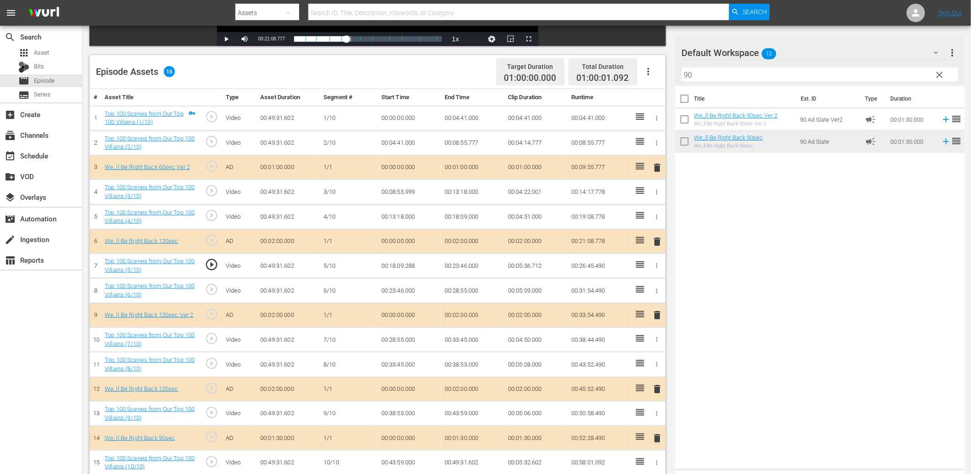
scroll to position [210, 0]
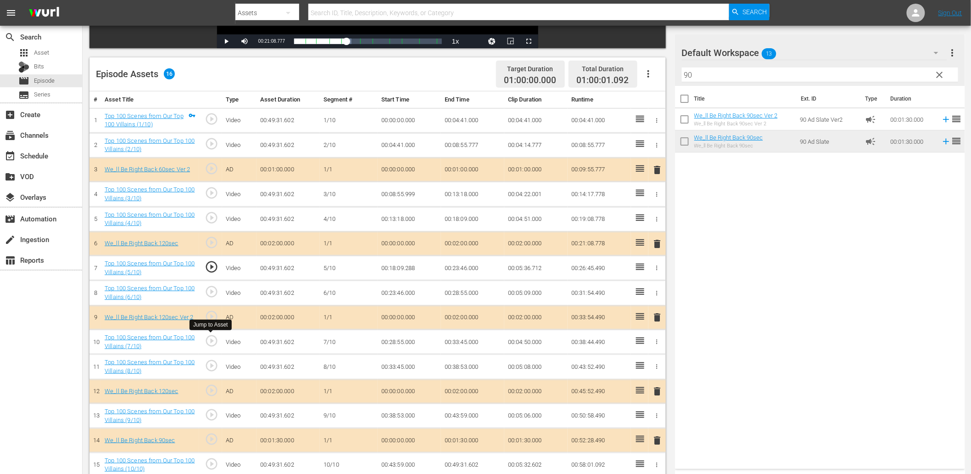
click at [217, 344] on span "play_circle_outline" at bounding box center [212, 341] width 14 height 14
click at [404, 346] on td "00:28:55.000" at bounding box center [409, 342] width 63 height 25
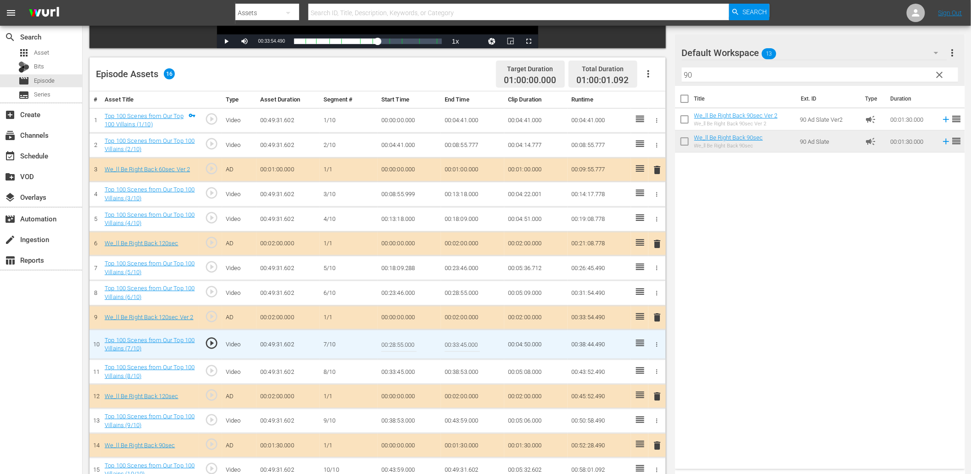
click at [404, 346] on input "00:28:55.000" at bounding box center [398, 344] width 35 height 22
type input "00:28:54.000"
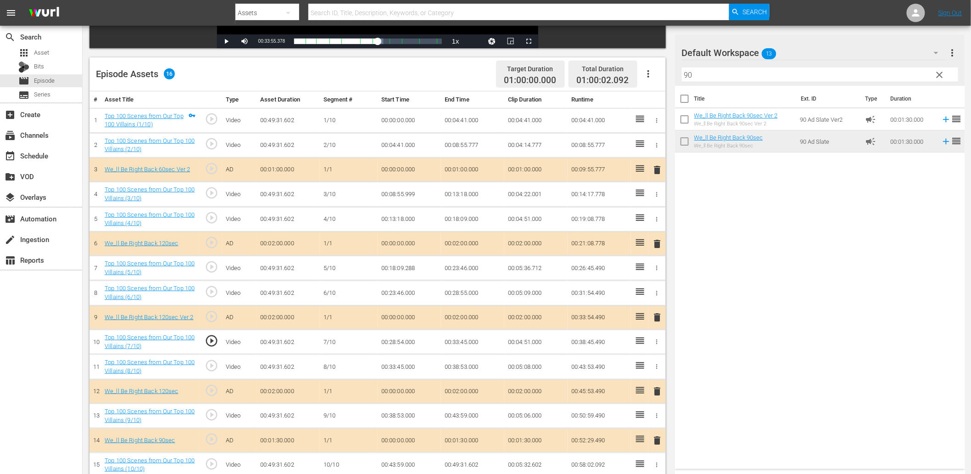
click at [396, 341] on td "00:28:54.000" at bounding box center [409, 342] width 63 height 25
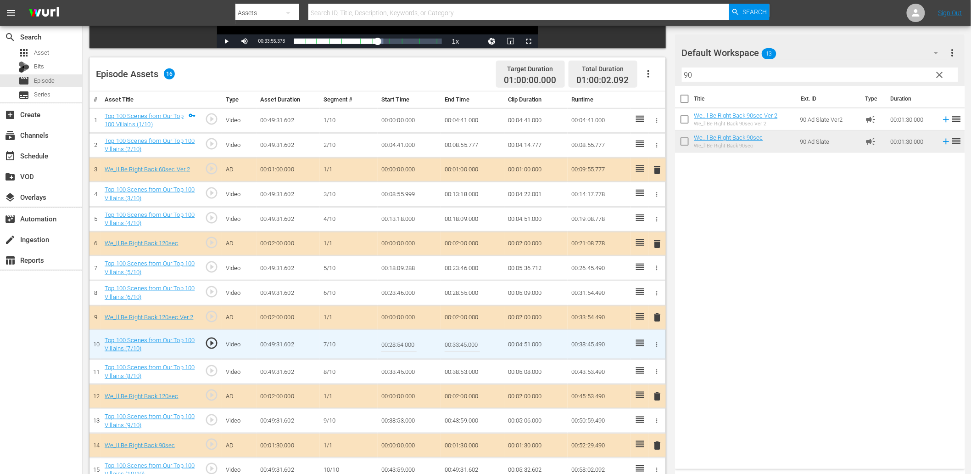
click at [396, 341] on input "00:28:54.000" at bounding box center [398, 344] width 35 height 22
type input "00:28:54.333"
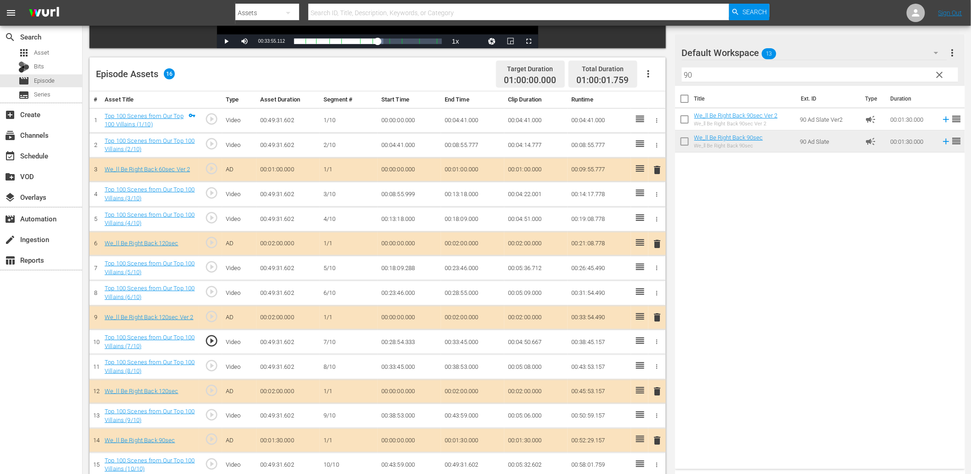
click at [405, 343] on td "00:28:54.333" at bounding box center [409, 342] width 63 height 25
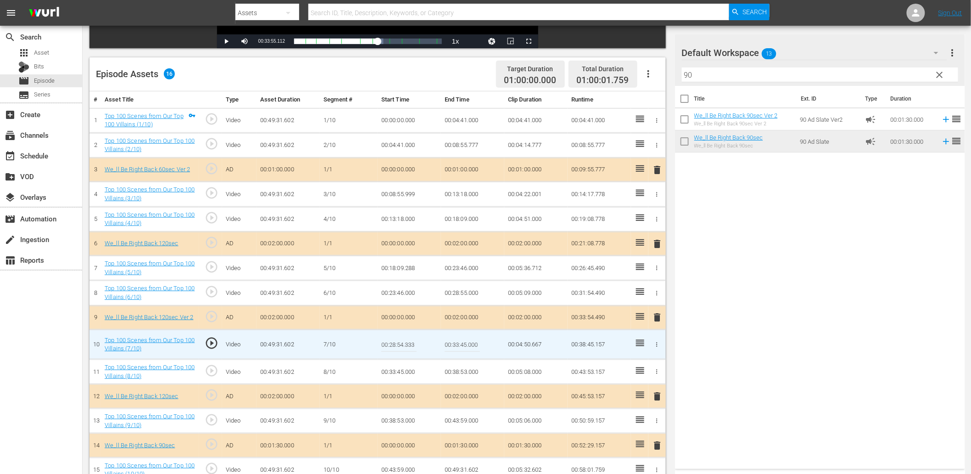
click at [405, 343] on input "00:28:54.333" at bounding box center [398, 344] width 35 height 22
click at [457, 288] on td "00:28:55.000" at bounding box center [472, 292] width 63 height 25
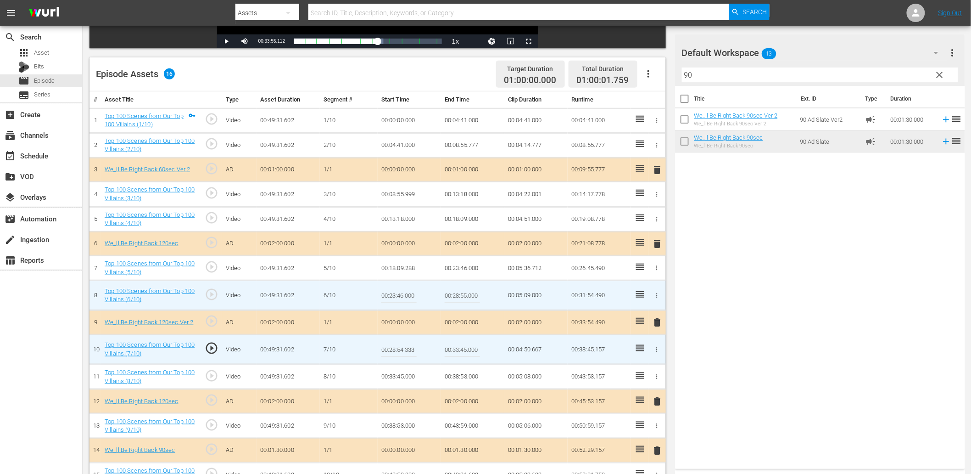
click at [457, 288] on input "00:28:55.000" at bounding box center [462, 295] width 35 height 22
paste input "4.333"
type input "00:28:54.333"
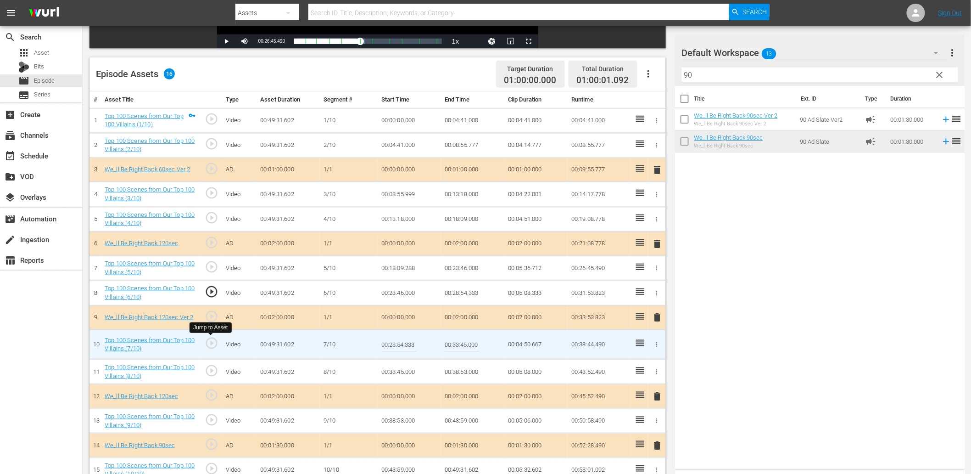
click at [210, 343] on span "play_circle_outline" at bounding box center [212, 343] width 14 height 14
click at [406, 348] on input "00:28:54.333" at bounding box center [398, 344] width 35 height 22
click at [430, 348] on td "00:28:54.333" at bounding box center [409, 345] width 63 height 30
type input "00:28:54.666"
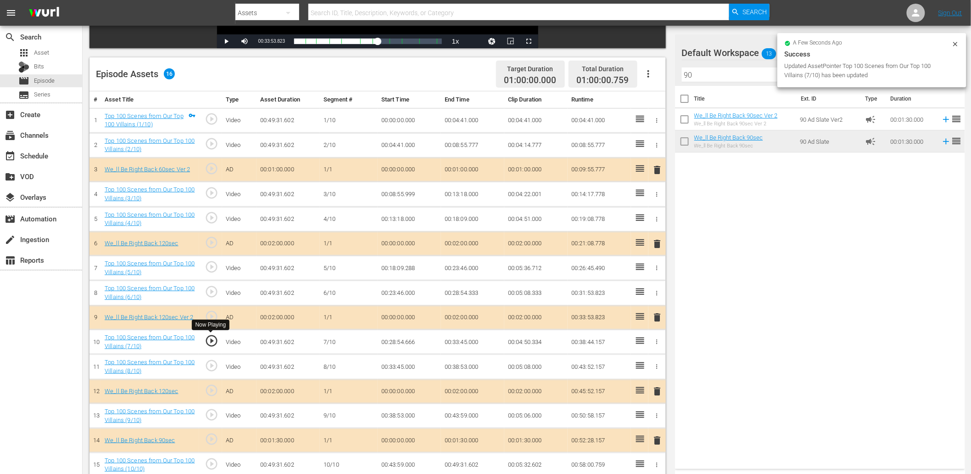
click at [212, 339] on span "play_circle_outline" at bounding box center [212, 341] width 14 height 14
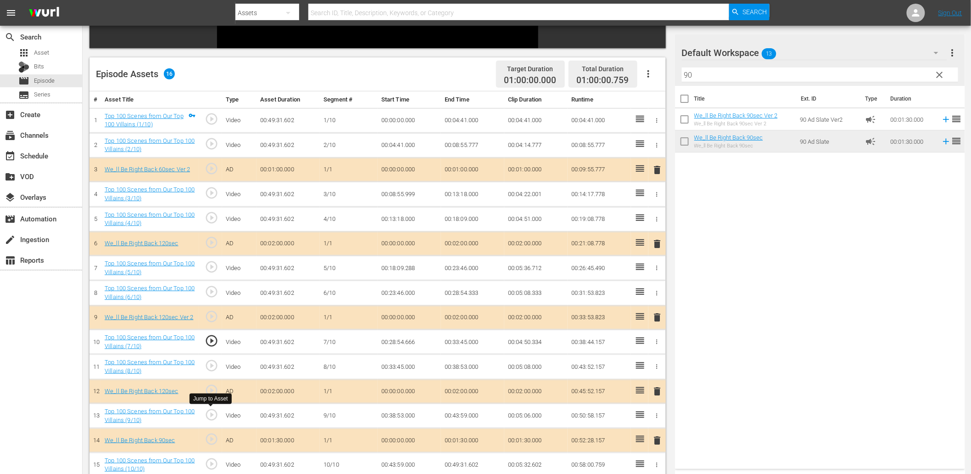
click at [213, 415] on span "play_circle_outline" at bounding box center [212, 415] width 14 height 14
click at [398, 412] on td "00:38:53.000" at bounding box center [409, 415] width 63 height 25
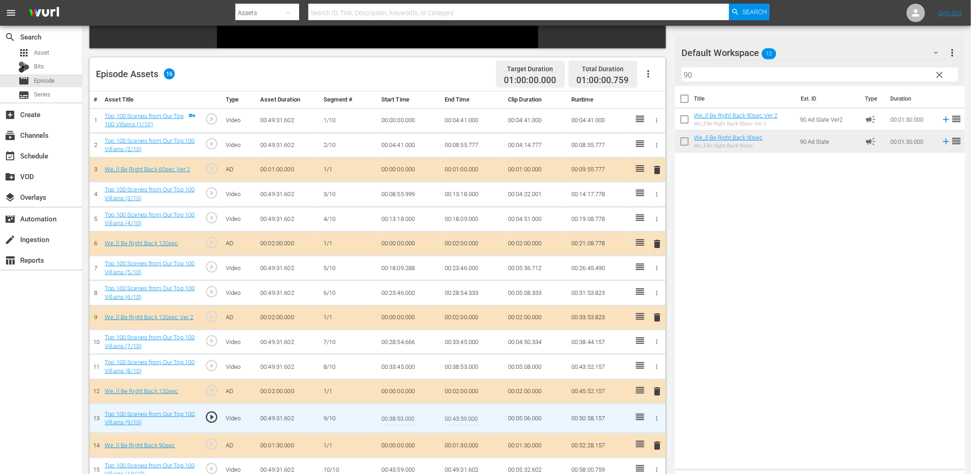
click at [398, 412] on input "00:38:53.000" at bounding box center [398, 418] width 35 height 22
type input "00:38:52.000"
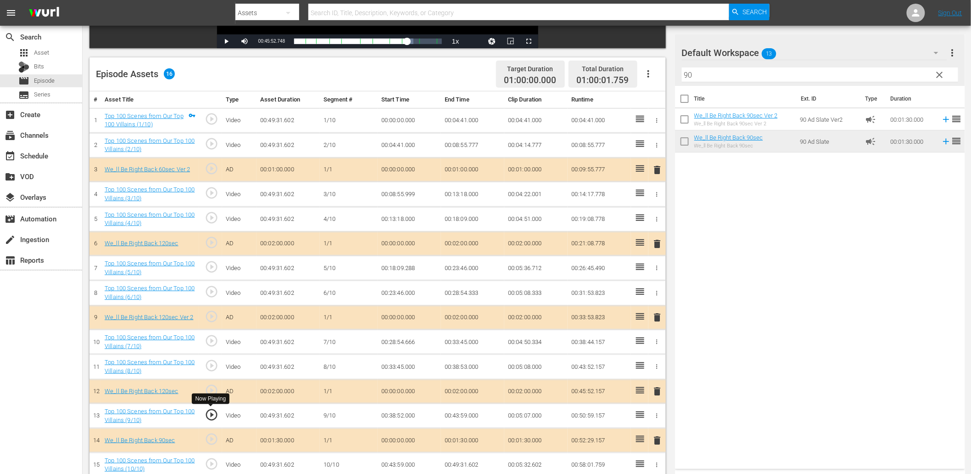
click at [215, 411] on span "play_circle_outline" at bounding box center [212, 415] width 14 height 14
click at [400, 415] on td "00:38:52.000" at bounding box center [409, 415] width 63 height 25
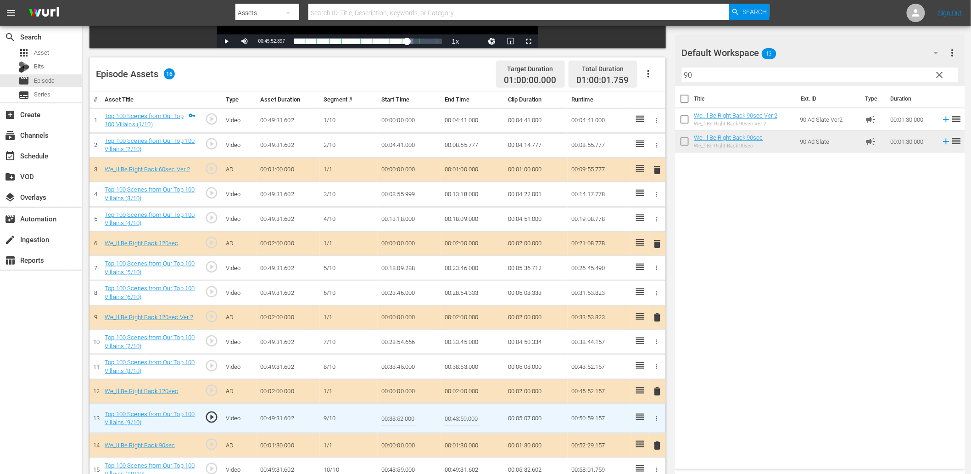
click at [400, 415] on input "00:38:52.000" at bounding box center [398, 418] width 35 height 22
type input "00:38:52.099"
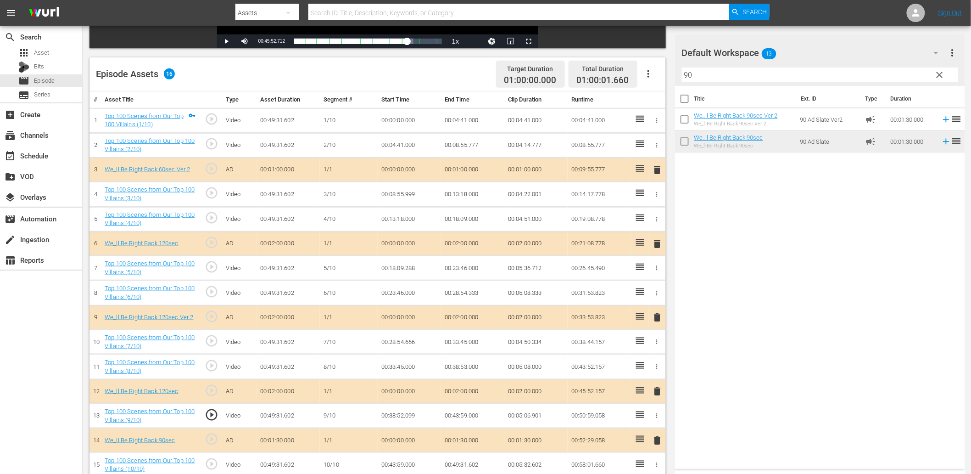
click at [393, 414] on td "00:38:52.099" at bounding box center [409, 415] width 63 height 25
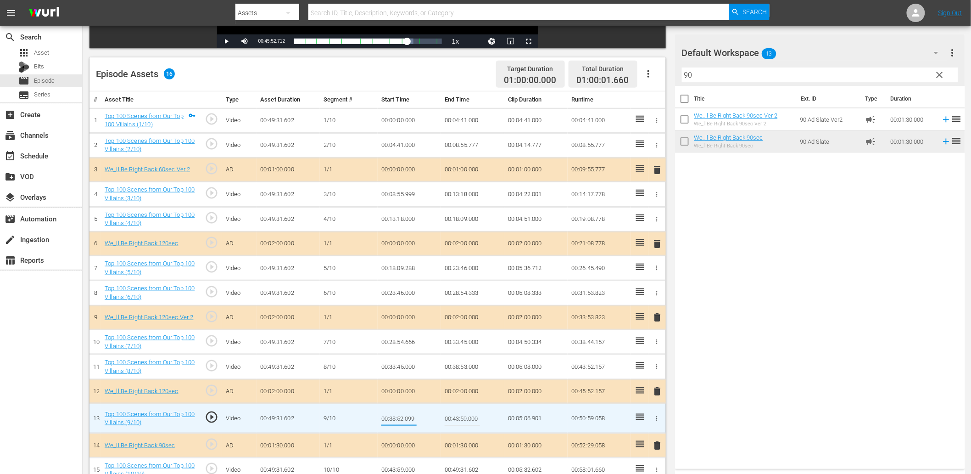
click at [461, 364] on td "00:38:53.000" at bounding box center [472, 366] width 63 height 25
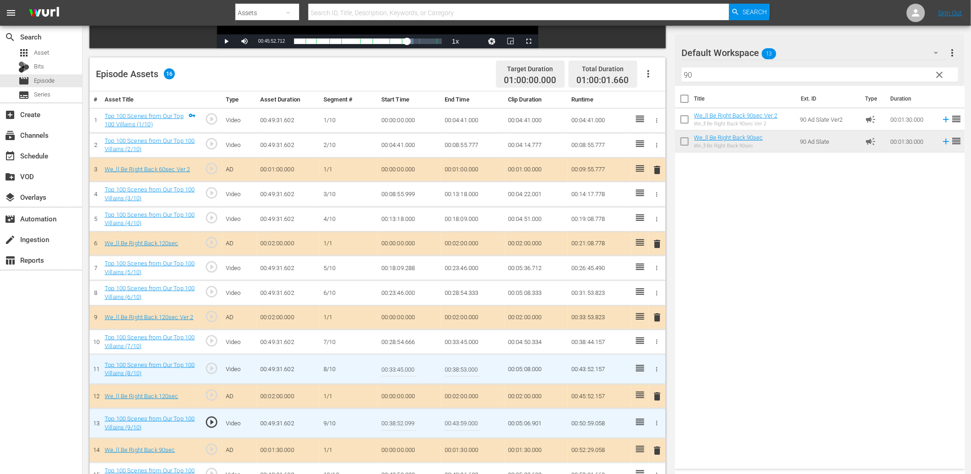
click at [461, 364] on input "00:38:53.000" at bounding box center [462, 369] width 35 height 22
paste input "2.099"
type input "00:38:52.099"
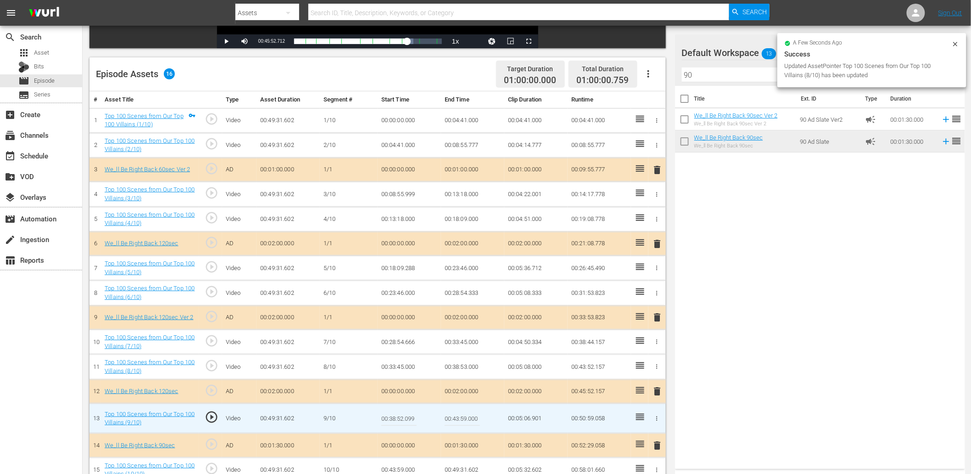
click at [405, 420] on input "00:38:52.099" at bounding box center [398, 418] width 35 height 22
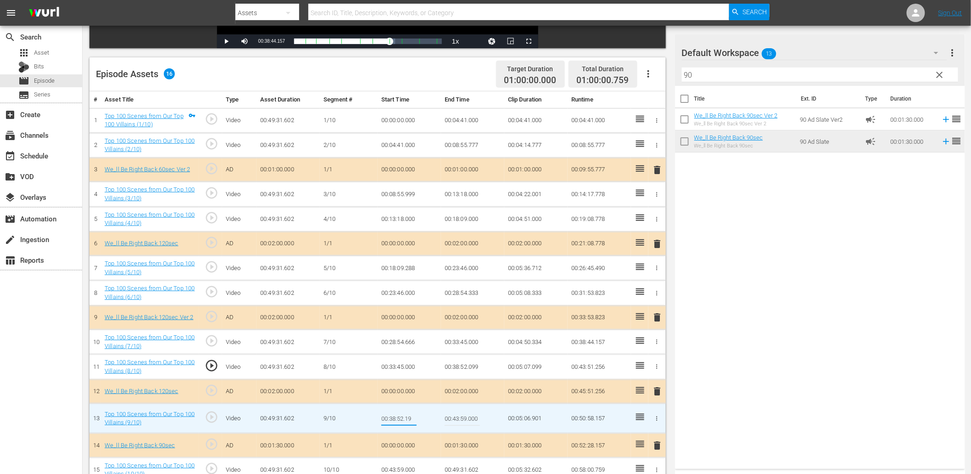
type input "00:38:52.199"
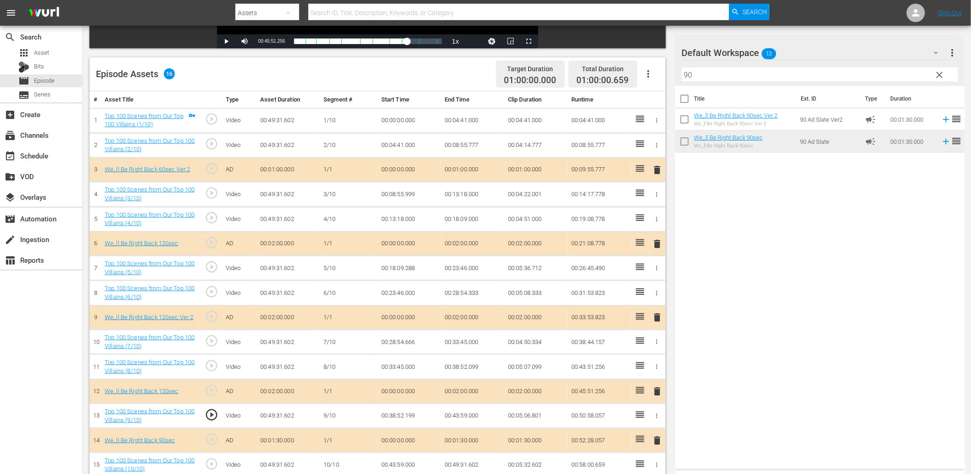
click at [400, 416] on td "00:38:52.199" at bounding box center [409, 415] width 63 height 25
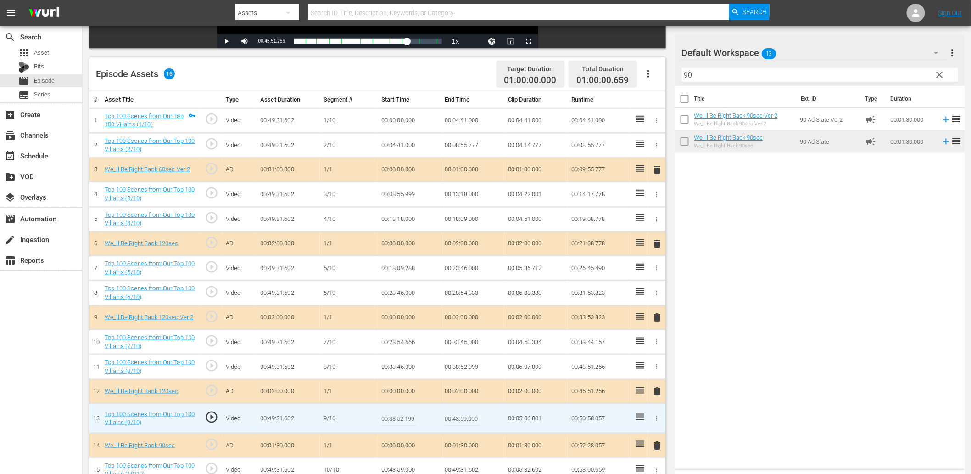
click at [400, 416] on input "00:38:52.199" at bounding box center [398, 418] width 35 height 22
type input "00:38:52.266"
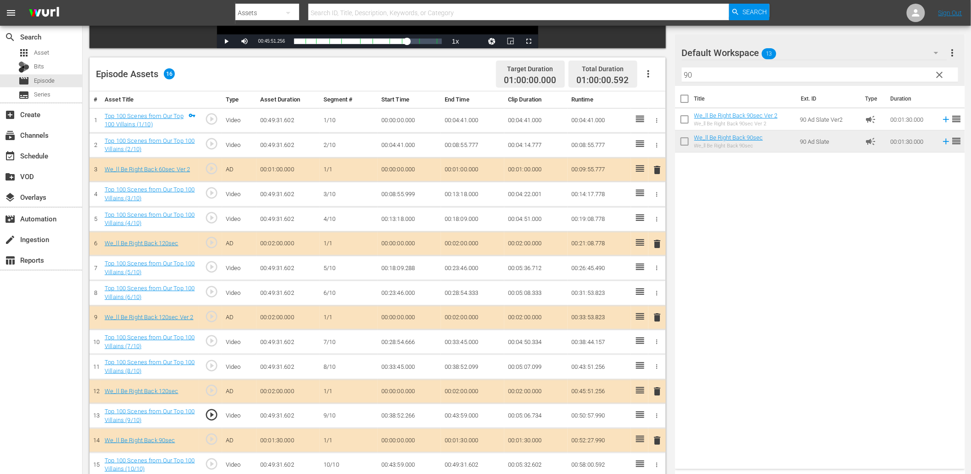
click at [404, 419] on td "00:38:52.266" at bounding box center [409, 415] width 63 height 25
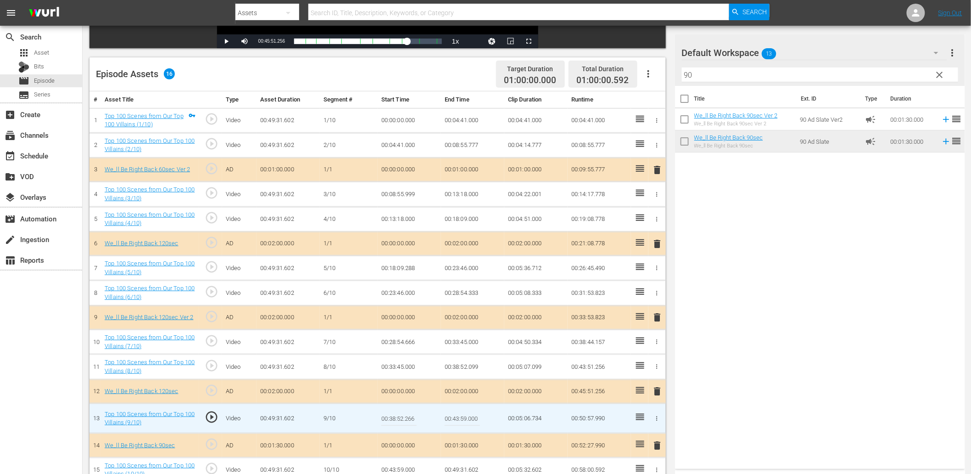
click at [404, 419] on input "00:38:52.266" at bounding box center [398, 418] width 35 height 22
type input "00:38:52.355"
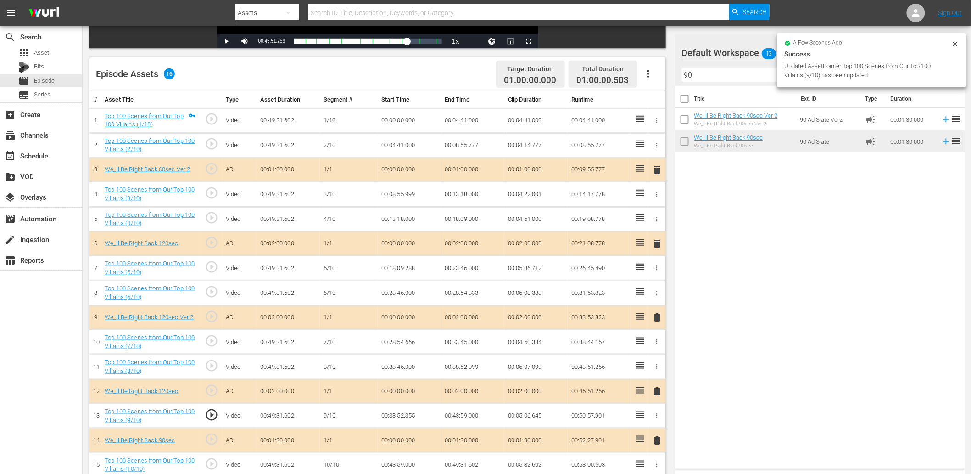
click at [409, 414] on td "00:38:52.355" at bounding box center [409, 415] width 63 height 25
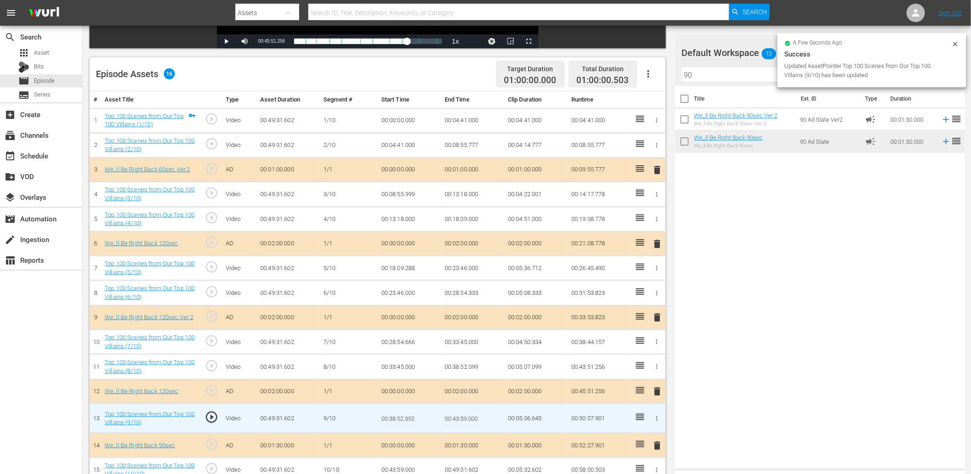
click at [409, 414] on input "00:38:52.355" at bounding box center [398, 418] width 35 height 22
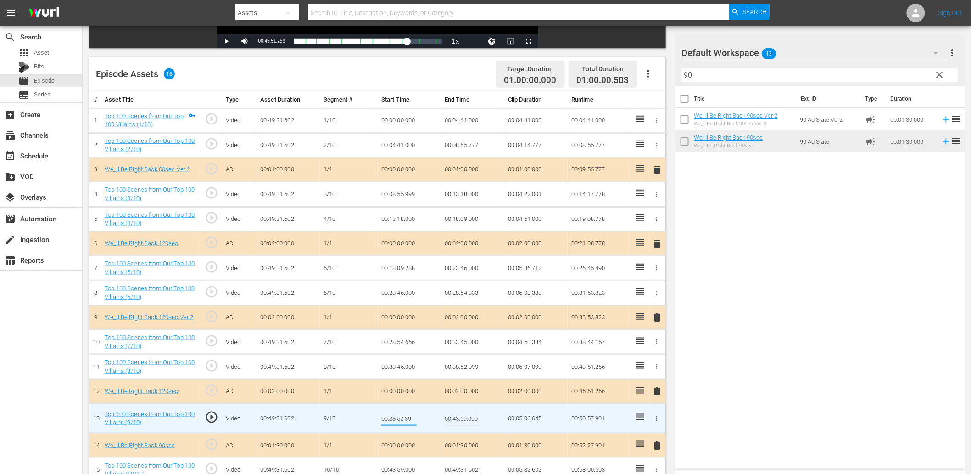
type input "00:38:52.399"
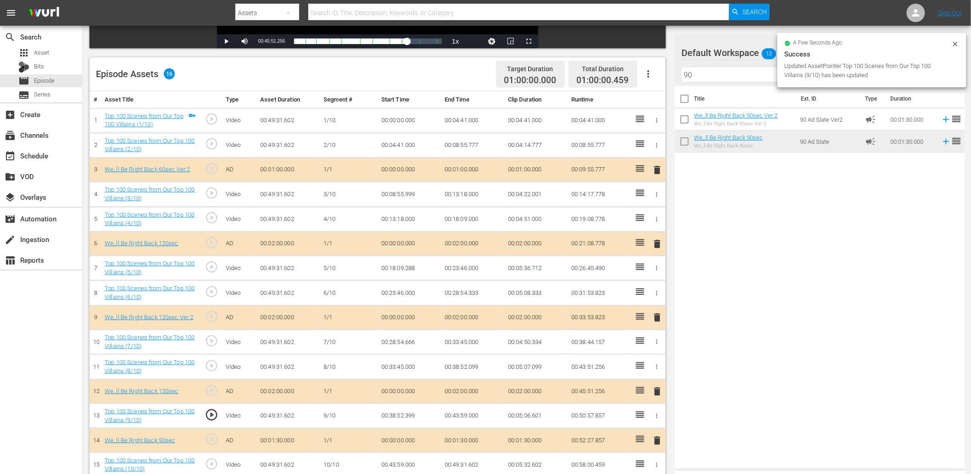
click at [397, 415] on td "00:38:52.399" at bounding box center [409, 415] width 63 height 25
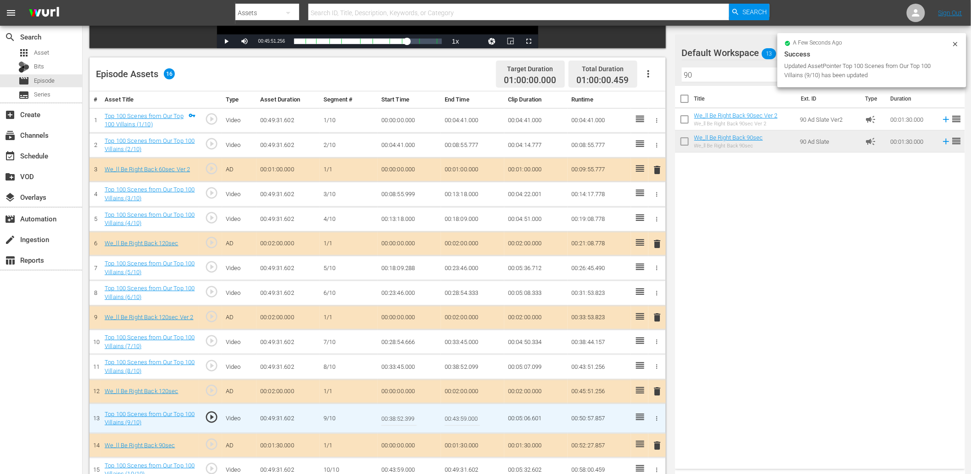
click at [397, 415] on input "00:38:52.399" at bounding box center [398, 418] width 35 height 22
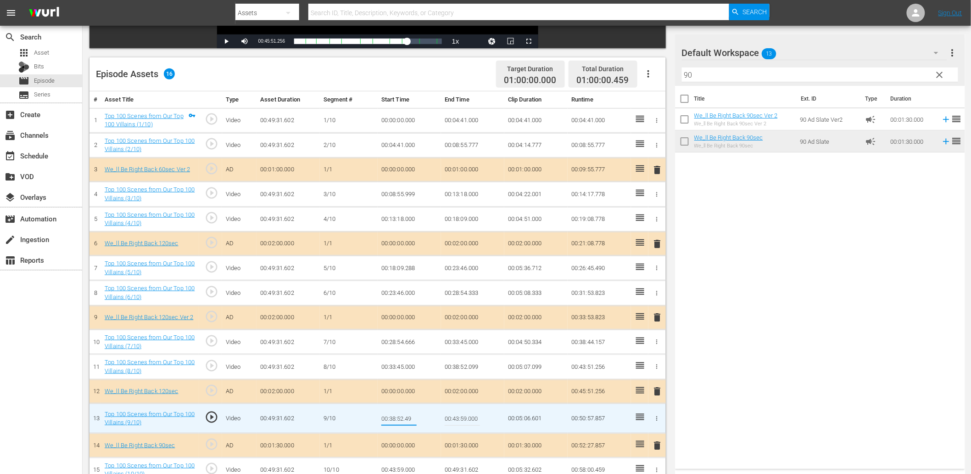
type input "00:38:52.499"
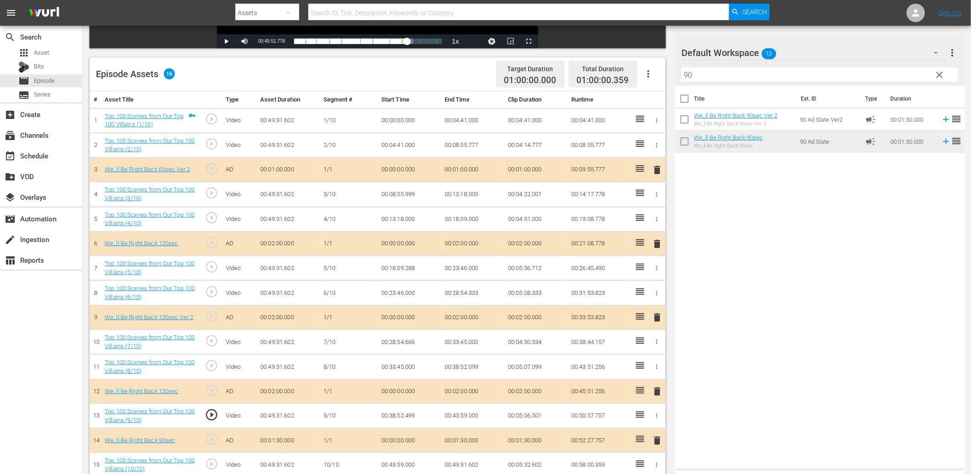
click at [404, 418] on td "00:38:52.499" at bounding box center [409, 415] width 63 height 25
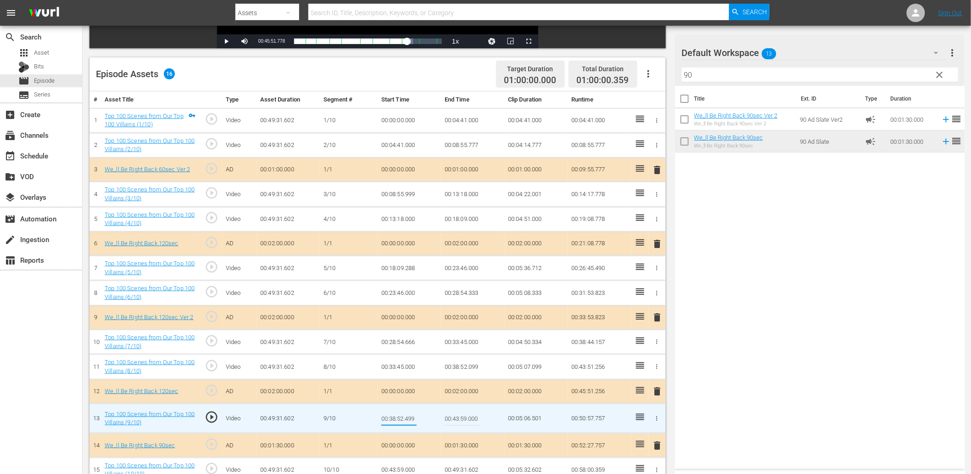
click at [475, 368] on td "00:38:52.099" at bounding box center [472, 366] width 63 height 25
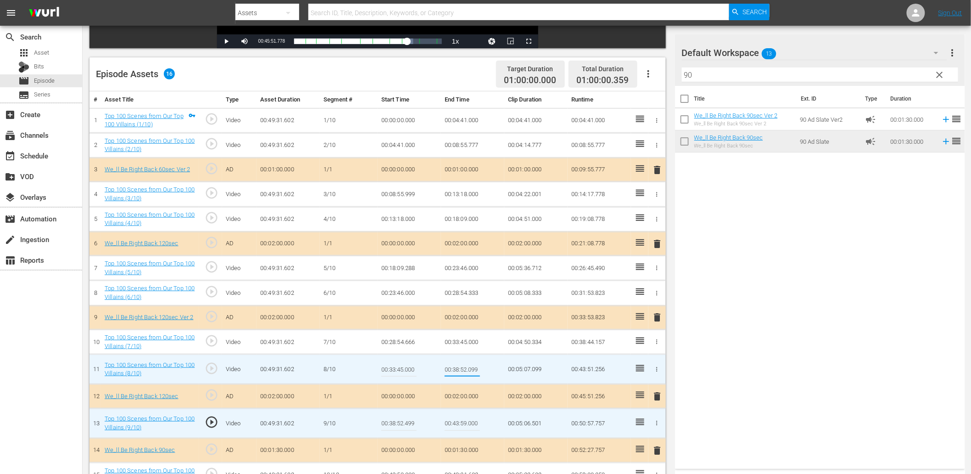
type input "00:38:52.499"
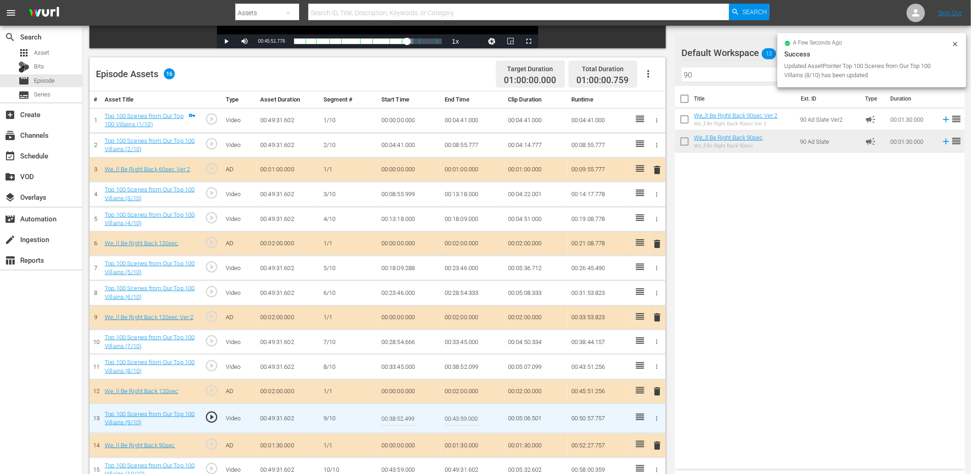
click at [404, 417] on input "00:38:52.499" at bounding box center [398, 418] width 35 height 22
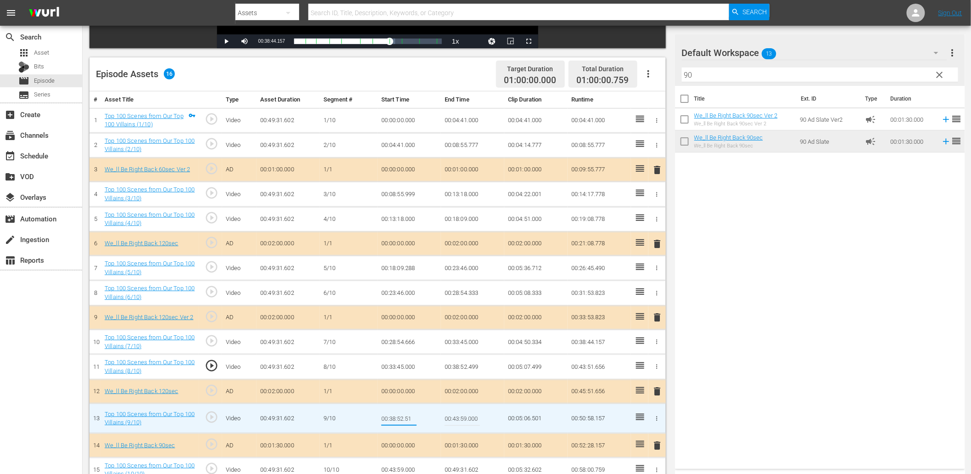
type input "00:38:52.515"
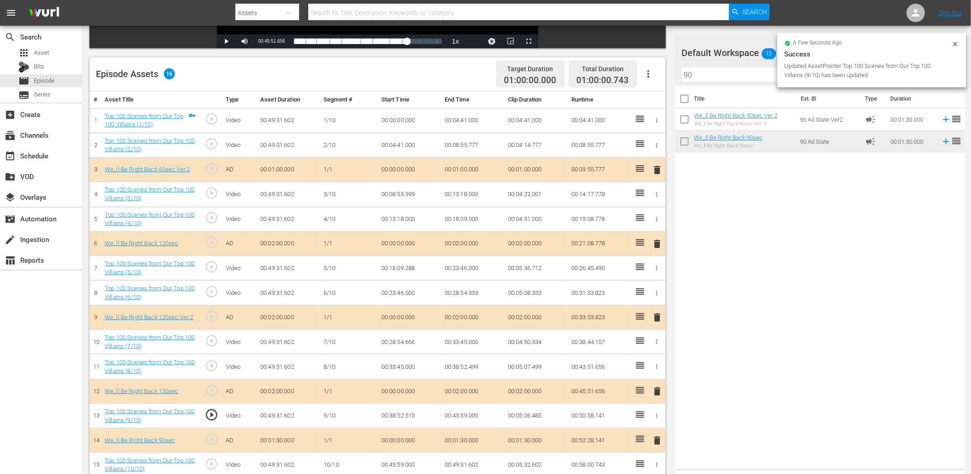
click at [403, 417] on td "00:38:52.515" at bounding box center [409, 415] width 63 height 25
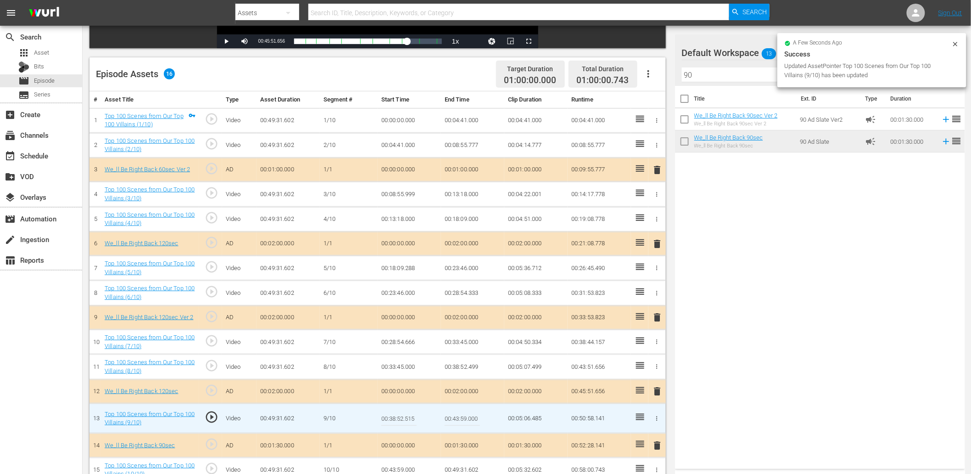
click at [406, 417] on input "00:38:52.515" at bounding box center [398, 418] width 35 height 22
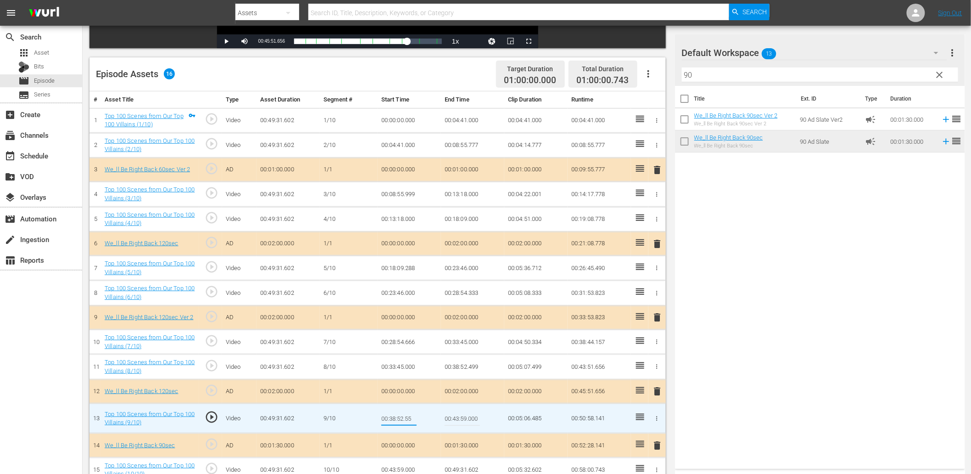
type input "00:38:52.555"
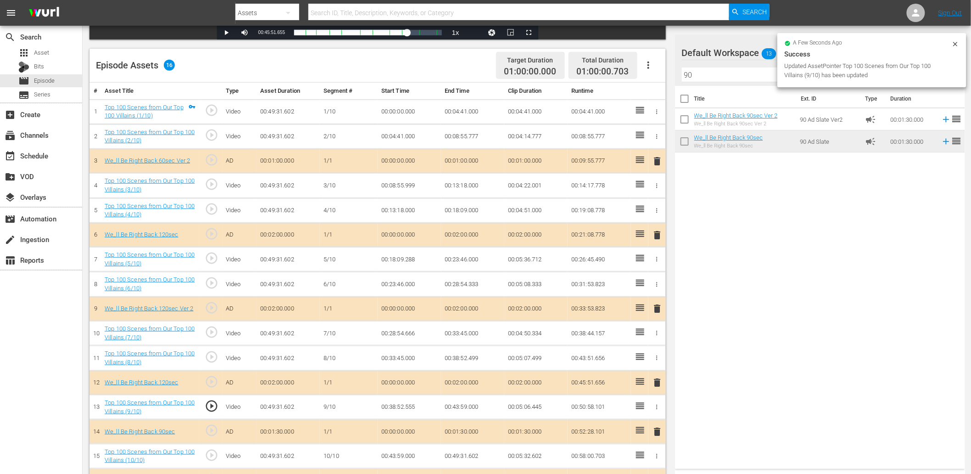
scroll to position [244, 0]
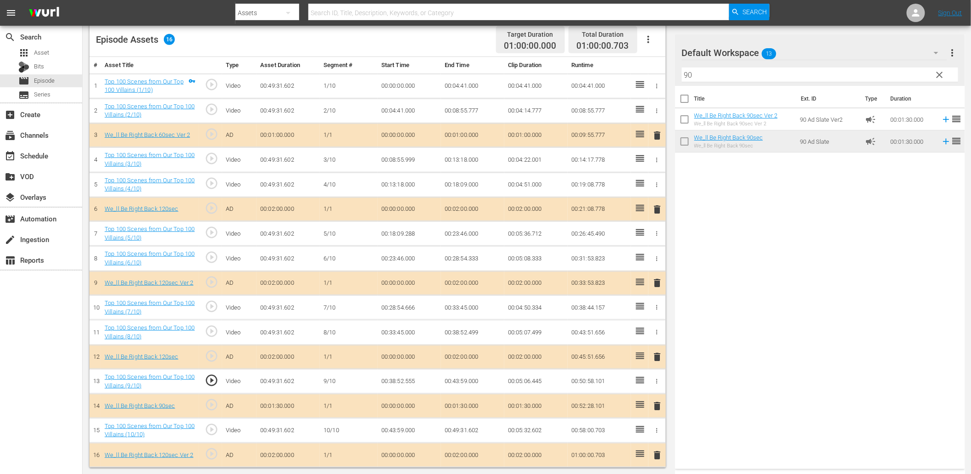
click at [210, 429] on span "play_circle_outline" at bounding box center [212, 429] width 14 height 14
click at [404, 425] on td "00:43:59.000" at bounding box center [409, 430] width 63 height 25
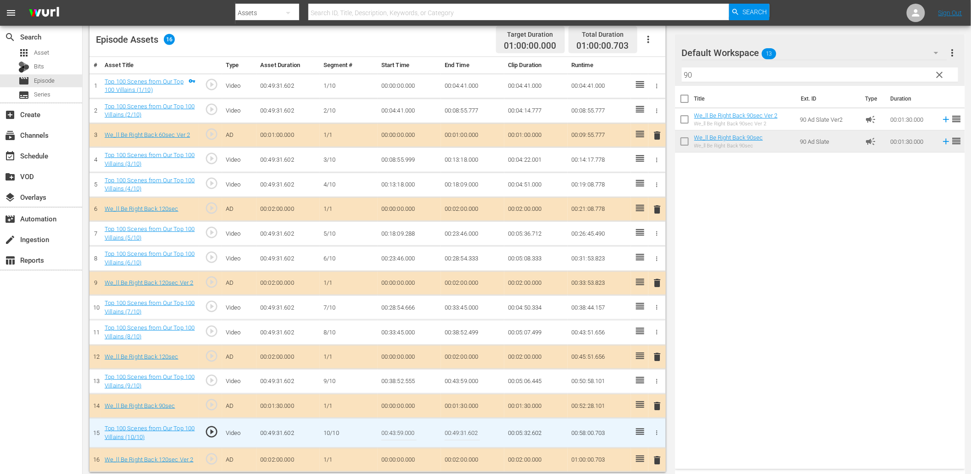
click at [404, 425] on input "00:43:59.000" at bounding box center [398, 433] width 35 height 22
click at [396, 435] on input "00:43:59.000" at bounding box center [398, 433] width 35 height 22
type input "00:43:58.400"
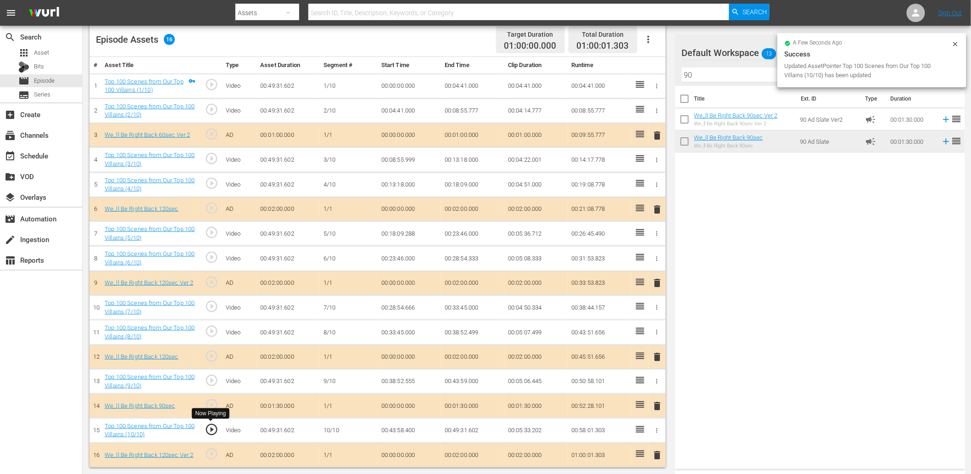
click at [215, 427] on span "play_circle_outline" at bounding box center [212, 429] width 14 height 14
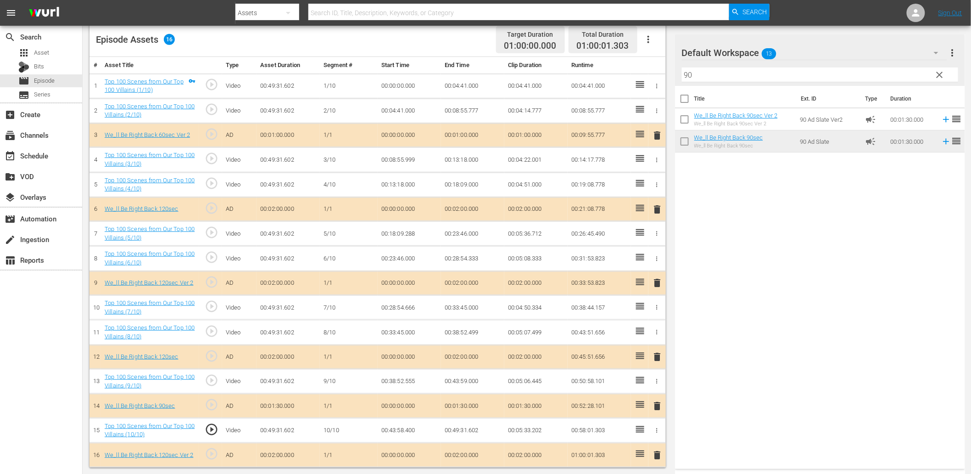
click at [392, 429] on td "00:43:58.400" at bounding box center [409, 430] width 63 height 25
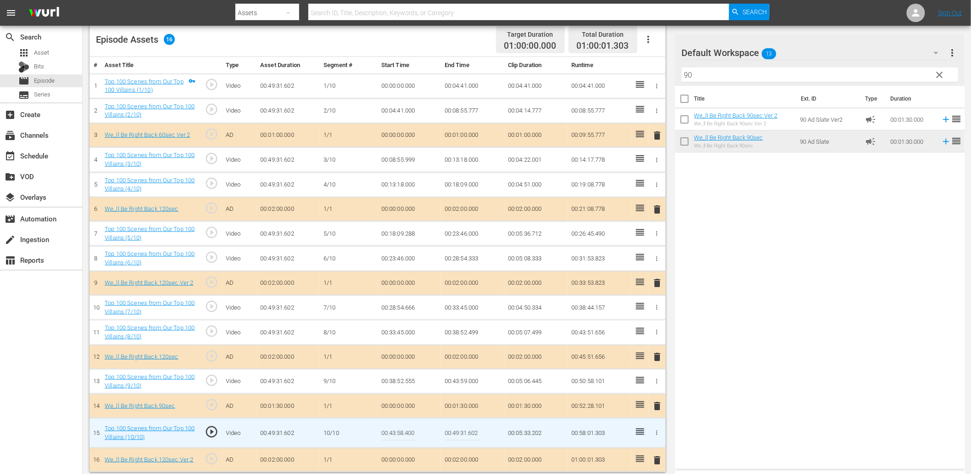
click at [392, 429] on input "00:43:58.400" at bounding box center [398, 433] width 35 height 22
click at [457, 379] on td "00:43:59.000" at bounding box center [472, 381] width 63 height 25
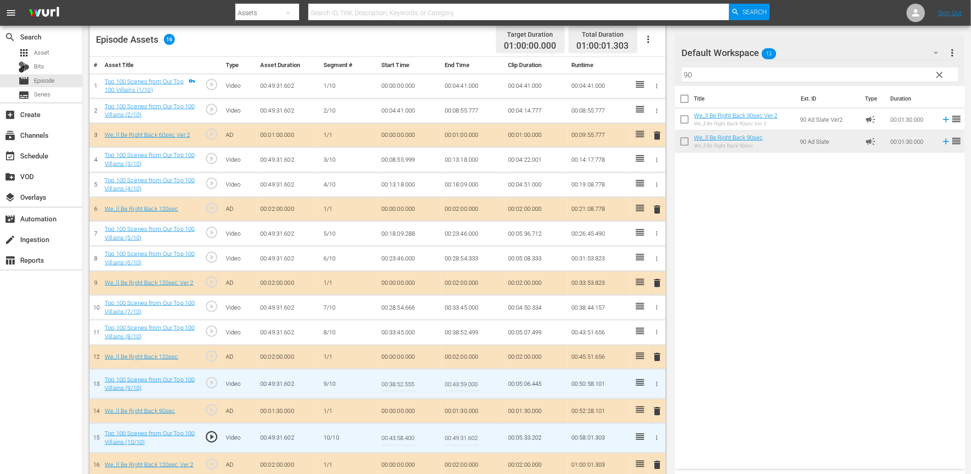
click at [457, 379] on input "00:43:59.000" at bounding box center [462, 384] width 35 height 22
paste input "8.4"
type input "00:43:58.400"
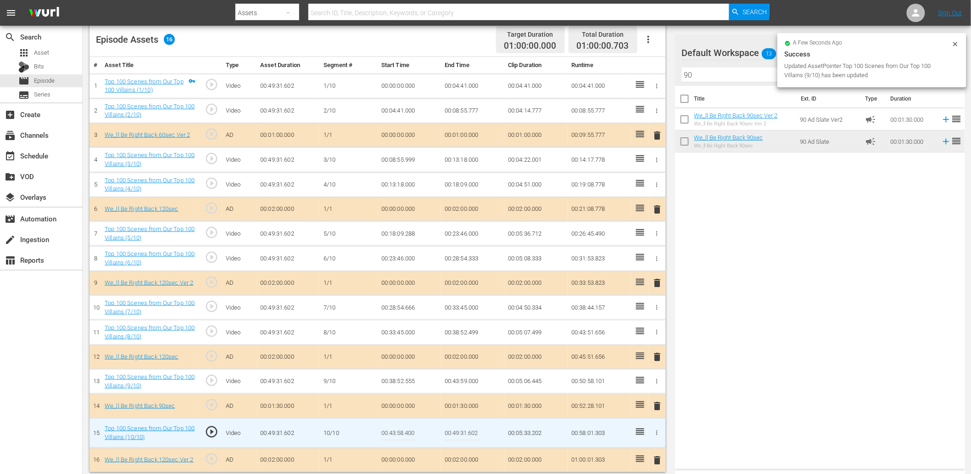
click at [401, 434] on input "00:43:58.400" at bounding box center [398, 433] width 35 height 22
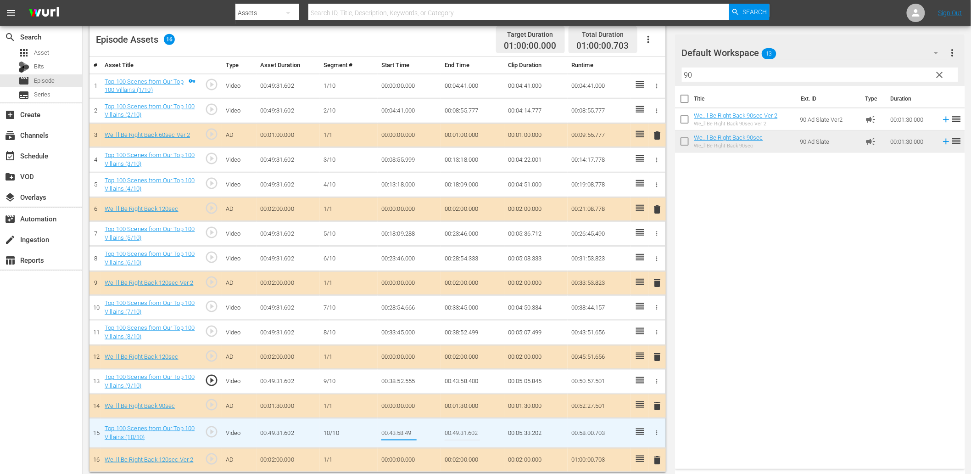
type input "00:43:58.499"
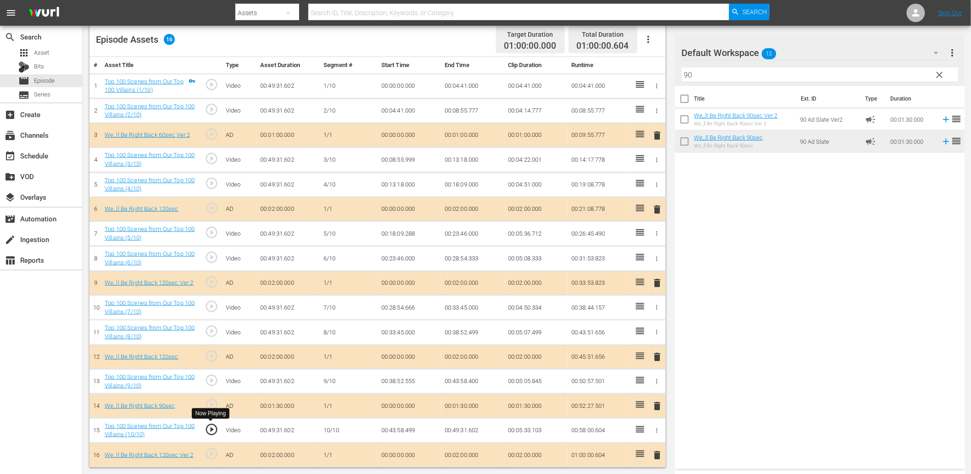
click at [213, 429] on span "play_circle_outline" at bounding box center [212, 429] width 14 height 14
click at [393, 432] on td "00:43:58.499" at bounding box center [409, 430] width 63 height 25
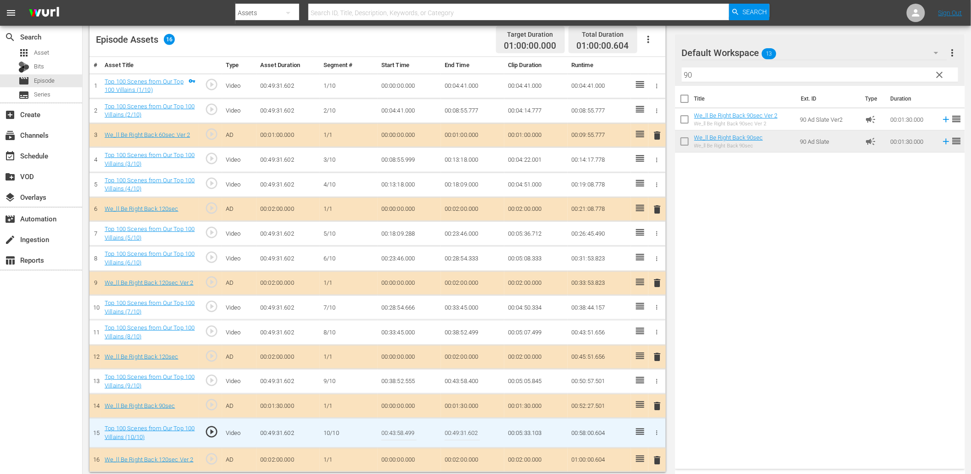
click at [393, 432] on input "00:43:58.499" at bounding box center [398, 433] width 35 height 22
click at [464, 376] on td "00:43:58.400" at bounding box center [472, 381] width 63 height 25
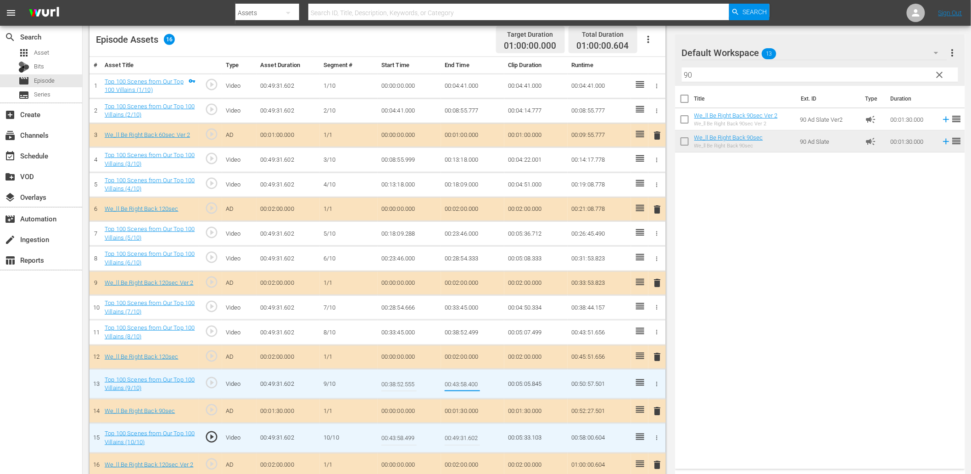
type input "00:43:58.499"
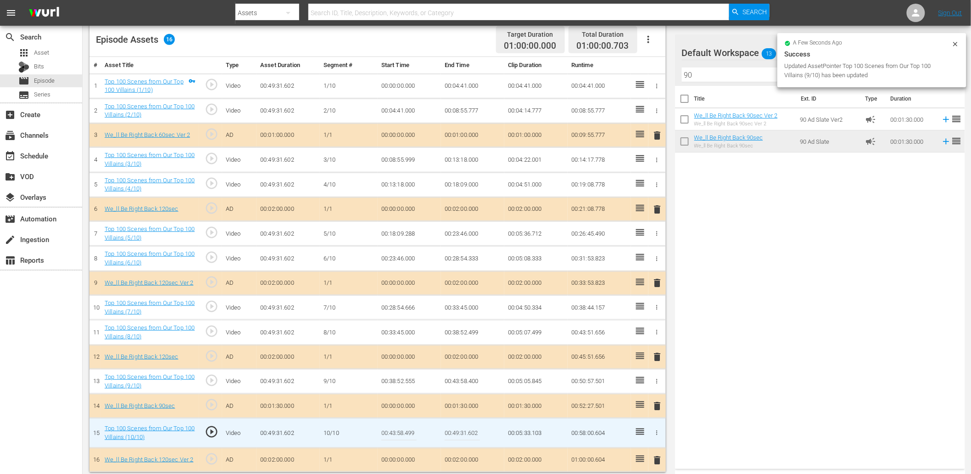
click at [402, 426] on input "00:43:58.499" at bounding box center [398, 433] width 35 height 22
type input "00:43:58.599"
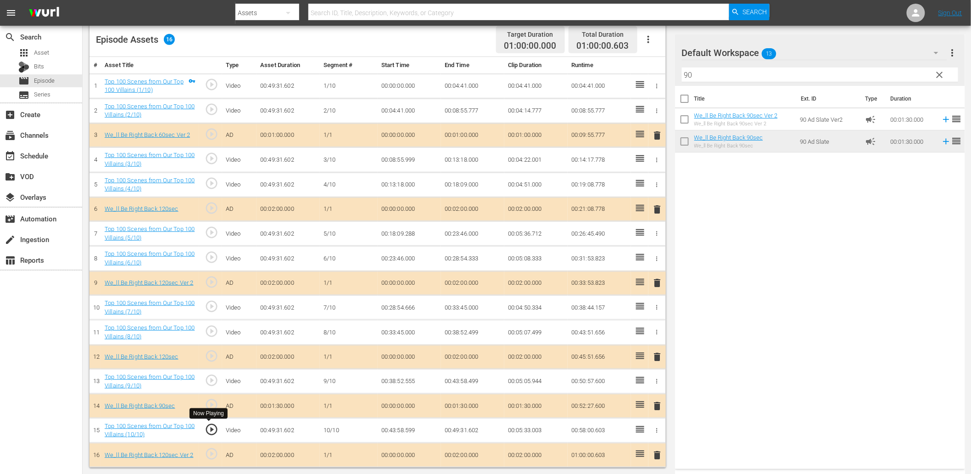
click at [210, 430] on span "play_circle_outline" at bounding box center [212, 429] width 14 height 14
click at [408, 430] on td "00:43:58.599" at bounding box center [409, 430] width 63 height 25
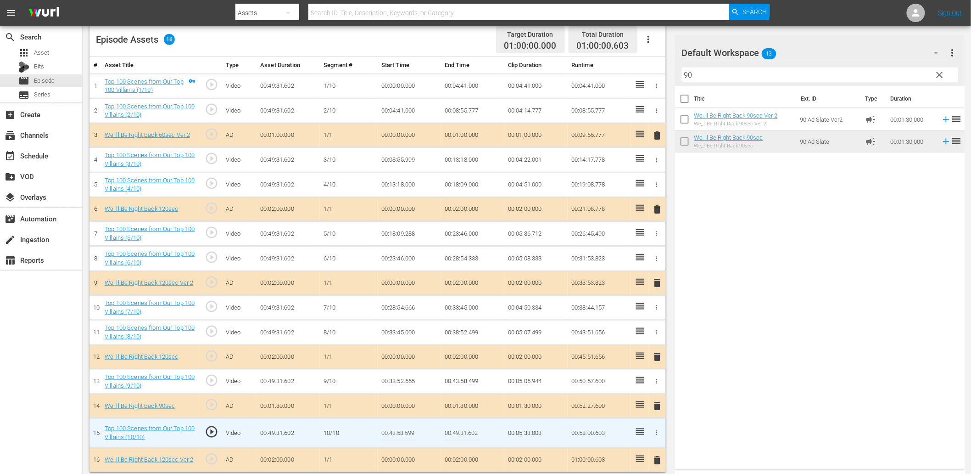
click at [408, 430] on input "00:43:58.599" at bounding box center [398, 433] width 35 height 22
click at [470, 380] on td "00:43:58.499" at bounding box center [472, 381] width 63 height 25
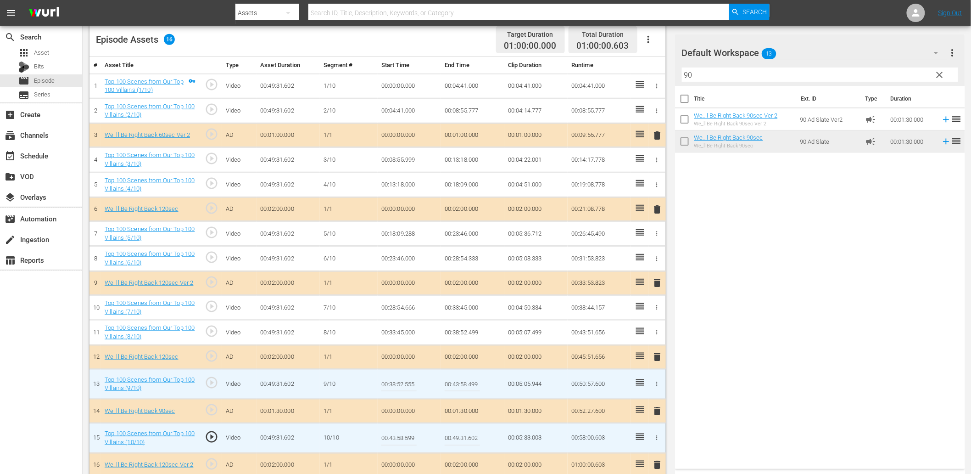
click at [470, 380] on input "00:43:58.499" at bounding box center [462, 384] width 35 height 22
paste input "5"
type input "00:43:58.599"
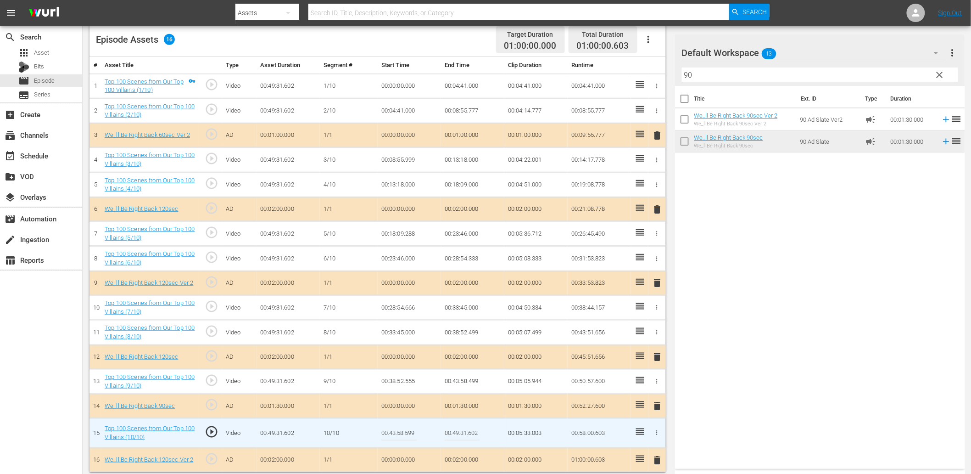
click at [407, 431] on input "00:43:58.599" at bounding box center [398, 433] width 35 height 22
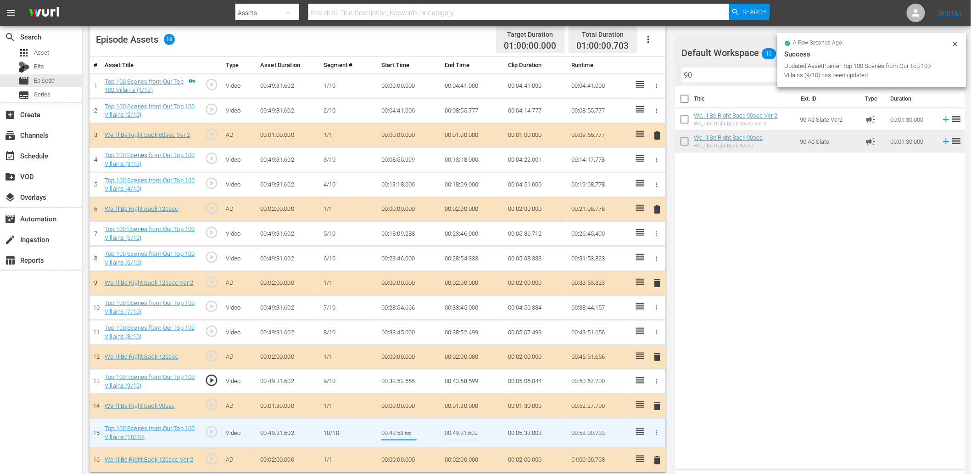
type input "00:43:58.666"
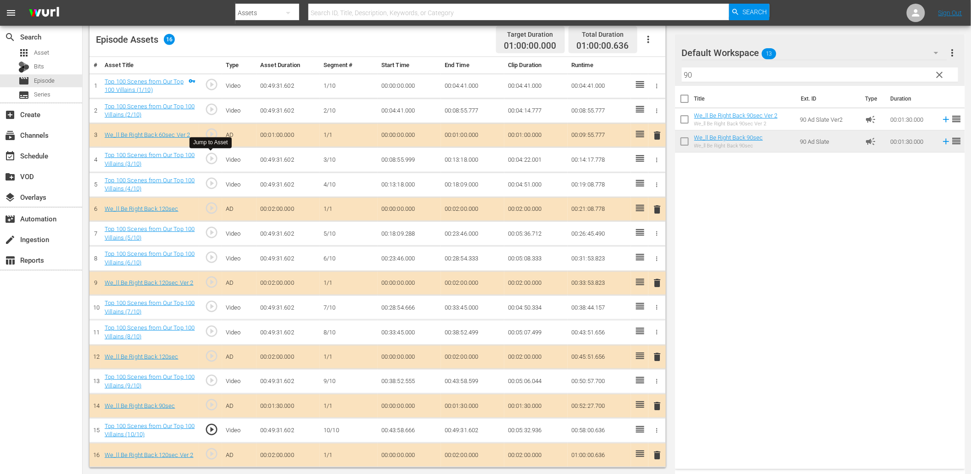
click at [214, 157] on span "play_circle_outline" at bounding box center [212, 158] width 14 height 14
click at [215, 234] on span "play_circle_outline" at bounding box center [212, 232] width 14 height 14
click at [213, 305] on span "play_circle_outline" at bounding box center [212, 306] width 14 height 14
click at [209, 374] on span "play_circle_outline" at bounding box center [212, 380] width 14 height 14
click at [210, 429] on span "play_circle_outline" at bounding box center [212, 429] width 14 height 14
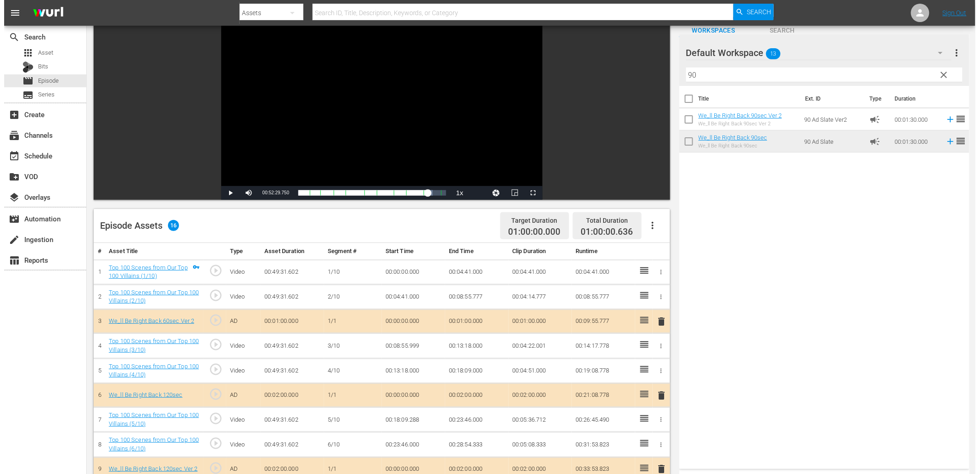
scroll to position [0, 0]
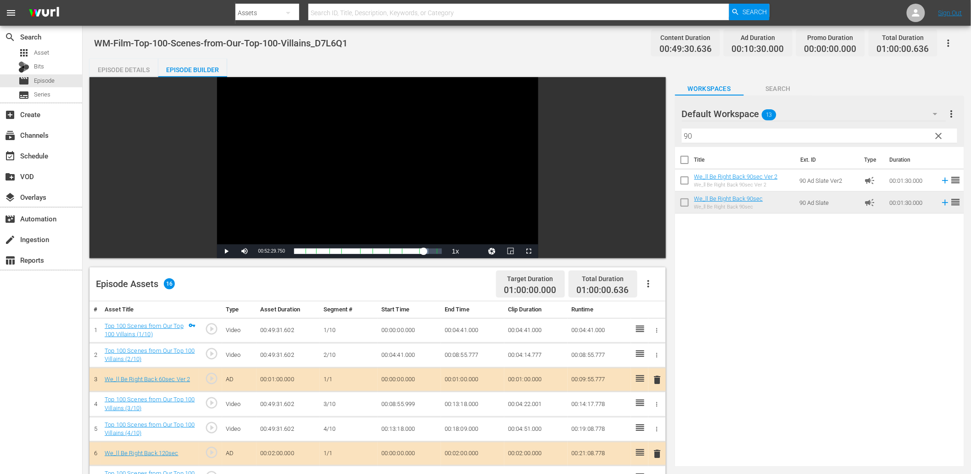
click at [129, 67] on div "Episode Details" at bounding box center [124, 70] width 69 height 22
